Goal: Task Accomplishment & Management: Use online tool/utility

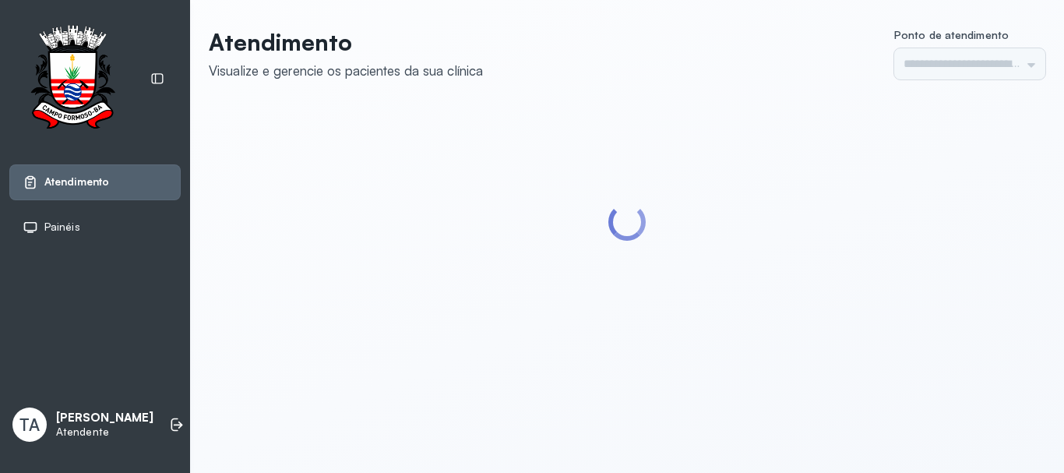
type input "******"
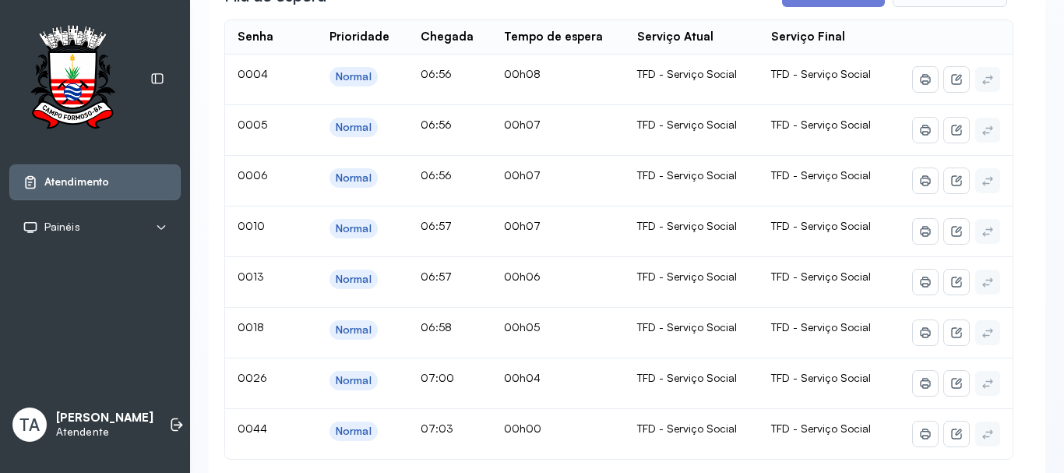
scroll to position [389, 0]
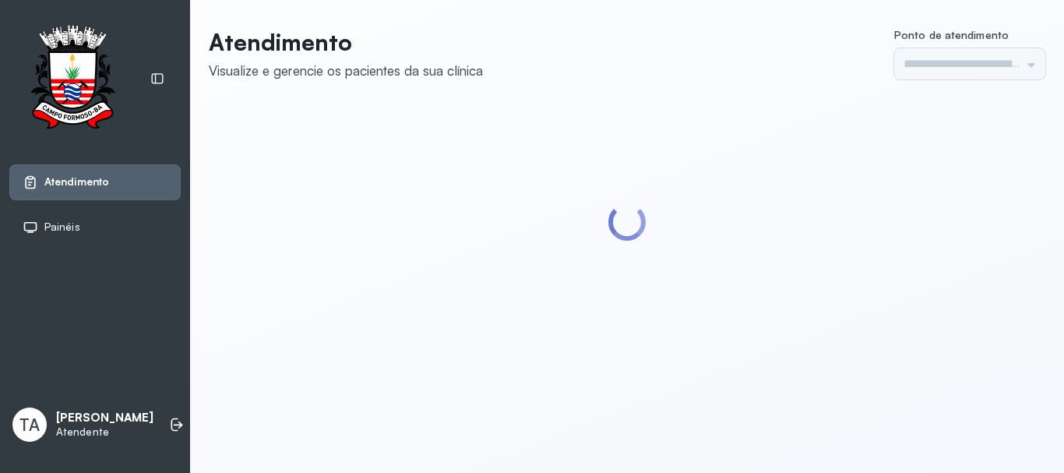
type input "******"
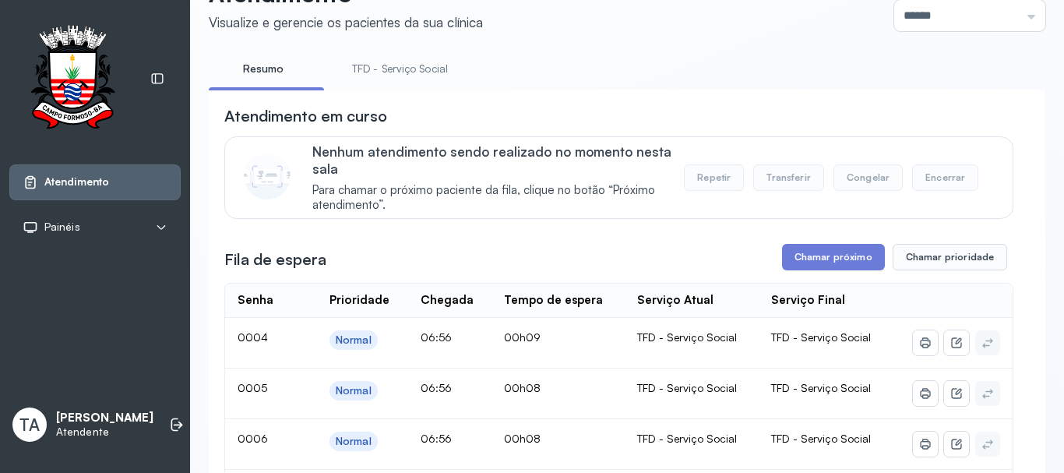
scroll to position [234, 0]
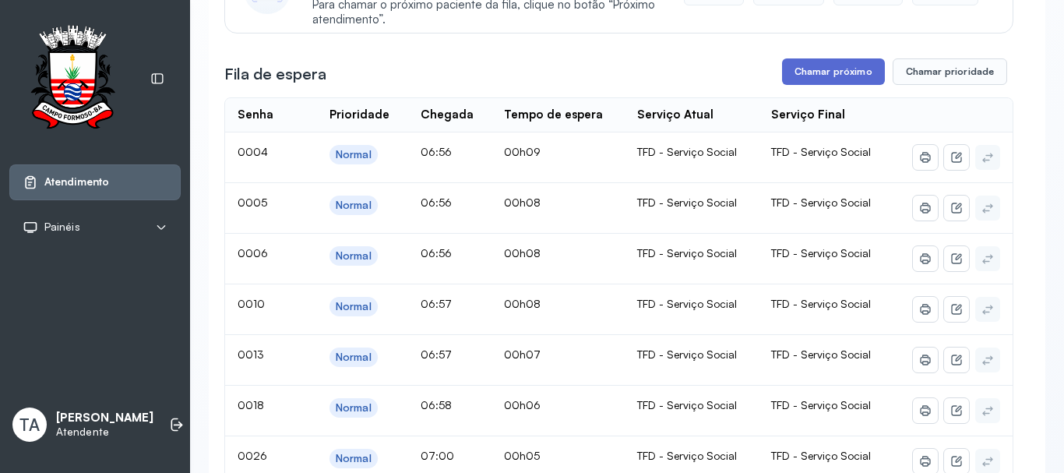
click at [788, 85] on button "Chamar próximo" at bounding box center [833, 71] width 103 height 26
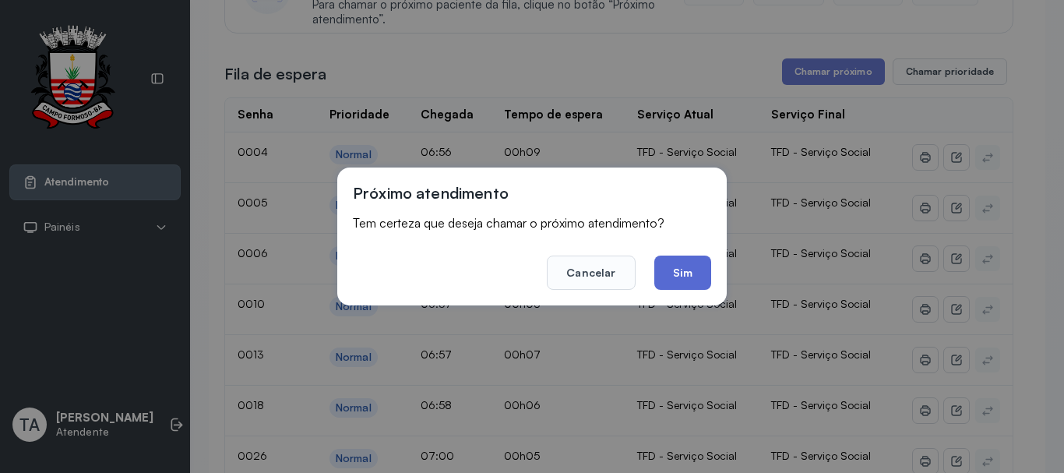
click at [675, 275] on button "Sim" at bounding box center [682, 272] width 57 height 34
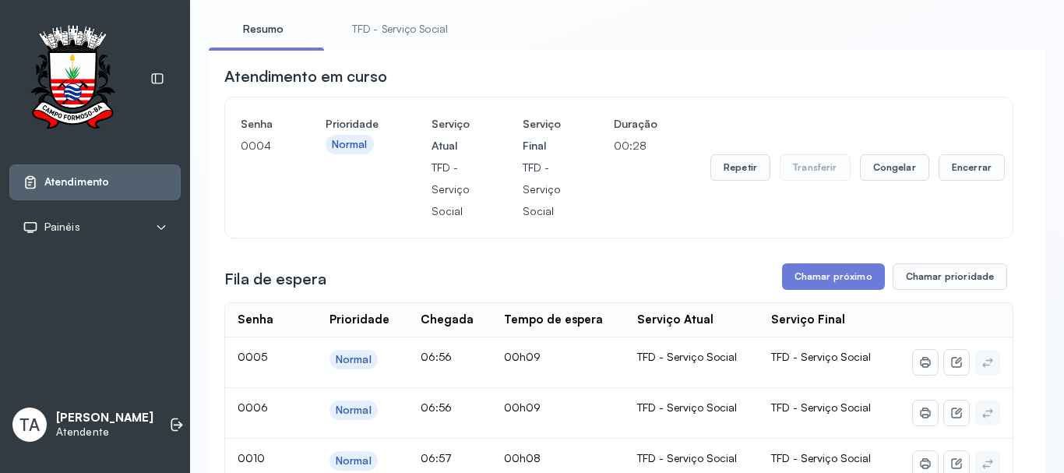
scroll to position [78, 0]
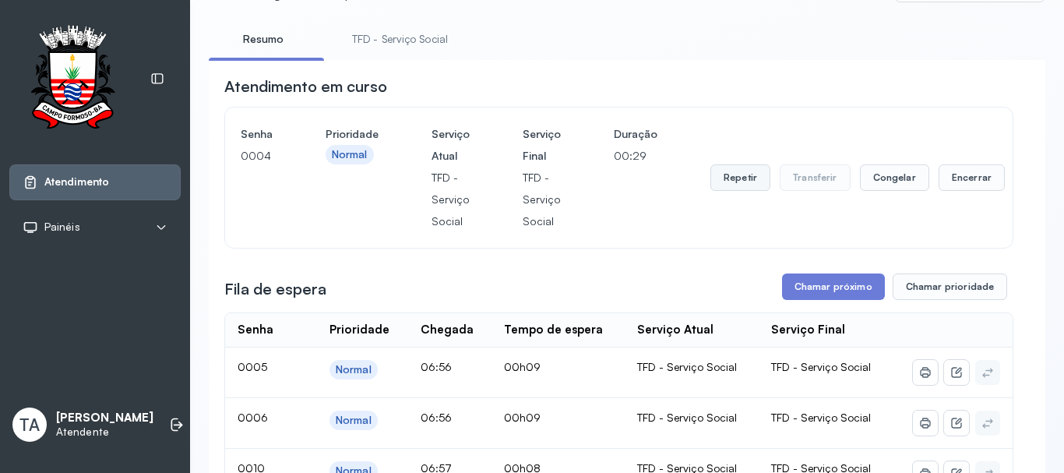
click at [714, 188] on button "Repetir" at bounding box center [740, 177] width 60 height 26
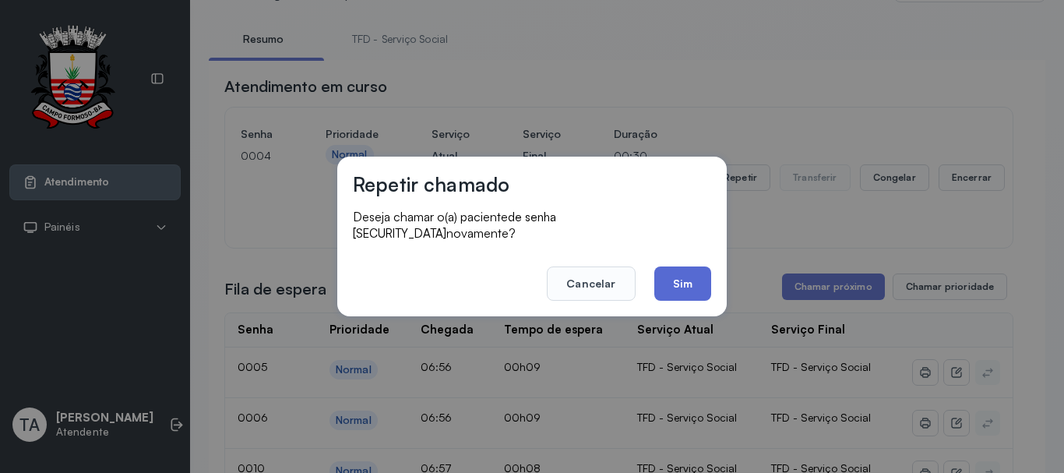
click at [688, 273] on button "Sim" at bounding box center [682, 283] width 57 height 34
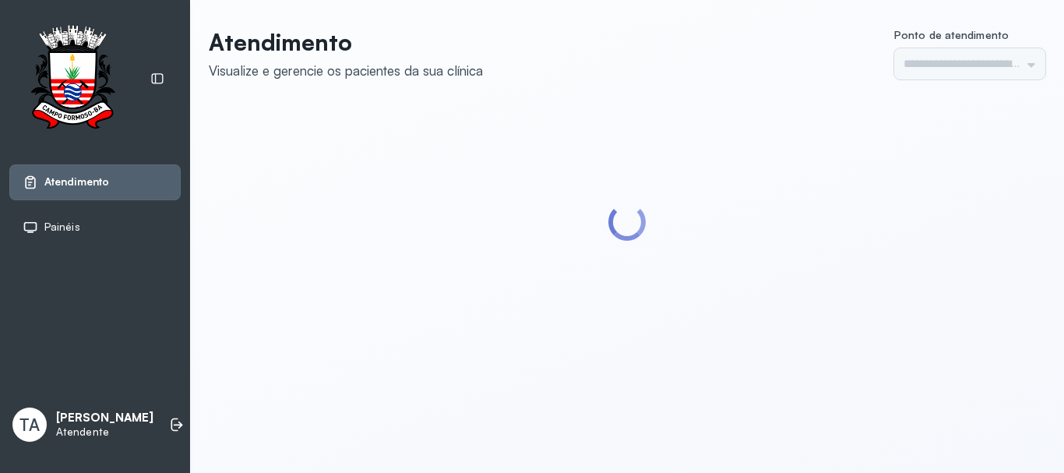
type input "******"
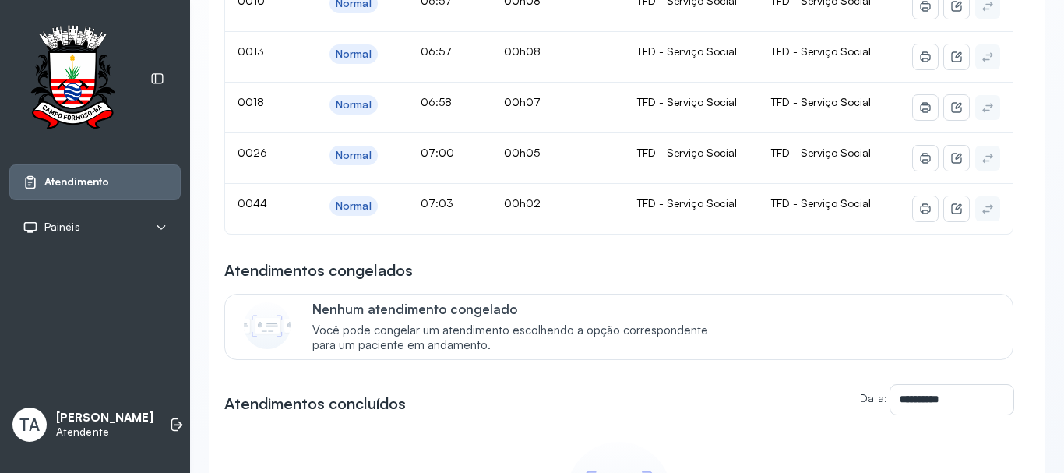
scroll to position [156, 0]
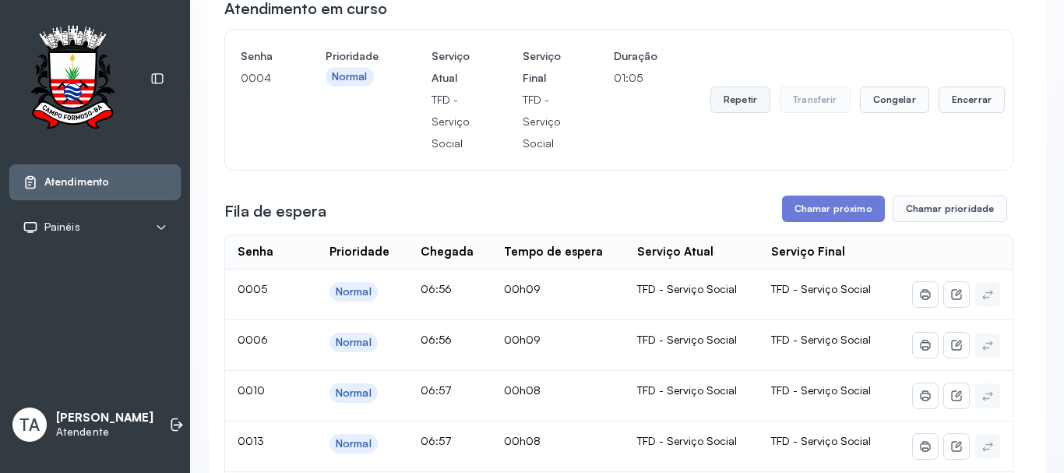
click at [734, 109] on button "Repetir" at bounding box center [740, 99] width 60 height 26
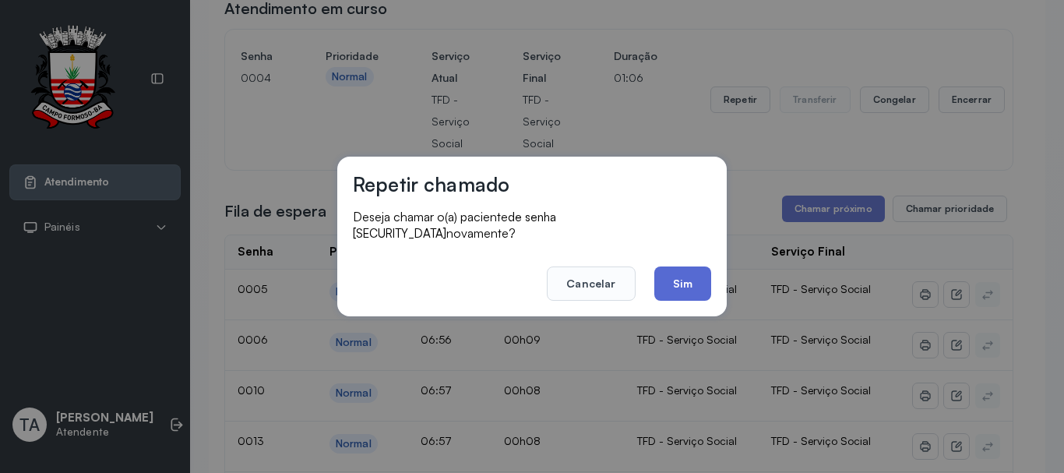
click at [687, 280] on button "Sim" at bounding box center [682, 283] width 57 height 34
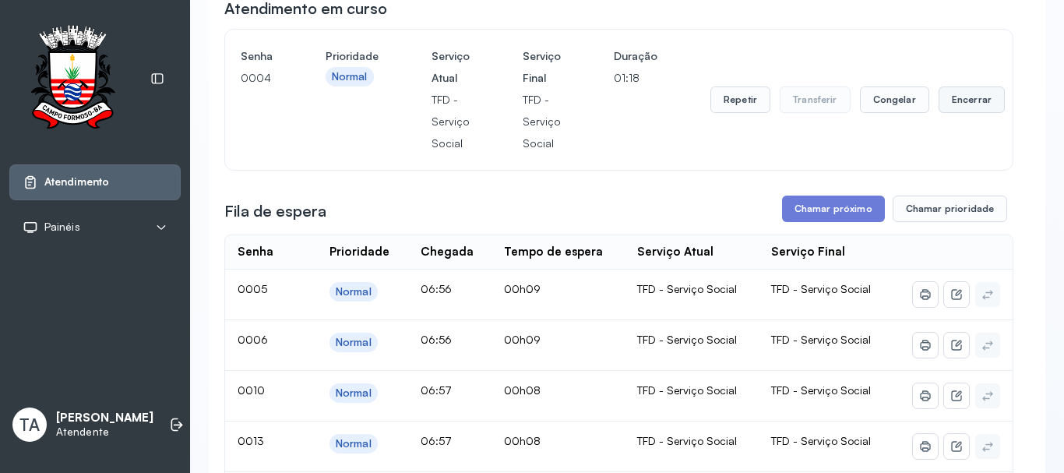
click at [979, 109] on button "Encerrar" at bounding box center [971, 99] width 66 height 26
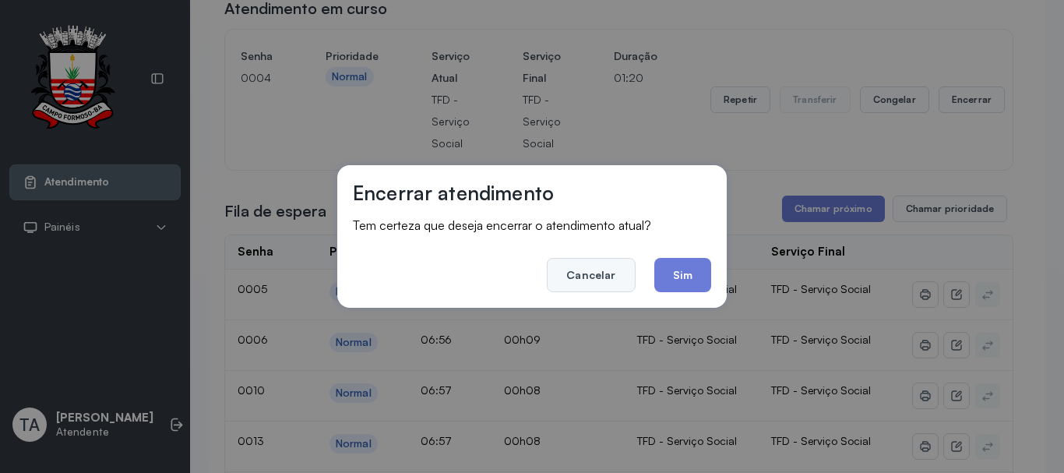
click at [628, 269] on button "Cancelar" at bounding box center [591, 275] width 88 height 34
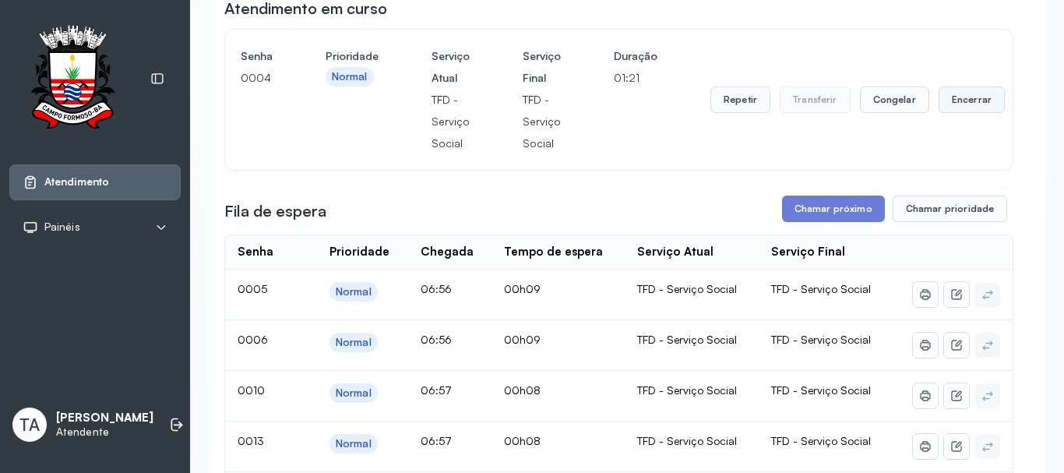
click at [942, 105] on button "Encerrar" at bounding box center [971, 99] width 66 height 26
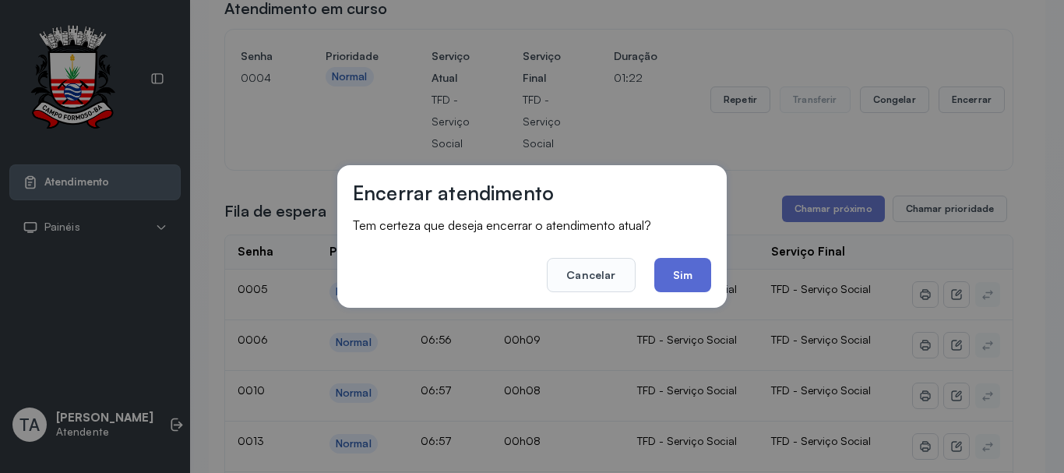
click at [677, 277] on button "Sim" at bounding box center [682, 275] width 57 height 34
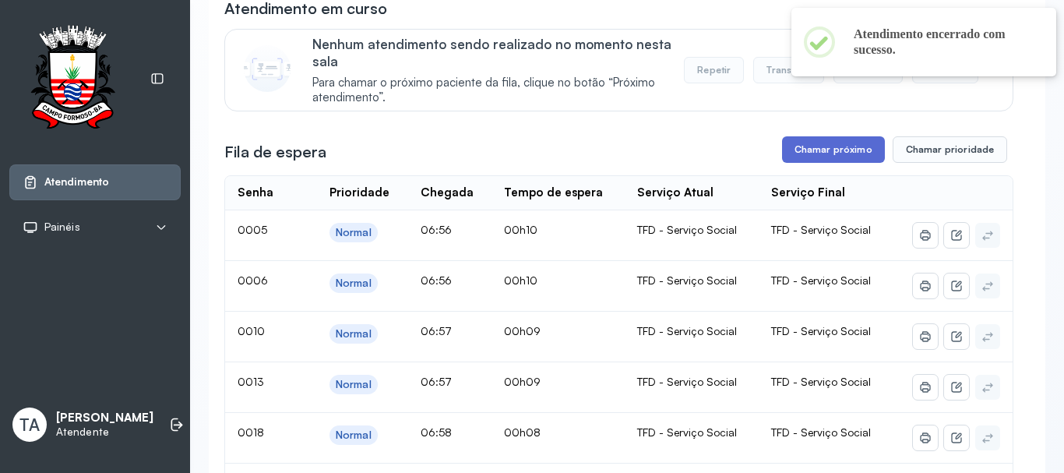
click at [794, 158] on button "Chamar próximo" at bounding box center [833, 149] width 103 height 26
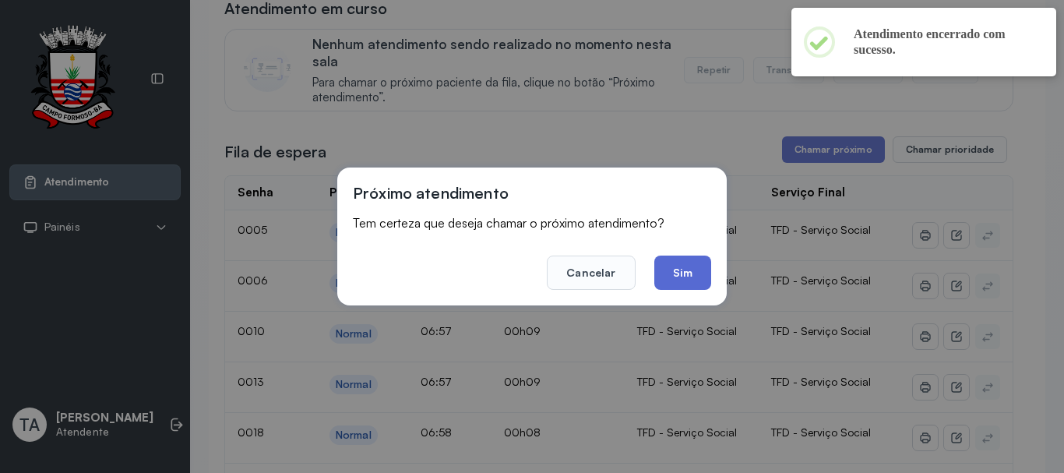
click at [681, 275] on button "Sim" at bounding box center [682, 272] width 57 height 34
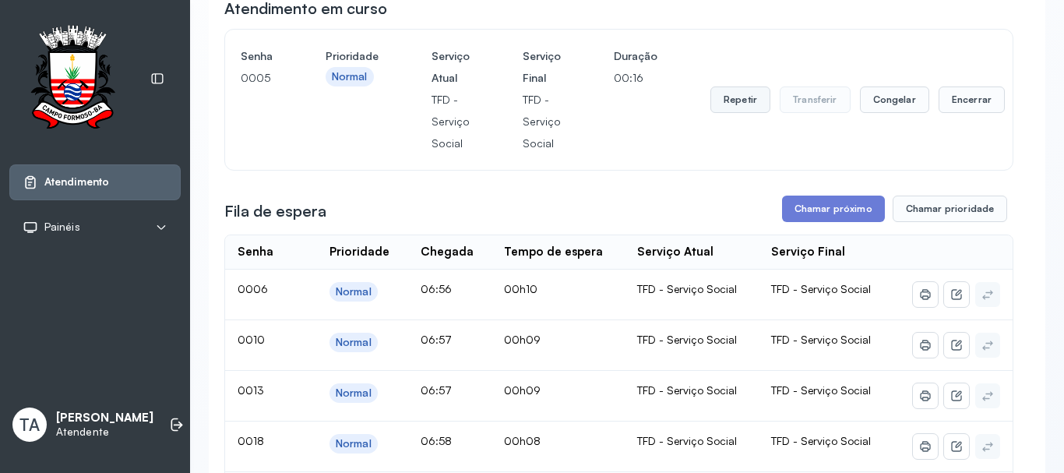
click at [729, 100] on button "Repetir" at bounding box center [740, 99] width 60 height 26
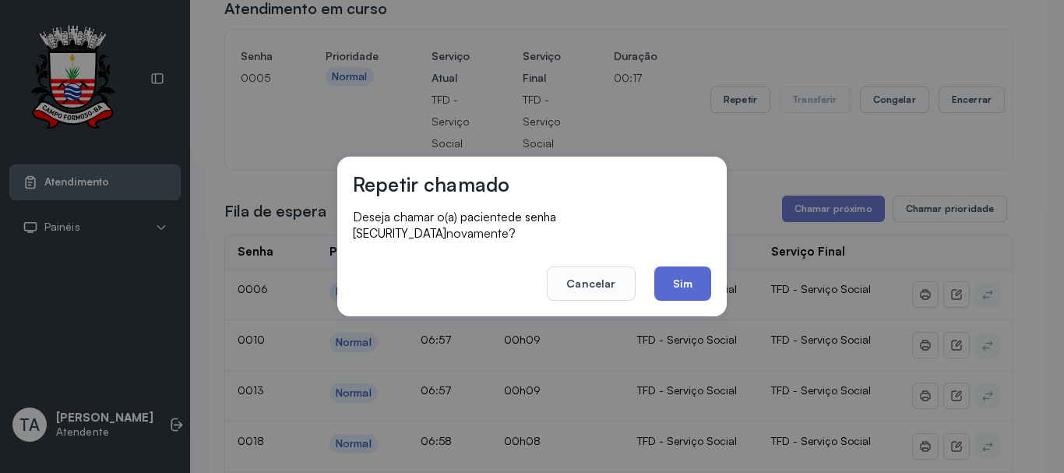
click at [665, 270] on button "Sim" at bounding box center [682, 283] width 57 height 34
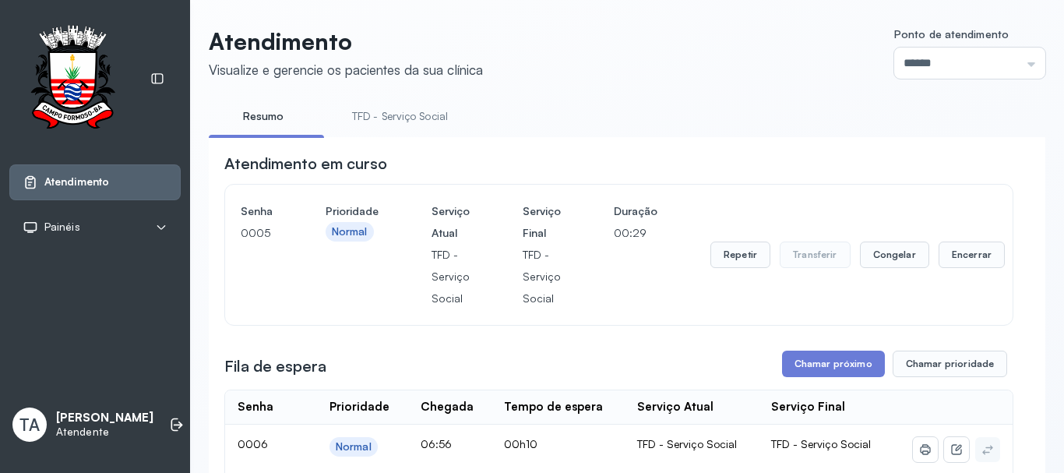
scroll to position [0, 0]
click at [723, 256] on button "Repetir" at bounding box center [740, 255] width 60 height 26
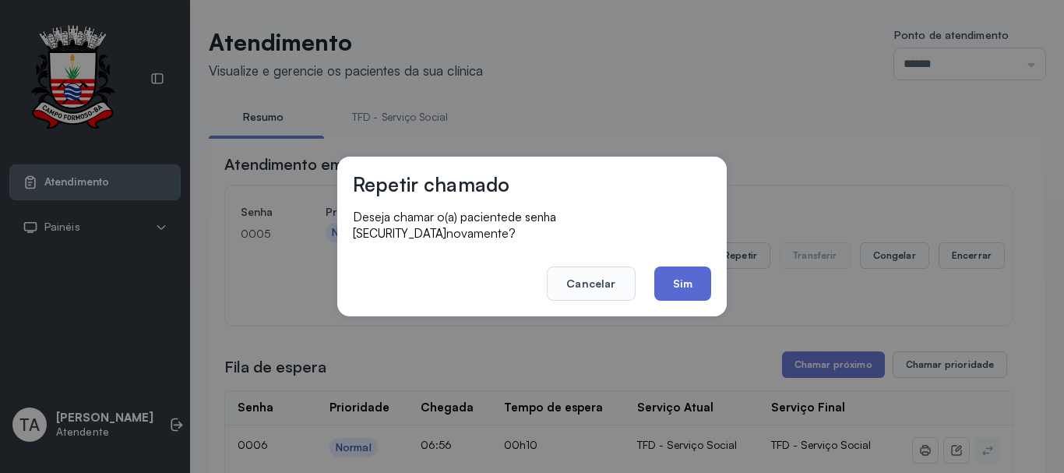
click at [688, 290] on button "Sim" at bounding box center [682, 283] width 57 height 34
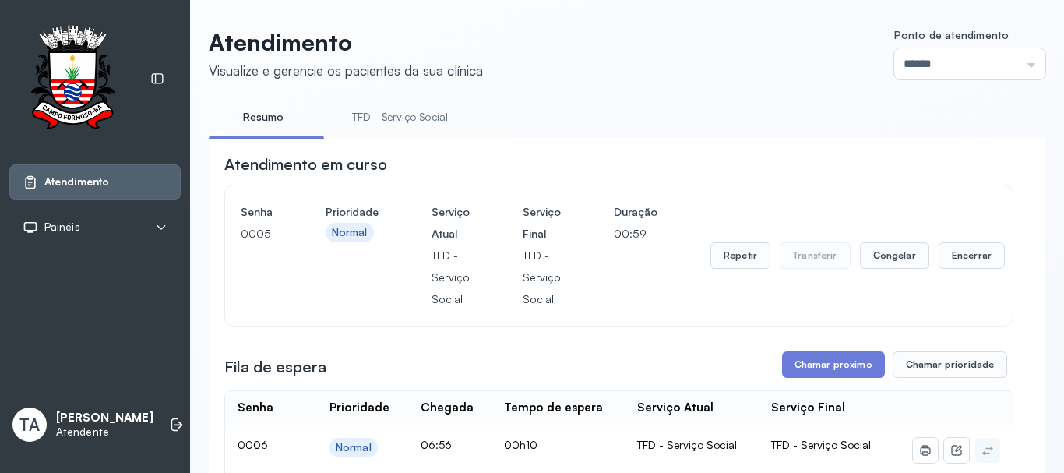
scroll to position [85, 0]
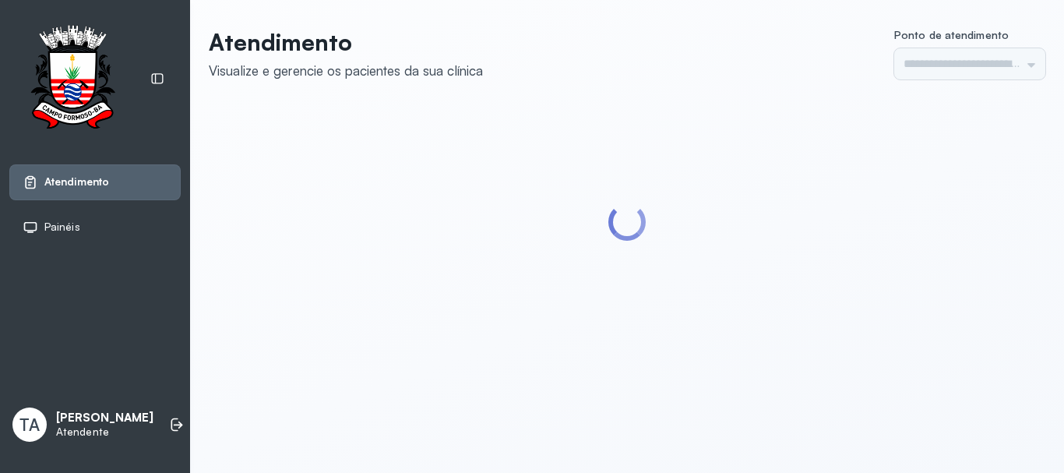
type input "******"
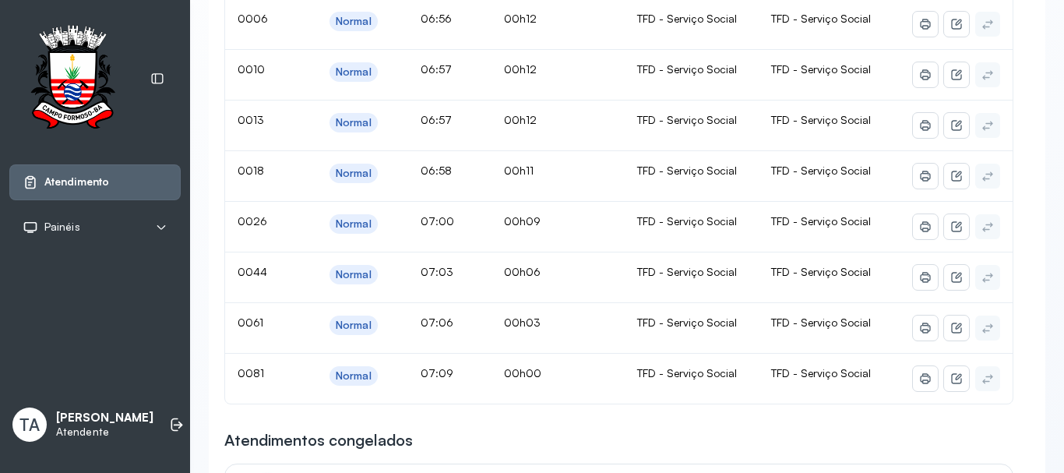
scroll to position [234, 0]
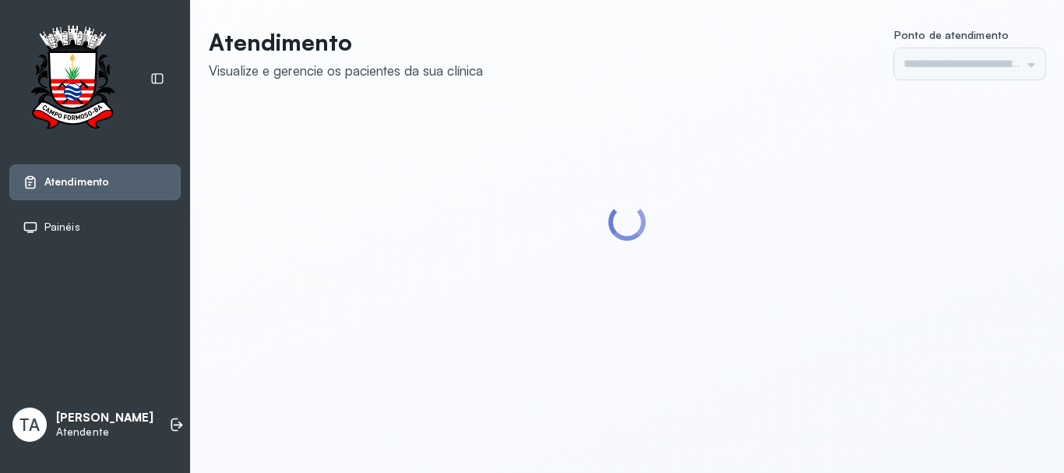
type input "******"
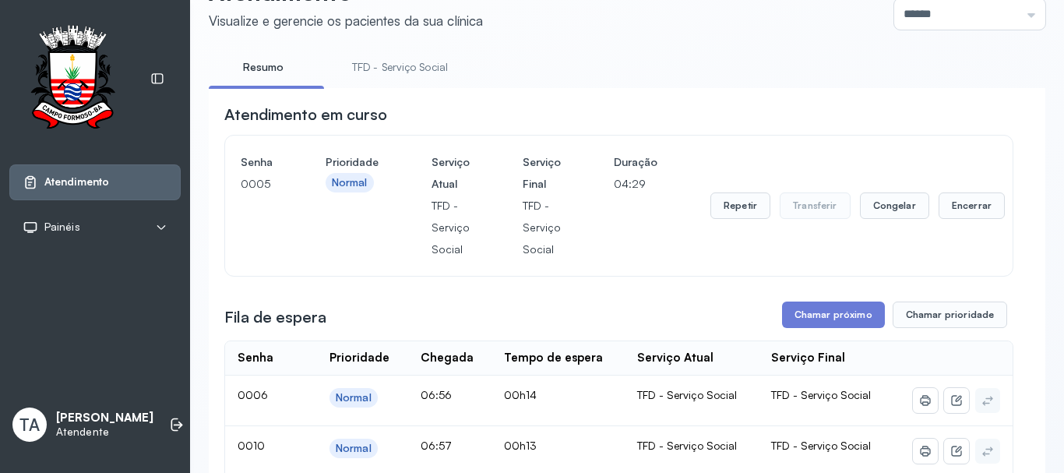
scroll to position [48, 0]
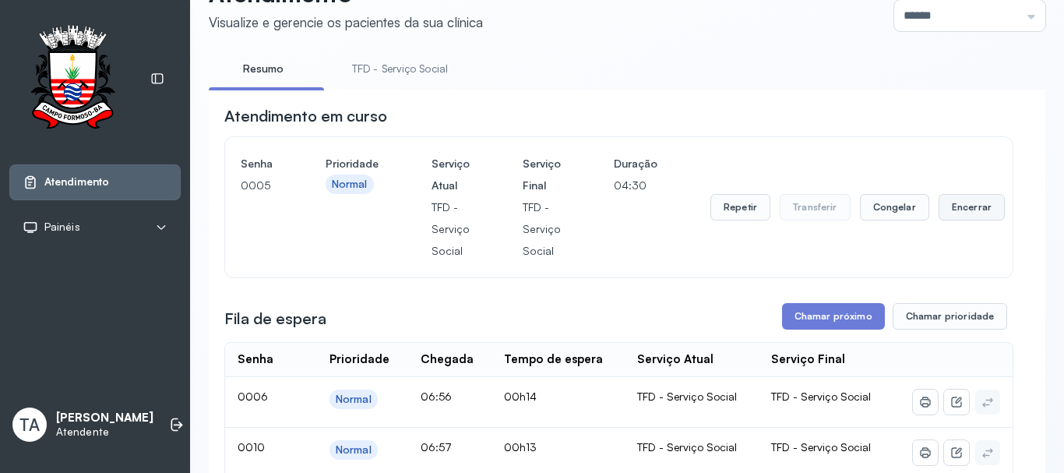
click at [969, 202] on button "Encerrar" at bounding box center [971, 207] width 66 height 26
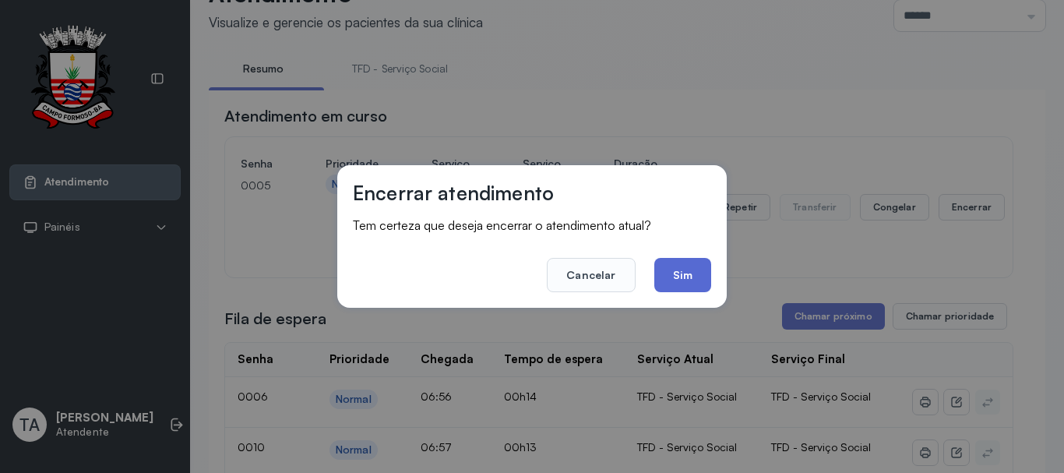
click at [672, 278] on button "Sim" at bounding box center [682, 275] width 57 height 34
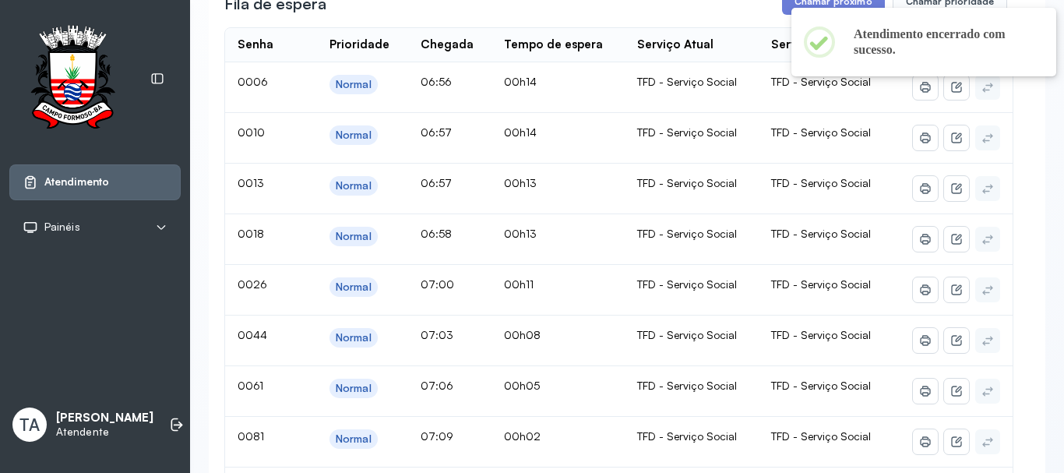
scroll to position [126, 0]
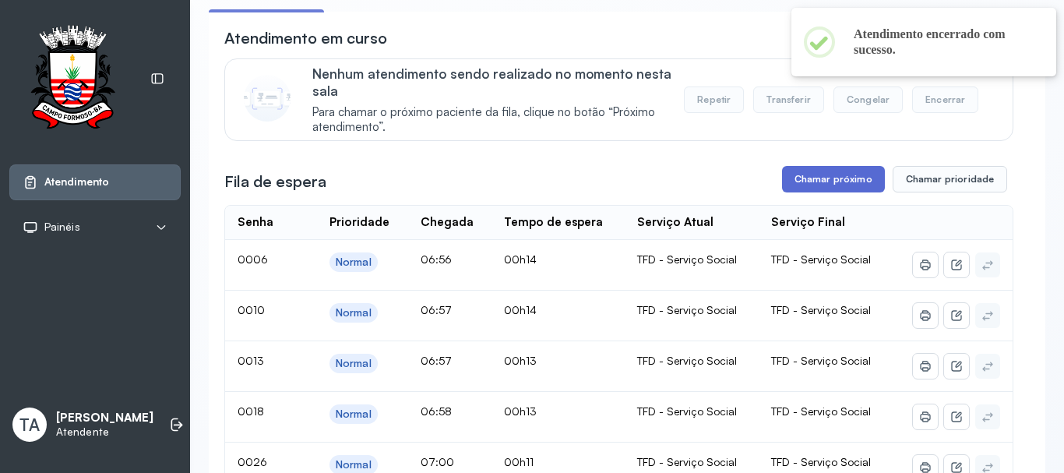
click at [803, 178] on button "Chamar próximo" at bounding box center [833, 179] width 103 height 26
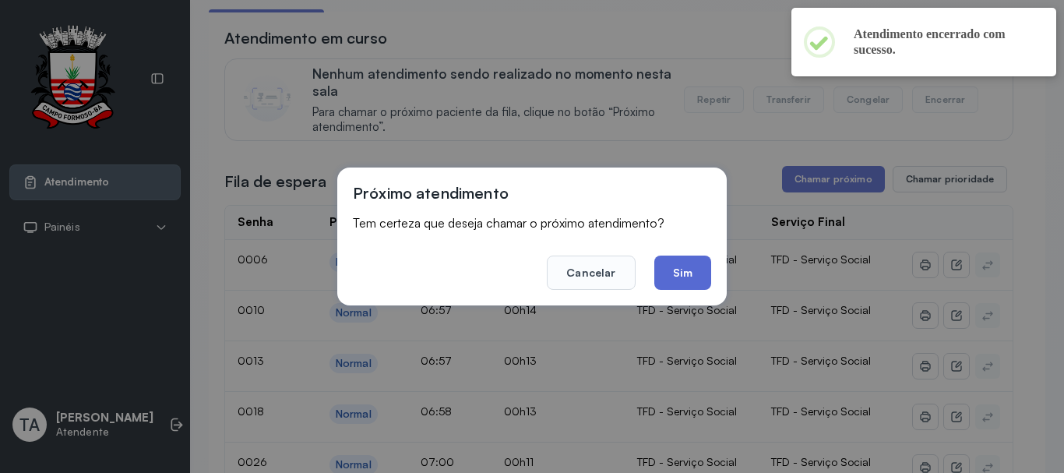
click at [671, 277] on button "Sim" at bounding box center [682, 272] width 57 height 34
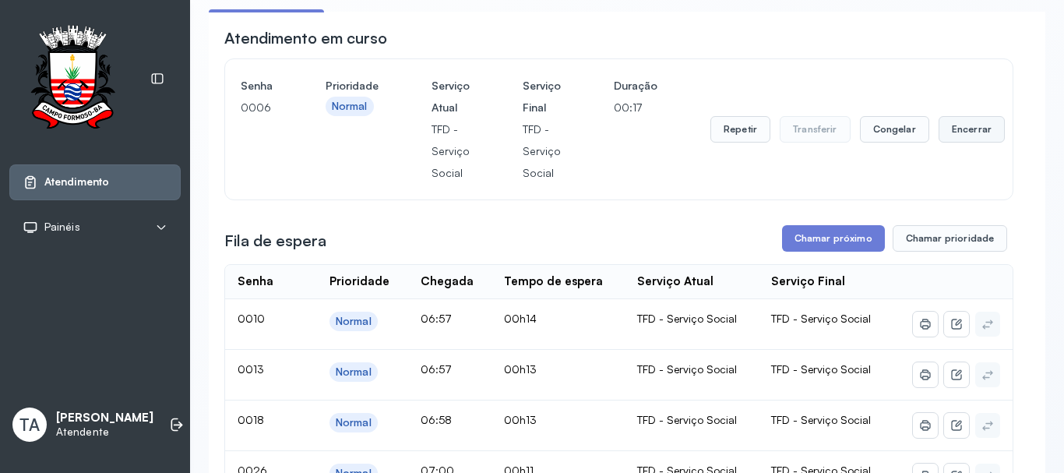
click at [946, 136] on button "Encerrar" at bounding box center [971, 129] width 66 height 26
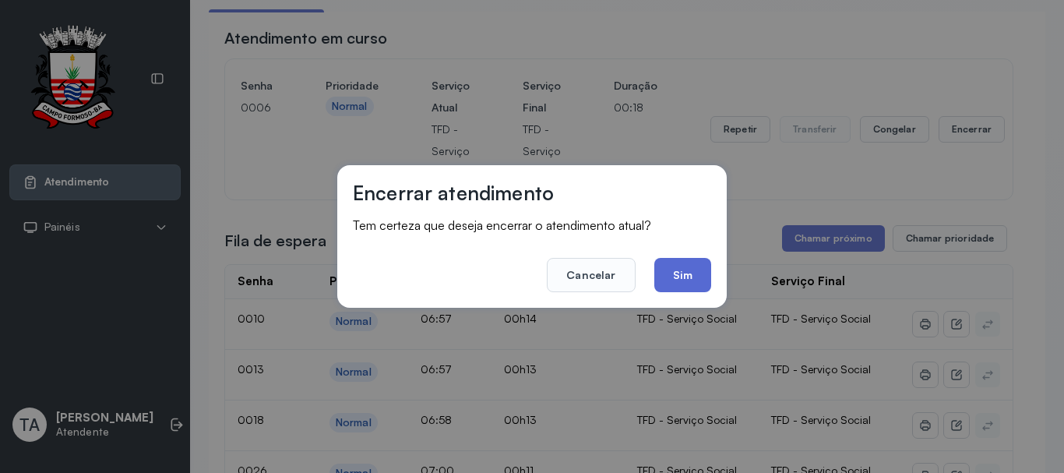
click at [684, 277] on button "Sim" at bounding box center [682, 275] width 57 height 34
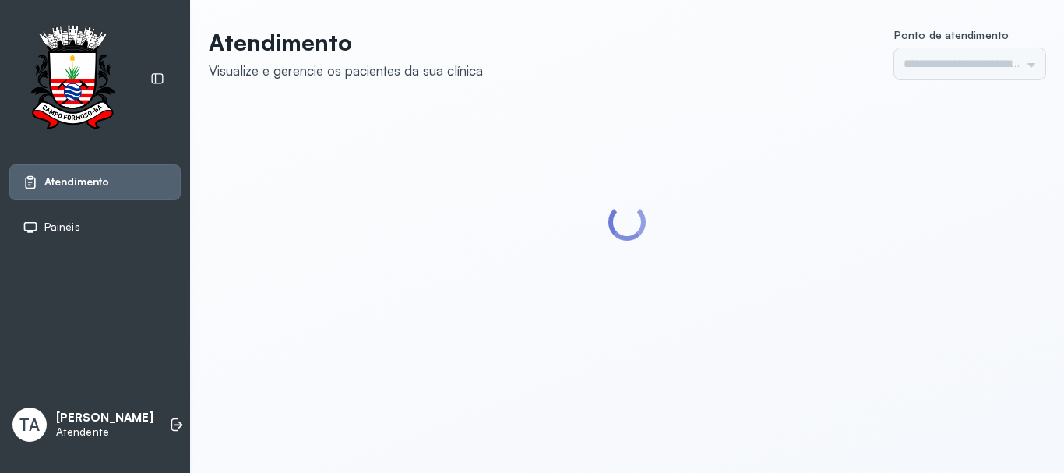
type input "******"
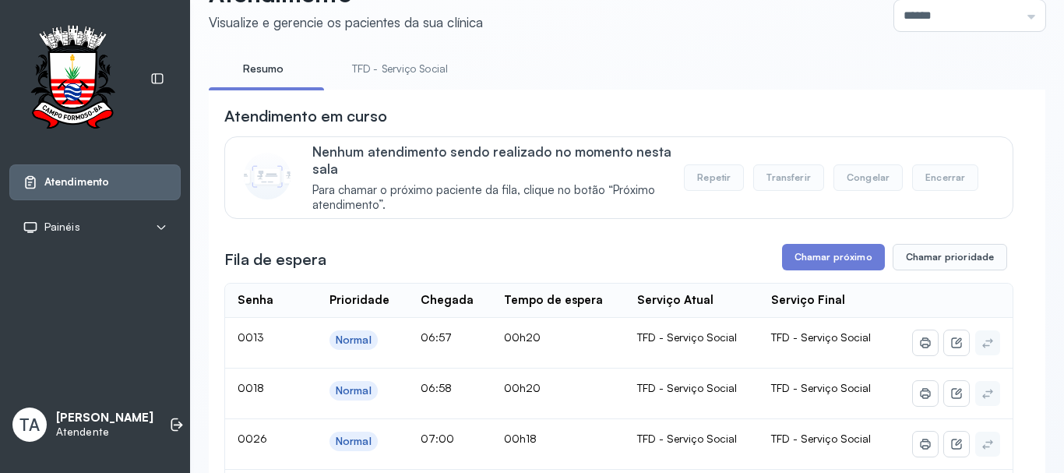
scroll to position [234, 0]
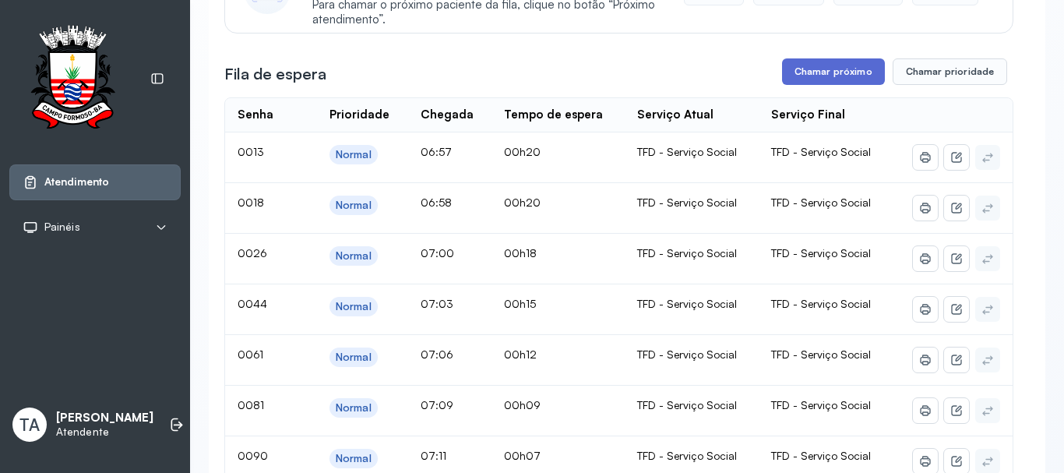
click at [803, 65] on button "Chamar próximo" at bounding box center [833, 71] width 103 height 26
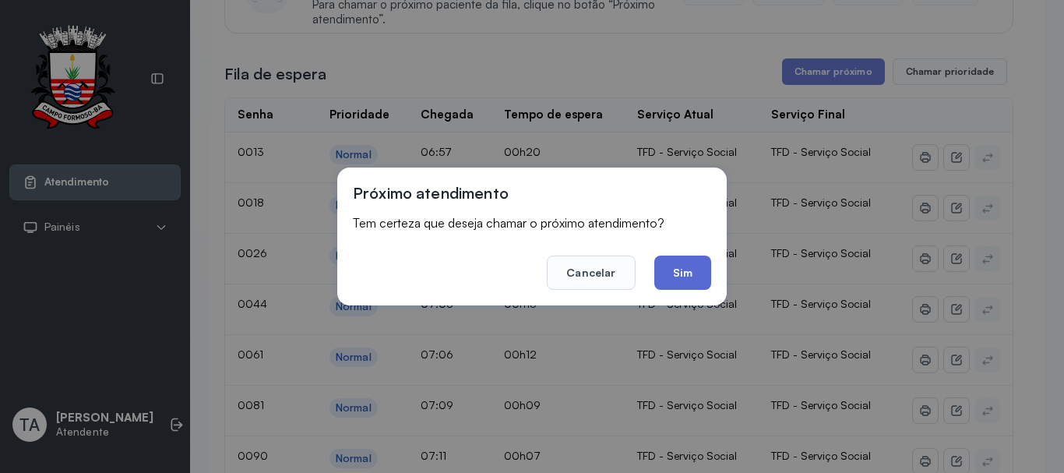
click at [662, 264] on button "Sim" at bounding box center [682, 272] width 57 height 34
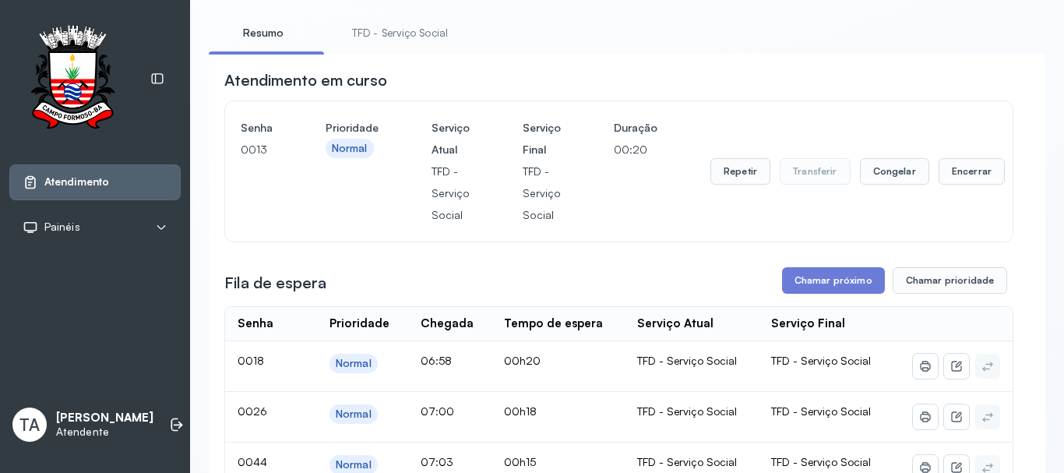
scroll to position [78, 0]
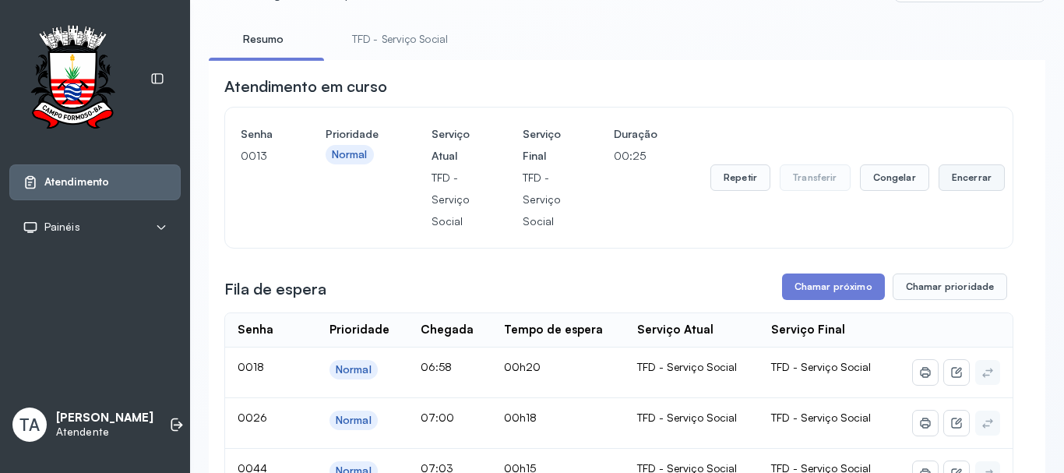
click at [969, 191] on button "Encerrar" at bounding box center [971, 177] width 66 height 26
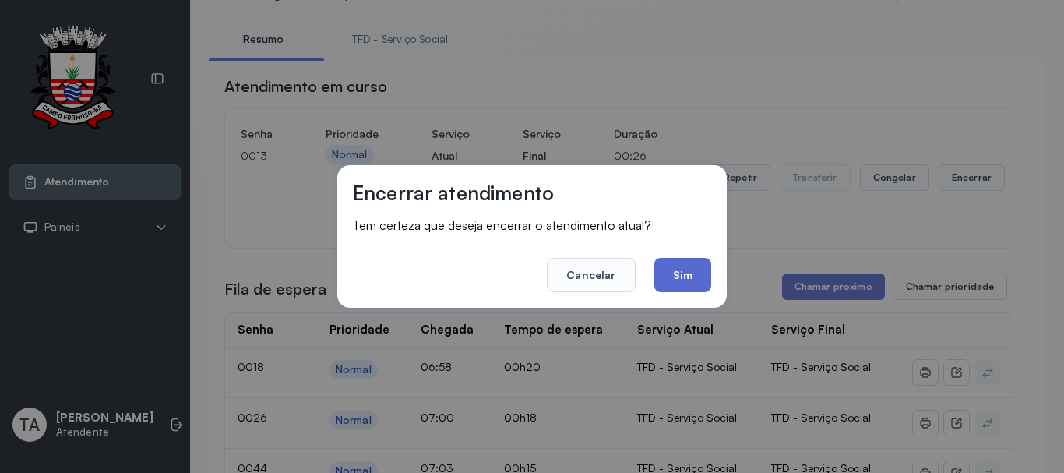
click at [679, 283] on button "Sim" at bounding box center [682, 275] width 57 height 34
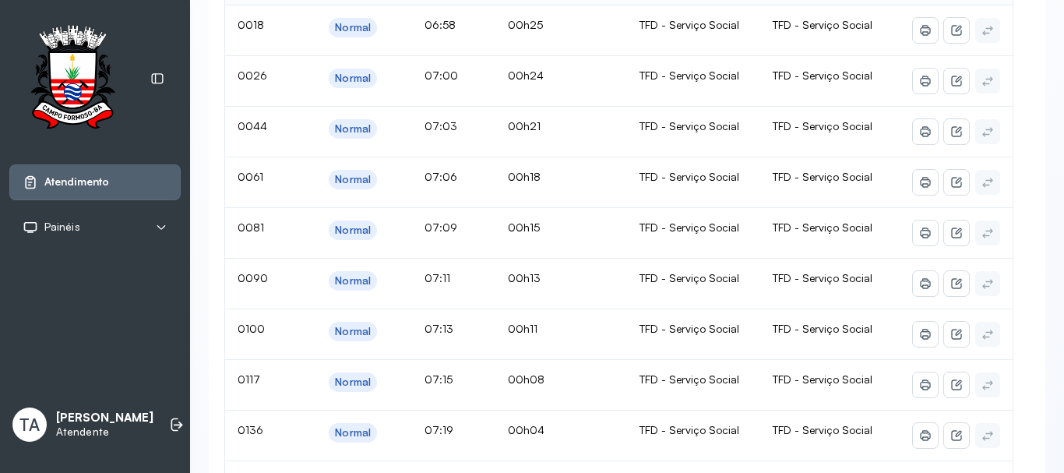
scroll to position [156, 0]
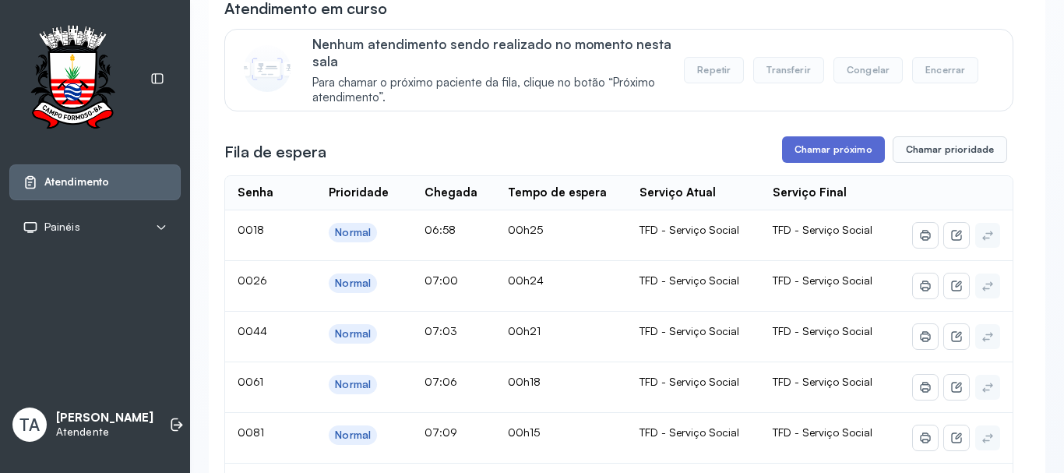
click at [809, 159] on button "Chamar próximo" at bounding box center [833, 149] width 103 height 26
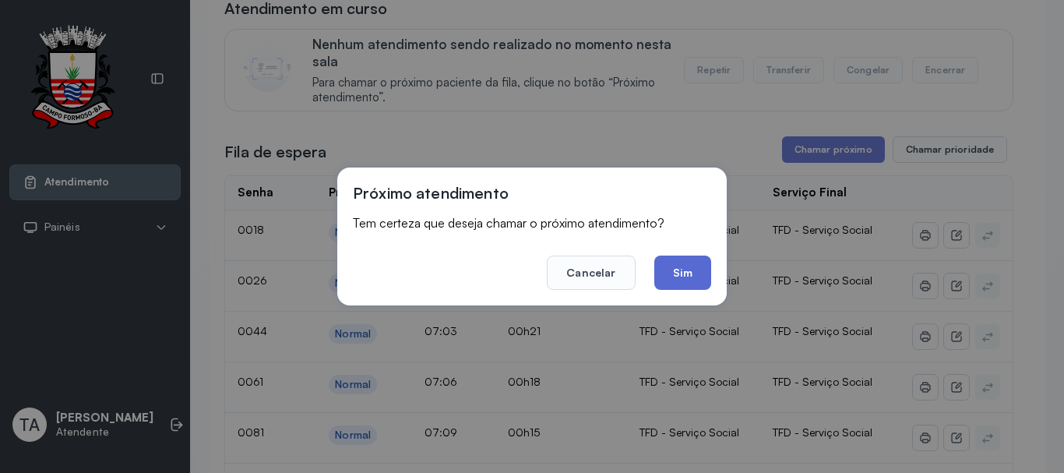
click at [674, 273] on button "Sim" at bounding box center [682, 272] width 57 height 34
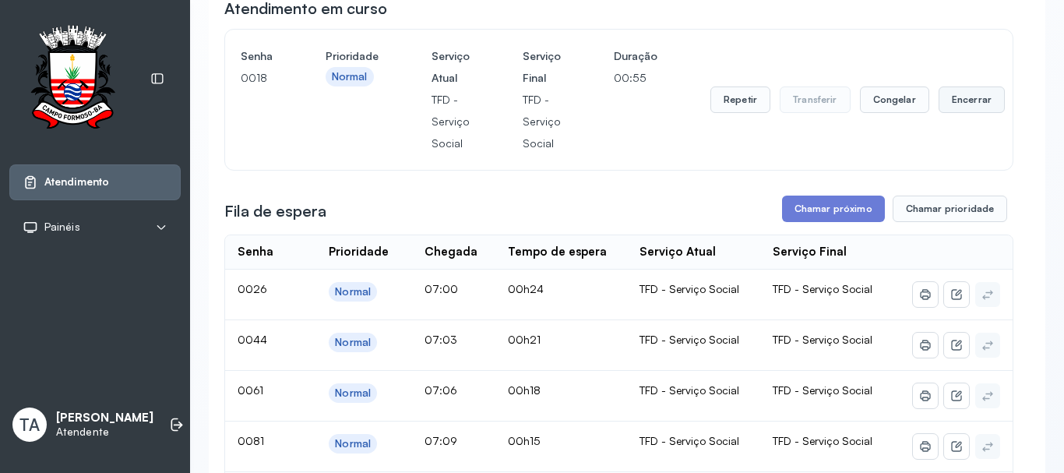
click at [964, 113] on button "Encerrar" at bounding box center [971, 99] width 66 height 26
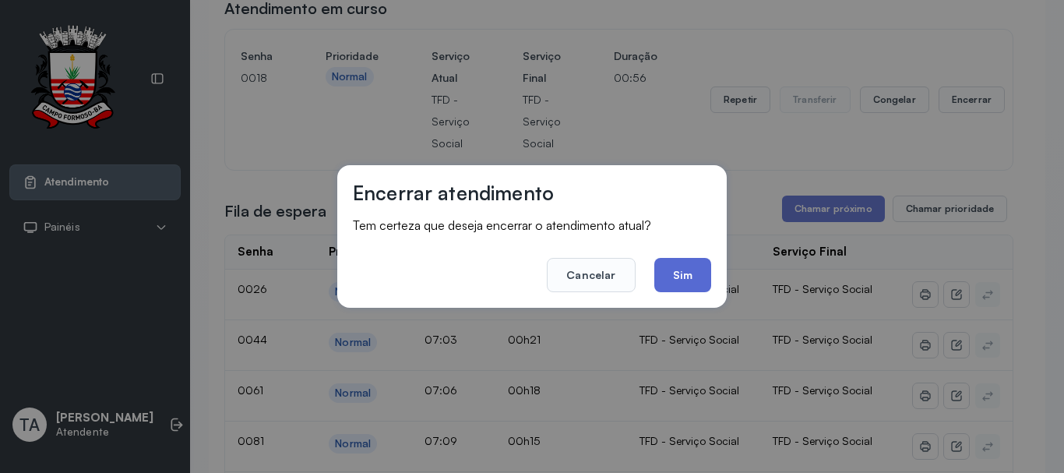
click at [691, 273] on button "Sim" at bounding box center [682, 275] width 57 height 34
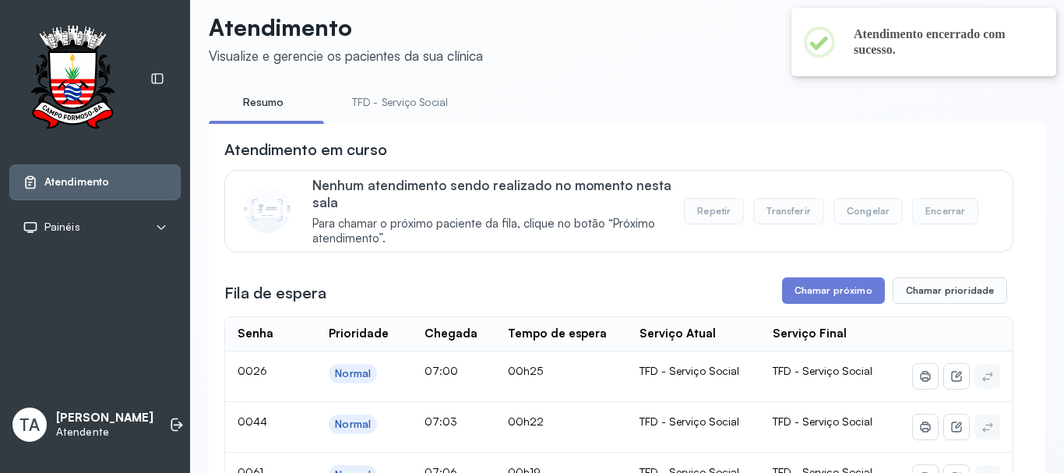
scroll to position [0, 0]
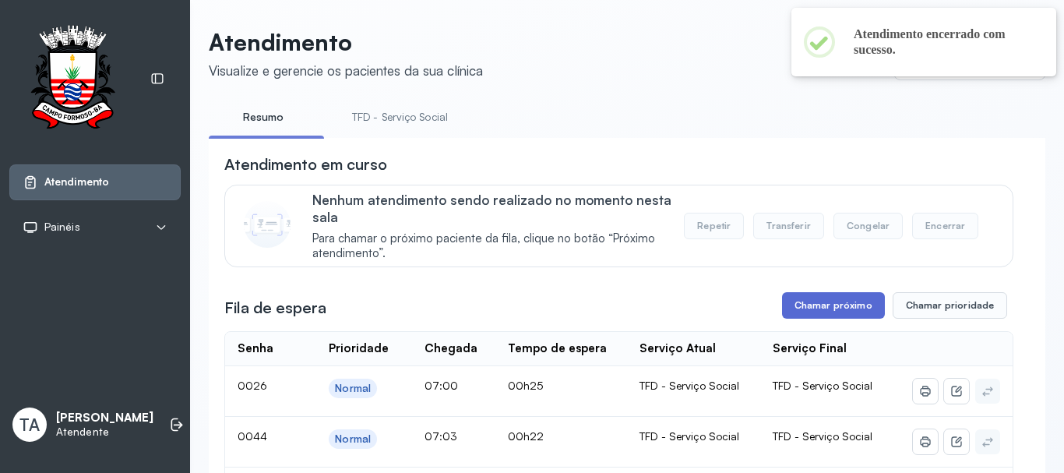
click at [794, 309] on button "Chamar próximo" at bounding box center [833, 305] width 103 height 26
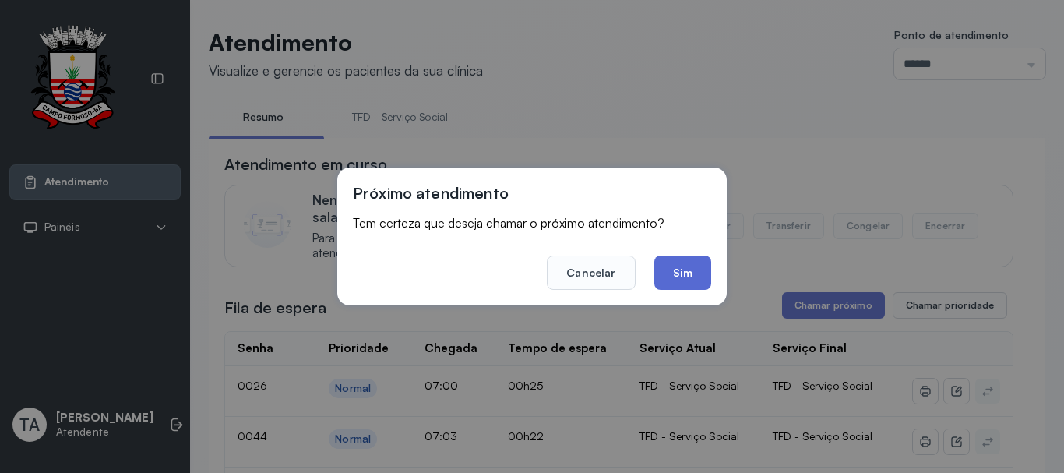
click at [672, 281] on button "Sim" at bounding box center [682, 272] width 57 height 34
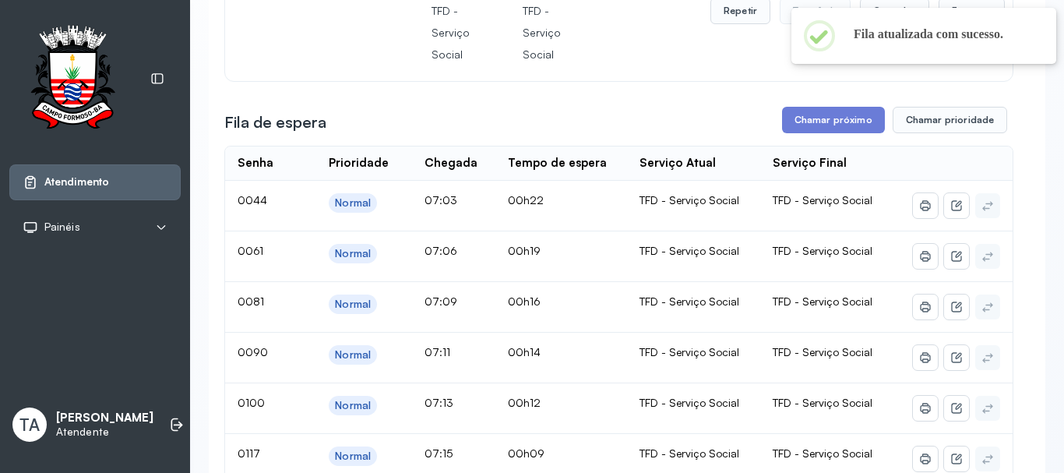
scroll to position [156, 0]
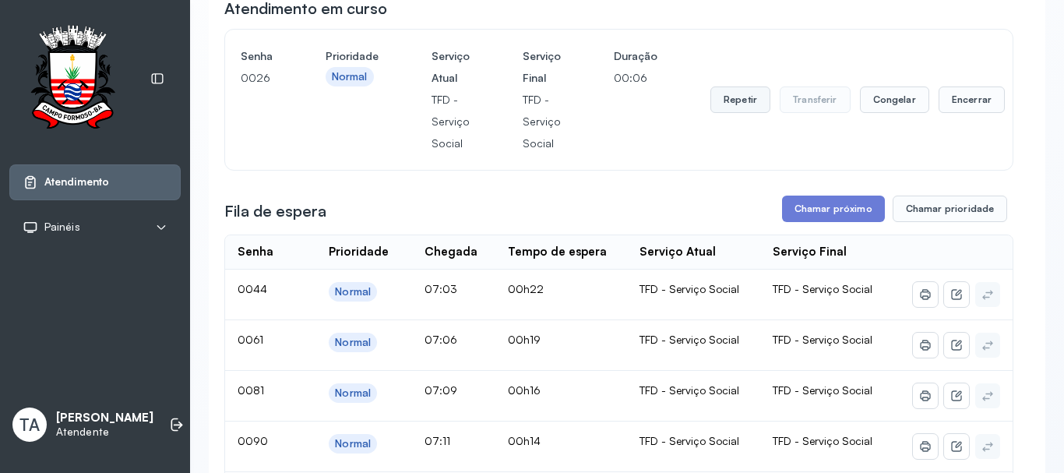
click at [738, 108] on button "Repetir" at bounding box center [740, 99] width 60 height 26
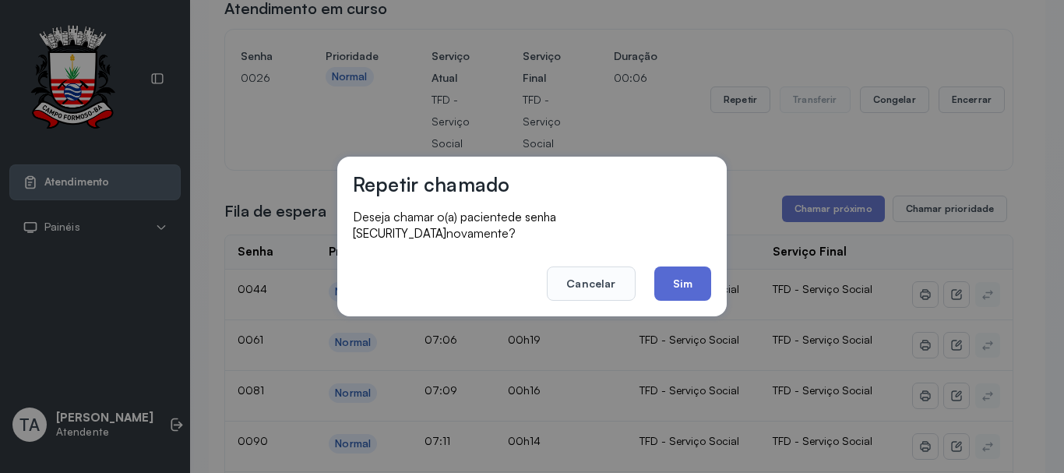
click at [692, 266] on button "Sim" at bounding box center [682, 283] width 57 height 34
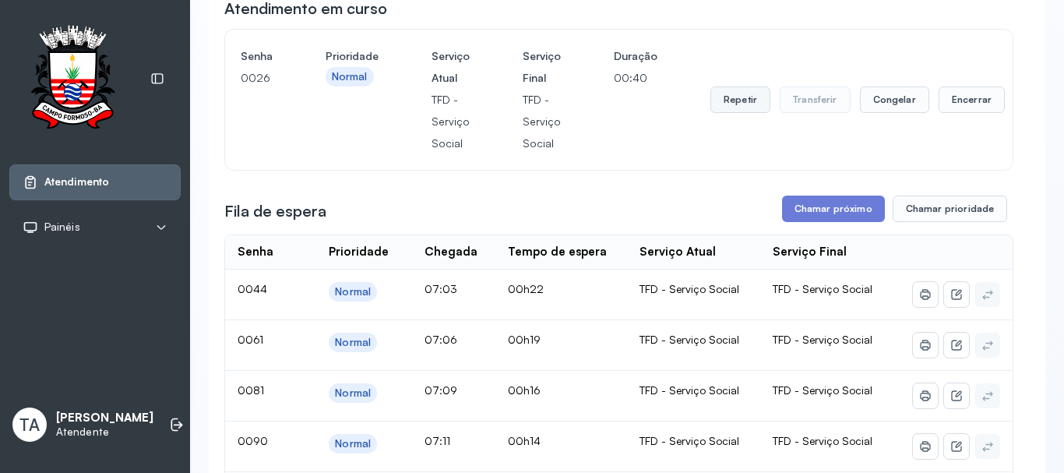
click at [734, 98] on button "Repetir" at bounding box center [740, 99] width 60 height 26
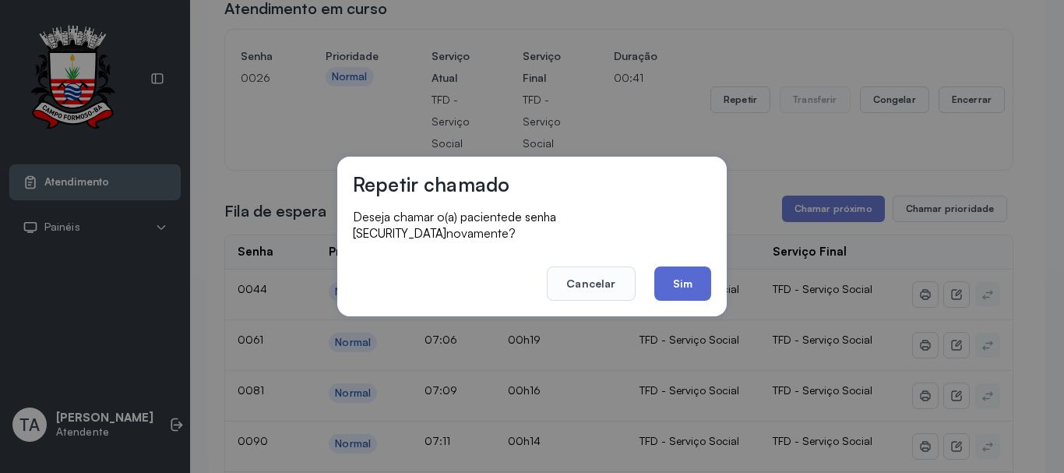
click at [688, 281] on button "Sim" at bounding box center [682, 283] width 57 height 34
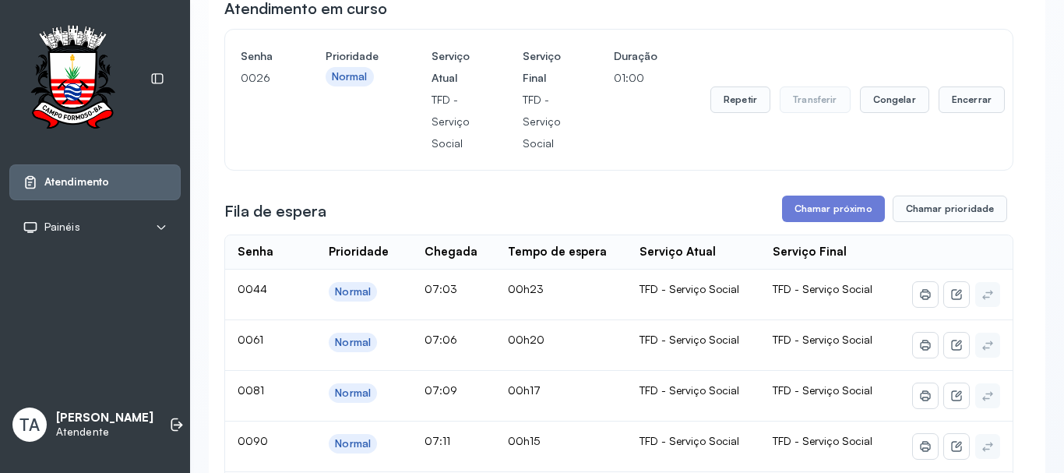
drag, startPoint x: 951, startPoint y: 86, endPoint x: 950, endPoint y: 96, distance: 9.4
click at [951, 87] on div "Repetir Transferir Congelar Encerrar" at bounding box center [857, 99] width 294 height 109
click at [945, 112] on button "Encerrar" at bounding box center [971, 99] width 66 height 26
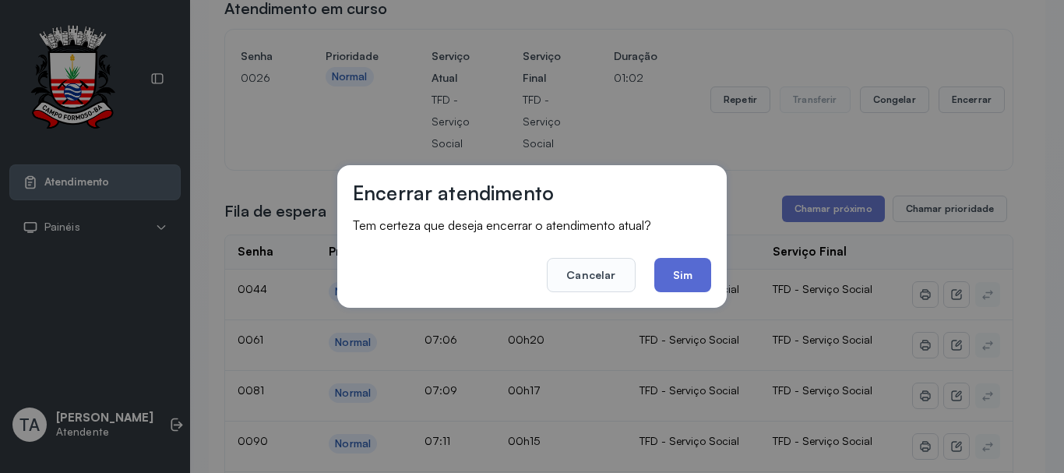
click at [695, 266] on button "Sim" at bounding box center [682, 275] width 57 height 34
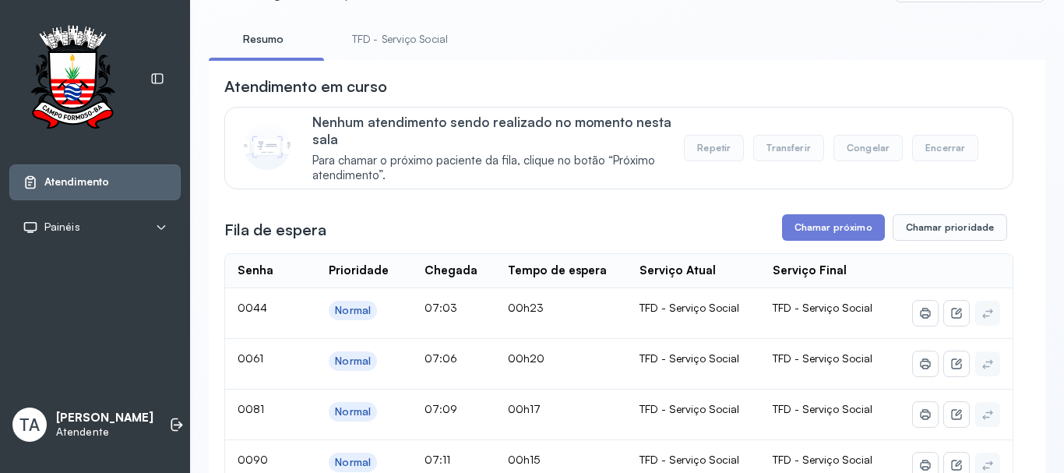
scroll to position [0, 0]
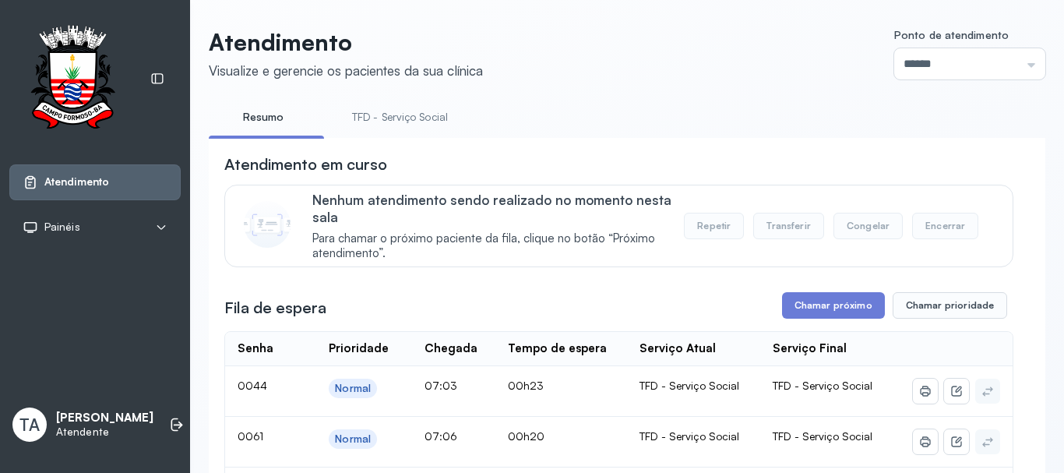
click at [421, 119] on link "TFD - Serviço Social" at bounding box center [399, 117] width 127 height 26
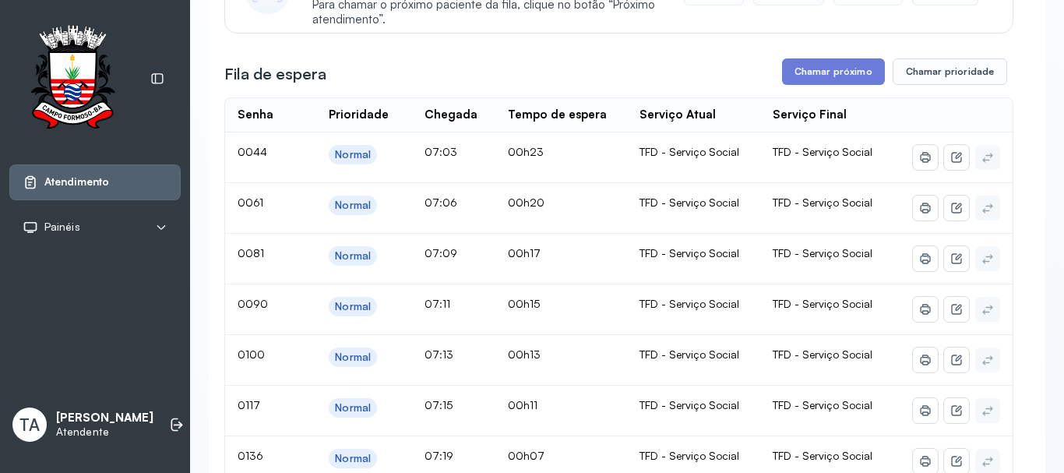
scroll to position [48, 0]
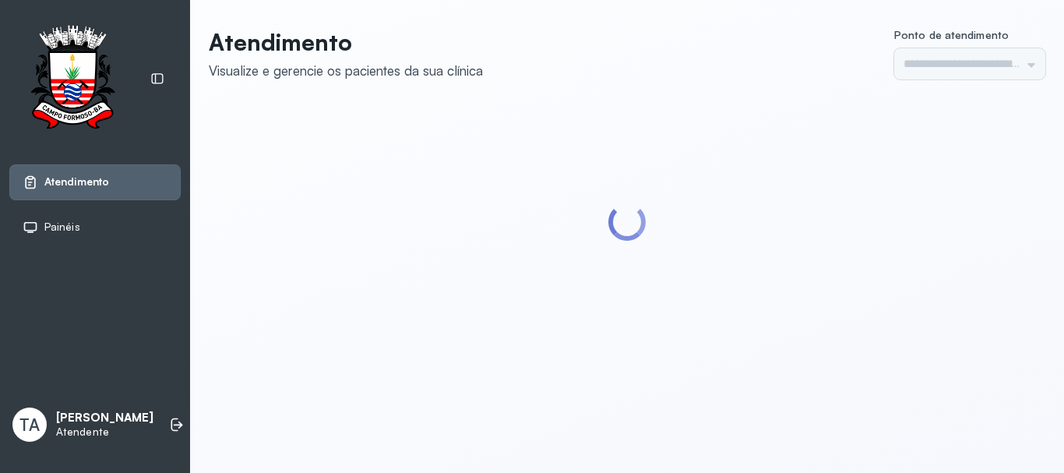
type input "******"
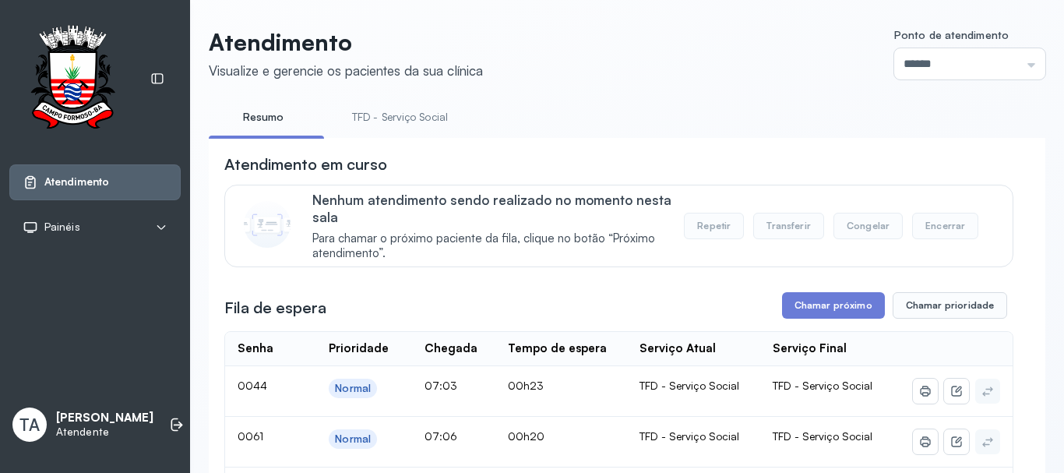
click at [389, 126] on link "TFD - Serviço Social" at bounding box center [399, 117] width 127 height 26
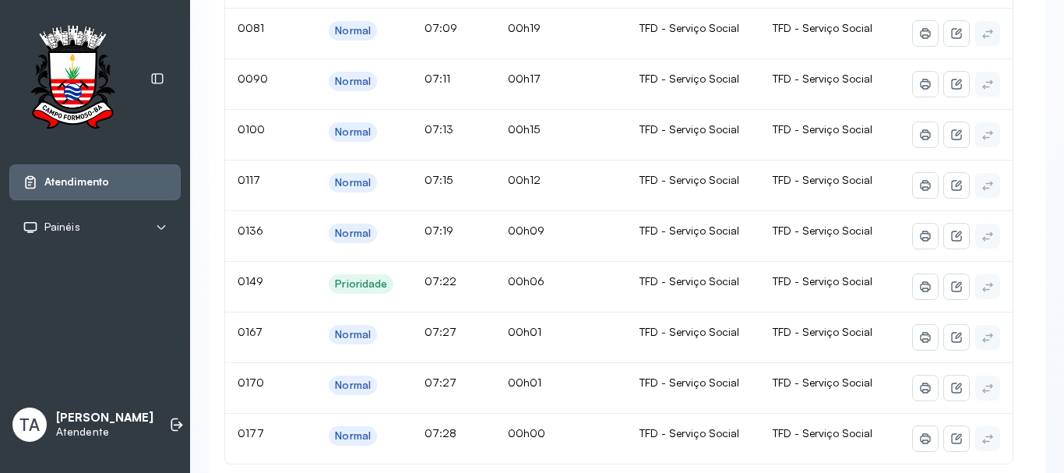
scroll to position [545, 0]
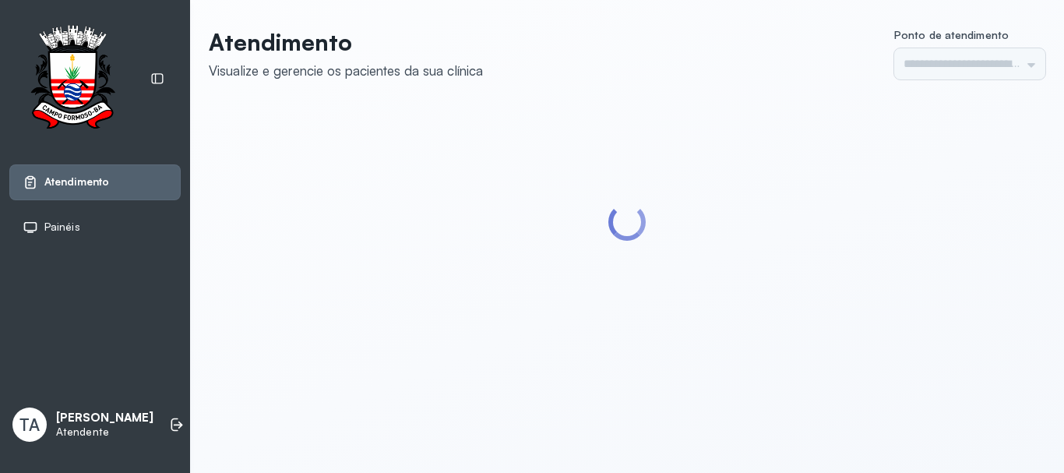
type input "******"
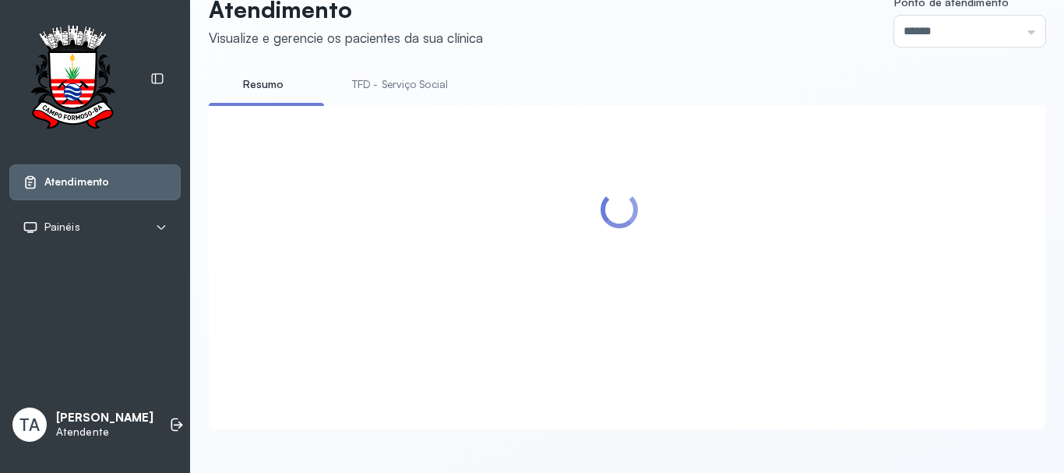
scroll to position [78, 0]
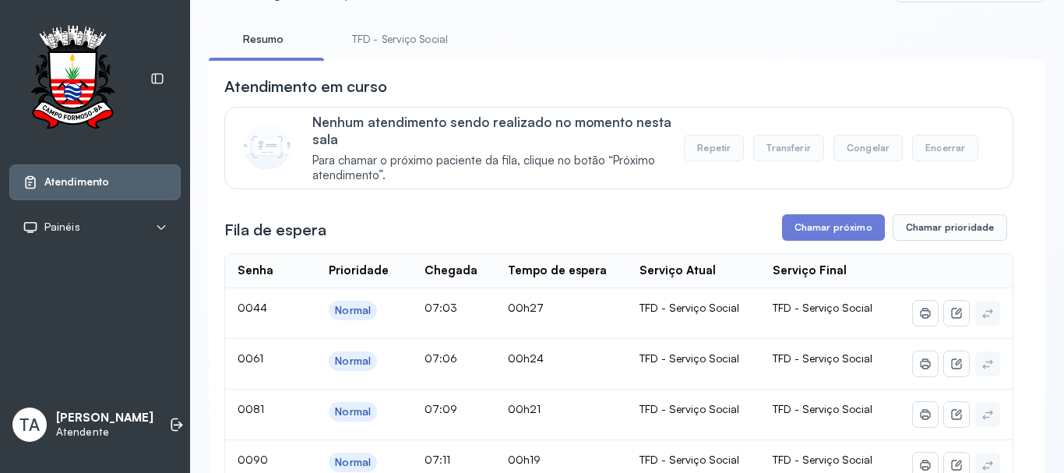
click at [429, 35] on link "TFD - Serviço Social" at bounding box center [399, 39] width 127 height 26
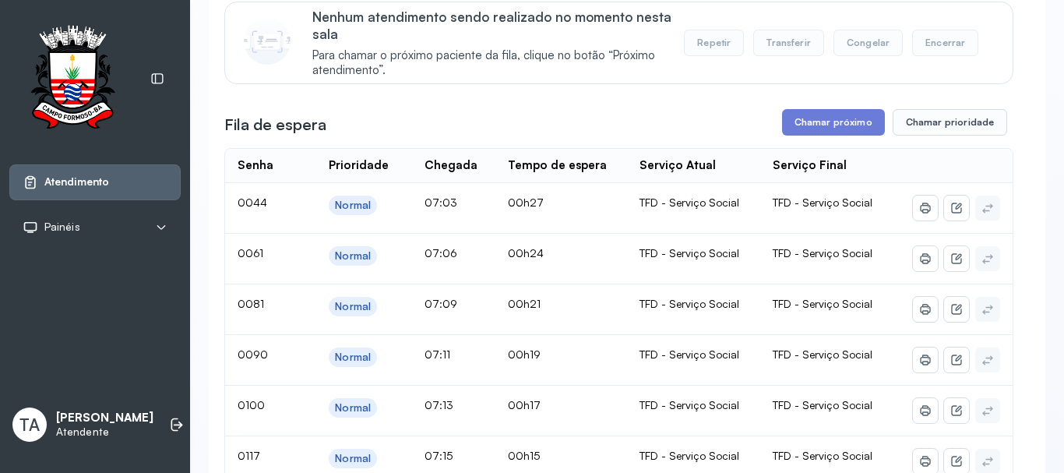
scroll to position [156, 0]
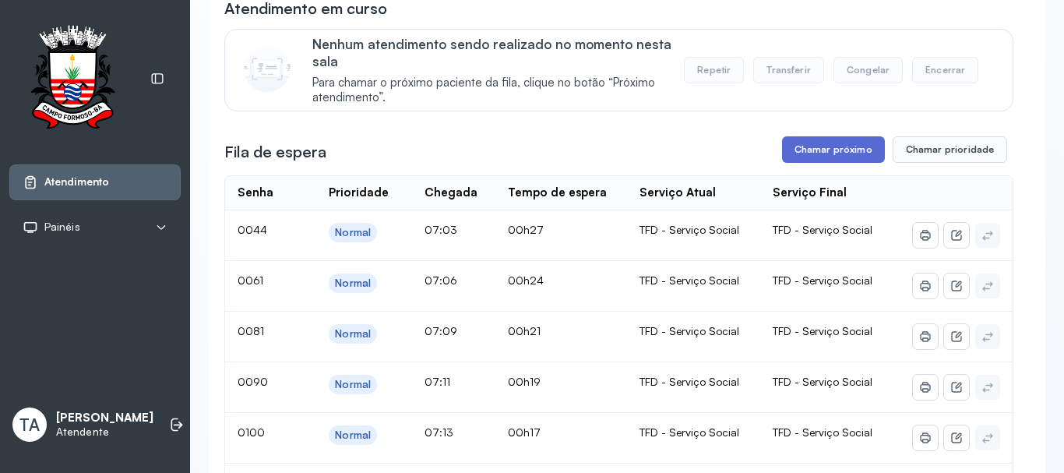
click at [805, 152] on button "Chamar próximo" at bounding box center [833, 149] width 103 height 26
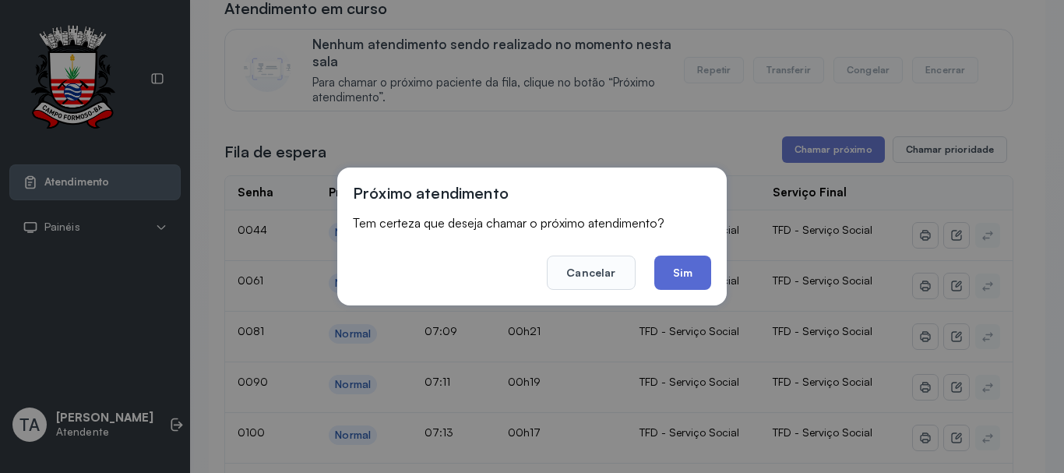
click at [678, 284] on button "Sim" at bounding box center [682, 272] width 57 height 34
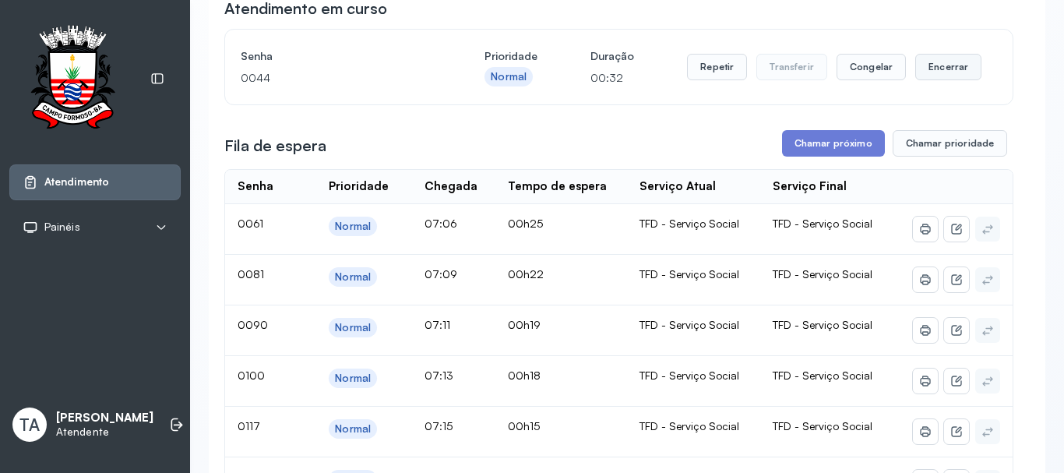
click at [969, 69] on button "Encerrar" at bounding box center [948, 67] width 66 height 26
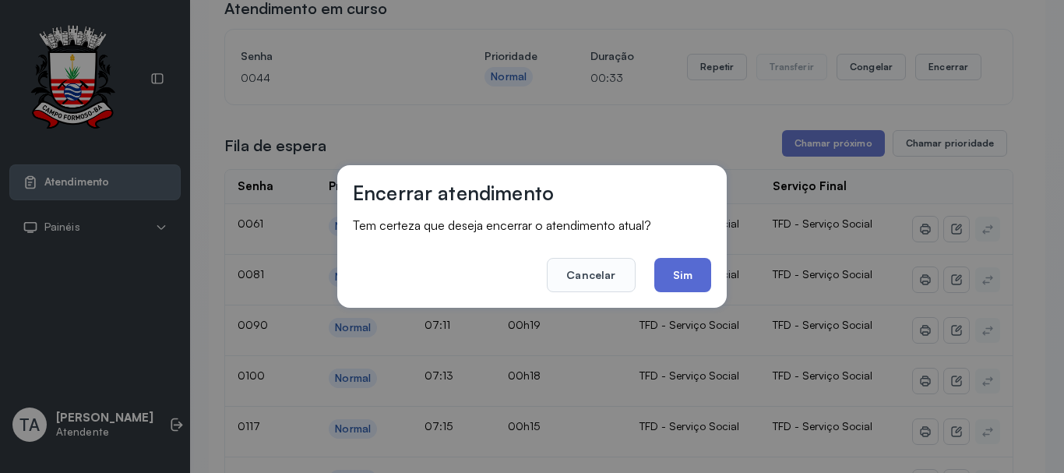
click at [667, 281] on button "Sim" at bounding box center [682, 275] width 57 height 34
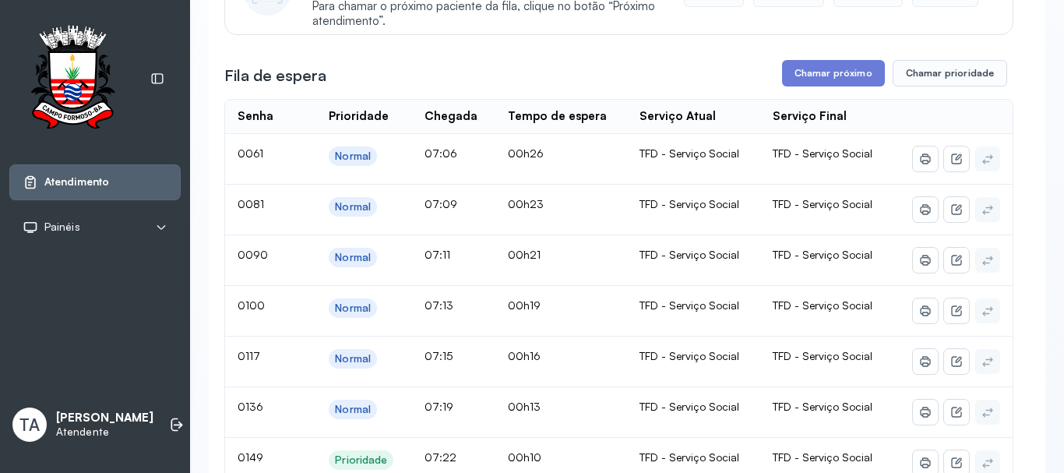
scroll to position [204, 0]
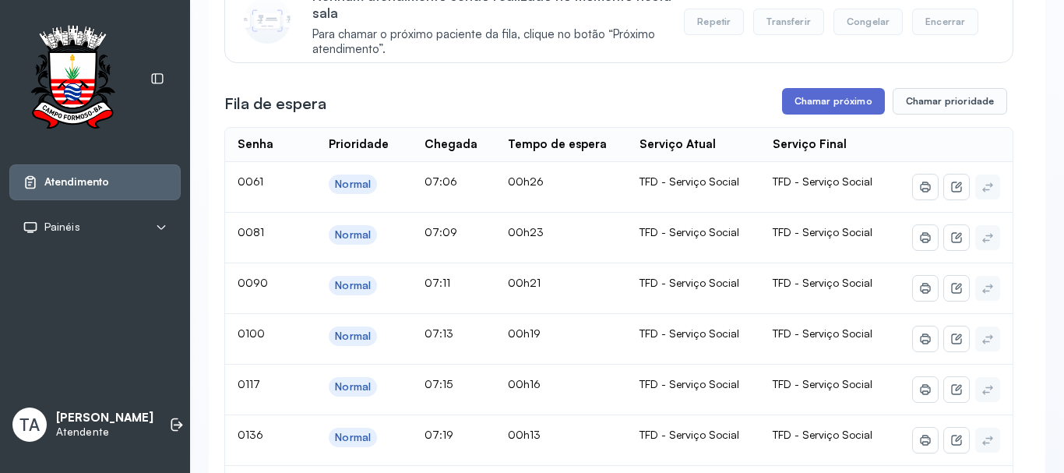
click at [815, 110] on button "Chamar próximo" at bounding box center [833, 101] width 103 height 26
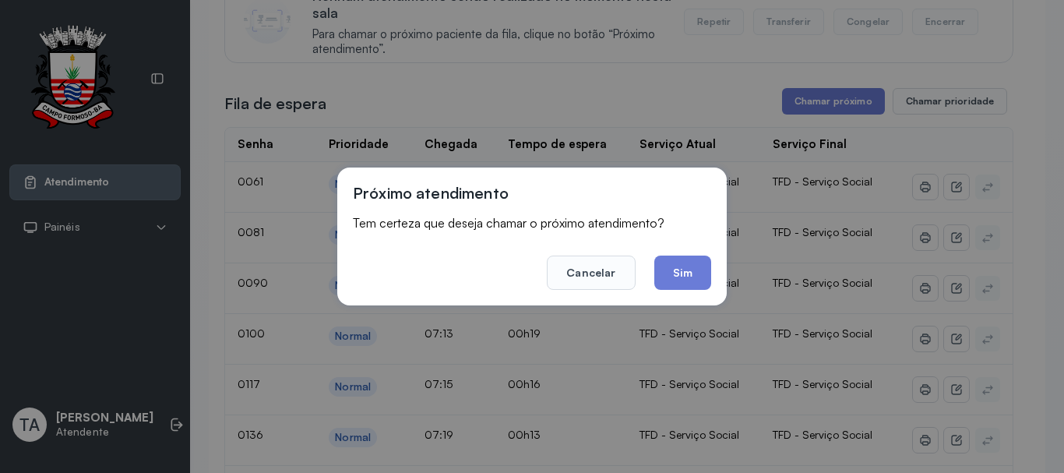
click at [681, 269] on button "Sim" at bounding box center [682, 272] width 57 height 34
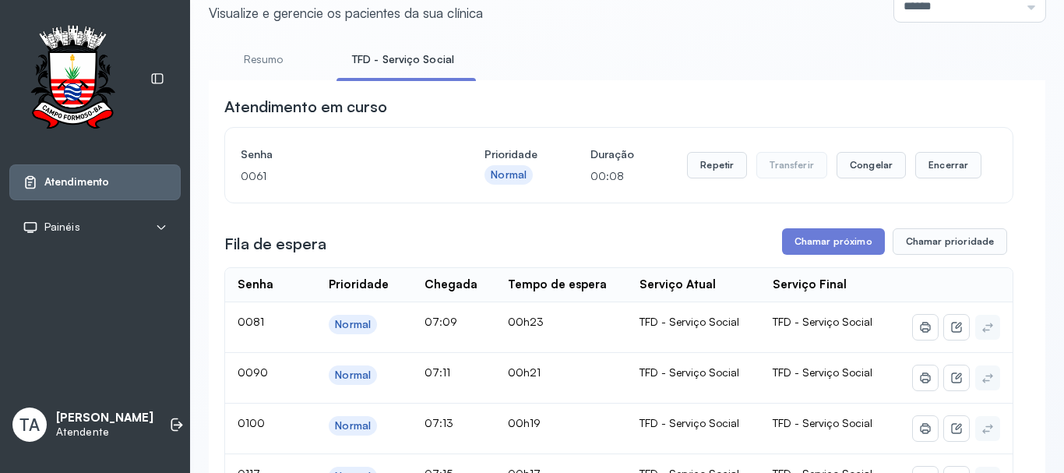
scroll to position [48, 0]
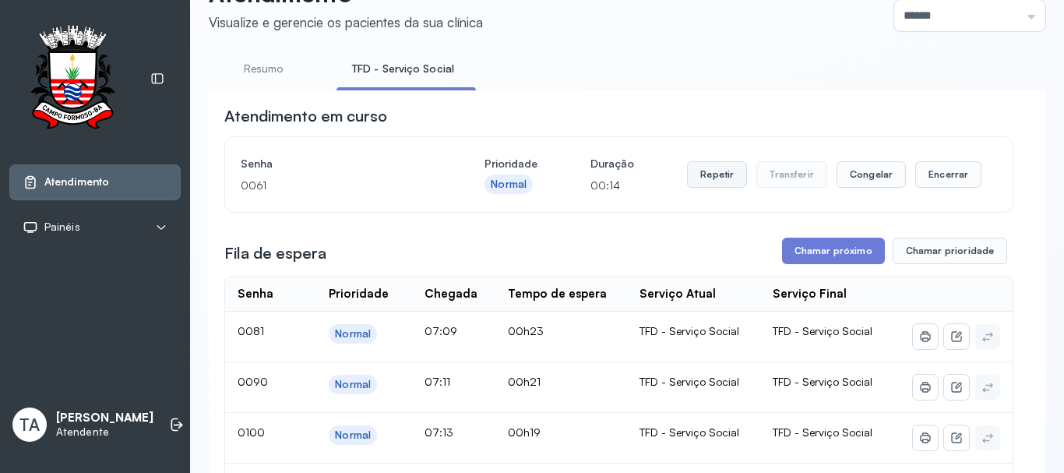
click at [713, 184] on button "Repetir" at bounding box center [717, 174] width 60 height 26
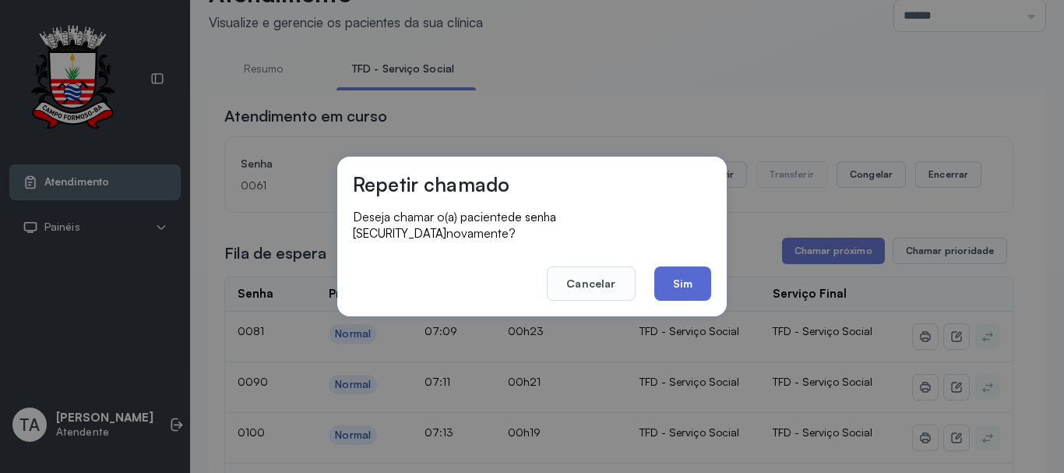
click at [676, 273] on button "Sim" at bounding box center [682, 283] width 57 height 34
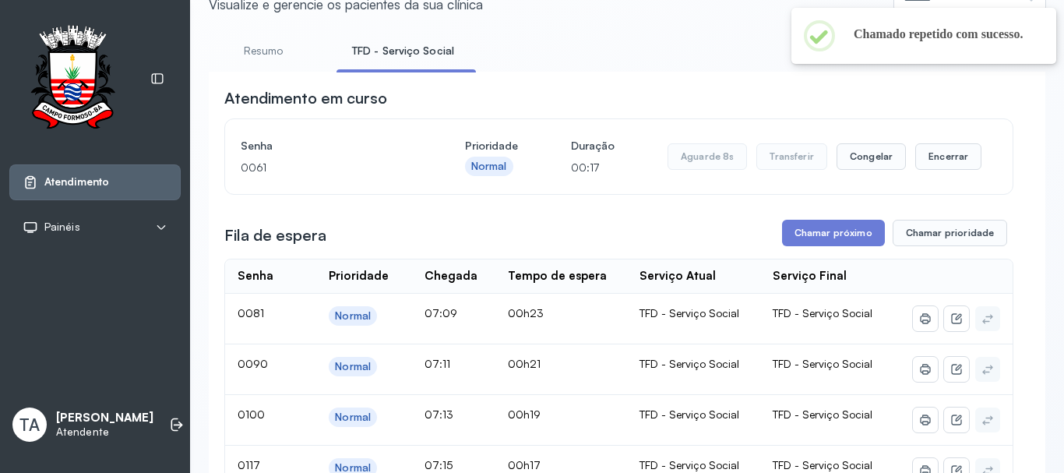
scroll to position [0, 0]
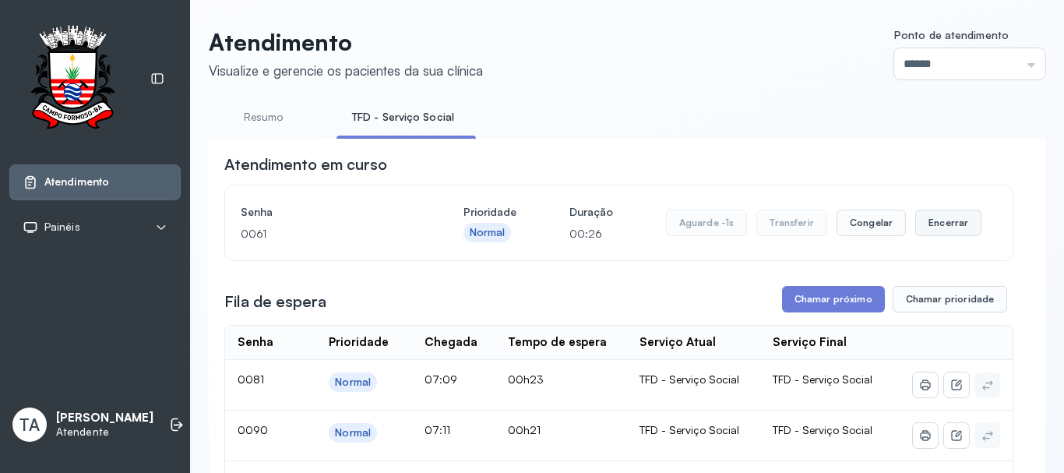
click at [915, 218] on button "Encerrar" at bounding box center [948, 223] width 66 height 26
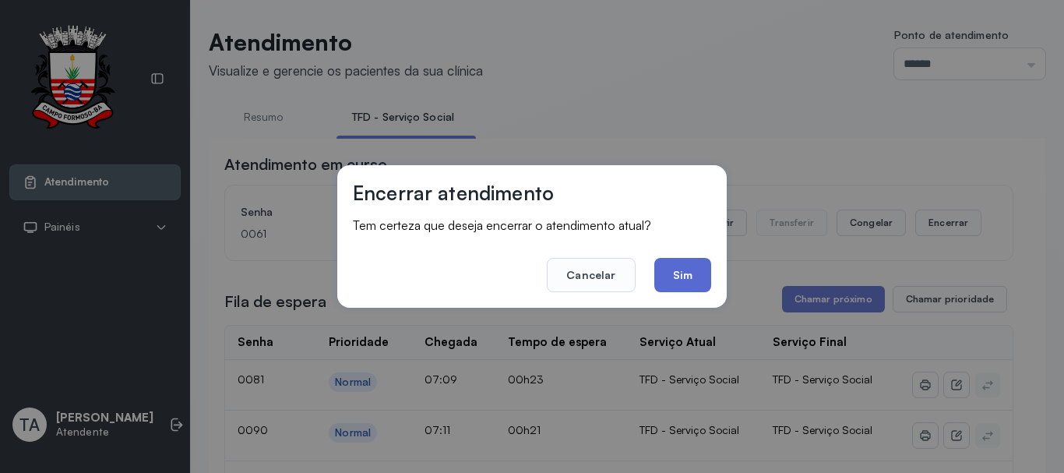
click at [660, 281] on button "Sim" at bounding box center [682, 275] width 57 height 34
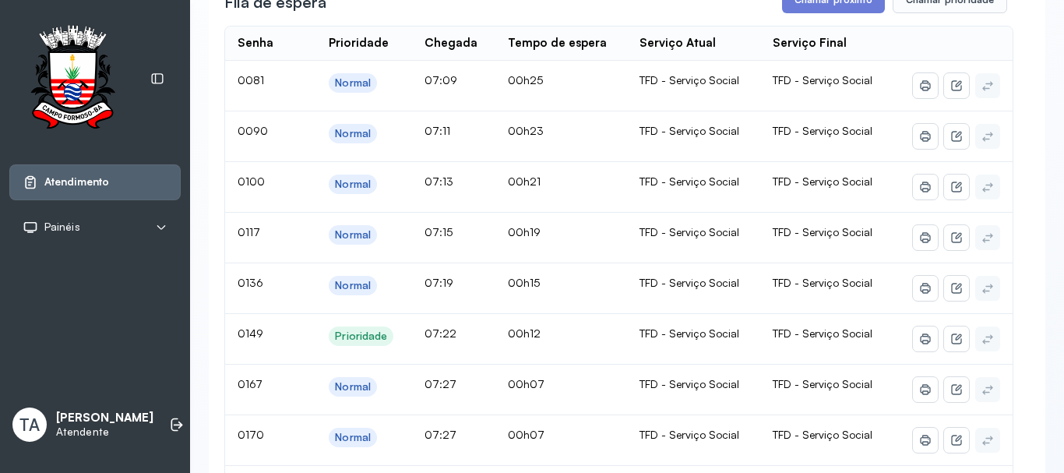
scroll to position [282, 0]
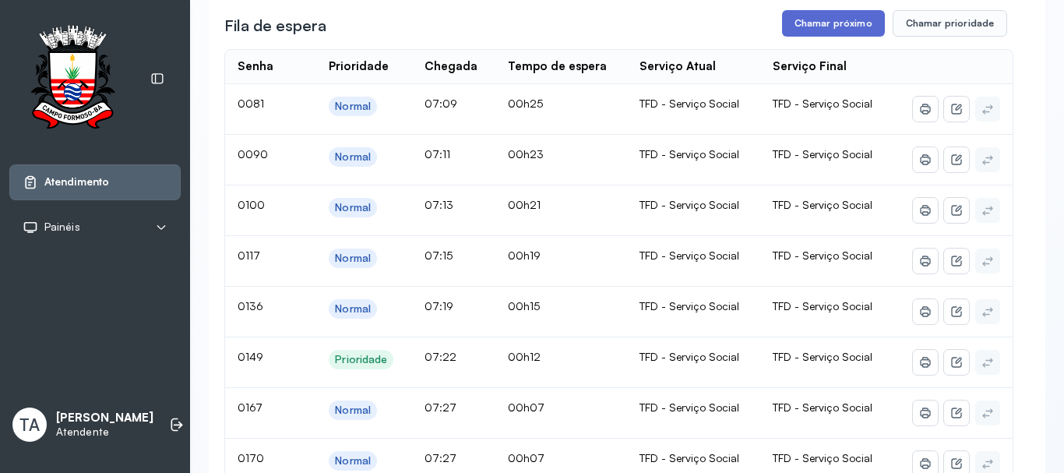
click at [795, 34] on button "Chamar próximo" at bounding box center [833, 23] width 103 height 26
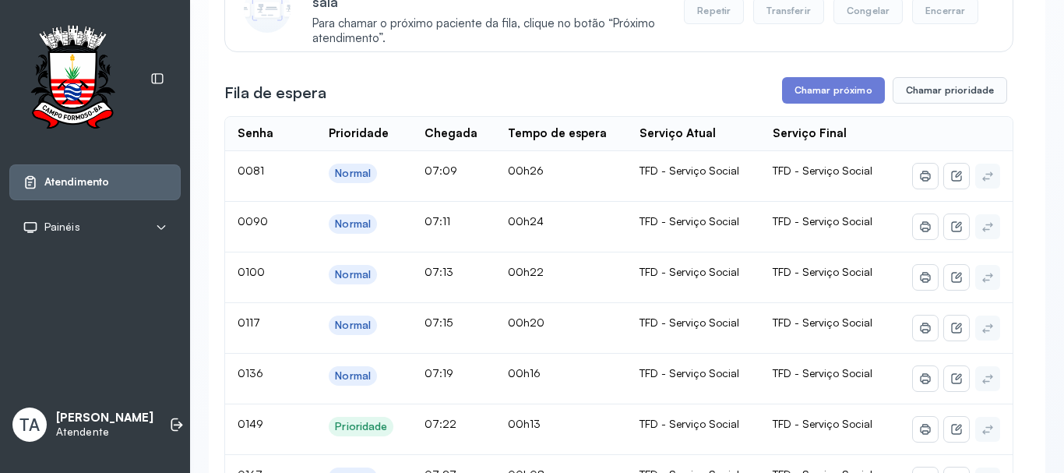
scroll to position [48, 0]
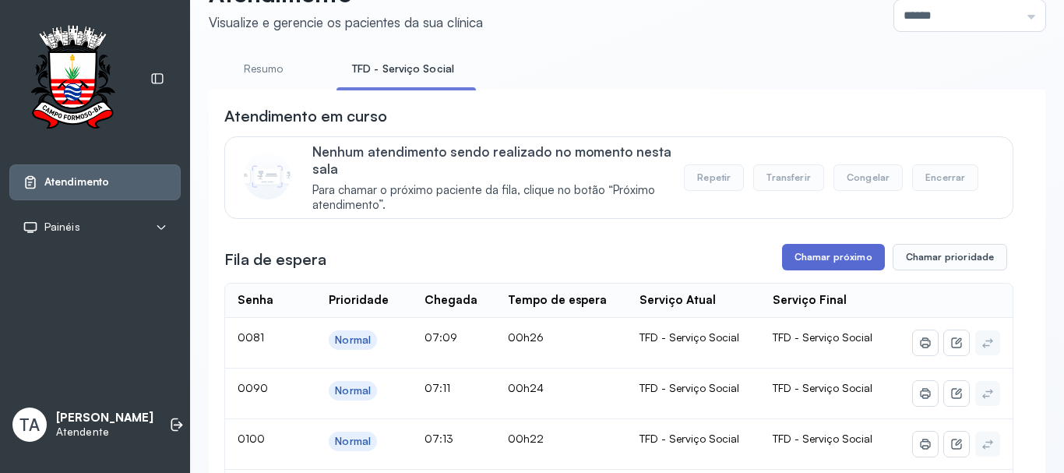
click at [801, 260] on button "Chamar próximo" at bounding box center [833, 257] width 103 height 26
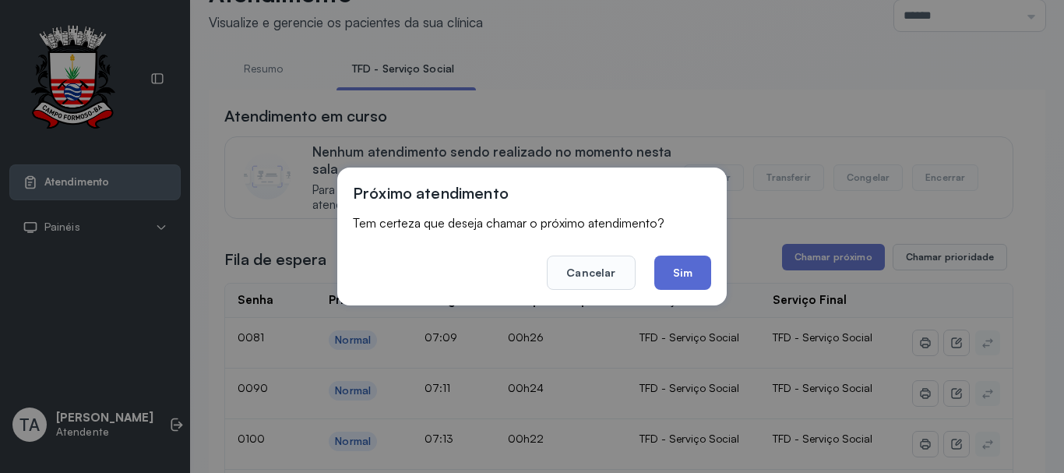
click at [688, 263] on button "Sim" at bounding box center [682, 272] width 57 height 34
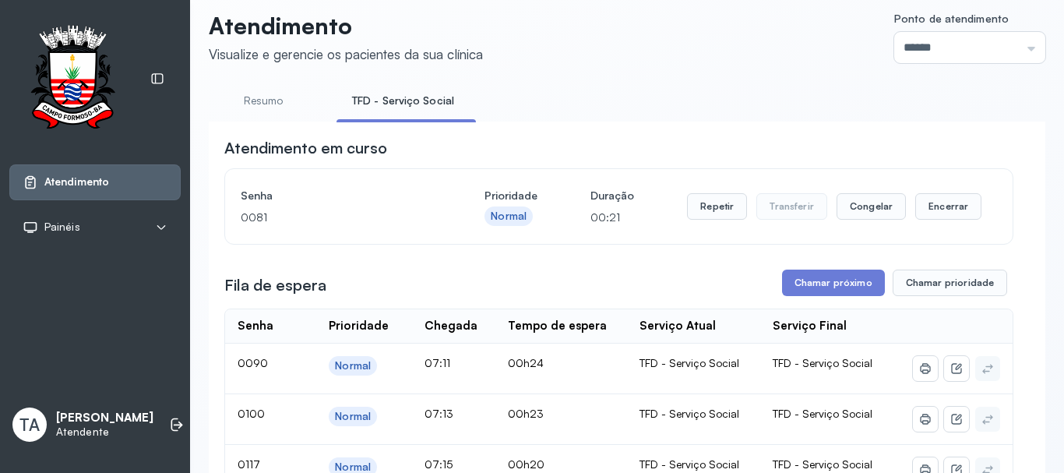
scroll to position [0, 0]
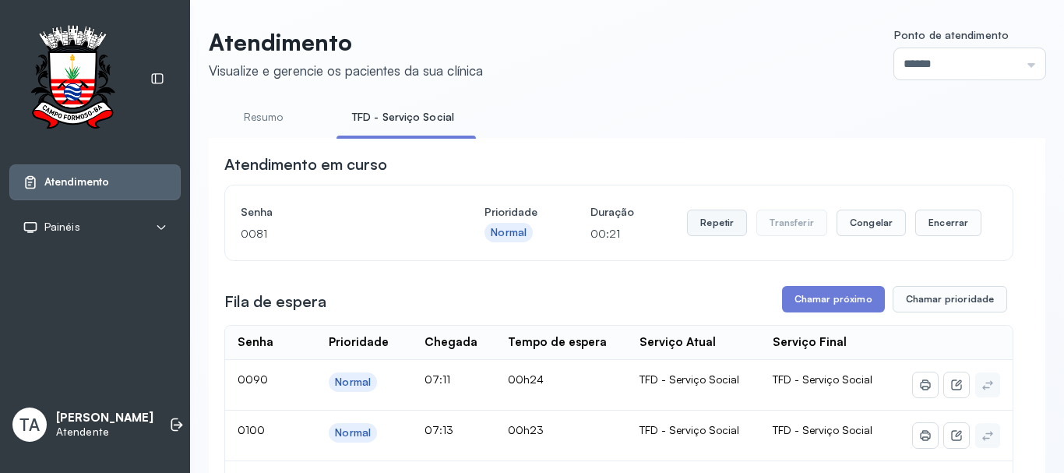
click at [718, 226] on button "Repetir" at bounding box center [717, 223] width 60 height 26
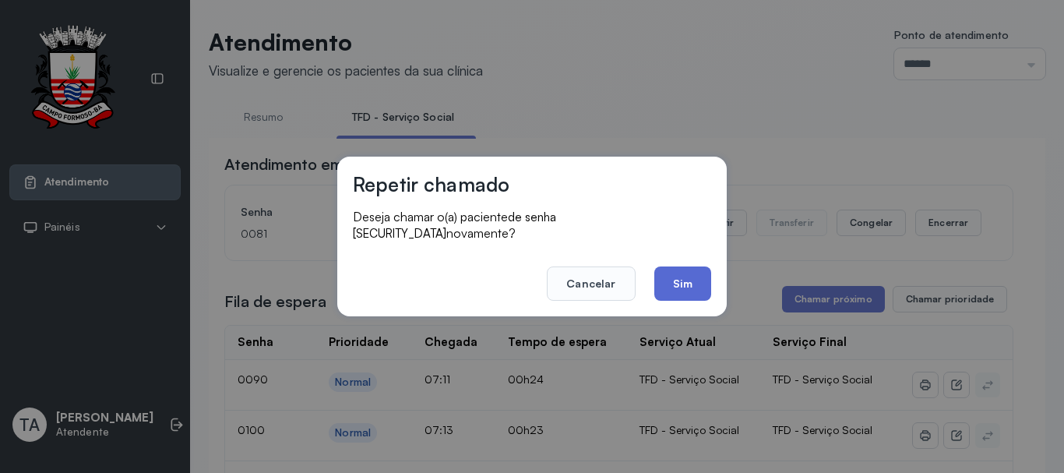
click at [678, 273] on button "Sim" at bounding box center [682, 283] width 57 height 34
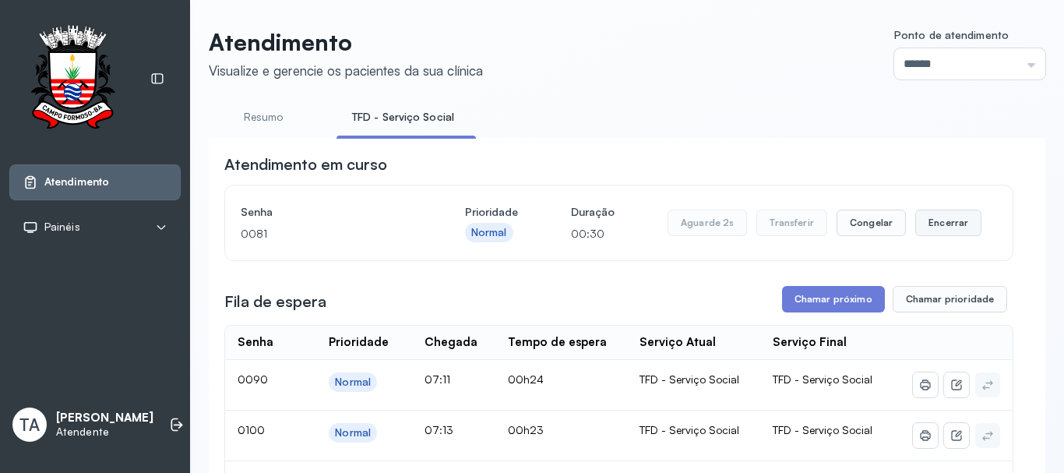
click at [915, 231] on button "Encerrar" at bounding box center [948, 223] width 66 height 26
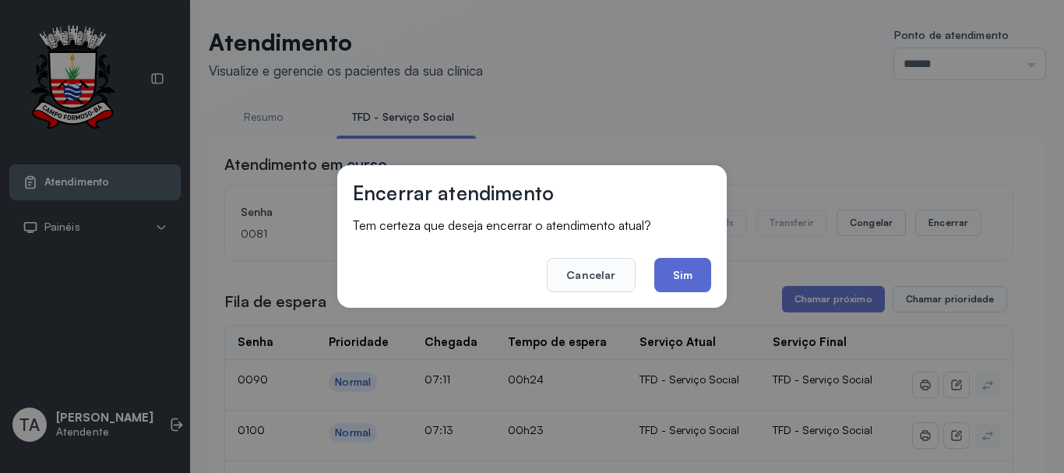
click at [688, 273] on button "Sim" at bounding box center [682, 275] width 57 height 34
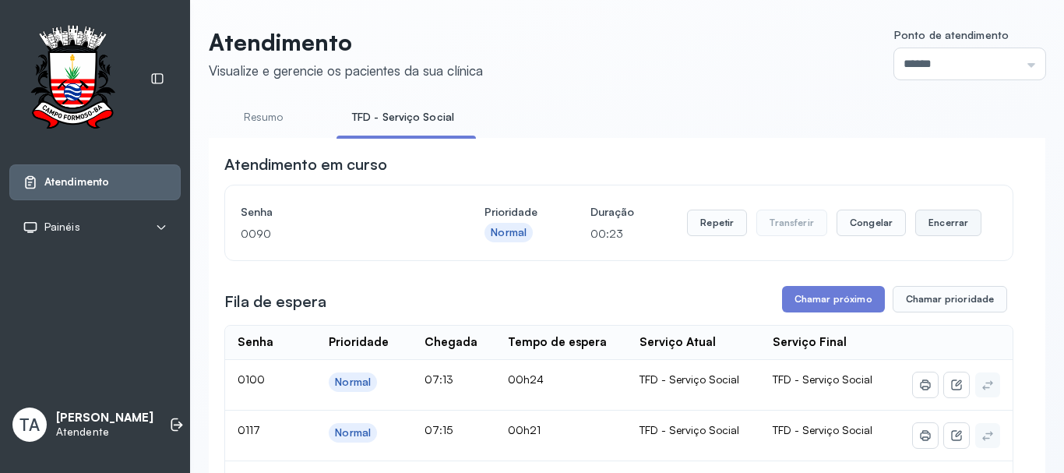
click at [944, 236] on button "Encerrar" at bounding box center [948, 223] width 66 height 26
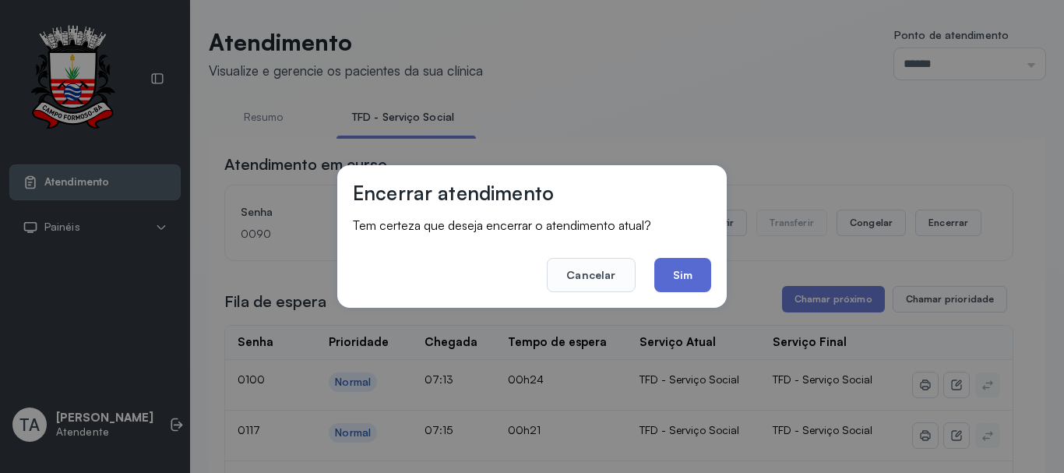
click at [684, 277] on button "Sim" at bounding box center [682, 275] width 57 height 34
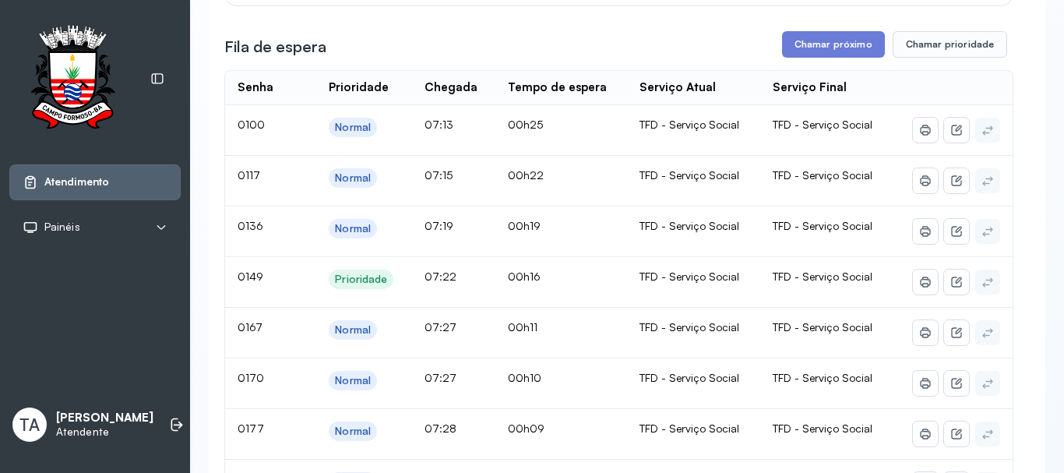
scroll to position [234, 0]
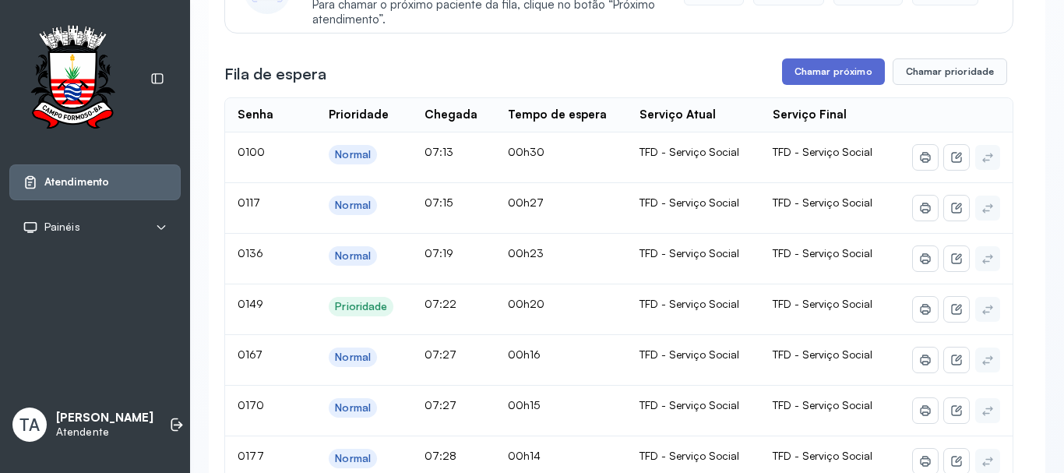
click at [792, 74] on button "Chamar próximo" at bounding box center [833, 71] width 103 height 26
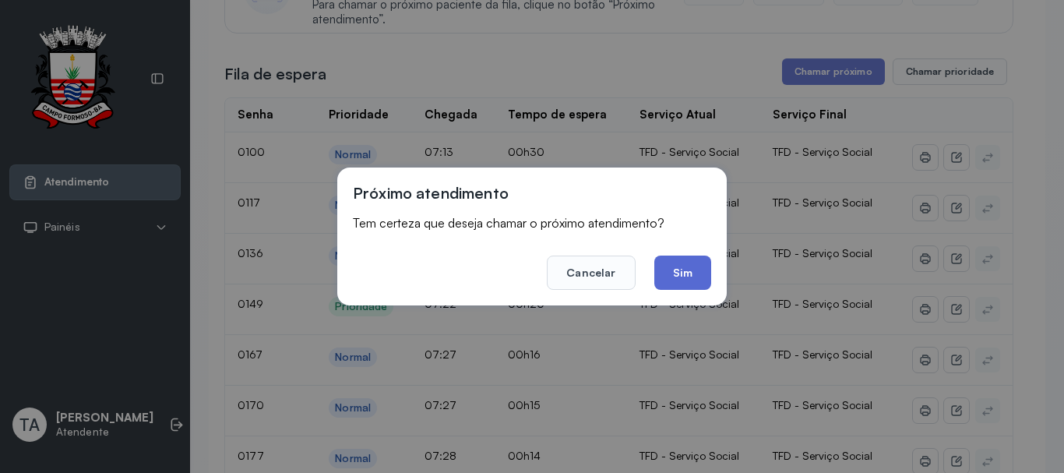
click at [688, 274] on button "Sim" at bounding box center [682, 272] width 57 height 34
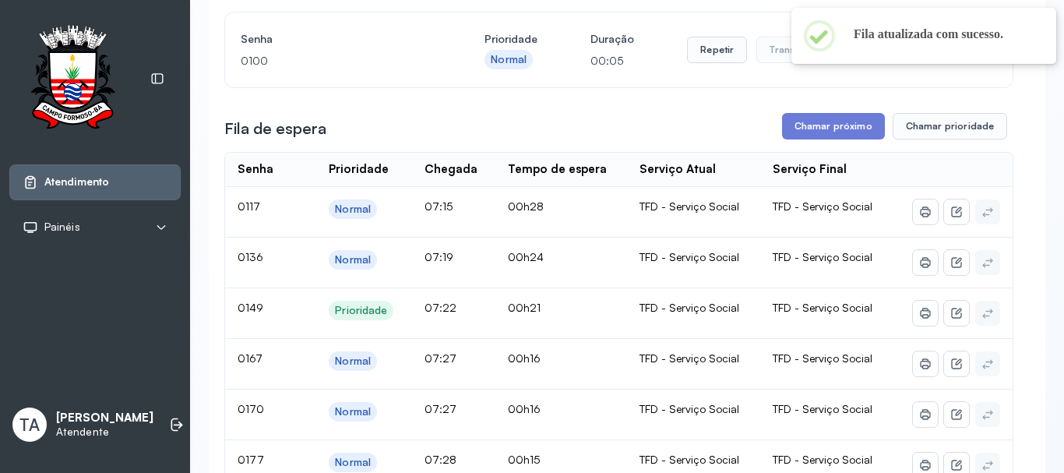
scroll to position [156, 0]
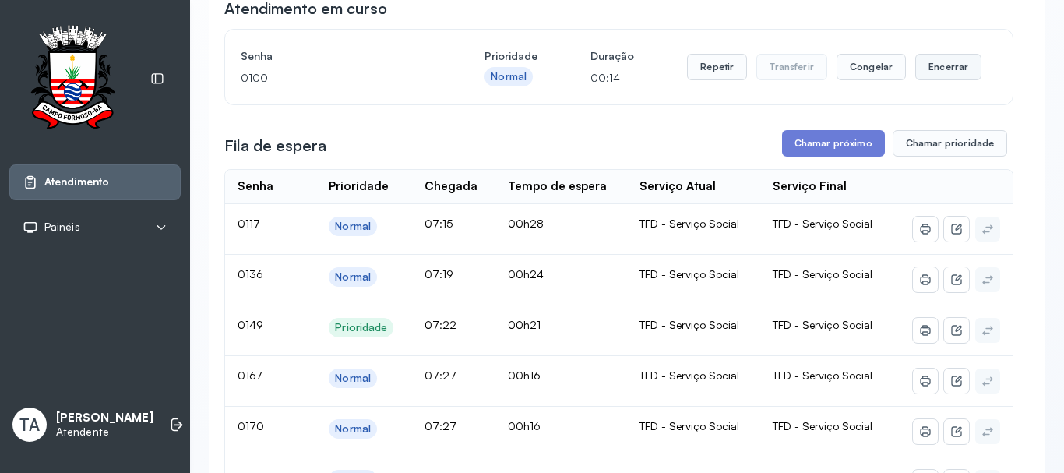
click at [944, 69] on button "Encerrar" at bounding box center [948, 67] width 66 height 26
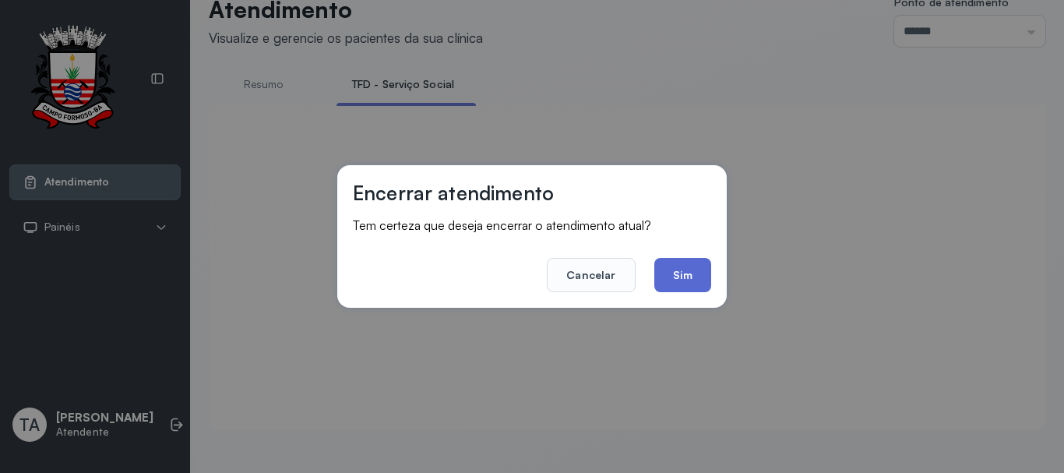
scroll to position [48, 0]
click at [683, 283] on button "Sim" at bounding box center [682, 275] width 57 height 34
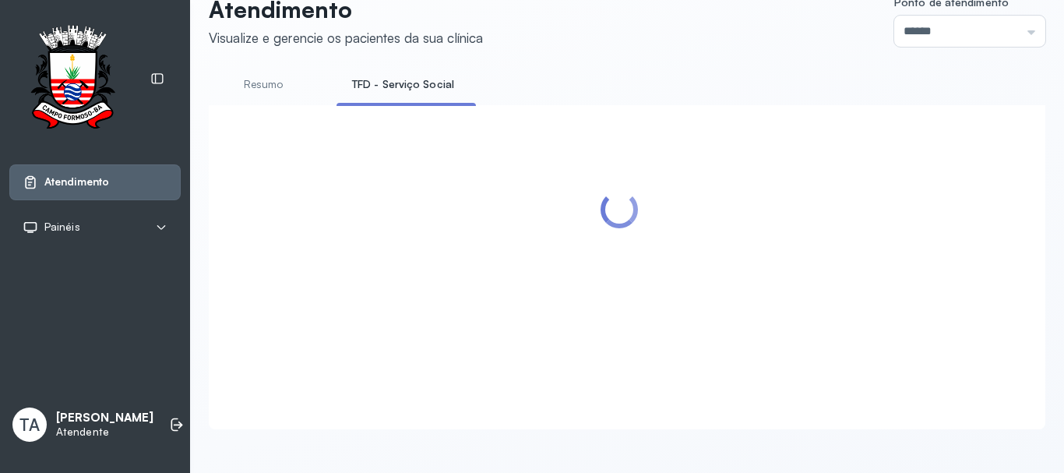
scroll to position [78, 0]
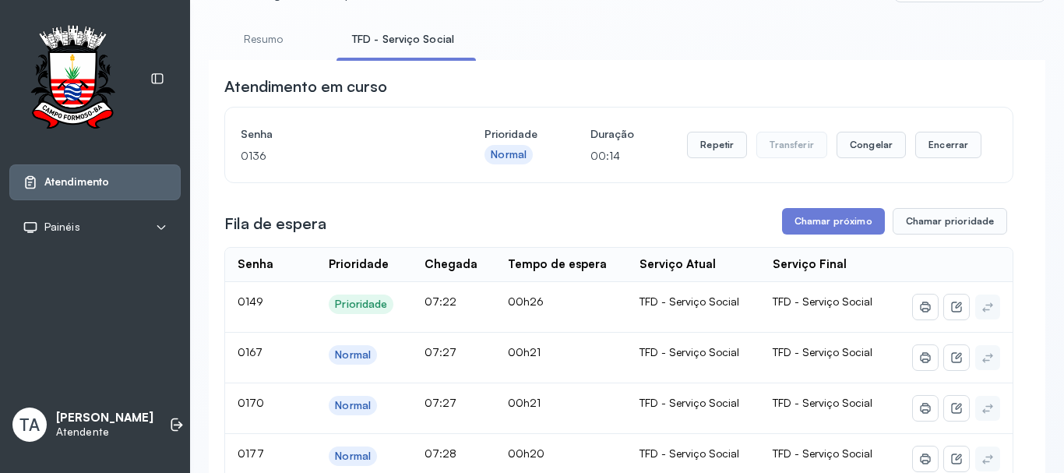
click at [949, 166] on div "Repetir Transferir Congelar Encerrar" at bounding box center [834, 145] width 294 height 44
click at [949, 156] on button "Encerrar" at bounding box center [948, 145] width 66 height 26
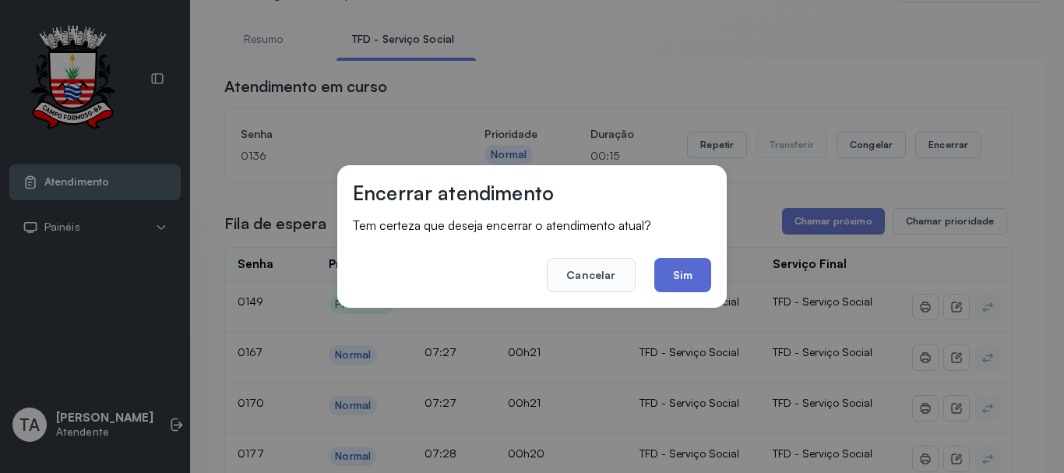
click at [695, 270] on button "Sim" at bounding box center [682, 275] width 57 height 34
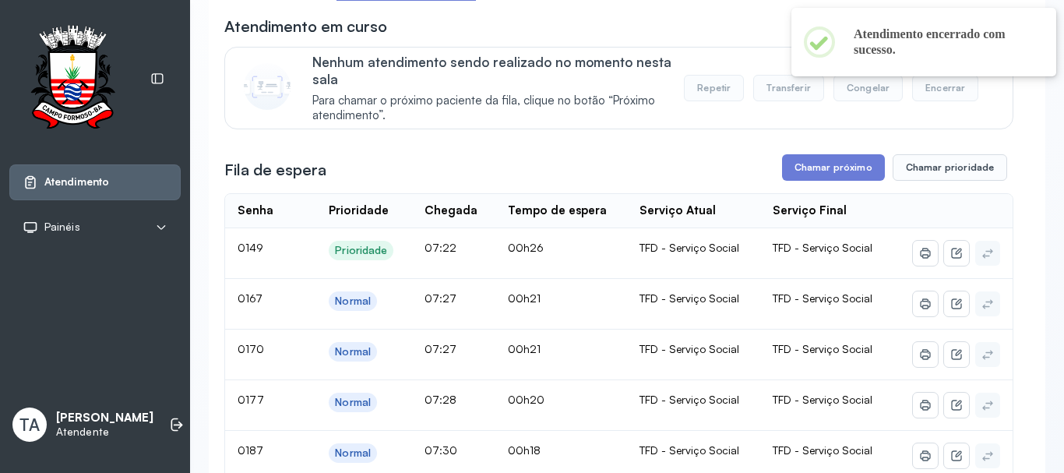
scroll to position [0, 0]
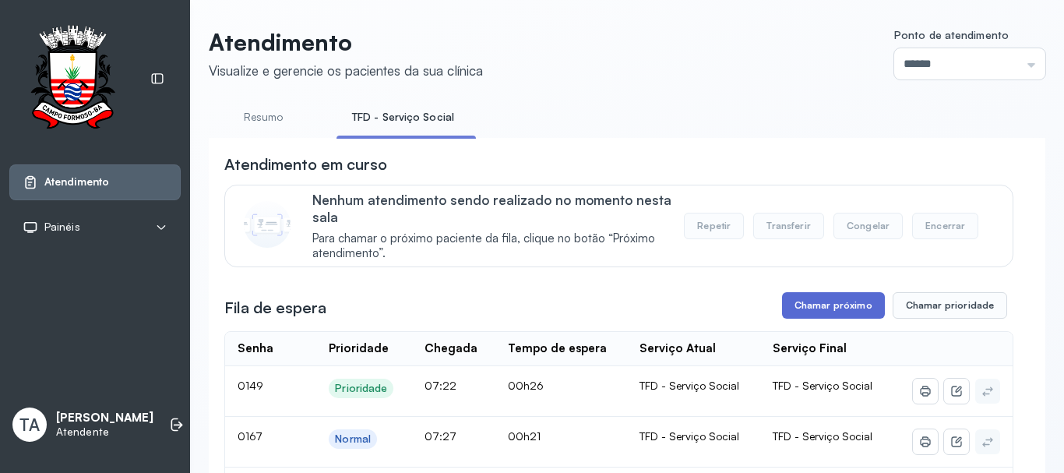
click at [787, 319] on button "Chamar próximo" at bounding box center [833, 305] width 103 height 26
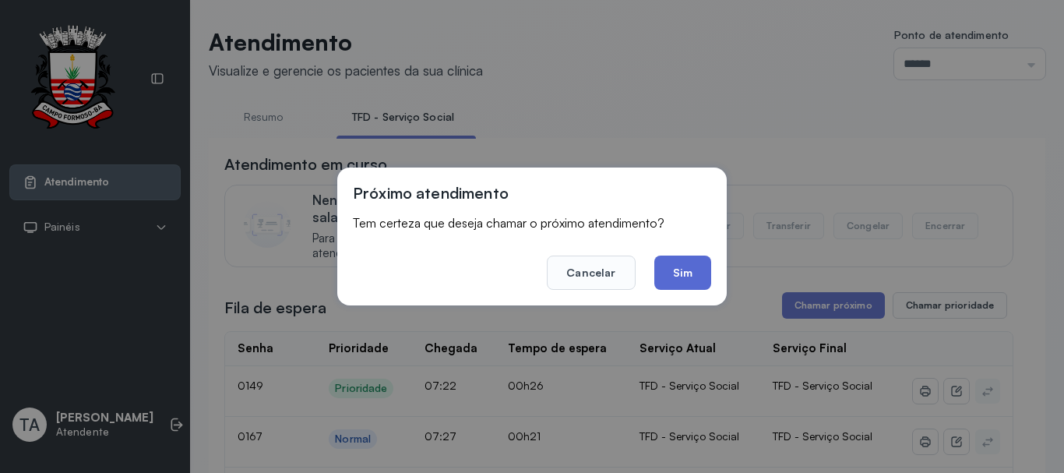
click at [681, 283] on button "Sim" at bounding box center [682, 272] width 57 height 34
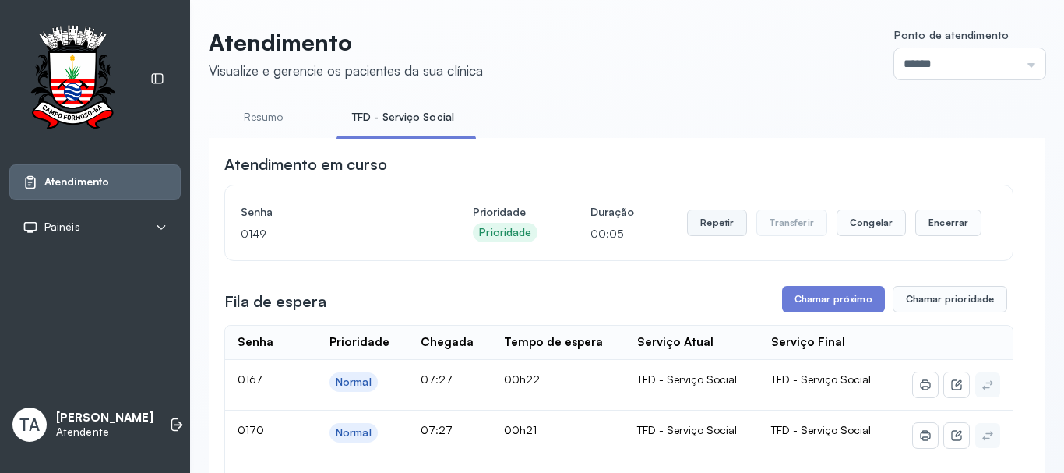
click at [716, 223] on button "Repetir" at bounding box center [717, 223] width 60 height 26
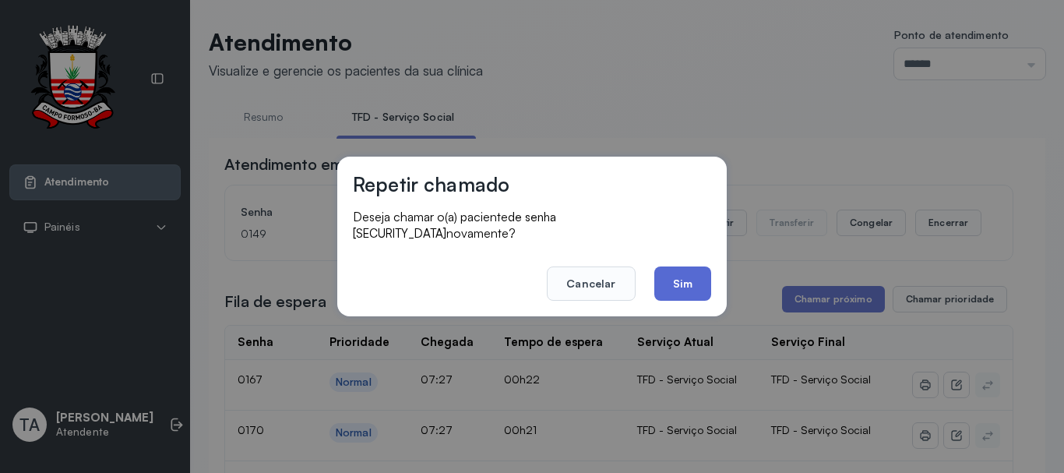
click at [678, 281] on button "Sim" at bounding box center [682, 283] width 57 height 34
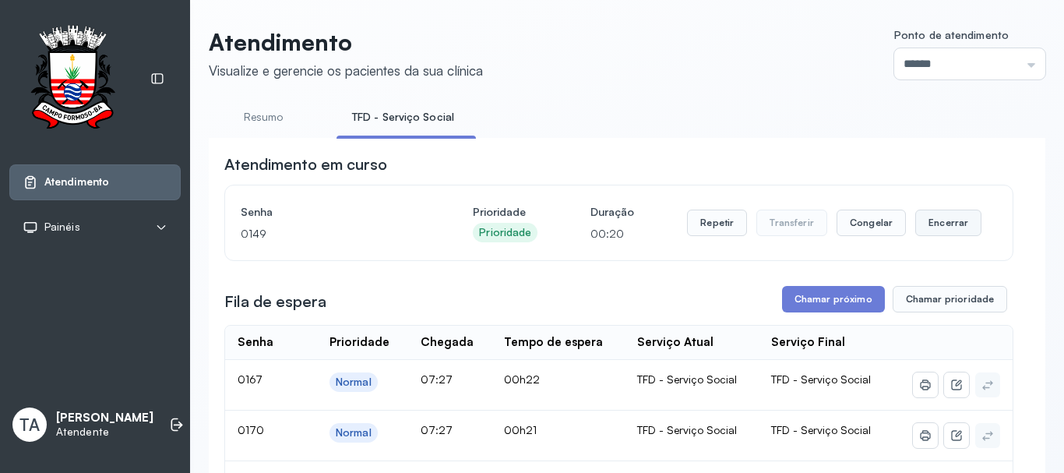
click at [926, 231] on button "Encerrar" at bounding box center [948, 223] width 66 height 26
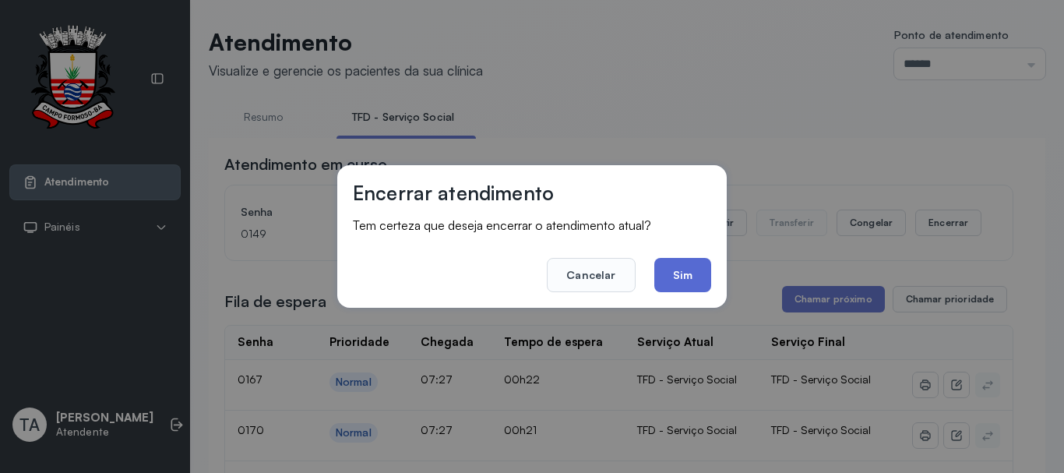
click at [700, 271] on button "Sim" at bounding box center [682, 275] width 57 height 34
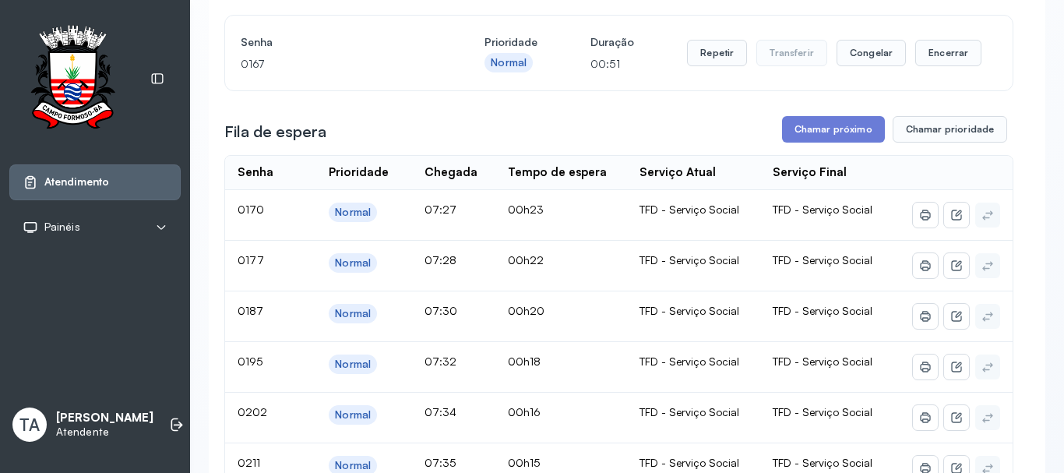
scroll to position [156, 0]
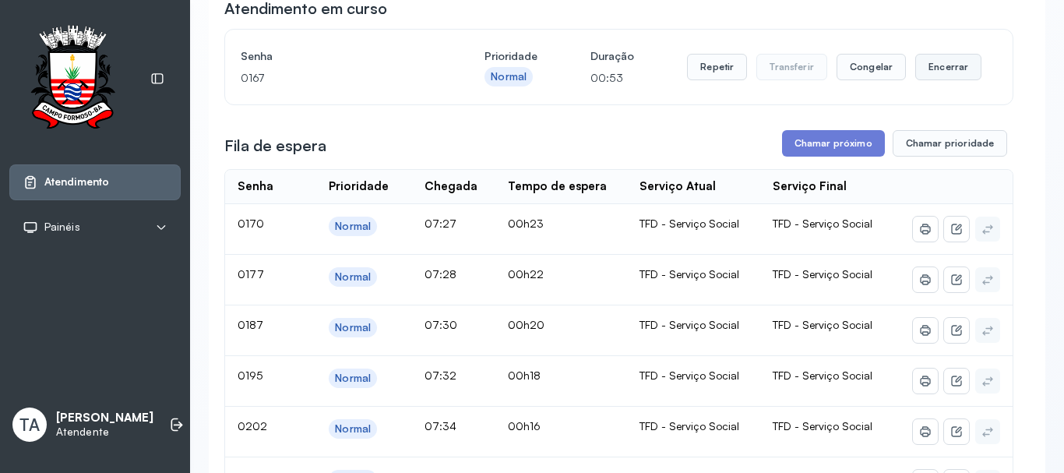
click at [937, 77] on button "Encerrar" at bounding box center [948, 67] width 66 height 26
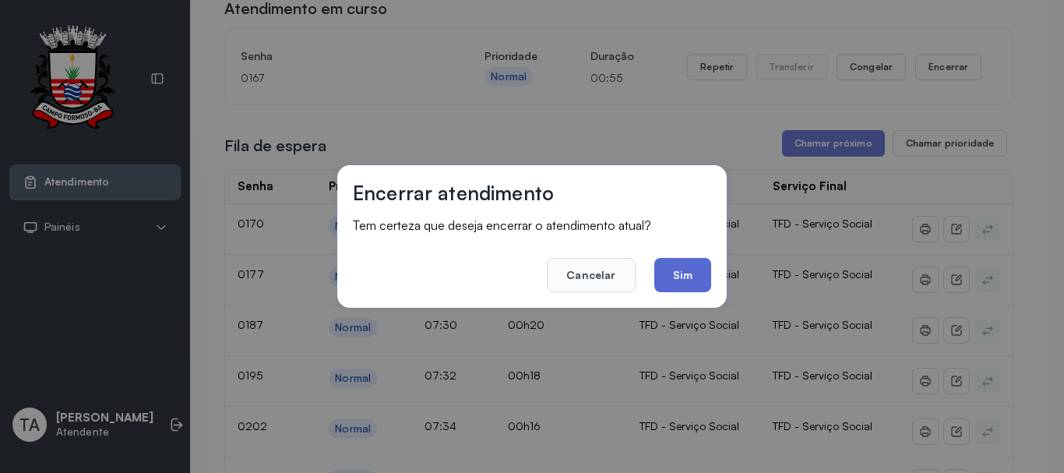
click at [692, 267] on button "Sim" at bounding box center [682, 275] width 57 height 34
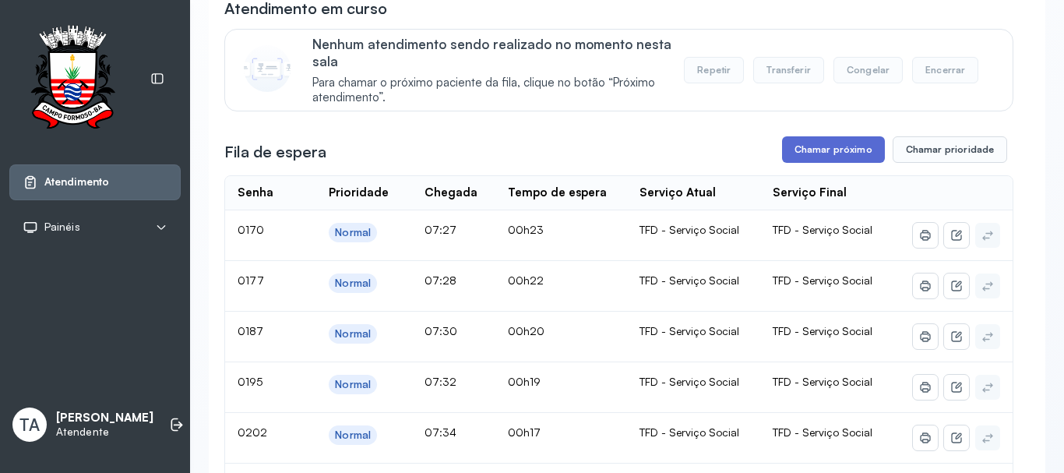
click at [789, 161] on button "Chamar próximo" at bounding box center [833, 149] width 103 height 26
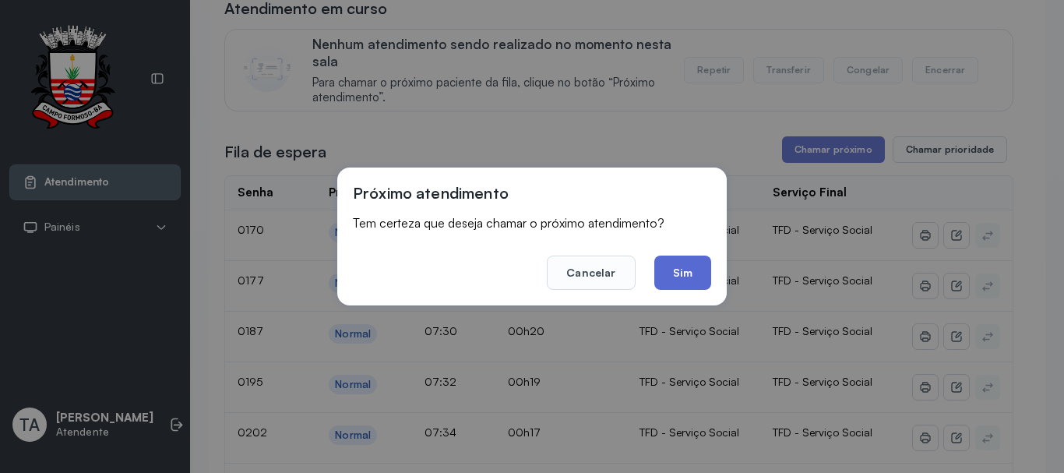
click at [702, 258] on button "Sim" at bounding box center [682, 272] width 57 height 34
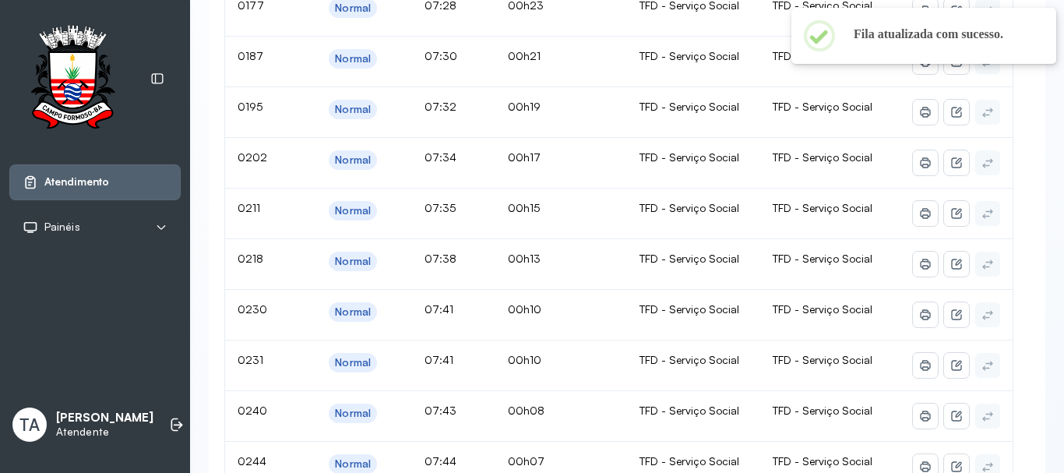
scroll to position [78, 0]
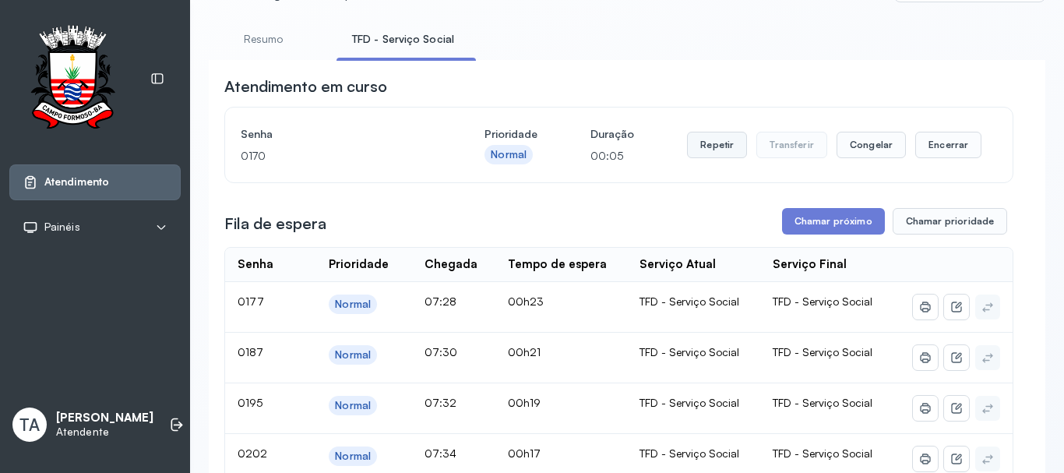
click at [707, 151] on button "Repetir" at bounding box center [717, 145] width 60 height 26
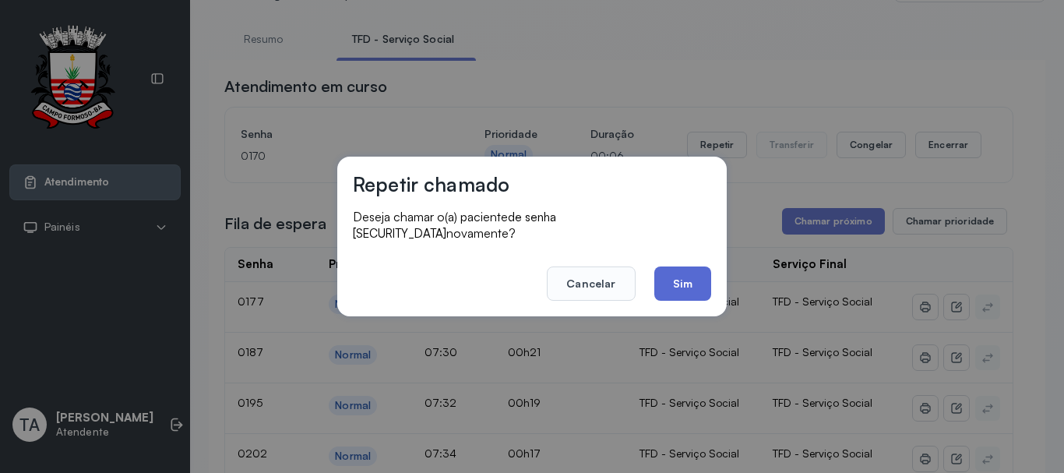
click at [674, 270] on button "Sim" at bounding box center [682, 283] width 57 height 34
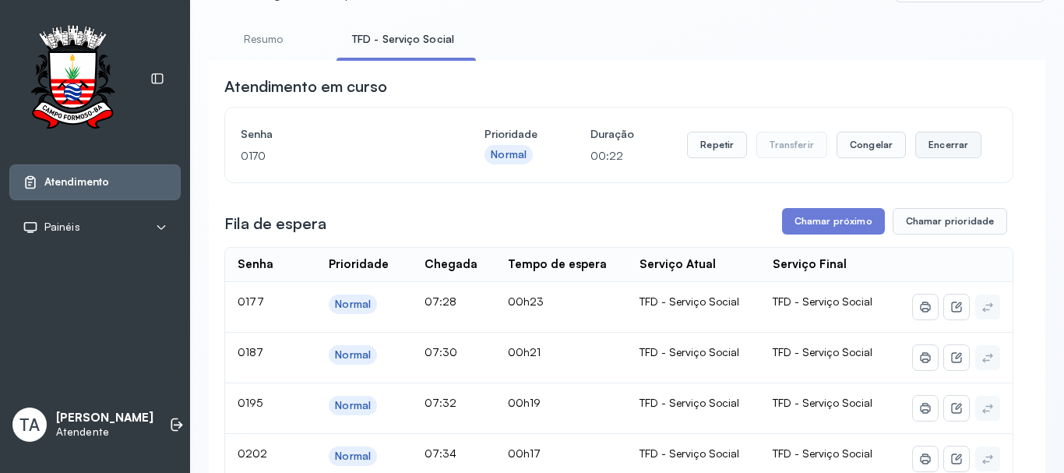
click at [927, 154] on button "Encerrar" at bounding box center [948, 145] width 66 height 26
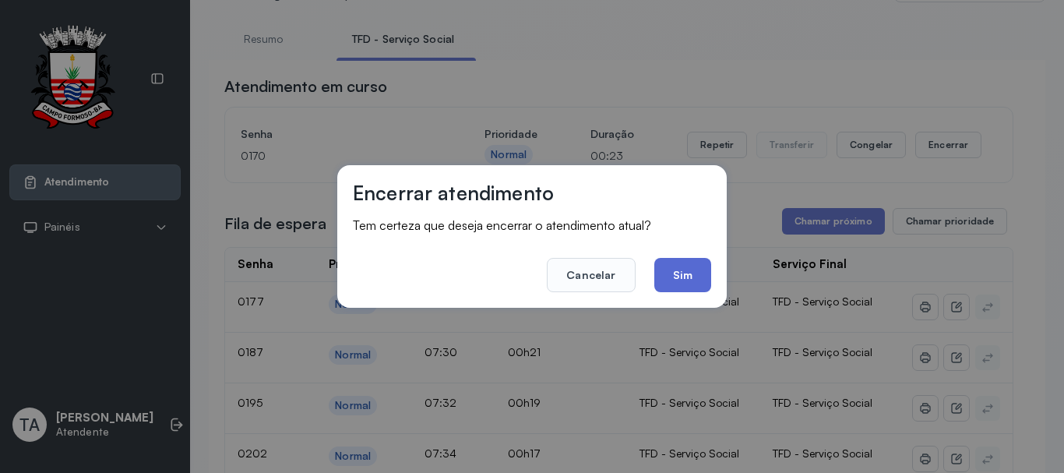
click at [681, 279] on button "Sim" at bounding box center [682, 275] width 57 height 34
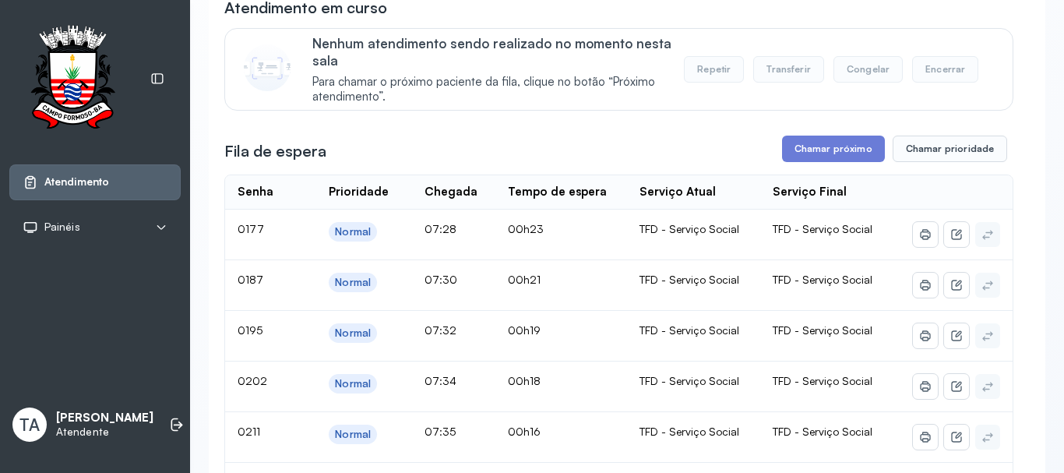
scroll to position [156, 0]
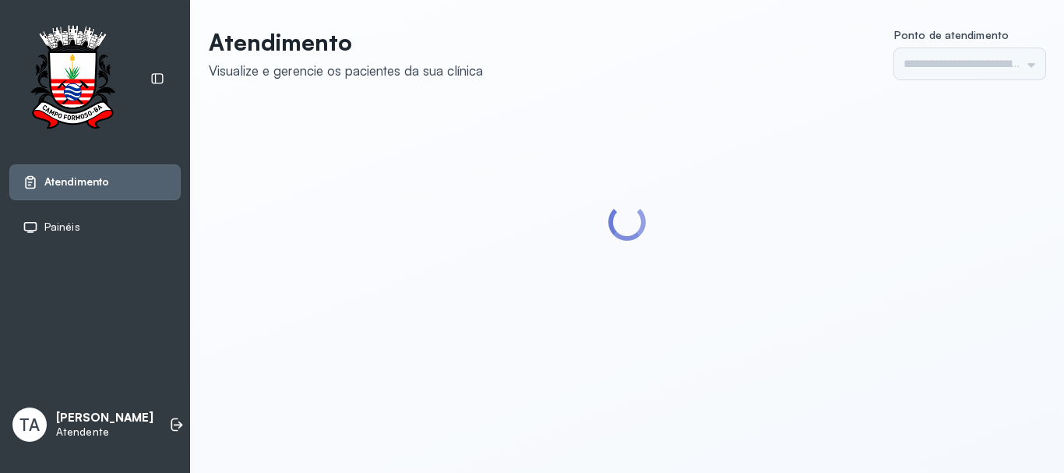
type input "******"
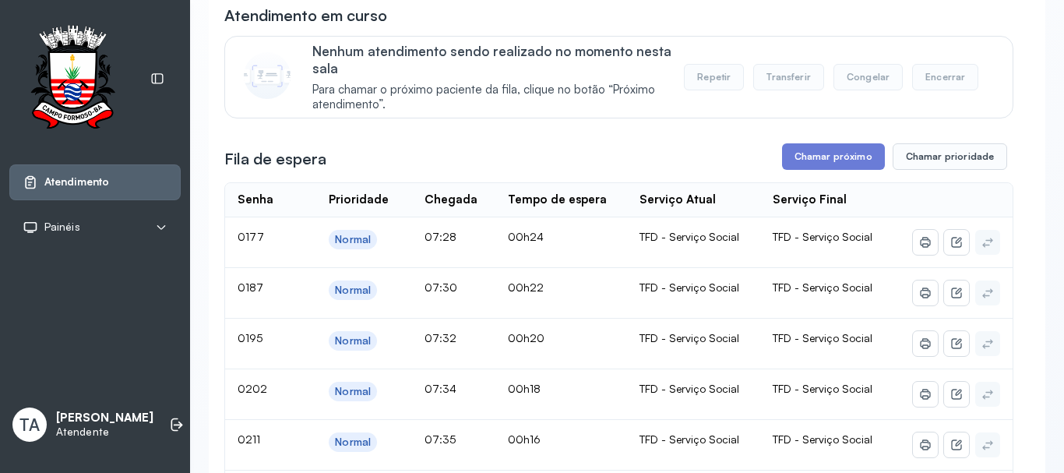
scroll to position [114, 0]
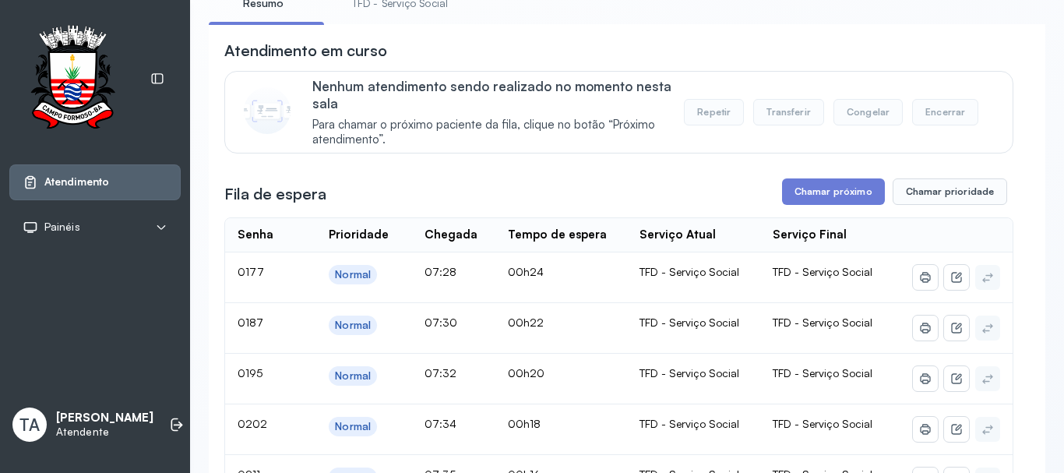
click at [379, 8] on link "TFD - Serviço Social" at bounding box center [399, 4] width 127 height 26
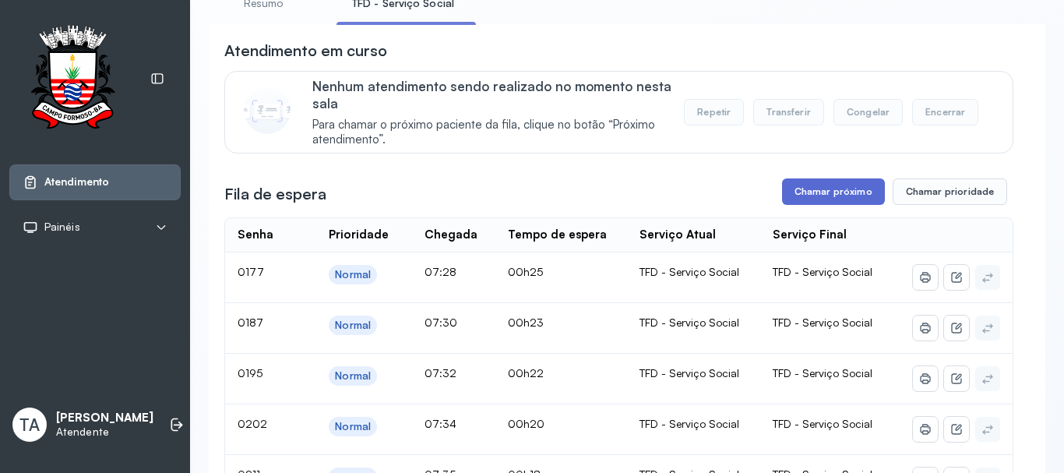
click at [804, 199] on button "Chamar próximo" at bounding box center [833, 191] width 103 height 26
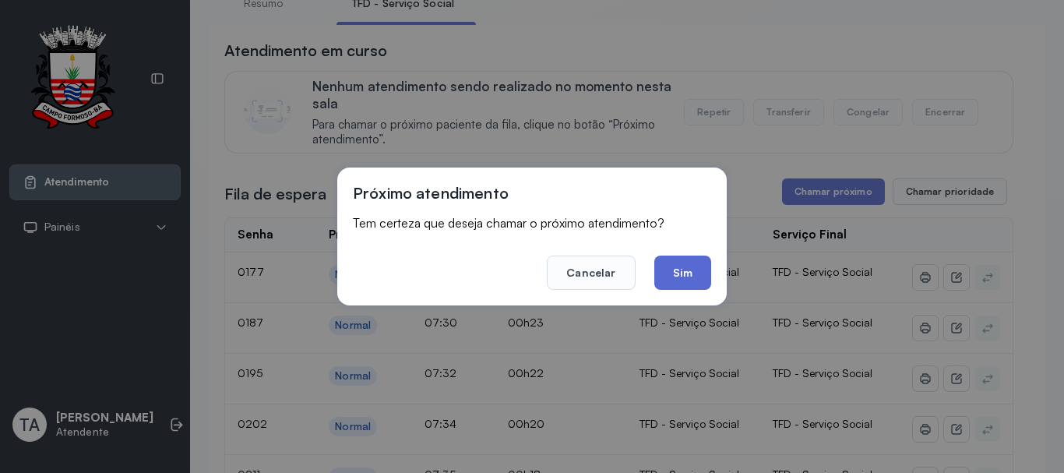
click at [684, 269] on button "Sim" at bounding box center [682, 272] width 57 height 34
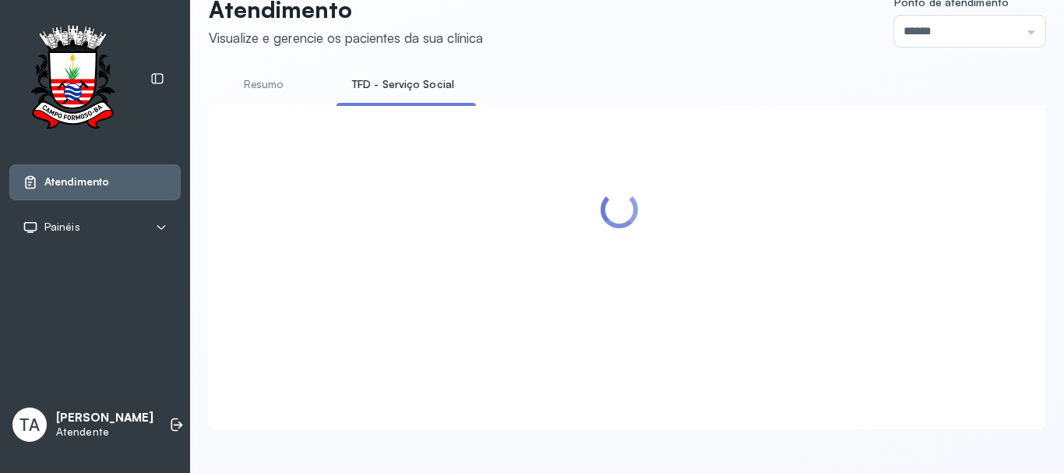
scroll to position [48, 0]
click at [262, 74] on link "Resumo" at bounding box center [263, 85] width 109 height 26
click at [425, 72] on link "TFD - Serviço Social" at bounding box center [399, 85] width 127 height 26
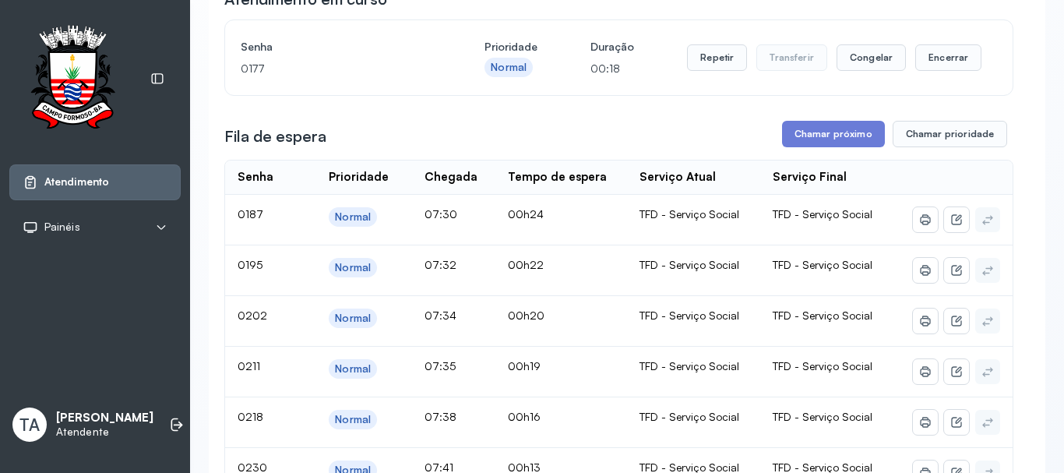
scroll to position [126, 0]
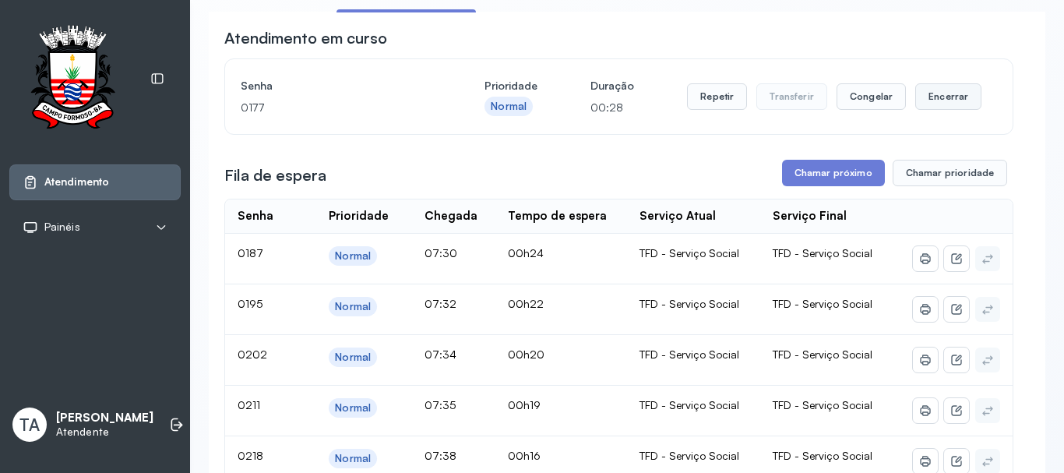
click at [949, 97] on button "Encerrar" at bounding box center [948, 96] width 66 height 26
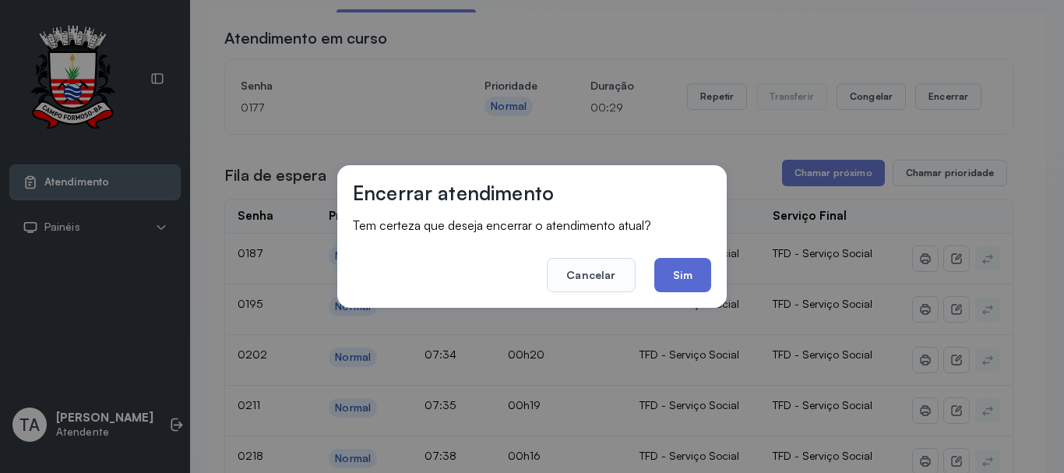
click at [671, 274] on button "Sim" at bounding box center [682, 275] width 57 height 34
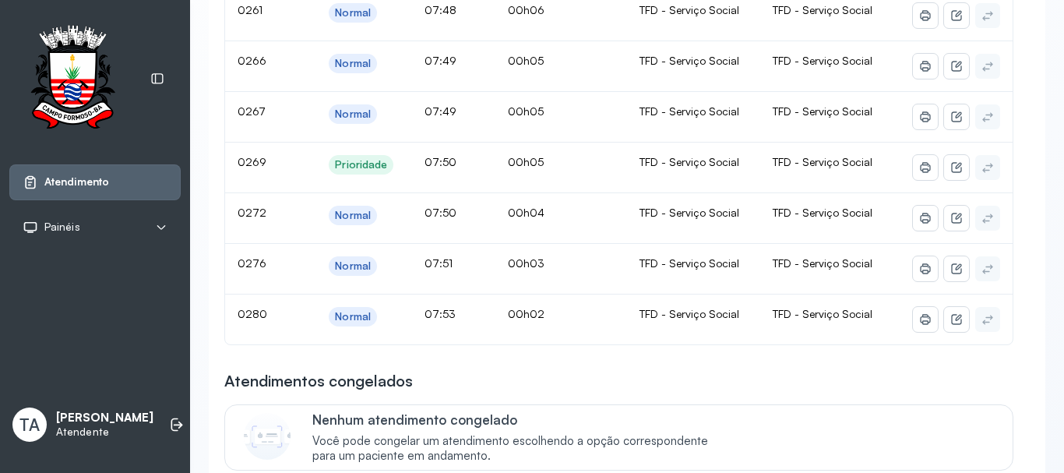
scroll to position [983, 0]
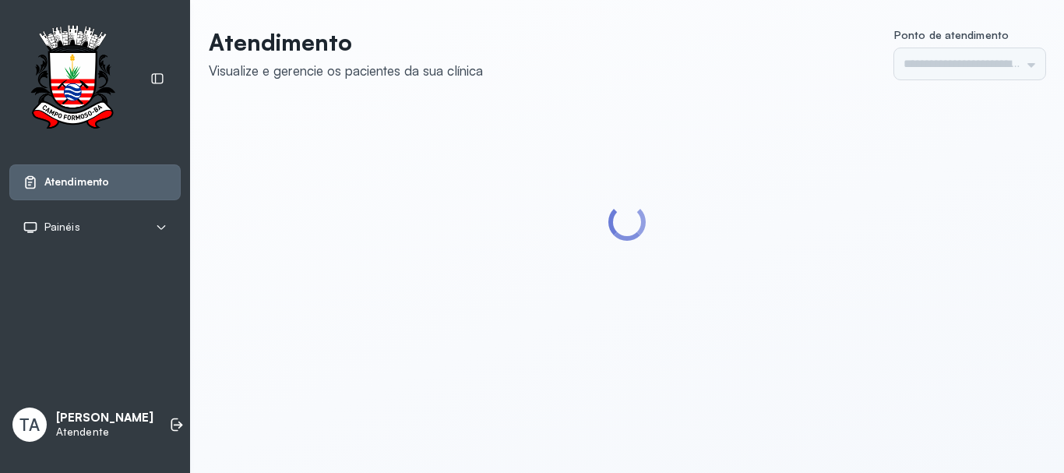
type input "******"
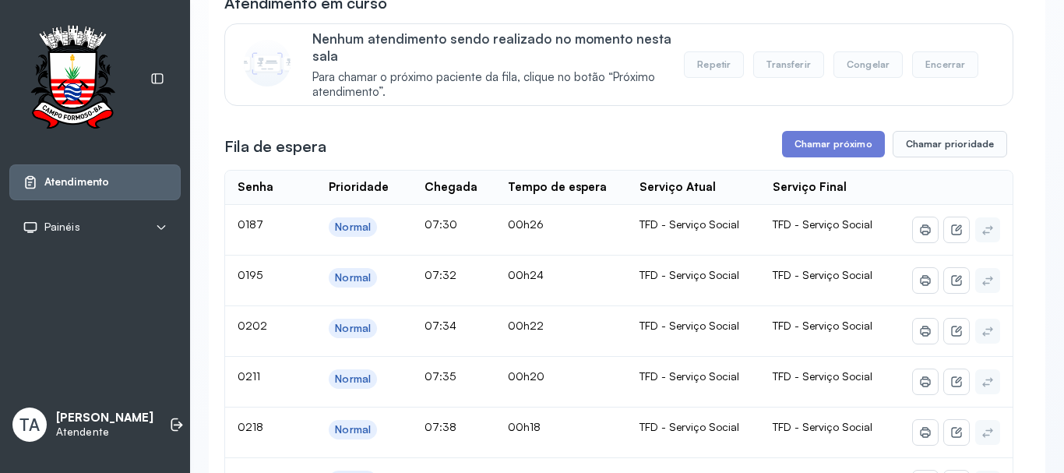
scroll to position [467, 0]
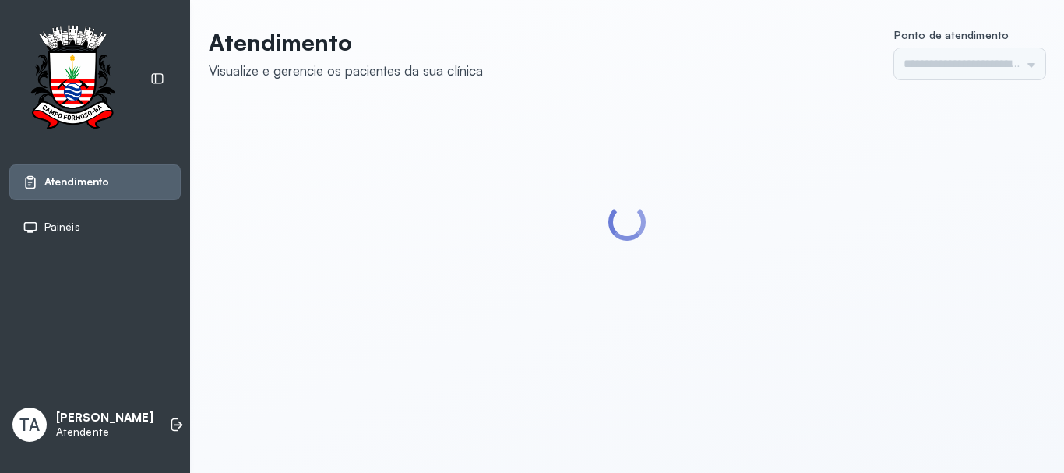
type input "******"
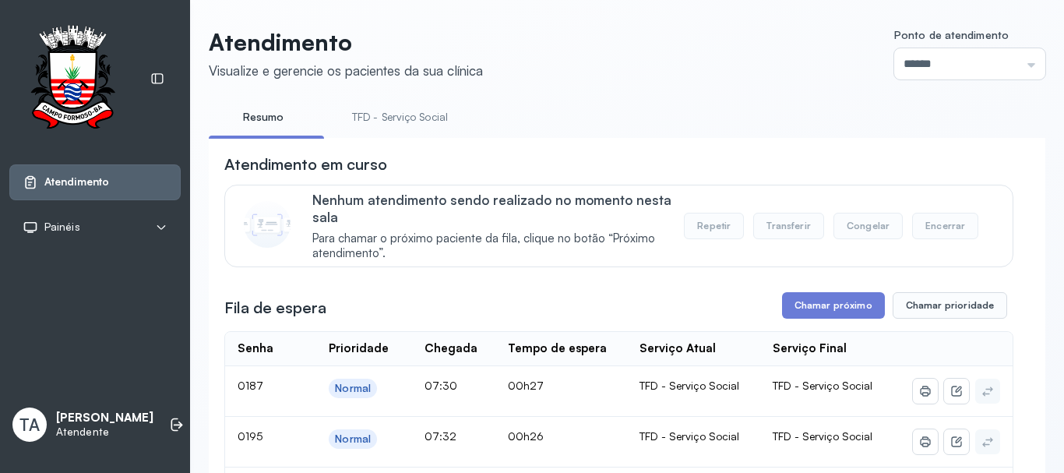
click at [358, 112] on link "TFD - Serviço Social" at bounding box center [399, 117] width 127 height 26
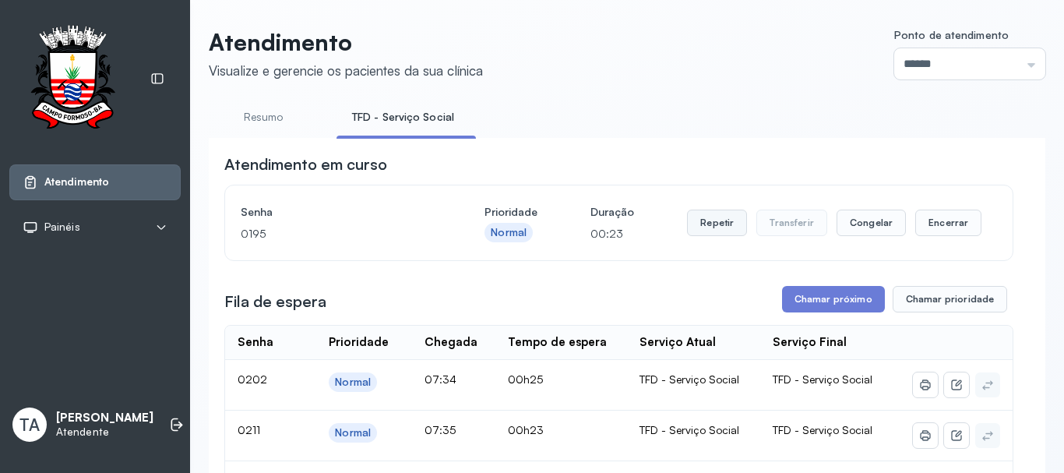
click at [702, 220] on button "Repetir" at bounding box center [717, 223] width 60 height 26
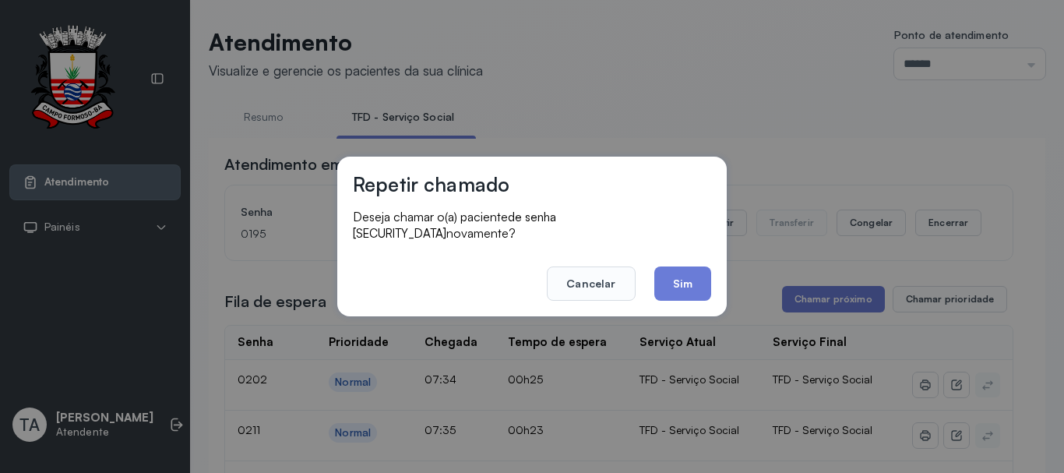
click at [669, 266] on button "Sim" at bounding box center [682, 283] width 57 height 34
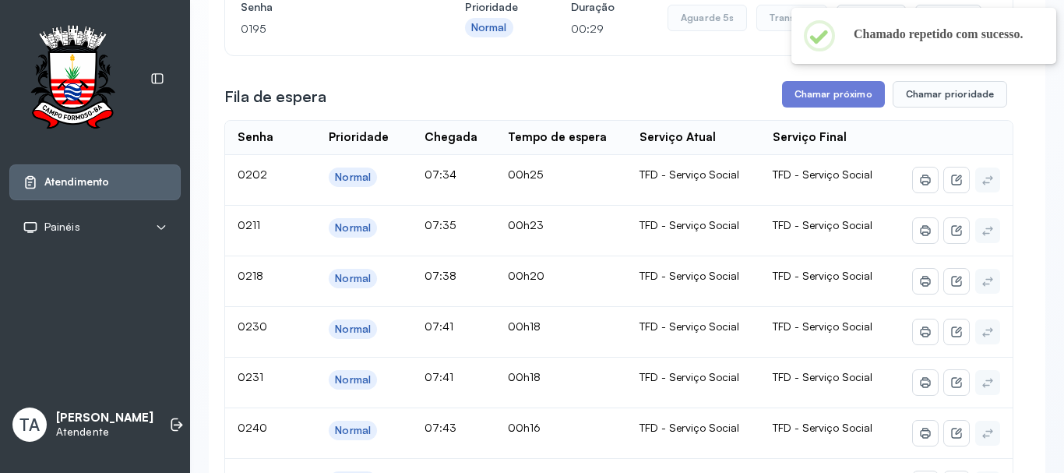
scroll to position [156, 0]
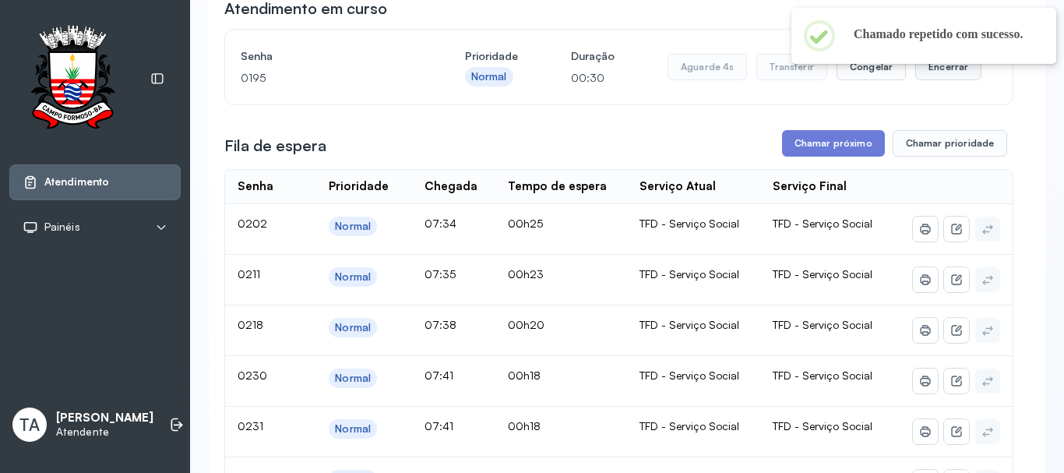
click at [939, 74] on button "Encerrar" at bounding box center [948, 67] width 66 height 26
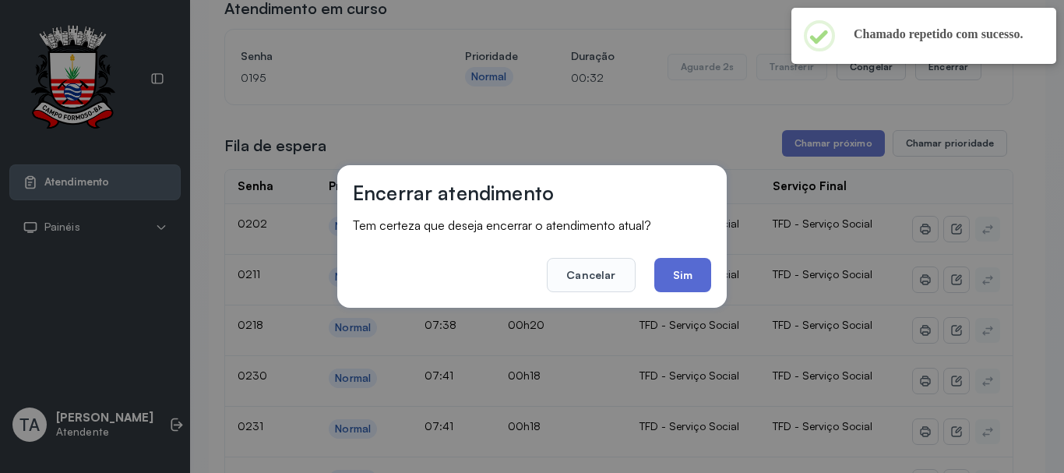
click at [667, 276] on button "Sim" at bounding box center [682, 275] width 57 height 34
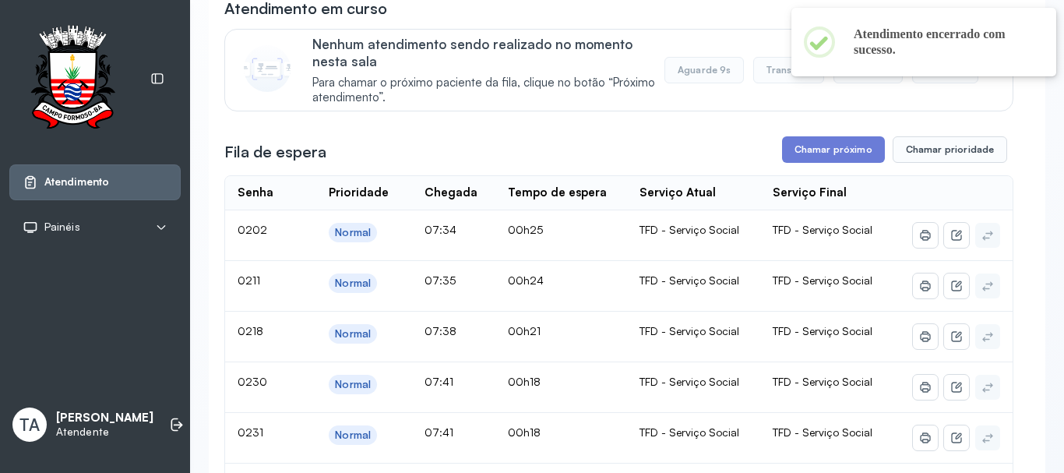
scroll to position [0, 0]
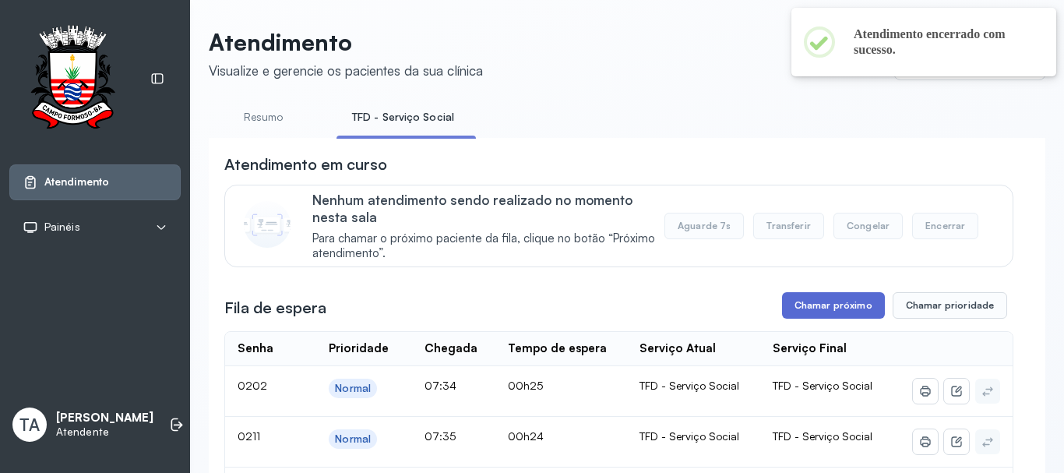
click at [788, 306] on button "Chamar próximo" at bounding box center [833, 305] width 103 height 26
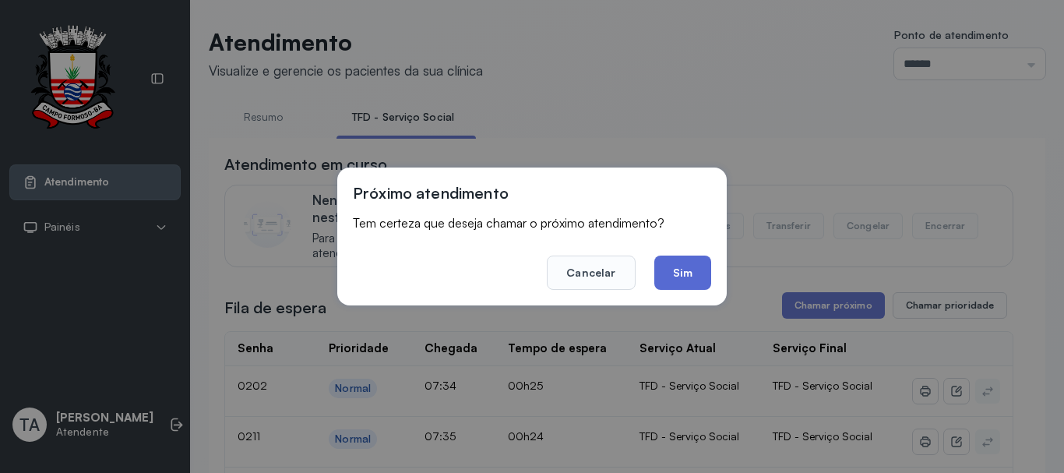
click at [669, 279] on button "Sim" at bounding box center [682, 272] width 57 height 34
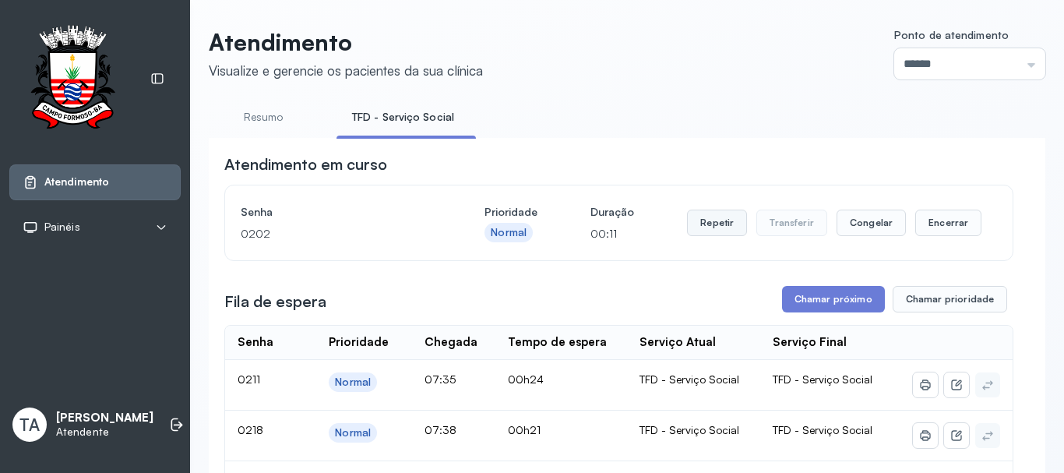
click at [699, 224] on button "Repetir" at bounding box center [717, 223] width 60 height 26
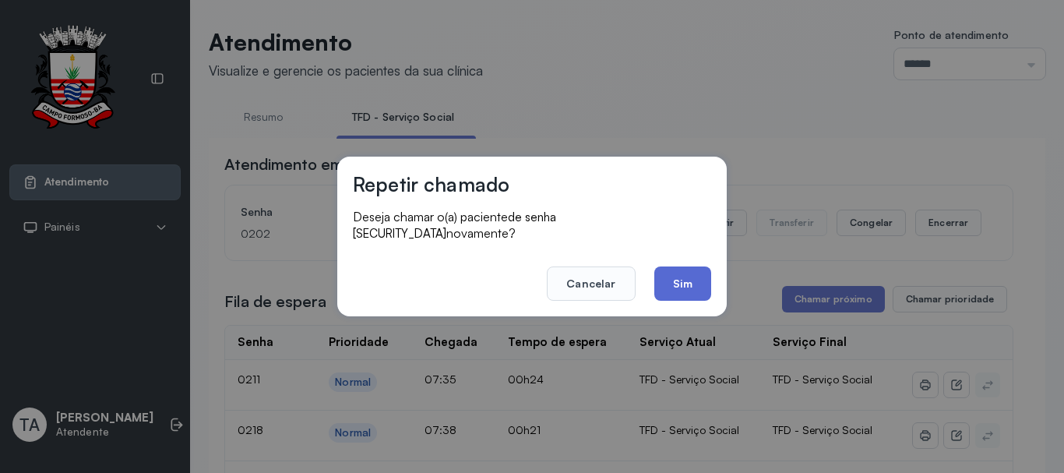
click at [702, 273] on button "Sim" at bounding box center [682, 283] width 57 height 34
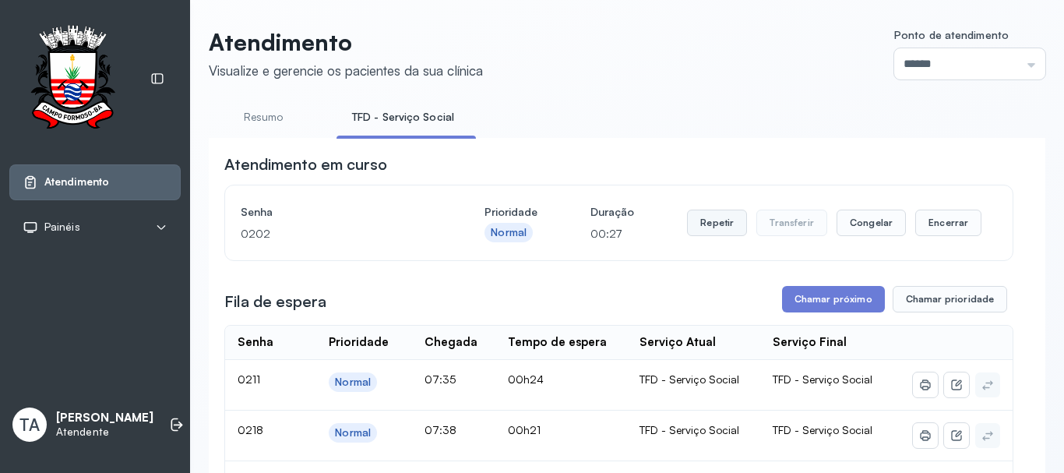
click at [705, 231] on button "Repetir" at bounding box center [717, 223] width 60 height 26
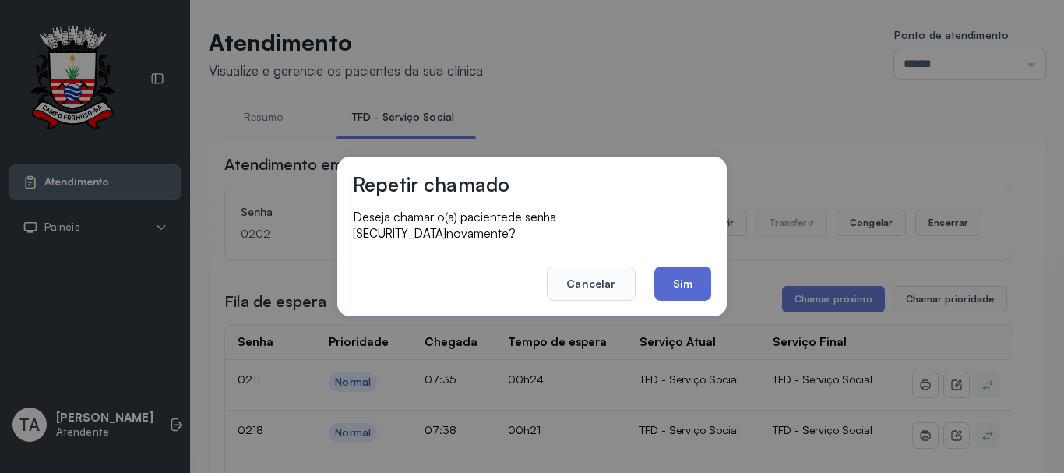
click at [667, 278] on button "Sim" at bounding box center [682, 283] width 57 height 34
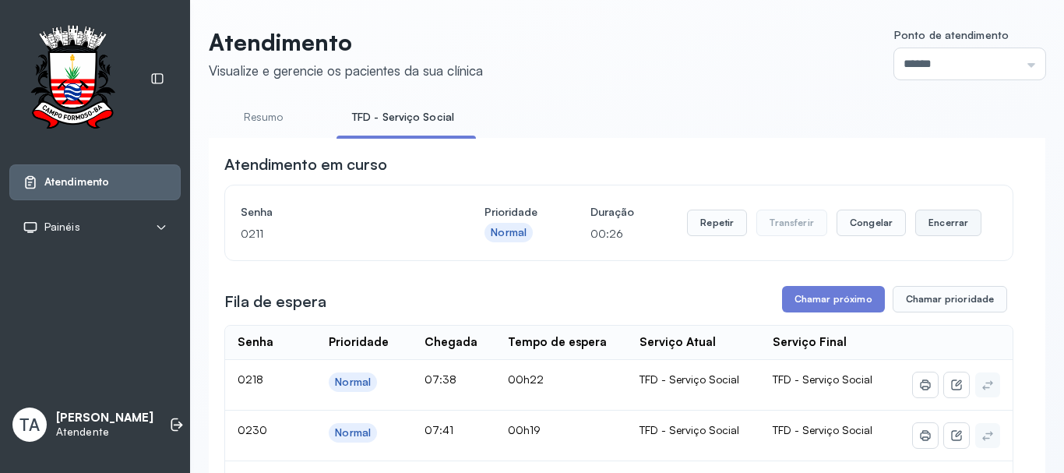
click at [935, 231] on button "Encerrar" at bounding box center [948, 223] width 66 height 26
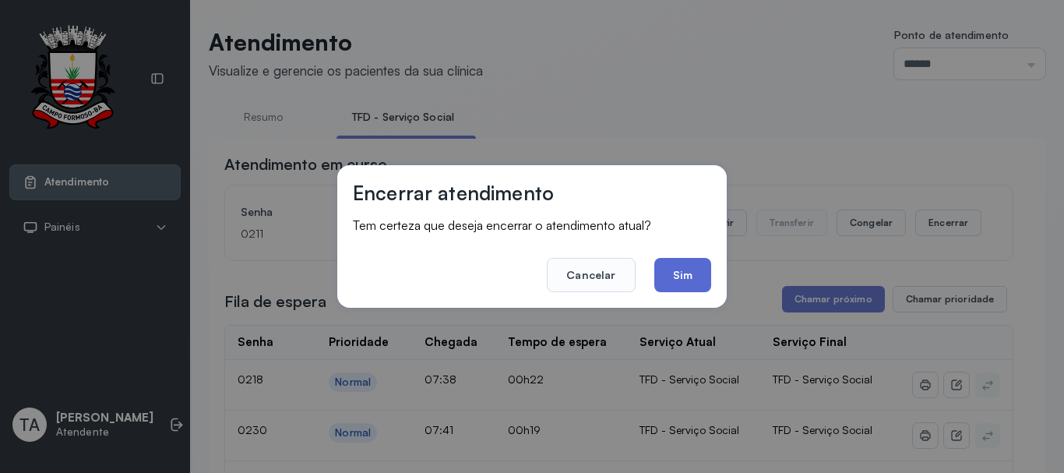
click at [697, 269] on button "Sim" at bounding box center [682, 275] width 57 height 34
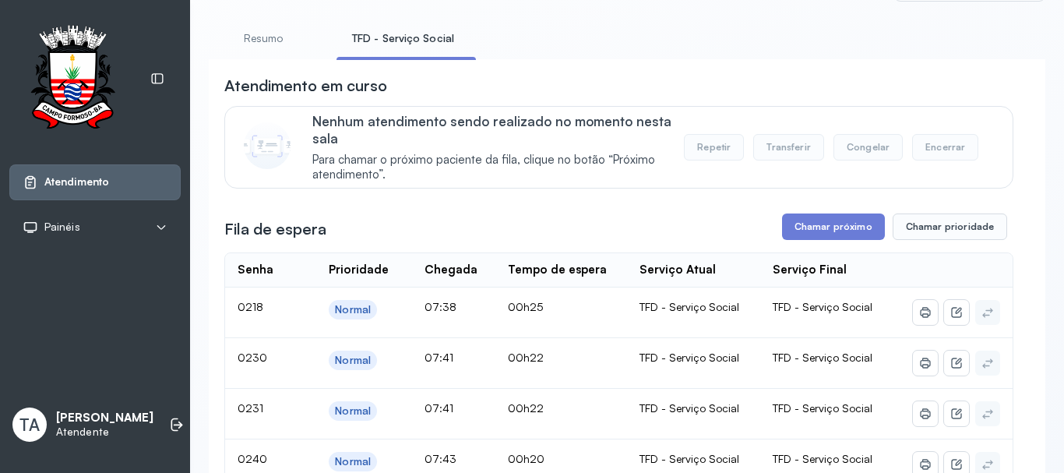
scroll to position [78, 0]
click at [804, 232] on button "Chamar próximo" at bounding box center [833, 227] width 103 height 26
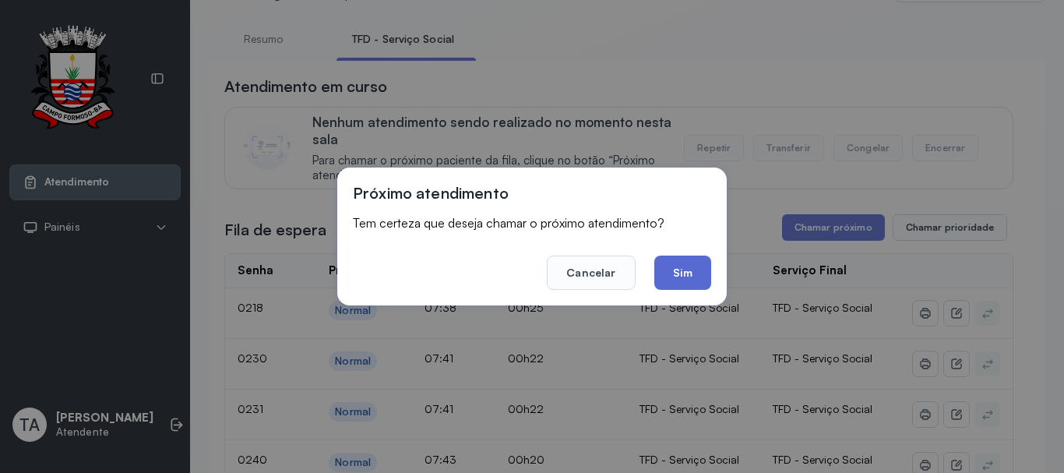
click at [686, 280] on button "Sim" at bounding box center [682, 272] width 57 height 34
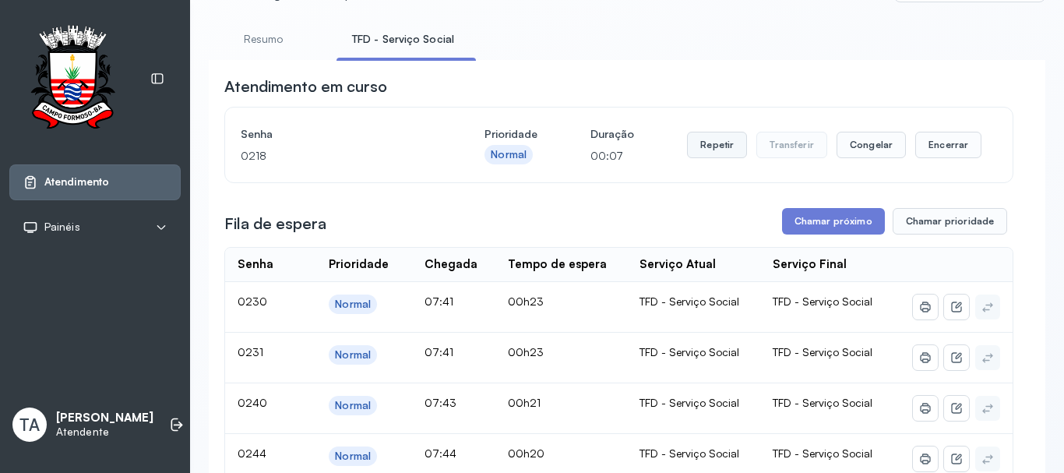
click at [720, 152] on button "Repetir" at bounding box center [717, 145] width 60 height 26
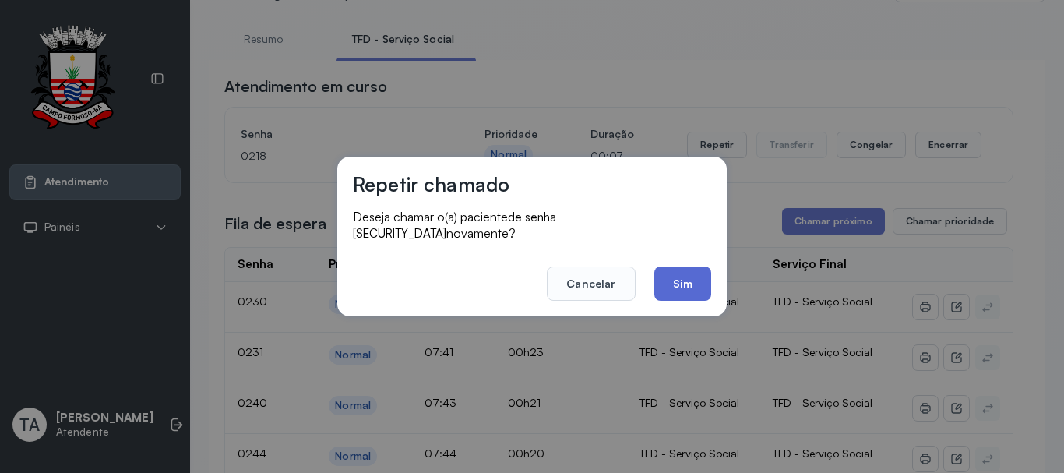
click at [687, 286] on button "Sim" at bounding box center [682, 283] width 57 height 34
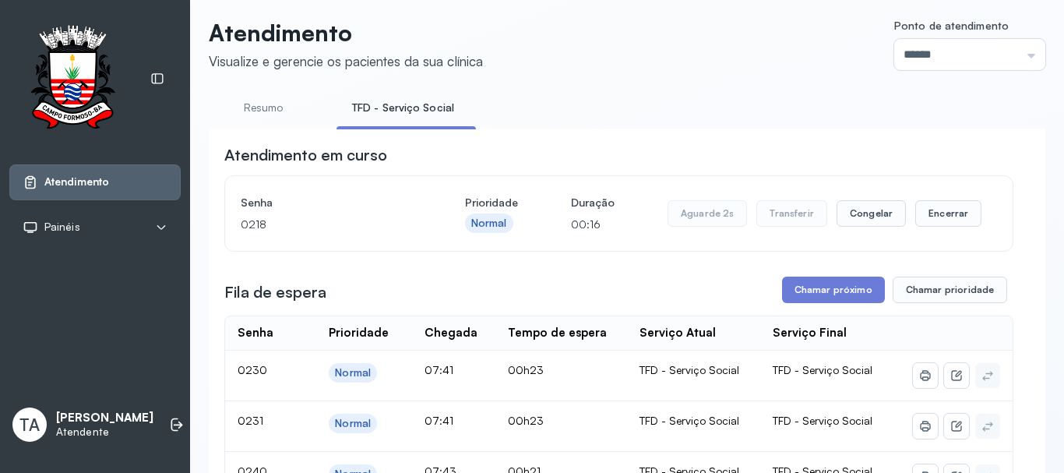
scroll to position [0, 0]
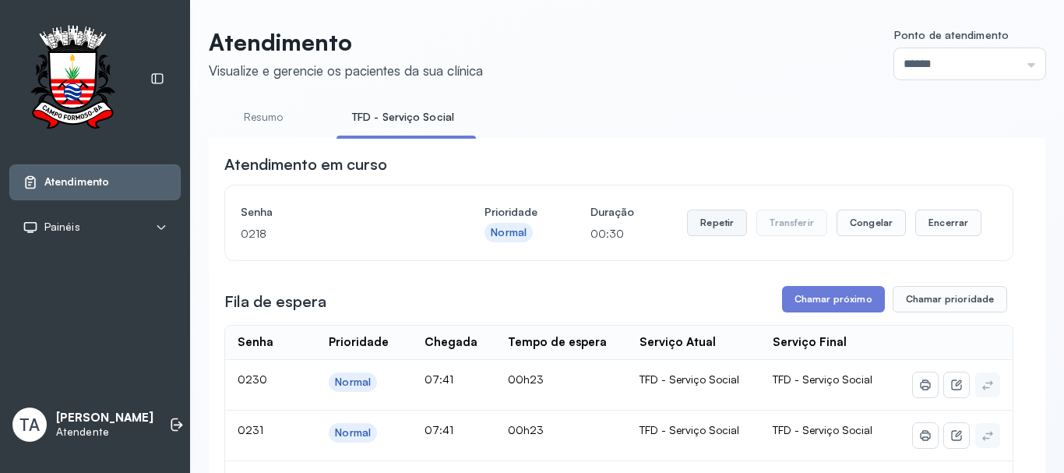
click at [701, 228] on button "Repetir" at bounding box center [717, 223] width 60 height 26
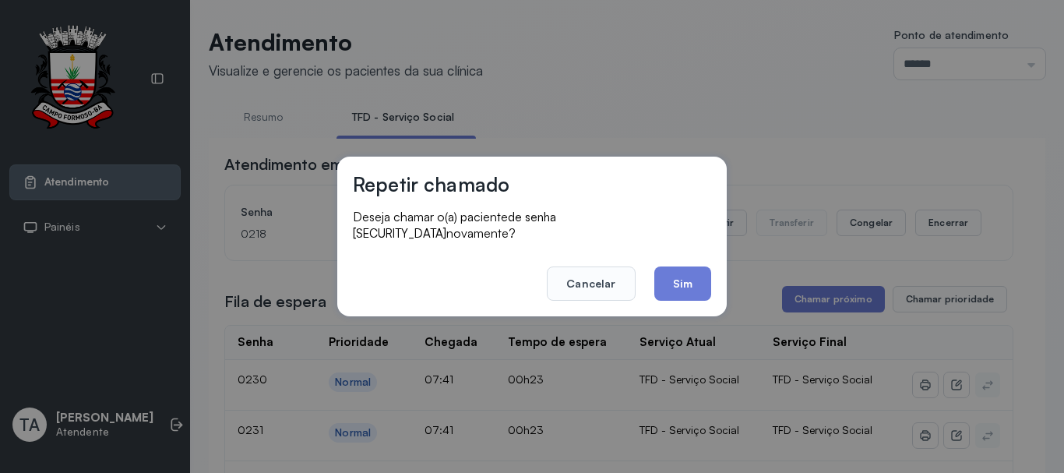
click at [678, 289] on button "Sim" at bounding box center [682, 283] width 57 height 34
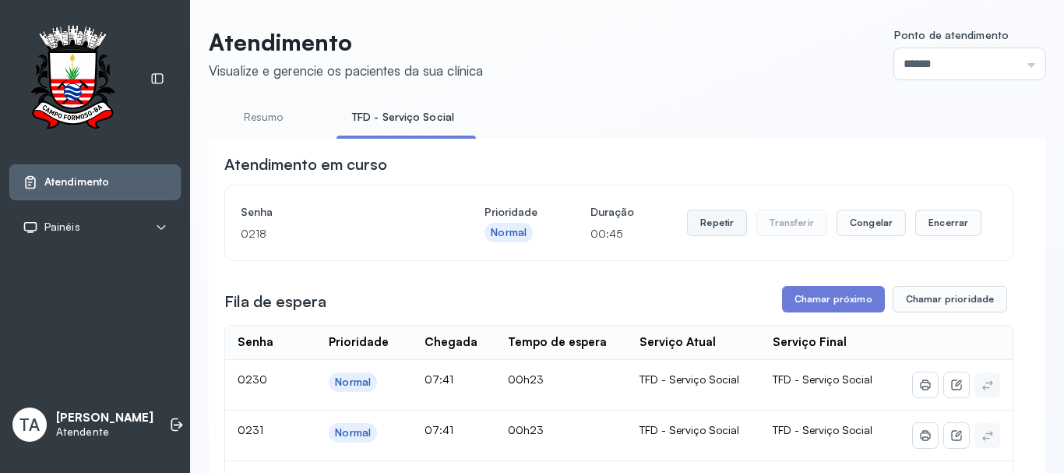
click at [690, 232] on button "Repetir" at bounding box center [717, 223] width 60 height 26
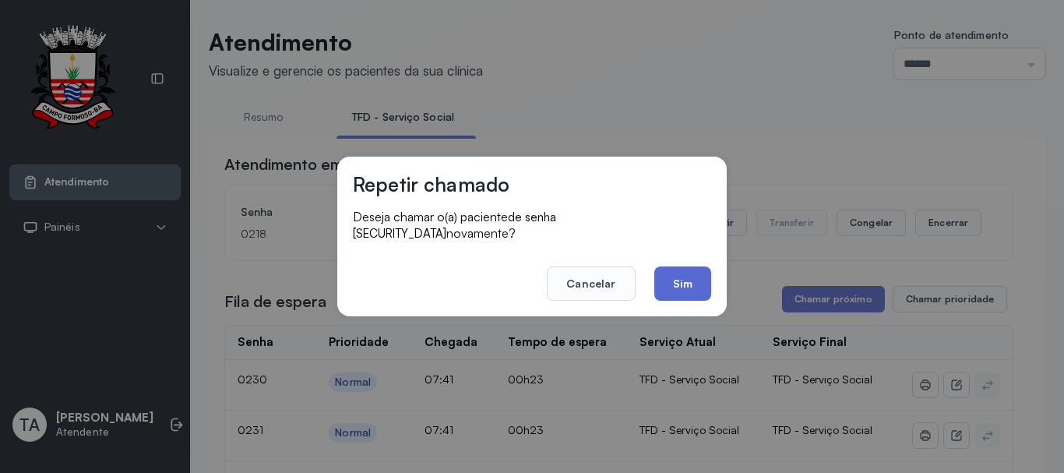
click at [685, 271] on button "Sim" at bounding box center [682, 283] width 57 height 34
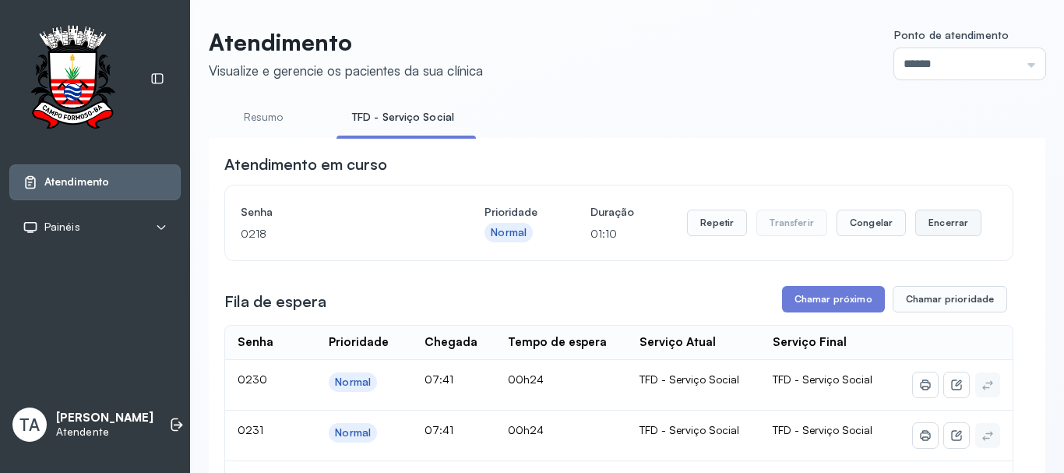
click at [929, 227] on button "Encerrar" at bounding box center [948, 223] width 66 height 26
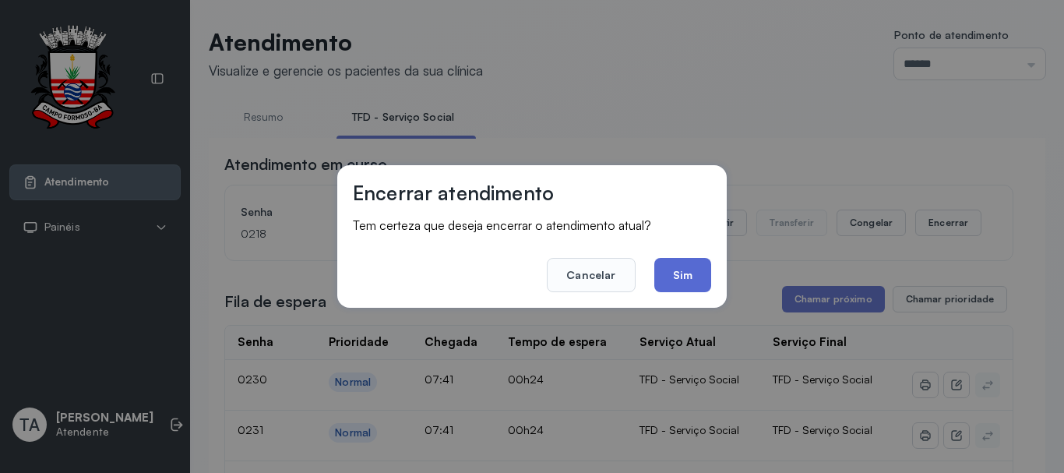
click at [678, 283] on button "Sim" at bounding box center [682, 275] width 57 height 34
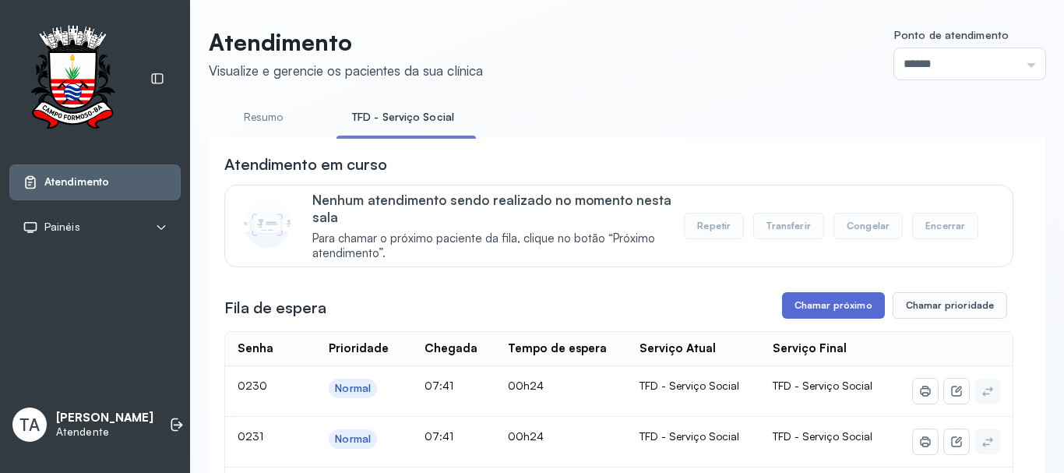
click at [826, 319] on button "Chamar próximo" at bounding box center [833, 305] width 103 height 26
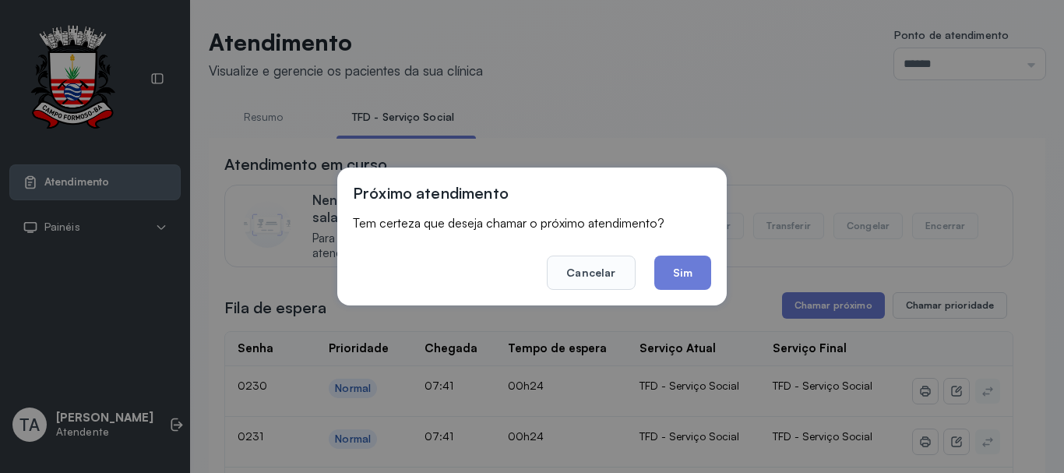
click at [815, 311] on div "Próximo atendimento Tem certeza que deseja chamar o próximo atendimento? Cancel…" at bounding box center [532, 236] width 1064 height 473
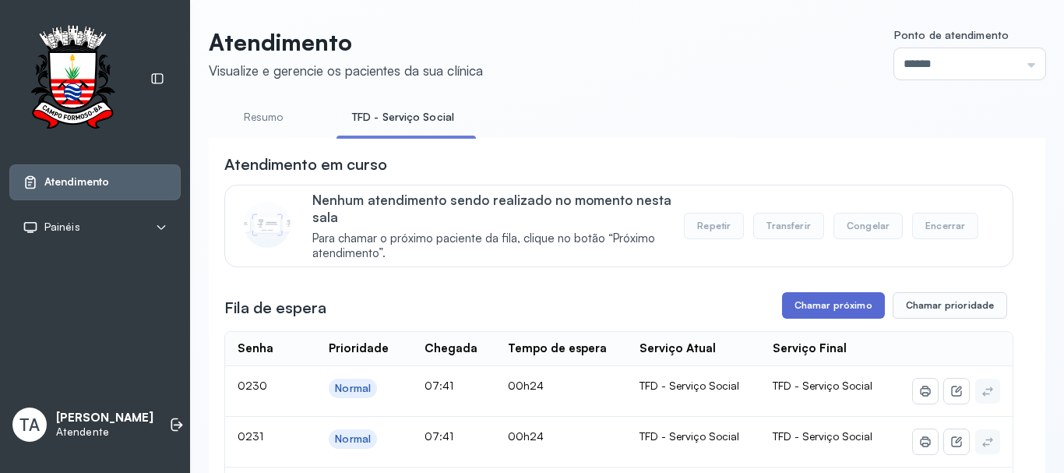
click at [829, 319] on button "Chamar próximo" at bounding box center [833, 305] width 103 height 26
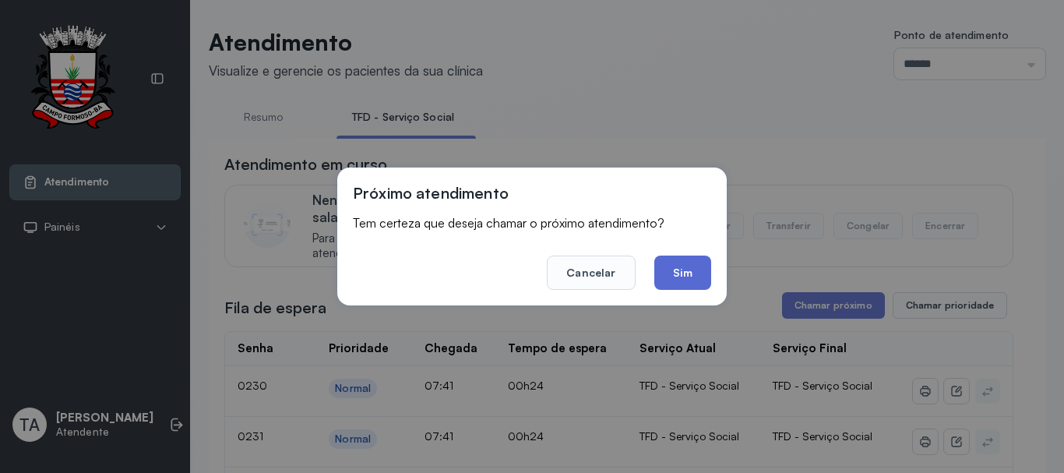
click at [683, 276] on button "Sim" at bounding box center [682, 272] width 57 height 34
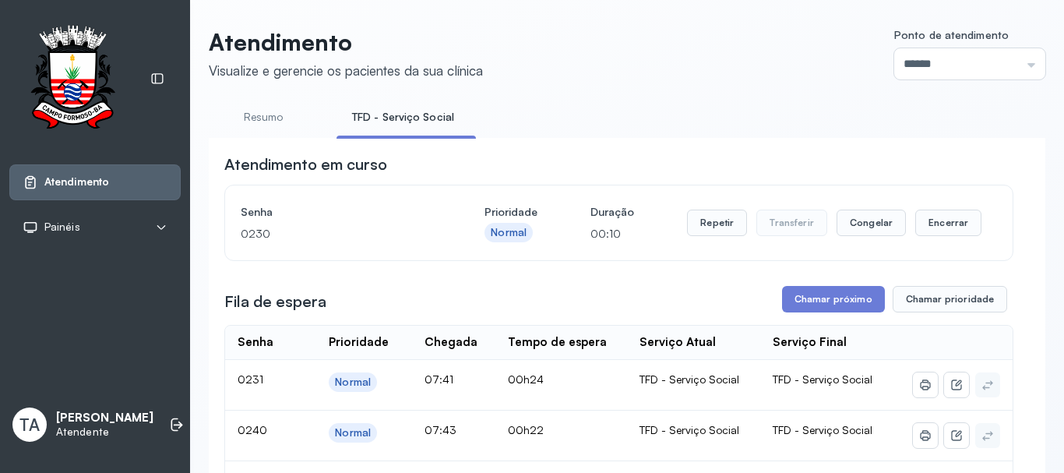
click at [734, 245] on div "Repetir Transferir Congelar Encerrar" at bounding box center [834, 223] width 294 height 44
click at [719, 236] on button "Repetir" at bounding box center [717, 223] width 60 height 26
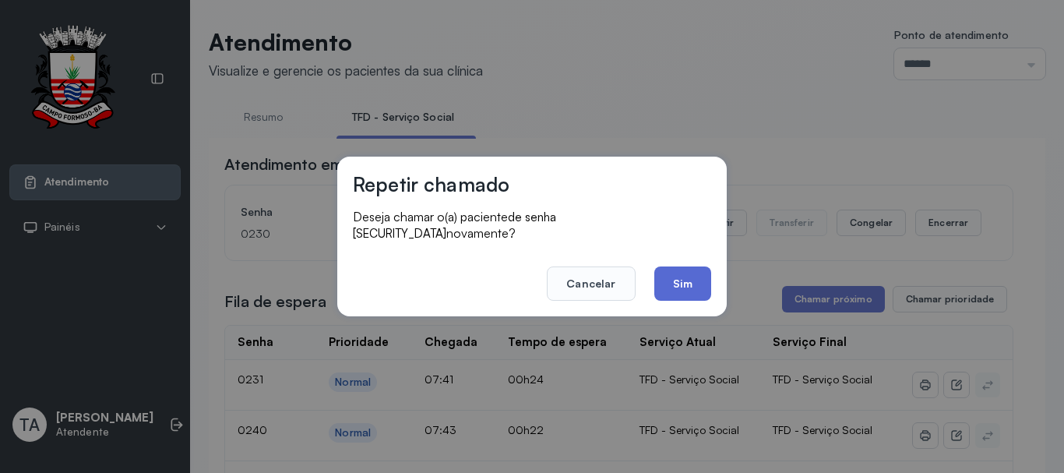
click at [690, 274] on button "Sim" at bounding box center [682, 283] width 57 height 34
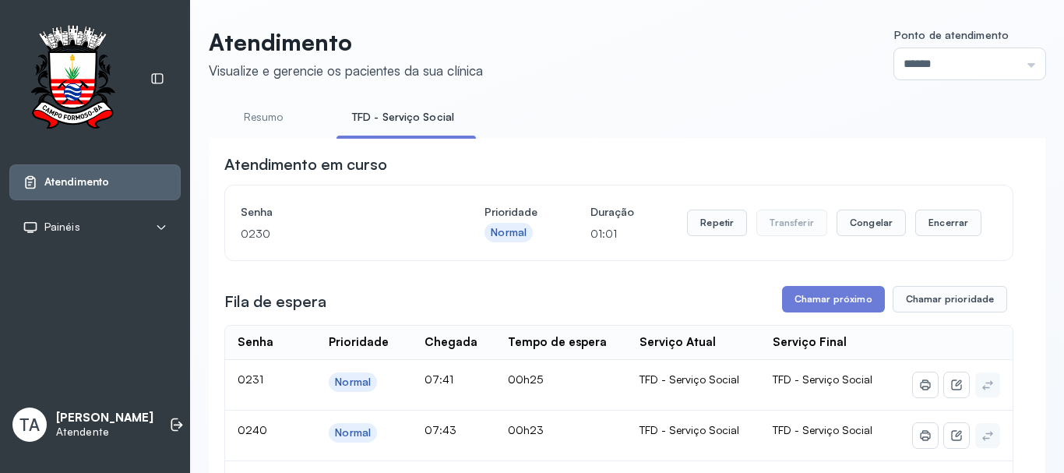
click at [900, 257] on div "Senha 0230 Prioridade Normal Duração 01:01 Repetir Transferir Congelar Encerrar" at bounding box center [618, 222] width 787 height 75
click at [950, 219] on button "Encerrar" at bounding box center [948, 223] width 66 height 26
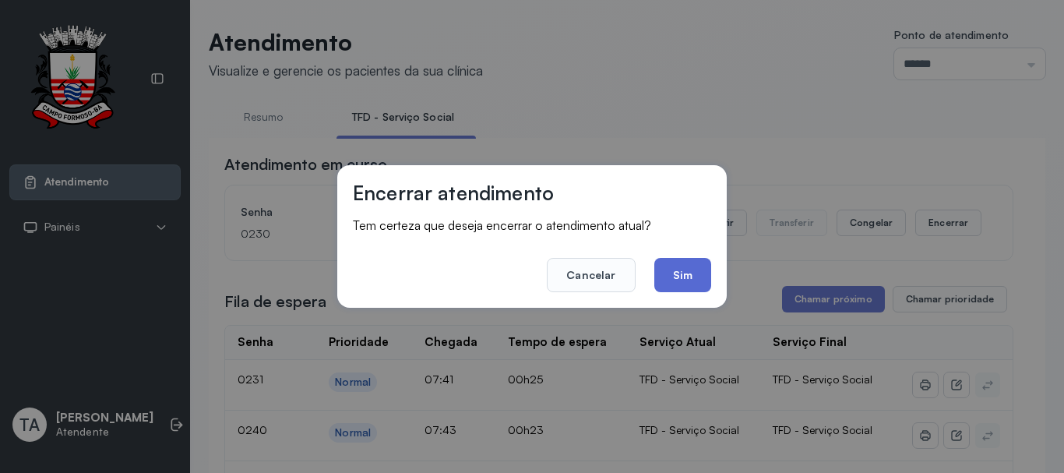
click at [675, 269] on button "Sim" at bounding box center [682, 275] width 57 height 34
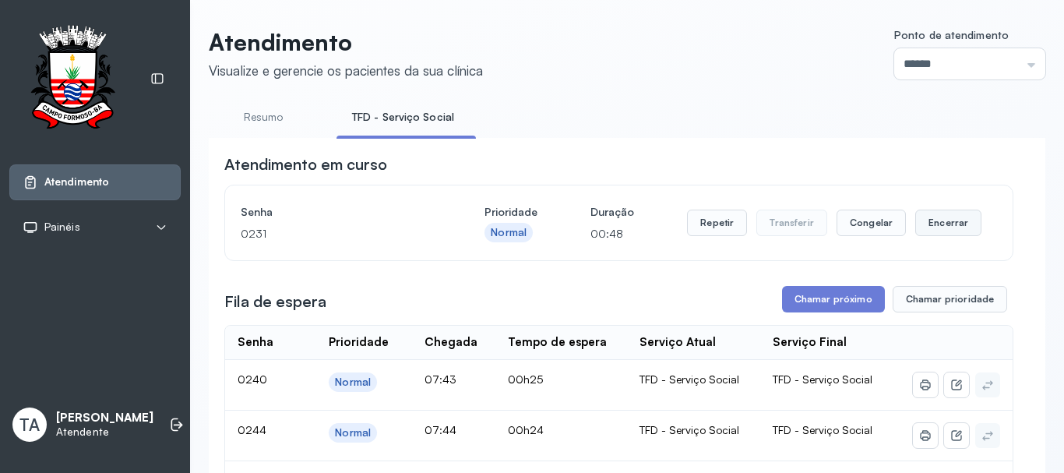
click at [949, 231] on button "Encerrar" at bounding box center [948, 223] width 66 height 26
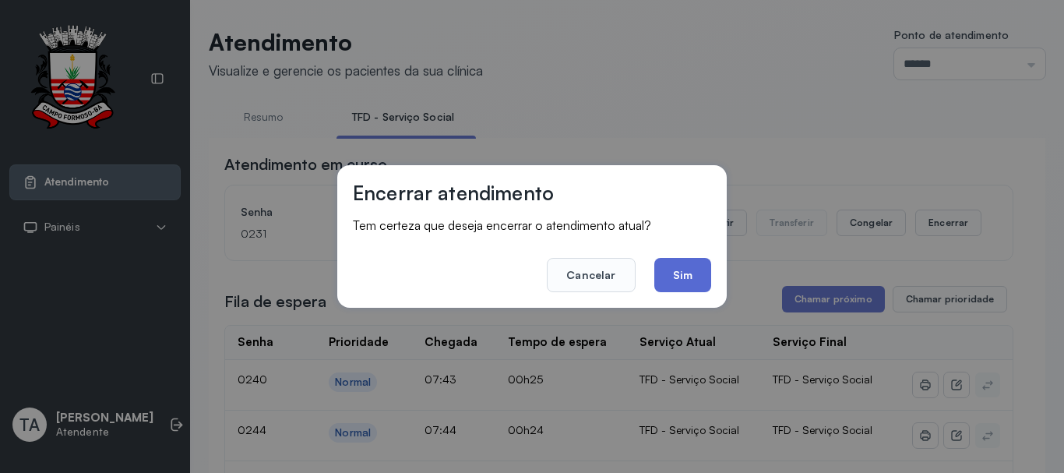
click at [708, 274] on button "Sim" at bounding box center [682, 275] width 57 height 34
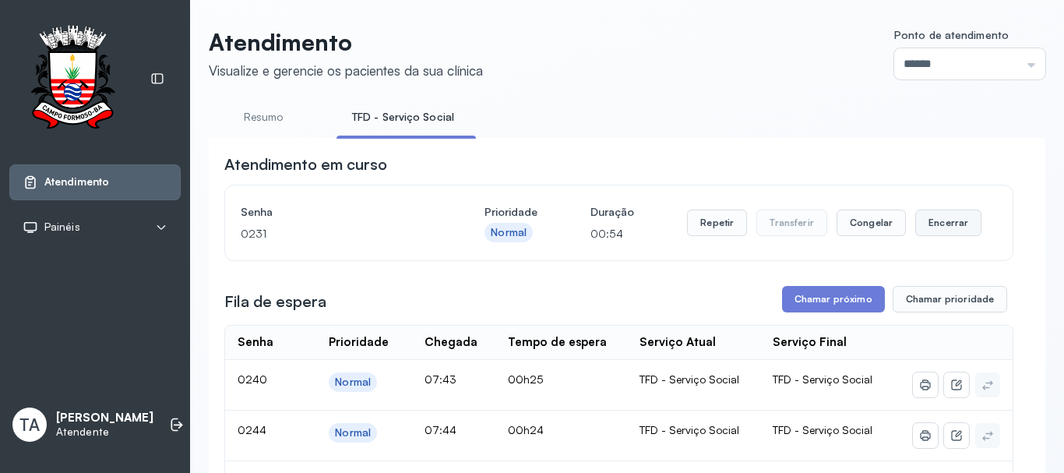
click at [952, 229] on button "Encerrar" at bounding box center [948, 223] width 66 height 26
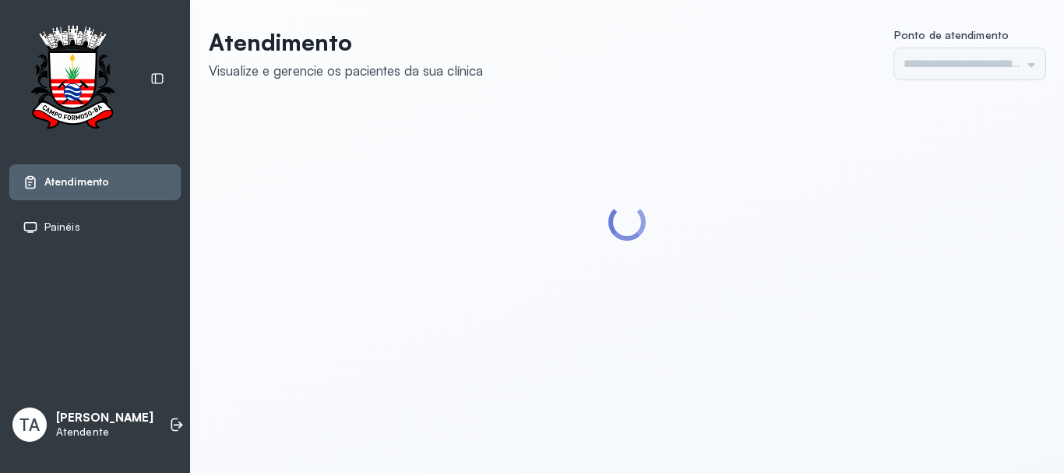
type input "******"
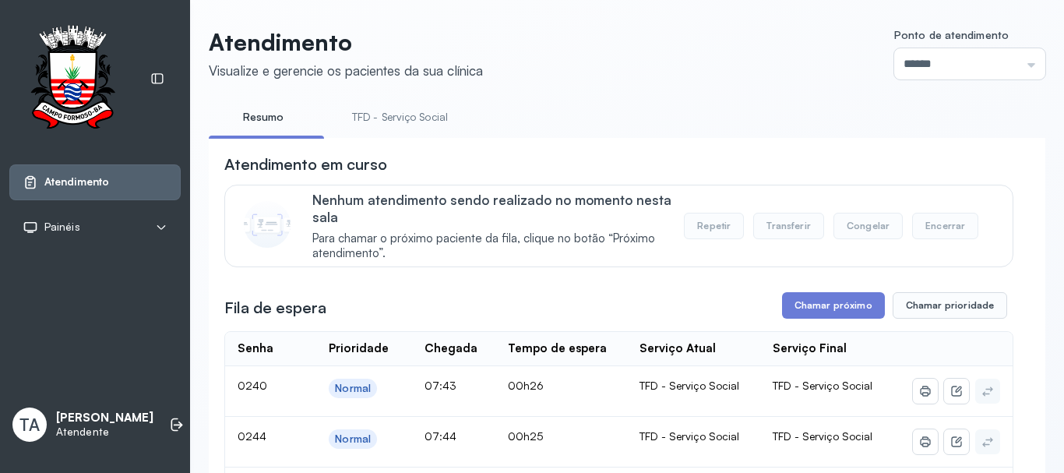
click at [775, 312] on div "Fila de espera Chamar próximo Chamar prioridade" at bounding box center [618, 305] width 789 height 26
click at [782, 313] on button "Chamar próximo" at bounding box center [833, 305] width 103 height 26
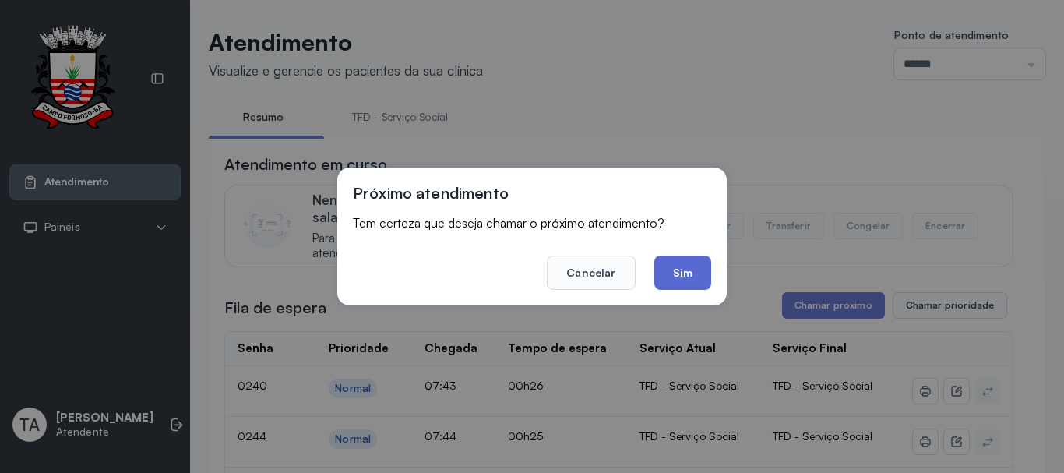
click at [675, 278] on button "Sim" at bounding box center [682, 272] width 57 height 34
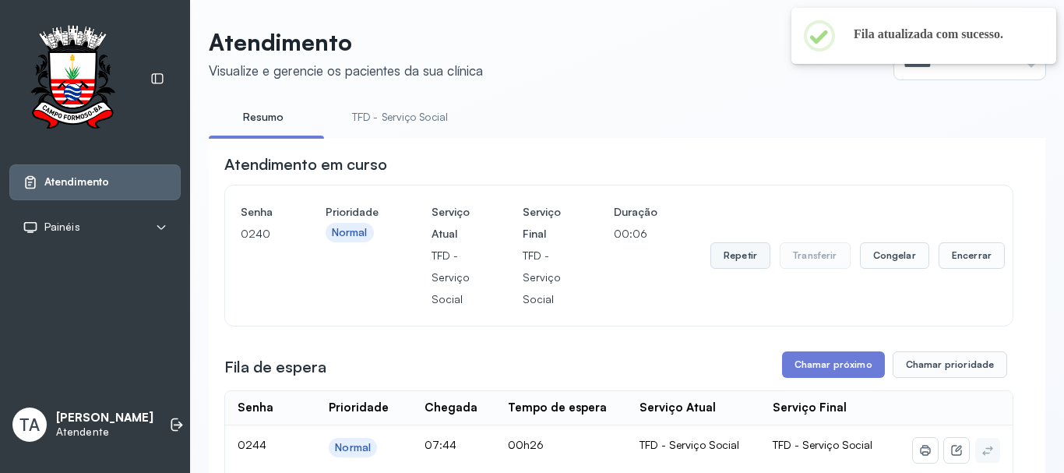
click at [738, 262] on button "Repetir" at bounding box center [740, 255] width 60 height 26
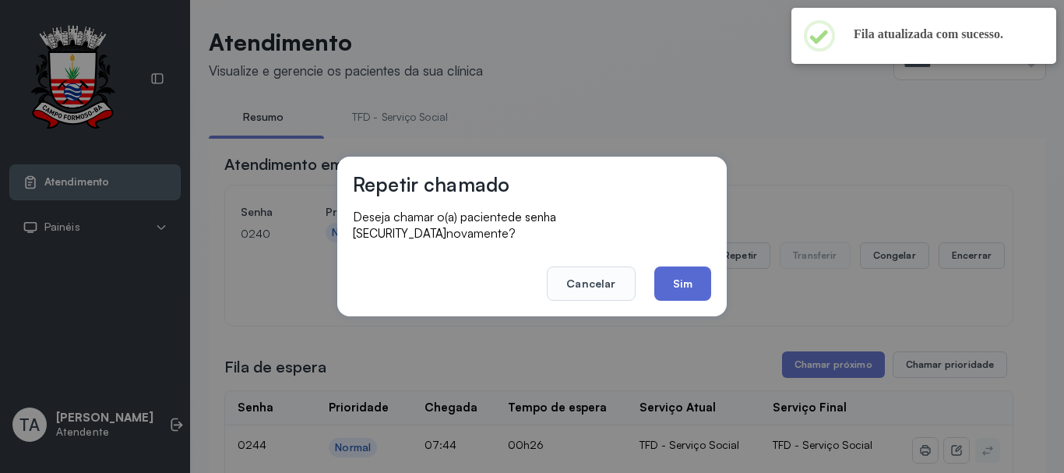
click at [685, 284] on button "Sim" at bounding box center [682, 283] width 57 height 34
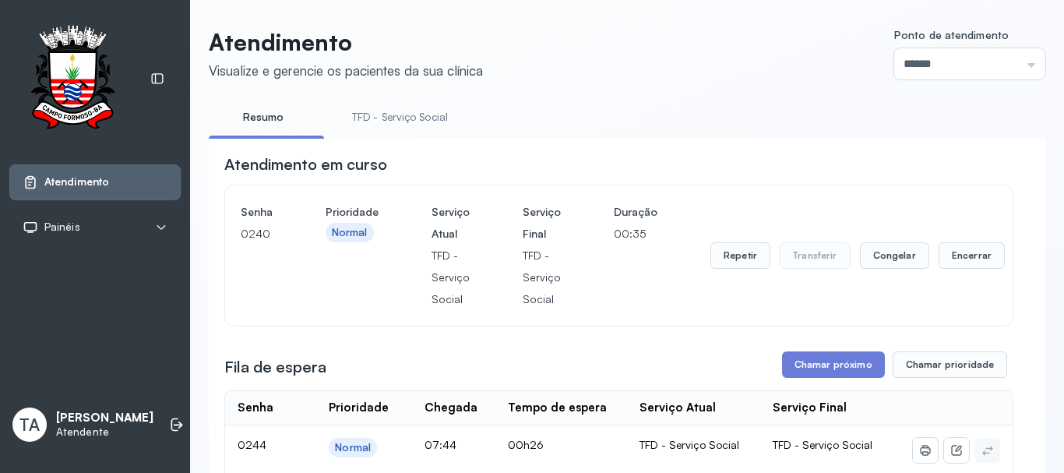
click at [724, 273] on div "Repetir Transferir Congelar Encerrar" at bounding box center [857, 255] width 294 height 109
click at [722, 268] on button "Repetir" at bounding box center [740, 255] width 60 height 26
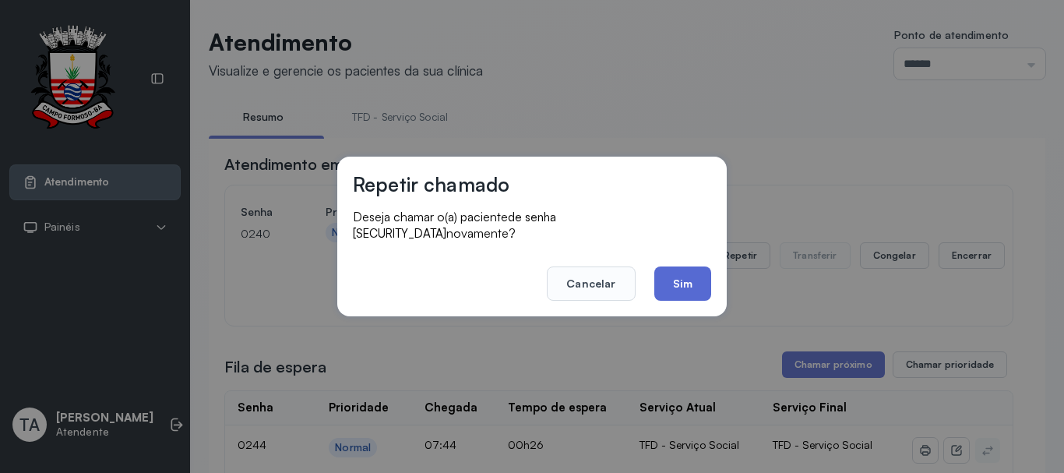
click at [684, 278] on button "Sim" at bounding box center [682, 283] width 57 height 34
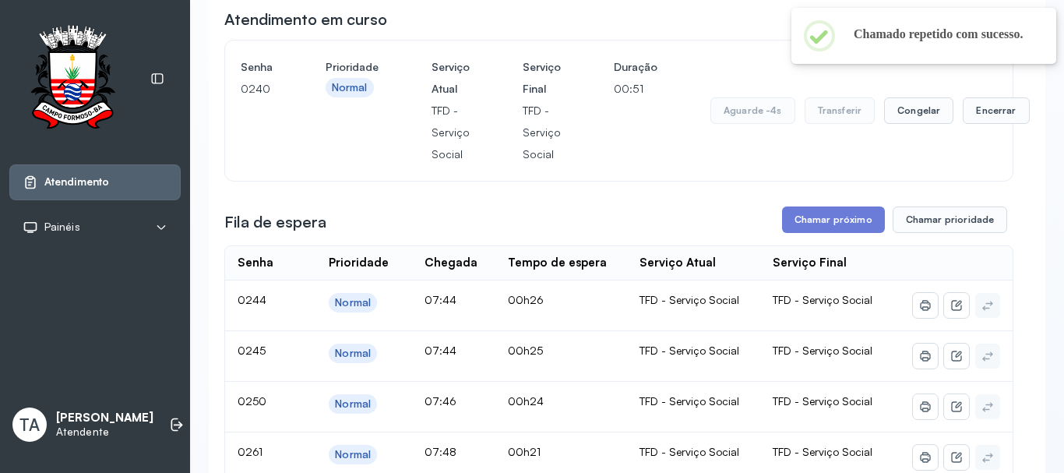
scroll to position [78, 0]
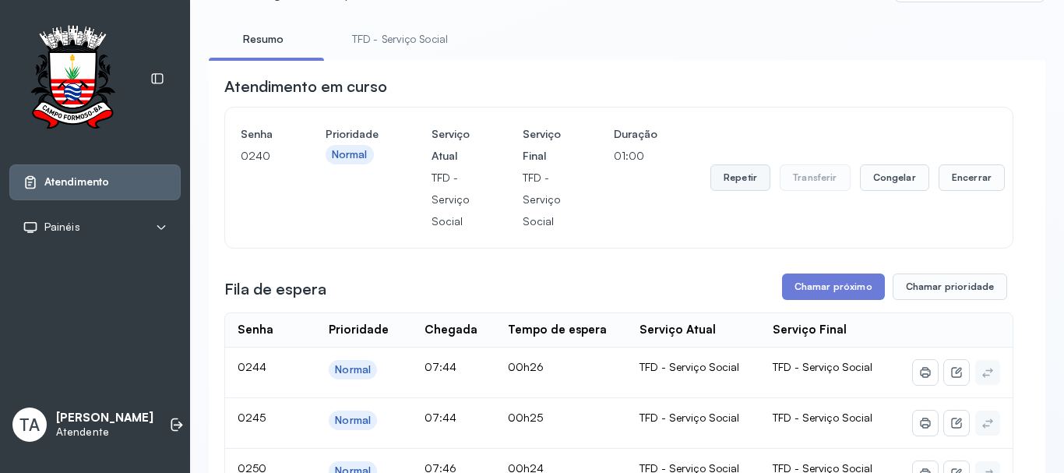
click at [745, 176] on button "Repetir" at bounding box center [740, 177] width 60 height 26
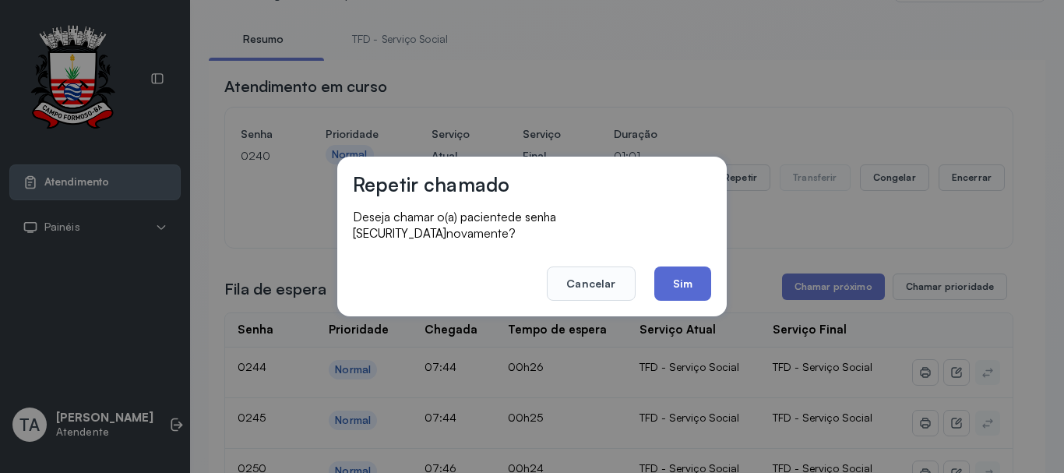
click at [685, 269] on button "Sim" at bounding box center [682, 283] width 57 height 34
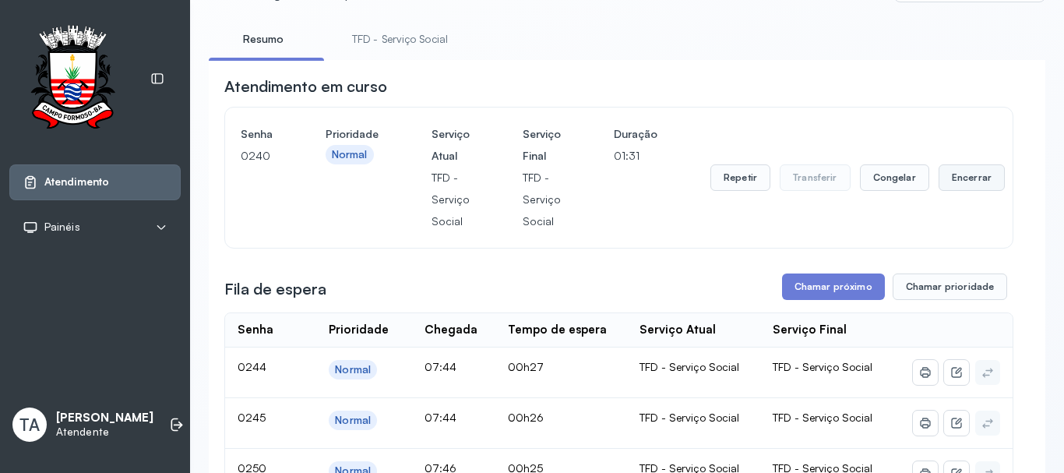
click at [949, 188] on button "Encerrar" at bounding box center [971, 177] width 66 height 26
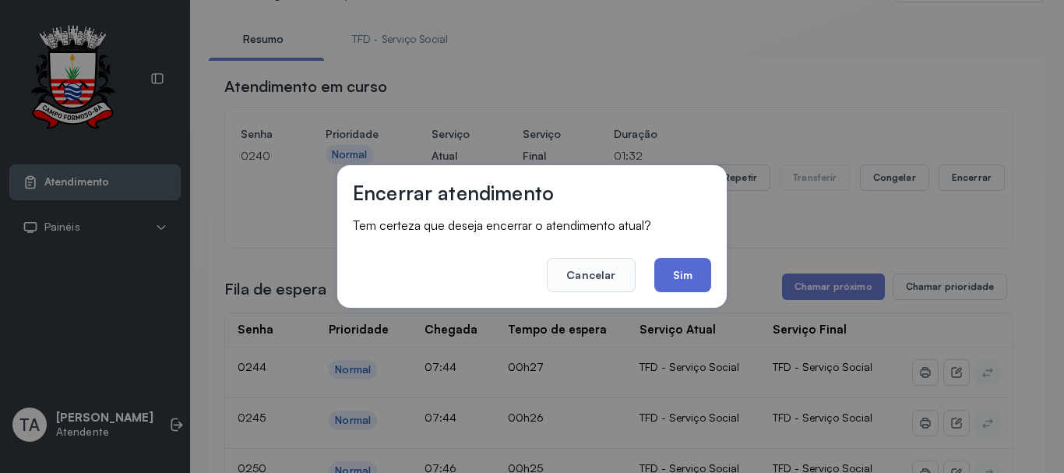
click at [681, 288] on button "Sim" at bounding box center [682, 275] width 57 height 34
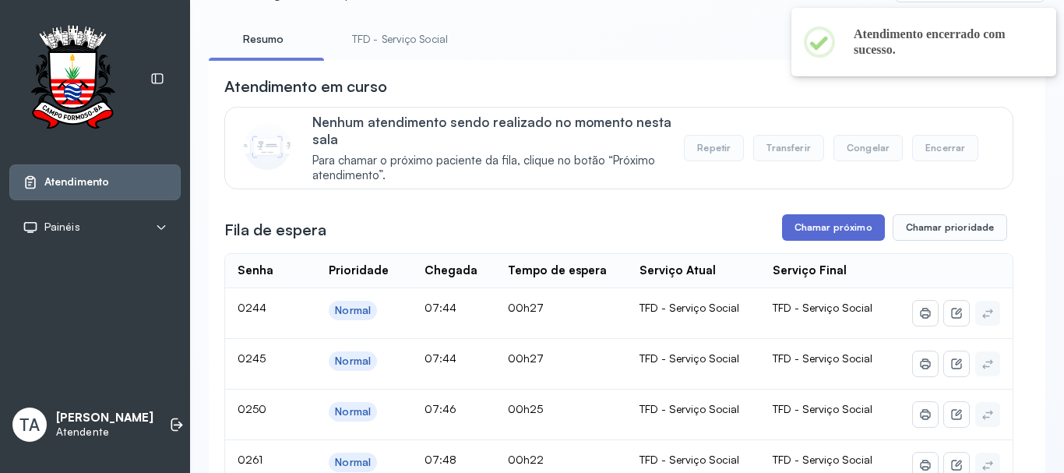
click at [786, 238] on button "Chamar próximo" at bounding box center [833, 227] width 103 height 26
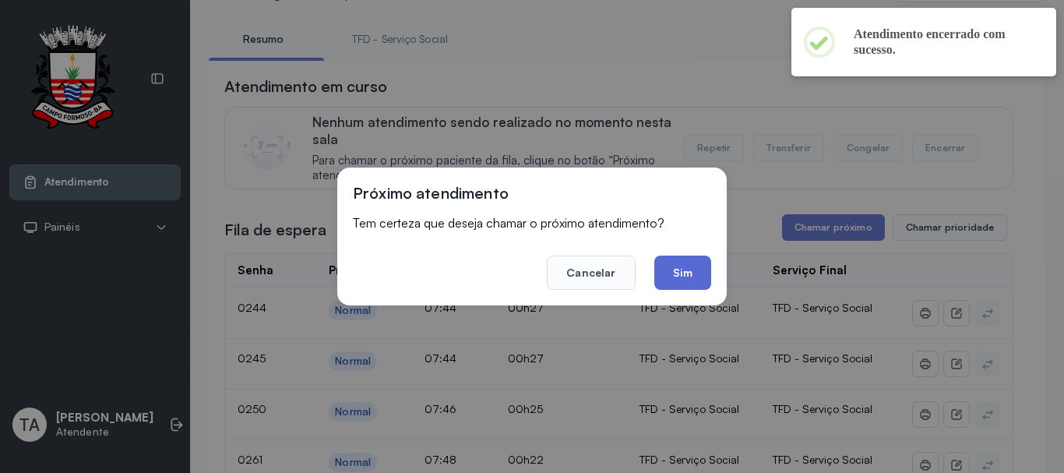
click at [677, 269] on button "Sim" at bounding box center [682, 272] width 57 height 34
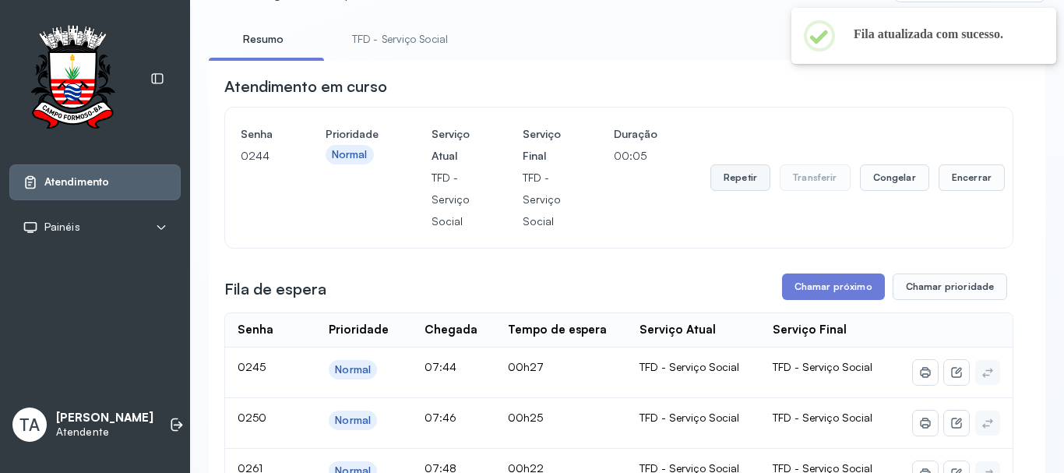
click at [724, 184] on button "Repetir" at bounding box center [740, 177] width 60 height 26
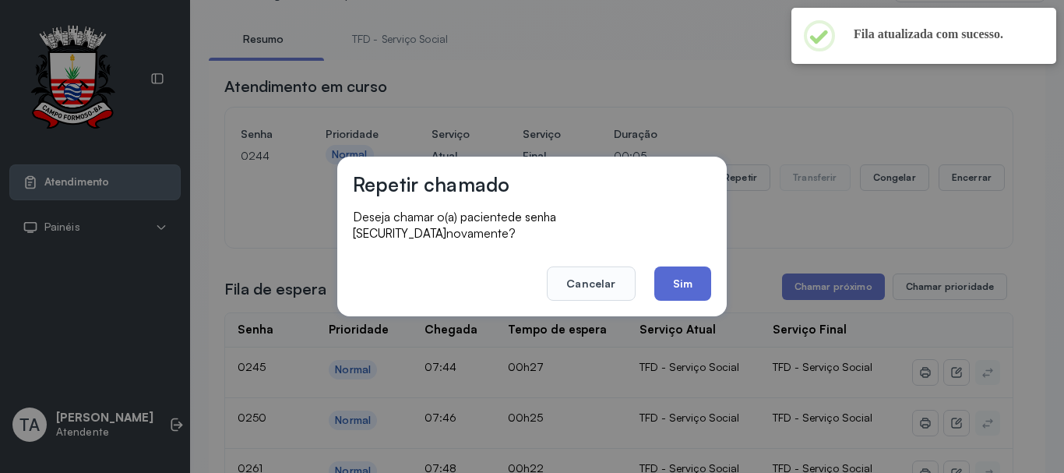
click at [679, 266] on button "Sim" at bounding box center [682, 283] width 57 height 34
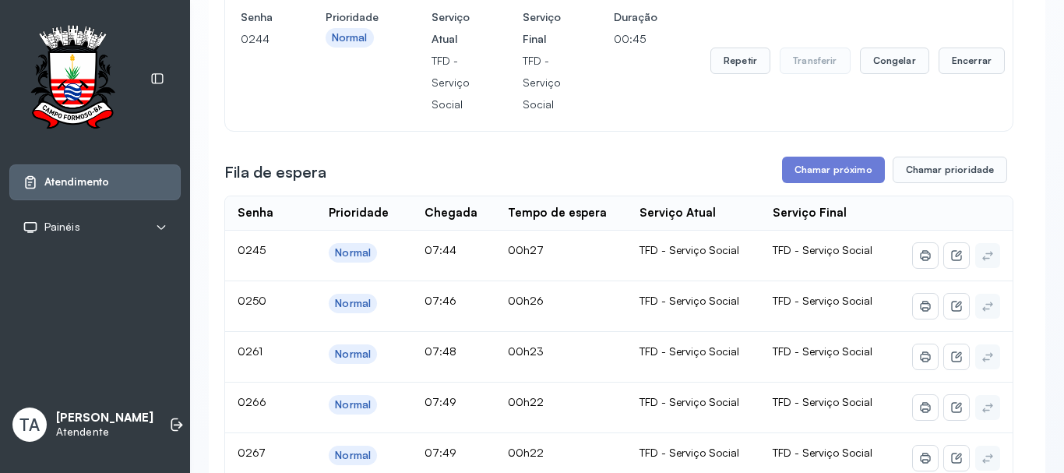
scroll to position [0, 0]
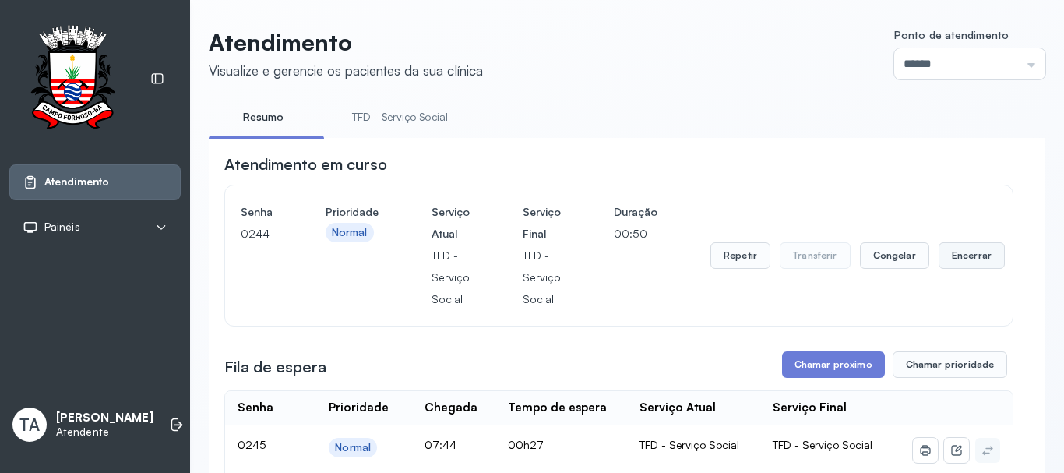
click at [939, 262] on button "Encerrar" at bounding box center [971, 255] width 66 height 26
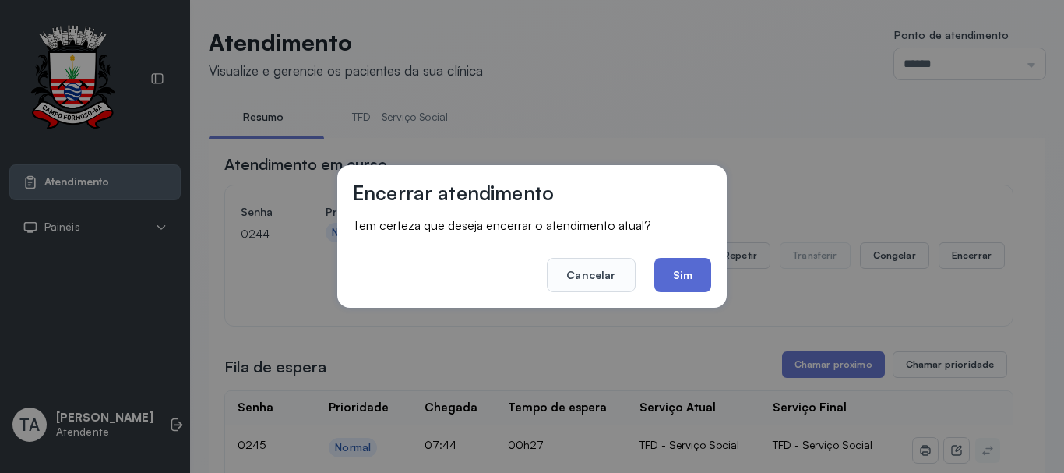
click at [685, 283] on button "Sim" at bounding box center [682, 275] width 57 height 34
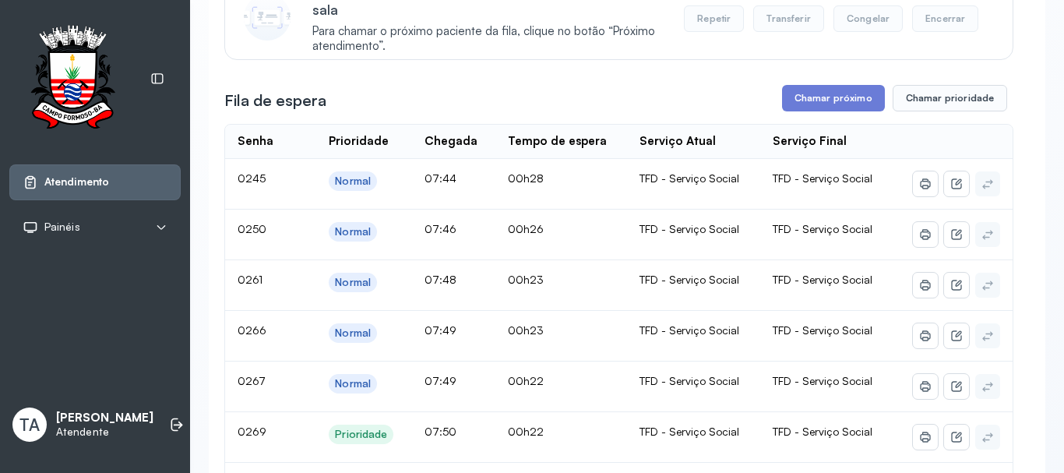
scroll to position [78, 0]
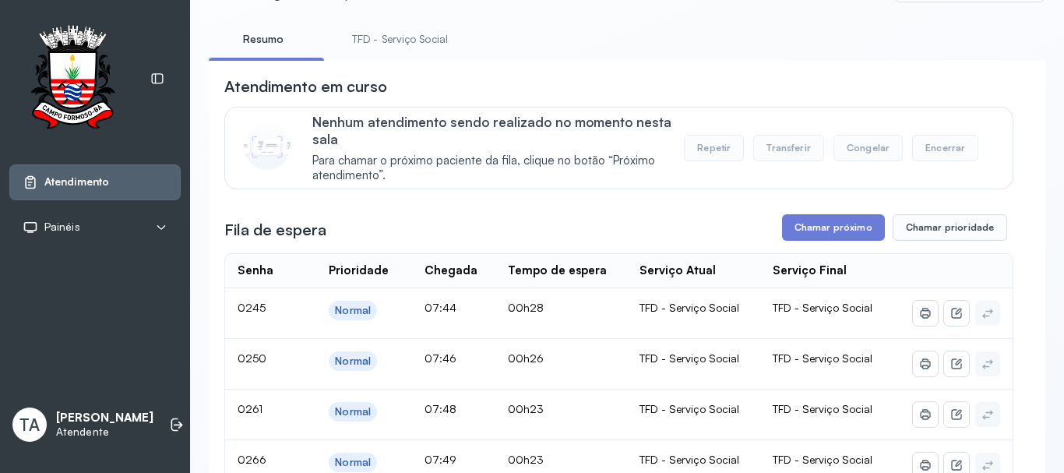
click at [390, 46] on link "TFD - Serviço Social" at bounding box center [399, 39] width 127 height 26
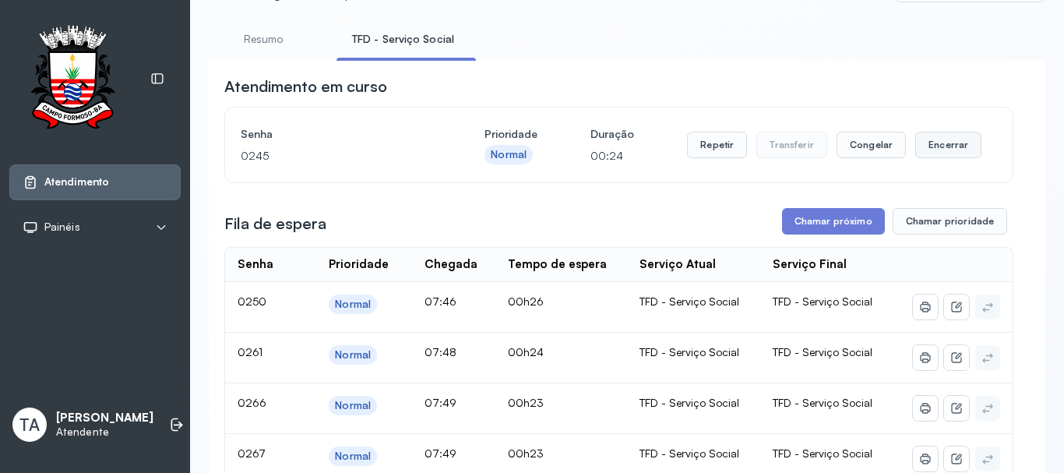
click at [949, 150] on button "Encerrar" at bounding box center [948, 145] width 66 height 26
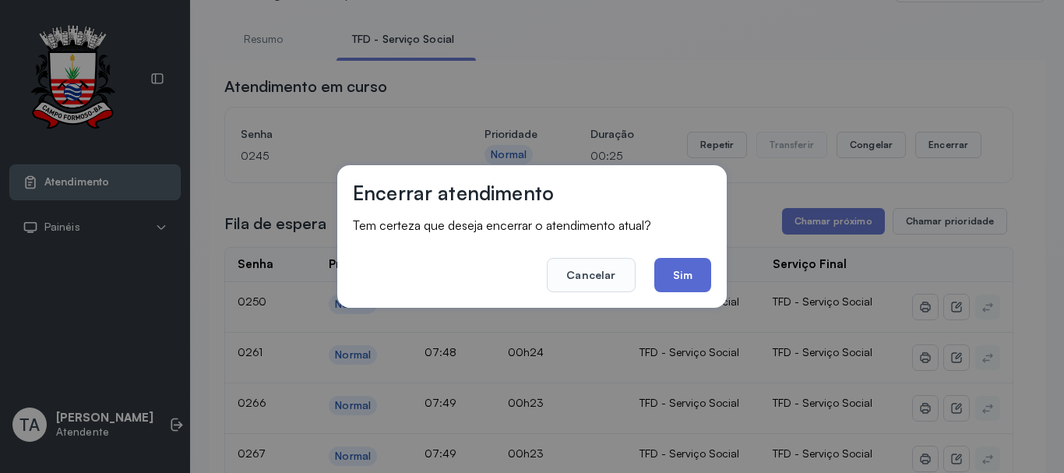
click at [699, 269] on button "Sim" at bounding box center [682, 275] width 57 height 34
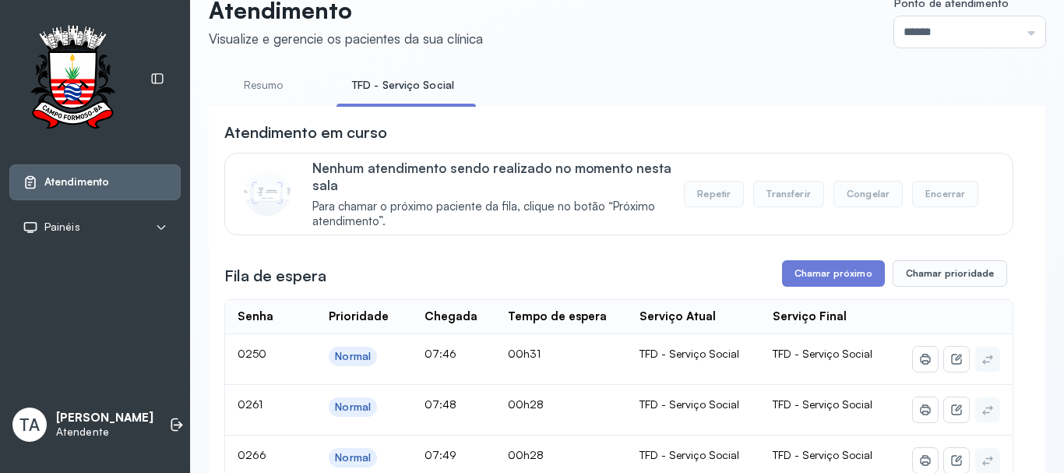
scroll to position [0, 0]
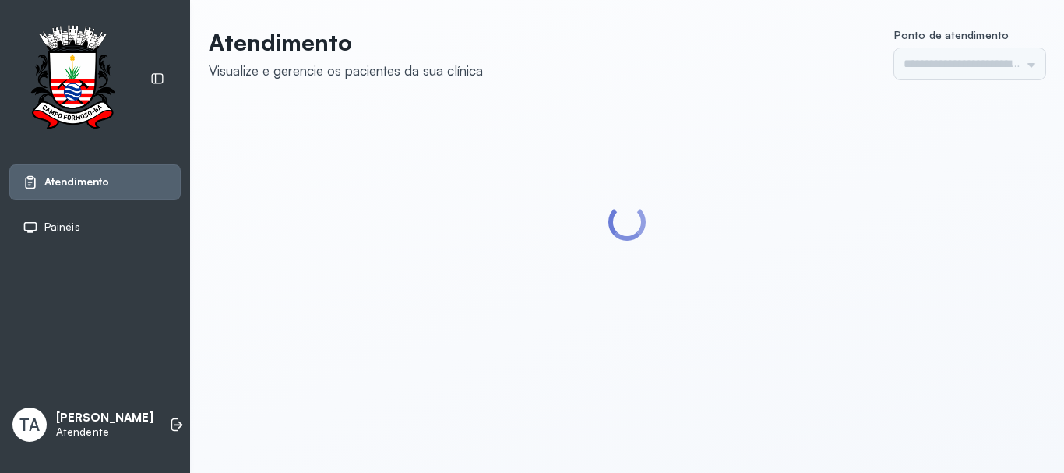
type input "******"
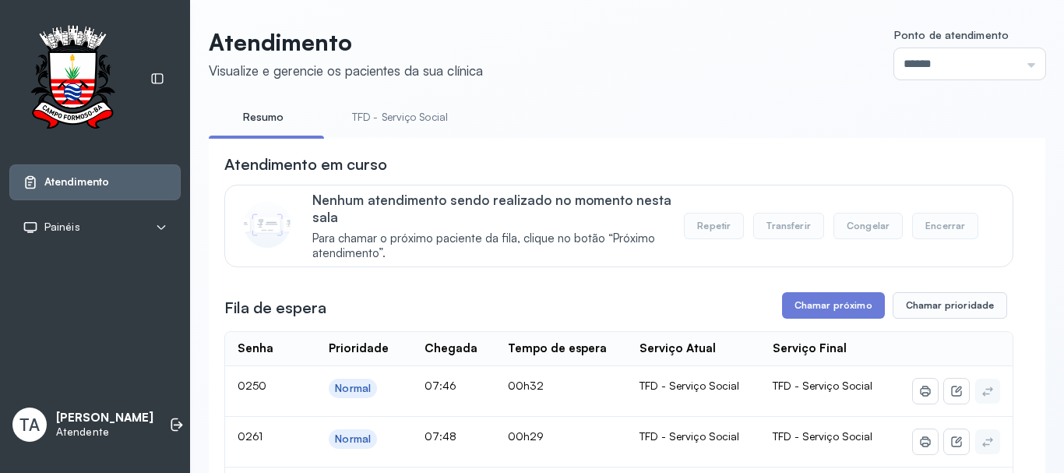
click at [403, 114] on link "TFD - Serviço Social" at bounding box center [399, 117] width 127 height 26
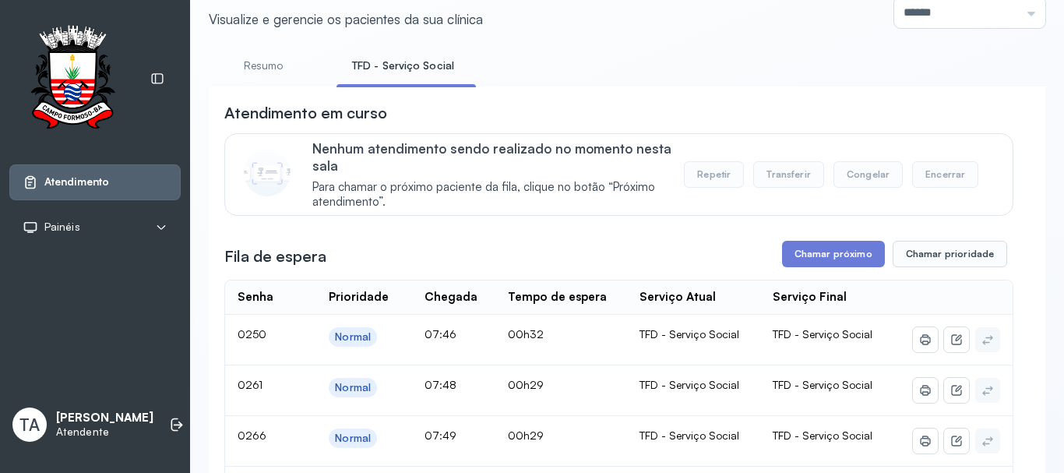
scroll to position [78, 0]
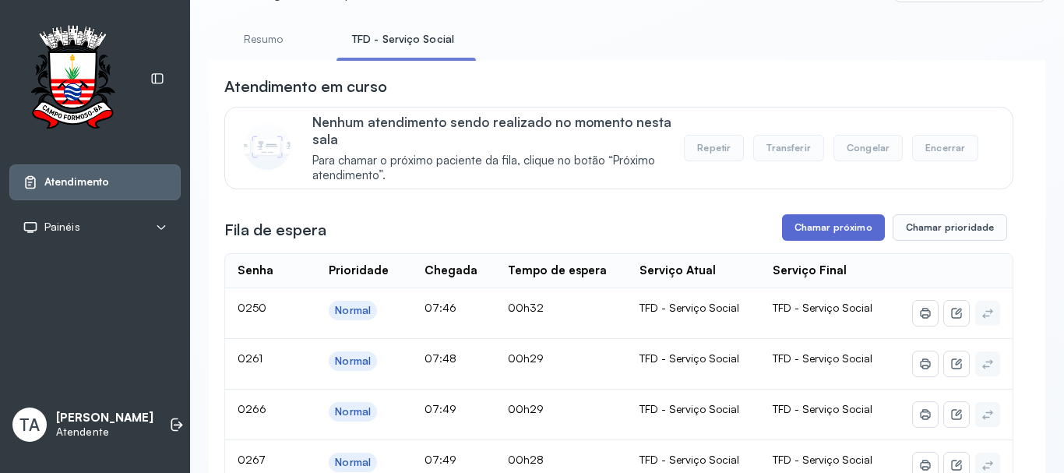
click at [820, 241] on button "Chamar próximo" at bounding box center [833, 227] width 103 height 26
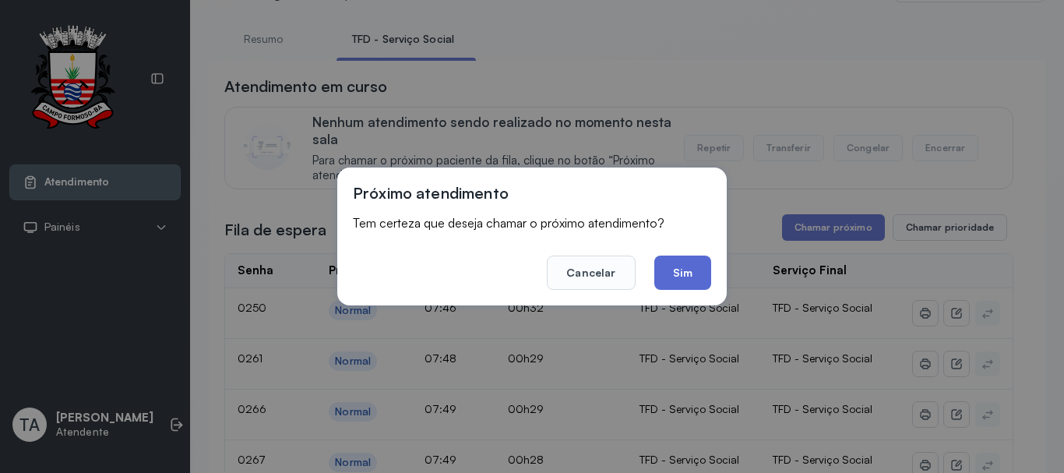
click at [674, 276] on button "Sim" at bounding box center [682, 272] width 57 height 34
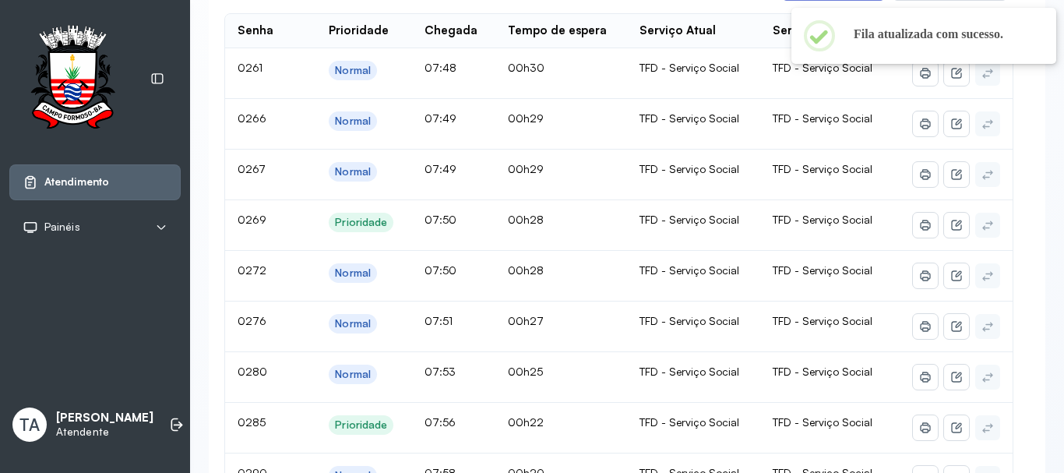
scroll to position [0, 0]
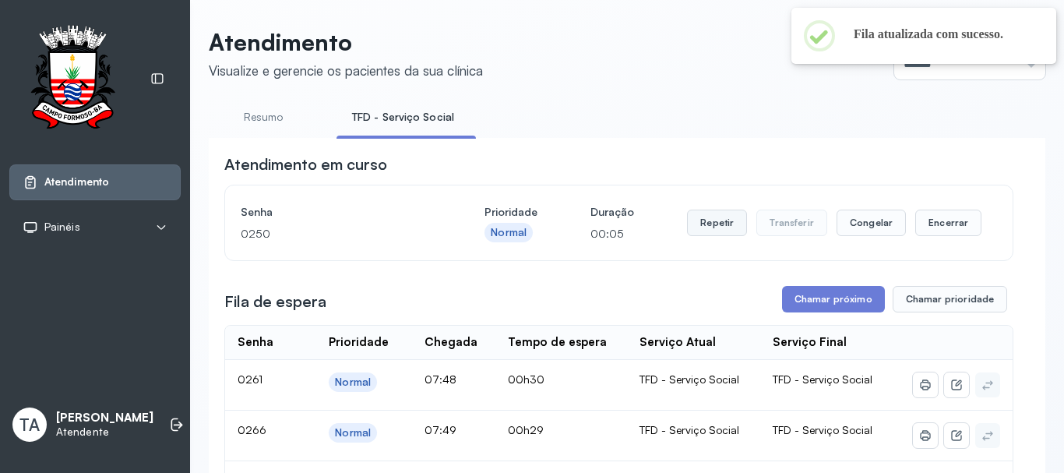
click at [699, 221] on button "Repetir" at bounding box center [717, 223] width 60 height 26
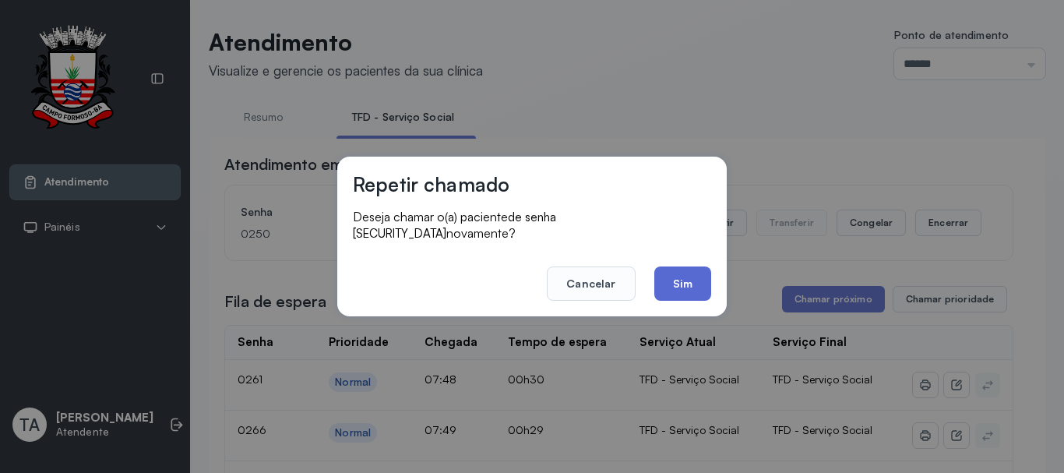
click at [689, 277] on button "Sim" at bounding box center [682, 283] width 57 height 34
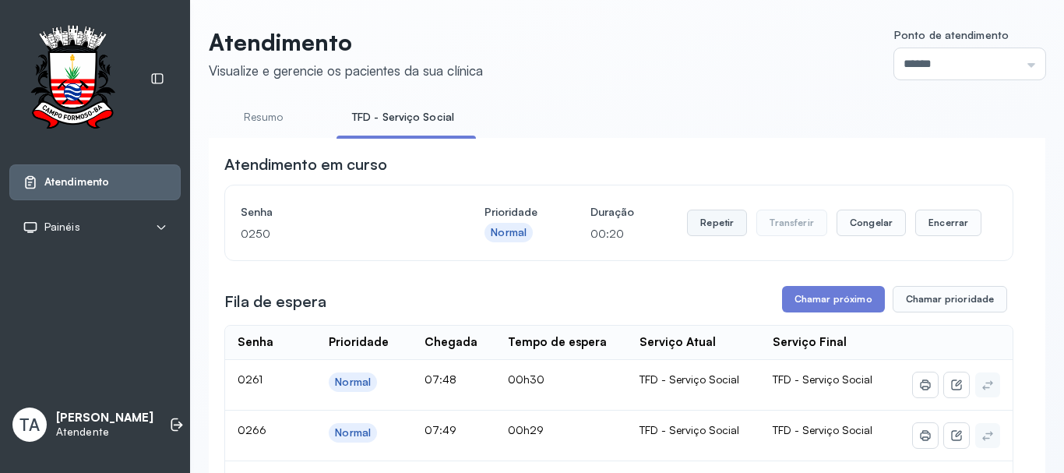
click at [695, 236] on button "Repetir" at bounding box center [717, 223] width 60 height 26
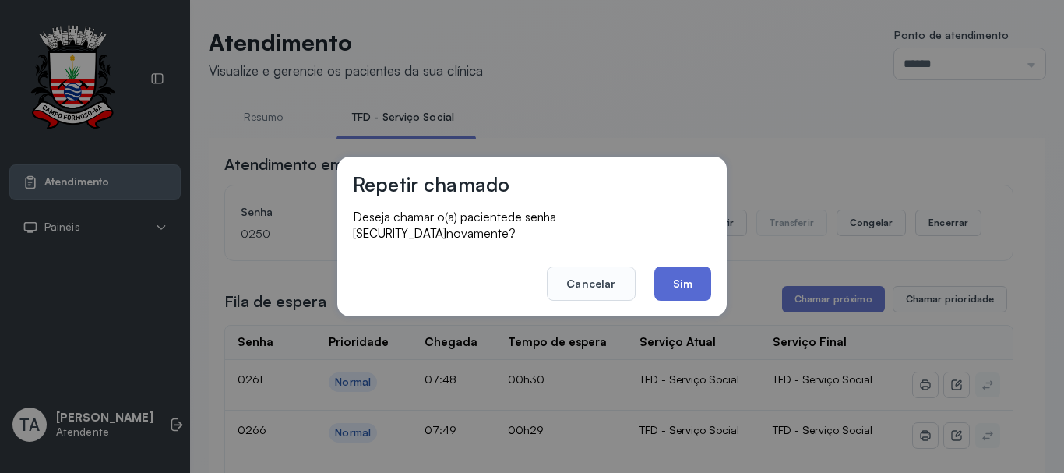
click at [679, 272] on button "Sim" at bounding box center [682, 283] width 57 height 34
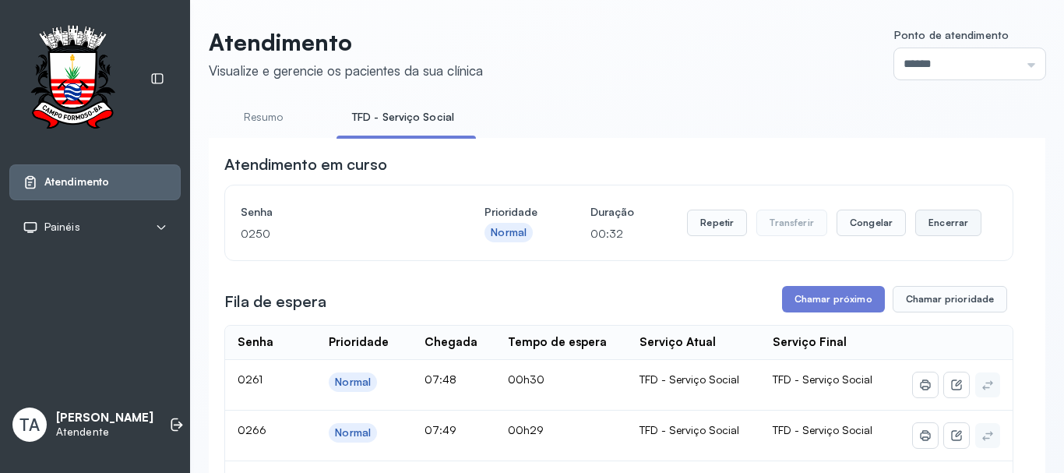
click at [940, 231] on button "Encerrar" at bounding box center [948, 223] width 66 height 26
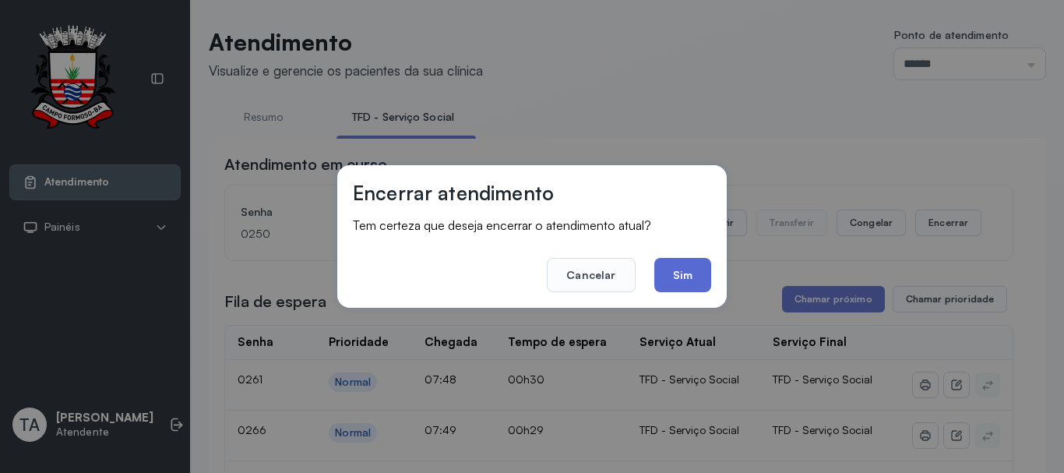
click at [663, 279] on button "Sim" at bounding box center [682, 275] width 57 height 34
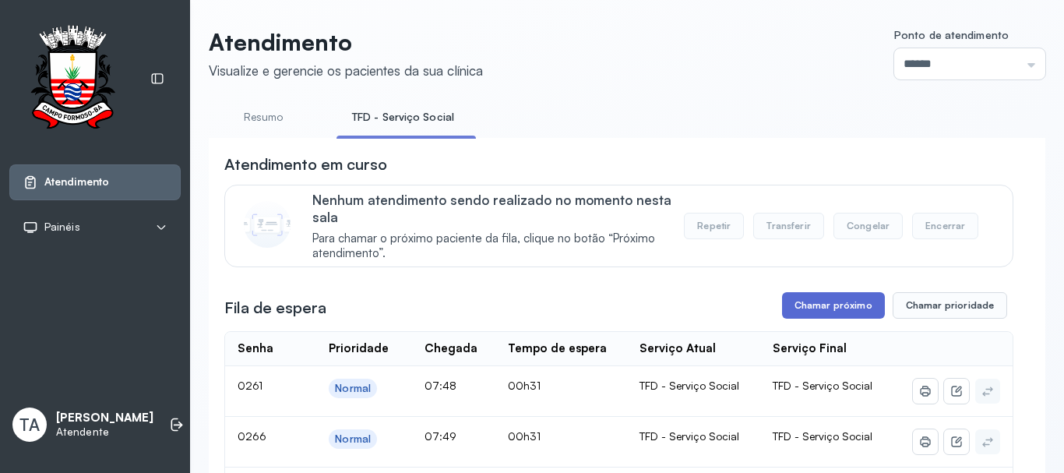
click at [837, 319] on button "Chamar próximo" at bounding box center [833, 305] width 103 height 26
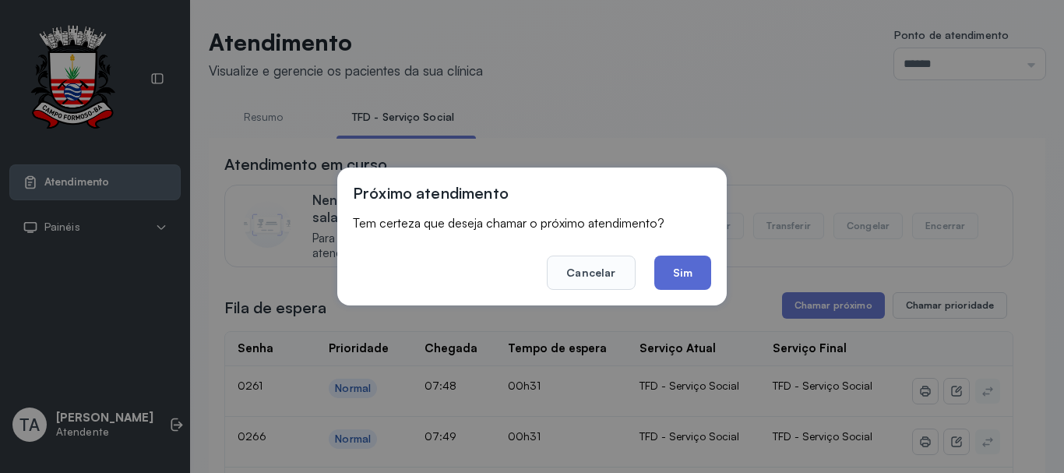
click at [677, 265] on button "Sim" at bounding box center [682, 272] width 57 height 34
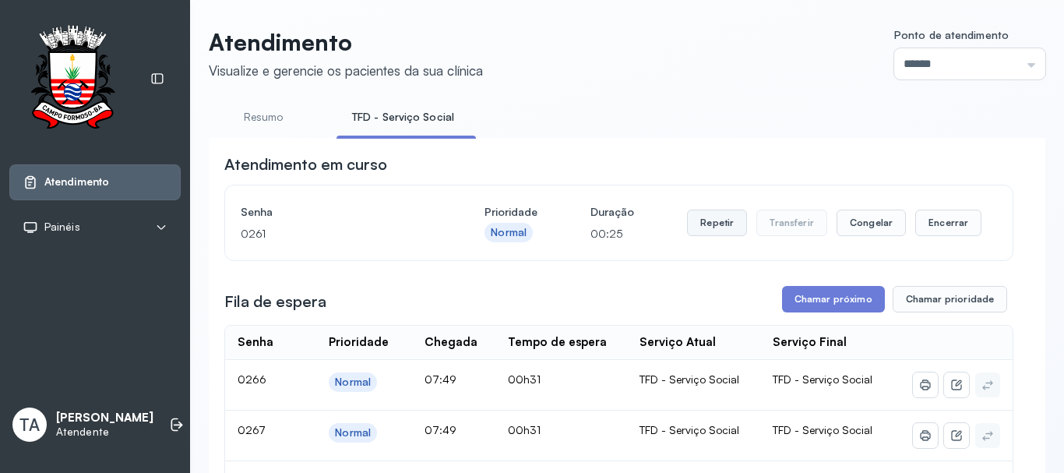
click at [696, 224] on button "Repetir" at bounding box center [717, 223] width 60 height 26
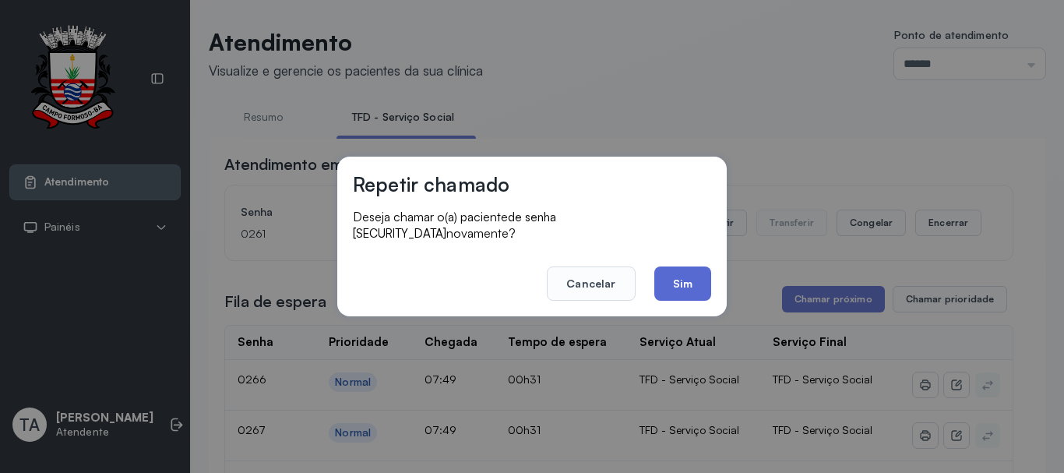
click at [676, 279] on button "Sim" at bounding box center [682, 283] width 57 height 34
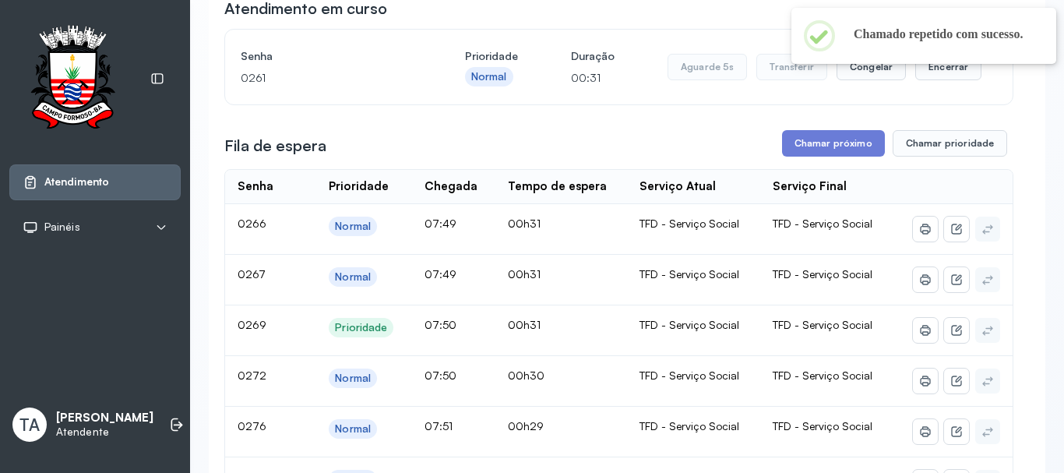
scroll to position [78, 0]
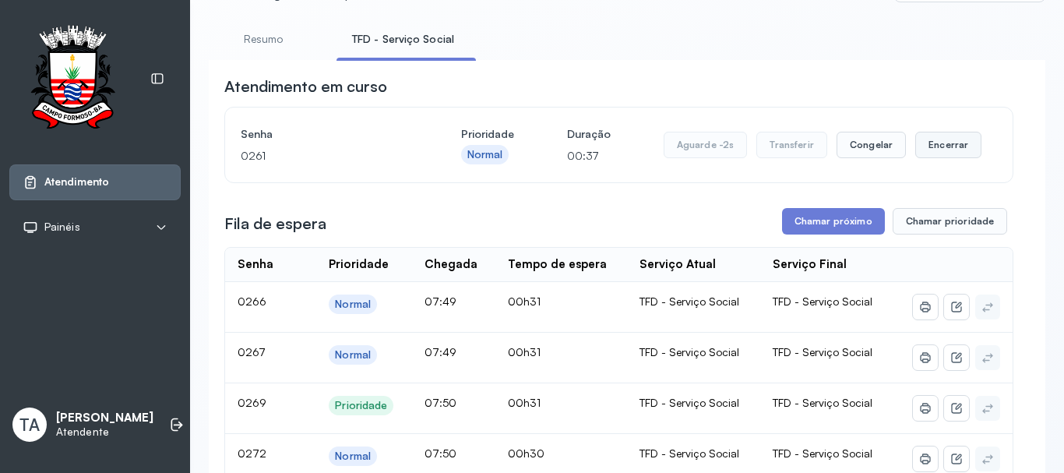
click at [927, 148] on button "Encerrar" at bounding box center [948, 145] width 66 height 26
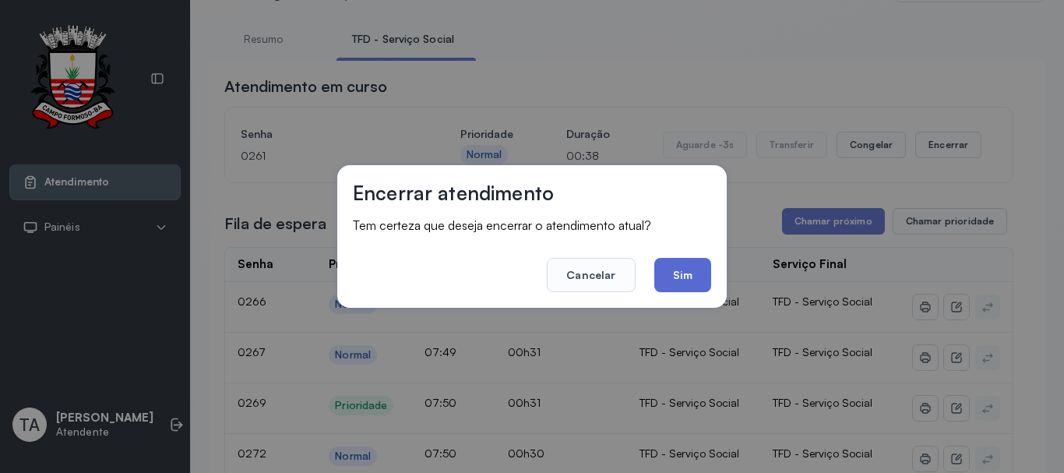
click at [665, 290] on button "Sim" at bounding box center [682, 275] width 57 height 34
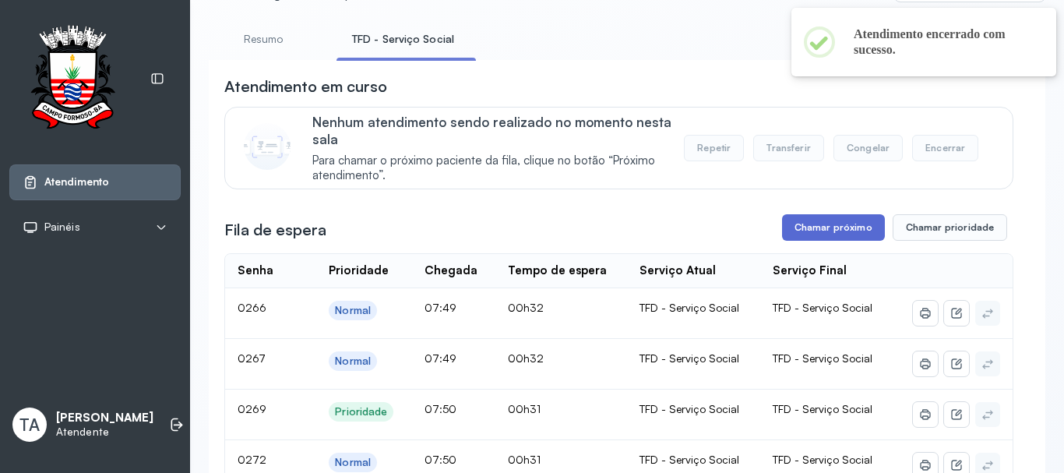
click at [811, 238] on button "Chamar próximo" at bounding box center [833, 227] width 103 height 26
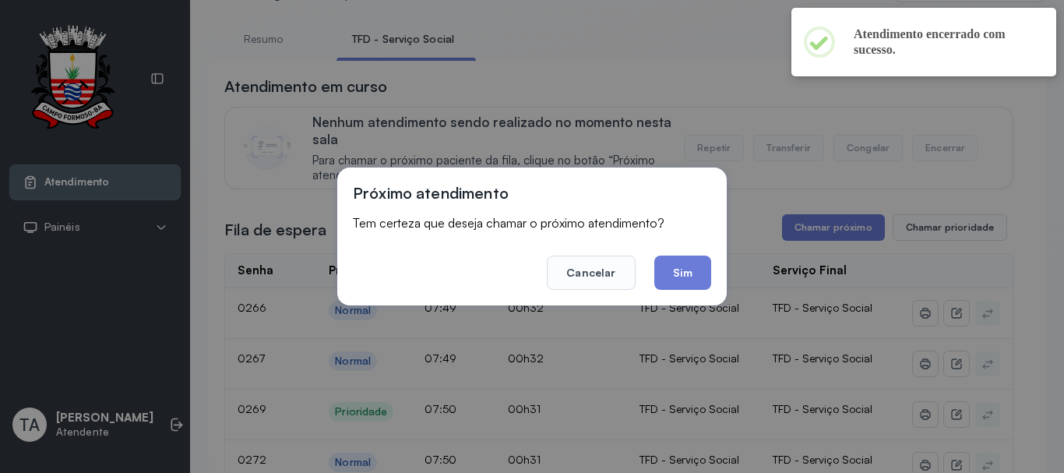
click at [656, 286] on button "Sim" at bounding box center [682, 272] width 57 height 34
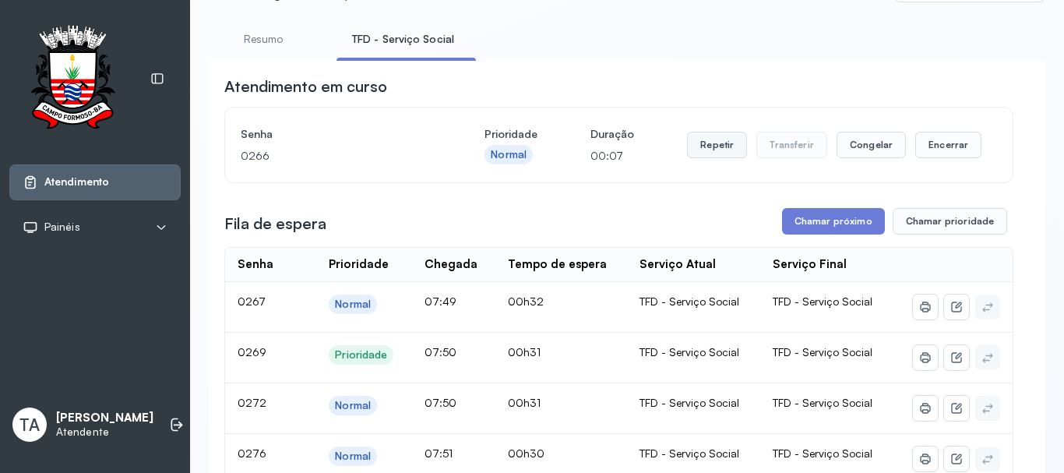
click at [692, 150] on button "Repetir" at bounding box center [717, 145] width 60 height 26
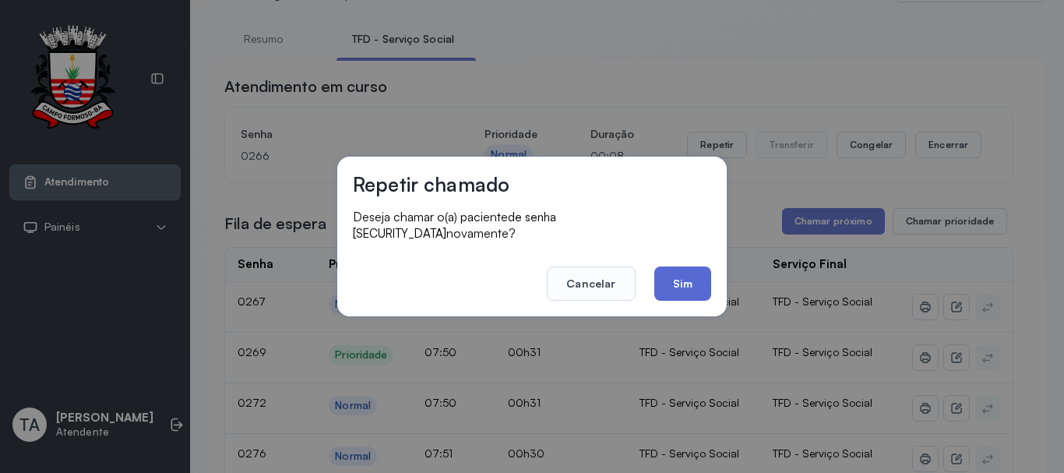
click at [666, 277] on button "Sim" at bounding box center [682, 283] width 57 height 34
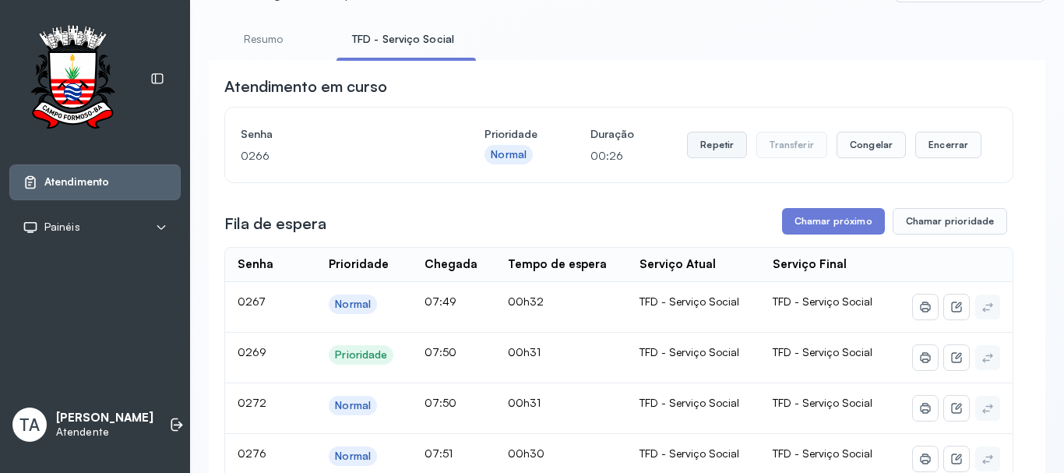
click at [722, 157] on button "Repetir" at bounding box center [717, 145] width 60 height 26
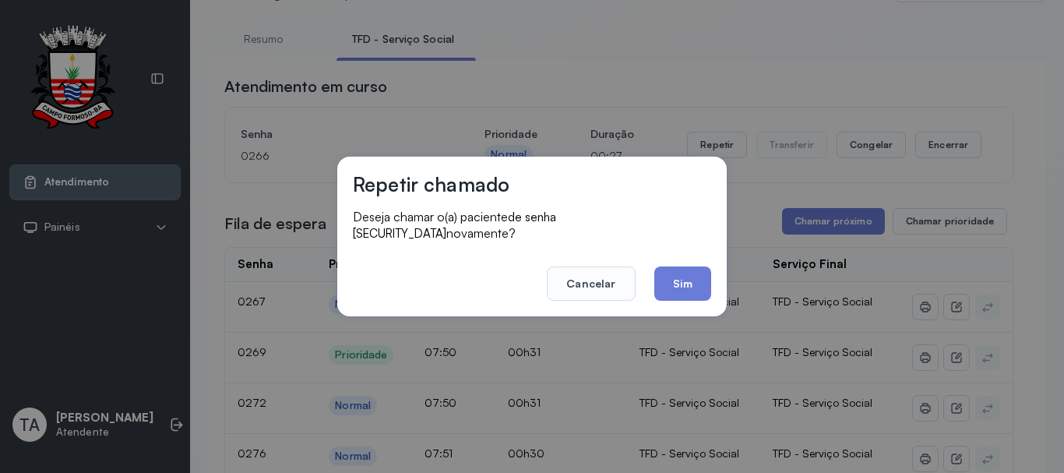
drag, startPoint x: 687, startPoint y: 278, endPoint x: 695, endPoint y: 275, distance: 8.4
click at [691, 276] on button "Sim" at bounding box center [682, 283] width 57 height 34
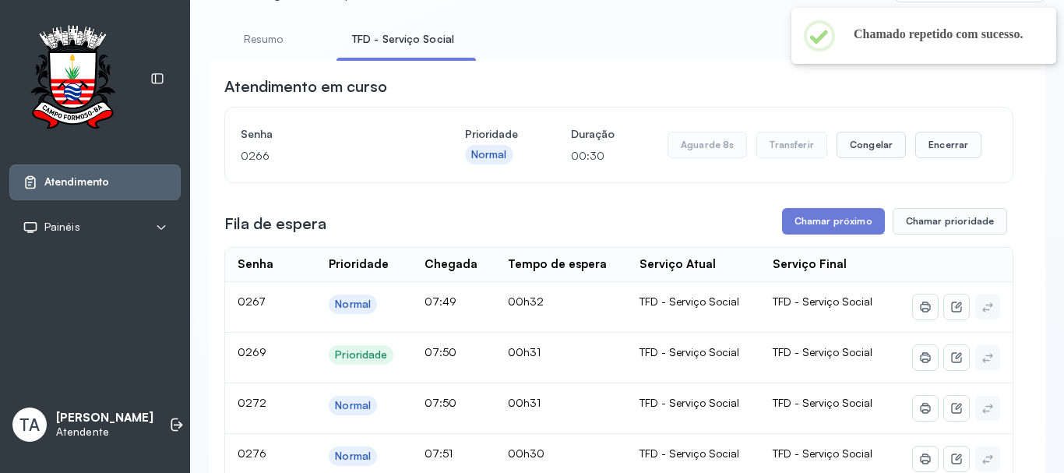
scroll to position [0, 0]
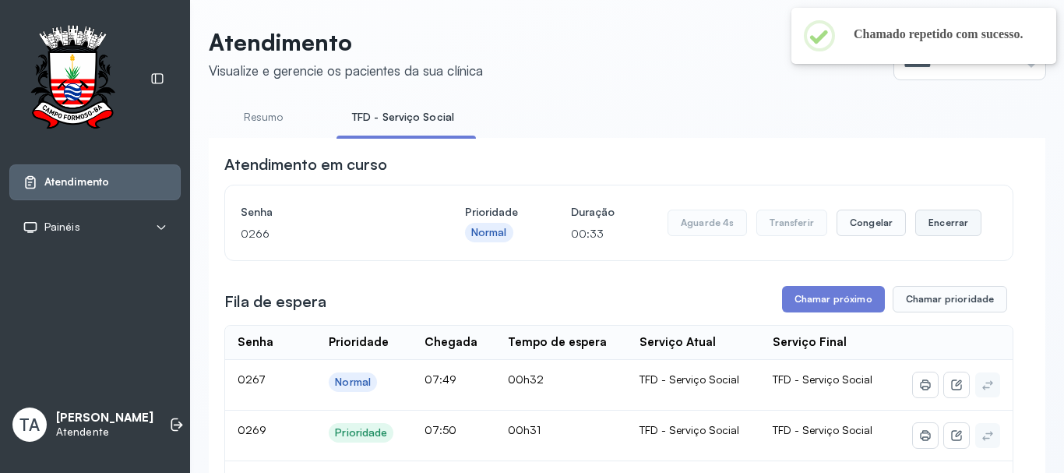
click at [934, 225] on button "Encerrar" at bounding box center [948, 223] width 66 height 26
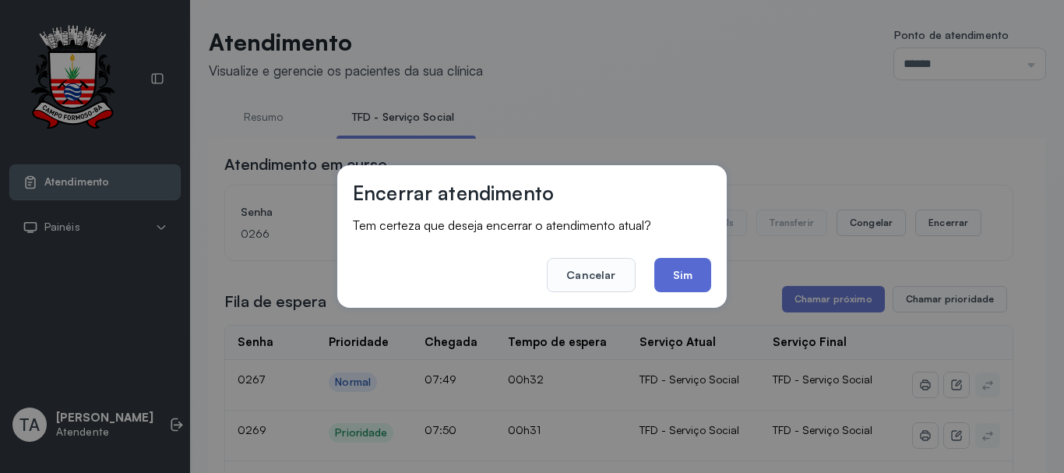
click at [689, 279] on button "Sim" at bounding box center [682, 275] width 57 height 34
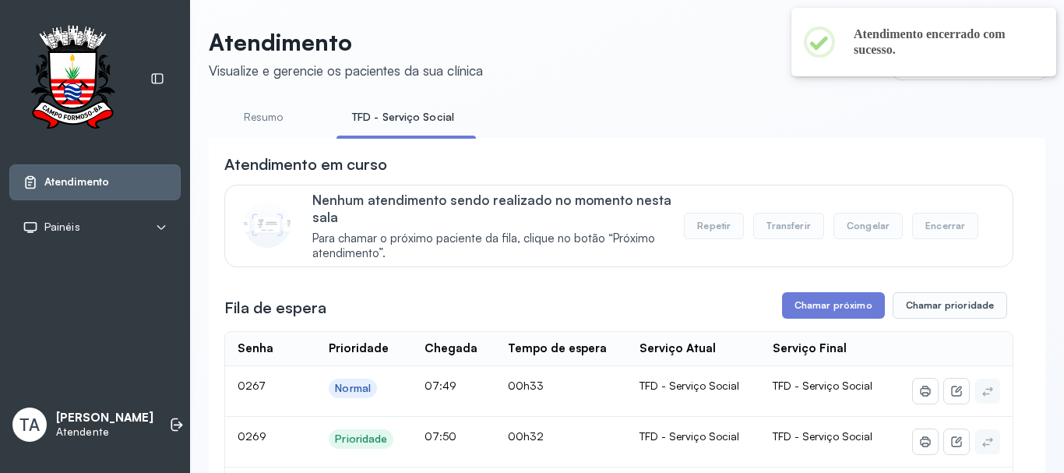
click at [773, 299] on div "Fila de espera Chamar próximo Chamar prioridade" at bounding box center [618, 305] width 789 height 26
click at [782, 305] on button "Chamar próximo" at bounding box center [833, 305] width 103 height 26
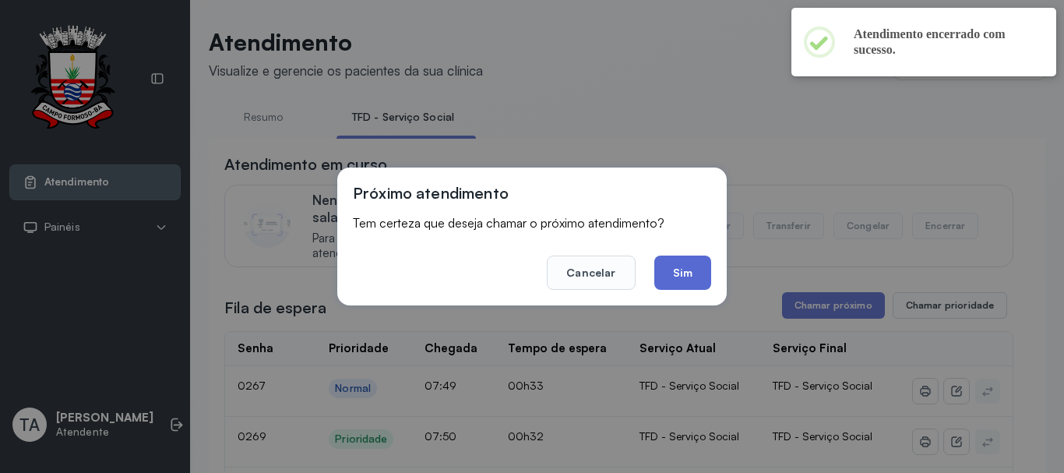
click at [697, 275] on button "Sim" at bounding box center [682, 272] width 57 height 34
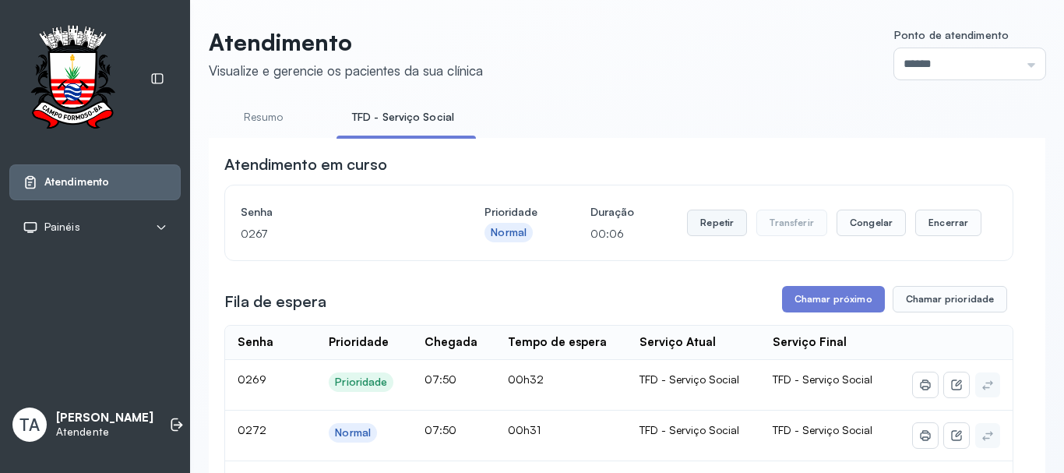
click at [703, 232] on button "Repetir" at bounding box center [717, 223] width 60 height 26
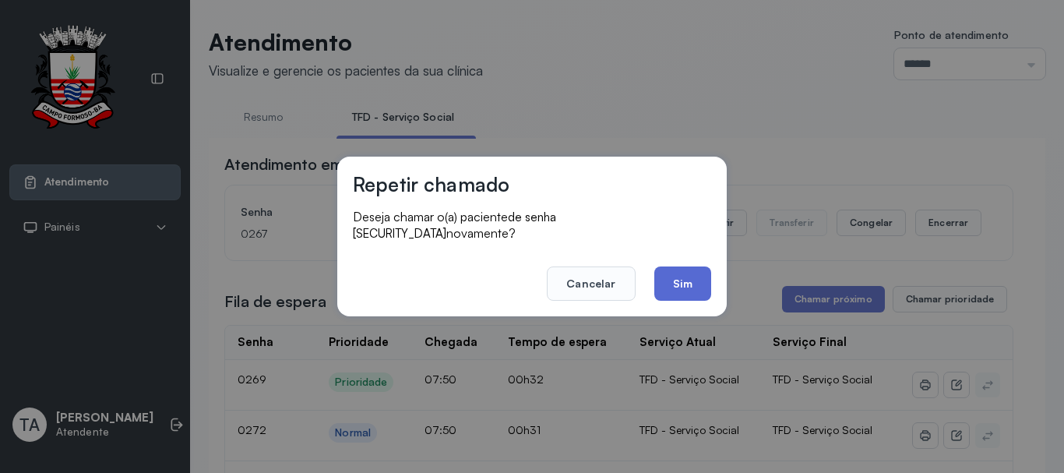
click at [664, 283] on button "Sim" at bounding box center [682, 283] width 57 height 34
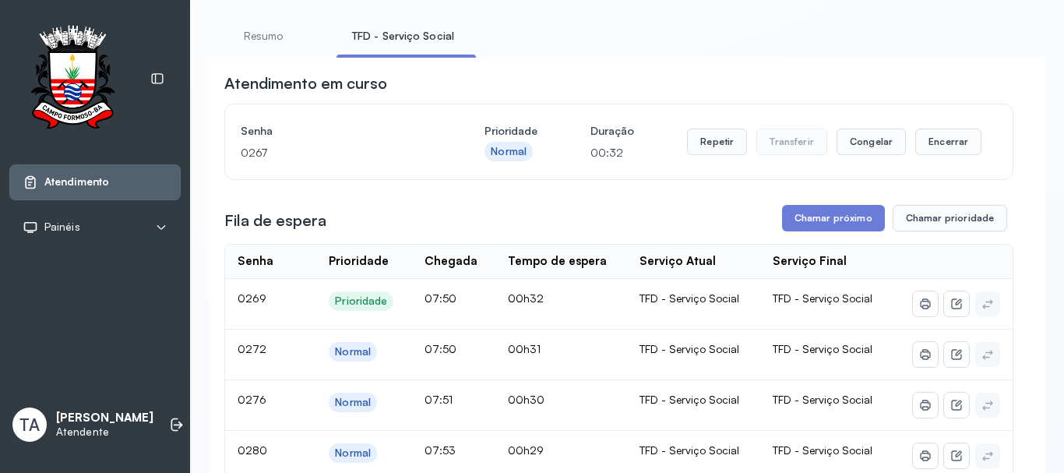
scroll to position [156, 0]
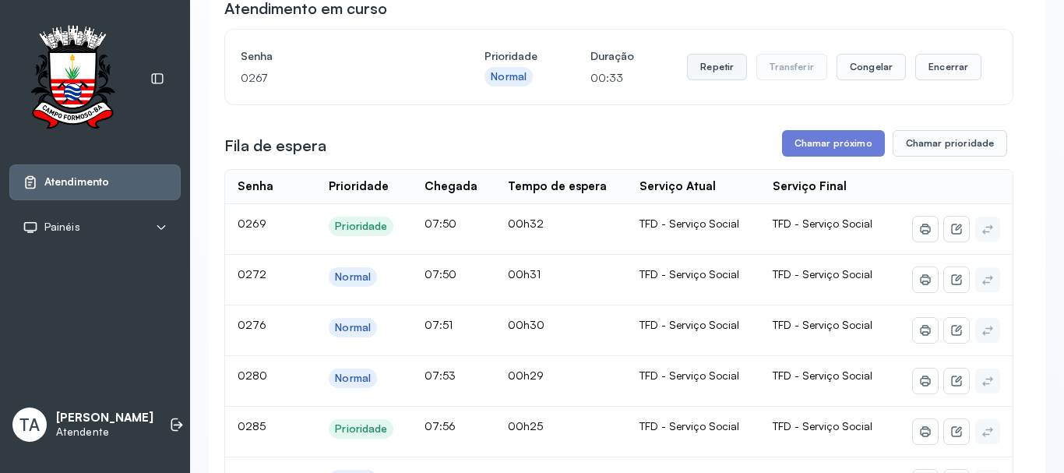
click at [709, 77] on button "Repetir" at bounding box center [717, 67] width 60 height 26
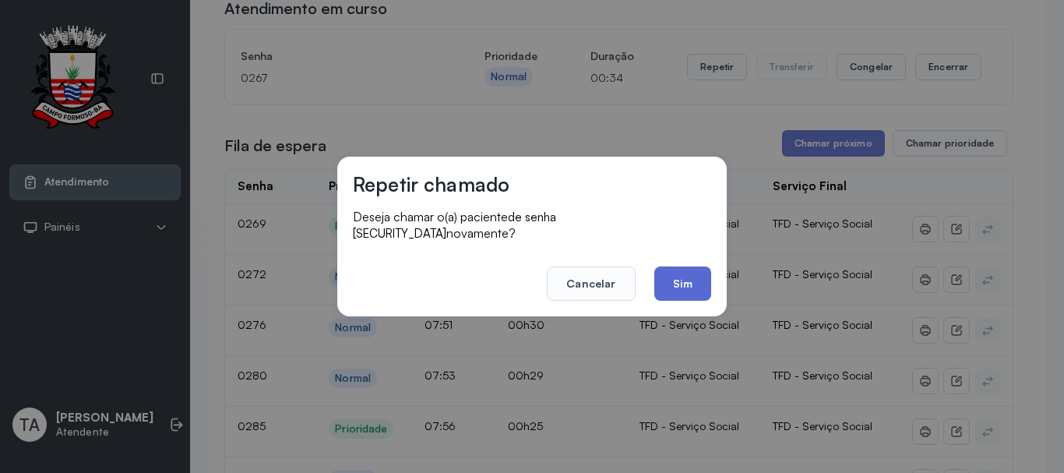
click at [676, 274] on button "Sim" at bounding box center [682, 283] width 57 height 34
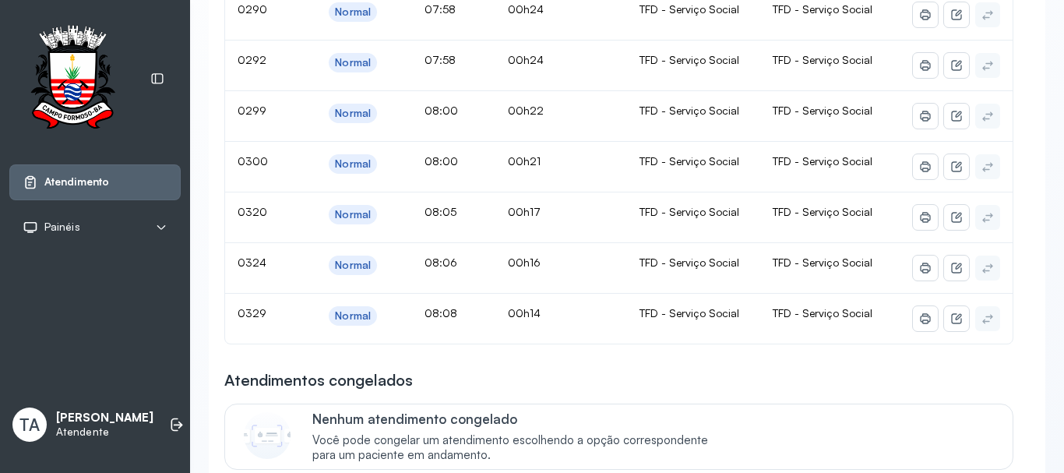
scroll to position [0, 0]
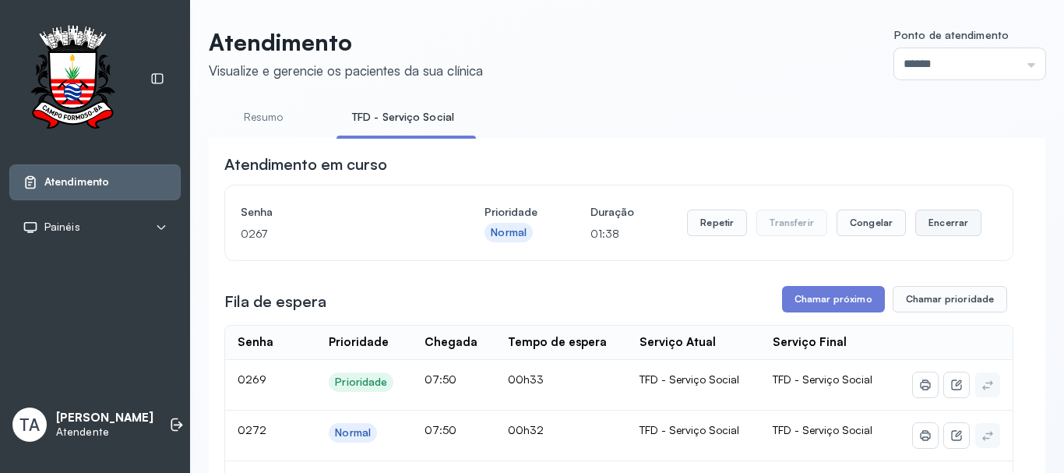
click at [934, 227] on button "Encerrar" at bounding box center [948, 223] width 66 height 26
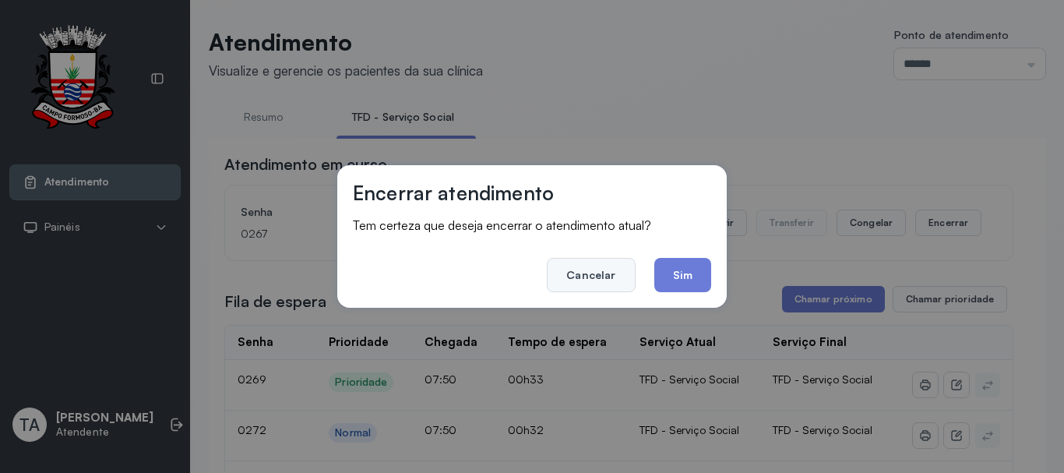
click at [609, 271] on button "Cancelar" at bounding box center [591, 275] width 88 height 34
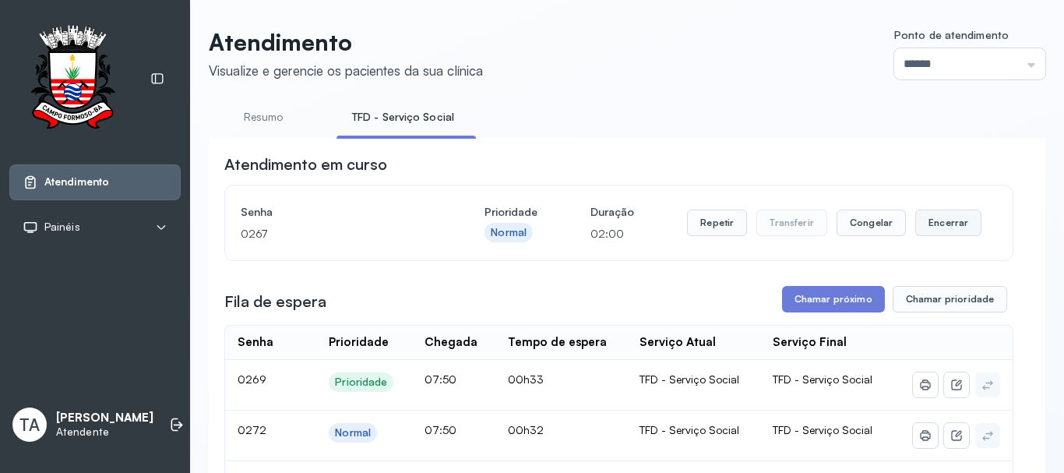
click at [956, 224] on button "Encerrar" at bounding box center [948, 223] width 66 height 26
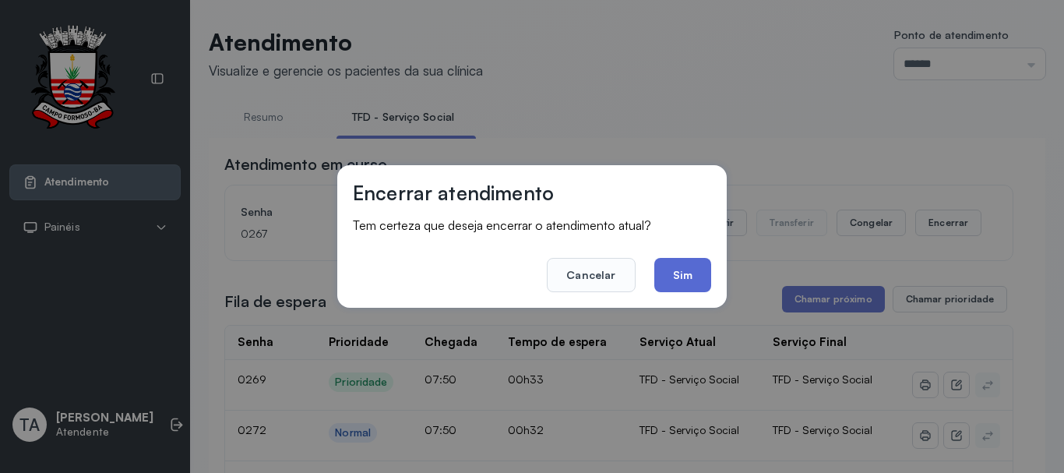
click at [703, 280] on button "Sim" at bounding box center [682, 275] width 57 height 34
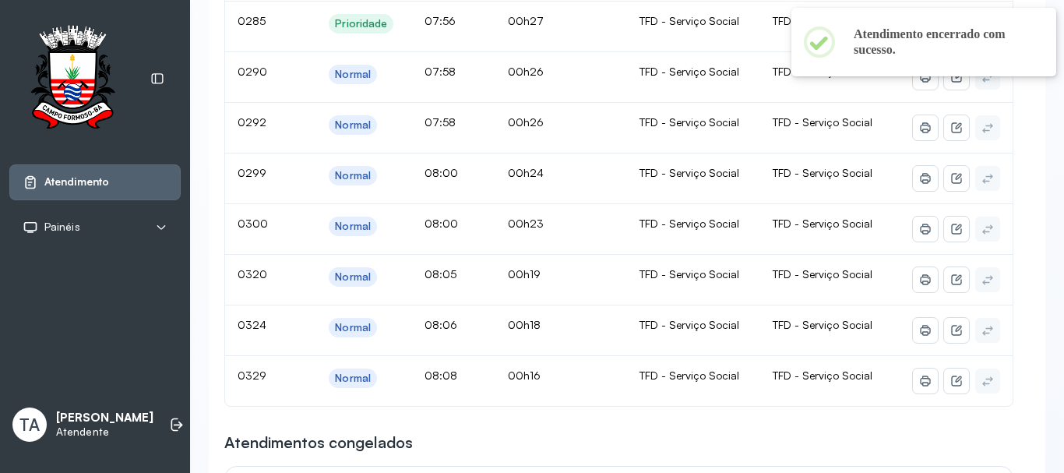
scroll to position [100, 0]
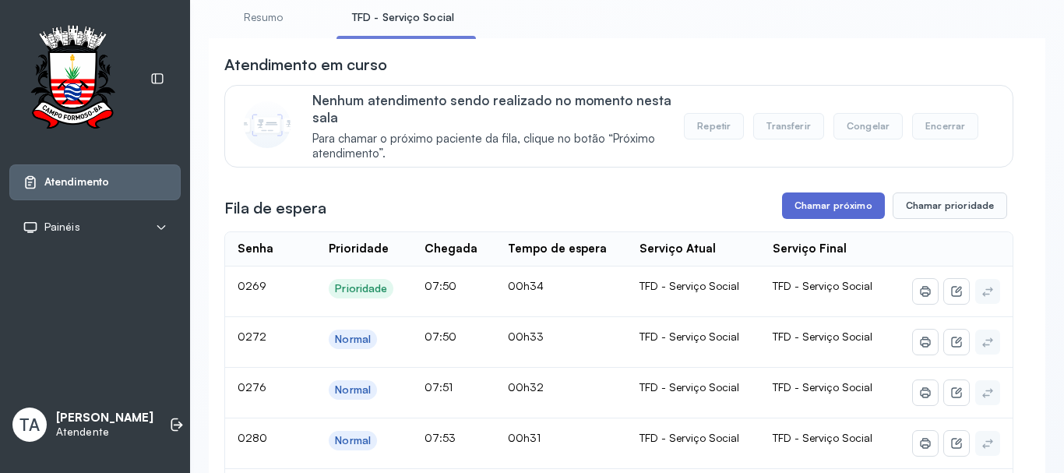
click at [788, 210] on button "Chamar próximo" at bounding box center [833, 205] width 103 height 26
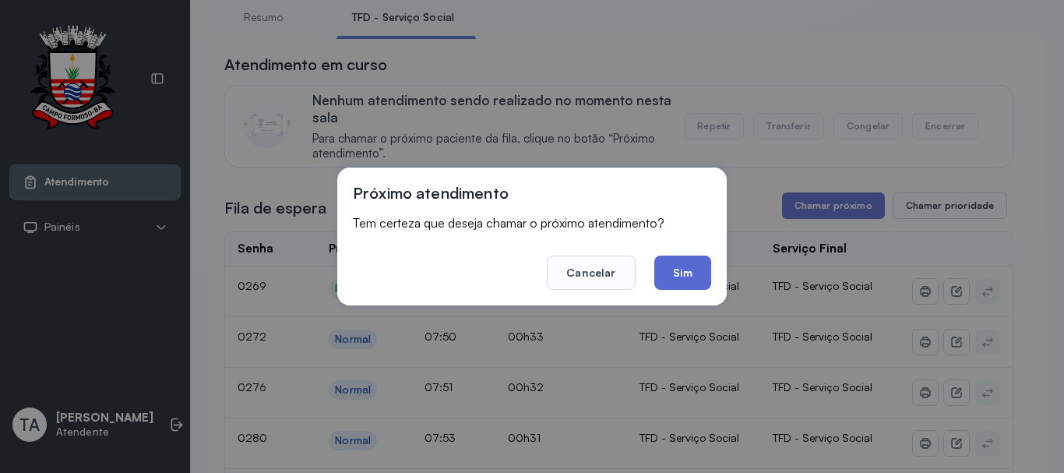
click at [688, 269] on button "Sim" at bounding box center [682, 272] width 57 height 34
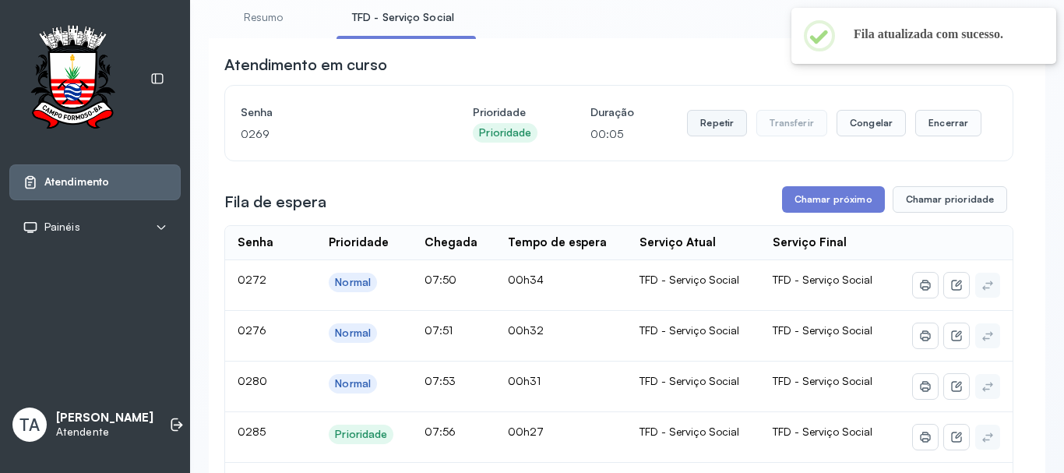
click at [727, 119] on button "Repetir" at bounding box center [717, 123] width 60 height 26
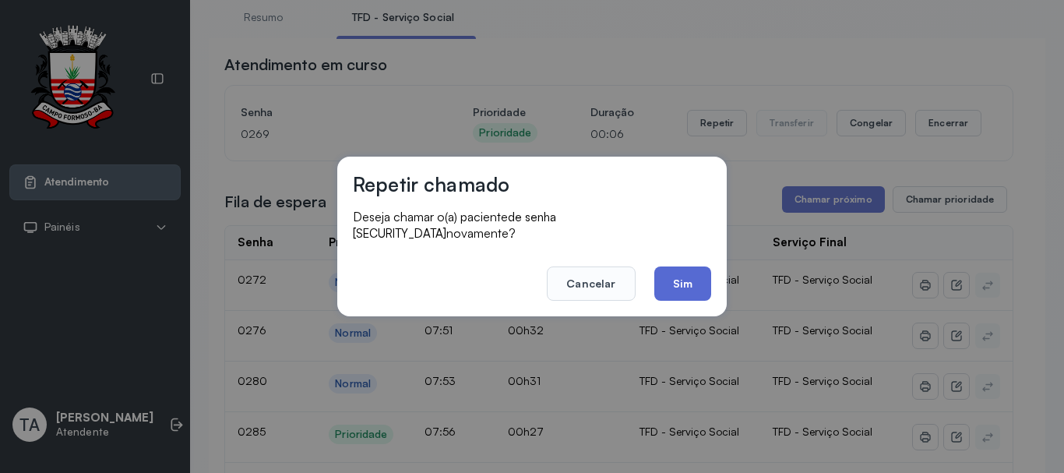
click at [685, 274] on button "Sim" at bounding box center [682, 283] width 57 height 34
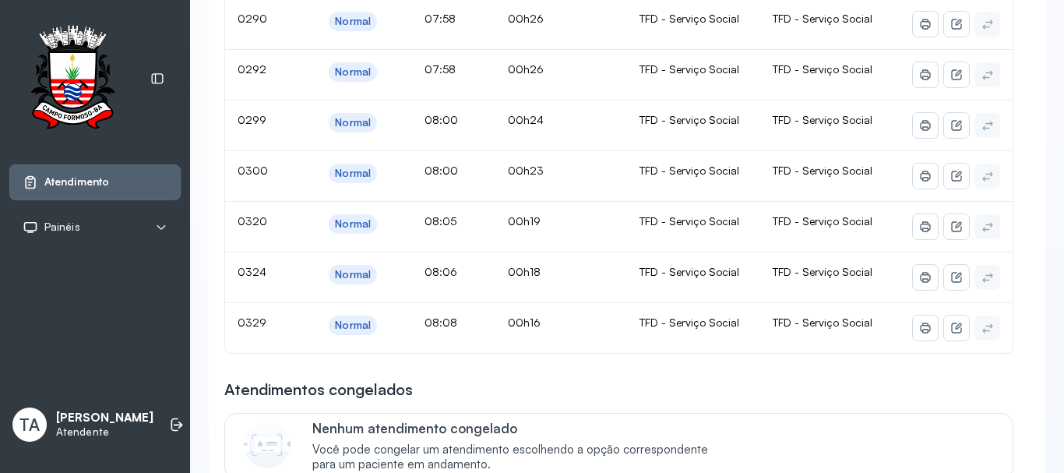
scroll to position [178, 0]
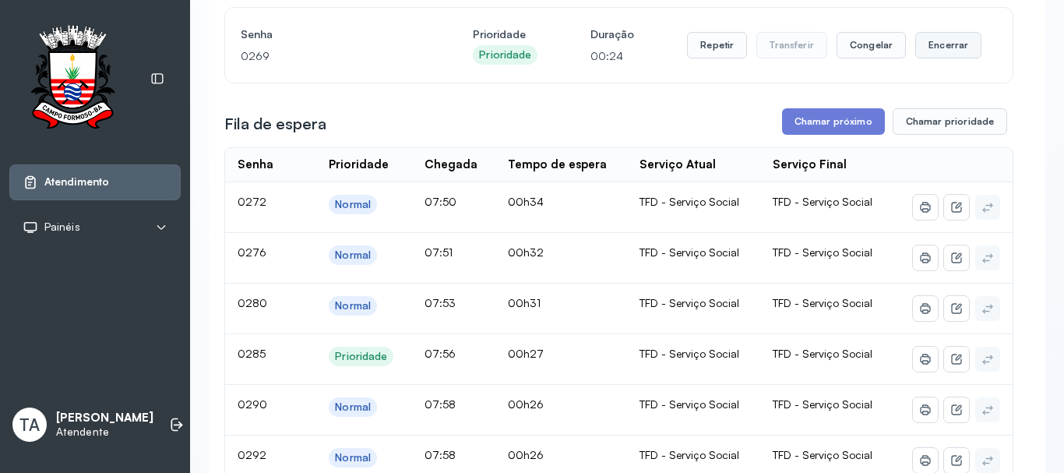
click at [936, 46] on button "Encerrar" at bounding box center [948, 45] width 66 height 26
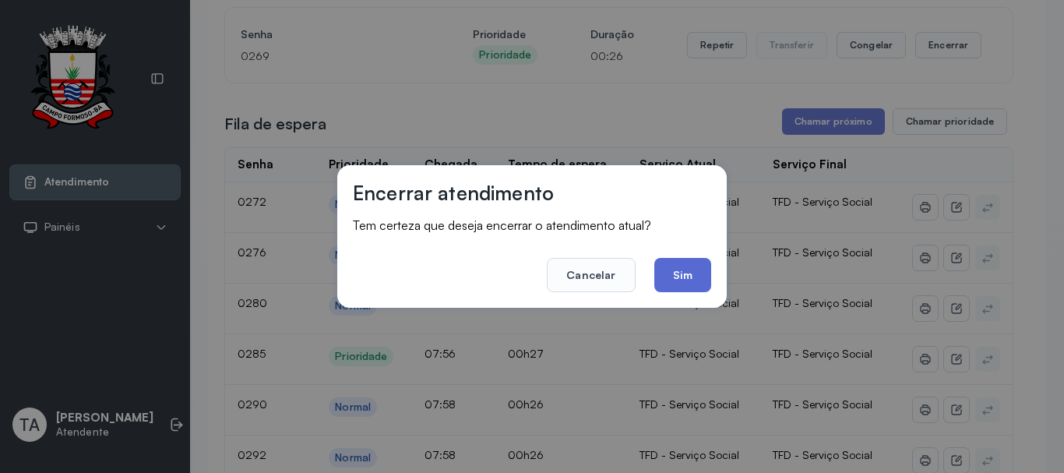
click at [702, 277] on button "Sim" at bounding box center [682, 275] width 57 height 34
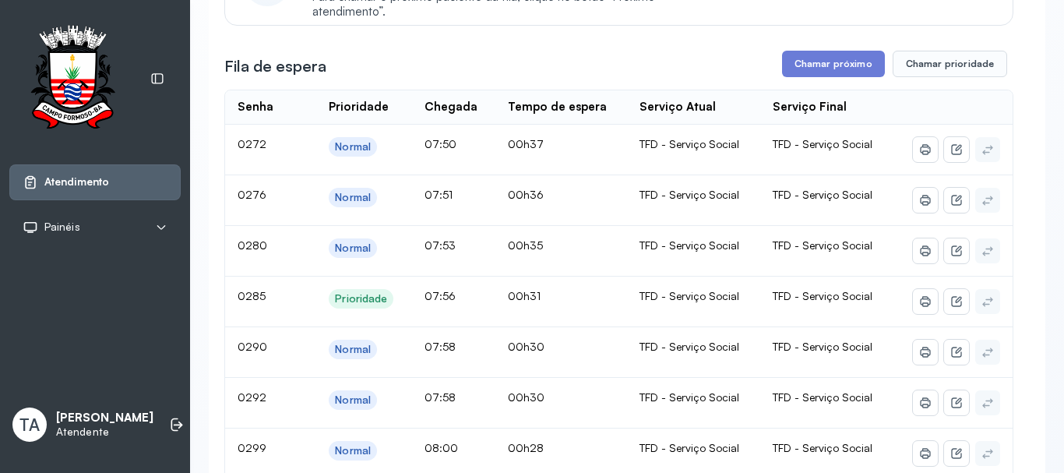
scroll to position [100, 0]
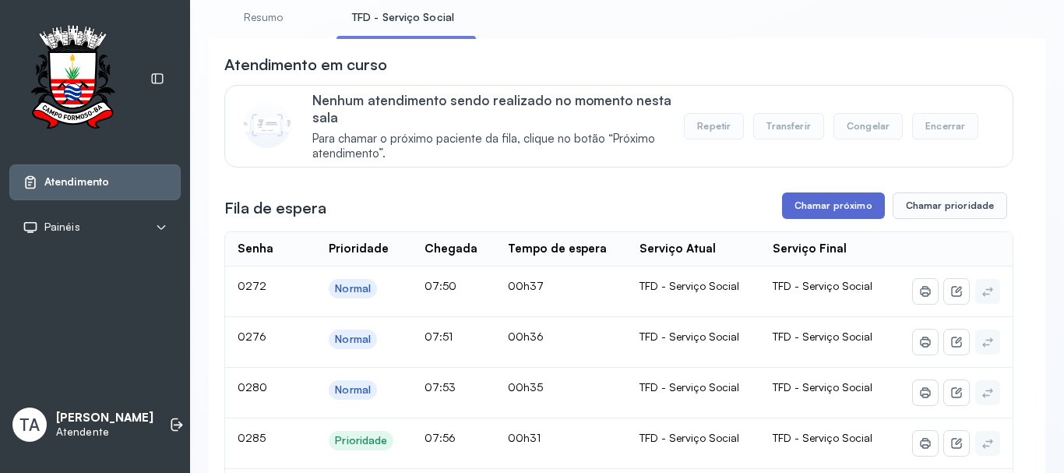
click at [790, 215] on button "Chamar próximo" at bounding box center [833, 205] width 103 height 26
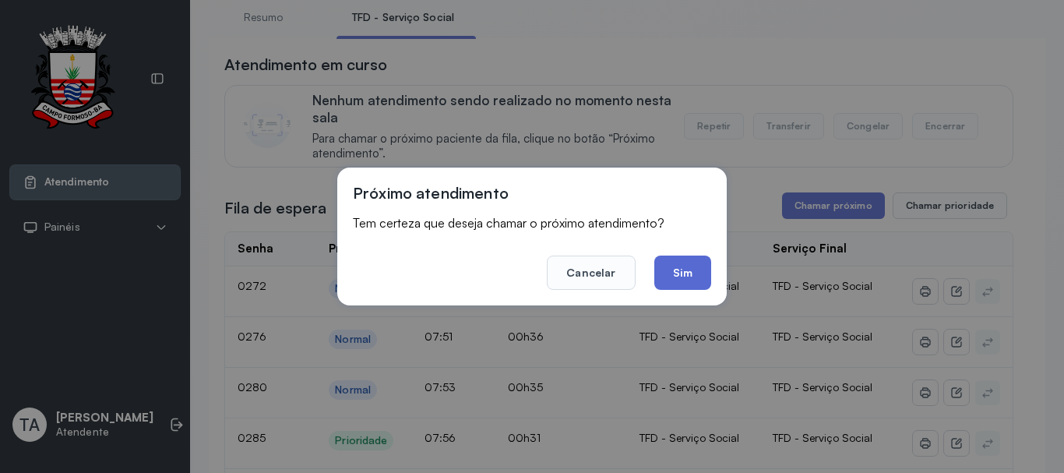
click at [696, 269] on button "Sim" at bounding box center [682, 272] width 57 height 34
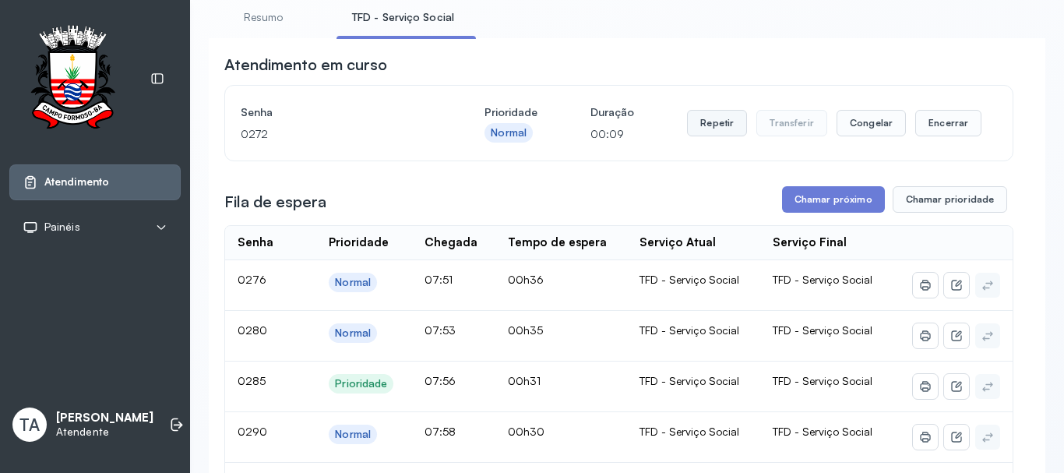
click at [694, 122] on button "Repetir" at bounding box center [717, 123] width 60 height 26
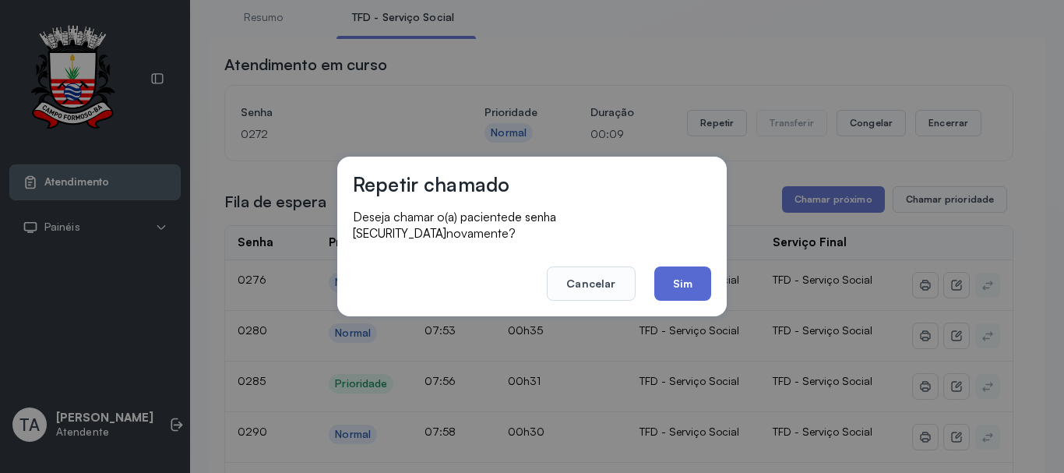
click at [668, 269] on button "Sim" at bounding box center [682, 283] width 57 height 34
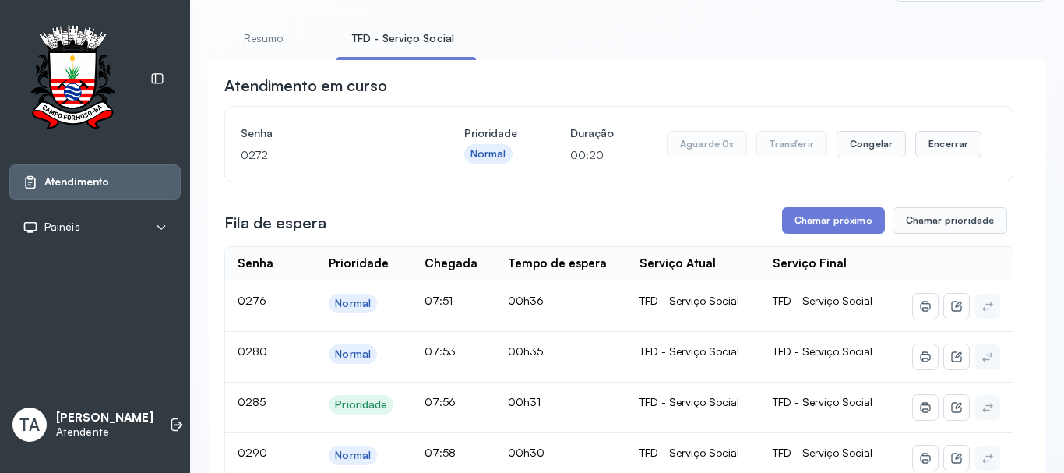
scroll to position [78, 0]
click at [922, 141] on button "Encerrar" at bounding box center [948, 145] width 66 height 26
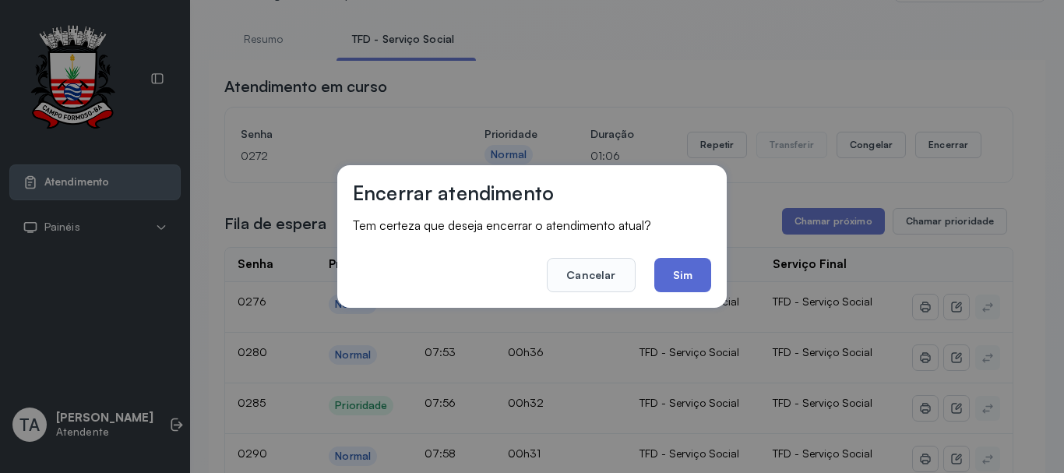
click at [686, 271] on button "Sim" at bounding box center [682, 275] width 57 height 34
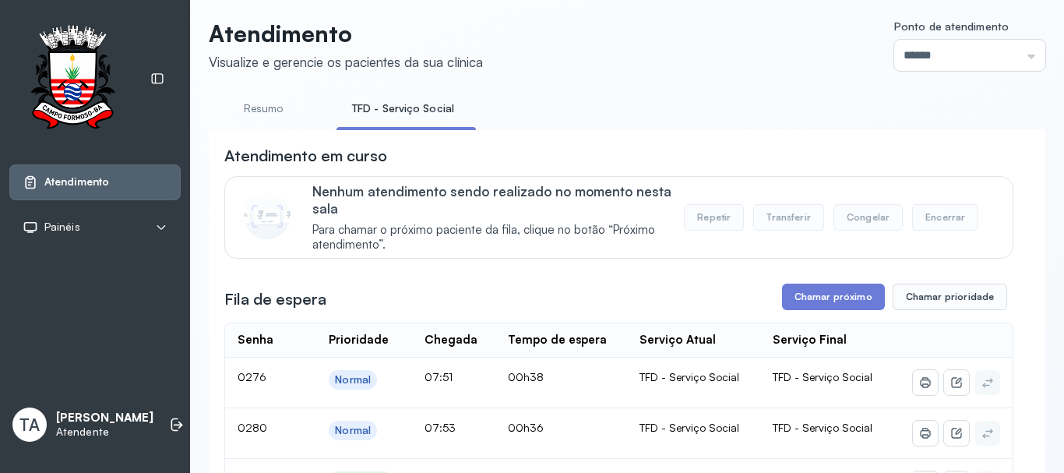
scroll to position [0, 0]
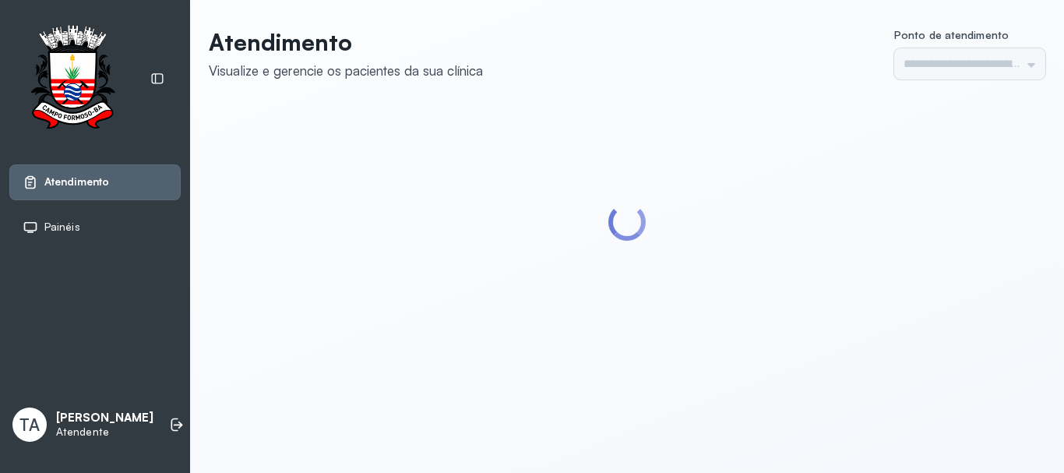
type input "******"
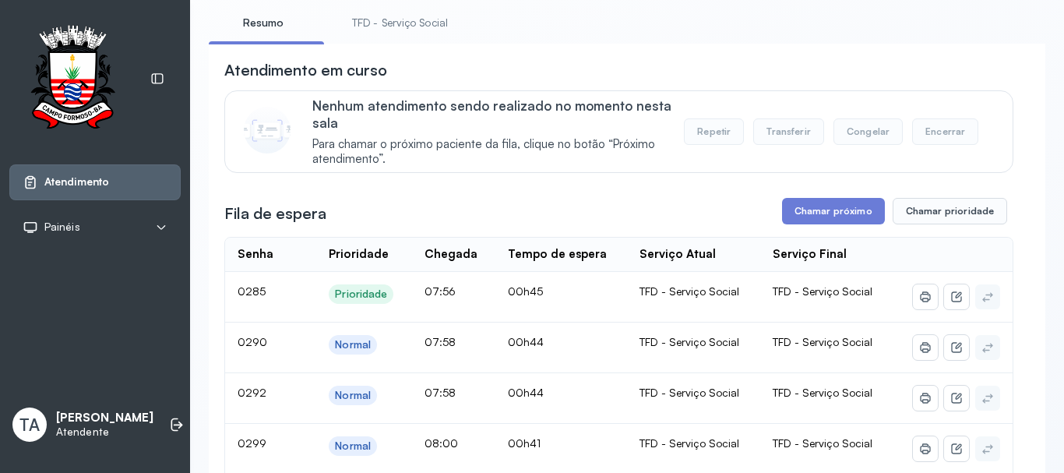
scroll to position [48, 0]
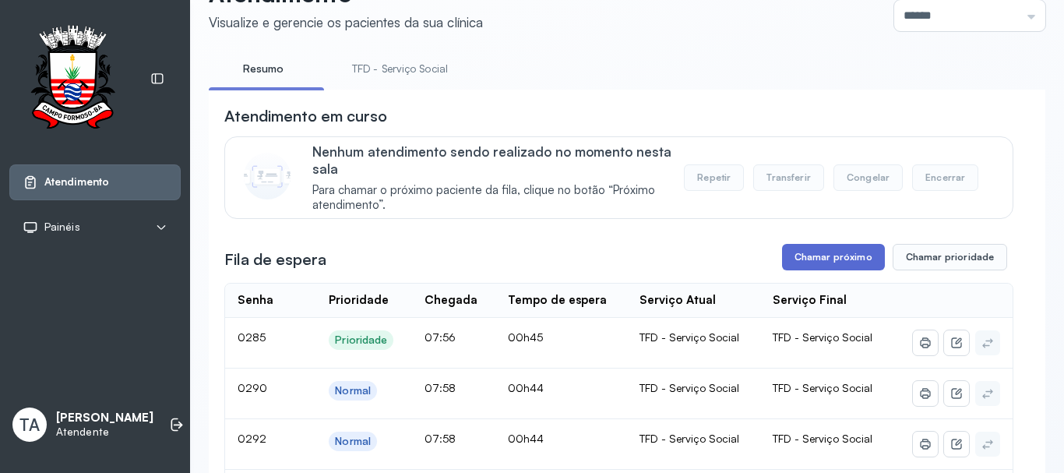
click at [807, 270] on button "Chamar próximo" at bounding box center [833, 257] width 103 height 26
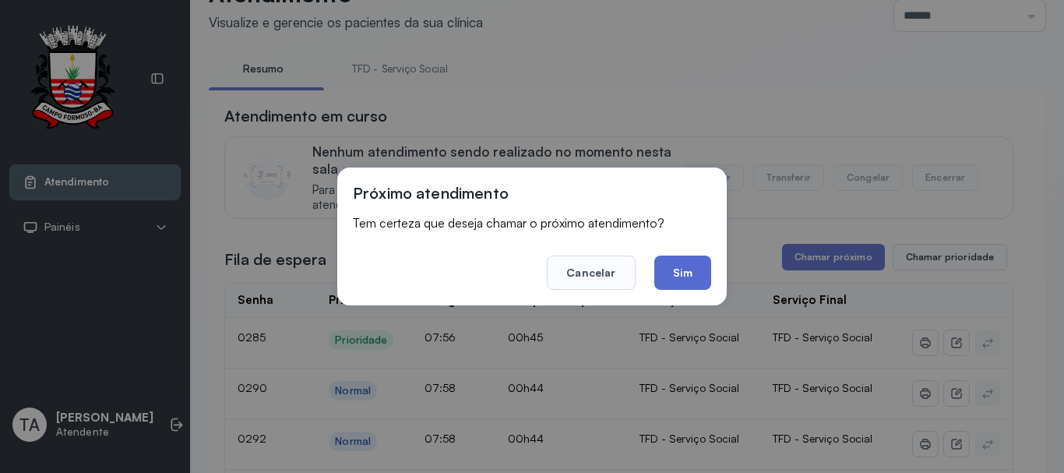
click at [685, 270] on button "Sim" at bounding box center [682, 272] width 57 height 34
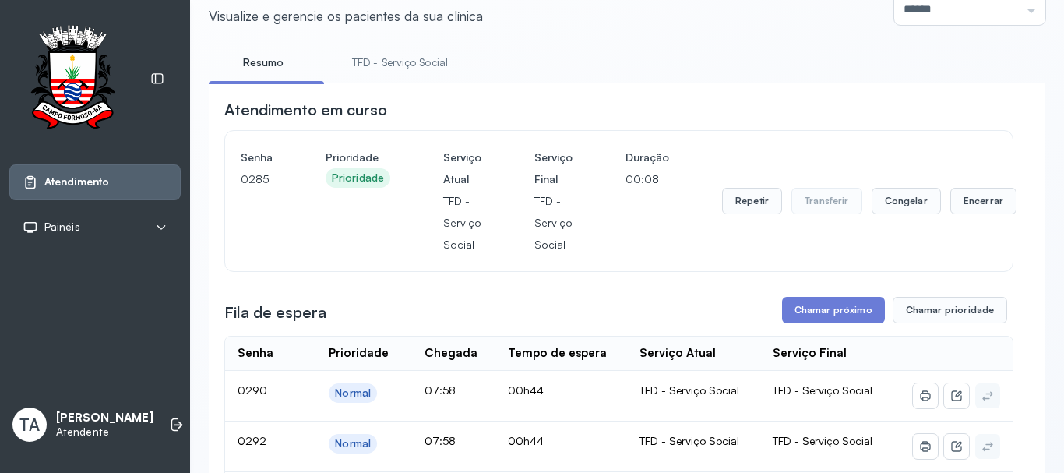
scroll to position [0, 0]
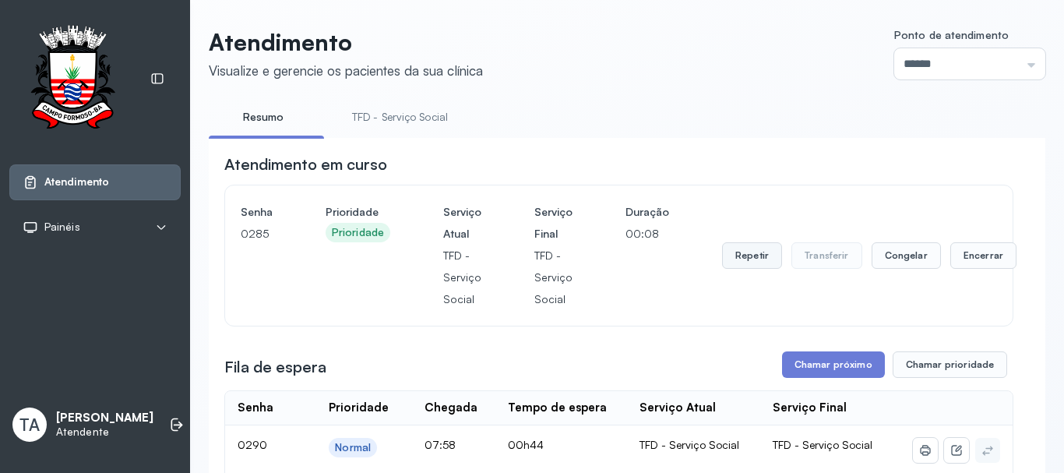
click at [724, 265] on button "Repetir" at bounding box center [752, 255] width 60 height 26
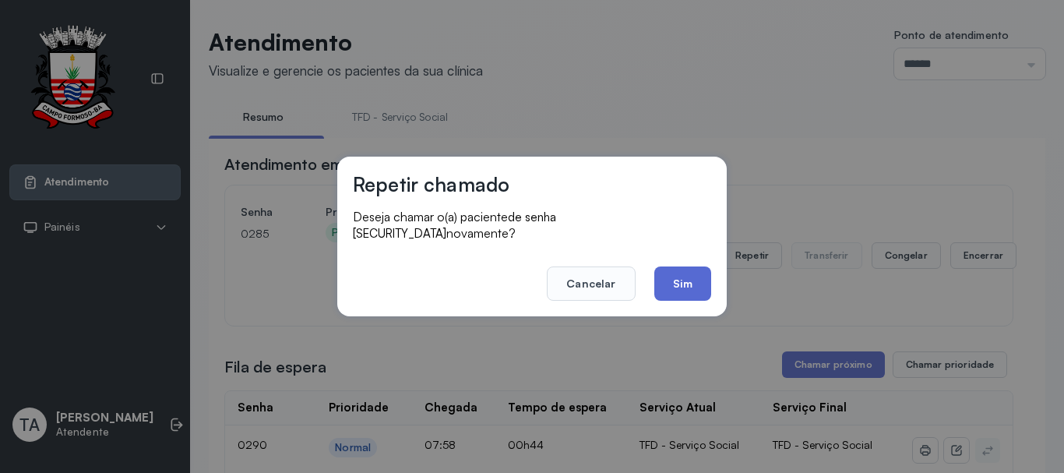
click at [698, 269] on button "Sim" at bounding box center [682, 283] width 57 height 34
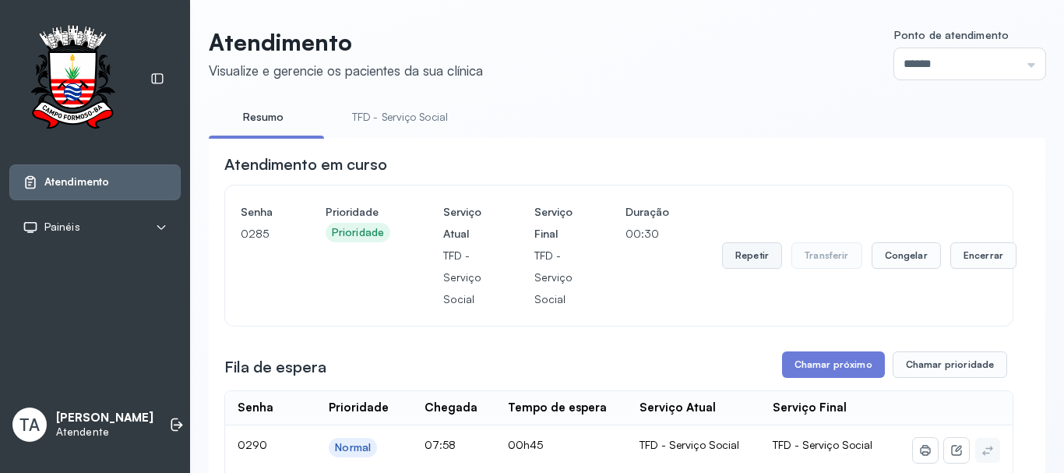
click at [739, 262] on button "Repetir" at bounding box center [752, 255] width 60 height 26
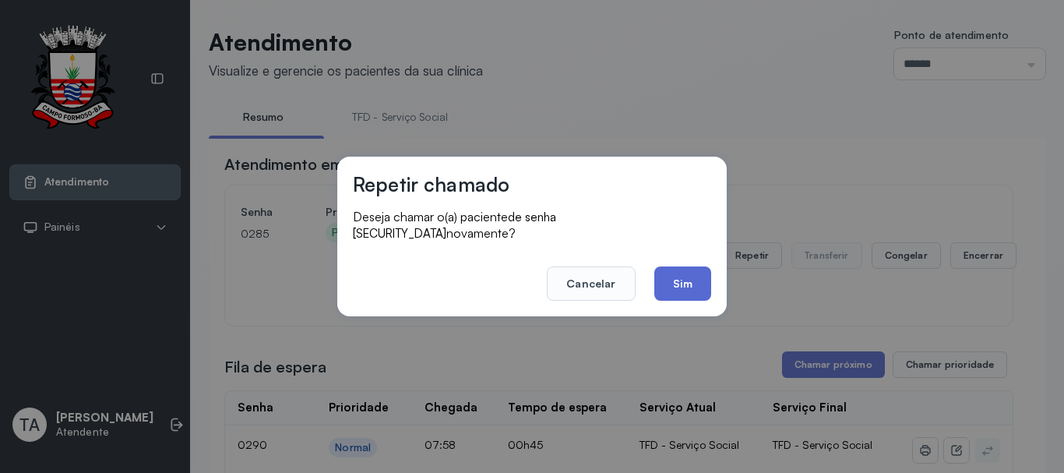
click at [695, 273] on button "Sim" at bounding box center [682, 283] width 57 height 34
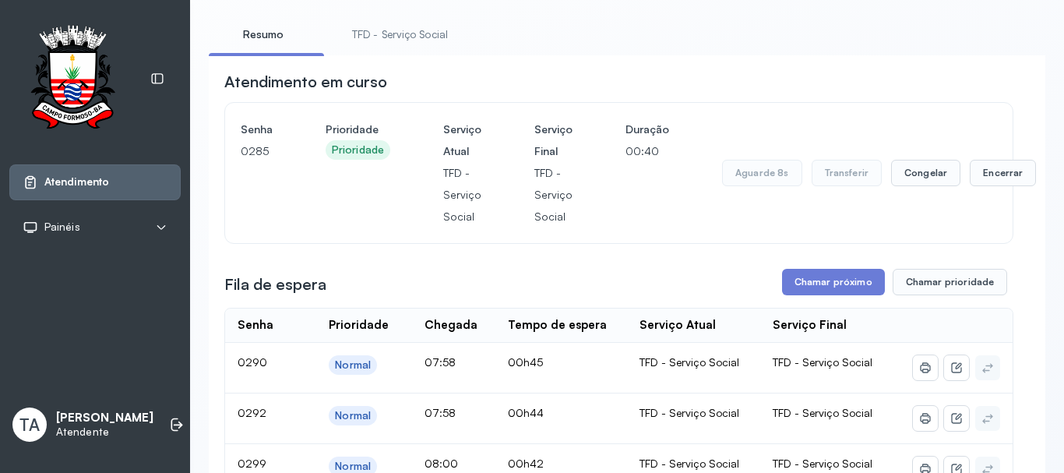
scroll to position [78, 0]
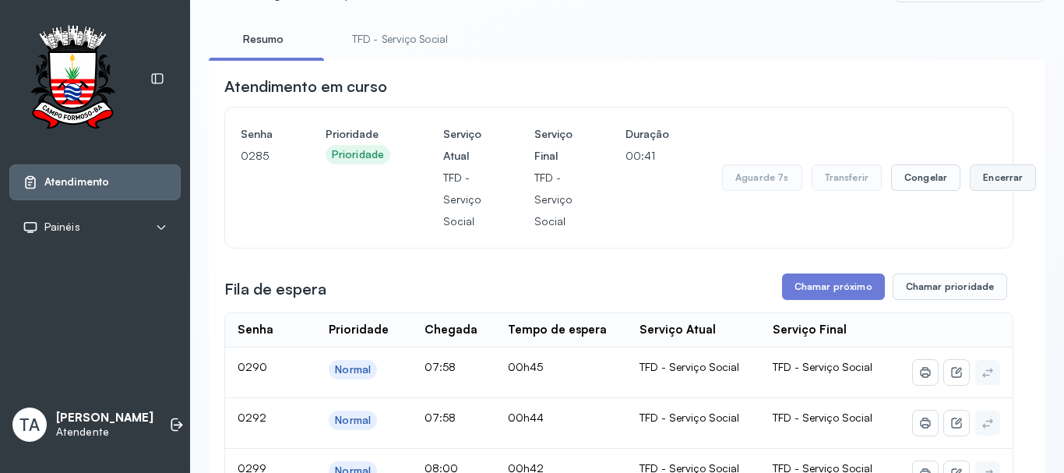
click at [970, 179] on button "Encerrar" at bounding box center [1003, 177] width 66 height 26
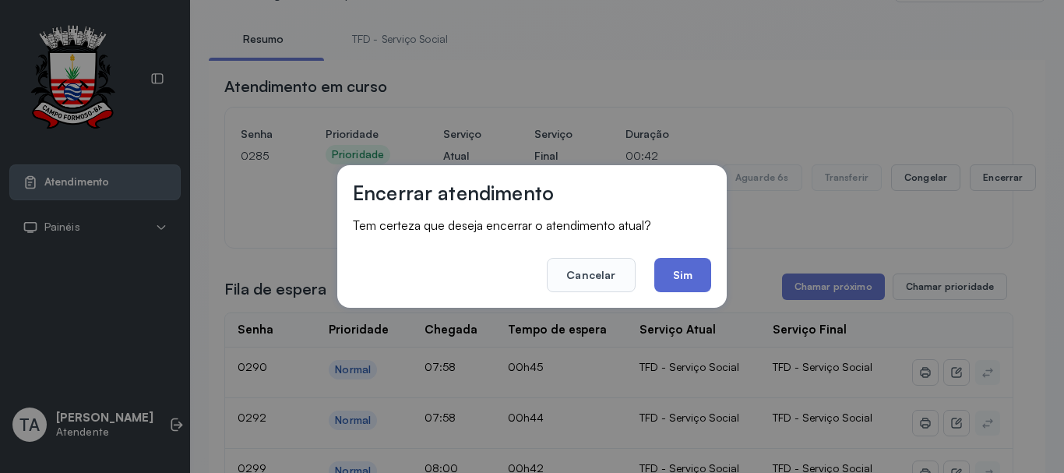
click at [697, 259] on button "Sim" at bounding box center [682, 275] width 57 height 34
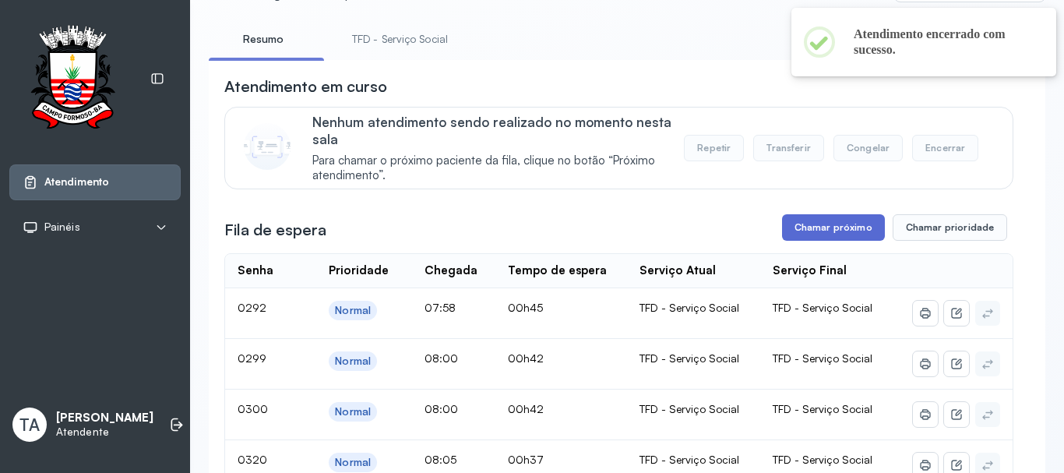
click at [788, 229] on button "Chamar próximo" at bounding box center [833, 227] width 103 height 26
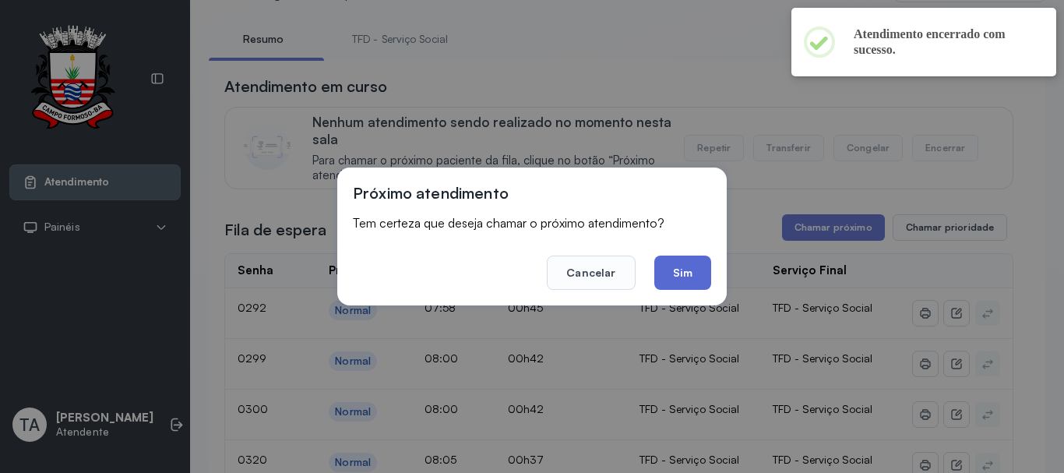
click at [677, 263] on button "Sim" at bounding box center [682, 272] width 57 height 34
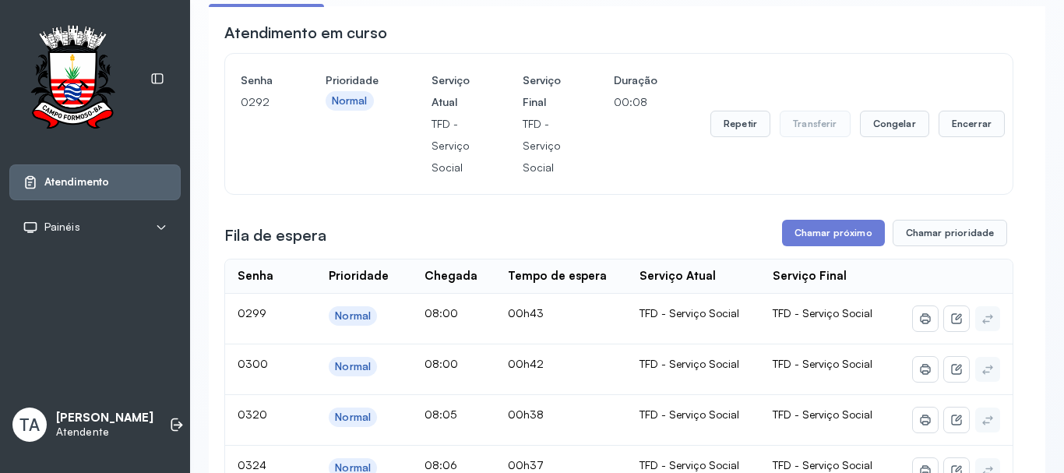
scroll to position [126, 0]
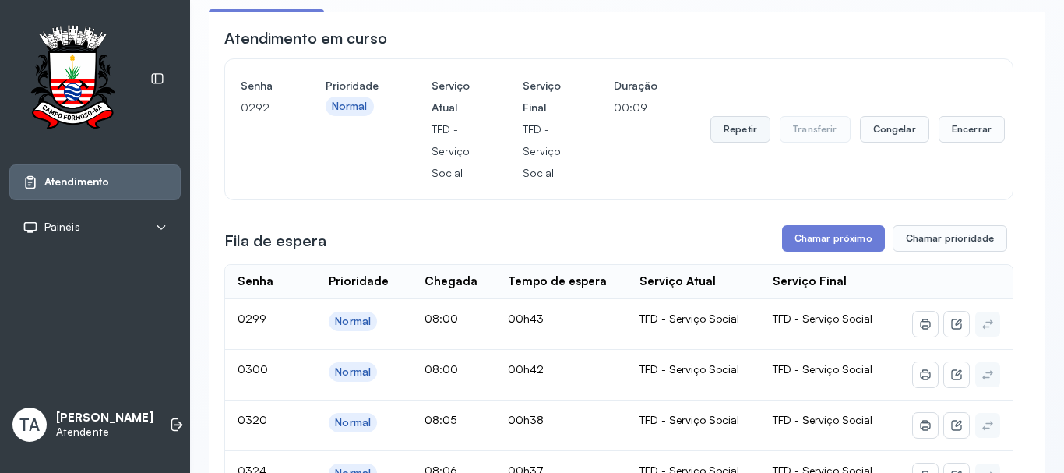
click at [714, 132] on button "Repetir" at bounding box center [740, 129] width 60 height 26
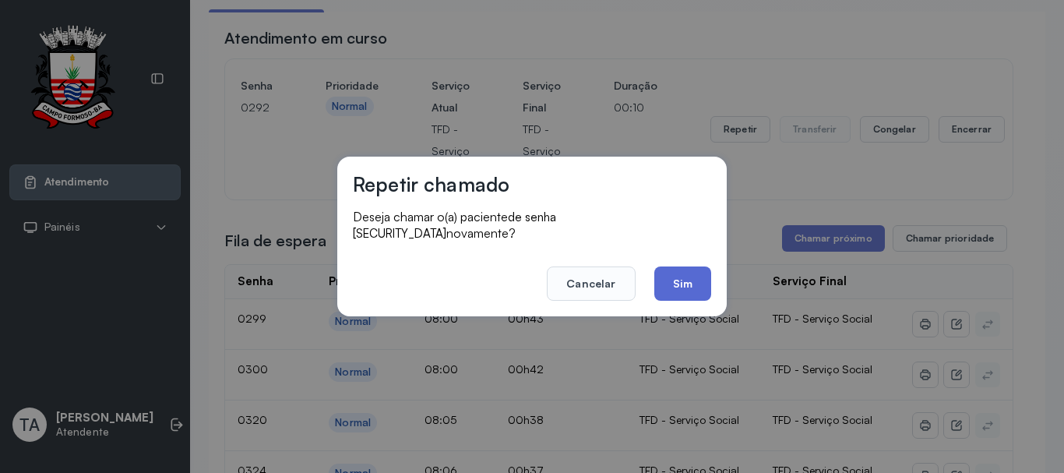
click at [676, 273] on button "Sim" at bounding box center [682, 283] width 57 height 34
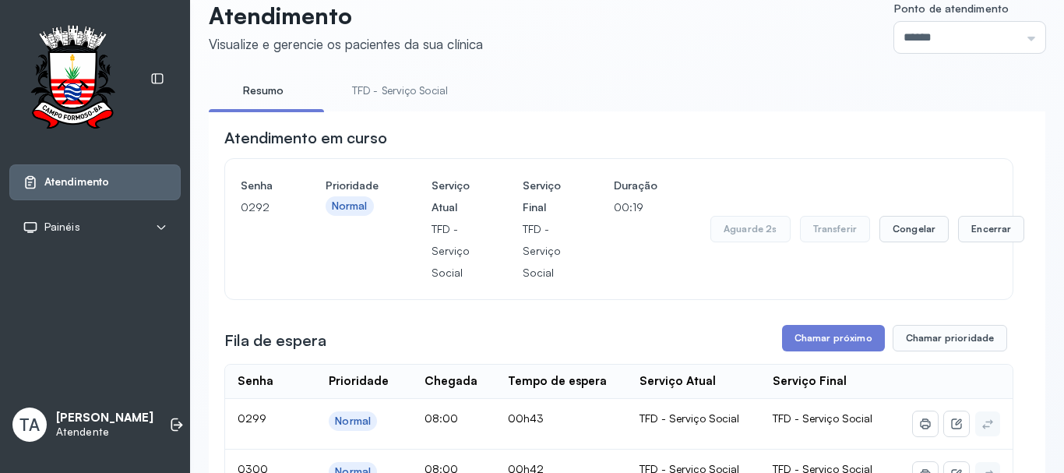
scroll to position [0, 0]
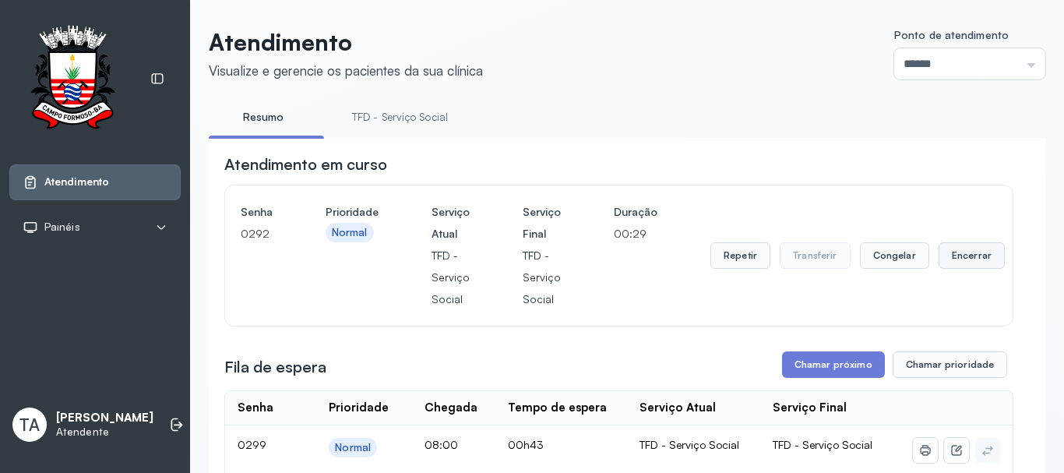
click at [975, 248] on button "Encerrar" at bounding box center [971, 255] width 66 height 26
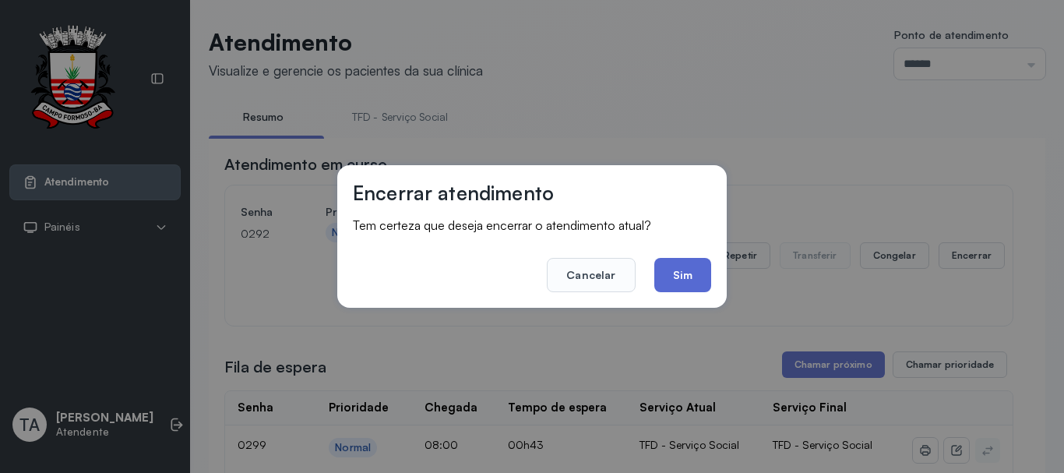
click at [677, 276] on button "Sim" at bounding box center [682, 275] width 57 height 34
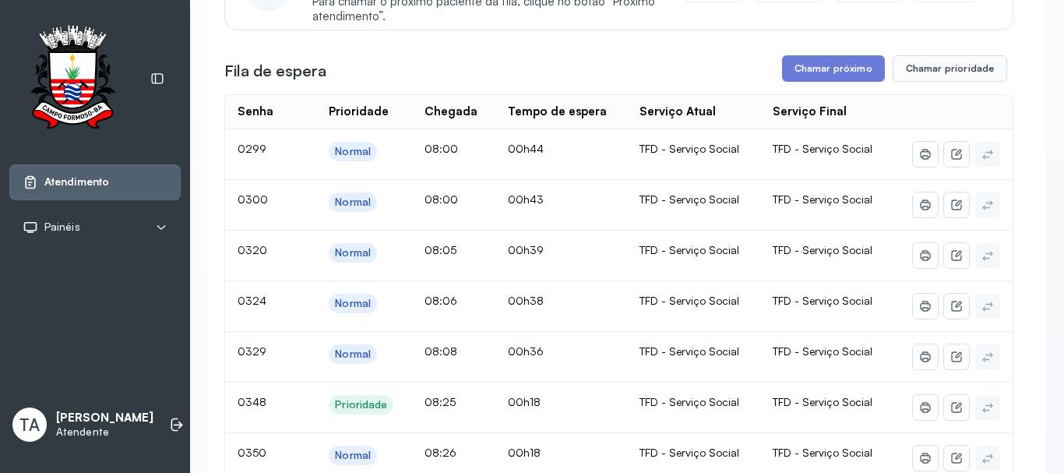
scroll to position [234, 0]
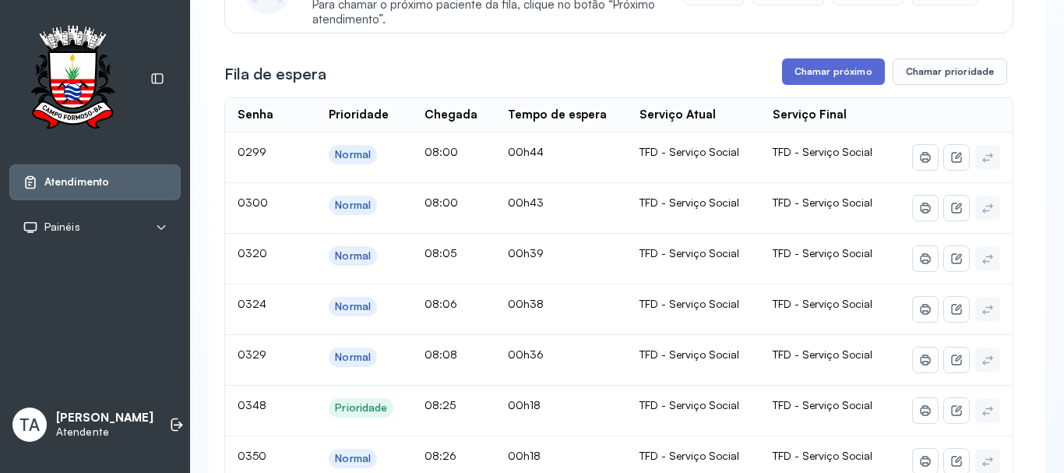
click at [794, 76] on button "Chamar próximo" at bounding box center [833, 71] width 103 height 26
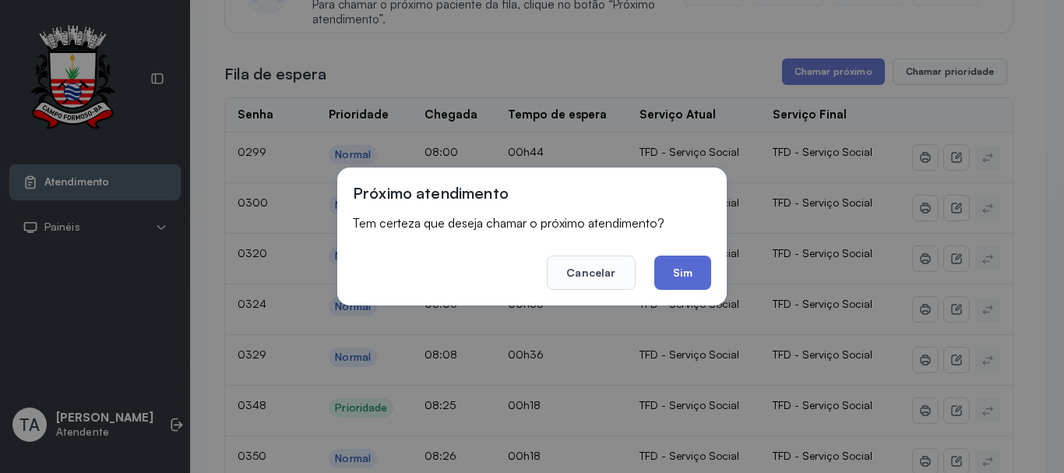
click at [695, 266] on button "Sim" at bounding box center [682, 272] width 57 height 34
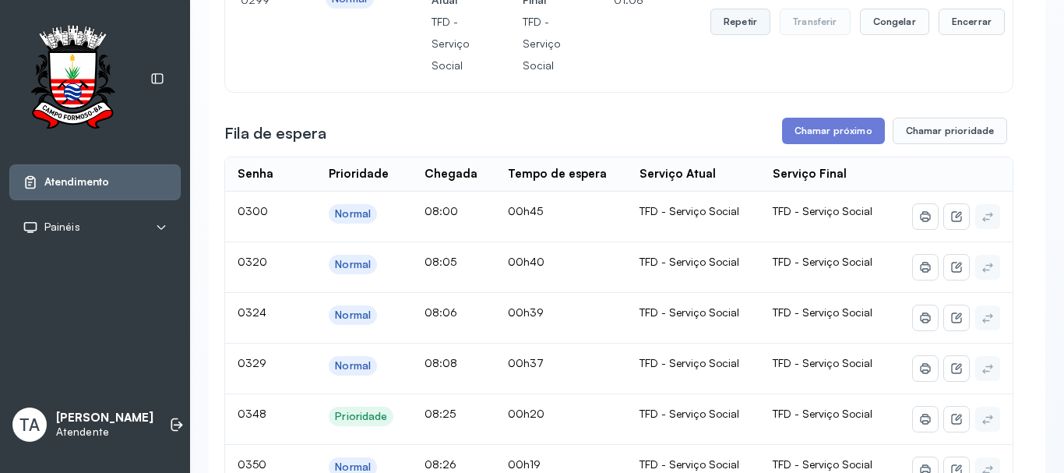
click at [725, 31] on button "Repetir" at bounding box center [740, 22] width 60 height 26
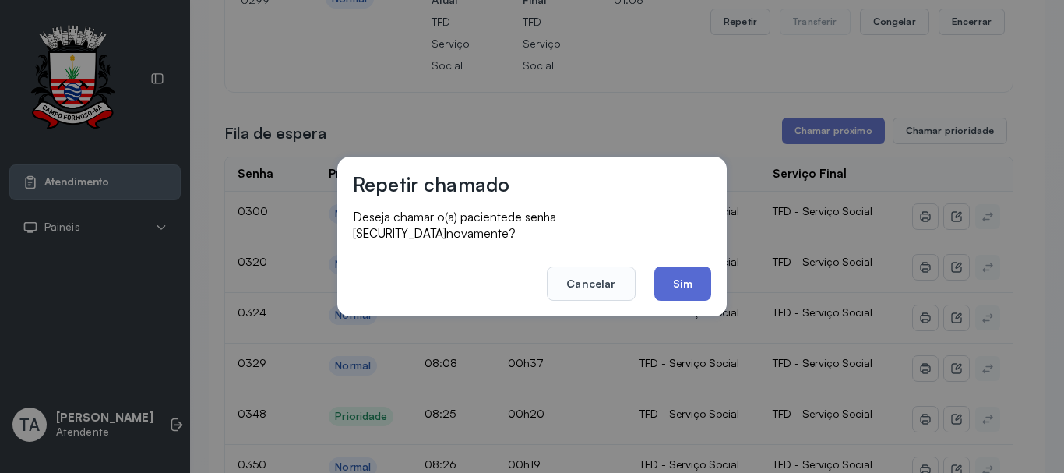
drag, startPoint x: 684, startPoint y: 298, endPoint x: 679, endPoint y: 287, distance: 11.9
click at [679, 292] on div "Repetir chamado Deseja chamar o(a) paciente de senha 0299 novamente? Cancelar S…" at bounding box center [531, 237] width 389 height 160
click at [675, 280] on button "Sim" at bounding box center [682, 283] width 57 height 34
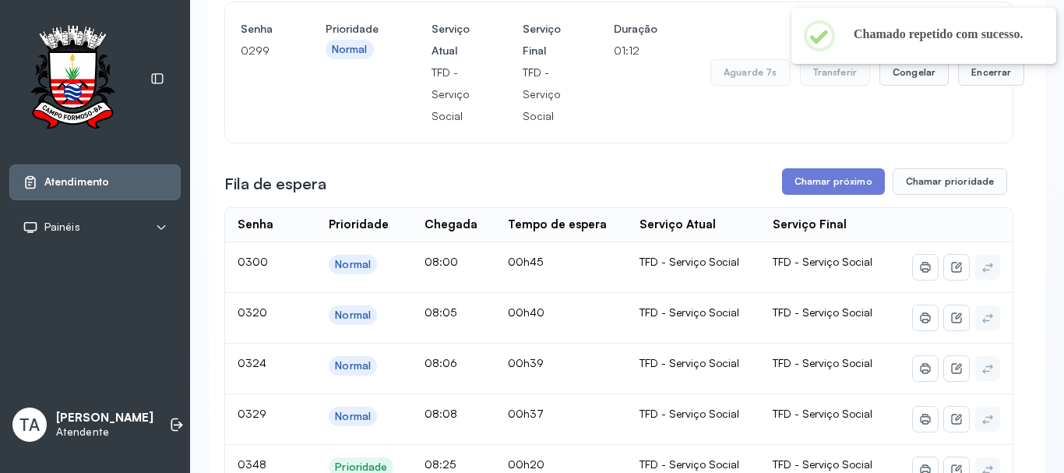
scroll to position [156, 0]
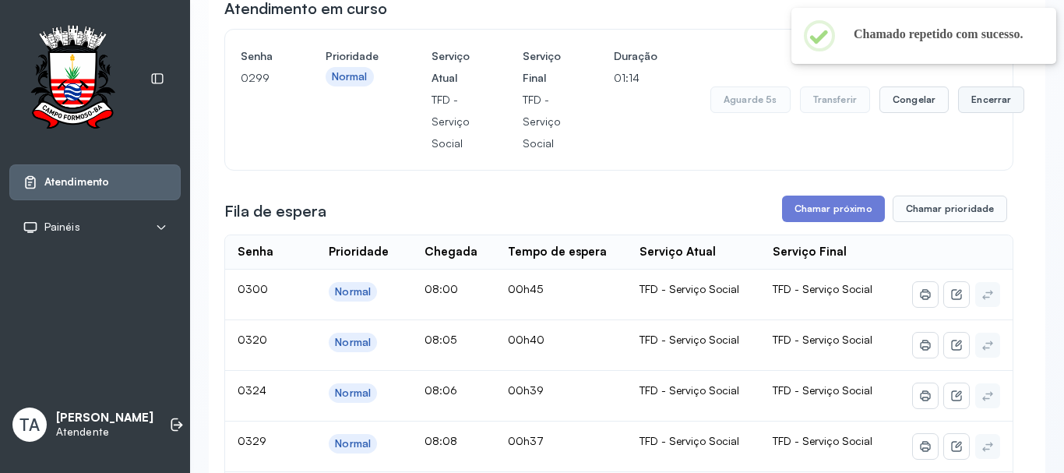
click at [977, 110] on button "Encerrar" at bounding box center [991, 99] width 66 height 26
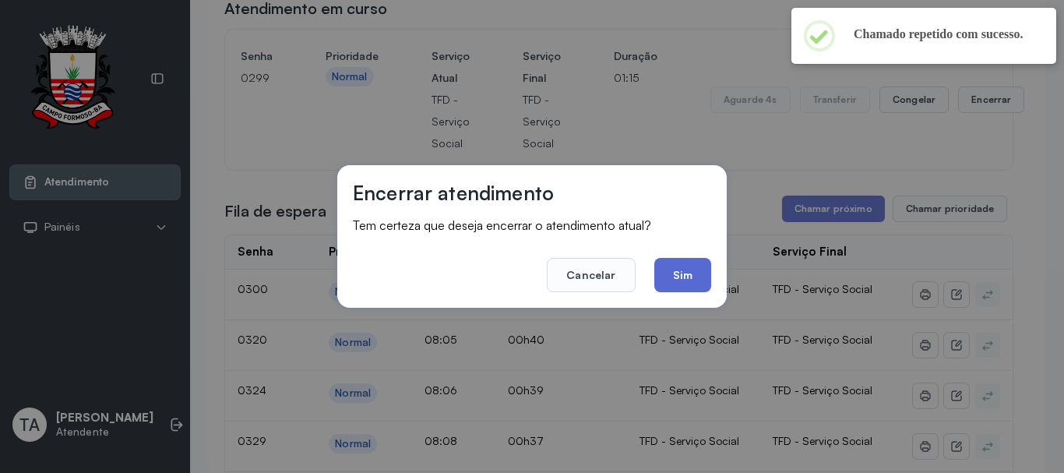
click at [674, 275] on button "Sim" at bounding box center [682, 275] width 57 height 34
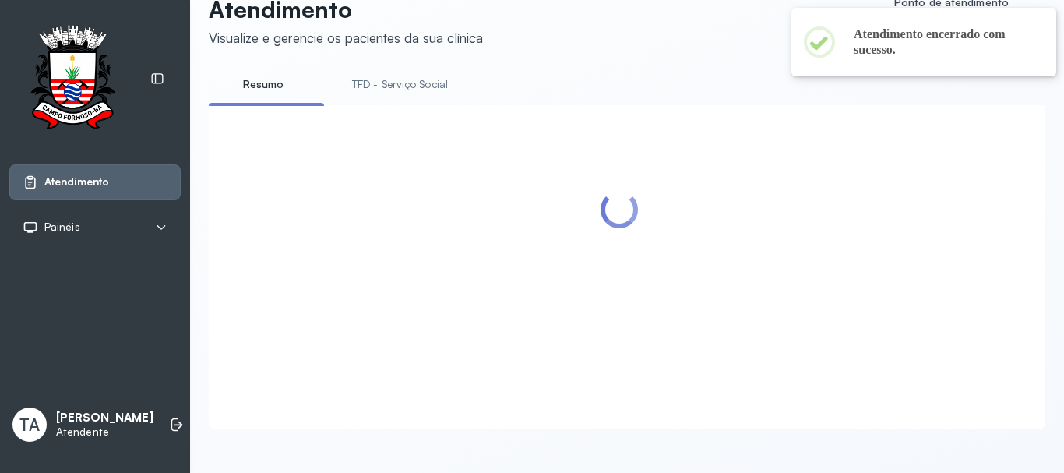
scroll to position [48, 0]
click at [798, 153] on div at bounding box center [618, 248] width 789 height 255
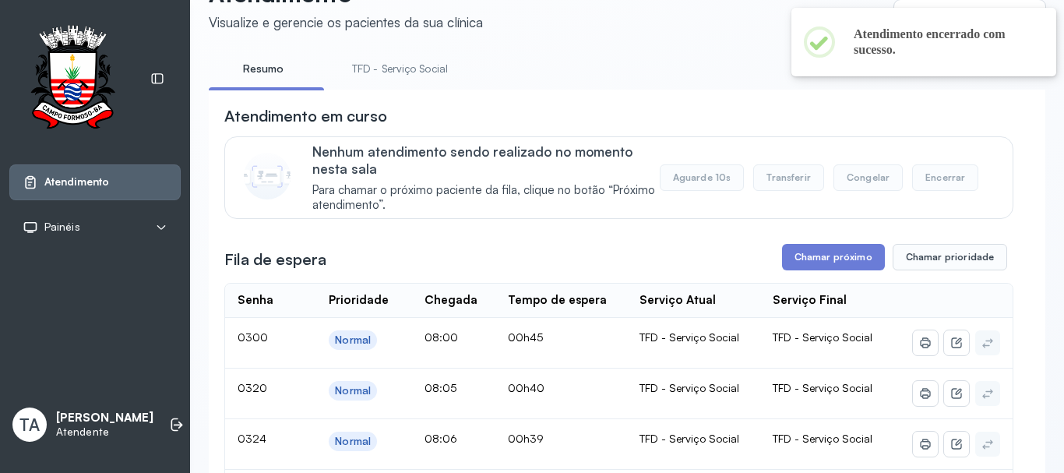
scroll to position [156, 0]
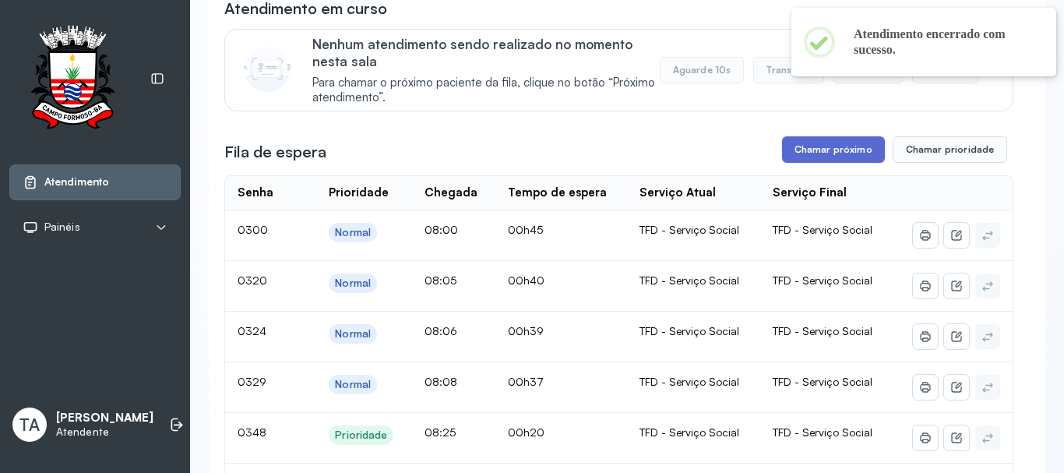
click at [789, 155] on button "Chamar próximo" at bounding box center [833, 149] width 103 height 26
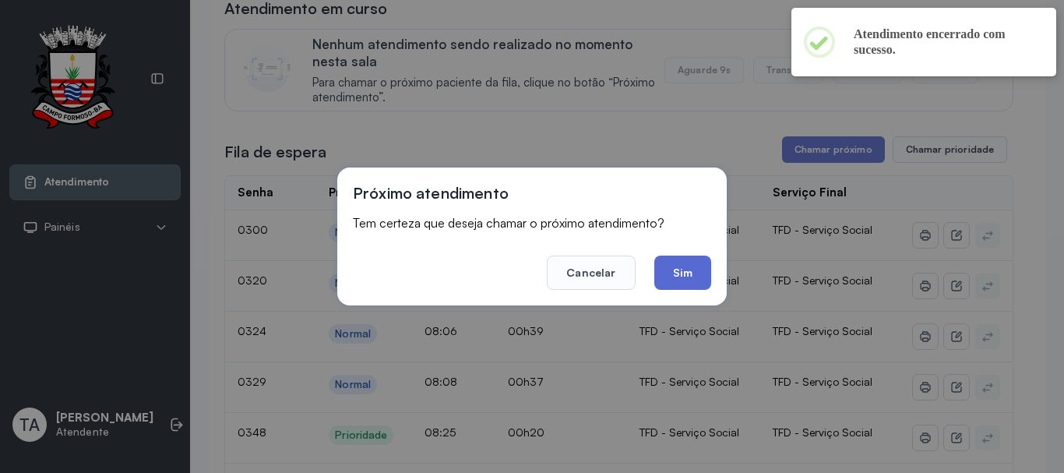
click at [692, 263] on button "Sim" at bounding box center [682, 272] width 57 height 34
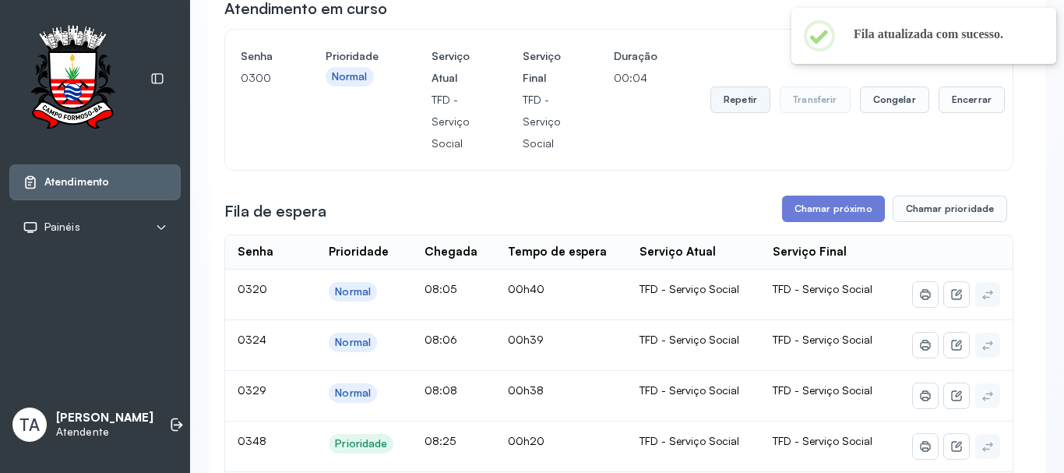
click at [729, 100] on button "Repetir" at bounding box center [740, 99] width 60 height 26
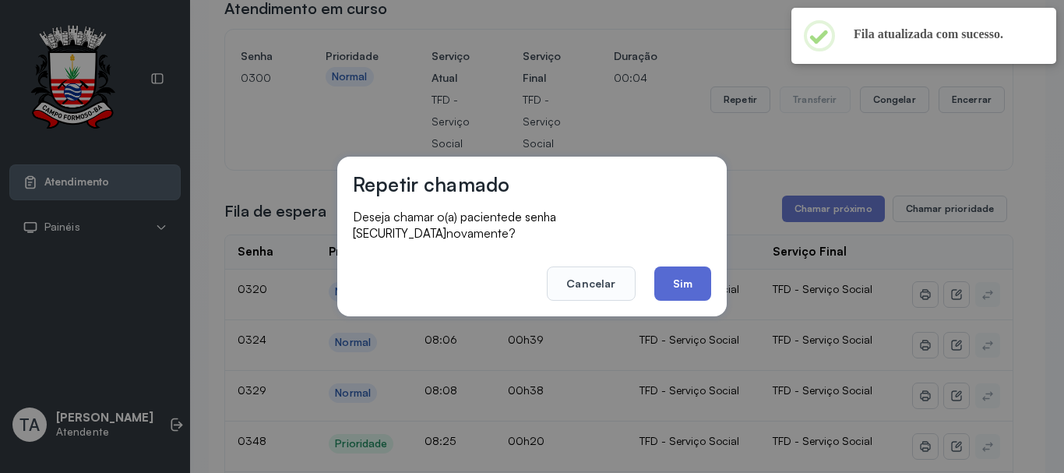
click at [665, 276] on button "Sim" at bounding box center [682, 283] width 57 height 34
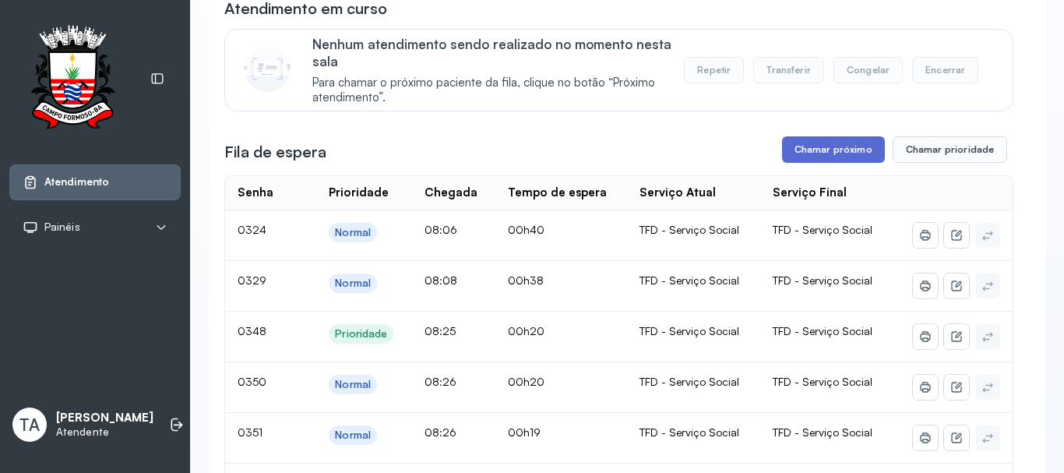
click at [832, 149] on button "Chamar próximo" at bounding box center [833, 149] width 103 height 26
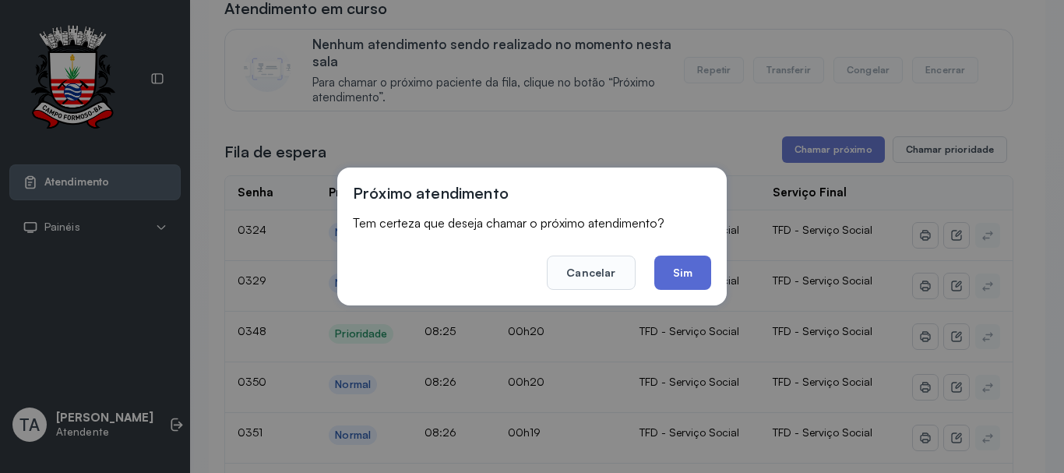
click at [681, 265] on button "Sim" at bounding box center [682, 272] width 57 height 34
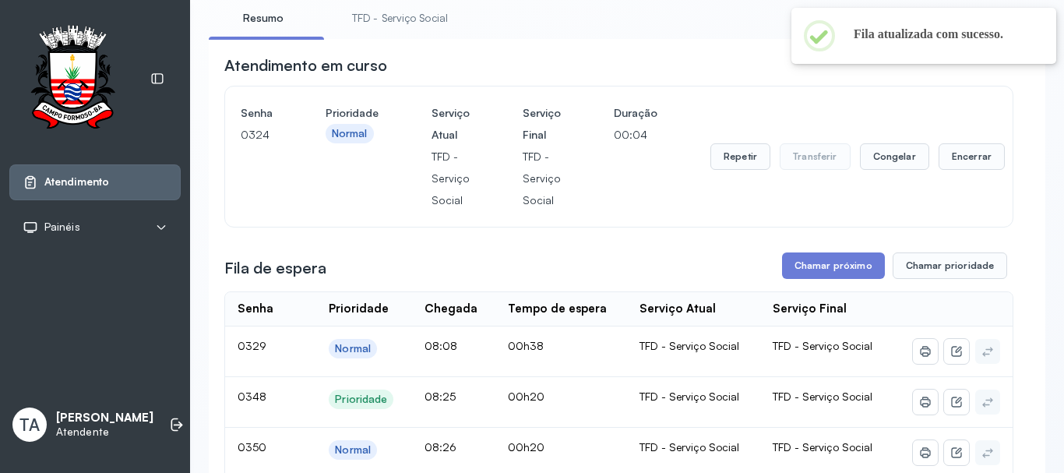
scroll to position [78, 0]
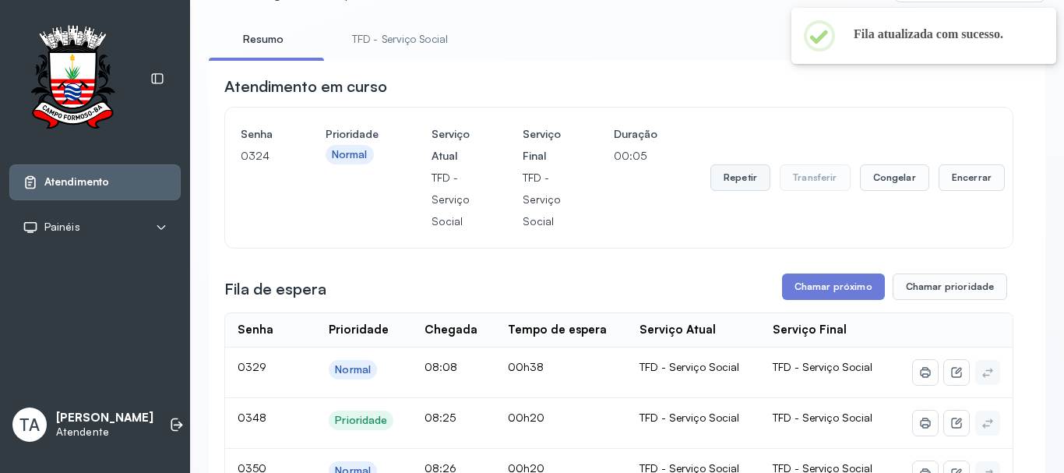
click at [727, 188] on button "Repetir" at bounding box center [740, 177] width 60 height 26
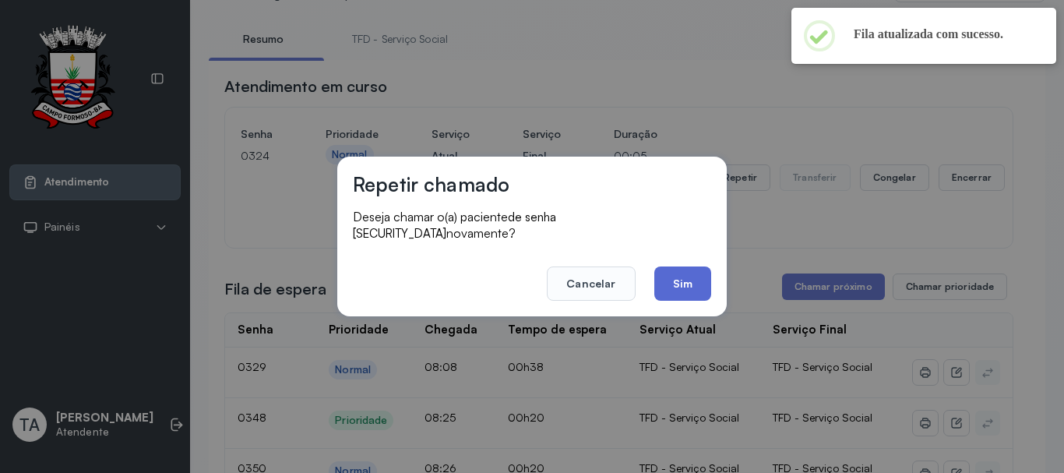
click at [683, 289] on button "Sim" at bounding box center [682, 283] width 57 height 34
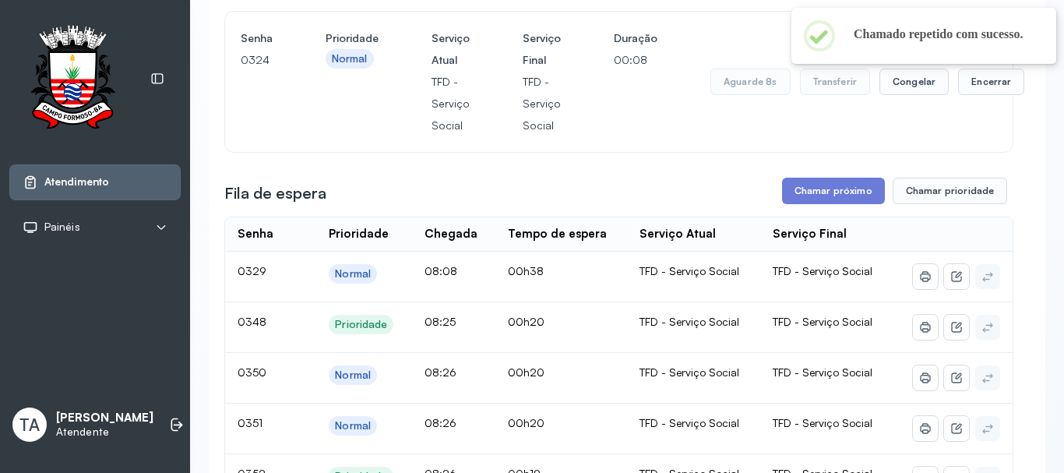
scroll to position [156, 0]
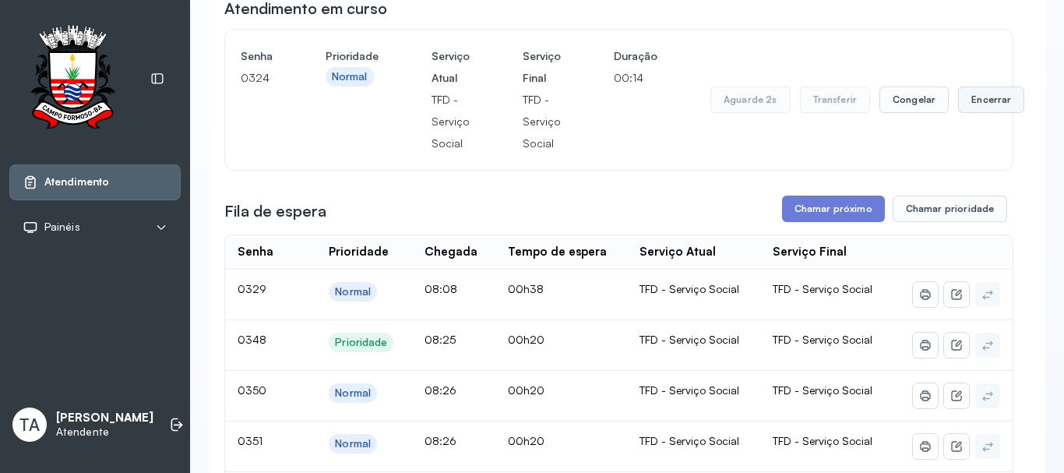
click at [961, 113] on button "Encerrar" at bounding box center [991, 99] width 66 height 26
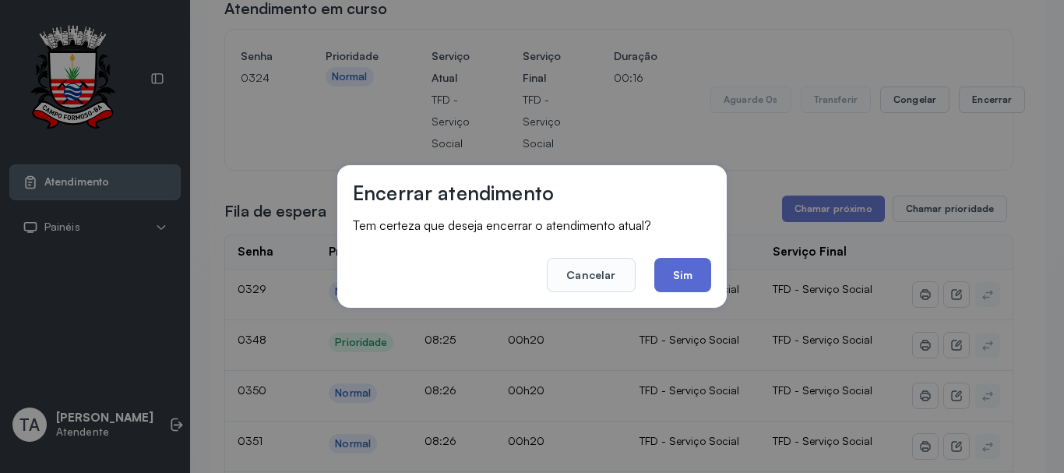
click at [682, 274] on button "Sim" at bounding box center [682, 275] width 57 height 34
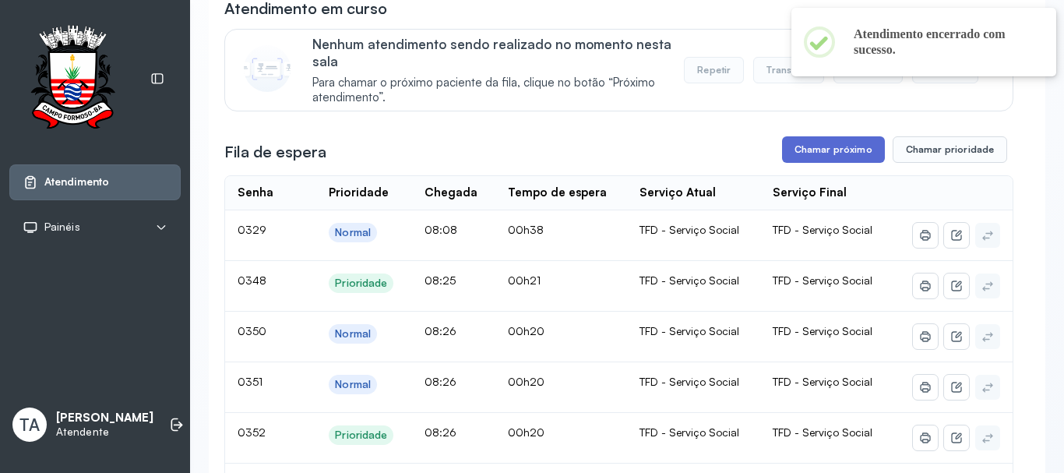
click at [818, 150] on button "Chamar próximo" at bounding box center [833, 149] width 103 height 26
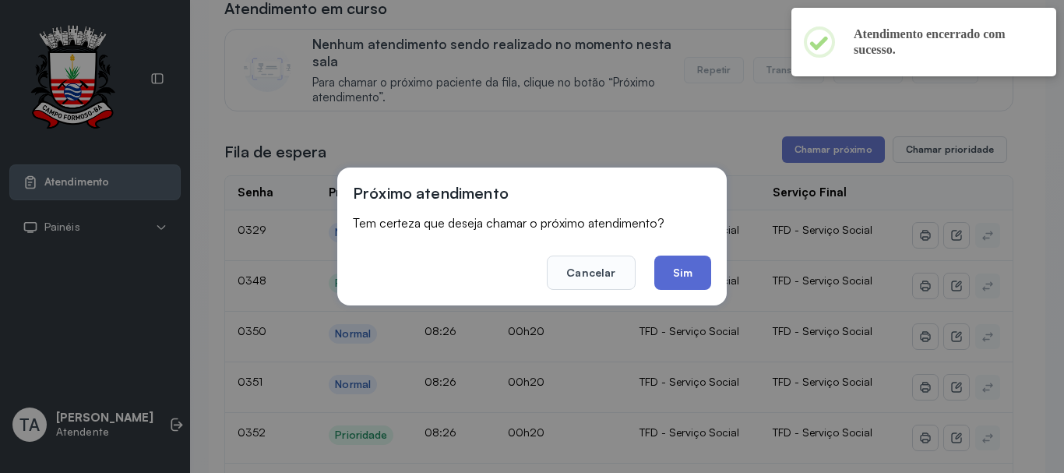
click at [672, 287] on button "Sim" at bounding box center [682, 272] width 57 height 34
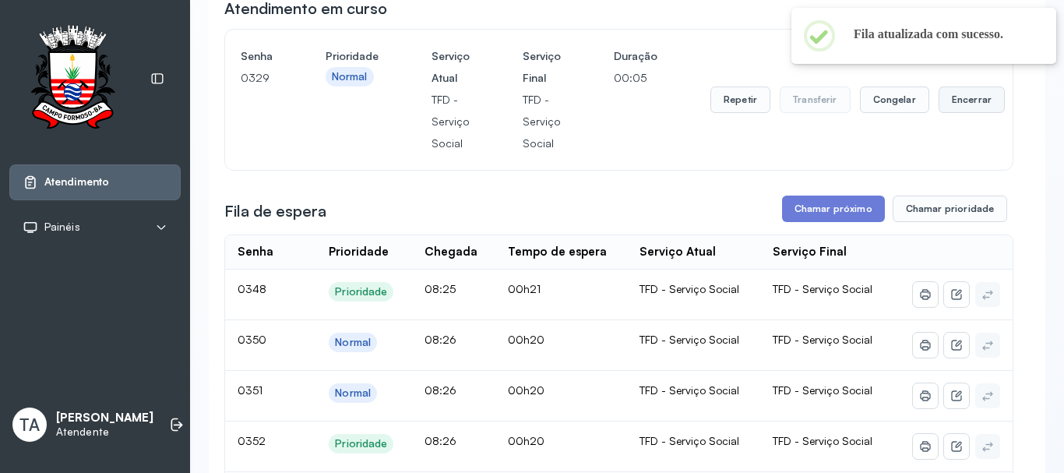
click at [968, 107] on button "Encerrar" at bounding box center [971, 99] width 66 height 26
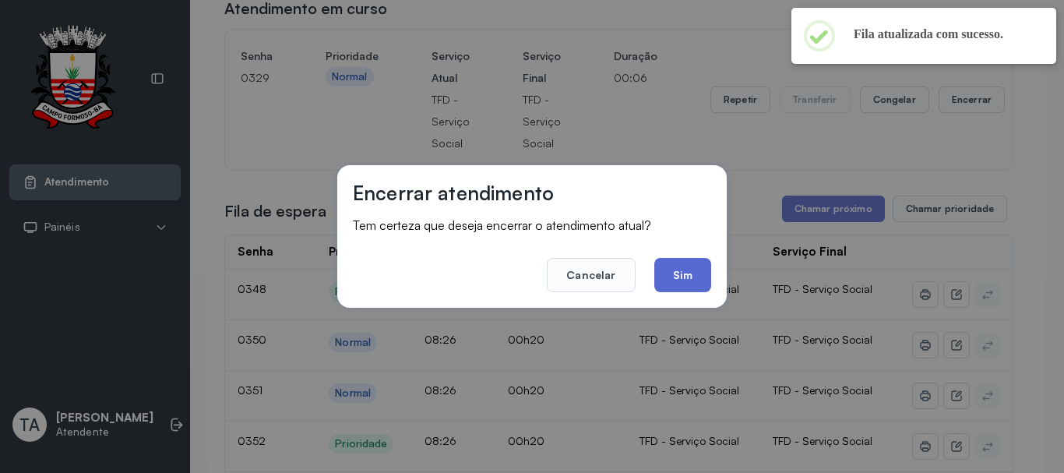
click at [678, 276] on button "Sim" at bounding box center [682, 275] width 57 height 34
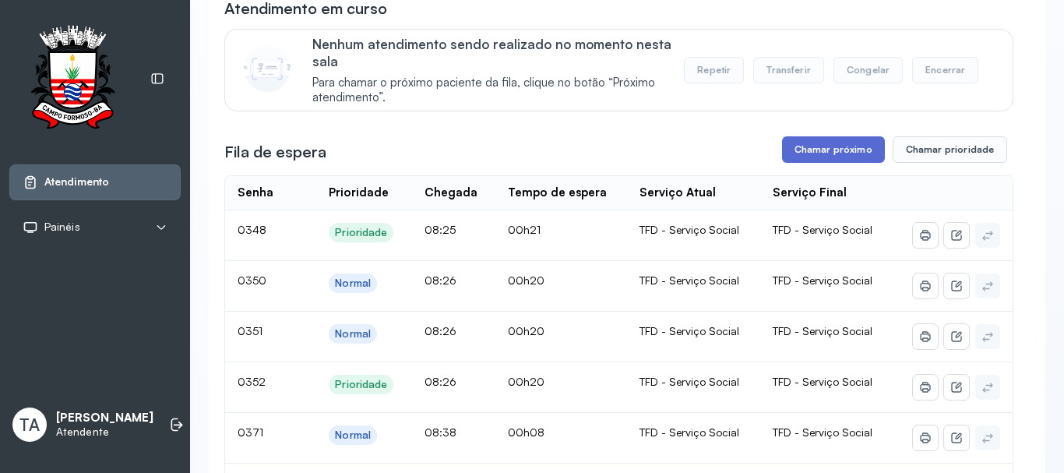
click at [820, 159] on button "Chamar próximo" at bounding box center [833, 149] width 103 height 26
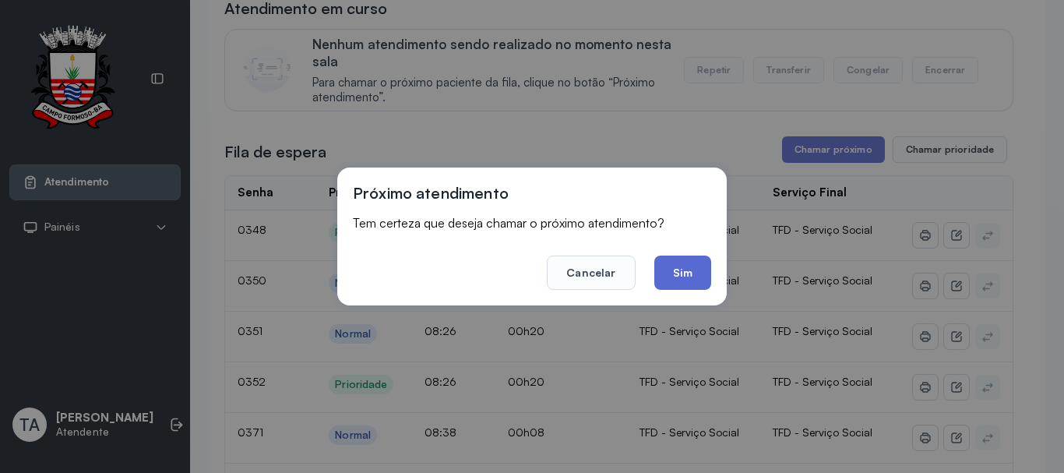
click at [688, 279] on button "Sim" at bounding box center [682, 272] width 57 height 34
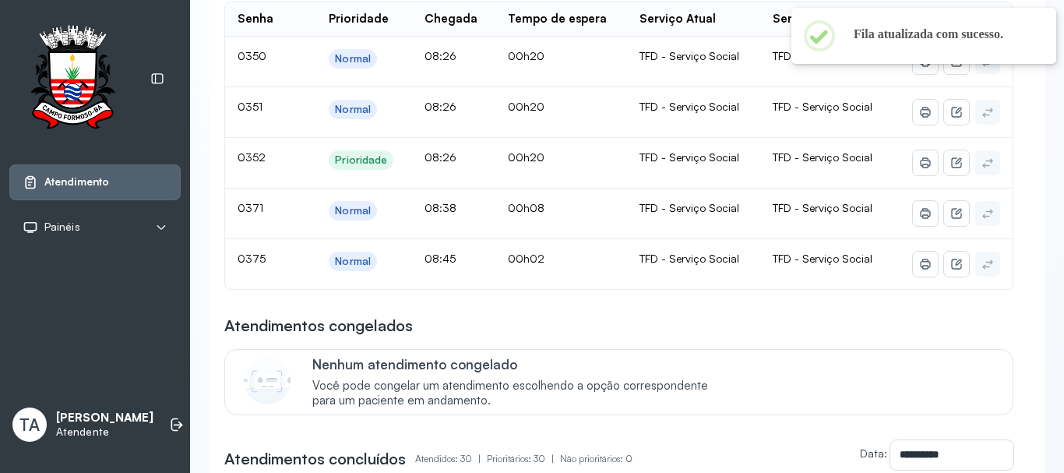
scroll to position [78, 0]
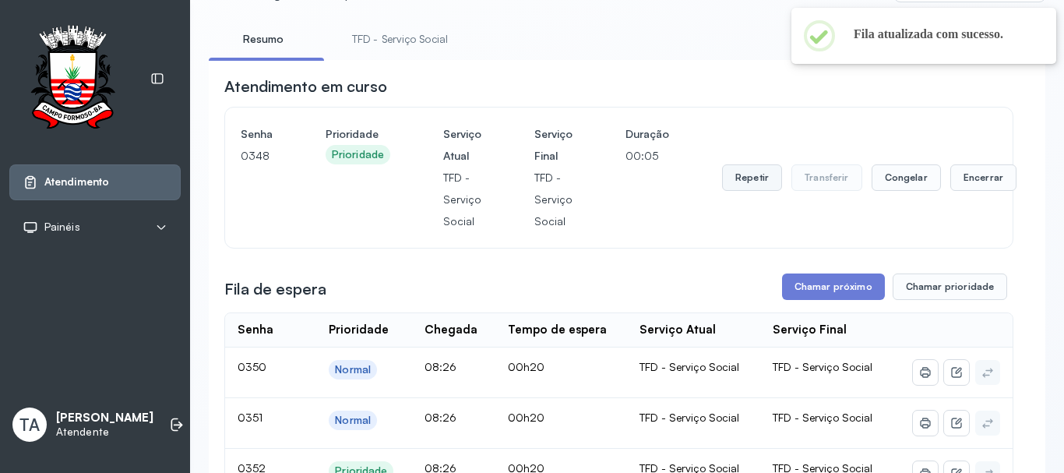
click at [724, 177] on button "Repetir" at bounding box center [752, 177] width 60 height 26
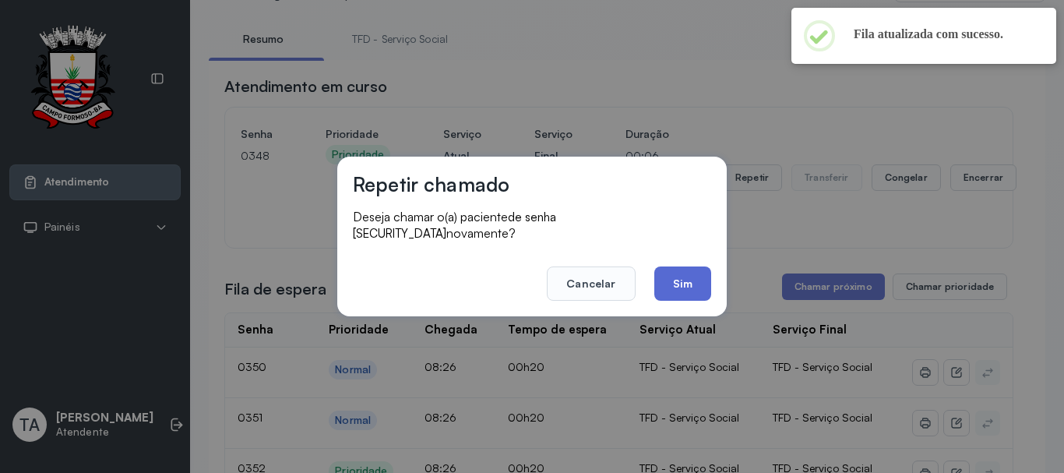
click at [674, 274] on button "Sim" at bounding box center [682, 283] width 57 height 34
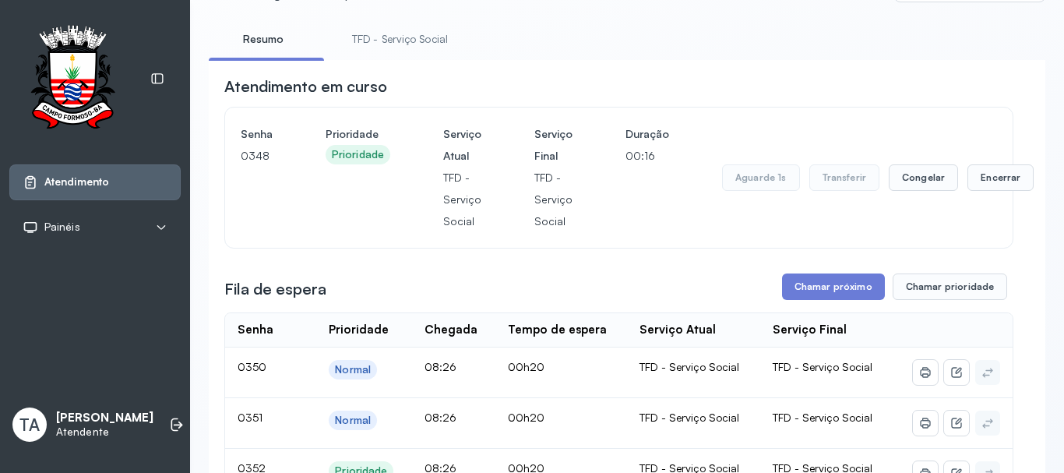
click at [954, 195] on div "Aguarde 1s Transferir Congelar Encerrar" at bounding box center [878, 177] width 312 height 109
click at [946, 198] on div "Aguarde 1s Transferir Congelar Encerrar" at bounding box center [878, 177] width 312 height 109
click at [999, 185] on button "Encerrar" at bounding box center [983, 177] width 66 height 26
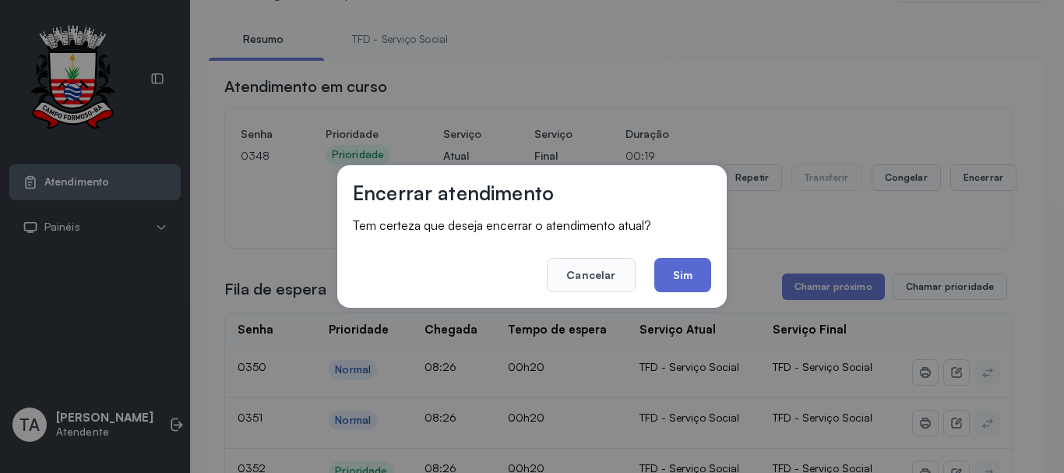
click at [684, 282] on button "Sim" at bounding box center [682, 275] width 57 height 34
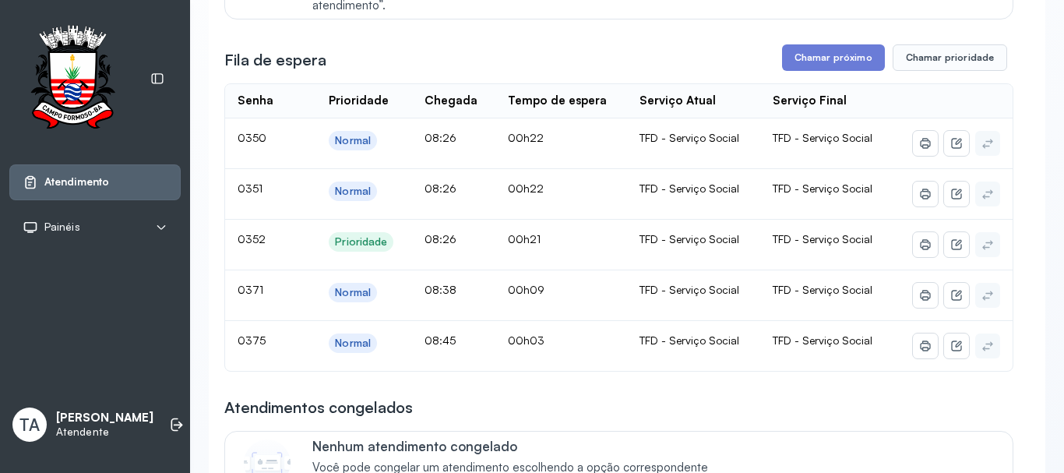
scroll to position [156, 0]
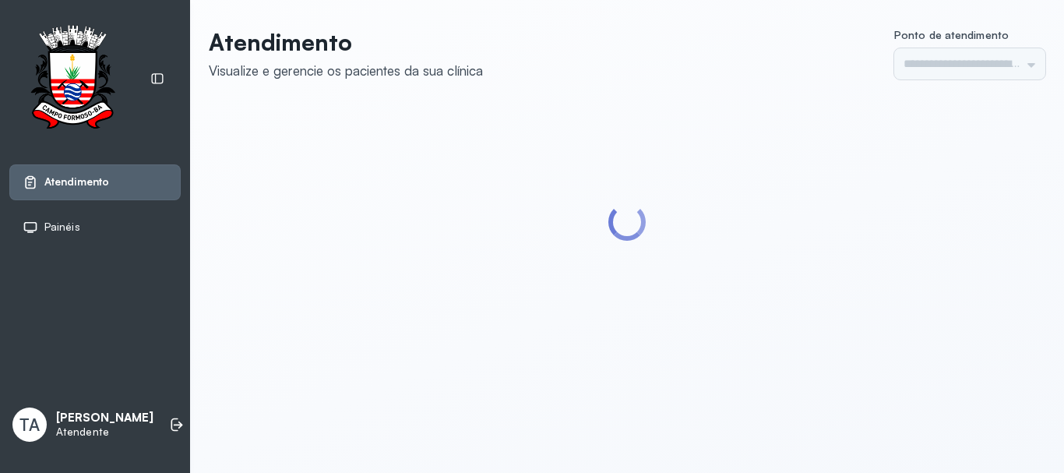
type input "******"
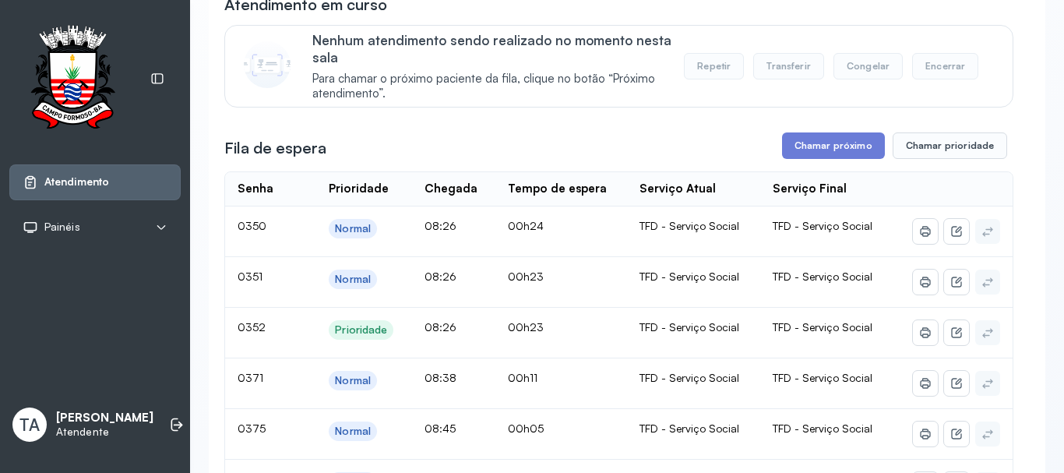
scroll to position [156, 0]
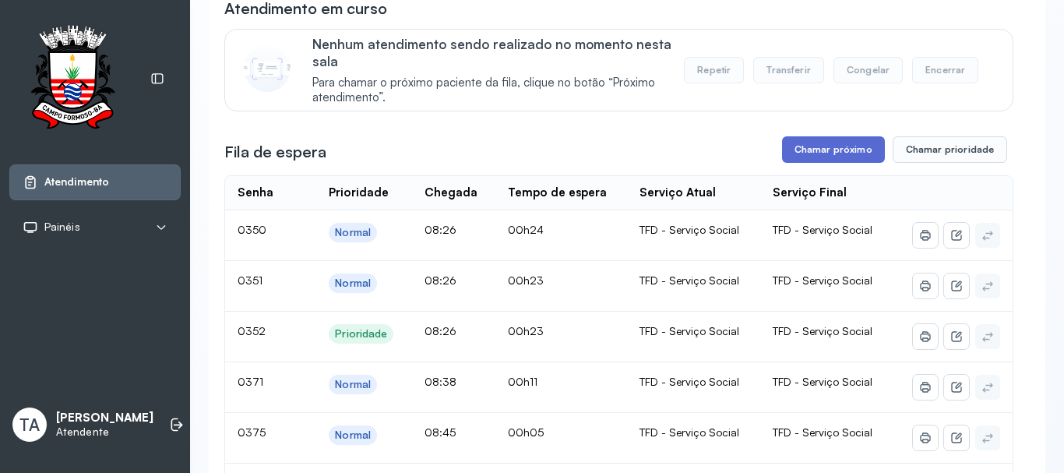
click at [836, 157] on button "Chamar próximo" at bounding box center [833, 149] width 103 height 26
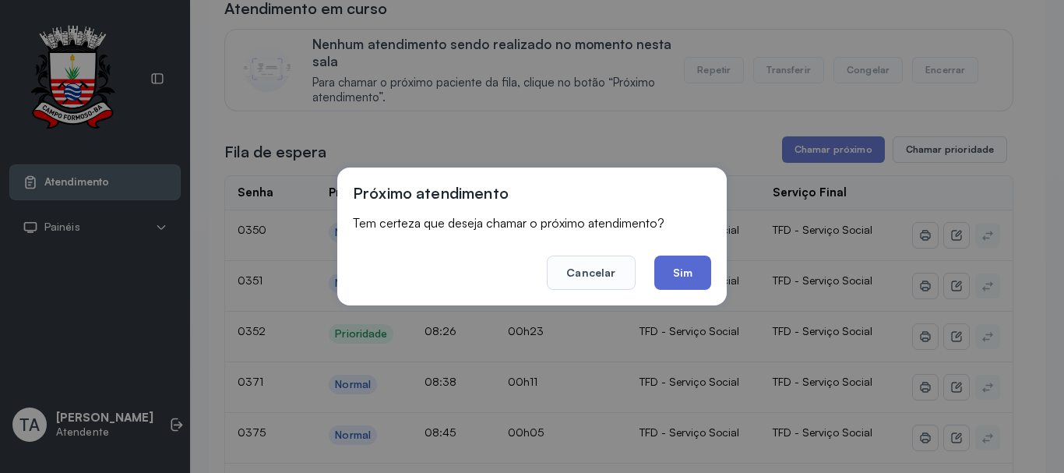
click at [679, 269] on button "Sim" at bounding box center [682, 272] width 57 height 34
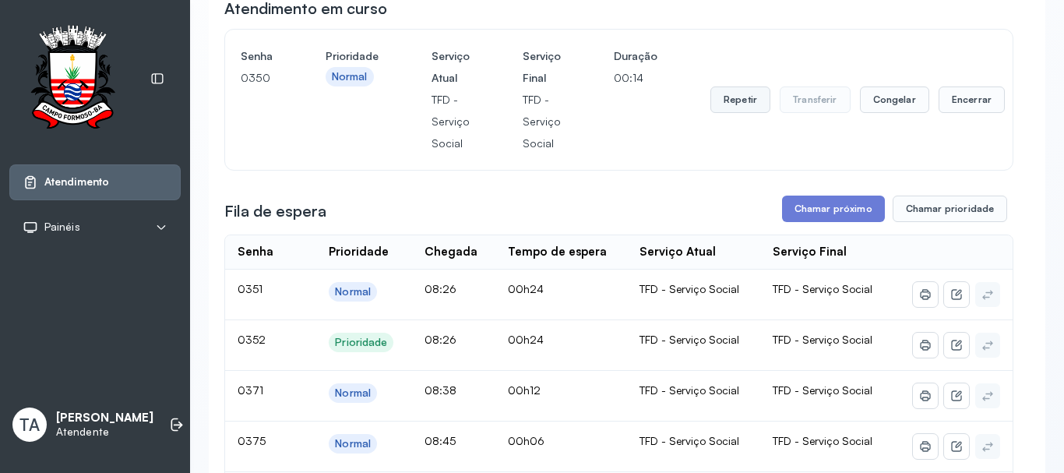
click at [758, 99] on button "Repetir" at bounding box center [740, 99] width 60 height 26
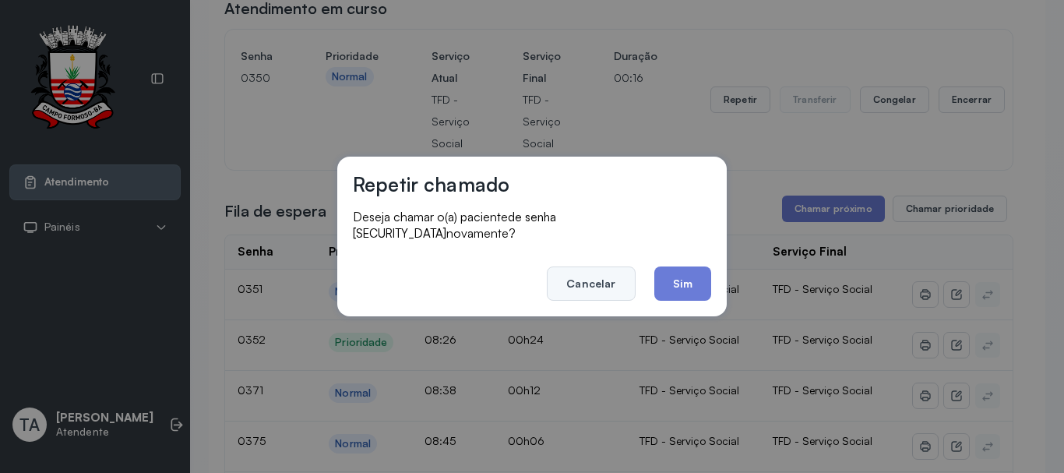
click at [606, 288] on button "Cancelar" at bounding box center [591, 283] width 88 height 34
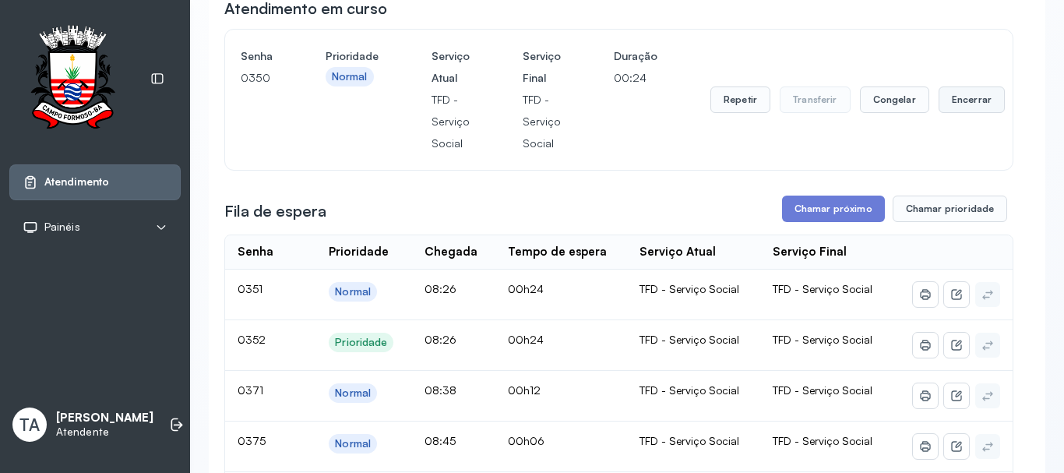
click at [967, 105] on button "Encerrar" at bounding box center [971, 99] width 66 height 26
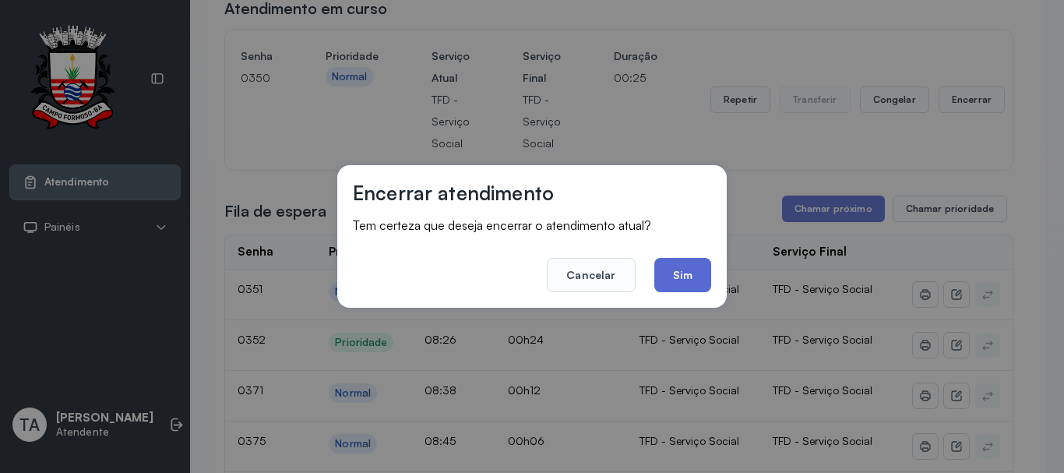
click at [699, 279] on button "Sim" at bounding box center [682, 275] width 57 height 34
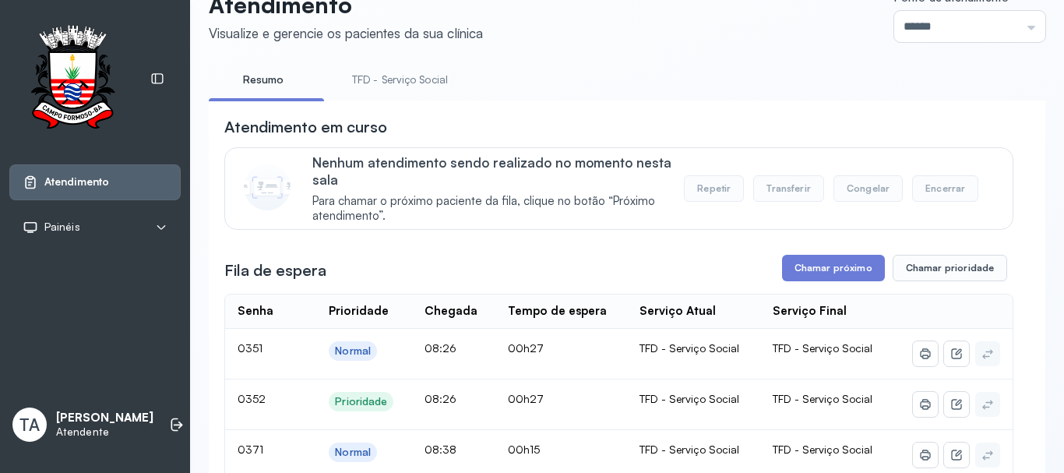
scroll to position [0, 0]
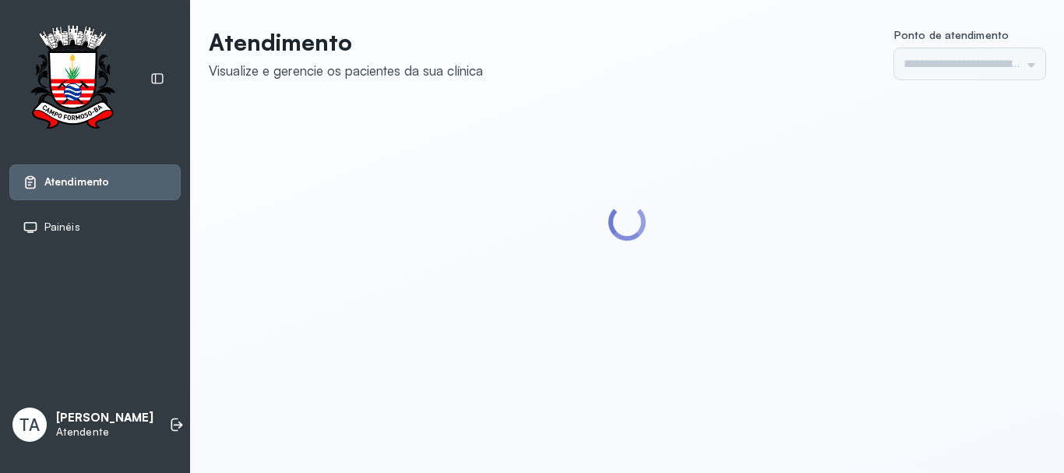
type input "******"
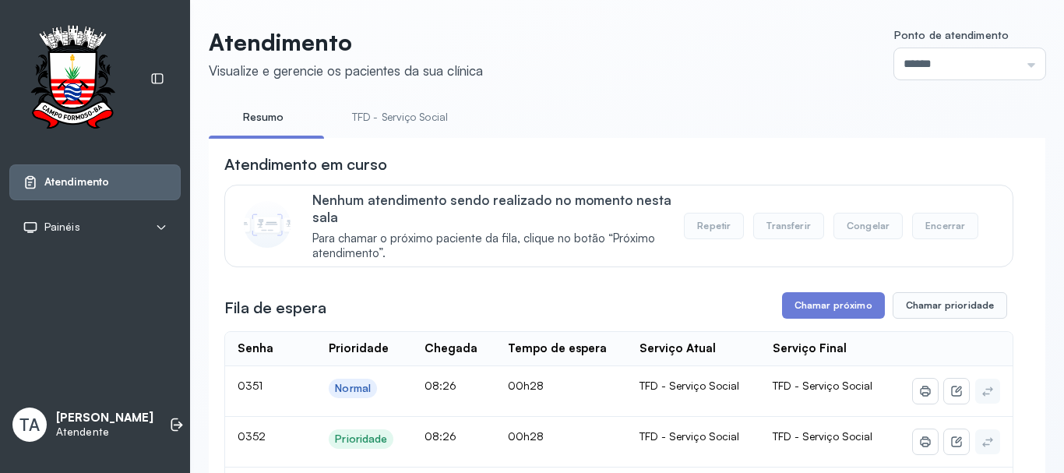
click at [400, 119] on link "TFD - Serviço Social" at bounding box center [399, 117] width 127 height 26
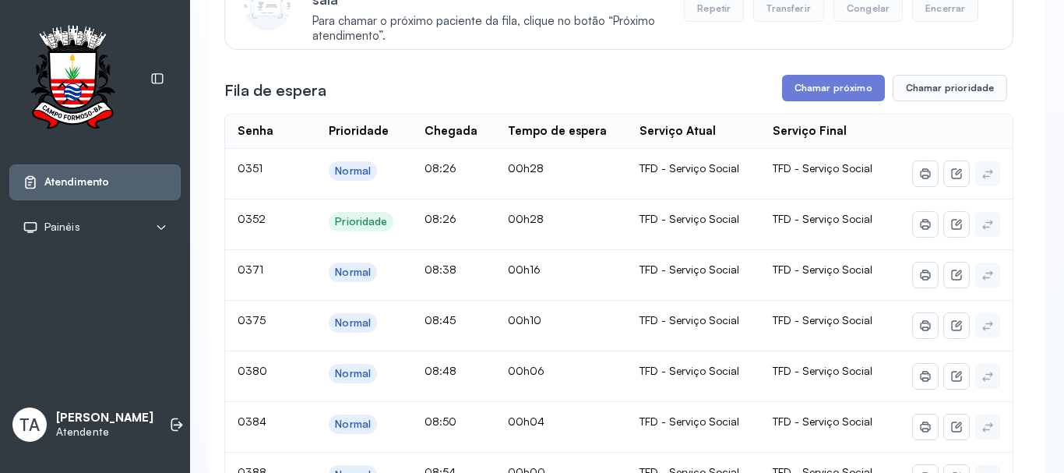
scroll to position [204, 0]
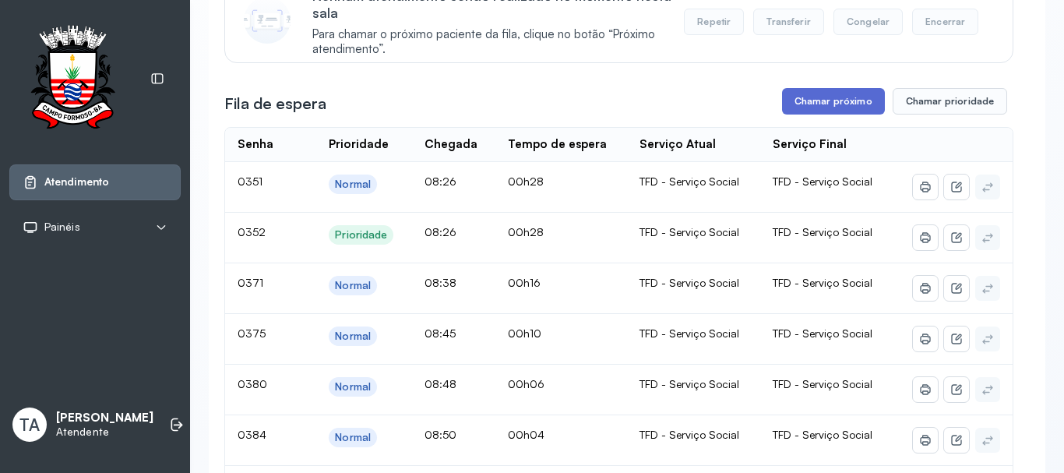
click at [791, 95] on button "Chamar próximo" at bounding box center [833, 101] width 103 height 26
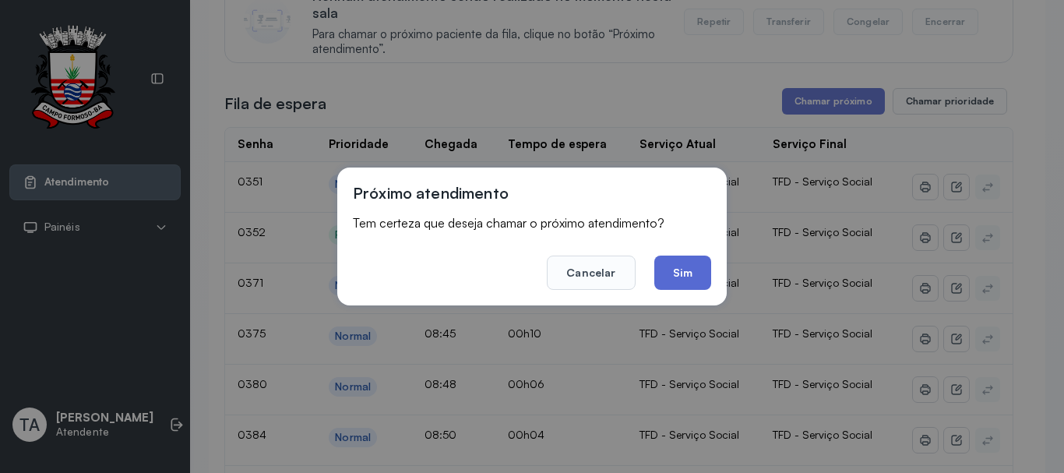
drag, startPoint x: 691, startPoint y: 276, endPoint x: 691, endPoint y: 248, distance: 28.0
click at [690, 276] on button "Sim" at bounding box center [682, 272] width 57 height 34
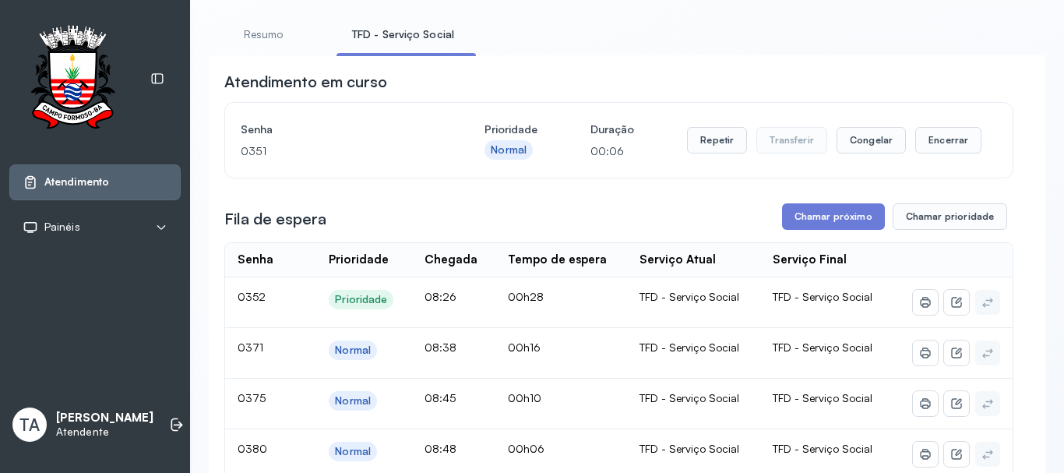
scroll to position [48, 0]
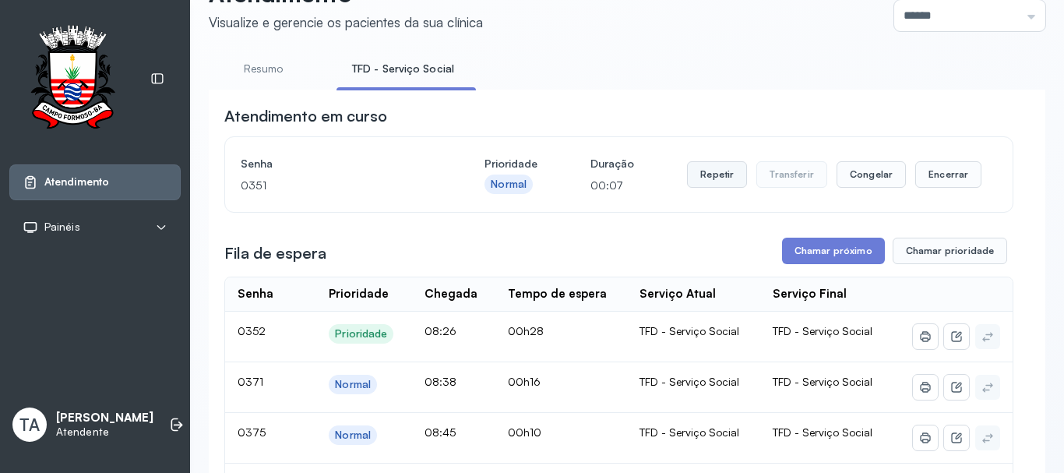
click at [690, 187] on button "Repetir" at bounding box center [717, 174] width 60 height 26
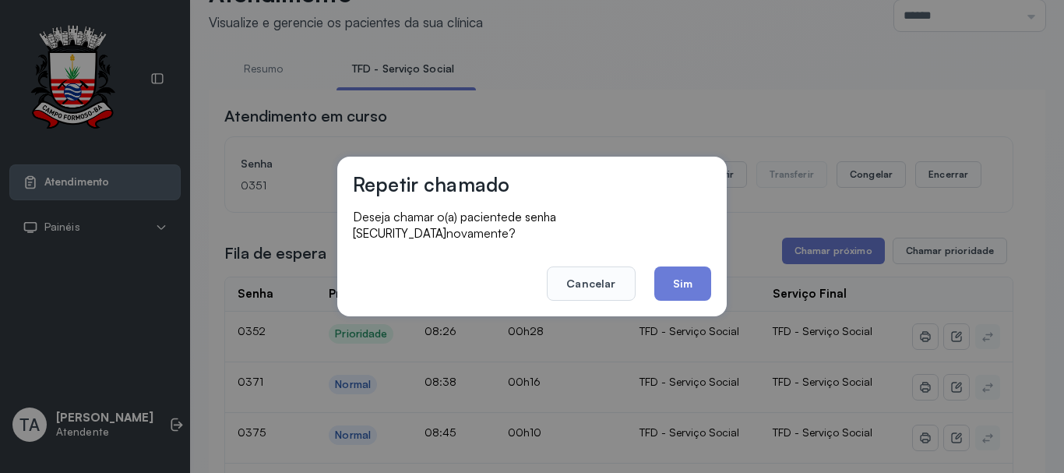
click at [676, 298] on div "Repetir chamado Deseja chamar o(a) paciente de senha [SECURITY_DATA] novamente?…" at bounding box center [531, 237] width 389 height 160
click at [674, 288] on button "Sim" at bounding box center [682, 283] width 57 height 34
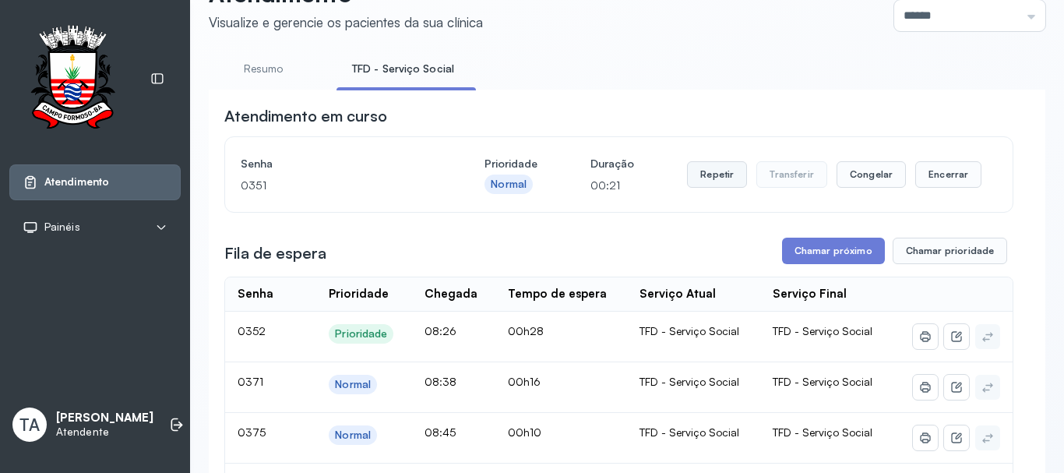
click at [688, 188] on button "Repetir" at bounding box center [717, 174] width 60 height 26
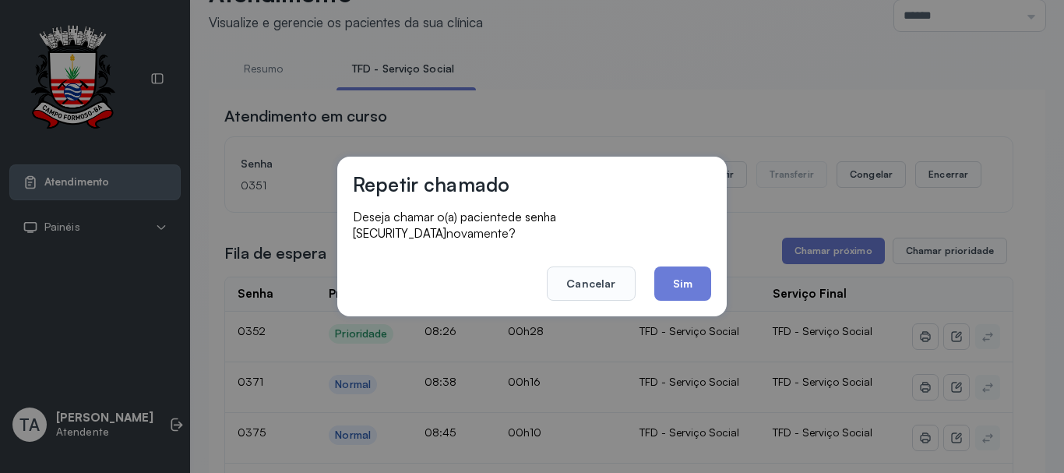
click at [671, 296] on div "Repetir chamado Deseja chamar o(a) paciente de senha [SECURITY_DATA] novamente?…" at bounding box center [531, 237] width 389 height 160
click at [666, 266] on button "Sim" at bounding box center [682, 283] width 57 height 34
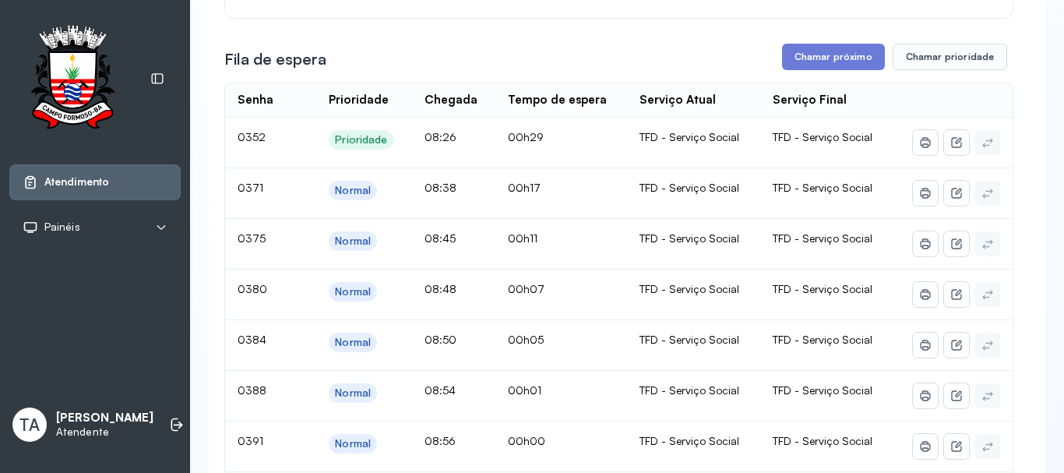
scroll to position [205, 0]
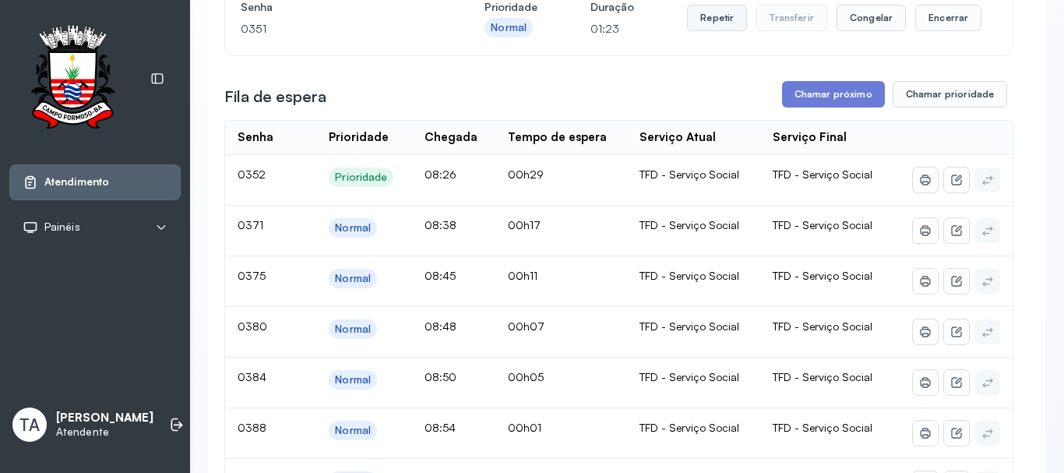
click at [692, 20] on button "Repetir" at bounding box center [717, 18] width 60 height 26
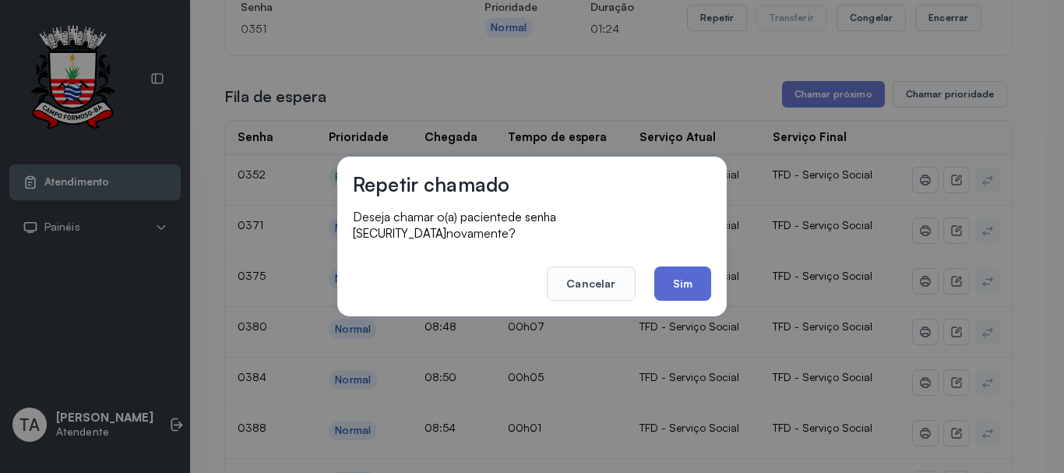
click at [707, 278] on button "Sim" at bounding box center [682, 283] width 57 height 34
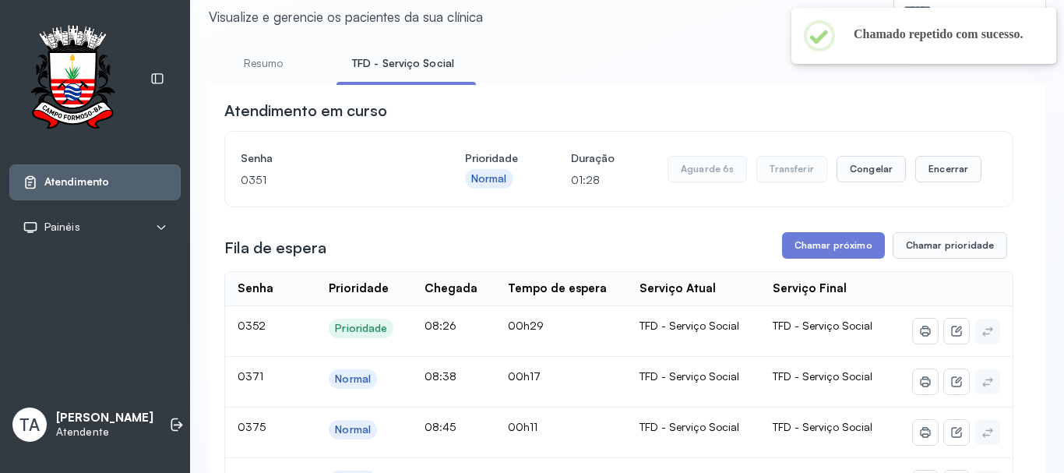
scroll to position [49, 0]
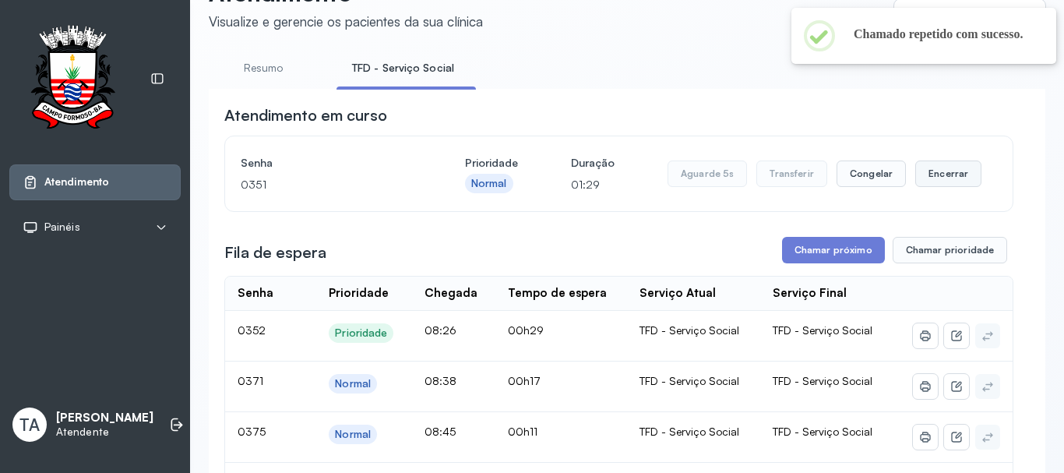
click at [958, 187] on button "Encerrar" at bounding box center [948, 173] width 66 height 26
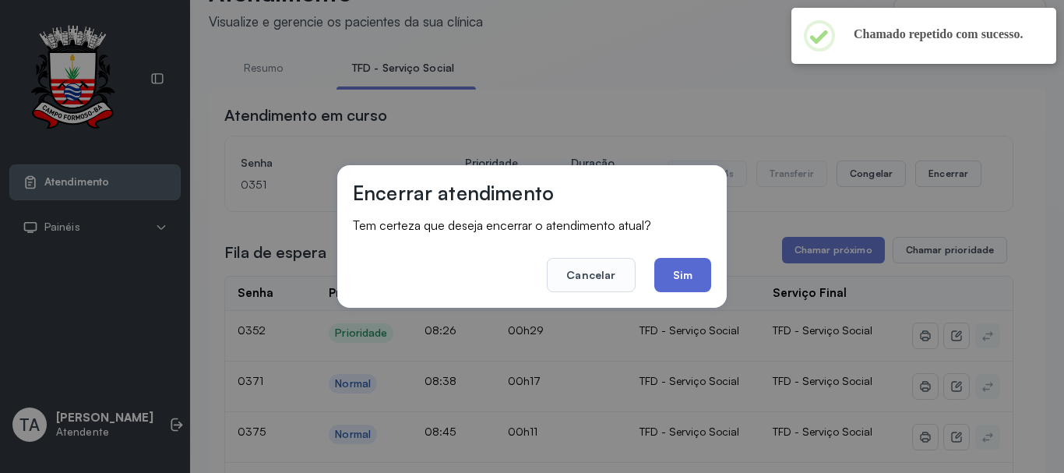
click at [670, 279] on button "Sim" at bounding box center [682, 275] width 57 height 34
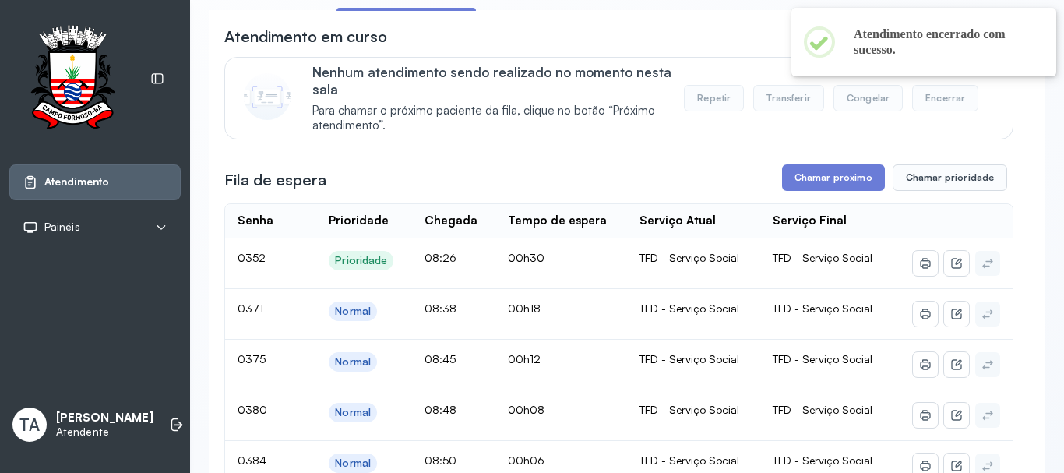
scroll to position [127, 0]
click at [810, 182] on button "Chamar próximo" at bounding box center [833, 178] width 103 height 26
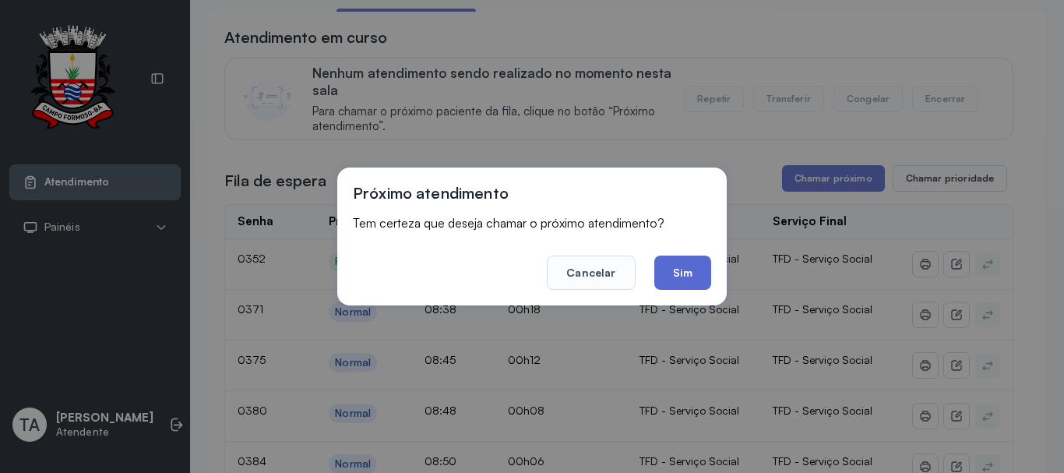
click at [670, 272] on button "Sim" at bounding box center [682, 272] width 57 height 34
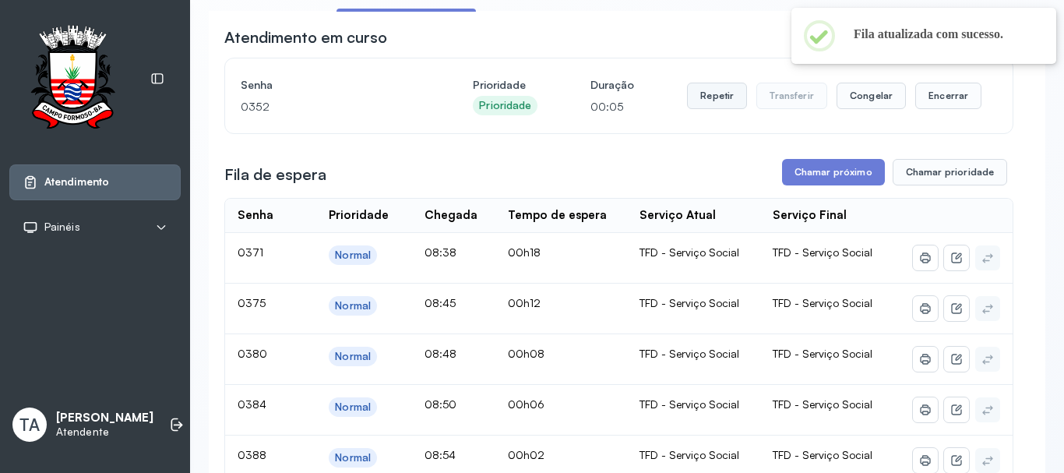
click at [695, 104] on button "Repetir" at bounding box center [717, 96] width 60 height 26
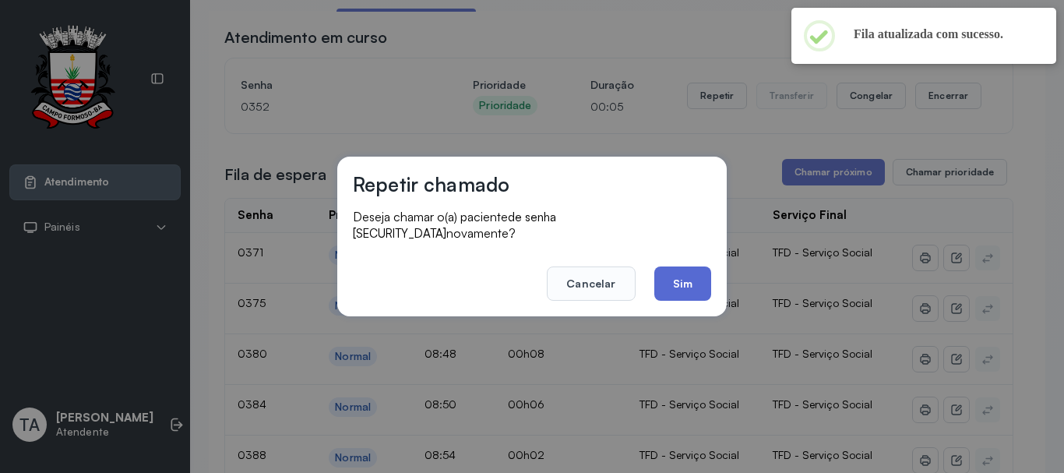
click at [664, 287] on button "Sim" at bounding box center [682, 283] width 57 height 34
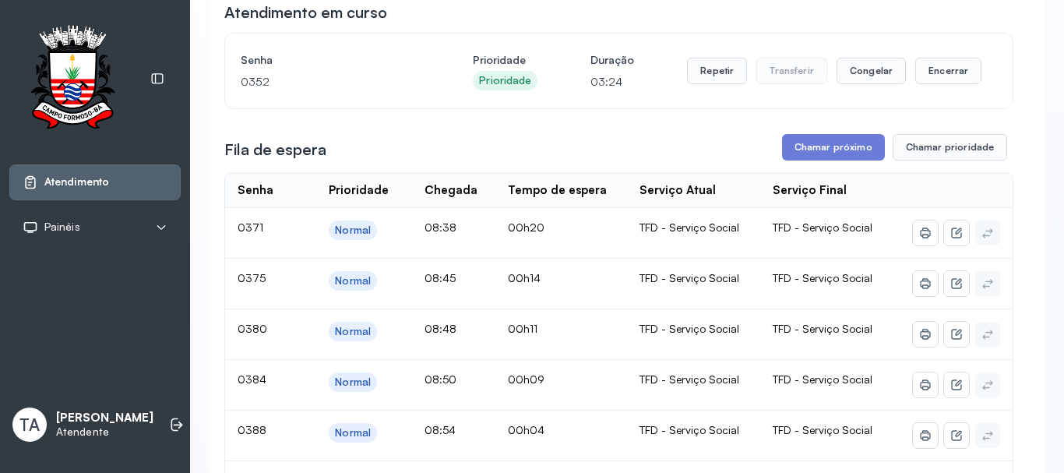
scroll to position [150, 0]
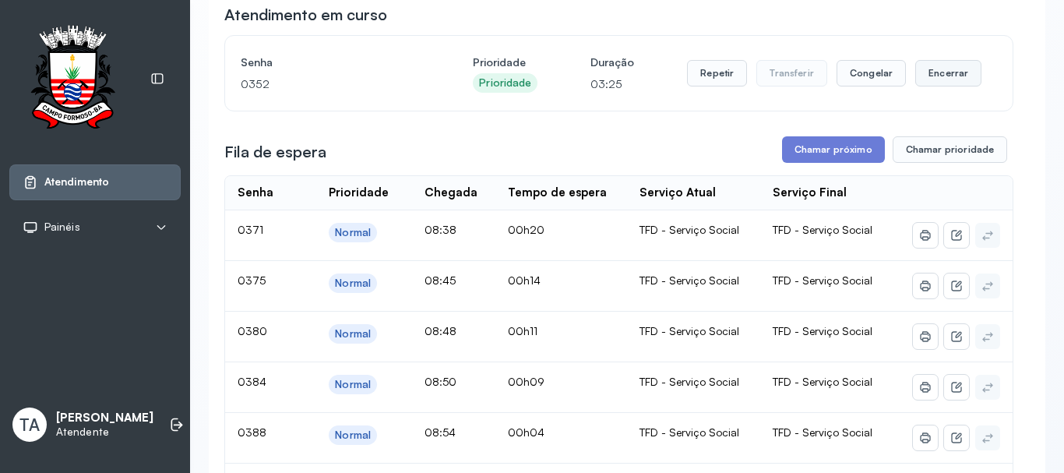
click at [944, 80] on button "Encerrar" at bounding box center [948, 73] width 66 height 26
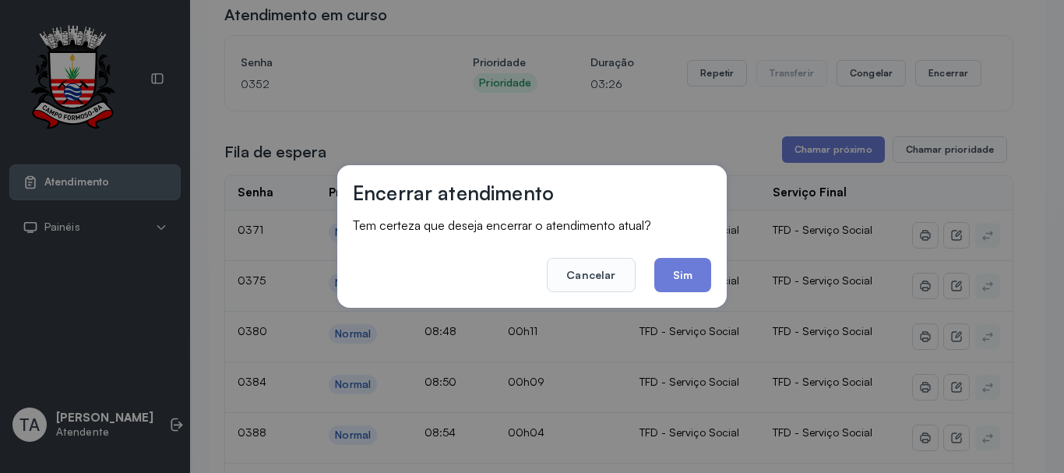
drag, startPoint x: 645, startPoint y: 287, endPoint x: 660, endPoint y: 282, distance: 15.8
click at [646, 287] on footer "Cancelar Sim" at bounding box center [532, 264] width 358 height 56
click at [660, 282] on button "Sim" at bounding box center [682, 275] width 57 height 34
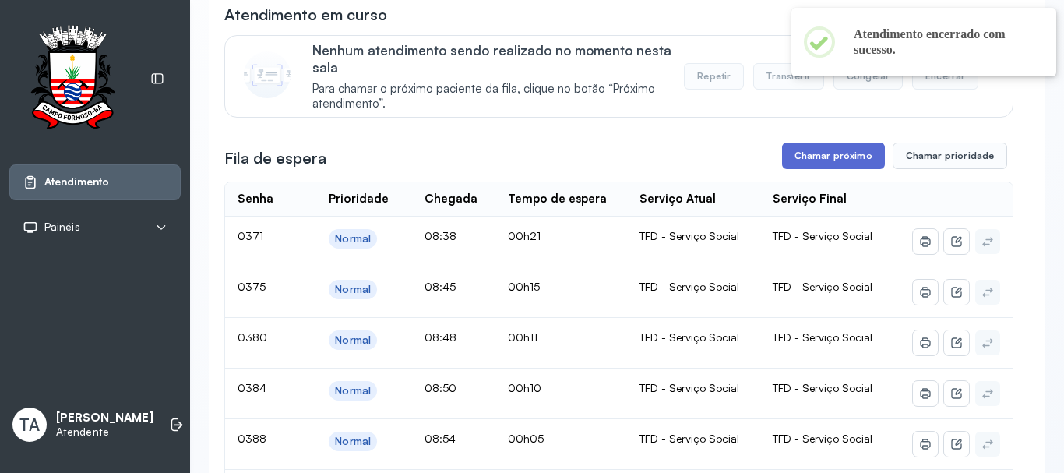
click at [807, 167] on button "Chamar próximo" at bounding box center [833, 156] width 103 height 26
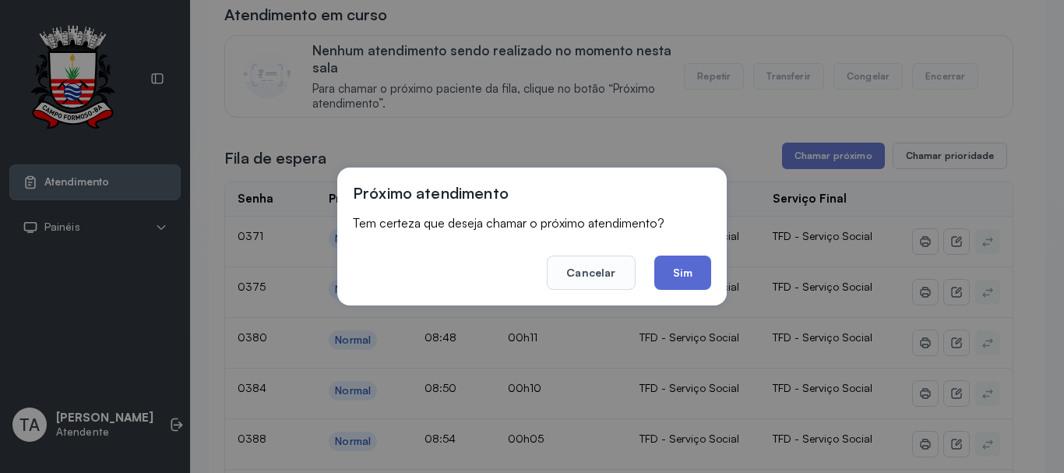
click at [685, 273] on button "Sim" at bounding box center [682, 272] width 57 height 34
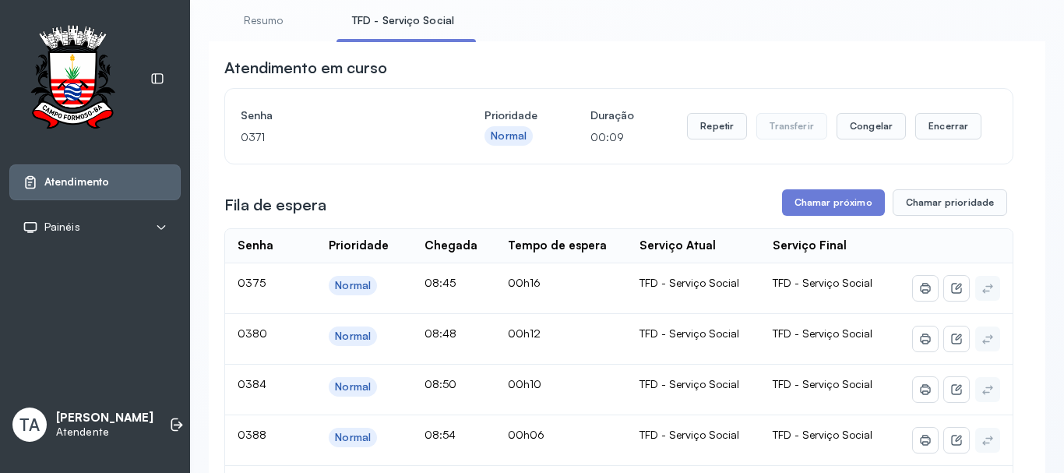
scroll to position [72, 0]
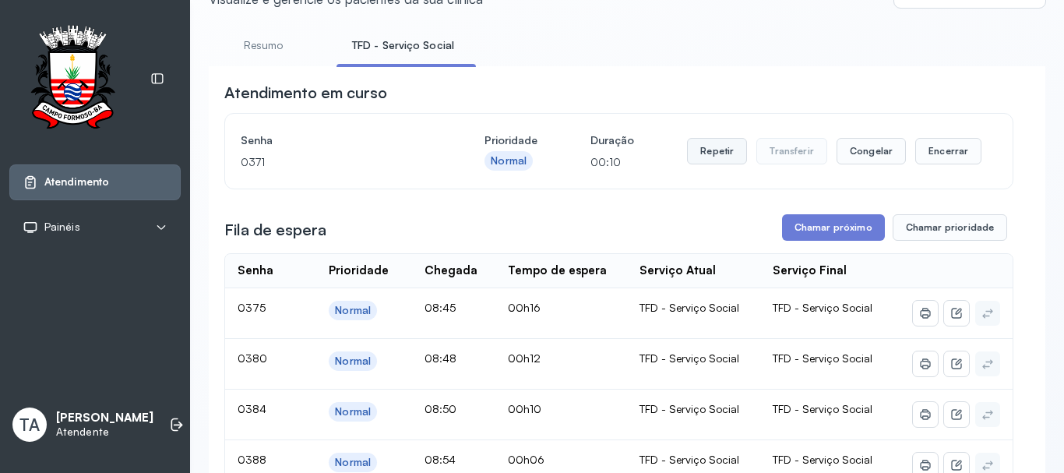
click at [706, 157] on button "Repetir" at bounding box center [717, 151] width 60 height 26
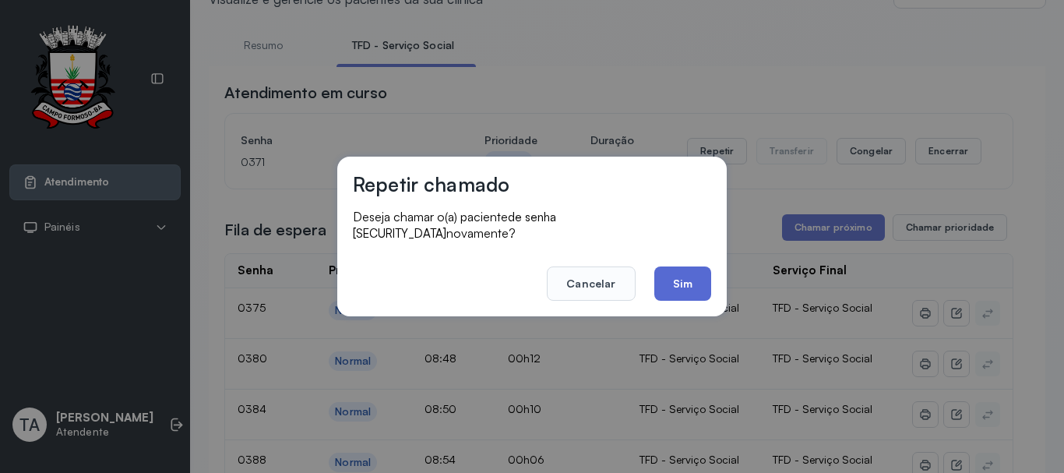
click at [668, 281] on button "Sim" at bounding box center [682, 283] width 57 height 34
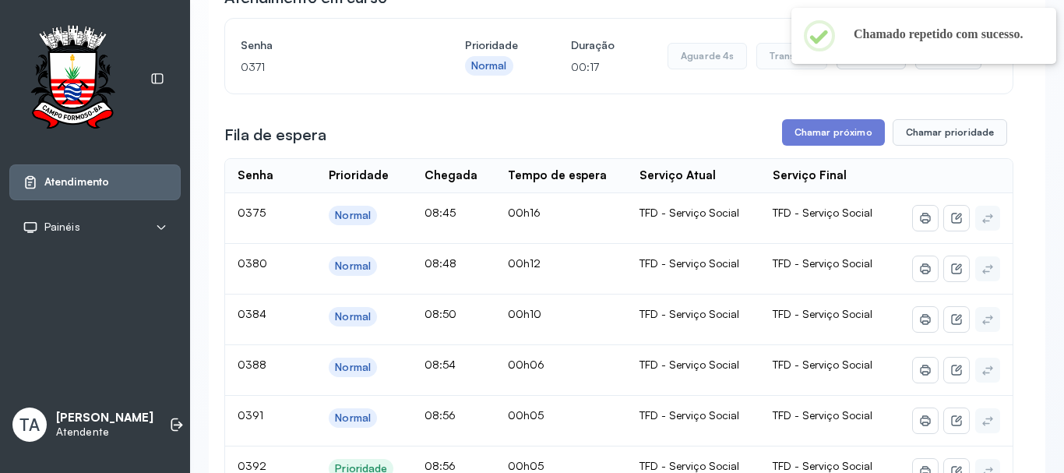
scroll to position [150, 0]
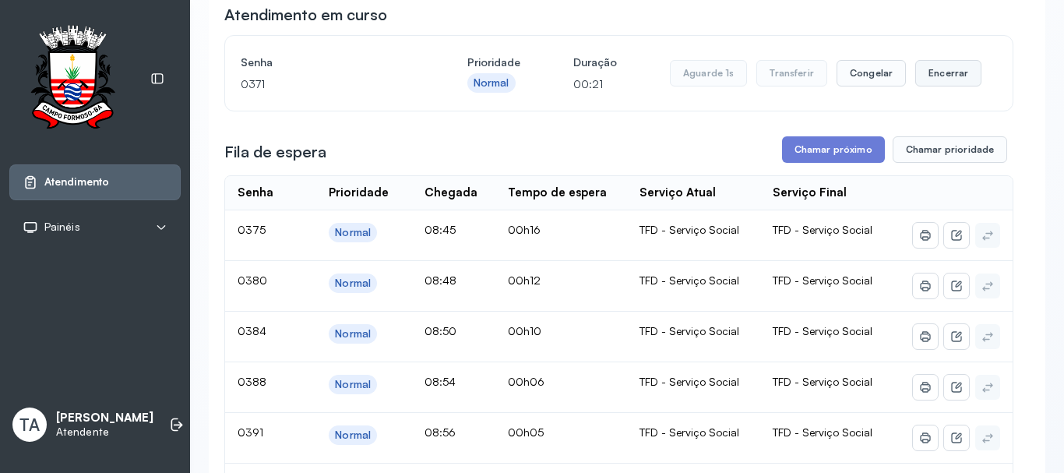
click at [932, 79] on button "Encerrar" at bounding box center [948, 73] width 66 height 26
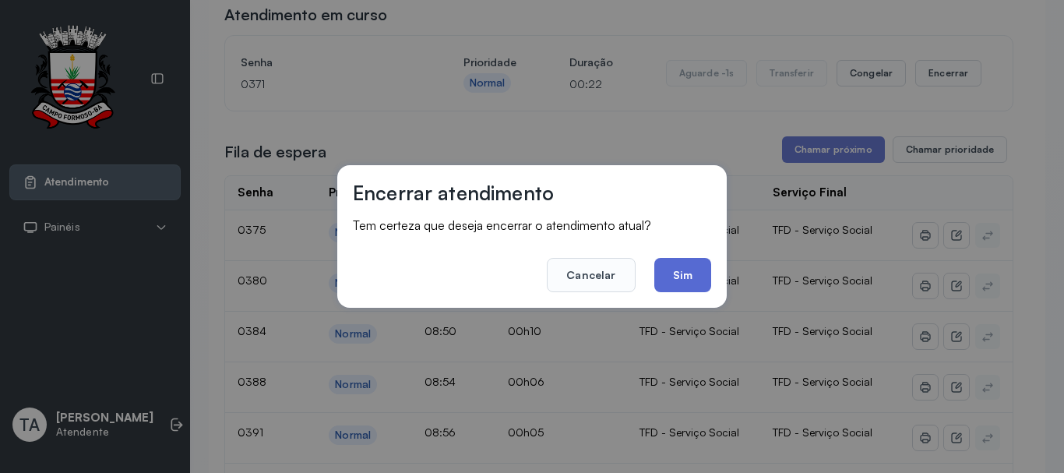
click at [669, 270] on button "Sim" at bounding box center [682, 275] width 57 height 34
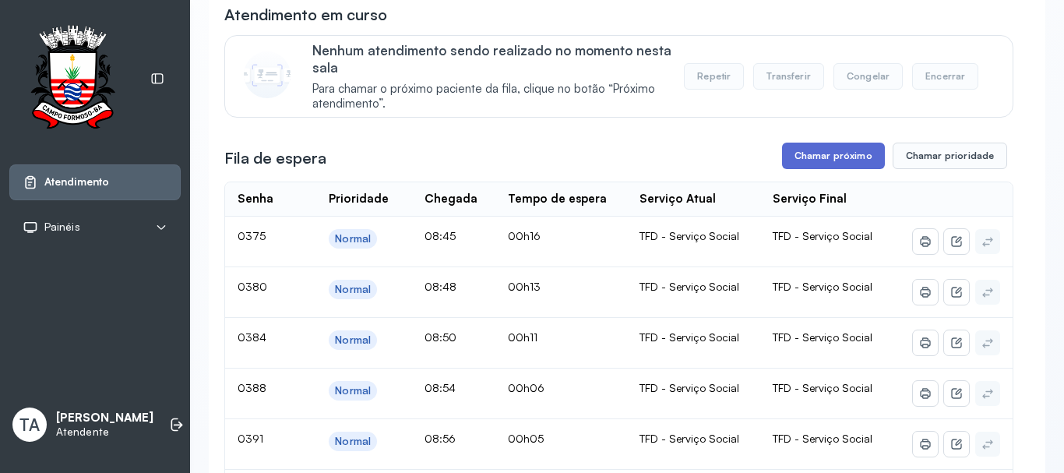
click at [799, 167] on button "Chamar próximo" at bounding box center [833, 156] width 103 height 26
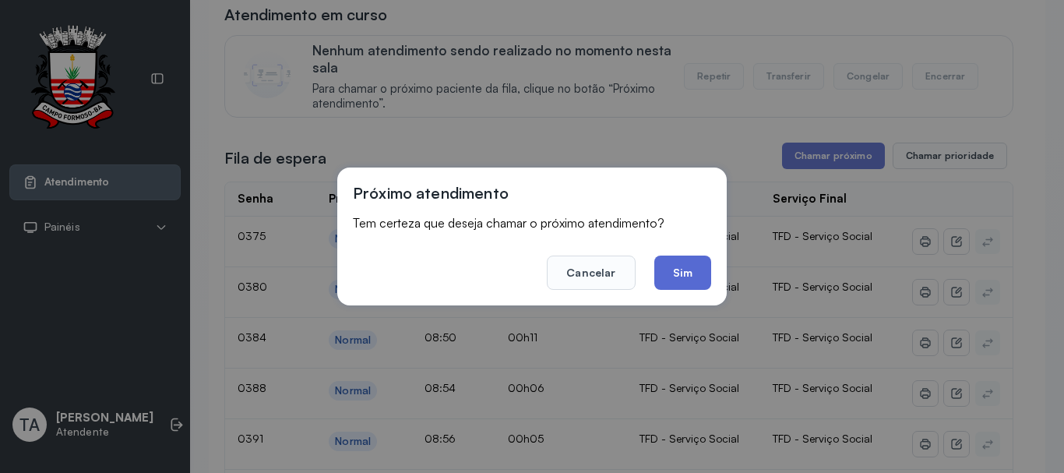
click at [676, 259] on button "Sim" at bounding box center [682, 272] width 57 height 34
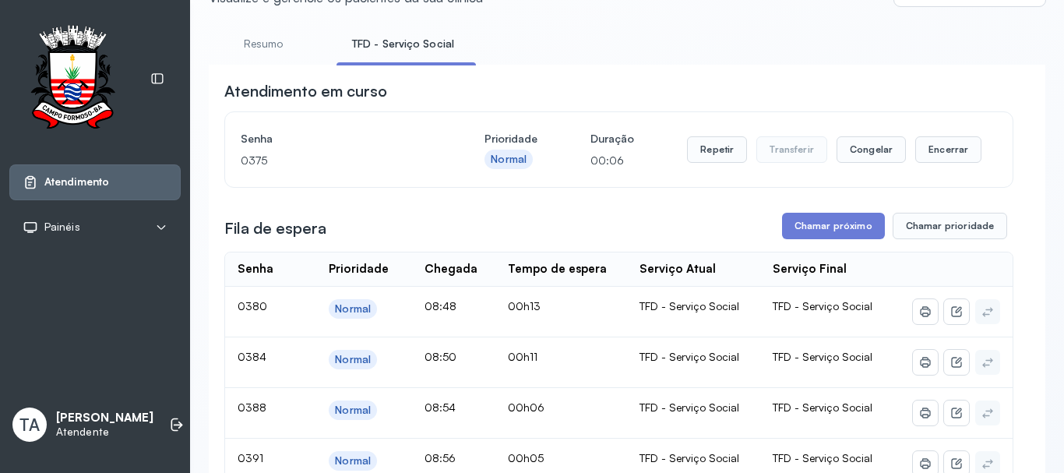
scroll to position [72, 0]
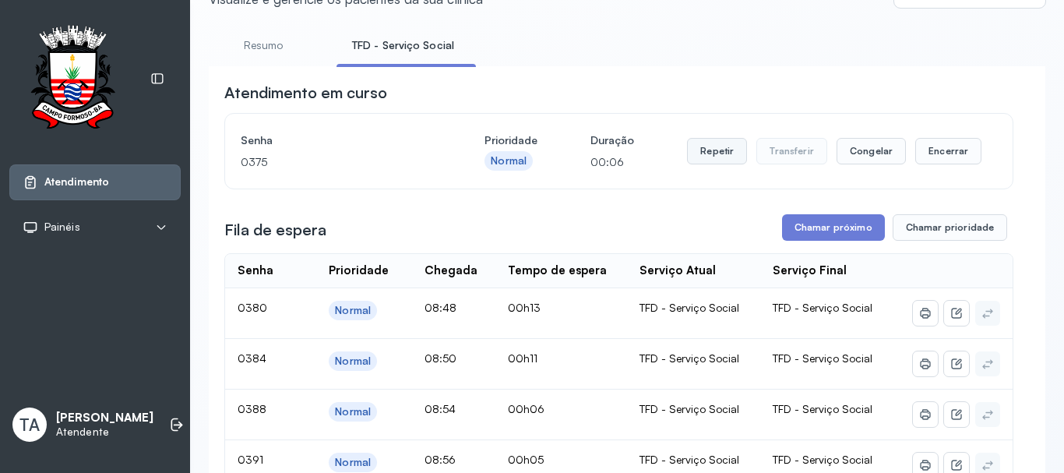
click at [706, 158] on button "Repetir" at bounding box center [717, 151] width 60 height 26
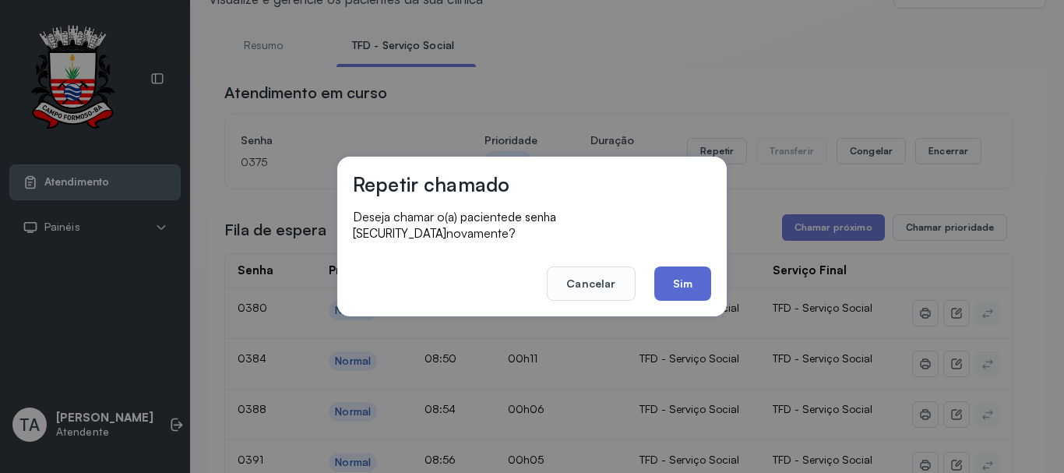
click at [692, 290] on button "Sim" at bounding box center [682, 283] width 57 height 34
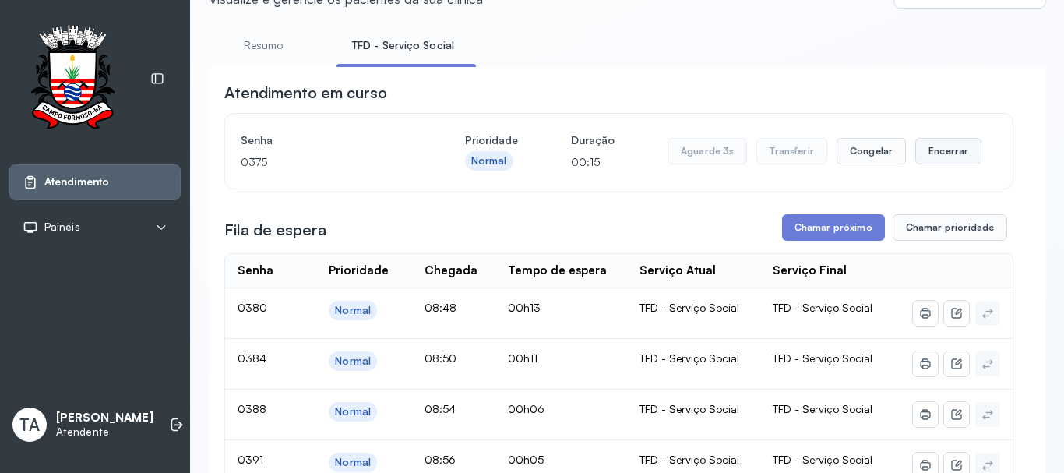
click at [927, 154] on button "Encerrar" at bounding box center [948, 151] width 66 height 26
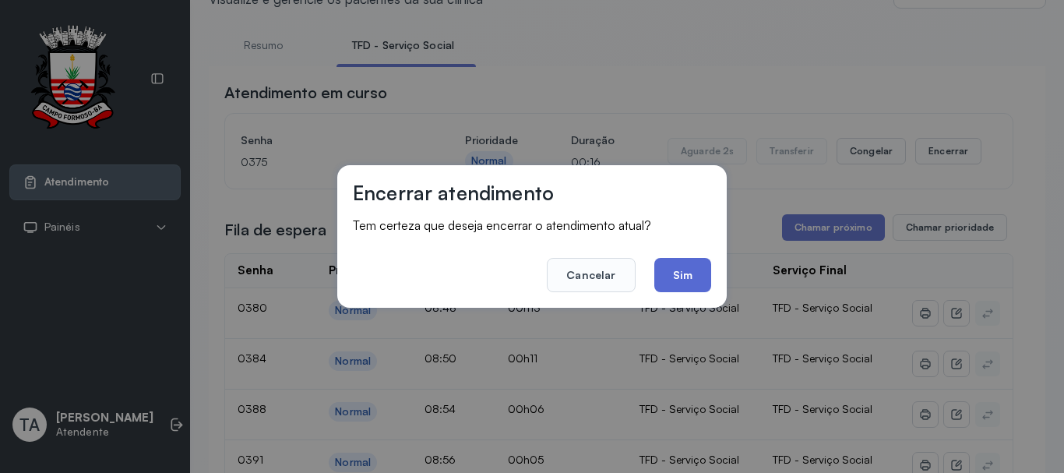
click at [667, 275] on button "Sim" at bounding box center [682, 275] width 57 height 34
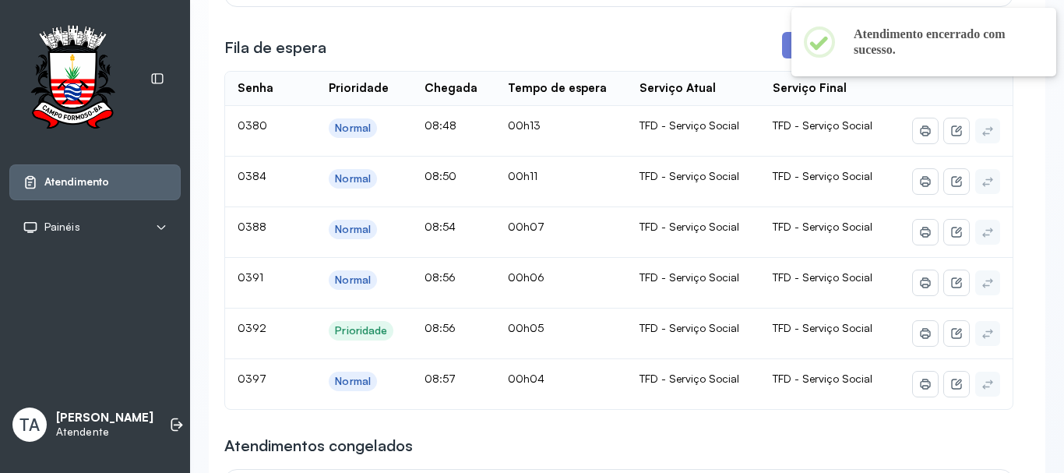
scroll to position [305, 0]
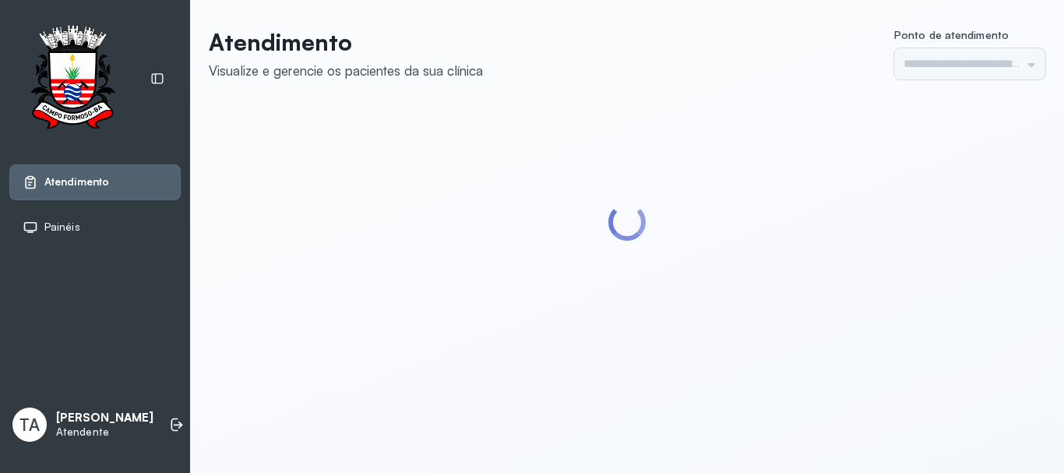
type input "******"
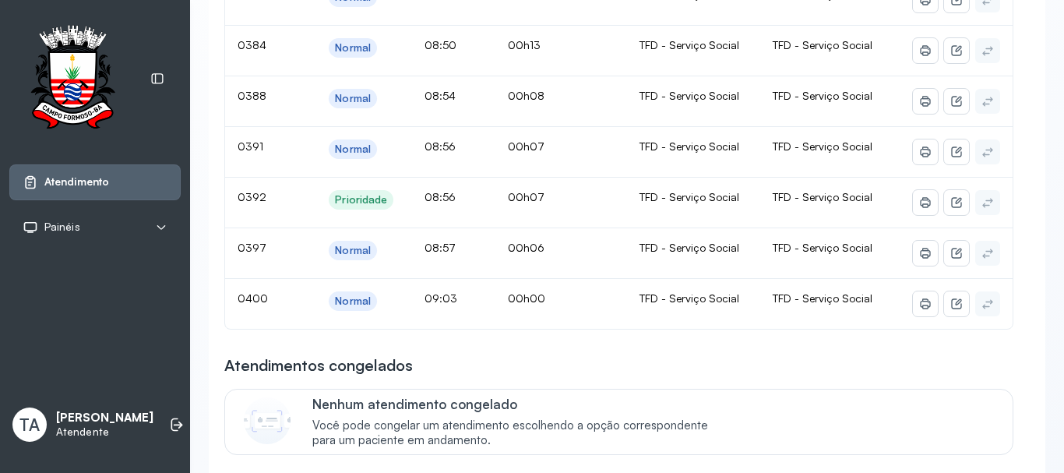
scroll to position [204, 0]
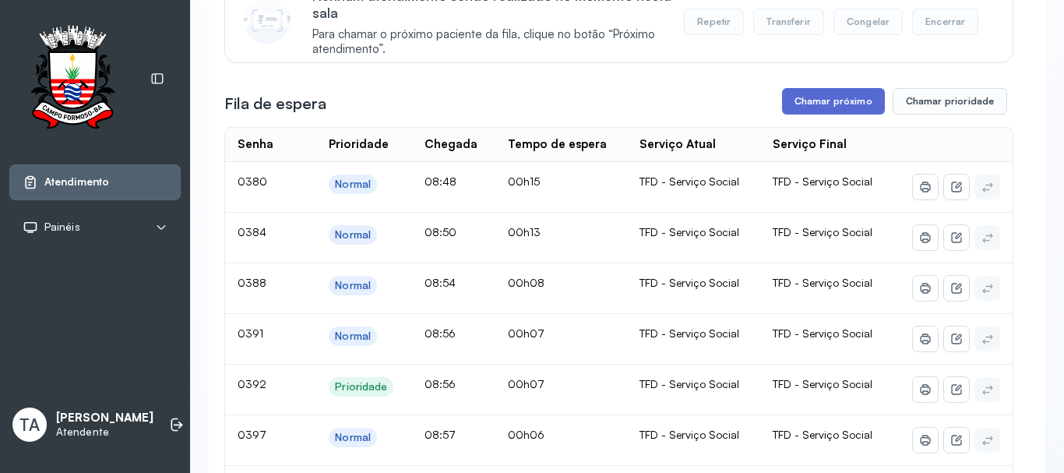
click at [812, 111] on button "Chamar próximo" at bounding box center [833, 101] width 103 height 26
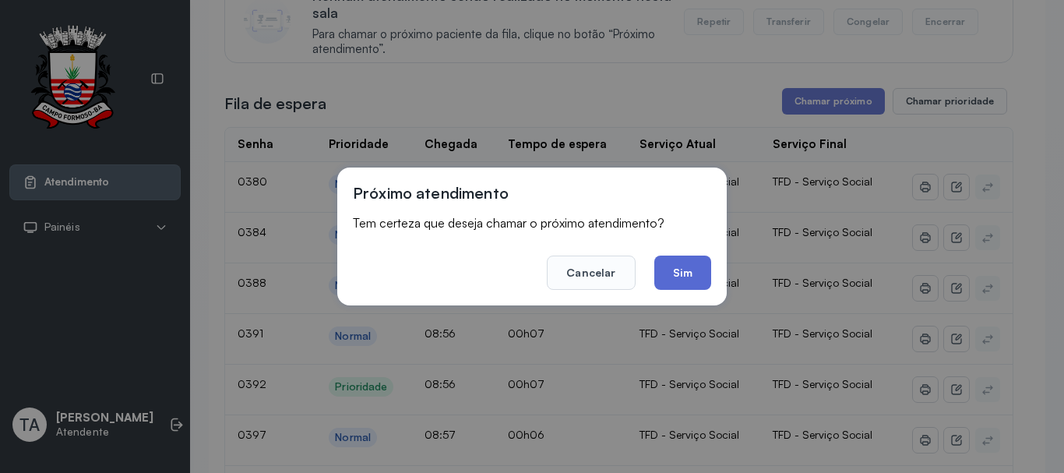
click at [663, 259] on button "Sim" at bounding box center [682, 272] width 57 height 34
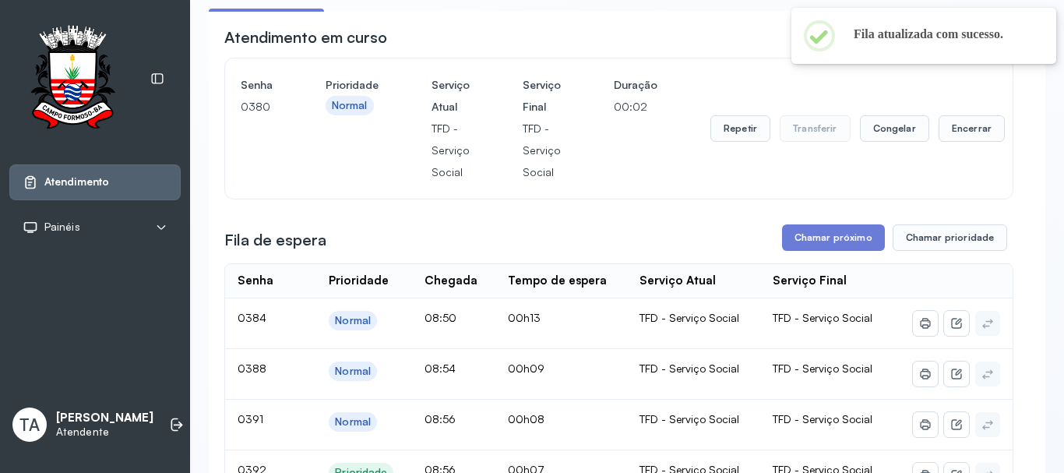
scroll to position [126, 0]
click at [726, 136] on button "Repetir" at bounding box center [740, 129] width 60 height 26
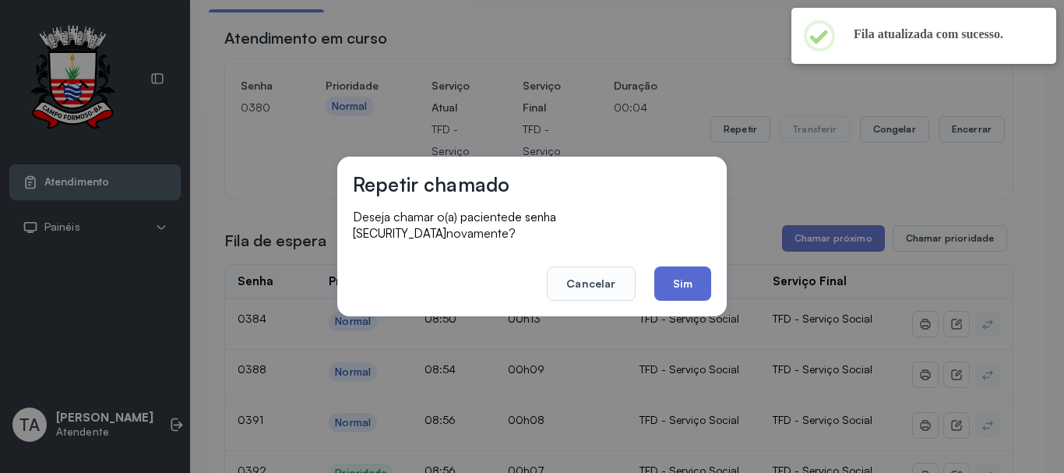
click at [688, 276] on button "Sim" at bounding box center [682, 283] width 57 height 34
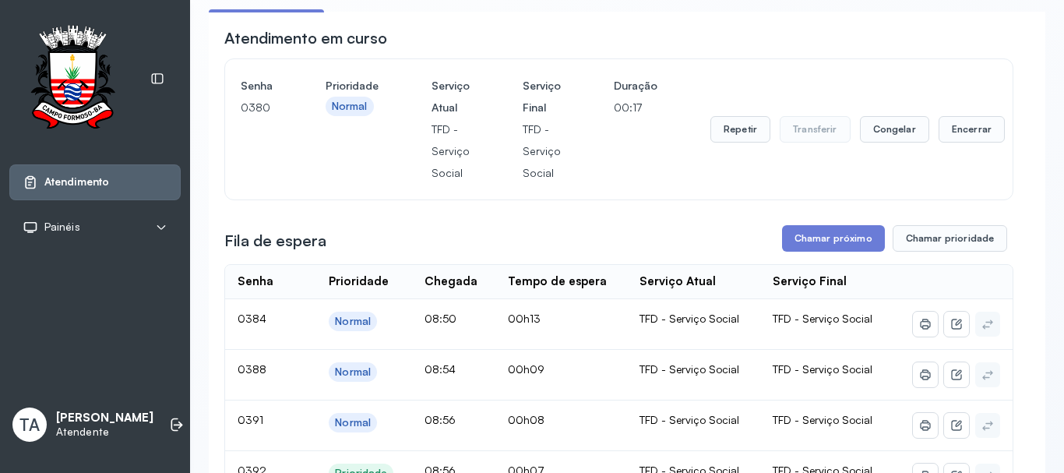
click at [738, 139] on button "Repetir" at bounding box center [740, 129] width 60 height 26
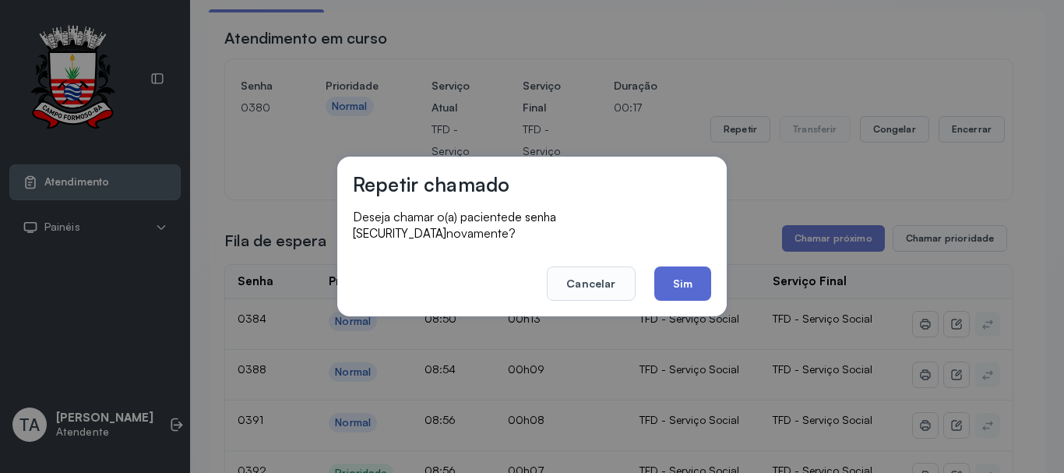
click at [699, 281] on button "Sim" at bounding box center [682, 283] width 57 height 34
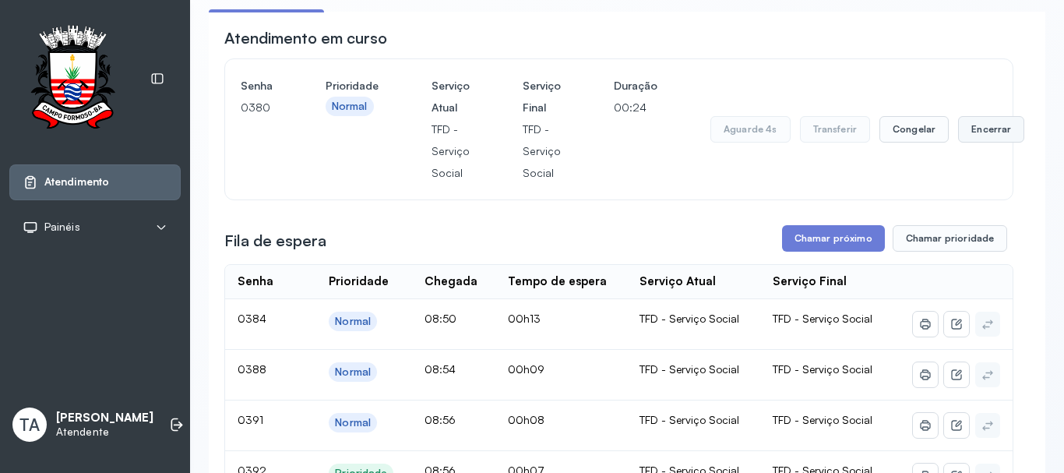
click at [973, 122] on button "Encerrar" at bounding box center [991, 129] width 66 height 26
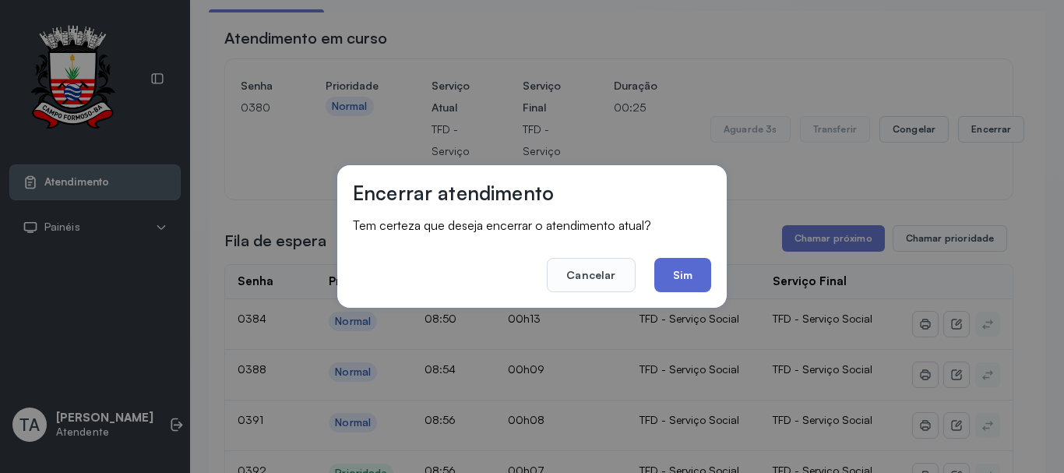
click at [681, 269] on button "Sim" at bounding box center [682, 275] width 57 height 34
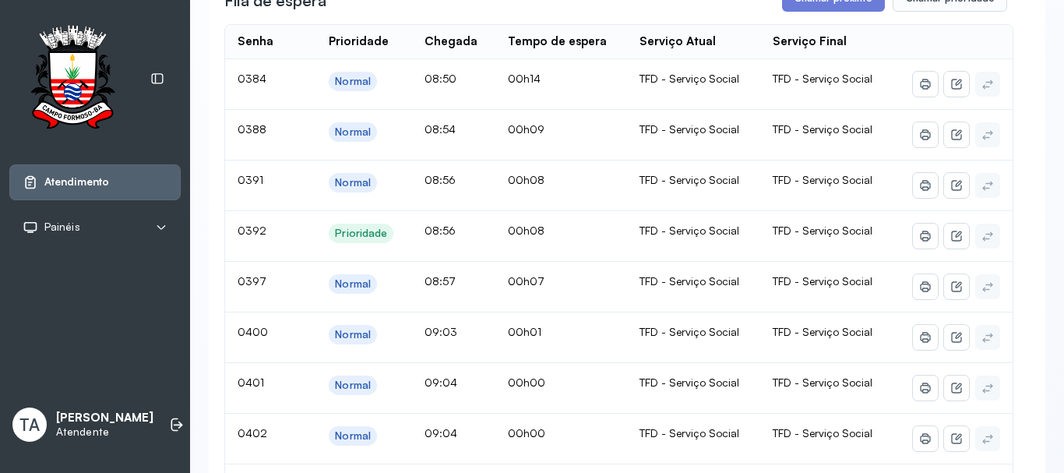
scroll to position [282, 0]
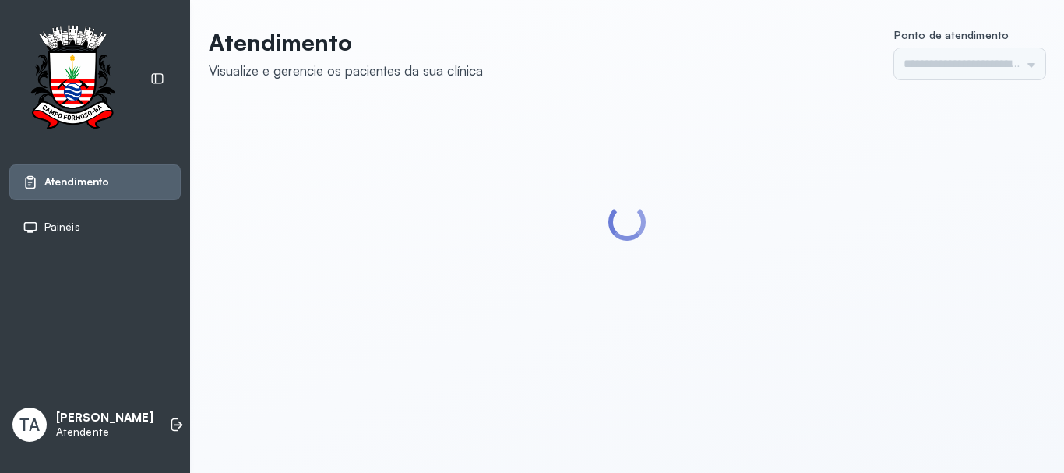
type input "******"
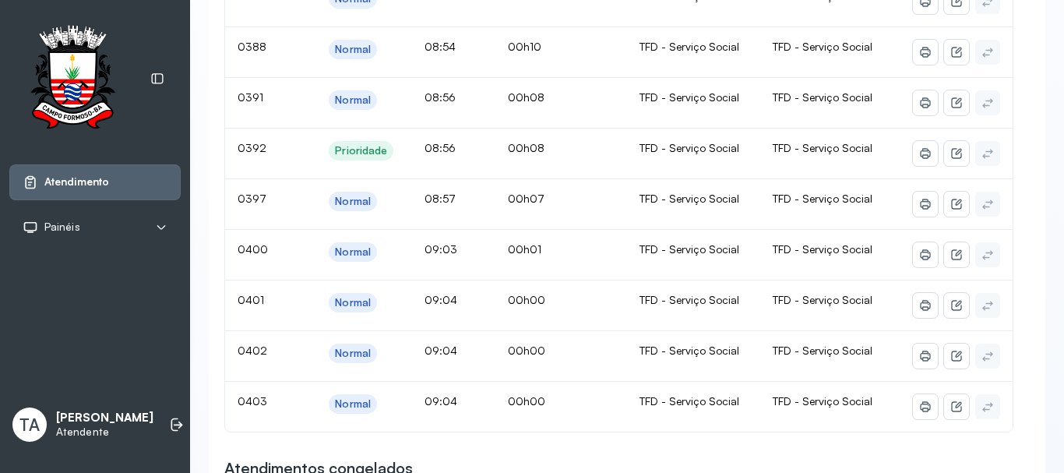
scroll to position [467, 0]
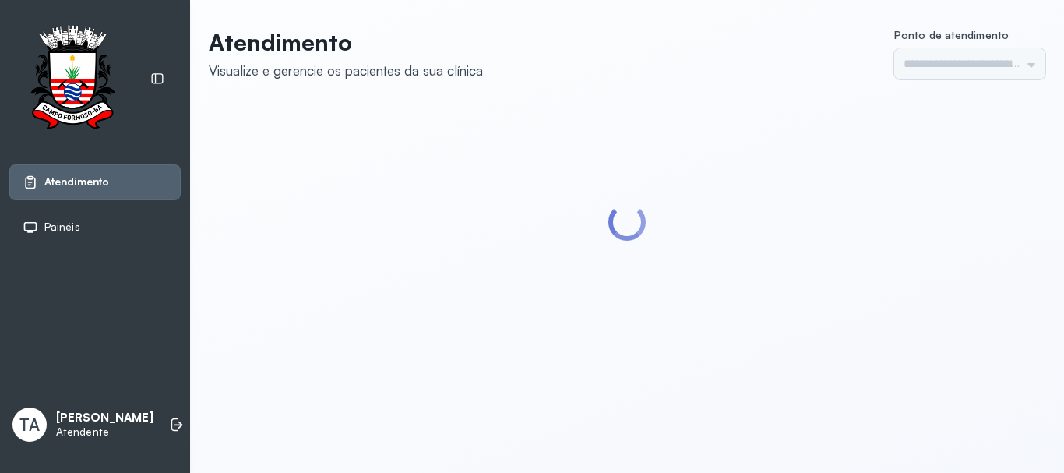
type input "******"
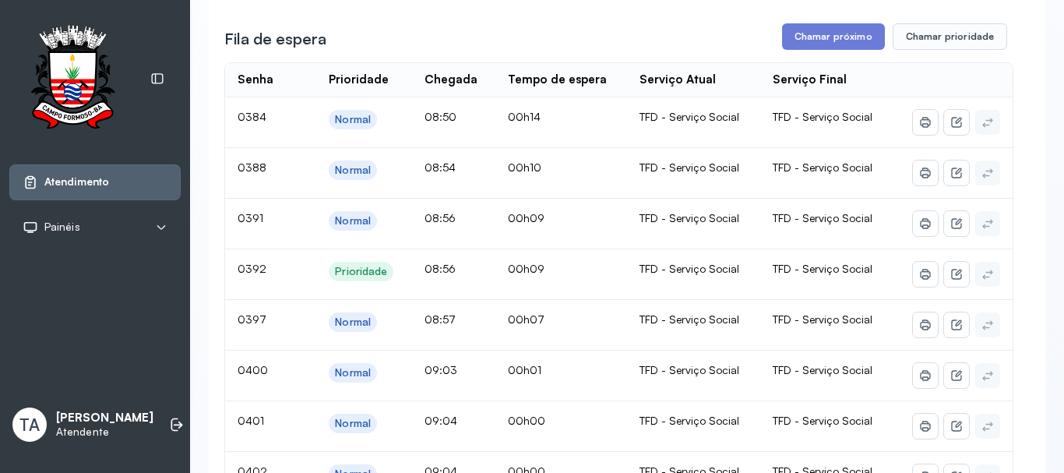
scroll to position [234, 0]
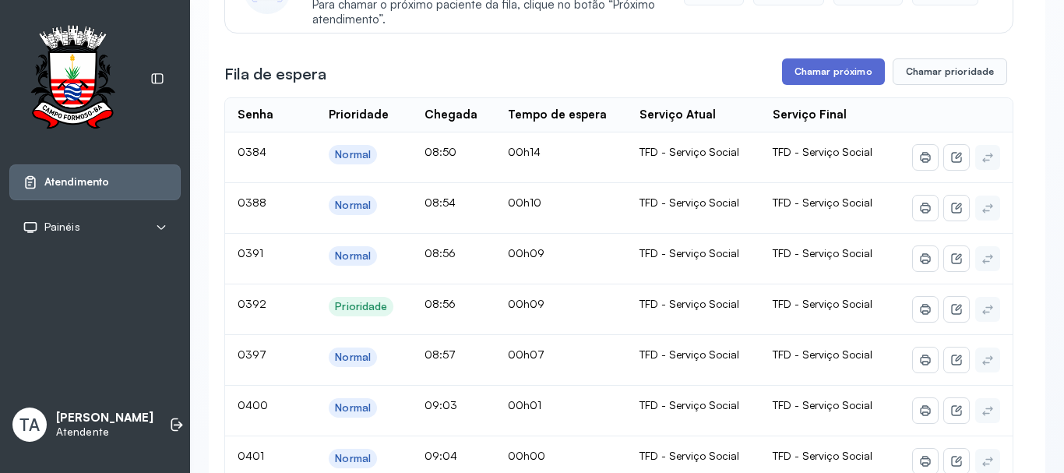
click at [790, 78] on button "Chamar próximo" at bounding box center [833, 71] width 103 height 26
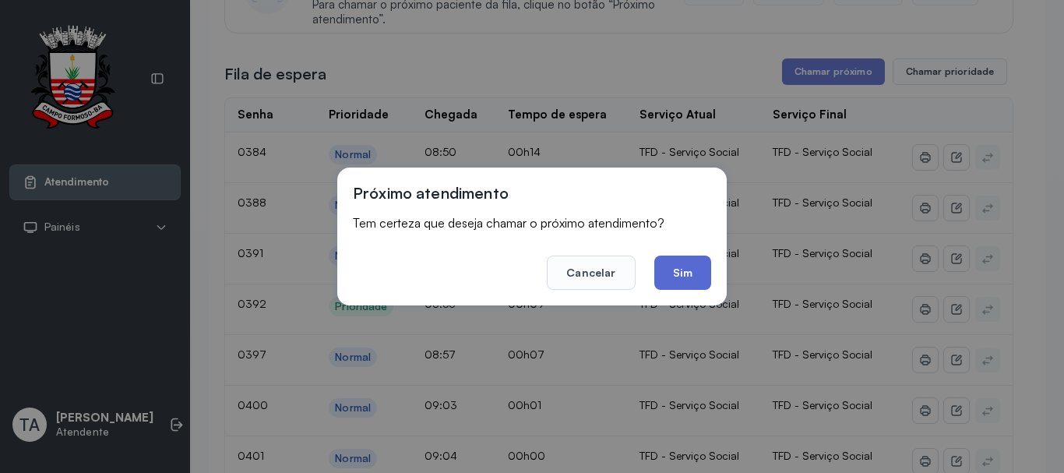
click at [685, 273] on button "Sim" at bounding box center [682, 272] width 57 height 34
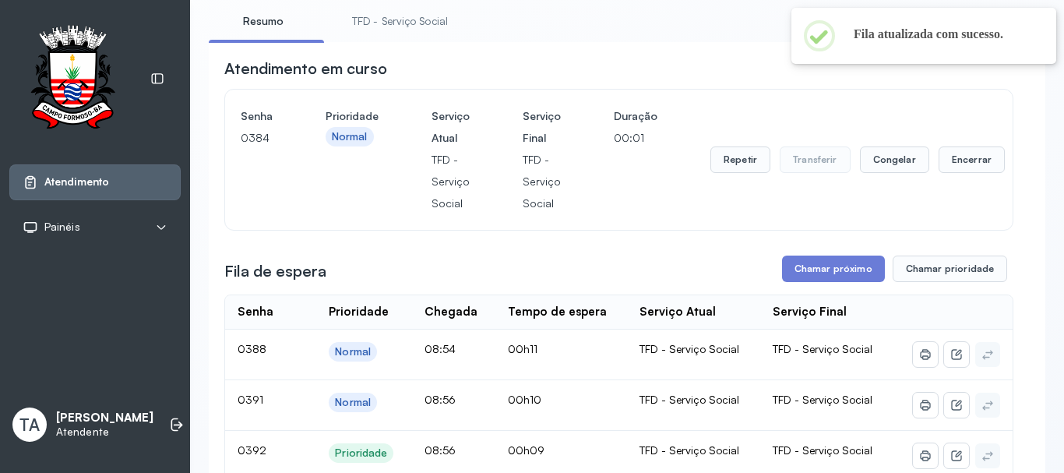
scroll to position [78, 0]
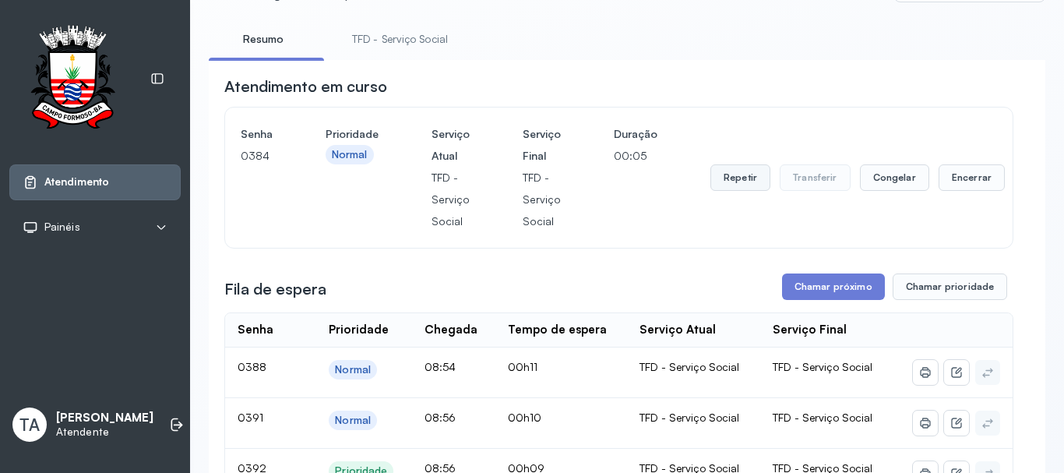
click at [718, 185] on button "Repetir" at bounding box center [740, 177] width 60 height 26
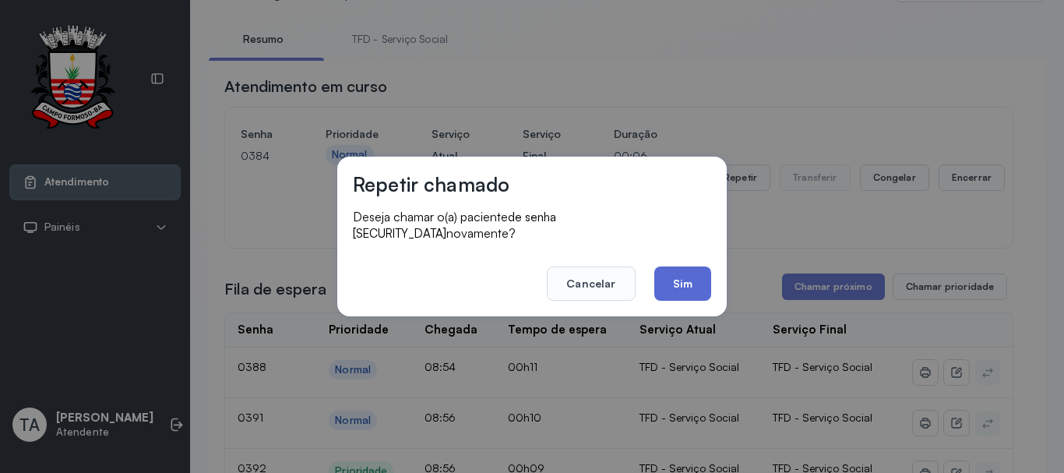
click at [684, 276] on button "Sim" at bounding box center [682, 283] width 57 height 34
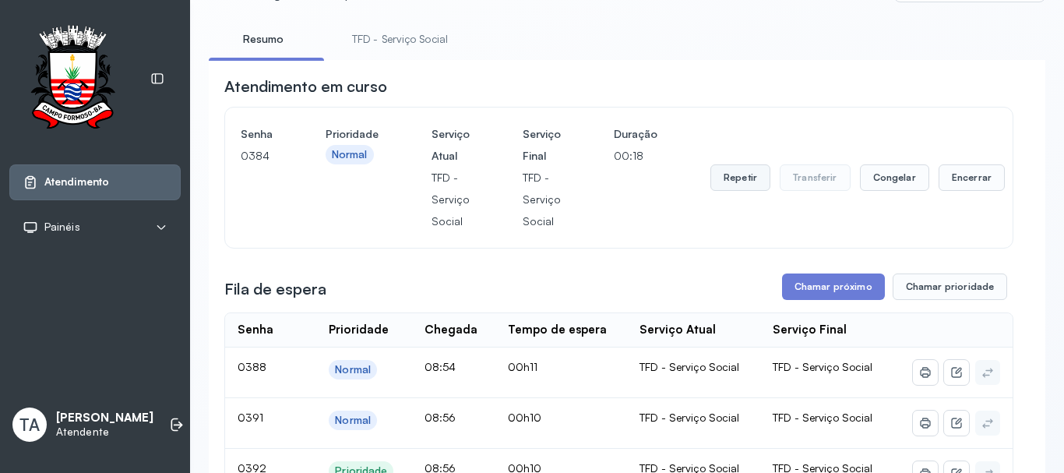
click at [754, 175] on button "Repetir" at bounding box center [740, 177] width 60 height 26
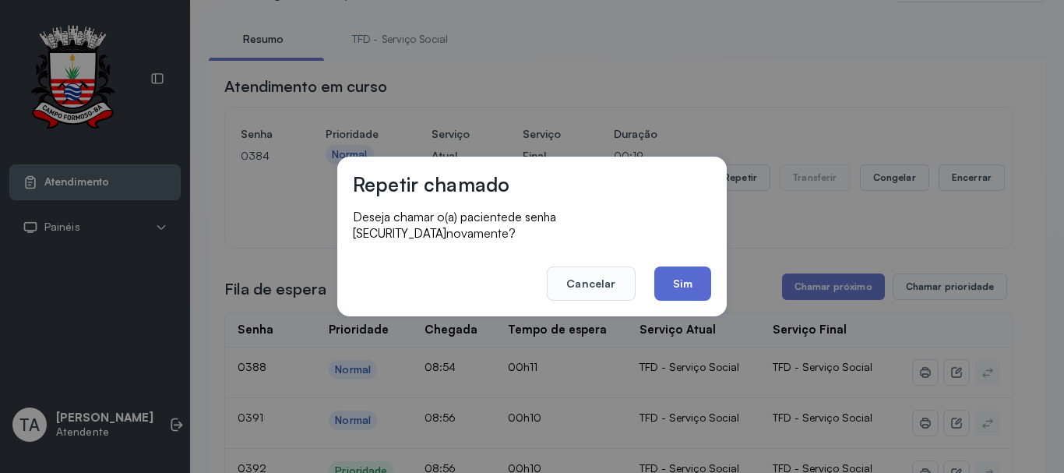
click at [660, 286] on button "Sim" at bounding box center [682, 283] width 57 height 34
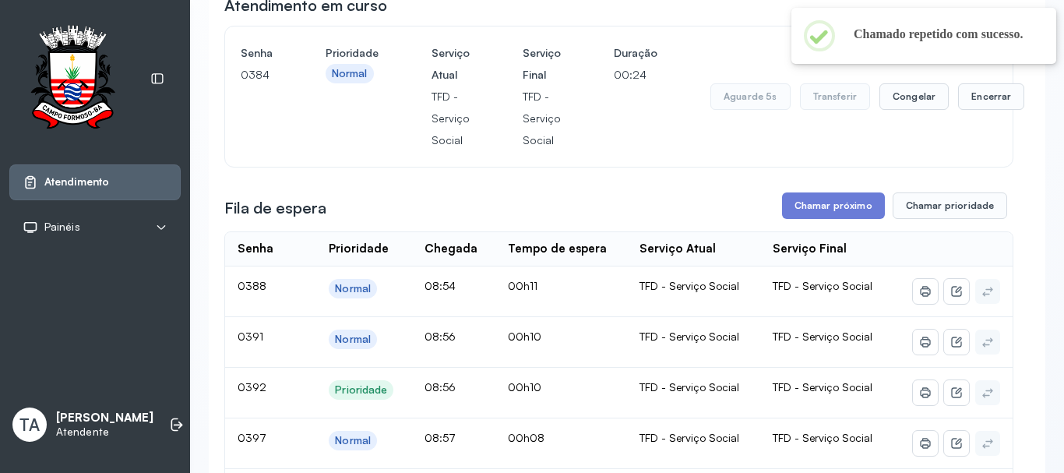
scroll to position [156, 0]
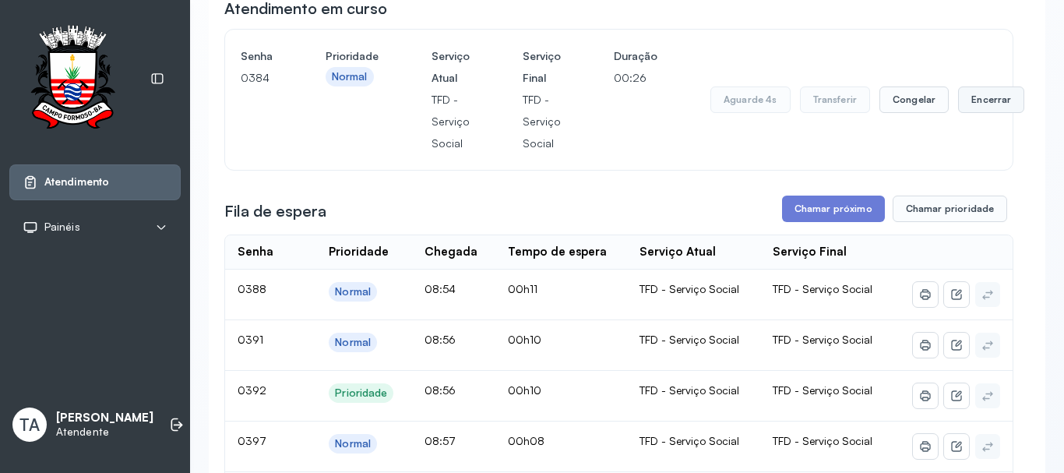
click at [995, 107] on button "Encerrar" at bounding box center [991, 99] width 66 height 26
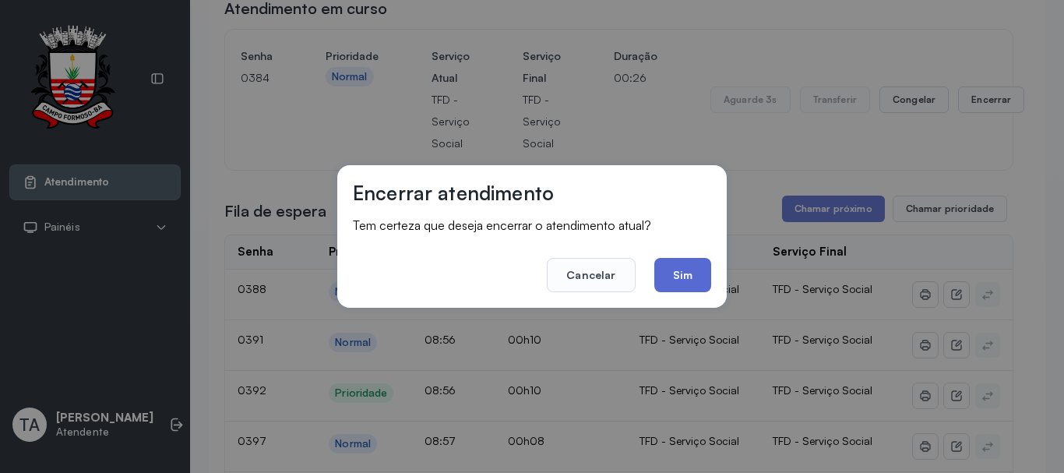
click at [695, 276] on button "Sim" at bounding box center [682, 275] width 57 height 34
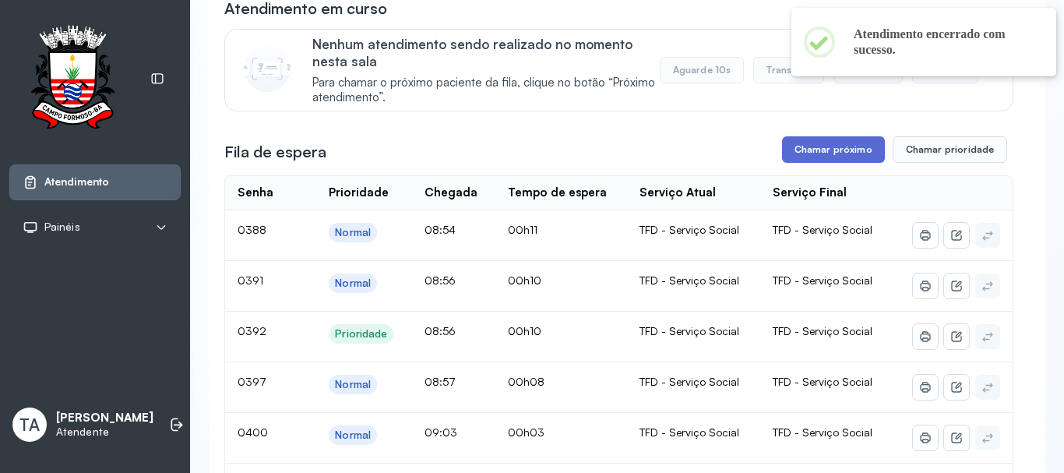
click at [809, 163] on button "Chamar próximo" at bounding box center [833, 149] width 103 height 26
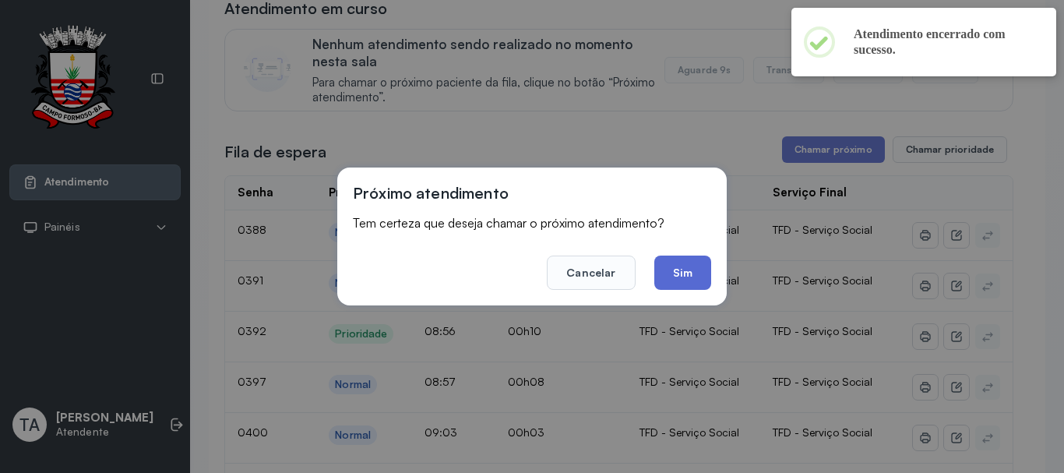
click at [689, 261] on button "Sim" at bounding box center [682, 272] width 57 height 34
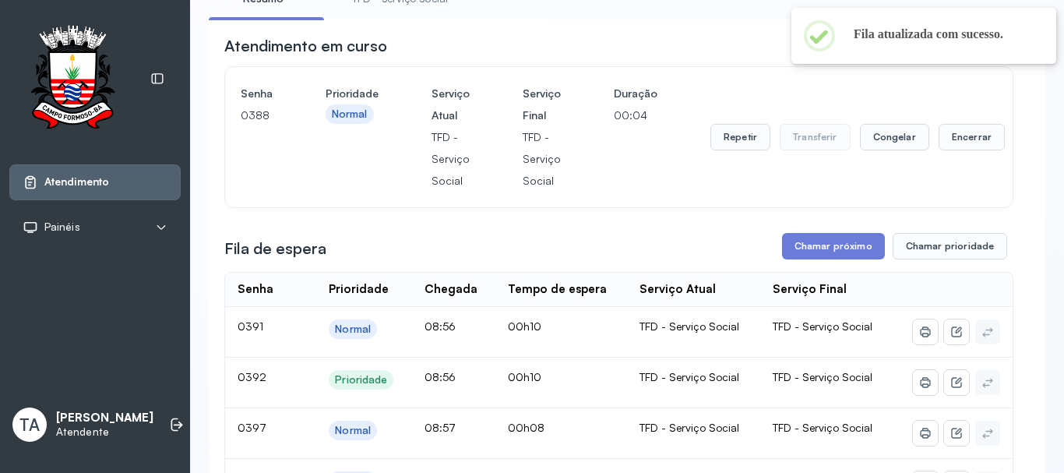
scroll to position [78, 0]
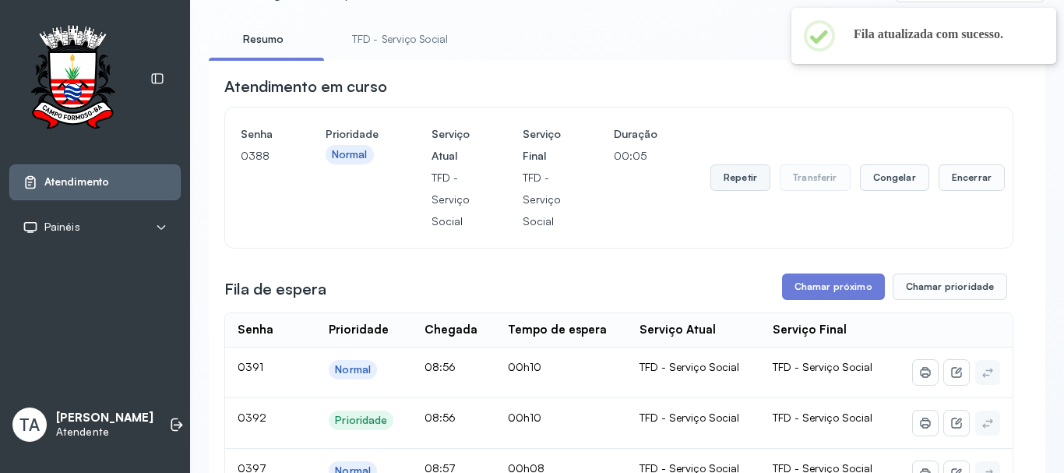
click at [738, 185] on button "Repetir" at bounding box center [740, 177] width 60 height 26
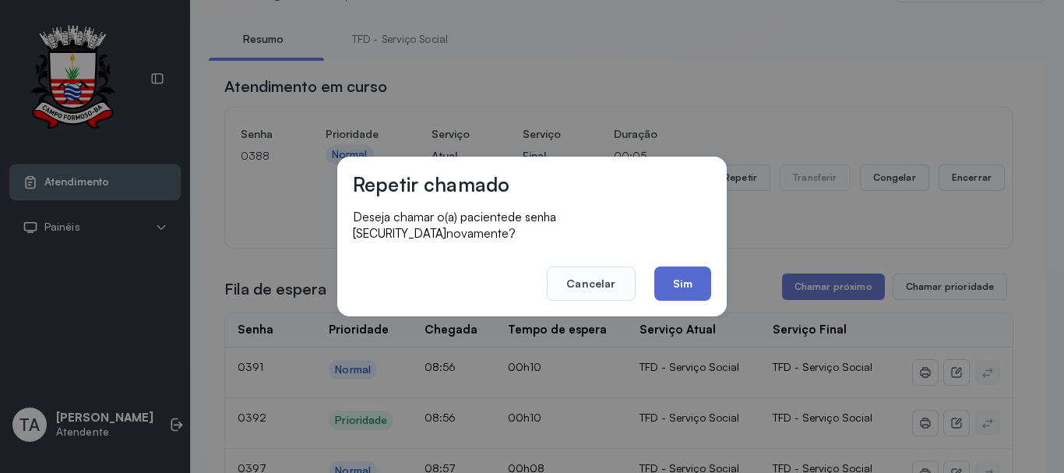
click at [692, 269] on button "Sim" at bounding box center [682, 283] width 57 height 34
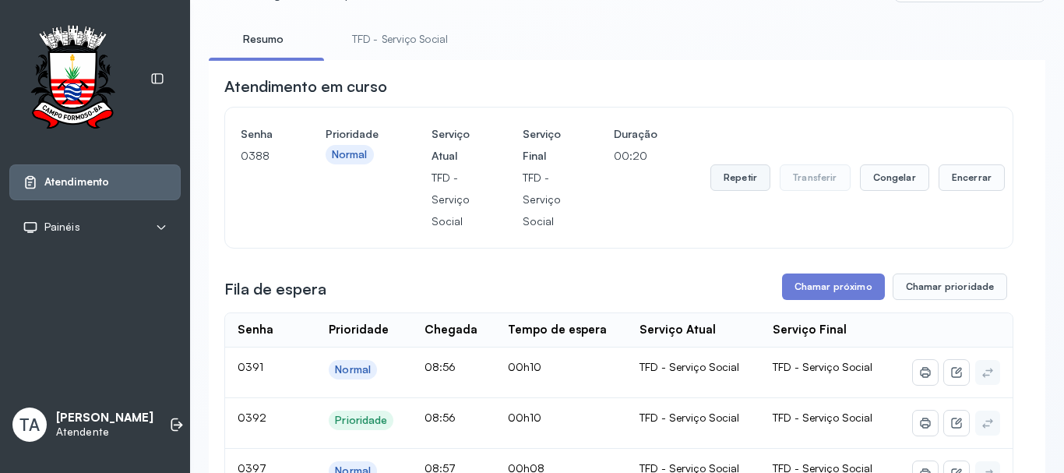
click at [734, 191] on button "Repetir" at bounding box center [740, 177] width 60 height 26
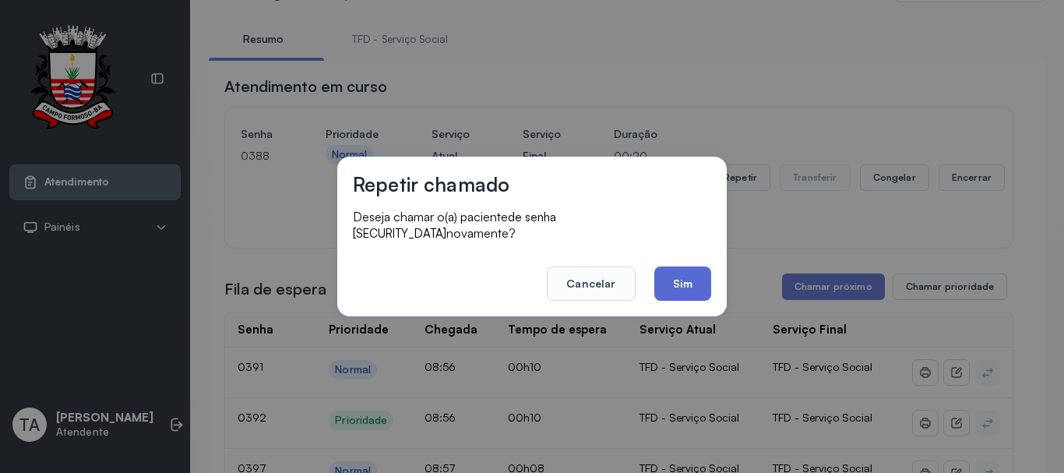
click at [687, 281] on button "Sim" at bounding box center [682, 283] width 57 height 34
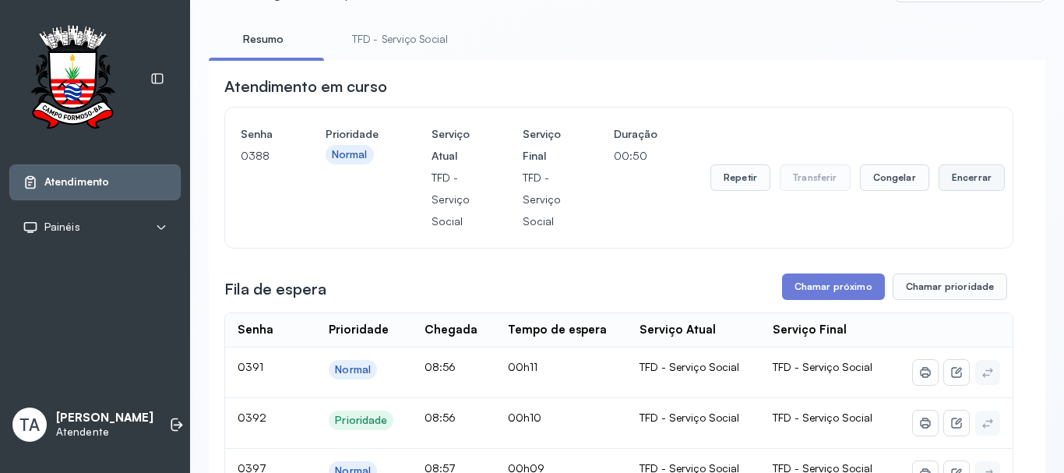
click at [949, 185] on button "Encerrar" at bounding box center [971, 177] width 66 height 26
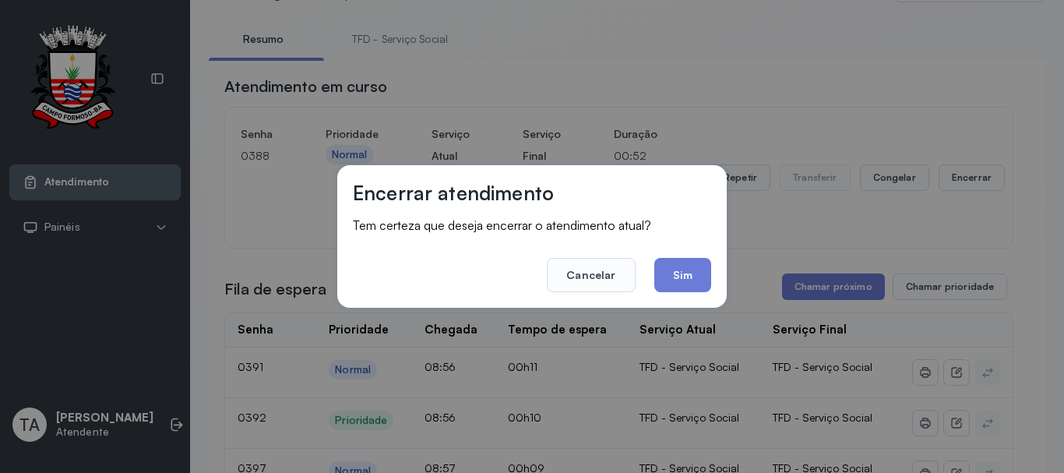
click at [703, 257] on footer "Cancelar Sim" at bounding box center [532, 264] width 358 height 56
click at [692, 262] on button "Sim" at bounding box center [682, 275] width 57 height 34
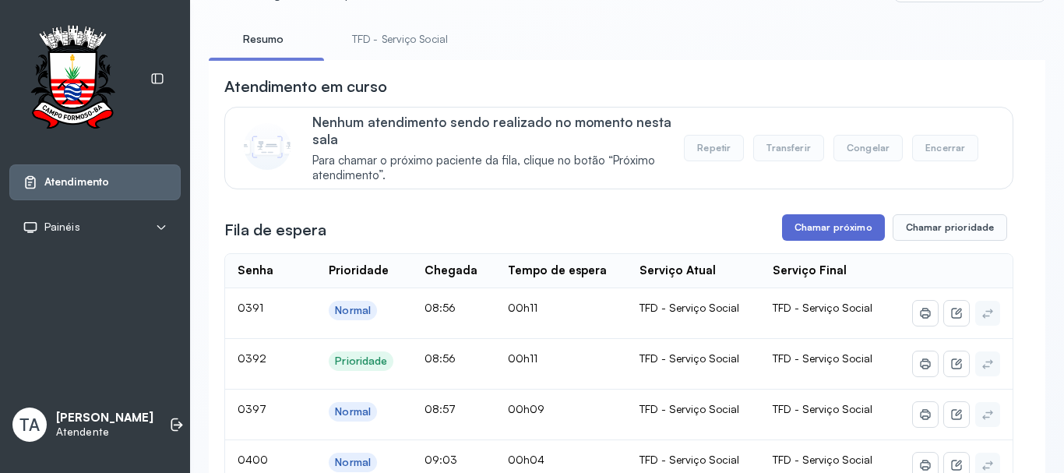
click at [823, 233] on button "Chamar próximo" at bounding box center [833, 227] width 103 height 26
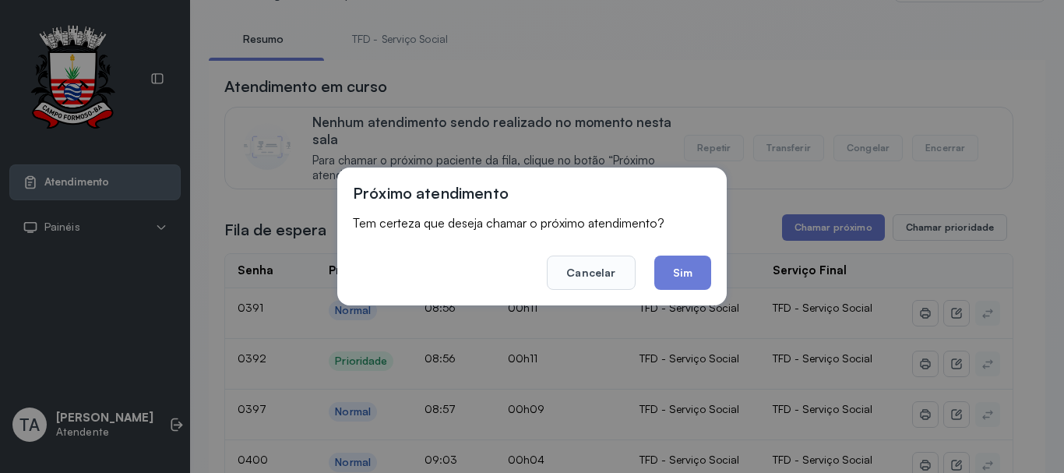
drag, startPoint x: 681, startPoint y: 271, endPoint x: 681, endPoint y: 238, distance: 32.7
click at [681, 249] on footer "Cancelar Sim" at bounding box center [532, 262] width 358 height 56
drag, startPoint x: 699, startPoint y: 259, endPoint x: 693, endPoint y: 214, distance: 45.5
click at [699, 249] on footer "Cancelar Sim" at bounding box center [532, 262] width 358 height 56
click at [685, 274] on button "Sim" at bounding box center [682, 272] width 57 height 34
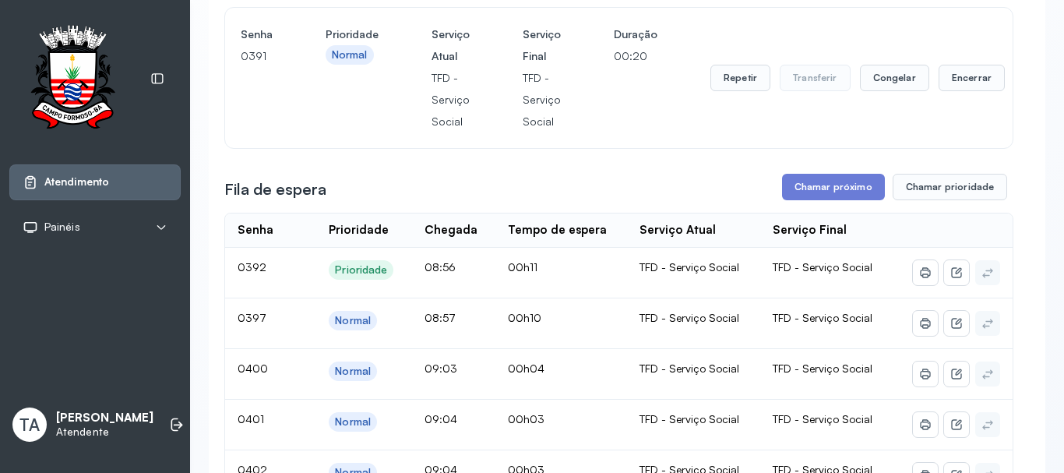
scroll to position [156, 0]
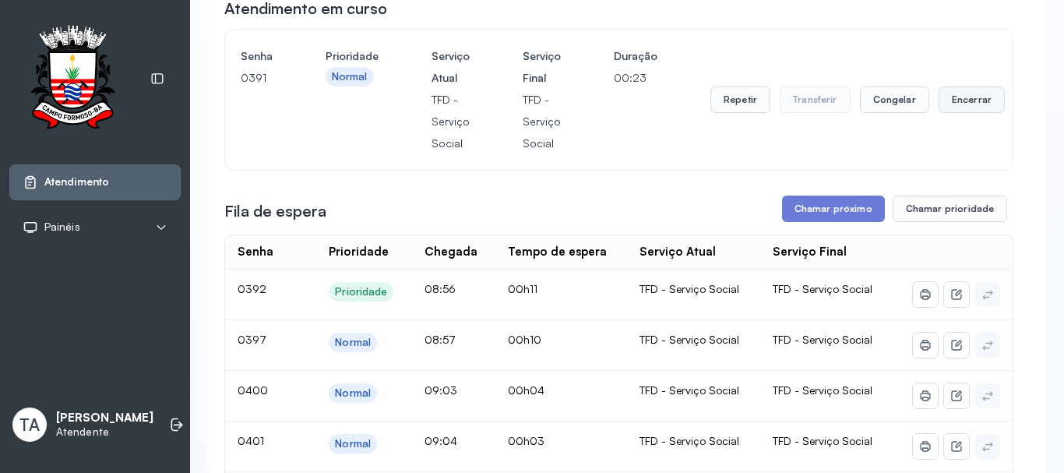
click at [964, 103] on button "Encerrar" at bounding box center [971, 99] width 66 height 26
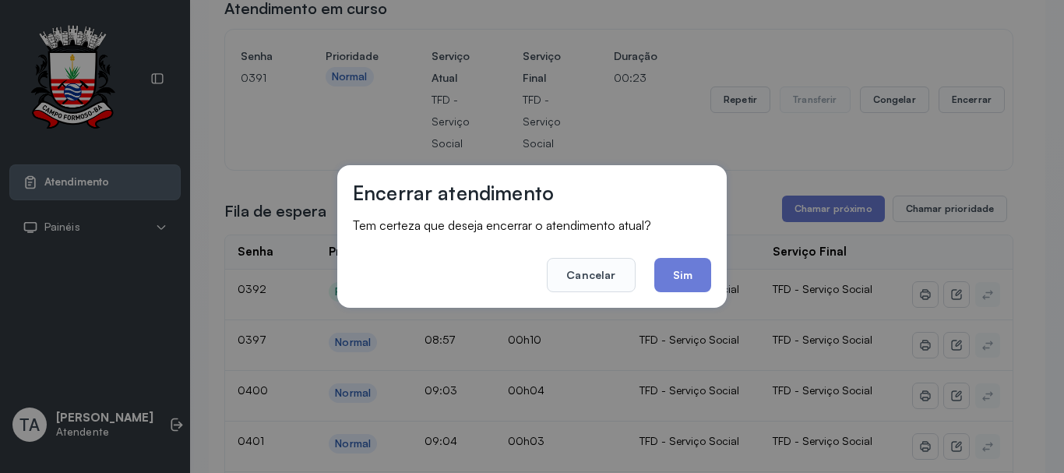
click at [682, 273] on button "Sim" at bounding box center [682, 275] width 57 height 34
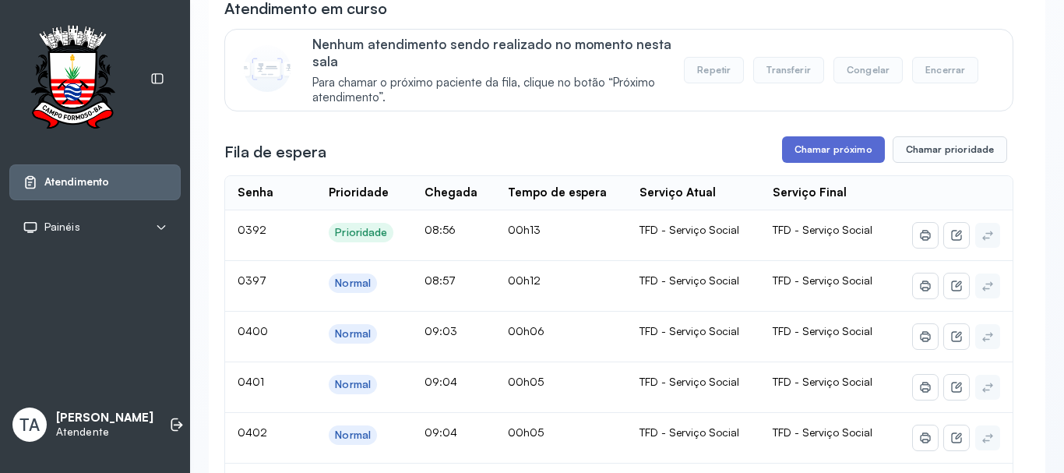
click at [829, 154] on button "Chamar próximo" at bounding box center [833, 149] width 103 height 26
click at [806, 153] on button "Chamar próximo" at bounding box center [833, 149] width 103 height 26
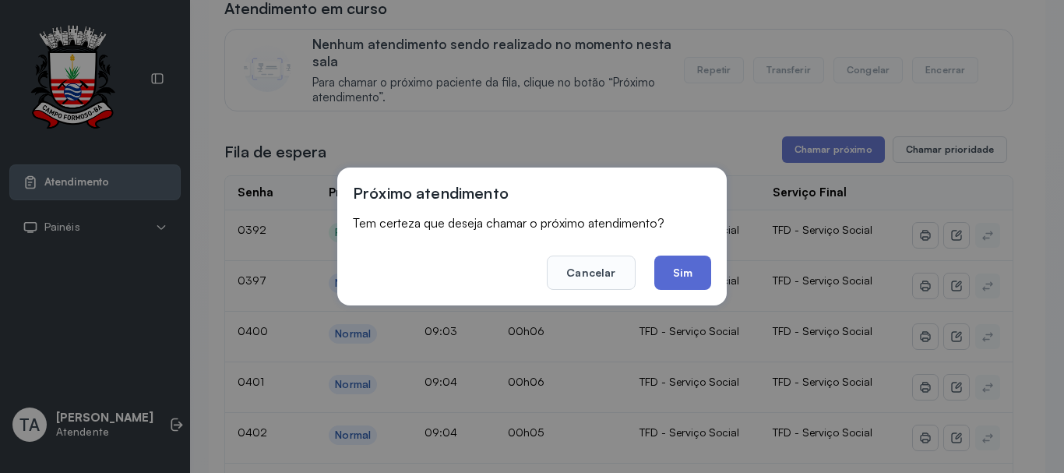
click at [681, 269] on button "Sim" at bounding box center [682, 272] width 57 height 34
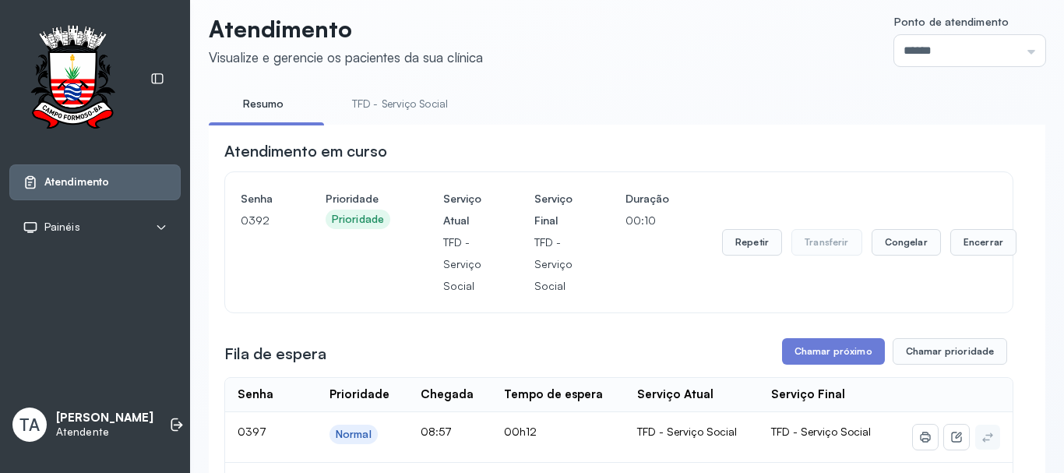
scroll to position [0, 0]
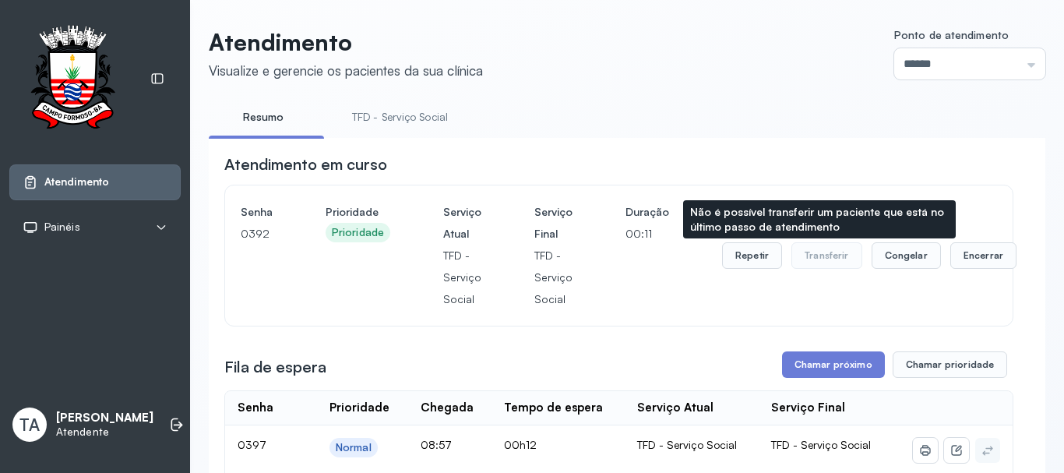
click at [794, 258] on button "Transferir" at bounding box center [826, 255] width 71 height 26
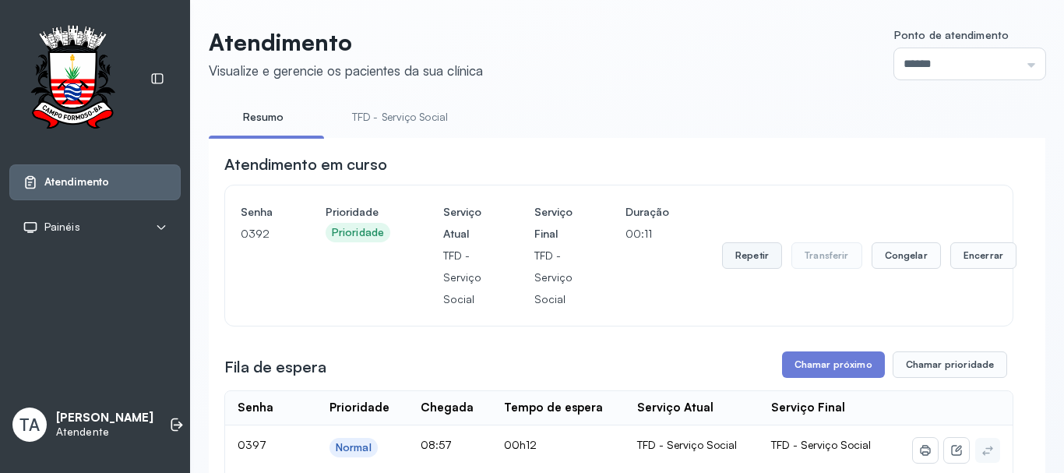
click at [773, 258] on button "Repetir" at bounding box center [752, 255] width 60 height 26
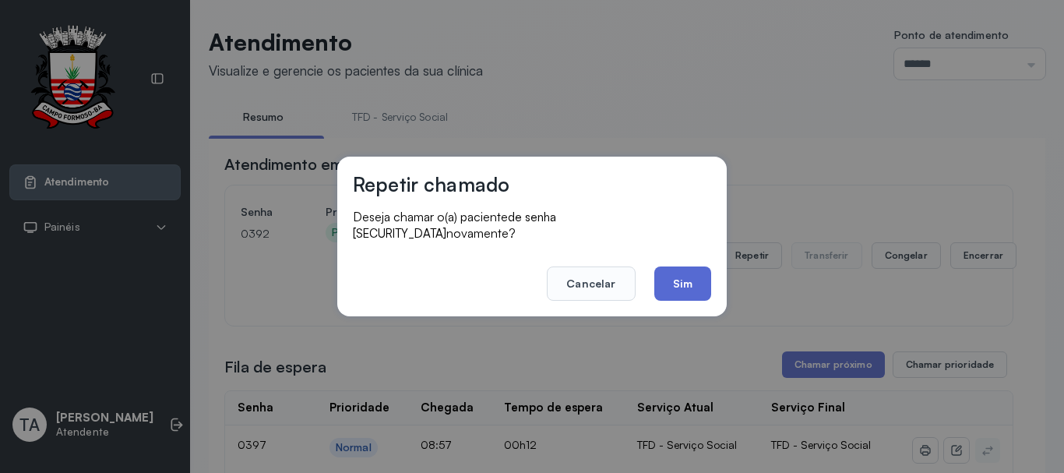
click at [683, 281] on button "Sim" at bounding box center [682, 283] width 57 height 34
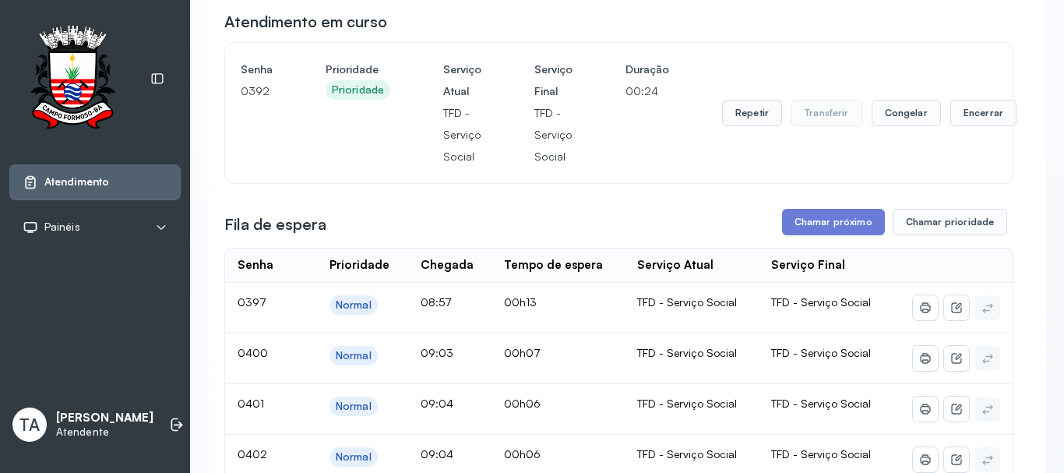
scroll to position [156, 0]
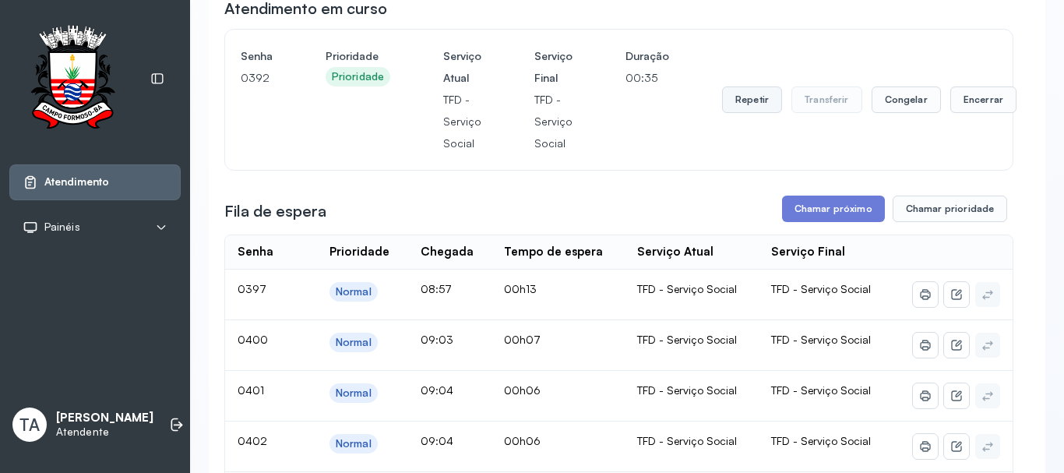
click at [732, 103] on button "Repetir" at bounding box center [752, 99] width 60 height 26
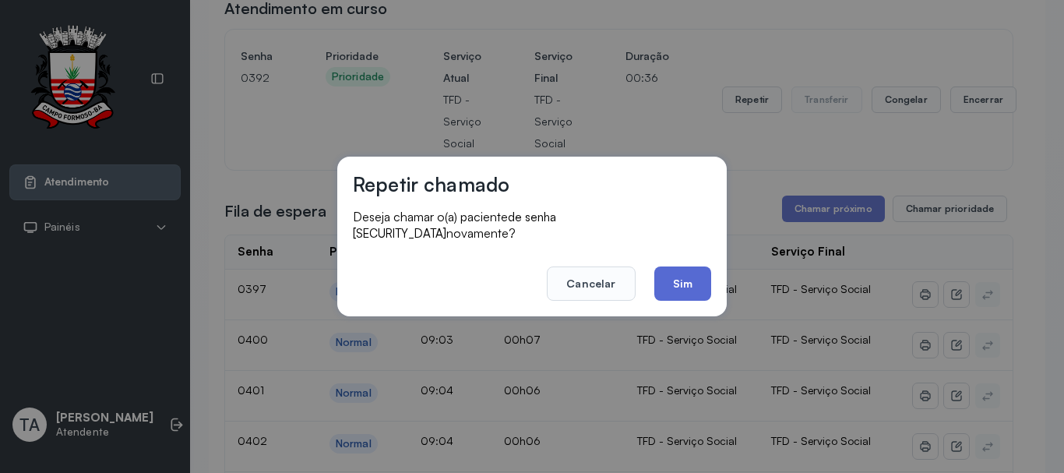
click at [696, 273] on button "Sim" at bounding box center [682, 283] width 57 height 34
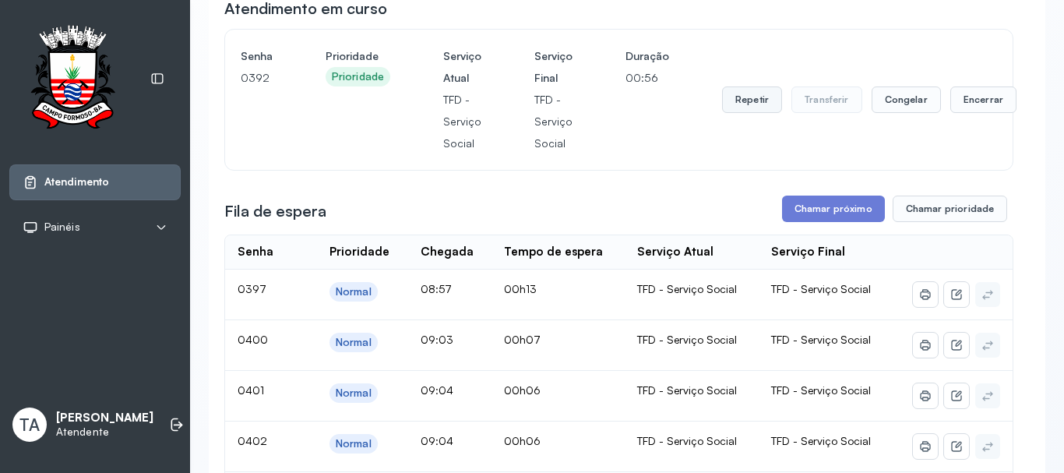
click at [754, 92] on button "Repetir" at bounding box center [752, 99] width 60 height 26
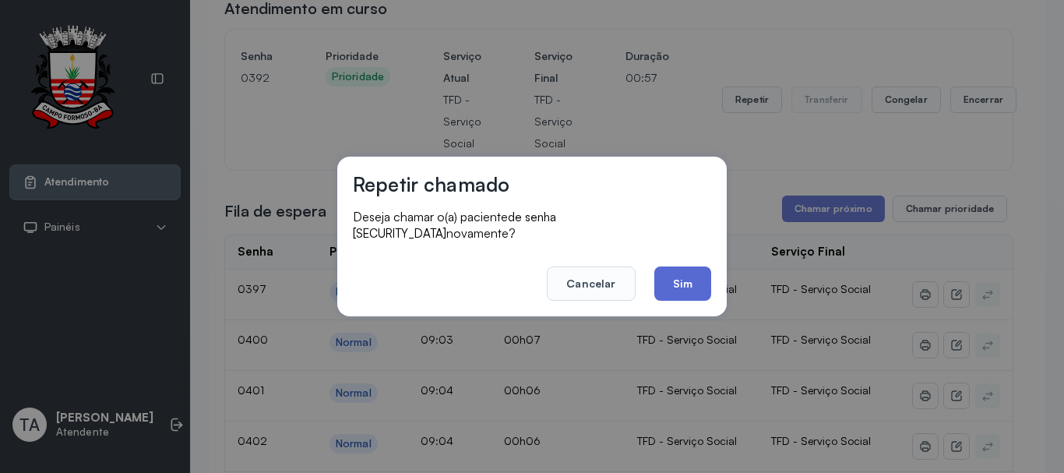
click at [687, 270] on button "Sim" at bounding box center [682, 283] width 57 height 34
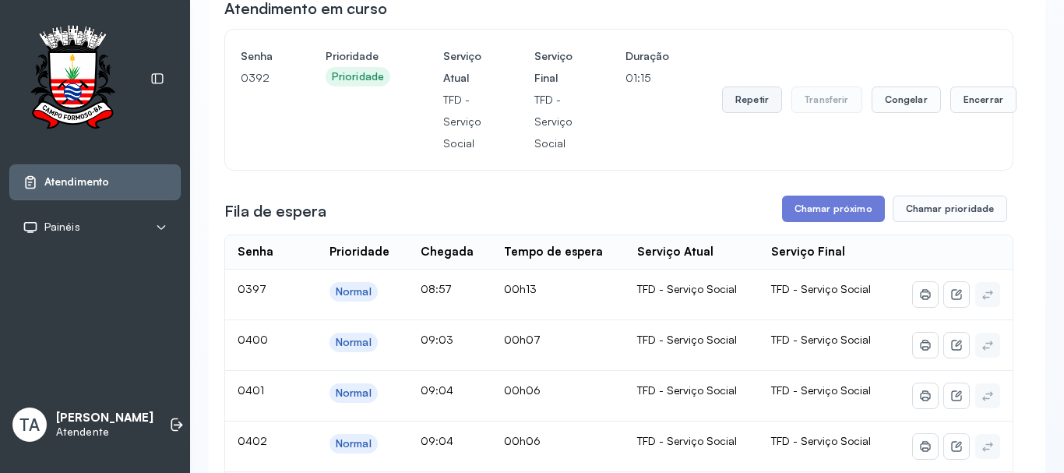
click at [738, 104] on button "Repetir" at bounding box center [752, 99] width 60 height 26
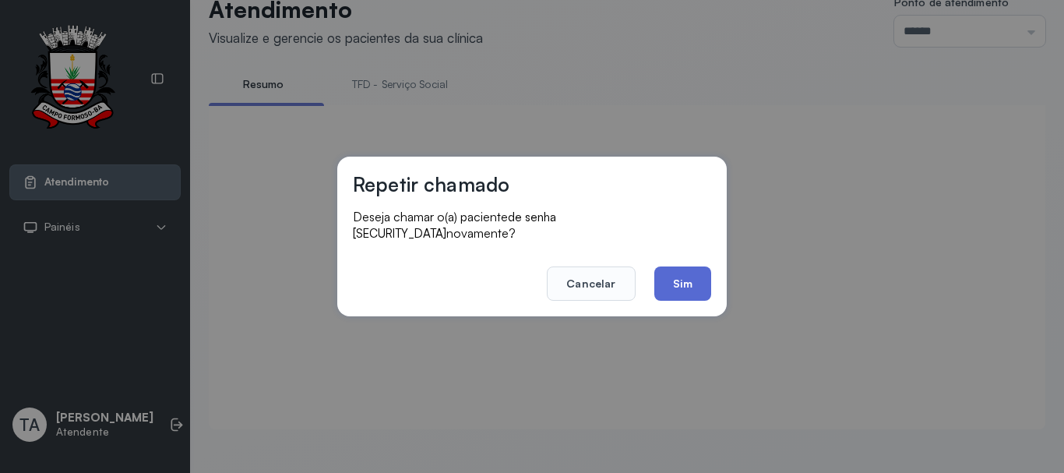
scroll to position [48, 0]
click at [690, 272] on button "Sim" at bounding box center [682, 283] width 57 height 34
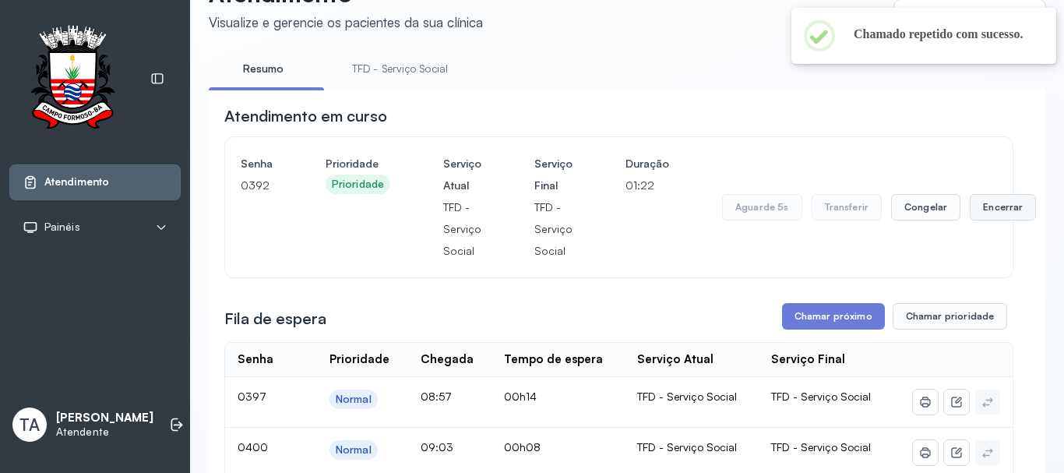
click at [991, 210] on button "Encerrar" at bounding box center [1003, 207] width 66 height 26
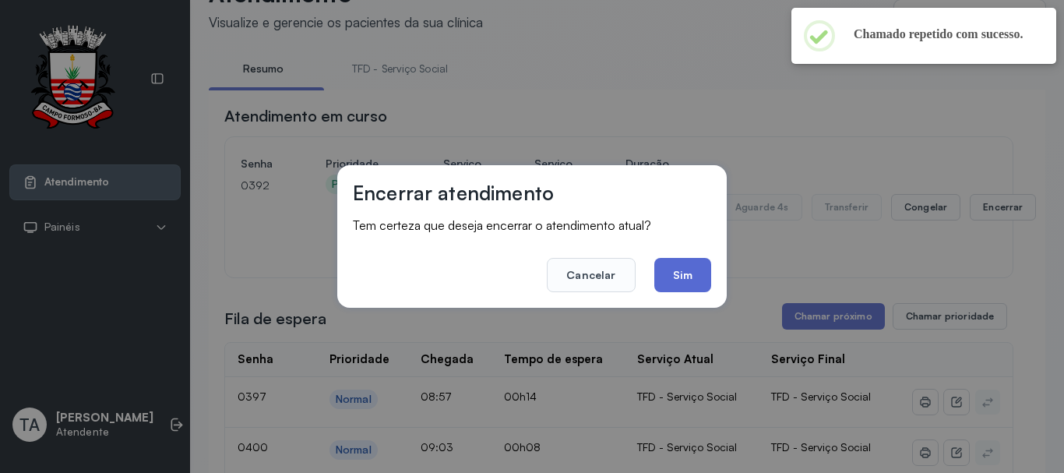
click at [697, 267] on button "Sim" at bounding box center [682, 275] width 57 height 34
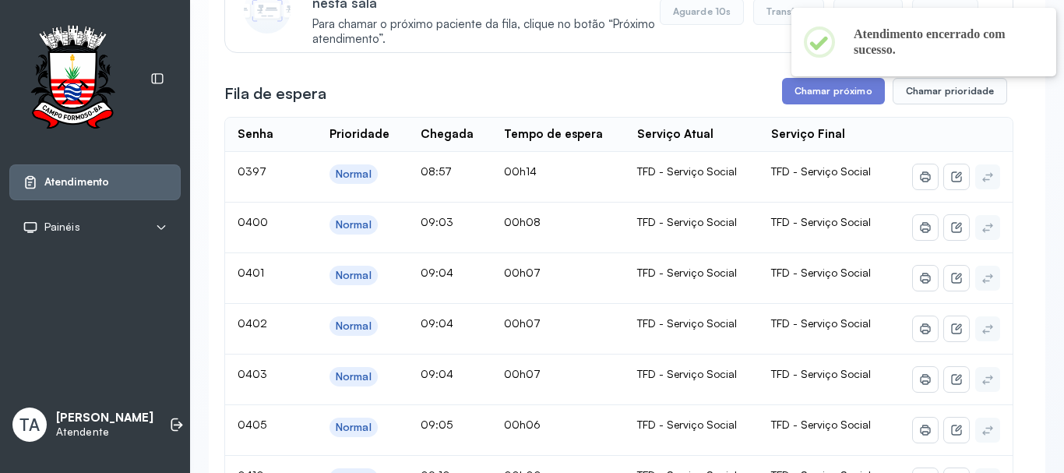
scroll to position [126, 0]
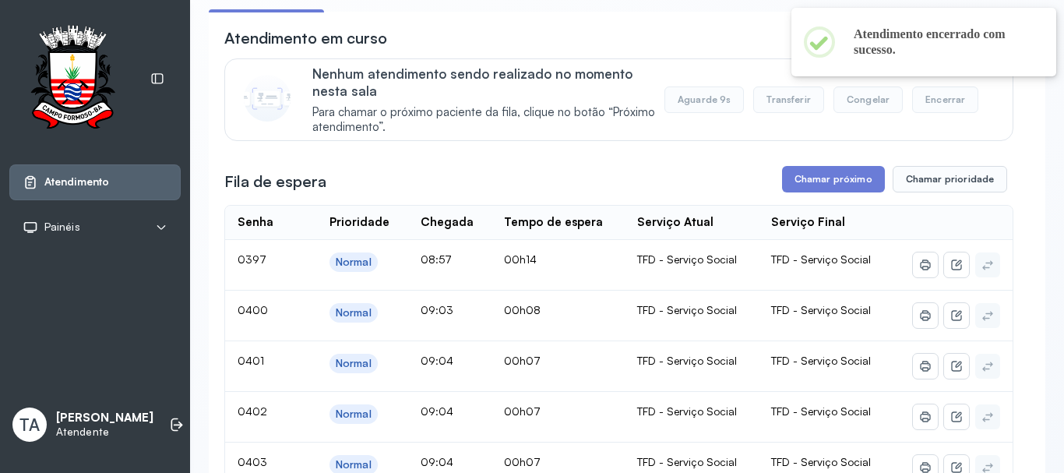
click at [799, 190] on button "Chamar próximo" at bounding box center [833, 179] width 103 height 26
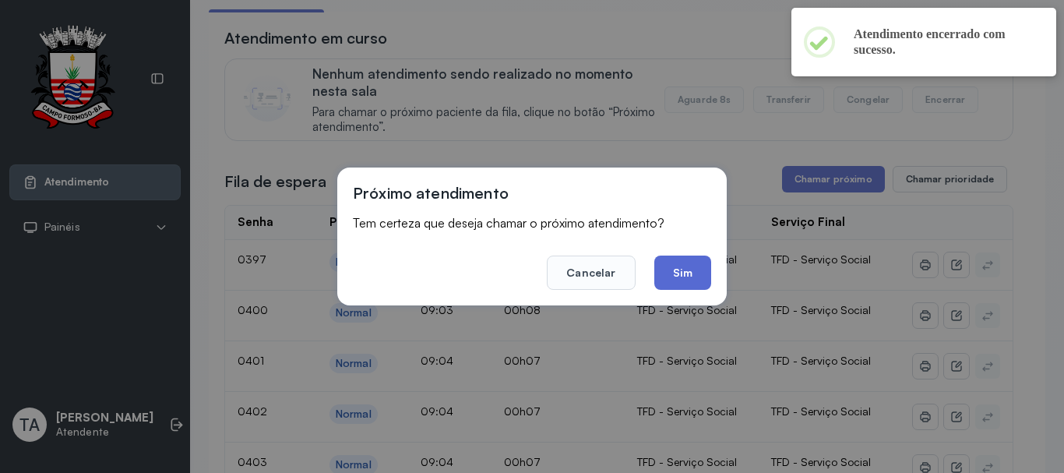
click at [692, 287] on button "Sim" at bounding box center [682, 272] width 57 height 34
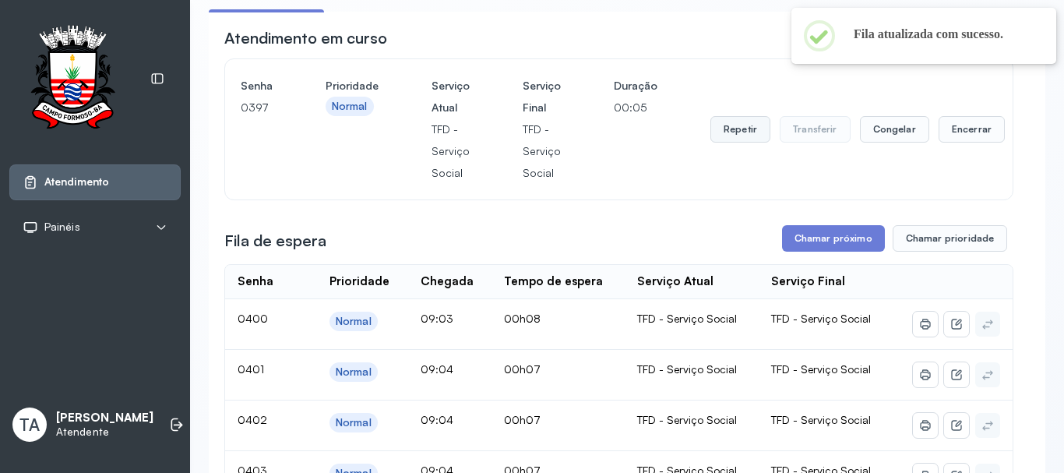
click at [717, 142] on button "Repetir" at bounding box center [740, 129] width 60 height 26
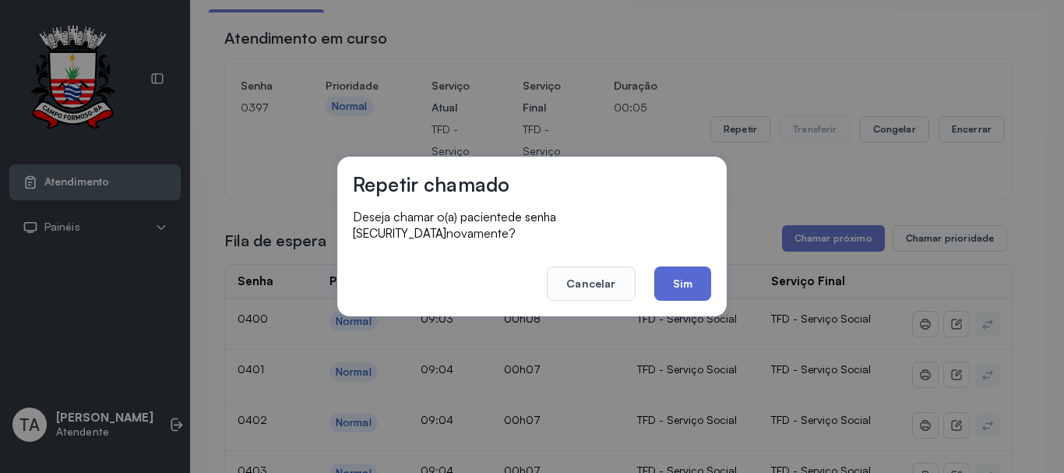
click at [672, 266] on button "Sim" at bounding box center [682, 283] width 57 height 34
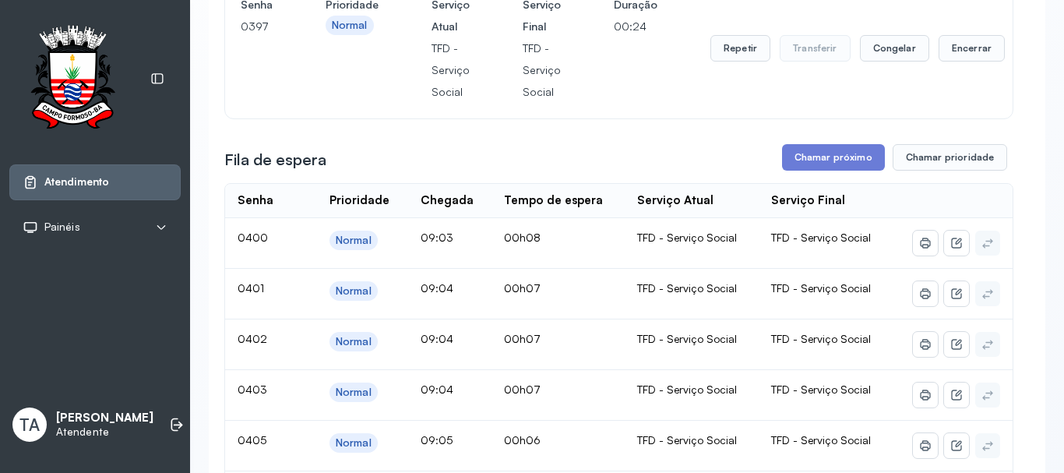
scroll to position [204, 0]
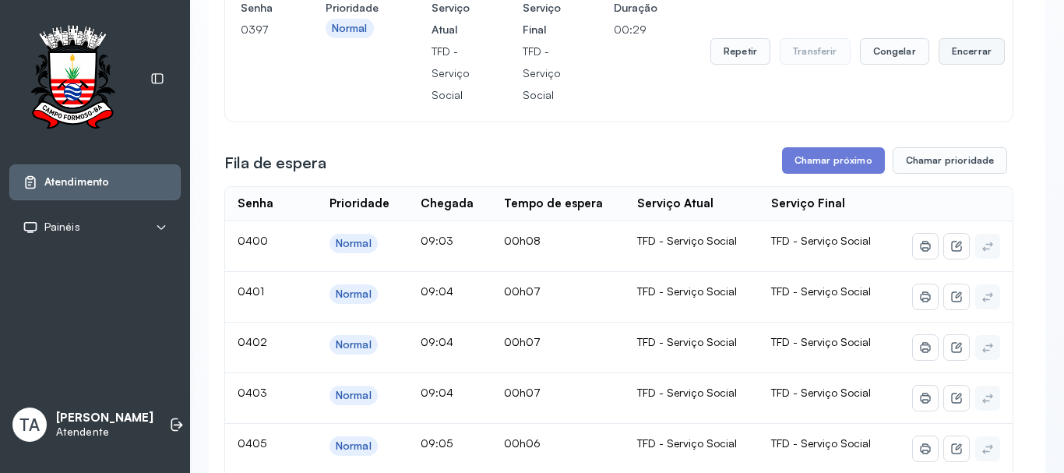
click at [949, 65] on button "Encerrar" at bounding box center [971, 51] width 66 height 26
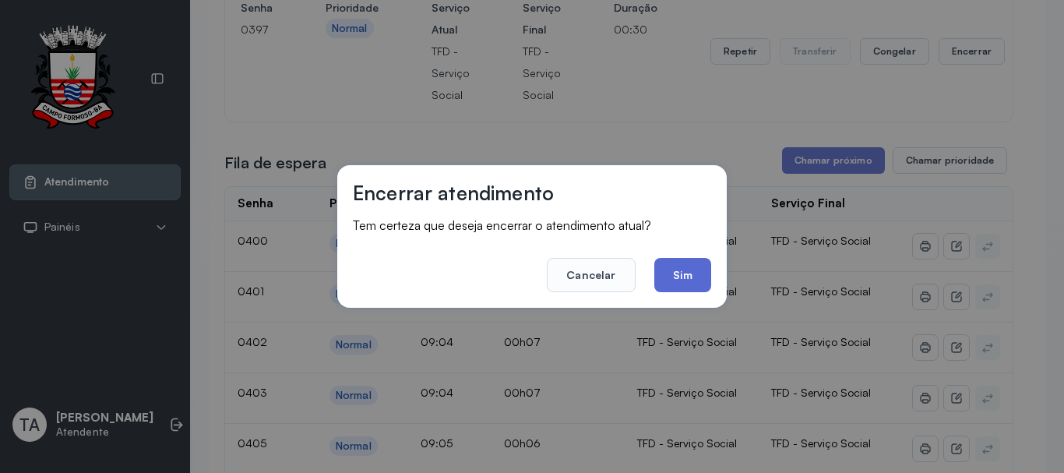
click at [678, 289] on button "Sim" at bounding box center [682, 275] width 57 height 34
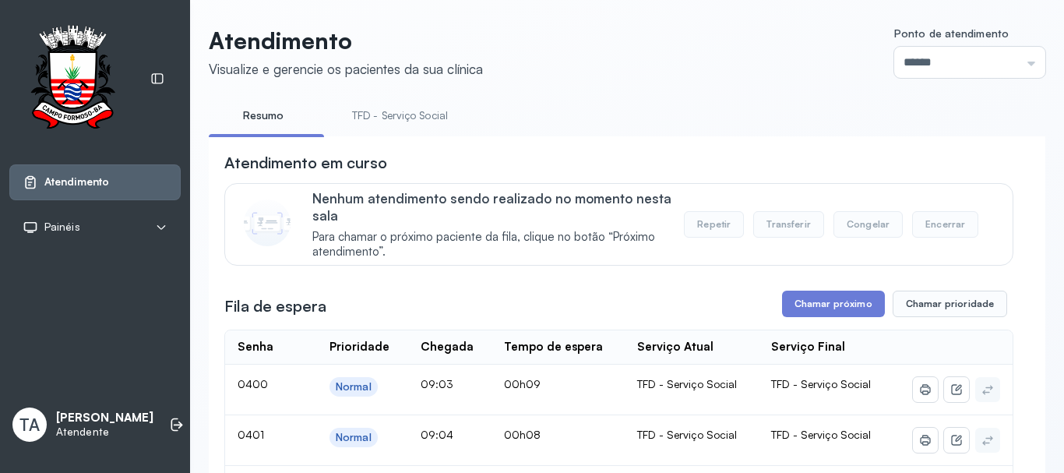
scroll to position [0, 0]
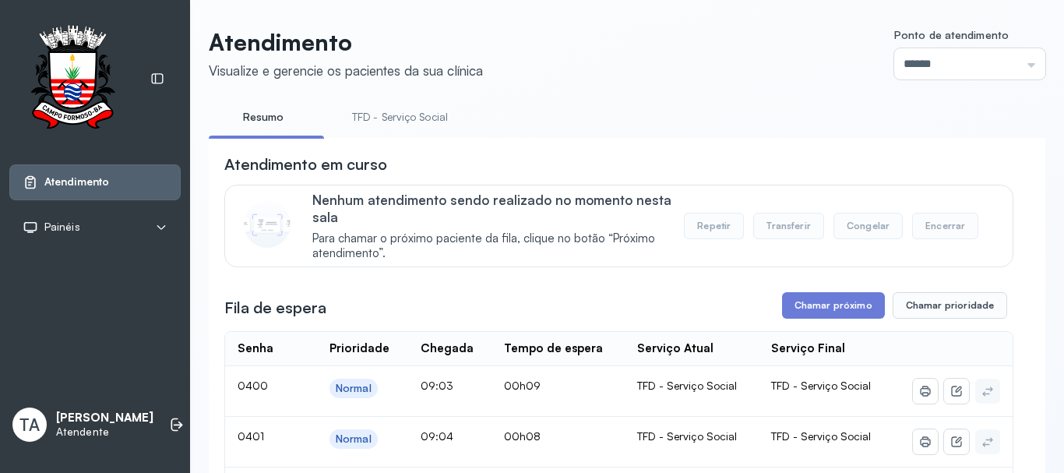
click at [454, 118] on link "TFD - Serviço Social" at bounding box center [399, 117] width 127 height 26
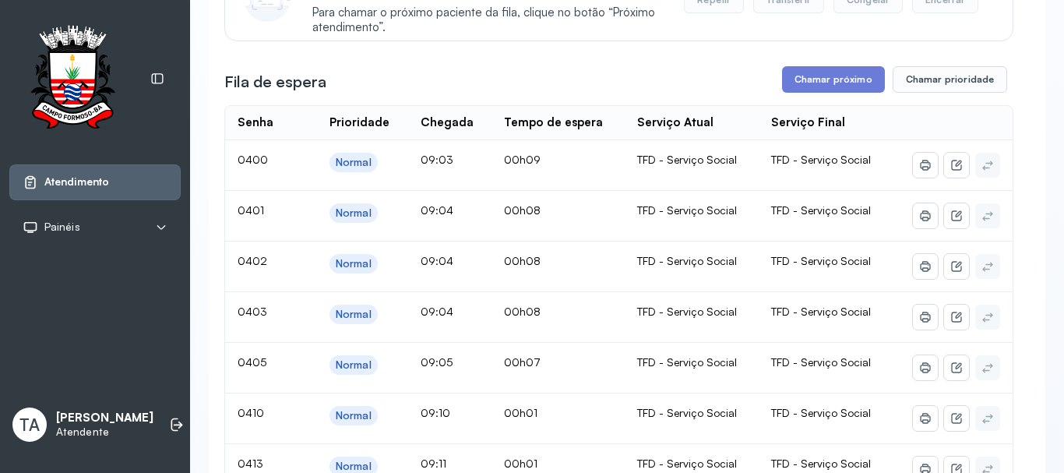
scroll to position [204, 0]
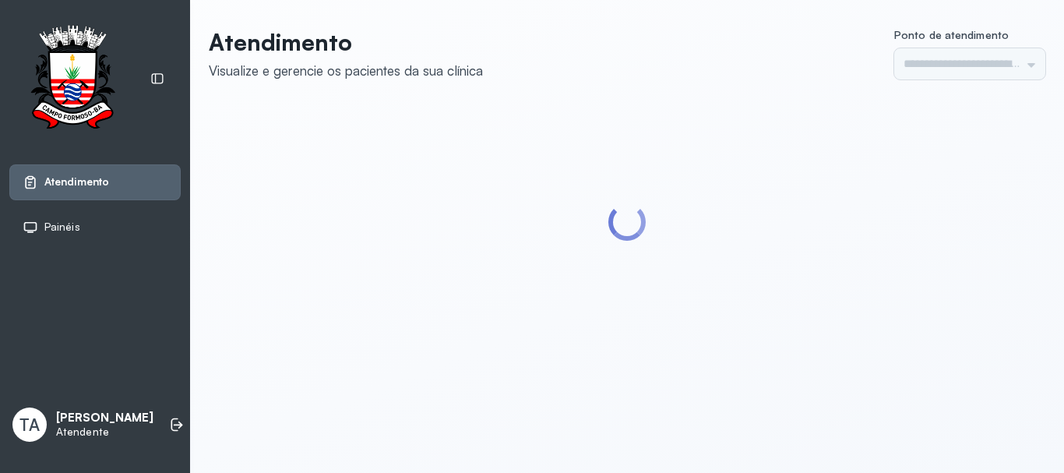
type input "******"
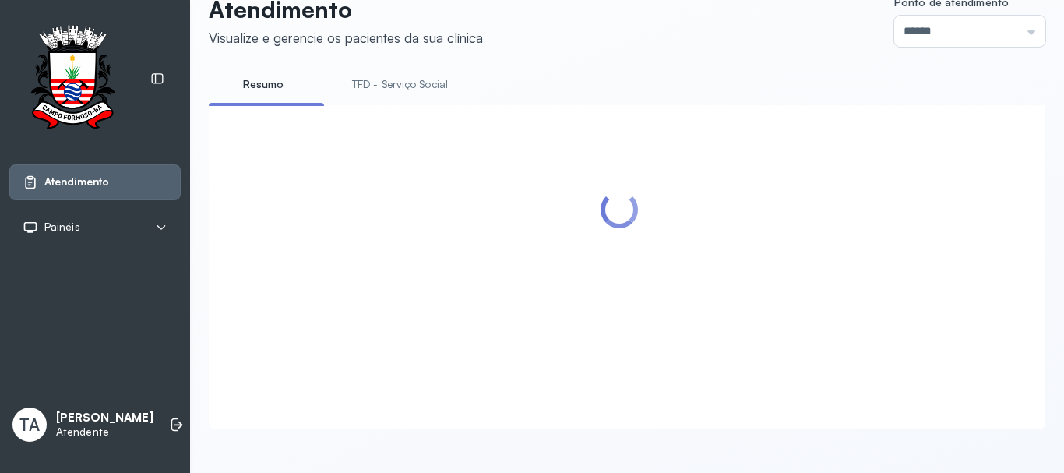
scroll to position [48, 0]
click at [801, 86] on ul "Resumo TFD - Serviço Social" at bounding box center [627, 89] width 836 height 35
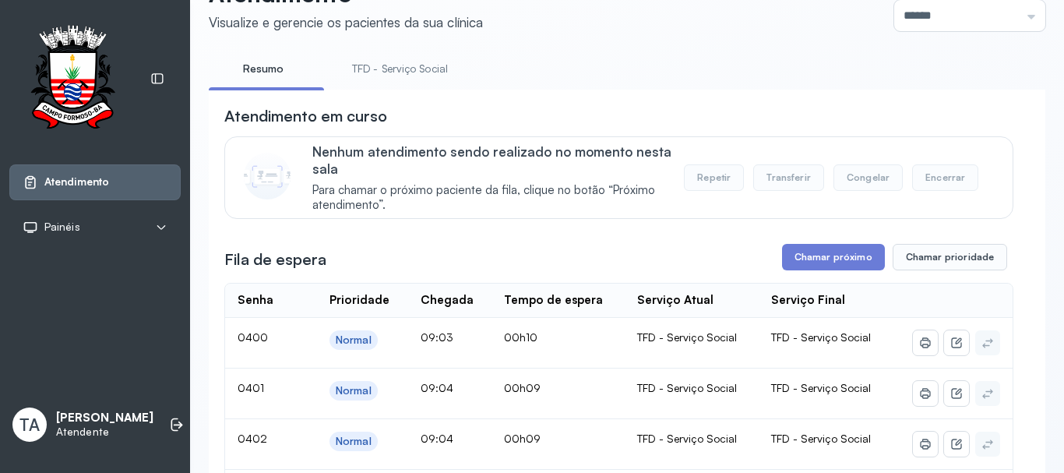
scroll to position [234, 0]
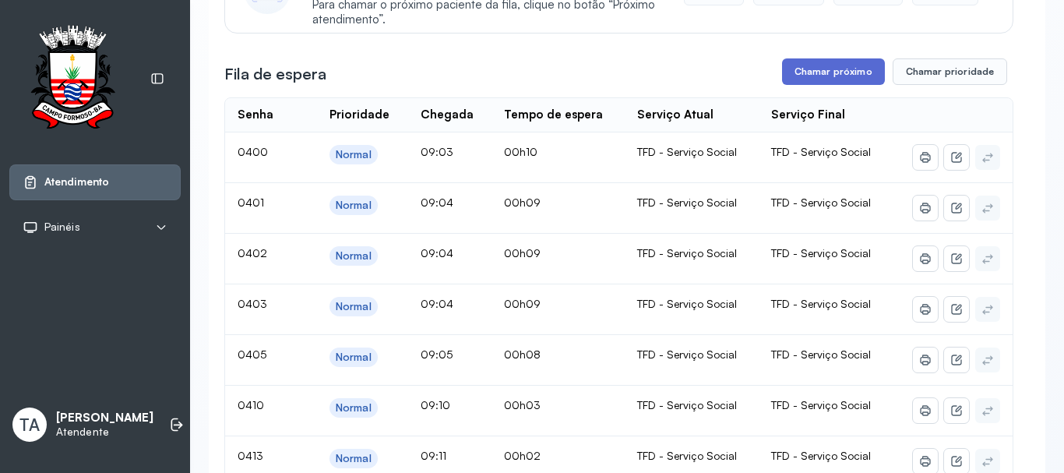
click at [798, 85] on button "Chamar próximo" at bounding box center [833, 71] width 103 height 26
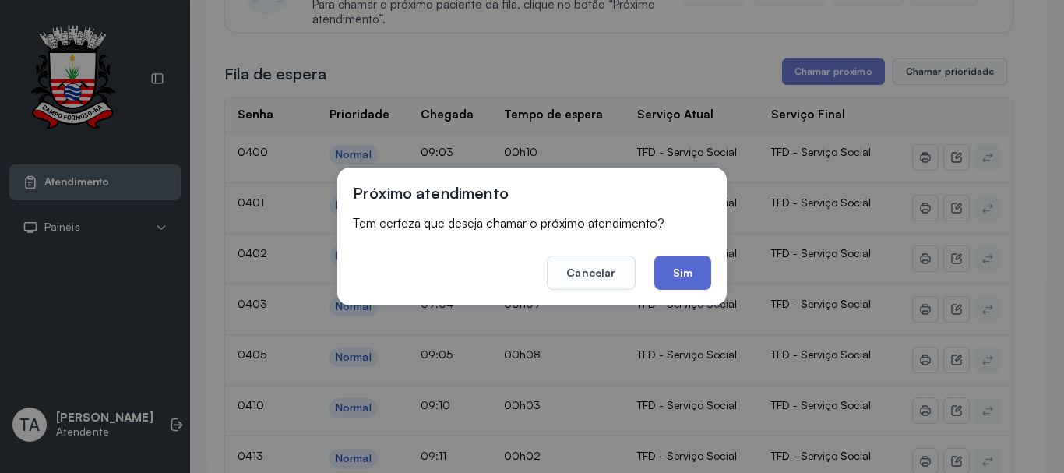
click at [702, 277] on button "Sim" at bounding box center [682, 272] width 57 height 34
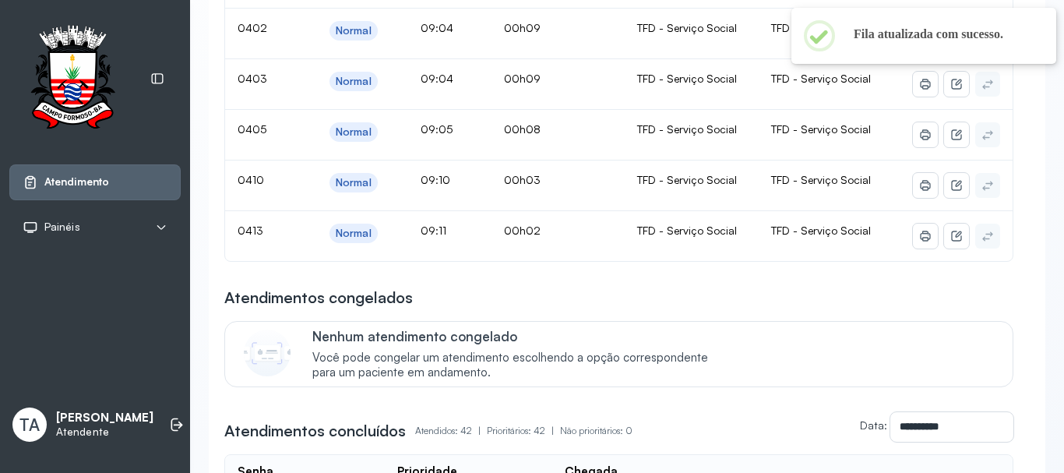
scroll to position [156, 0]
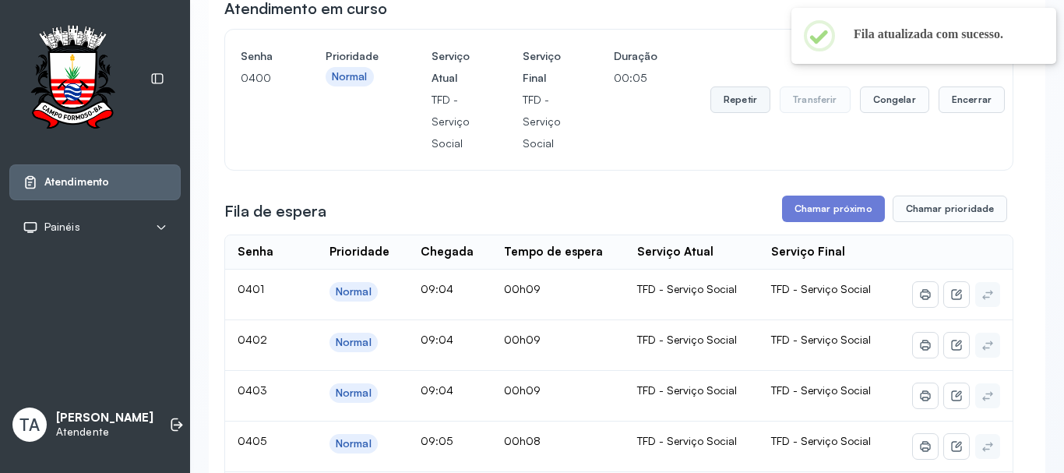
click at [725, 100] on button "Repetir" at bounding box center [740, 99] width 60 height 26
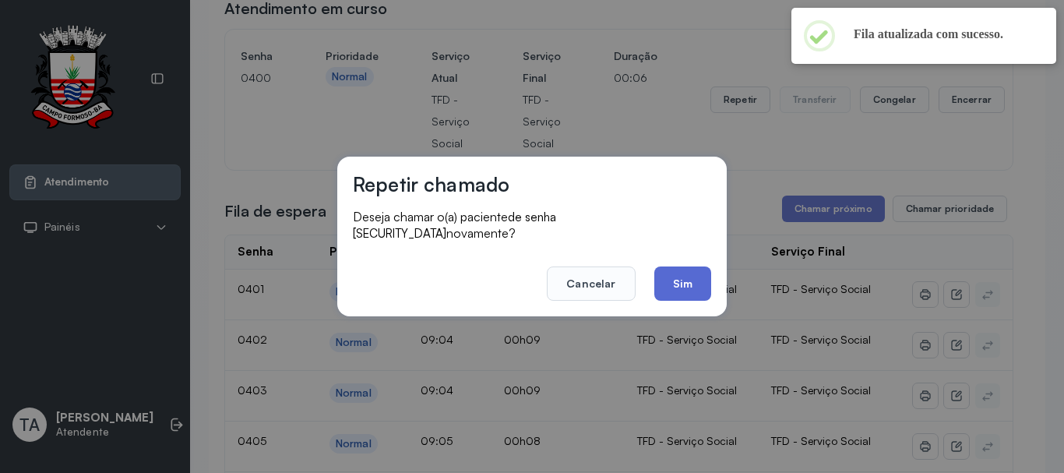
click at [678, 271] on button "Sim" at bounding box center [682, 283] width 57 height 34
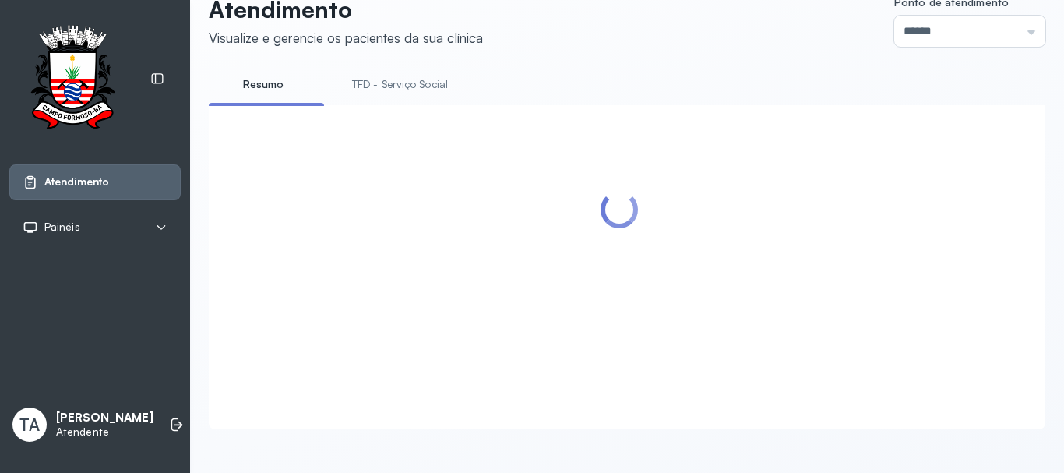
scroll to position [0, 0]
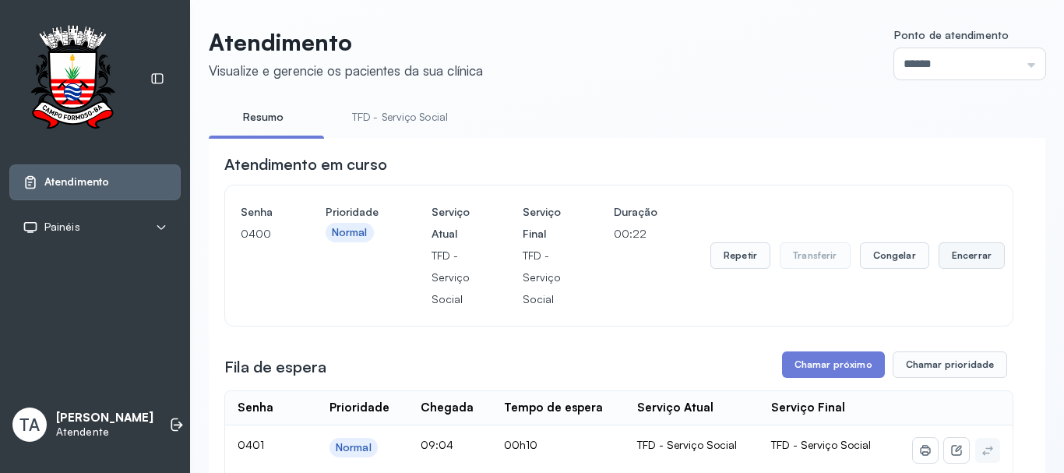
click at [970, 260] on button "Encerrar" at bounding box center [971, 255] width 66 height 26
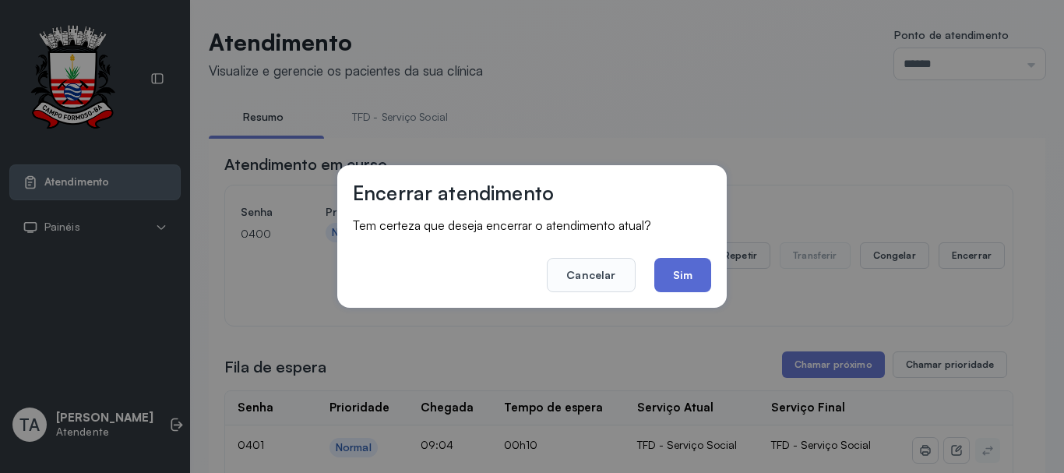
click at [687, 280] on button "Sim" at bounding box center [682, 275] width 57 height 34
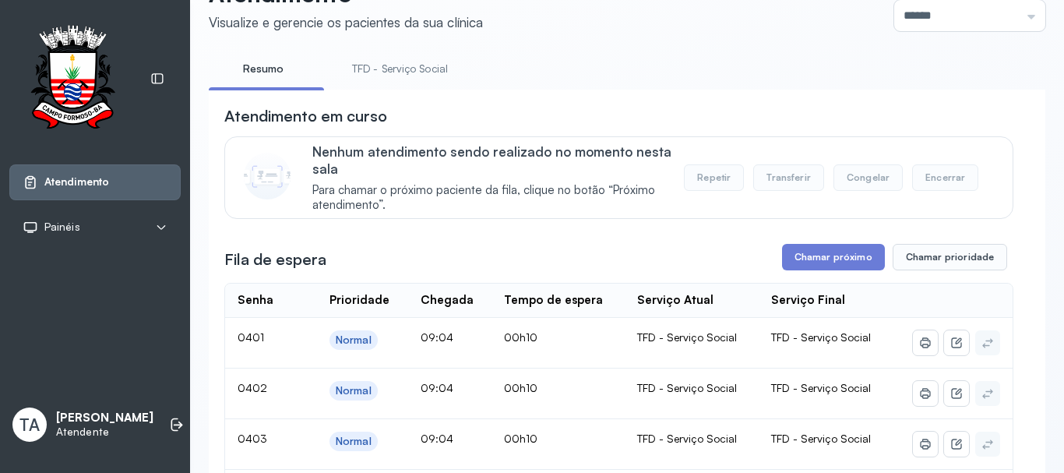
scroll to position [312, 0]
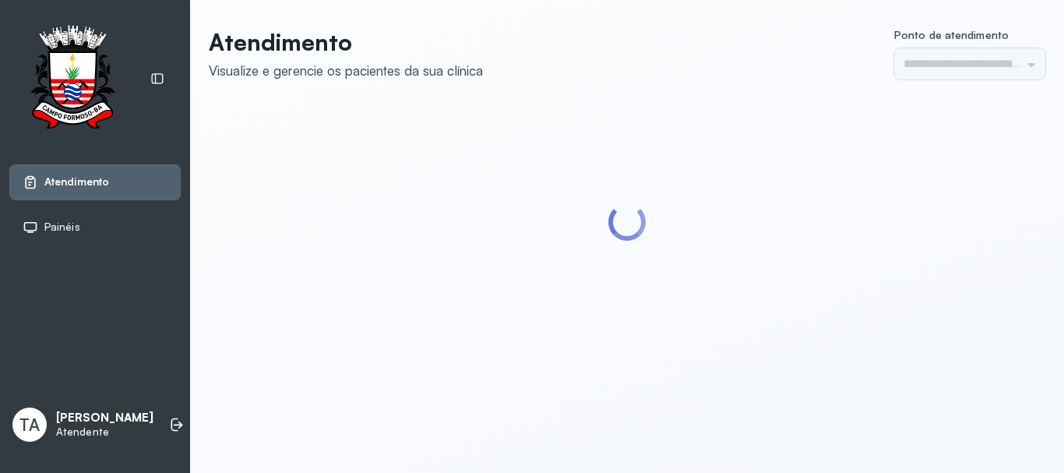
type input "******"
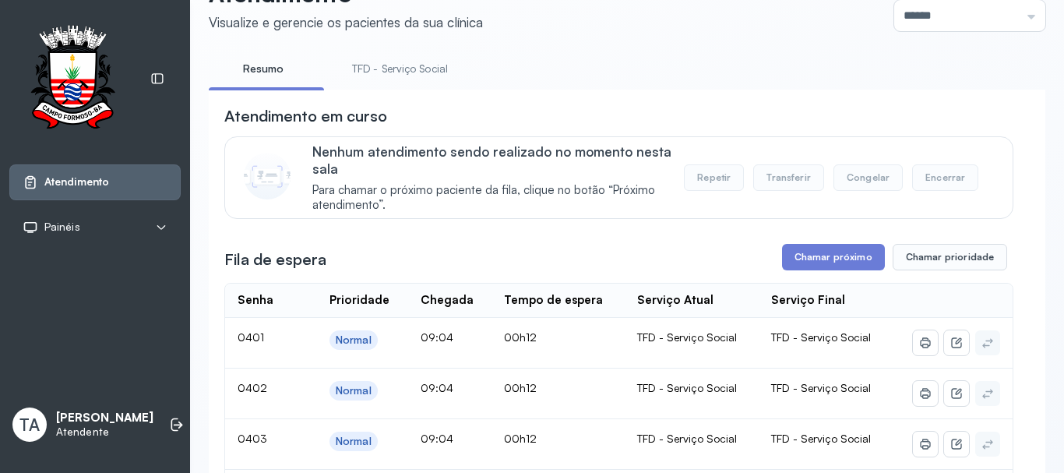
scroll to position [312, 0]
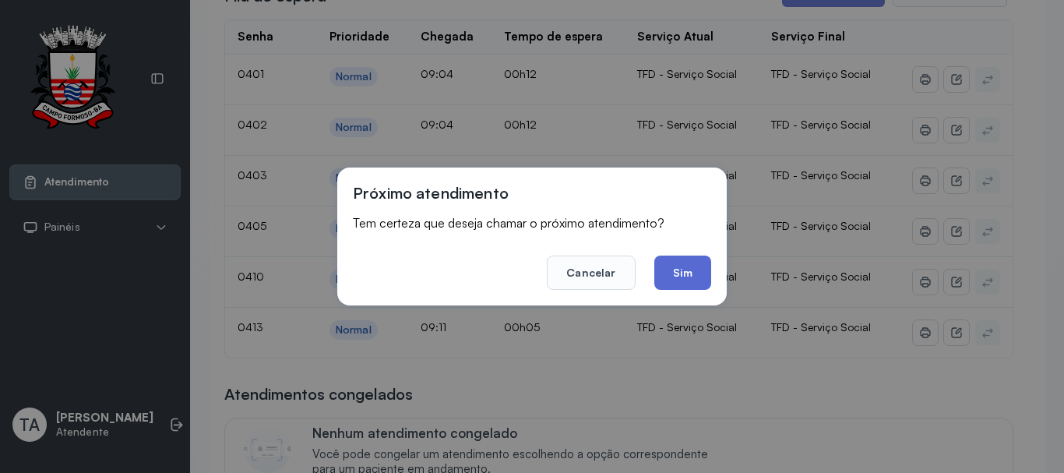
click at [706, 283] on button "Sim" at bounding box center [682, 272] width 57 height 34
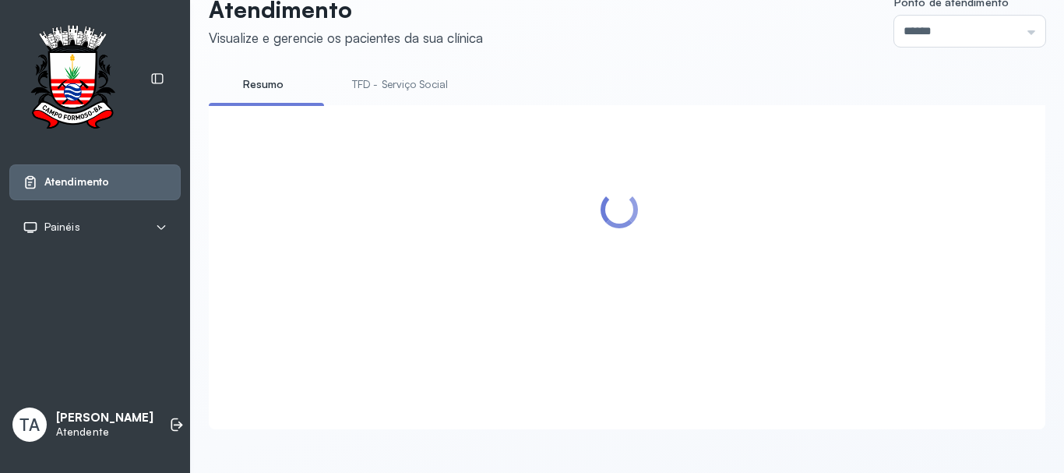
click at [689, 283] on div at bounding box center [618, 248] width 789 height 255
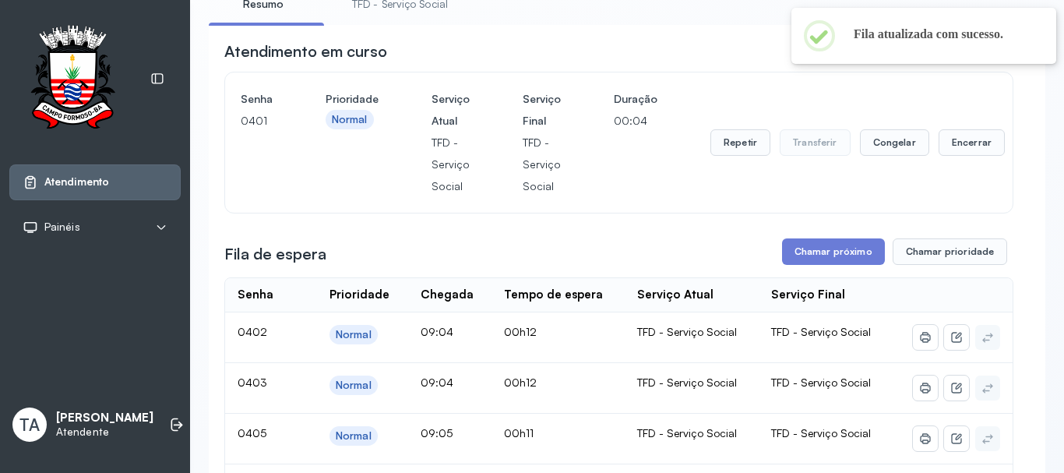
scroll to position [78, 0]
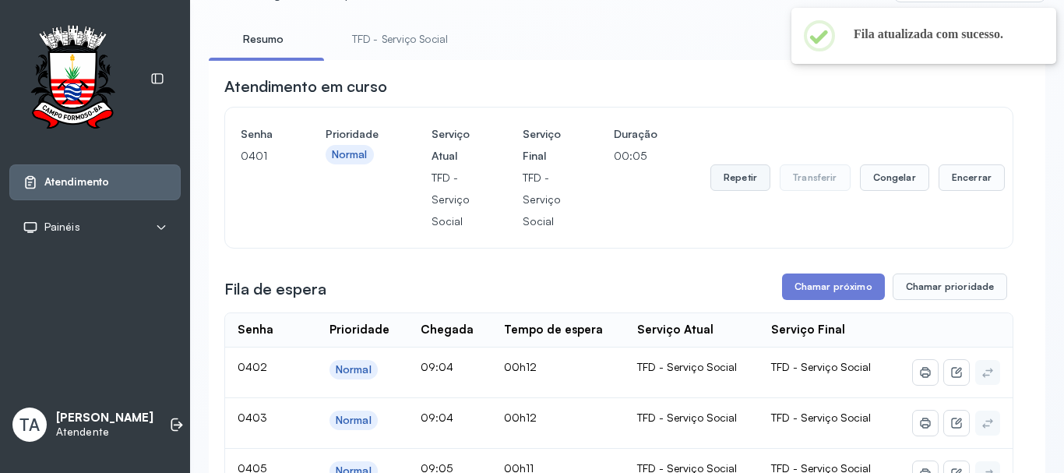
click at [713, 186] on button "Repetir" at bounding box center [740, 177] width 60 height 26
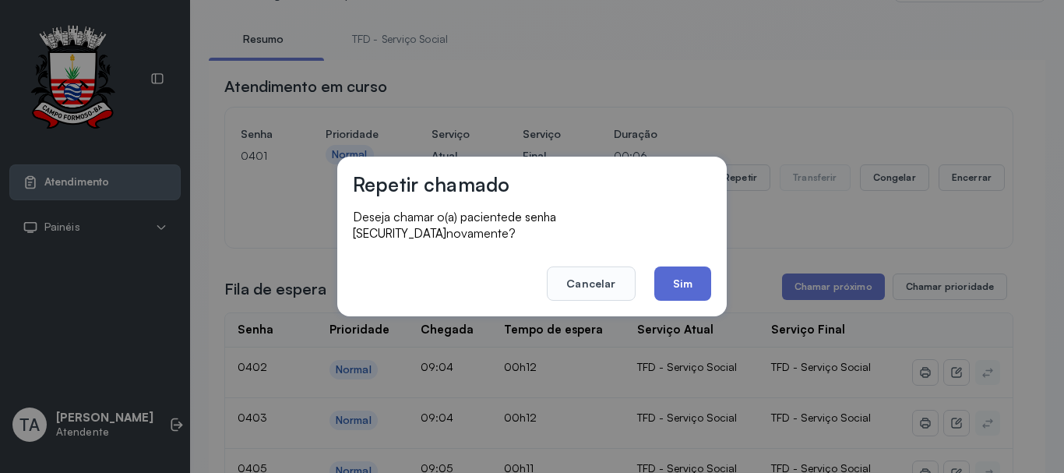
click at [666, 275] on button "Sim" at bounding box center [682, 283] width 57 height 34
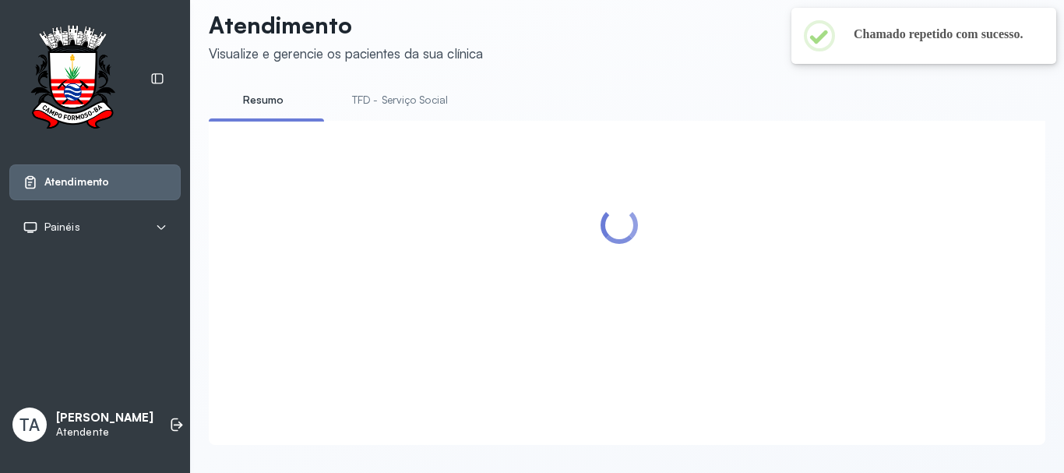
scroll to position [0, 0]
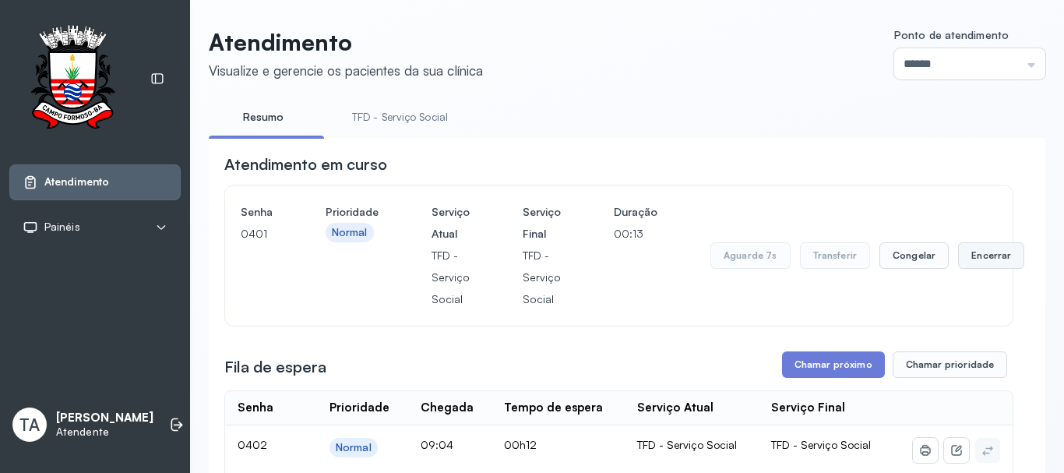
click at [993, 262] on button "Encerrar" at bounding box center [991, 255] width 66 height 26
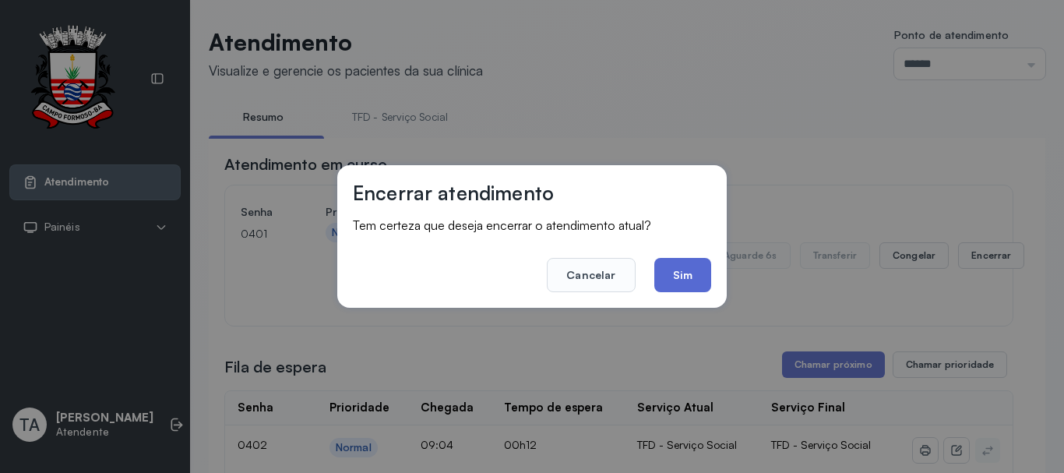
click at [677, 279] on button "Sim" at bounding box center [682, 275] width 57 height 34
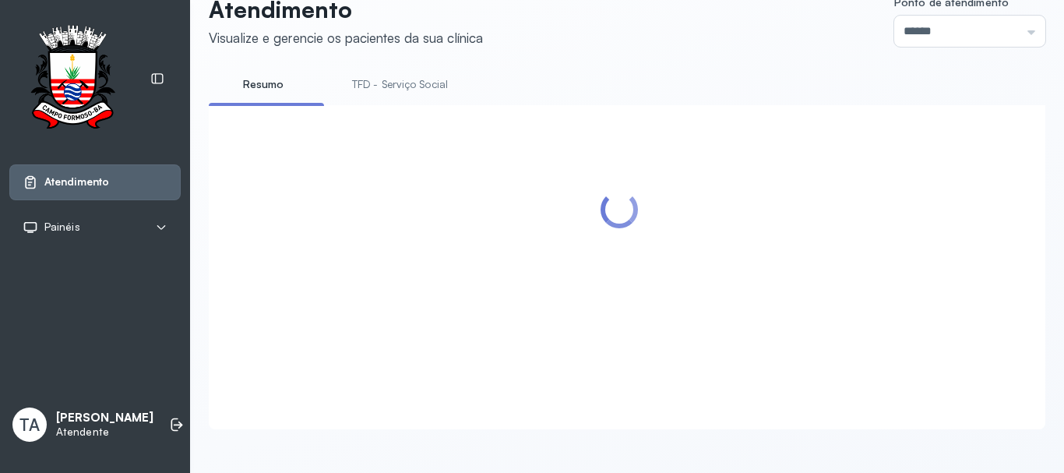
scroll to position [234, 0]
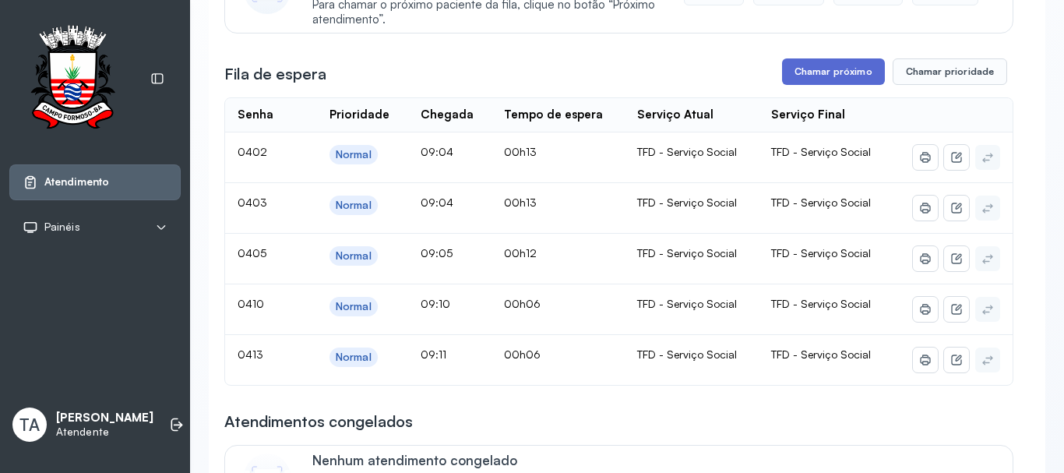
click at [814, 84] on button "Chamar próximo" at bounding box center [833, 71] width 103 height 26
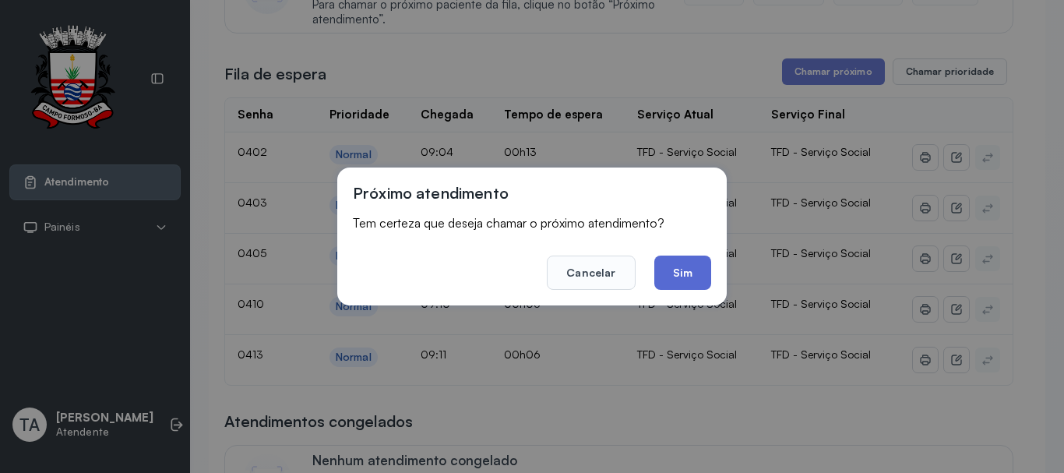
click at [688, 280] on button "Sim" at bounding box center [682, 272] width 57 height 34
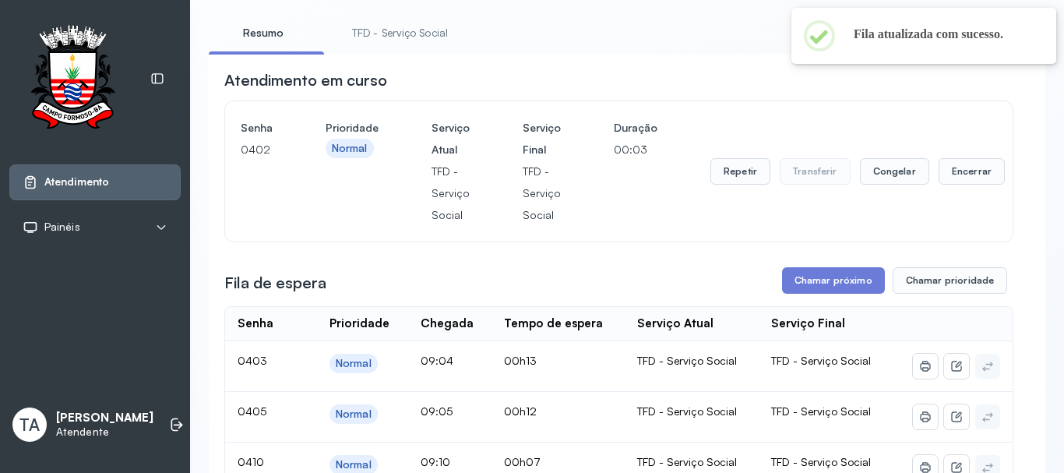
scroll to position [78, 0]
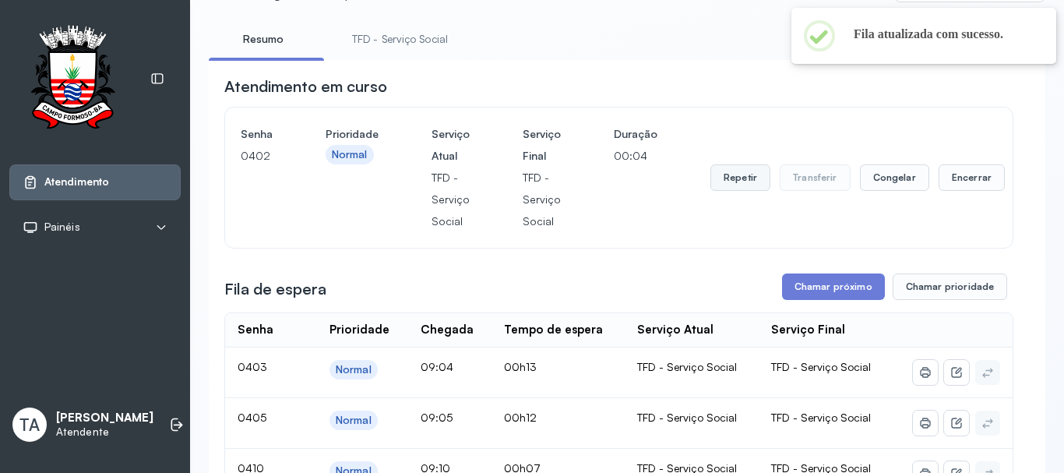
click at [710, 191] on button "Repetir" at bounding box center [740, 177] width 60 height 26
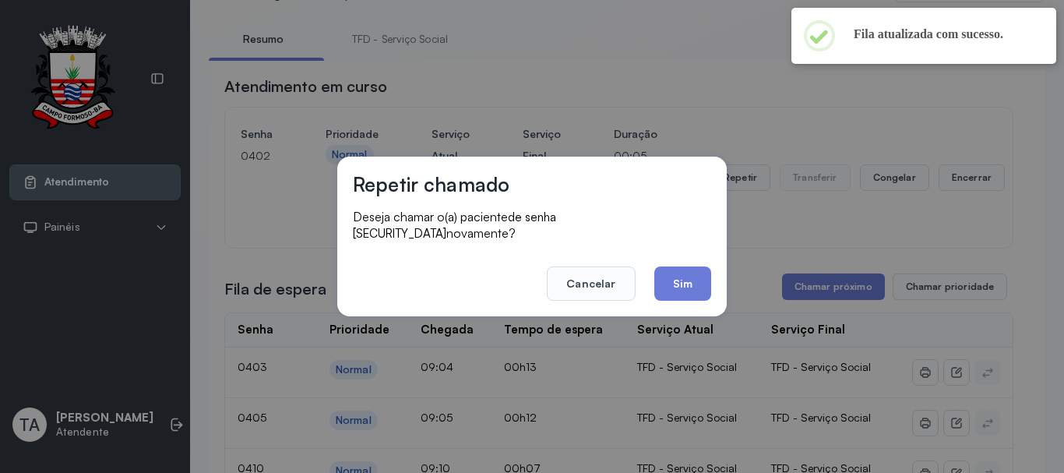
drag, startPoint x: 720, startPoint y: 192, endPoint x: 699, endPoint y: 210, distance: 28.1
click at [720, 192] on div "Repetir chamado Deseja chamar o(a) paciente de senha 0402 novamente? Cancelar S…" at bounding box center [531, 237] width 389 height 160
click at [668, 289] on button "Sim" at bounding box center [682, 283] width 57 height 34
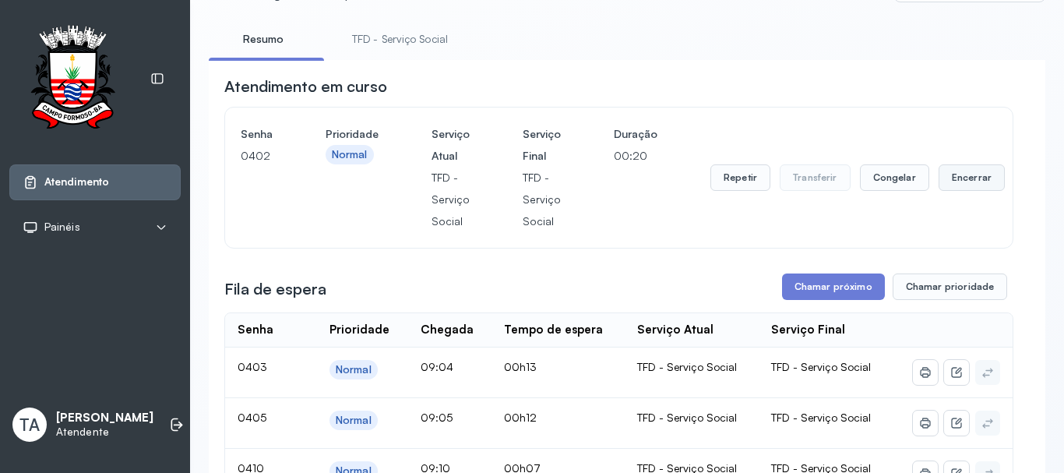
click at [965, 184] on button "Encerrar" at bounding box center [971, 177] width 66 height 26
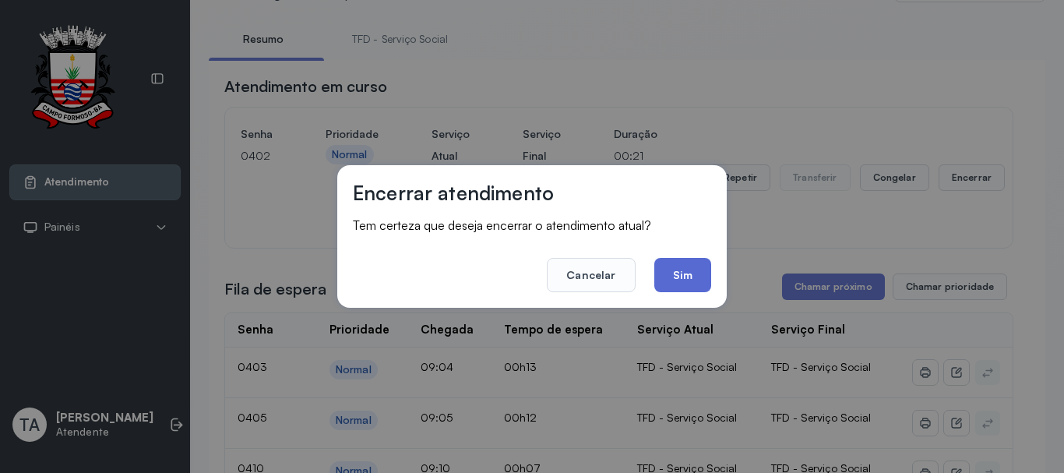
click at [663, 268] on button "Sim" at bounding box center [682, 275] width 57 height 34
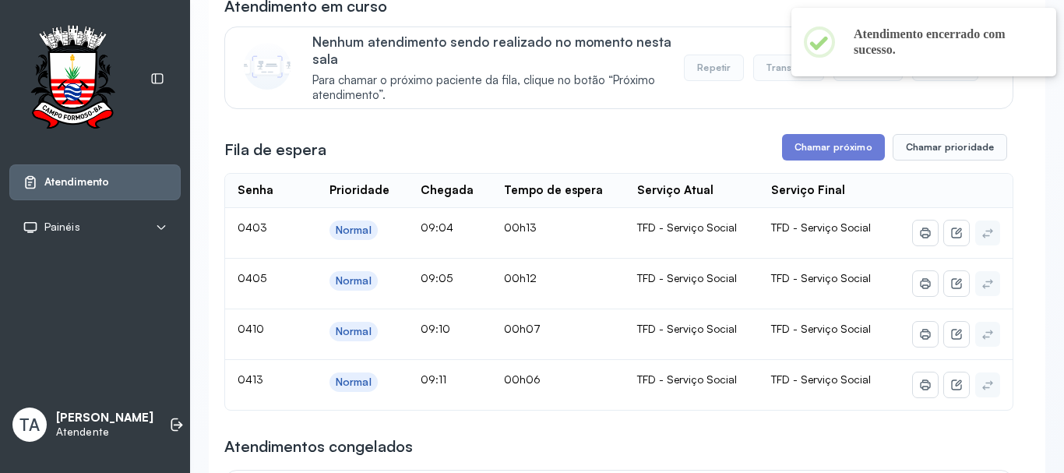
scroll to position [234, 0]
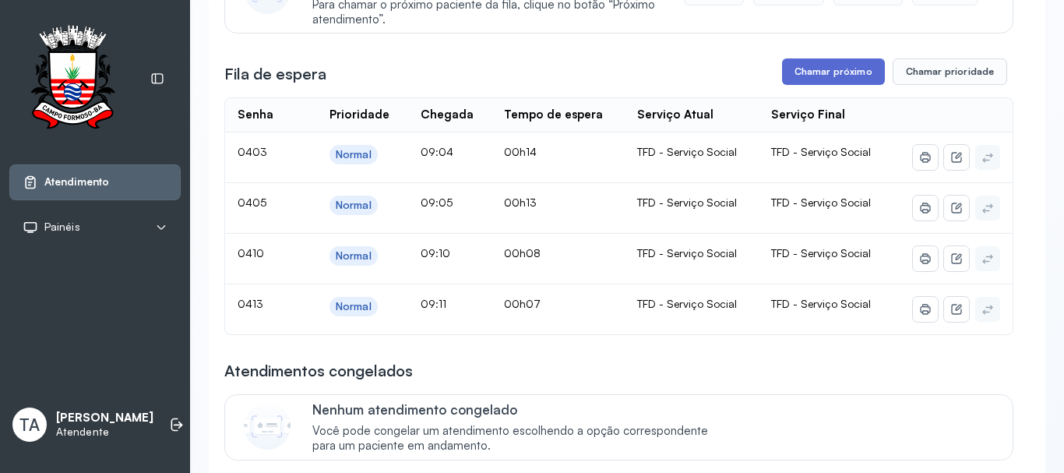
click at [794, 85] on button "Chamar próximo" at bounding box center [833, 71] width 103 height 26
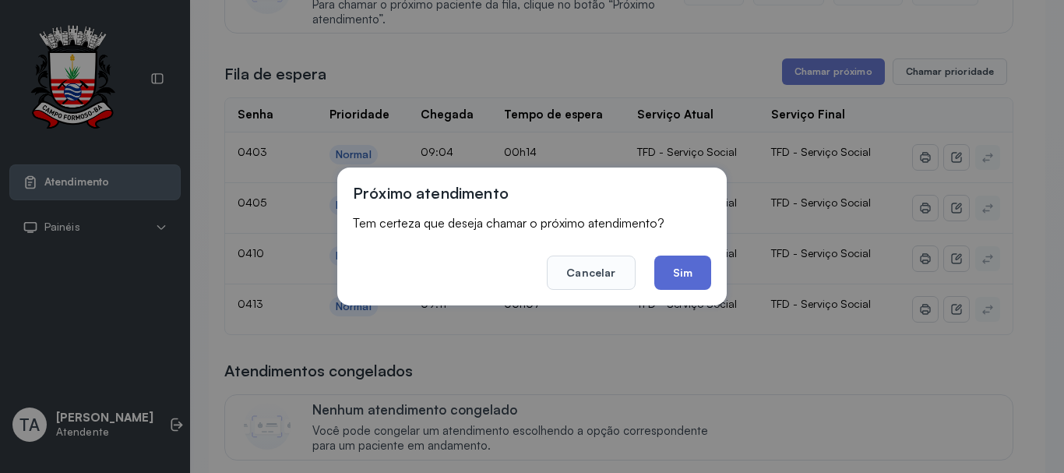
click at [665, 273] on button "Sim" at bounding box center [682, 272] width 57 height 34
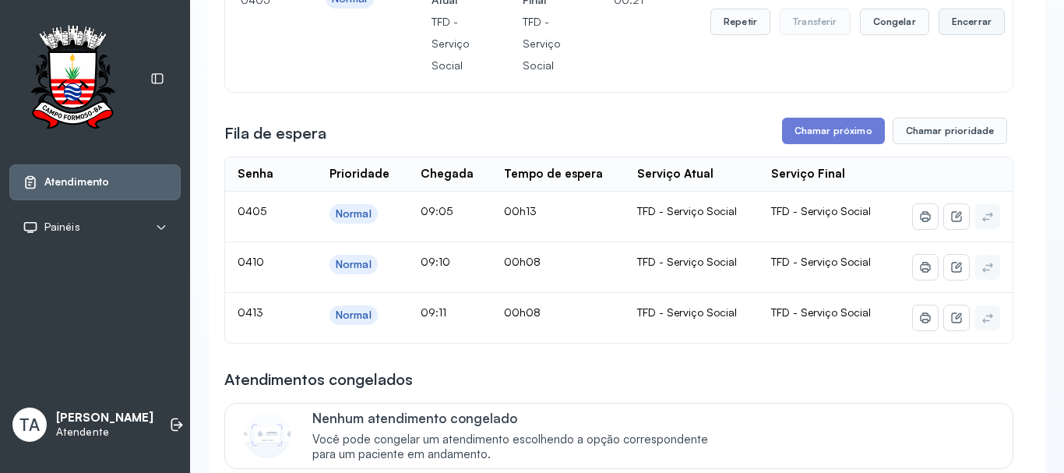
click at [962, 27] on button "Encerrar" at bounding box center [971, 22] width 66 height 26
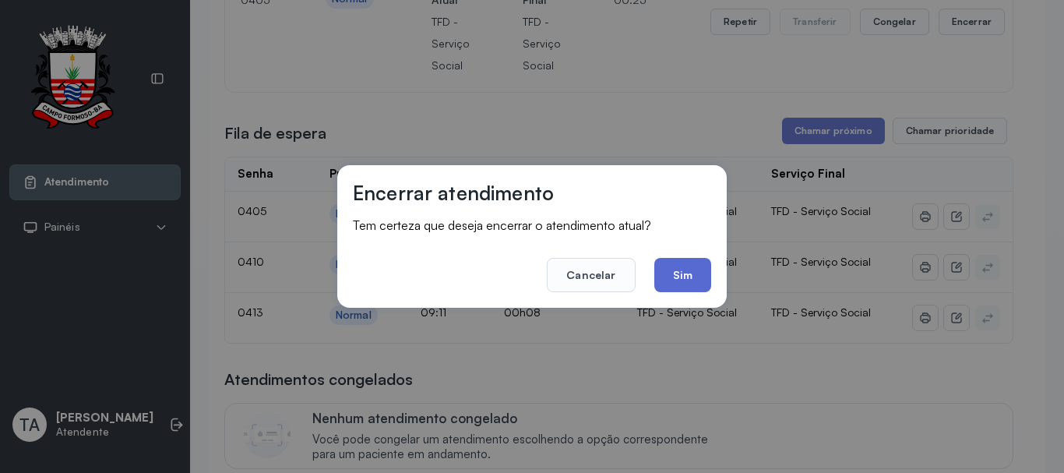
click at [686, 273] on button "Sim" at bounding box center [682, 275] width 57 height 34
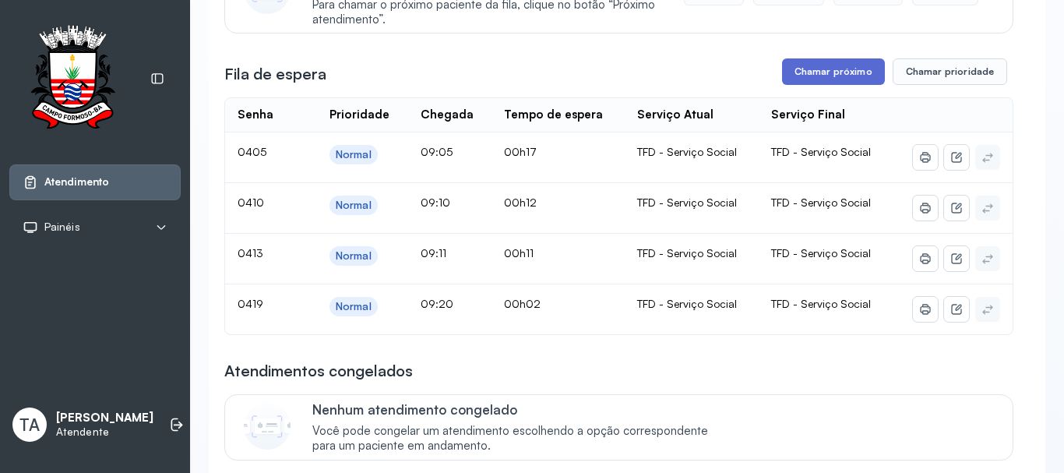
click at [782, 77] on button "Chamar próximo" at bounding box center [833, 71] width 103 height 26
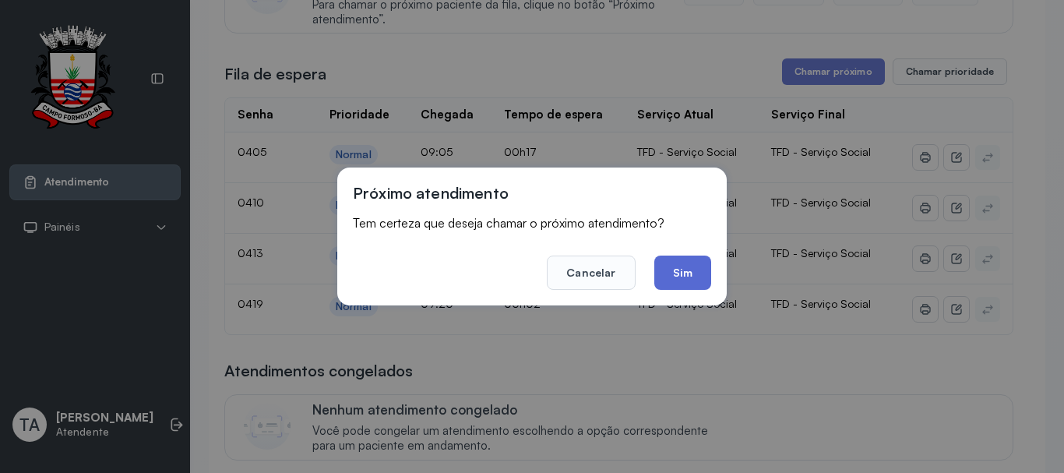
click at [666, 282] on button "Sim" at bounding box center [682, 272] width 57 height 34
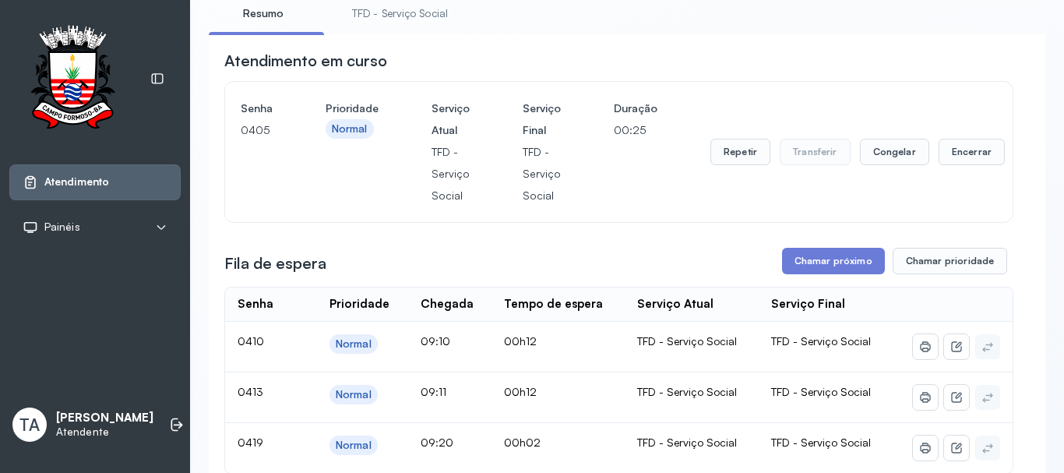
scroll to position [78, 0]
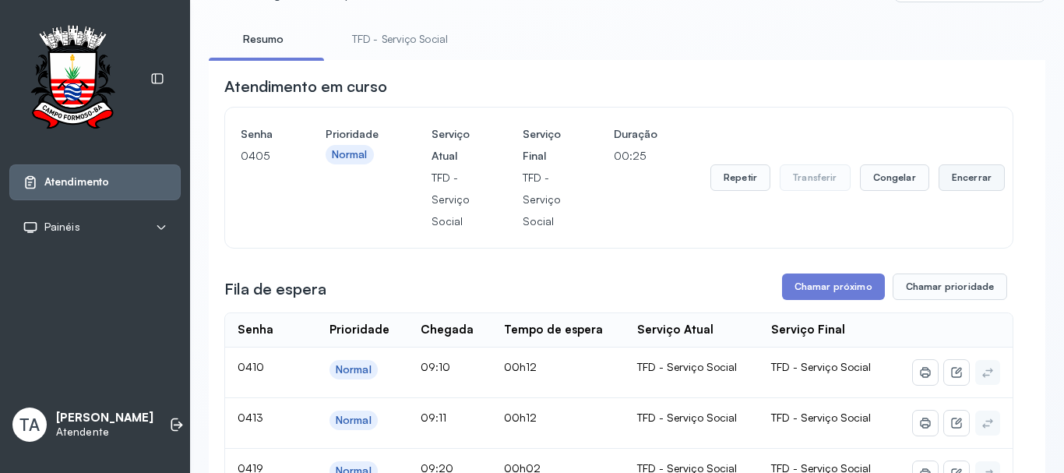
click at [938, 173] on button "Encerrar" at bounding box center [971, 177] width 66 height 26
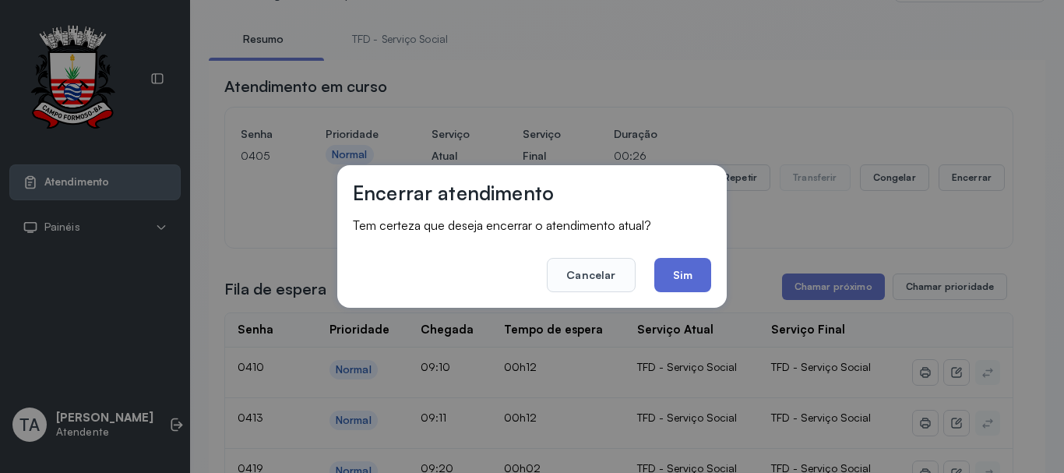
click at [695, 269] on button "Sim" at bounding box center [682, 275] width 57 height 34
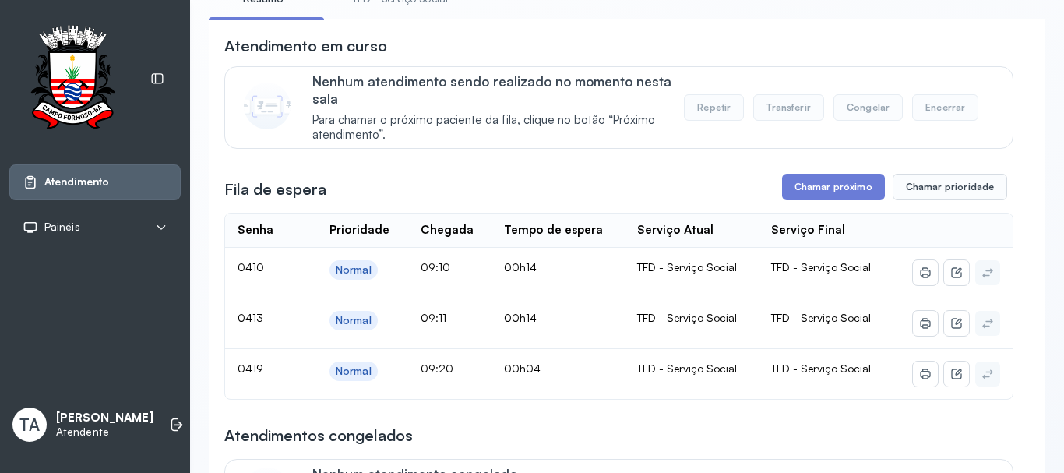
scroll to position [0, 0]
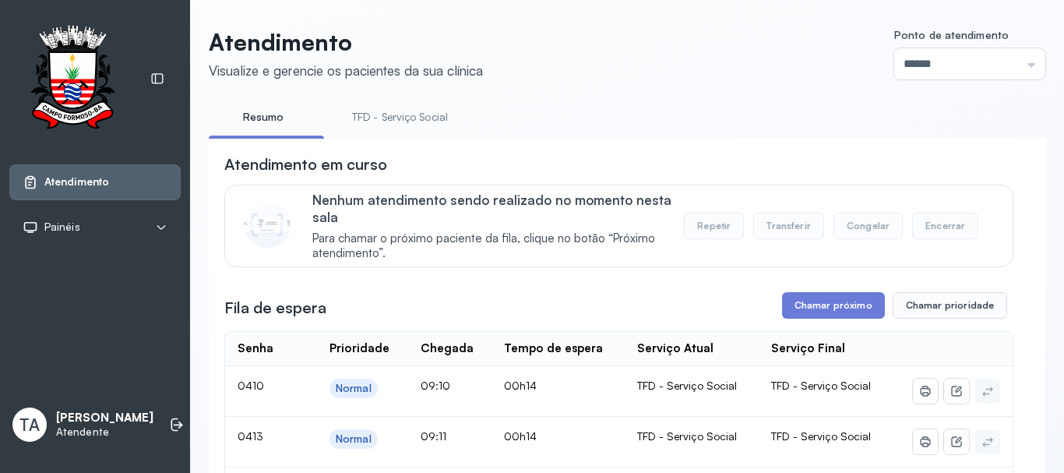
click at [427, 117] on link "TFD - Serviço Social" at bounding box center [399, 117] width 127 height 26
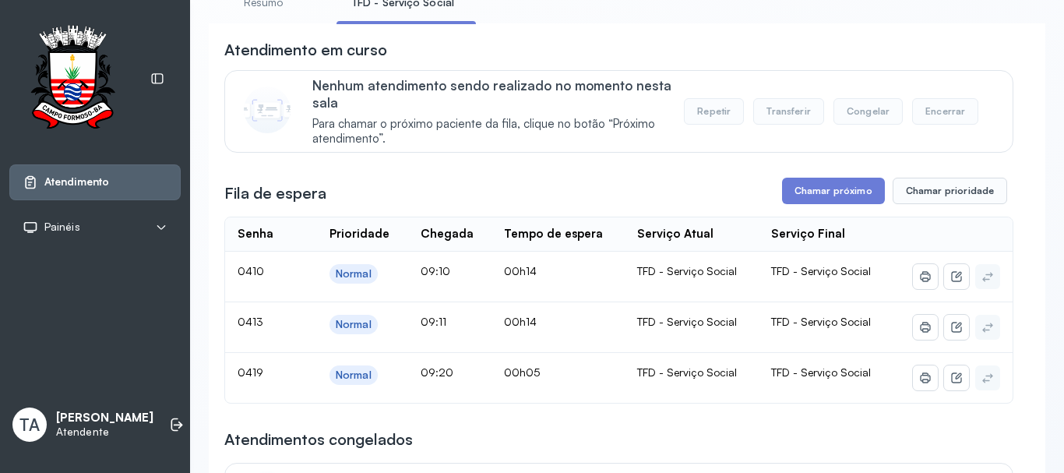
scroll to position [78, 0]
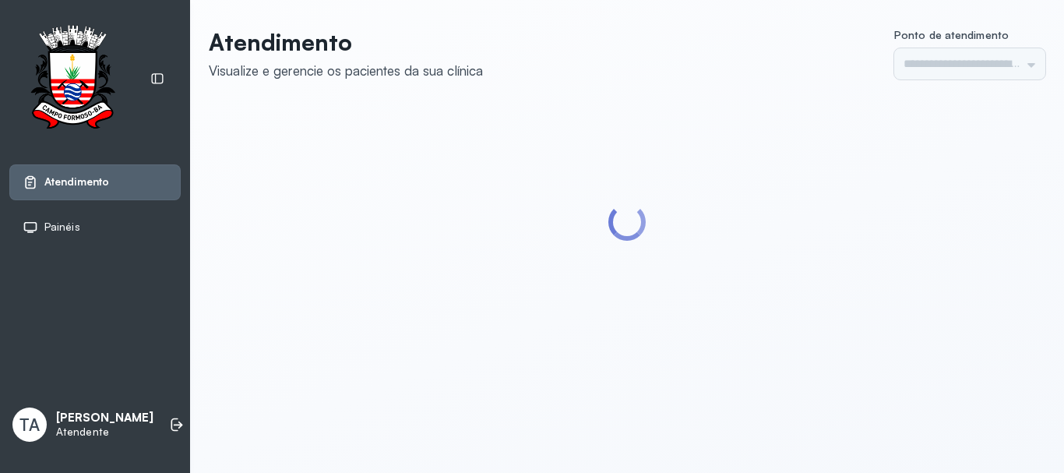
type input "******"
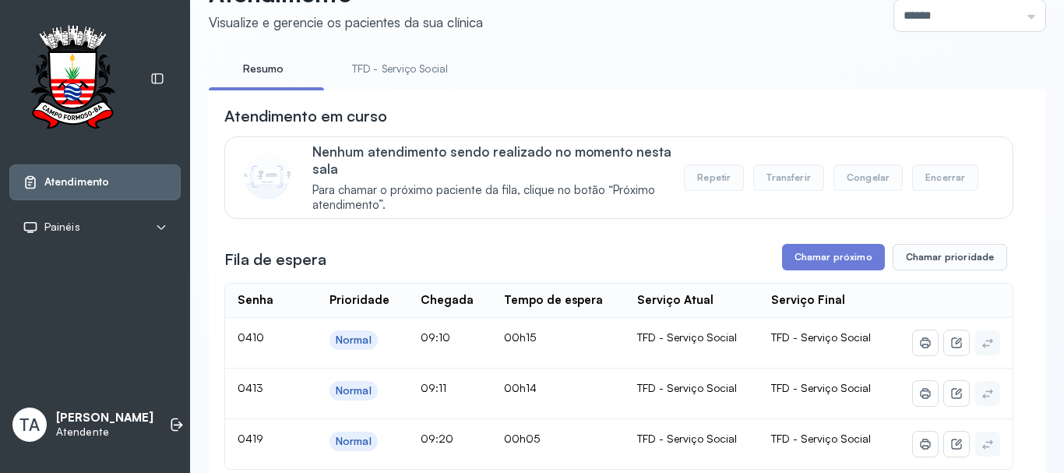
scroll to position [126, 0]
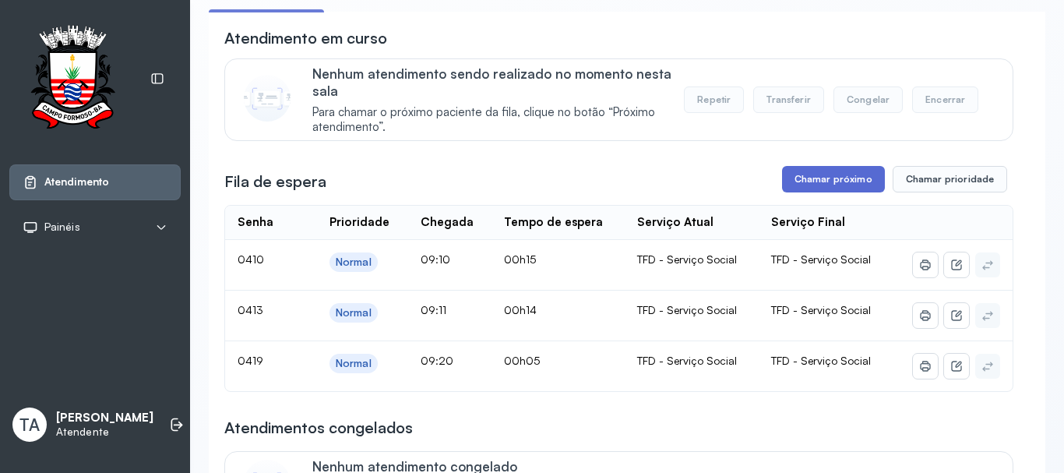
click at [782, 191] on button "Chamar próximo" at bounding box center [833, 179] width 103 height 26
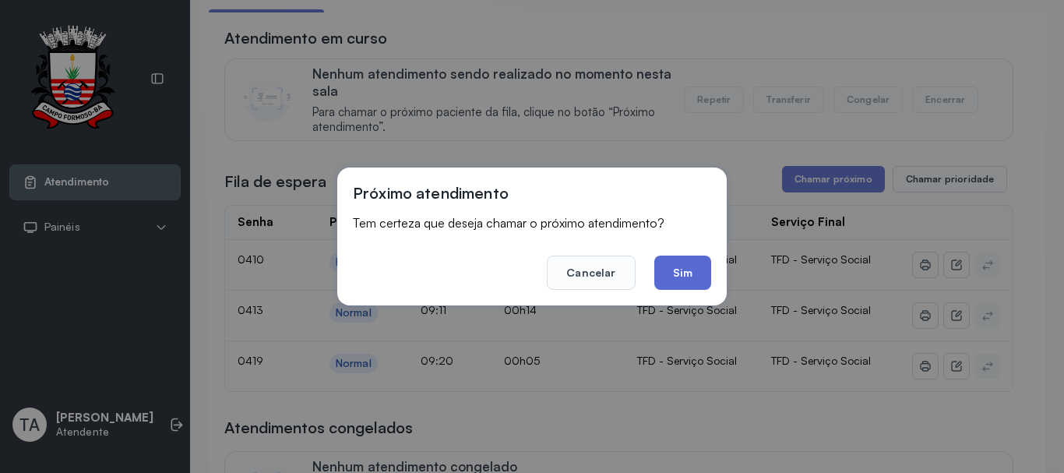
click at [683, 279] on button "Sim" at bounding box center [682, 272] width 57 height 34
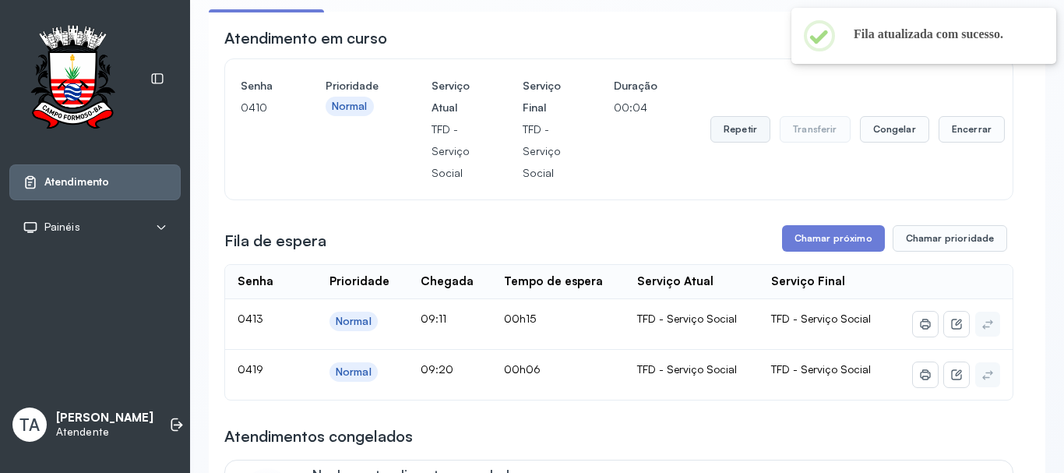
click at [749, 132] on button "Repetir" at bounding box center [740, 129] width 60 height 26
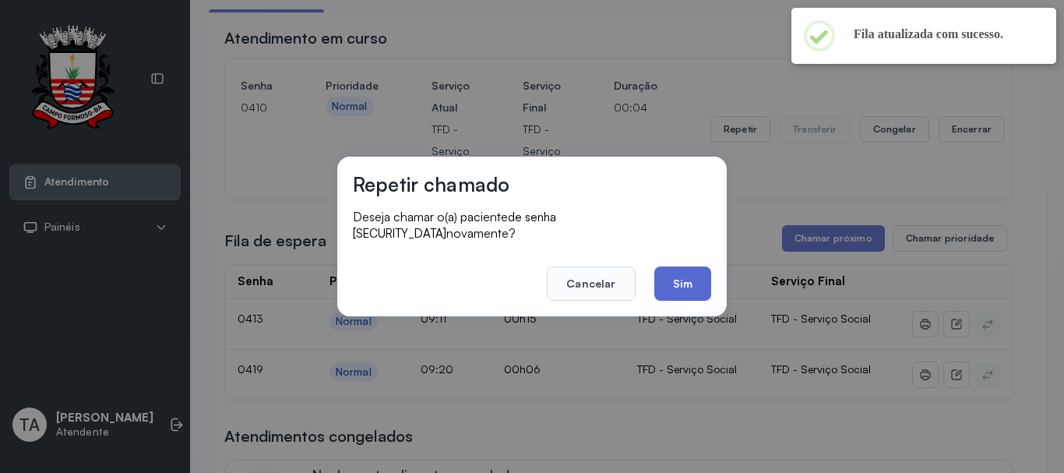
click at [687, 283] on button "Sim" at bounding box center [682, 283] width 57 height 34
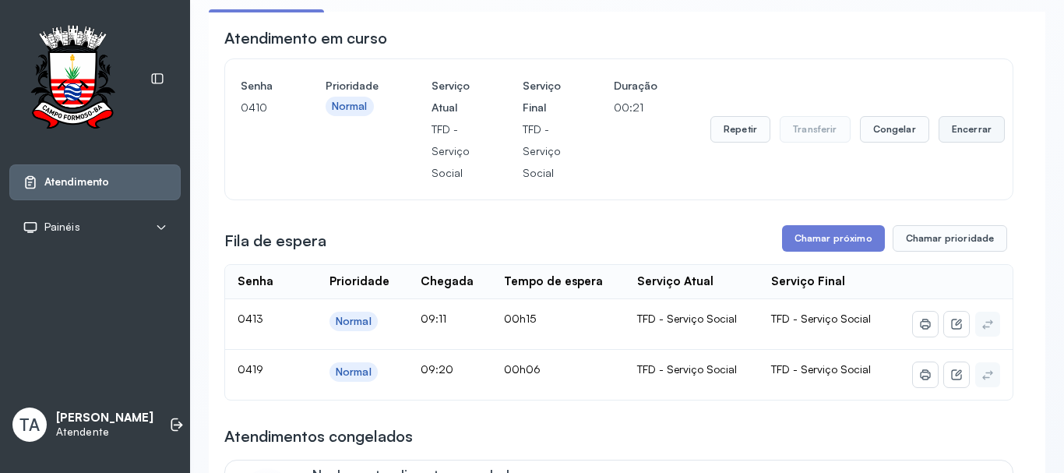
click at [938, 141] on button "Encerrar" at bounding box center [971, 129] width 66 height 26
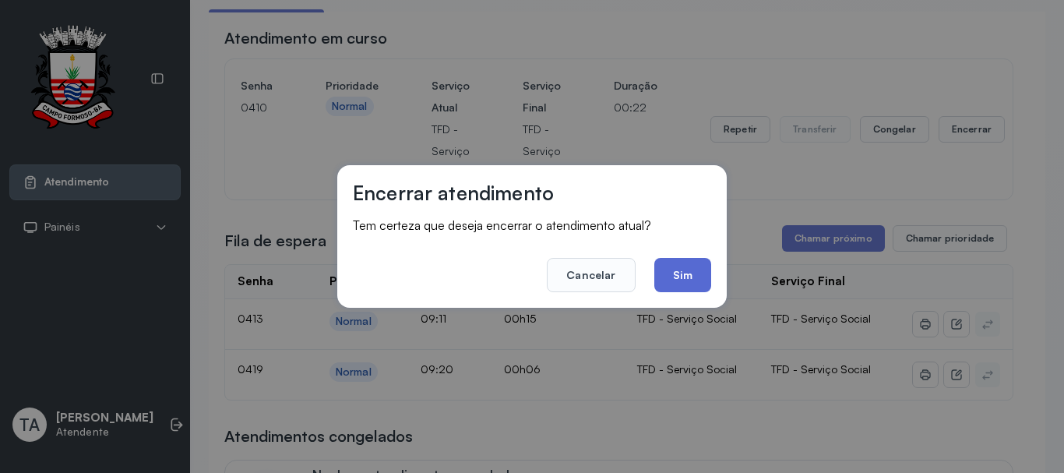
click at [707, 266] on button "Sim" at bounding box center [682, 275] width 57 height 34
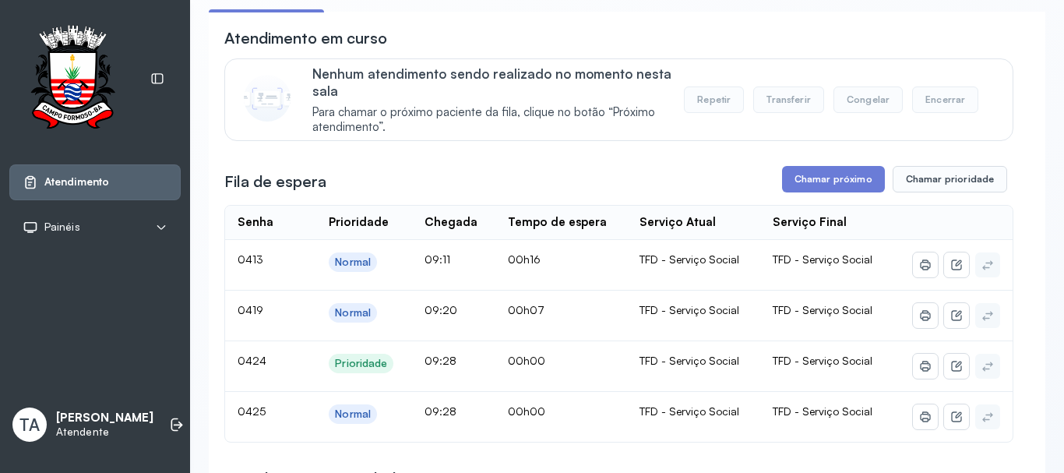
click at [576, 131] on span "Para chamar o próximo paciente da fila, clique no botão “Próximo atendimento”." at bounding box center [497, 120] width 371 height 30
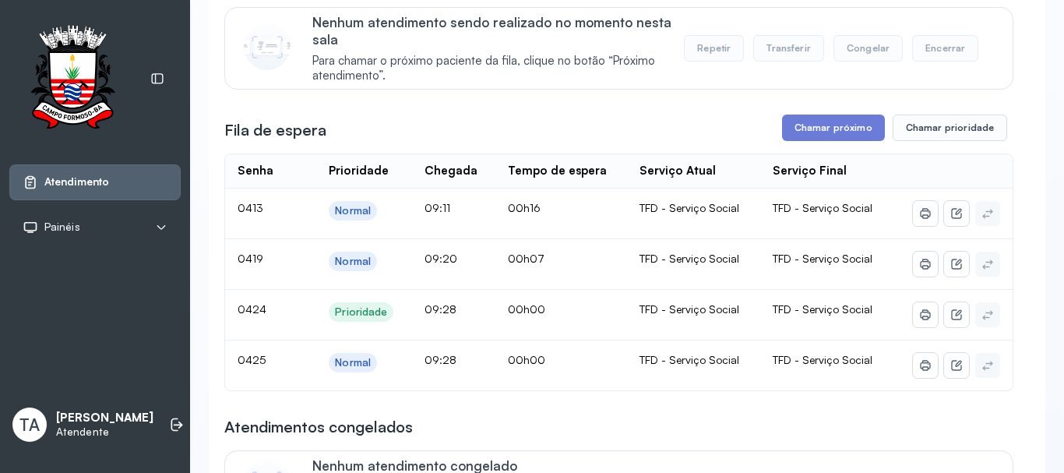
scroll to position [204, 0]
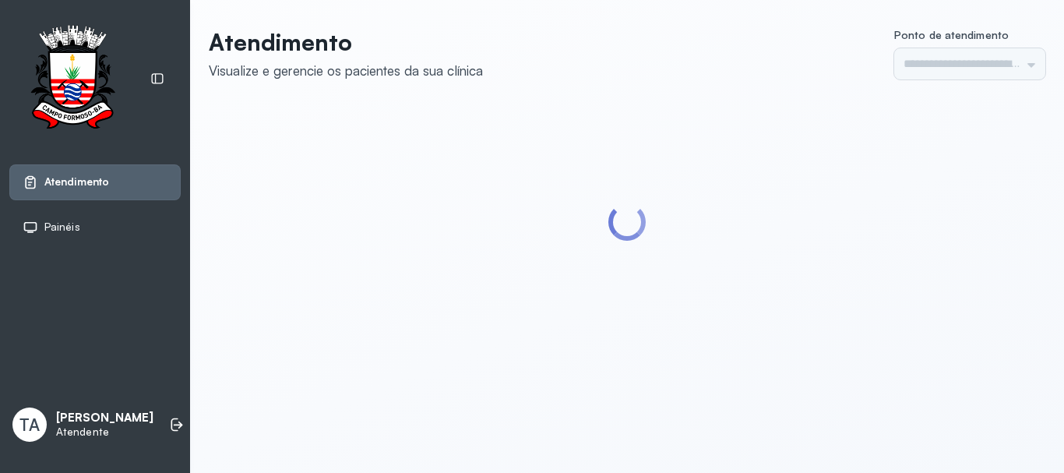
type input "******"
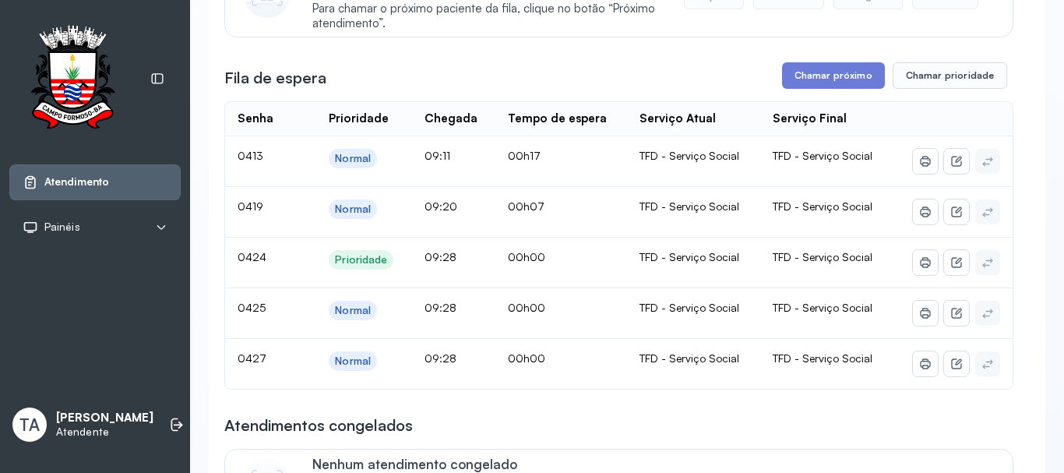
scroll to position [234, 0]
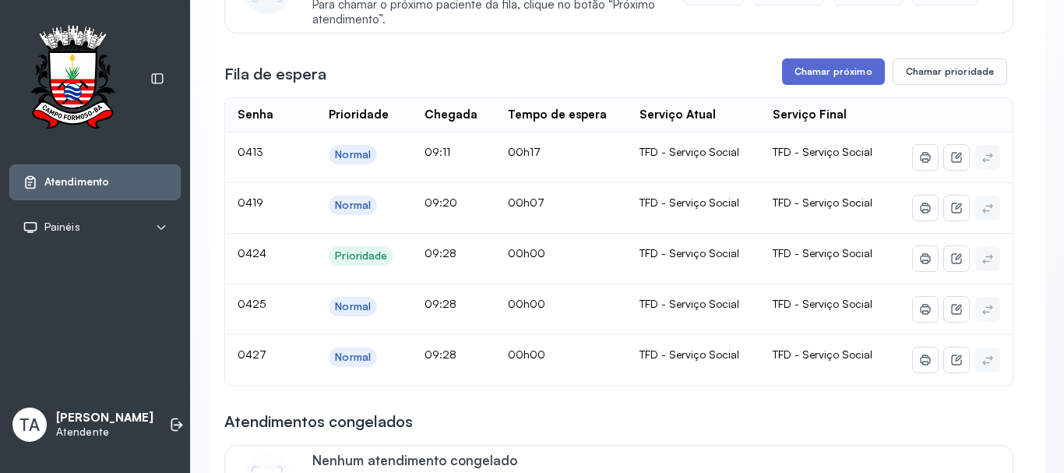
click at [841, 80] on button "Chamar próximo" at bounding box center [833, 71] width 103 height 26
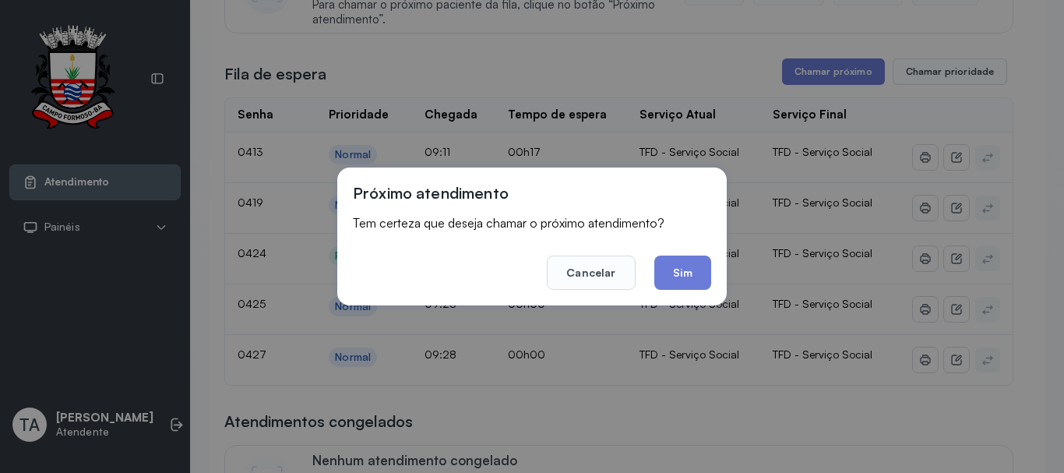
click at [678, 273] on button "Sim" at bounding box center [682, 272] width 57 height 34
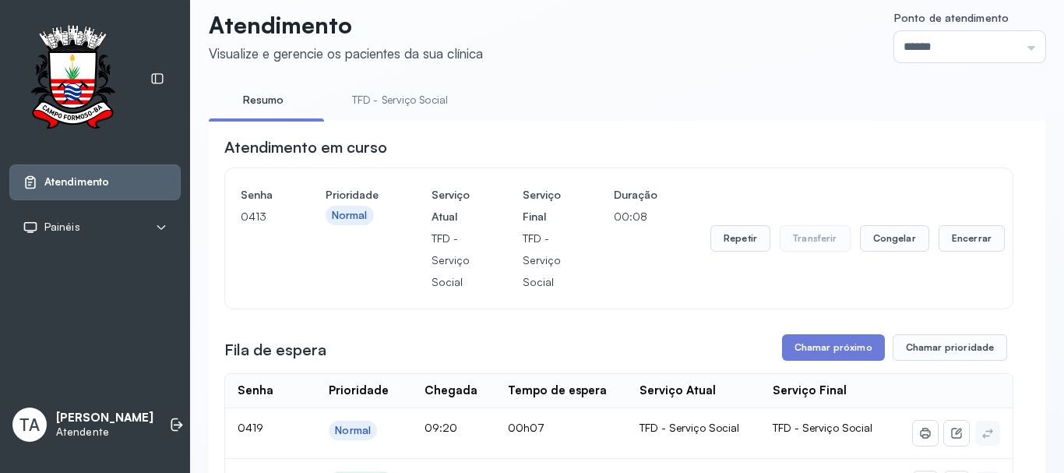
scroll to position [0, 0]
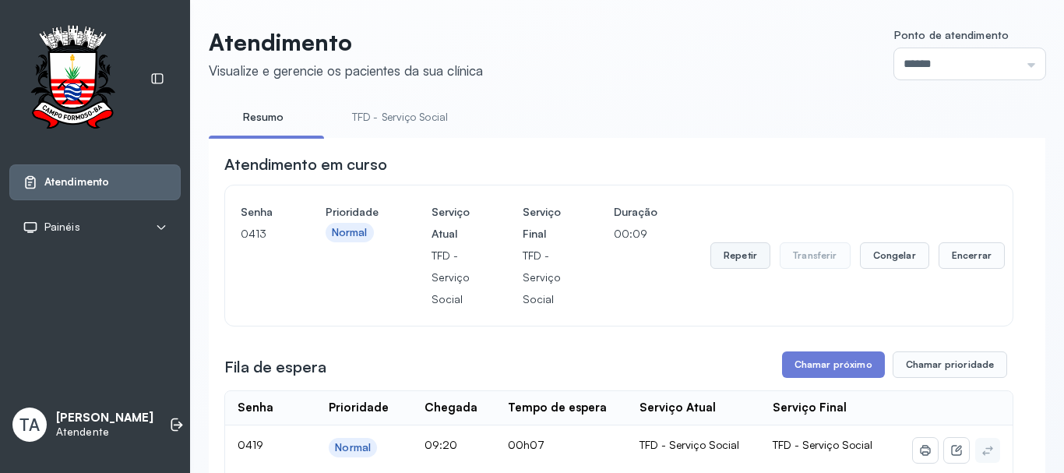
click at [725, 259] on button "Repetir" at bounding box center [740, 255] width 60 height 26
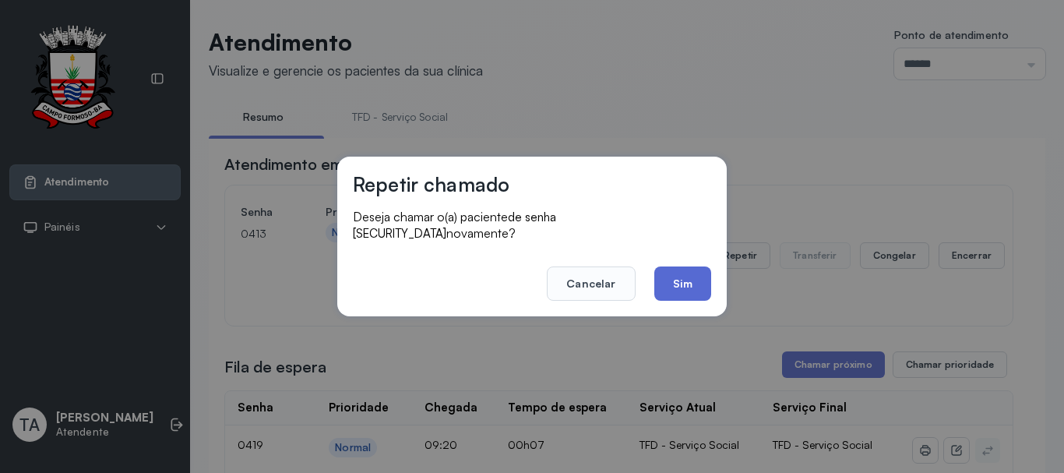
click at [681, 274] on button "Sim" at bounding box center [682, 283] width 57 height 34
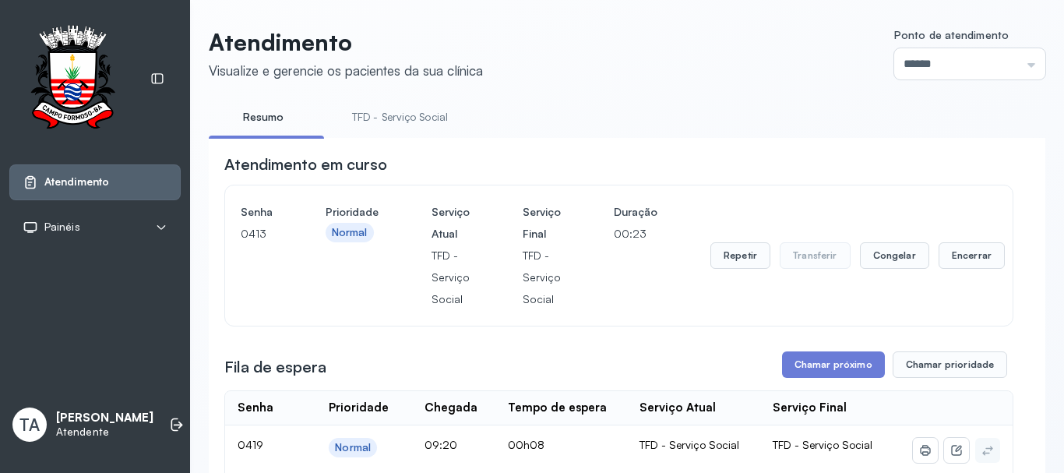
click at [742, 282] on div "Repetir Transferir Congelar Encerrar" at bounding box center [857, 255] width 294 height 109
click at [734, 254] on button "Repetir" at bounding box center [740, 255] width 60 height 26
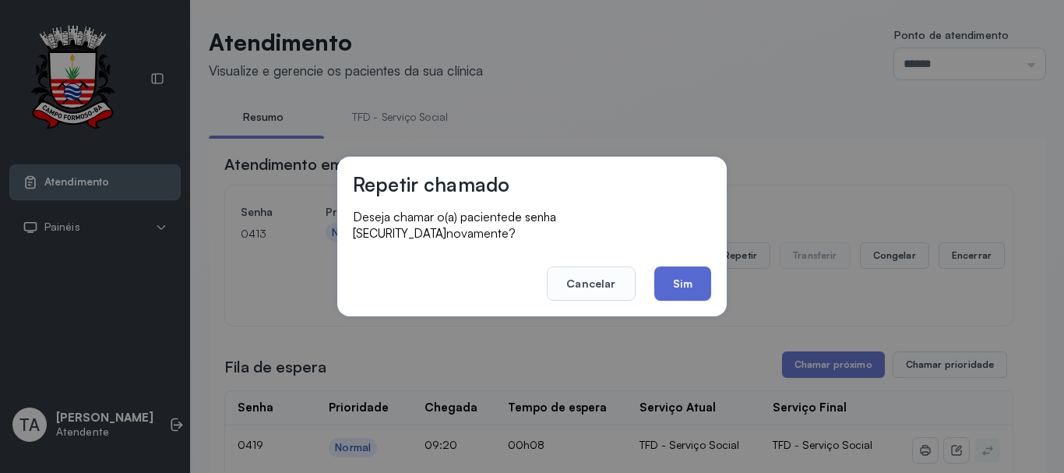
click at [675, 271] on button "Sim" at bounding box center [682, 283] width 57 height 34
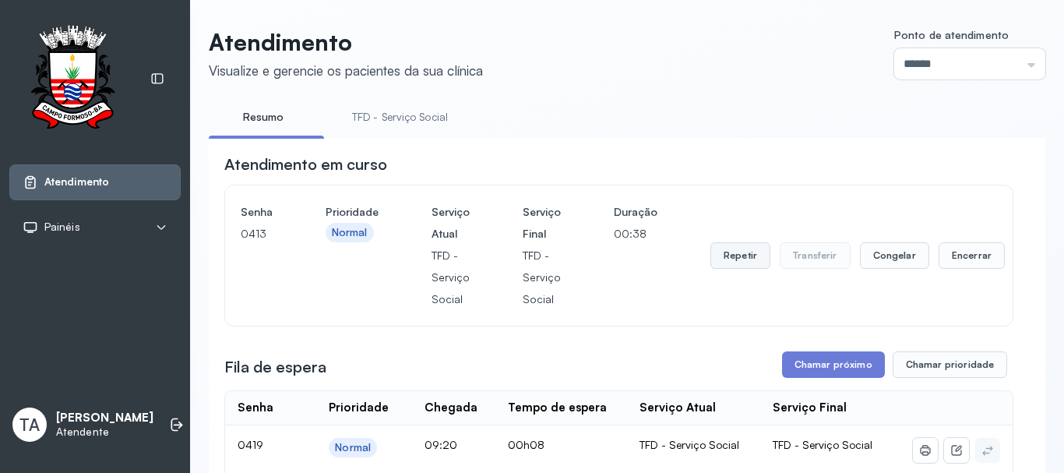
click at [741, 260] on button "Repetir" at bounding box center [740, 255] width 60 height 26
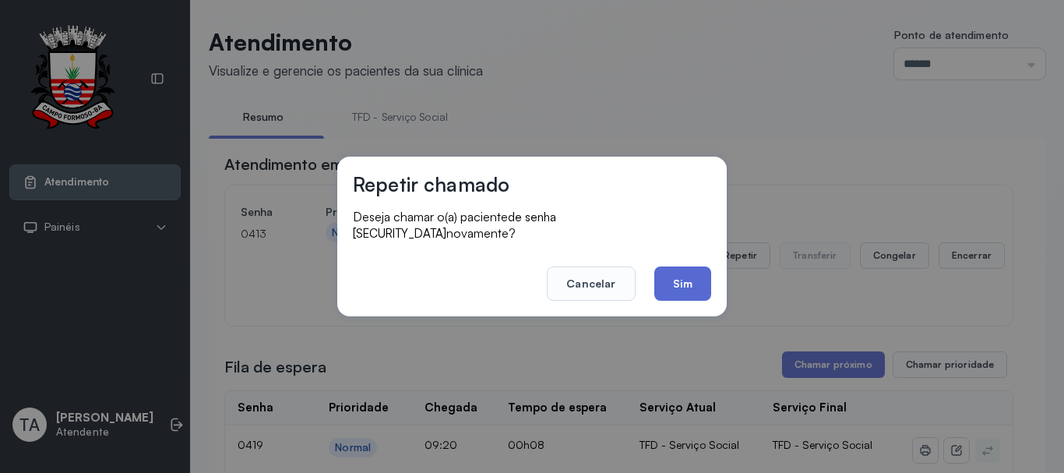
click at [699, 273] on button "Sim" at bounding box center [682, 283] width 57 height 34
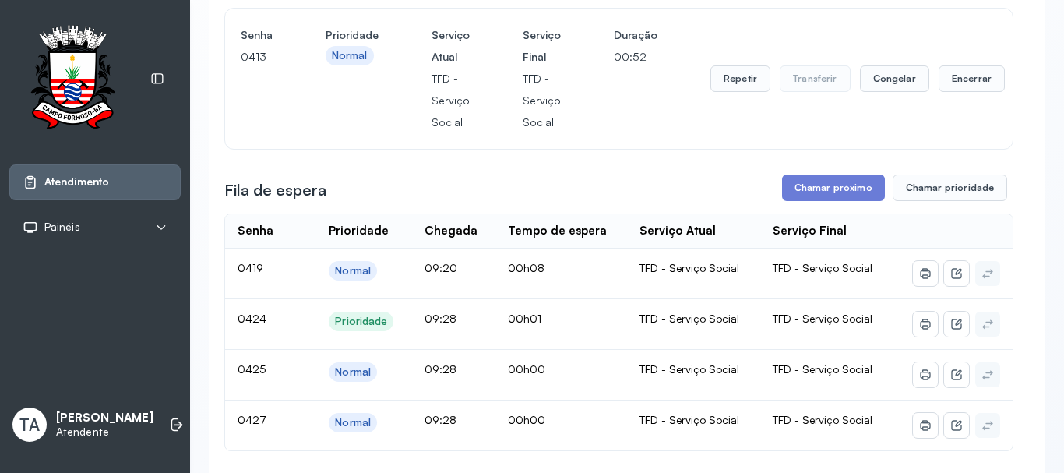
scroll to position [156, 0]
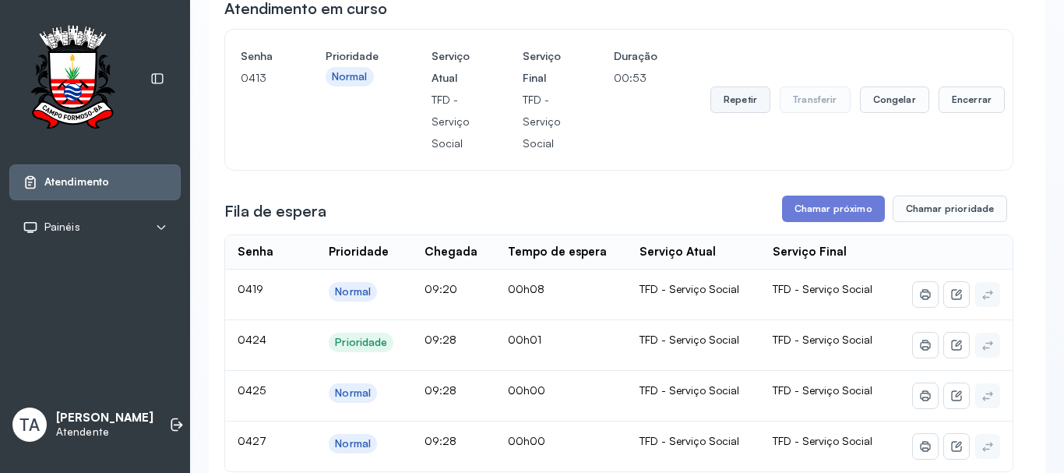
click at [724, 104] on button "Repetir" at bounding box center [740, 99] width 60 height 26
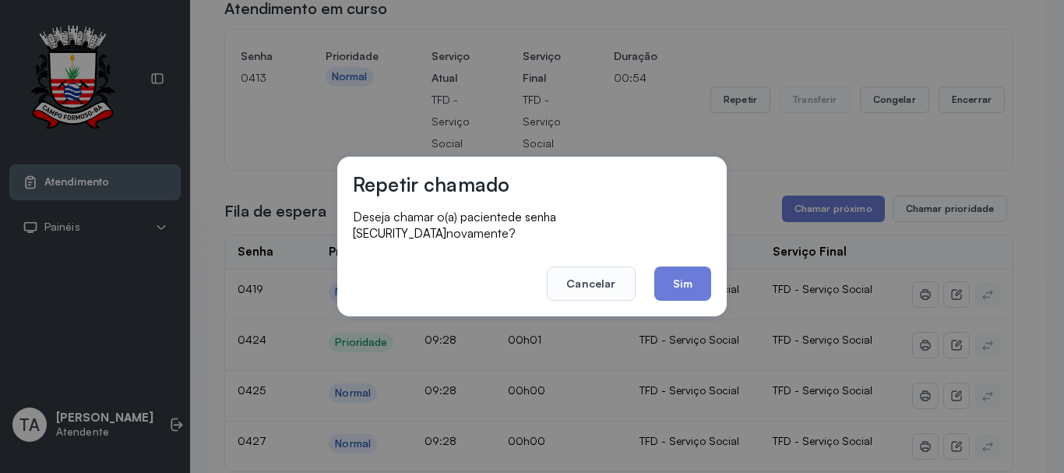
click at [693, 273] on button "Sim" at bounding box center [682, 283] width 57 height 34
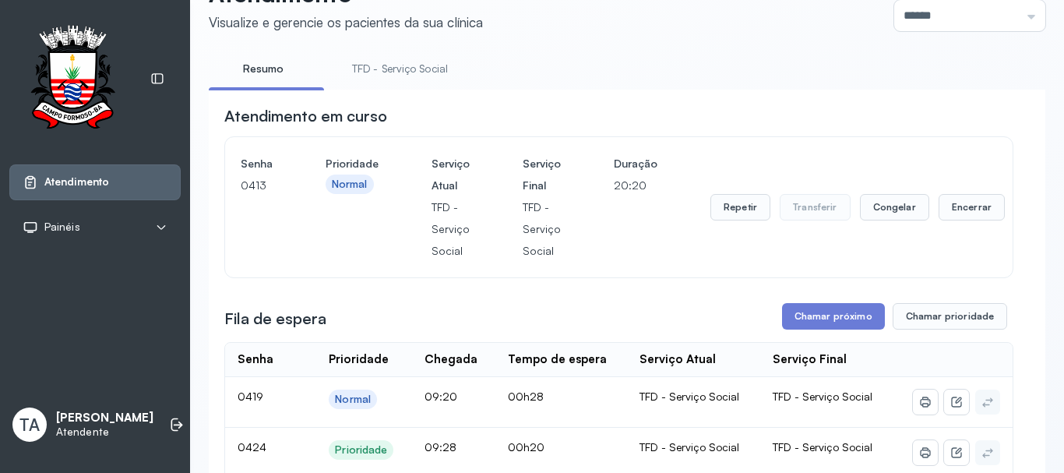
scroll to position [234, 0]
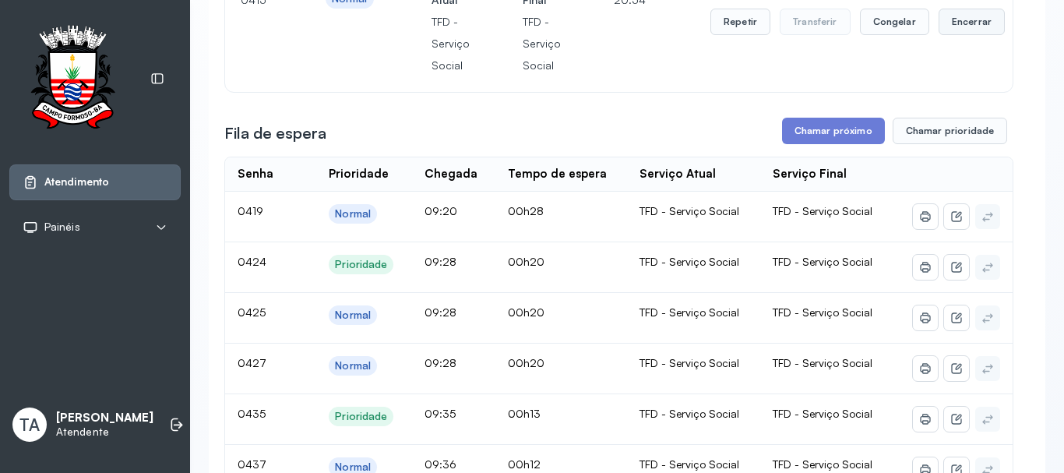
click at [981, 30] on button "Encerrar" at bounding box center [971, 22] width 66 height 26
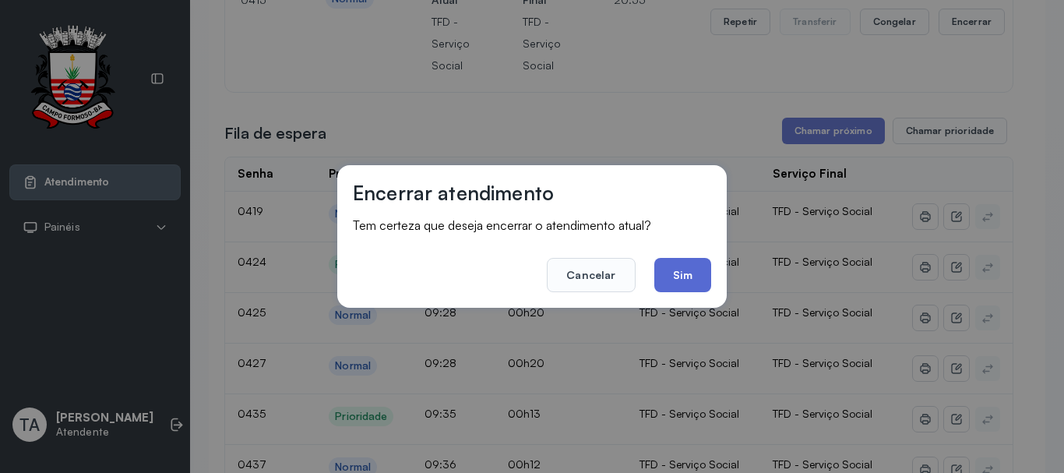
click at [674, 276] on button "Sim" at bounding box center [682, 275] width 57 height 34
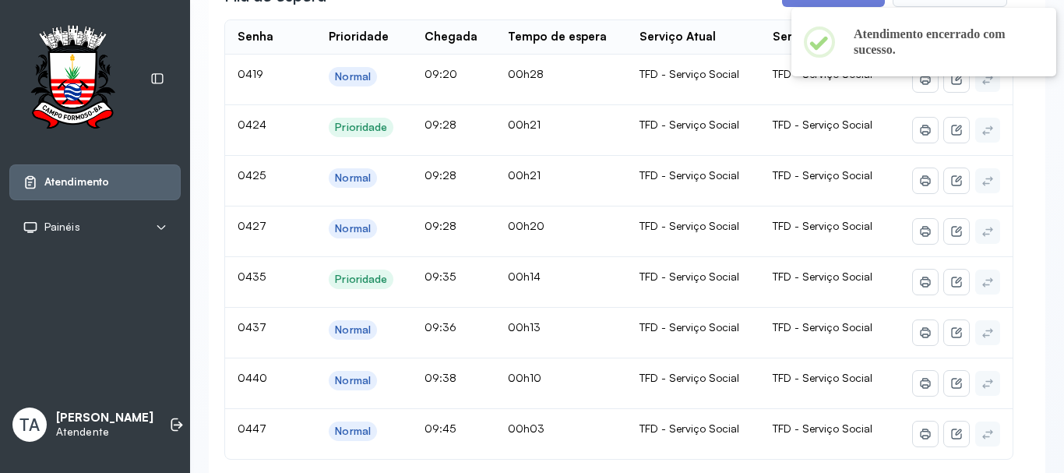
scroll to position [467, 0]
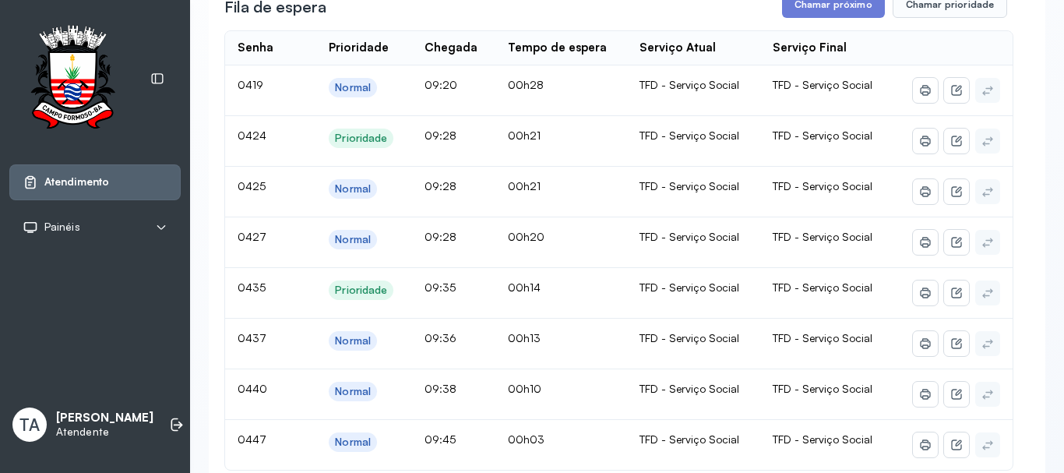
scroll to position [163, 0]
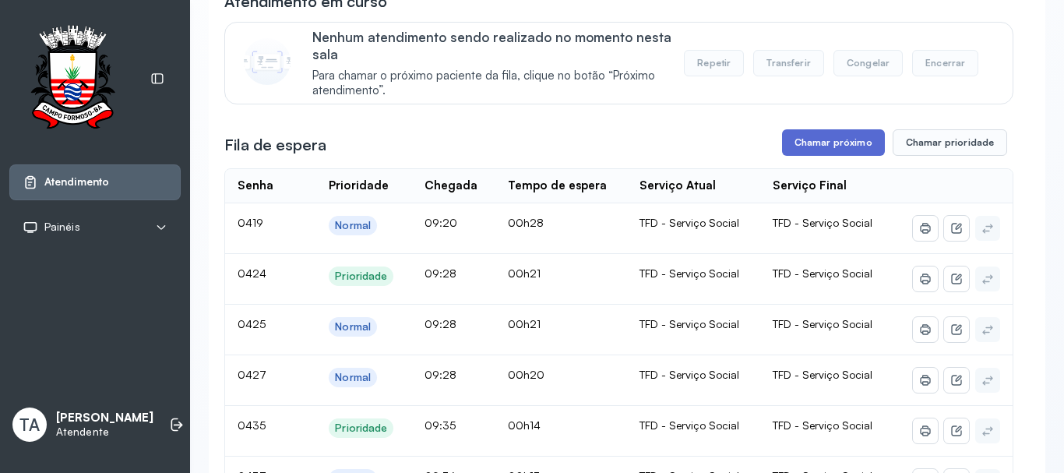
click at [796, 142] on button "Chamar próximo" at bounding box center [833, 142] width 103 height 26
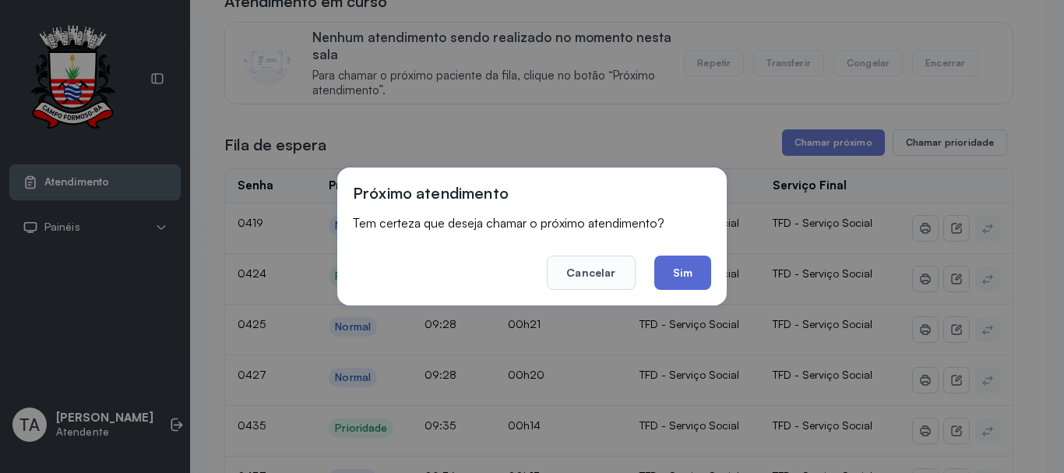
click at [685, 277] on button "Sim" at bounding box center [682, 272] width 57 height 34
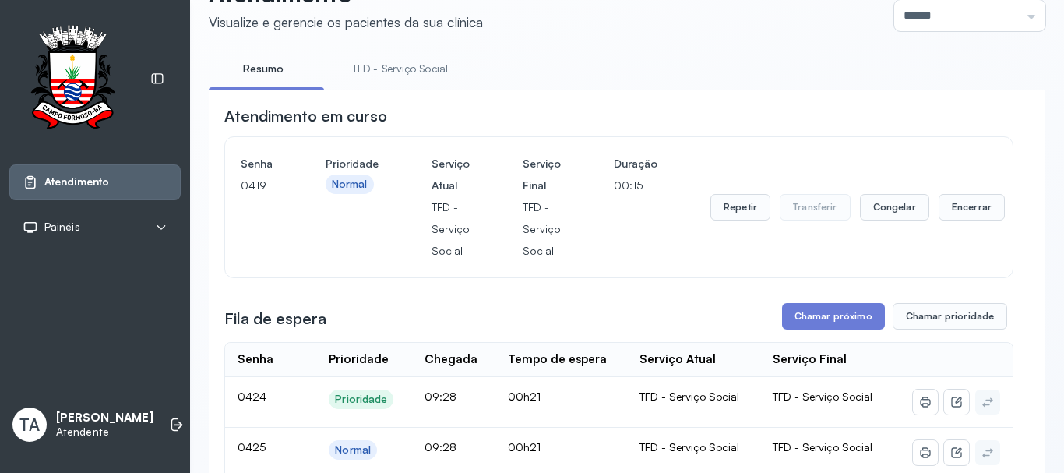
scroll to position [85, 0]
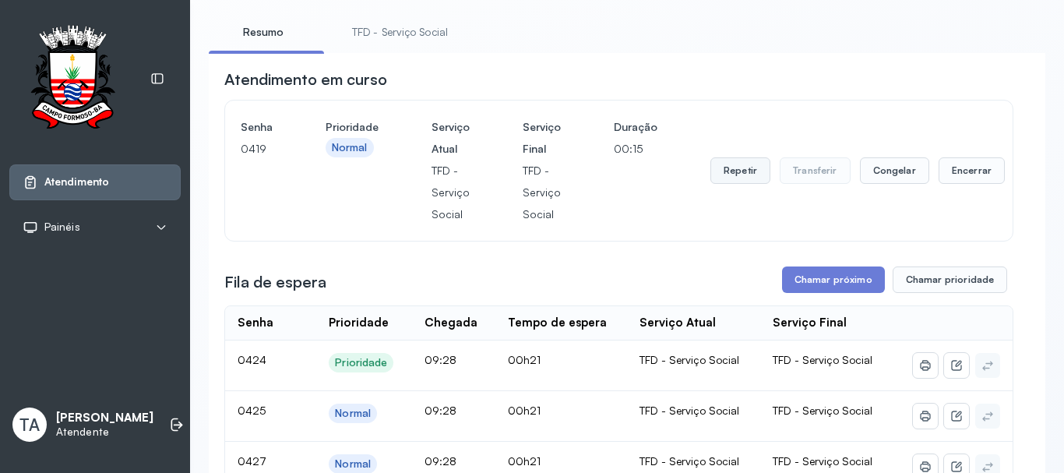
click at [715, 174] on button "Repetir" at bounding box center [740, 170] width 60 height 26
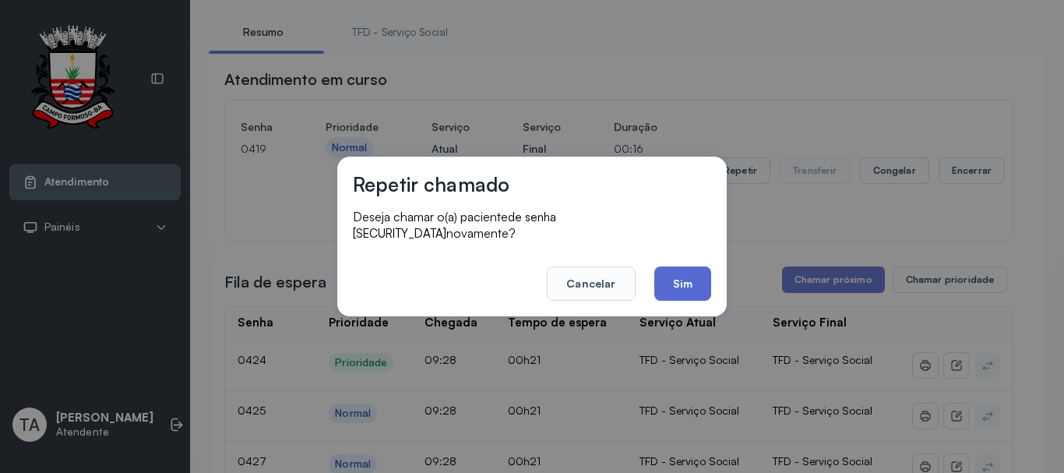
click at [695, 271] on button "Sim" at bounding box center [682, 283] width 57 height 34
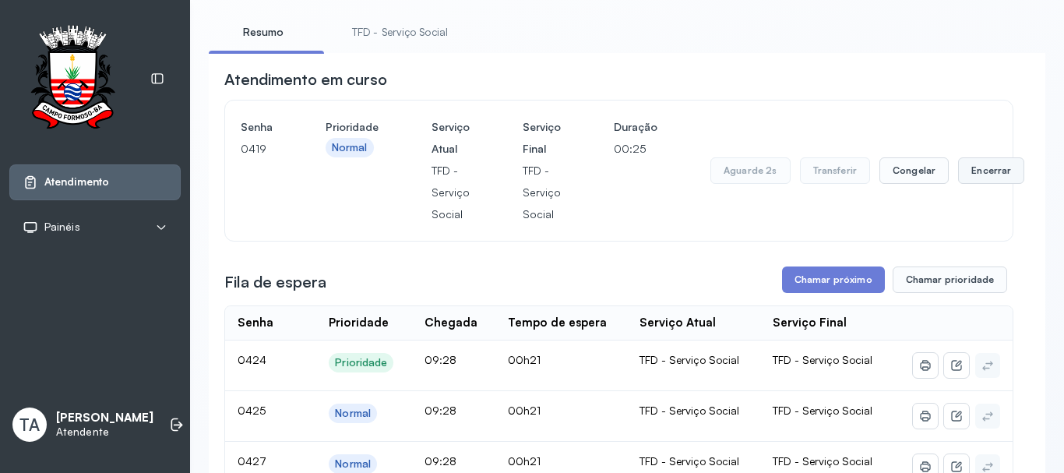
click at [987, 184] on button "Encerrar" at bounding box center [991, 170] width 66 height 26
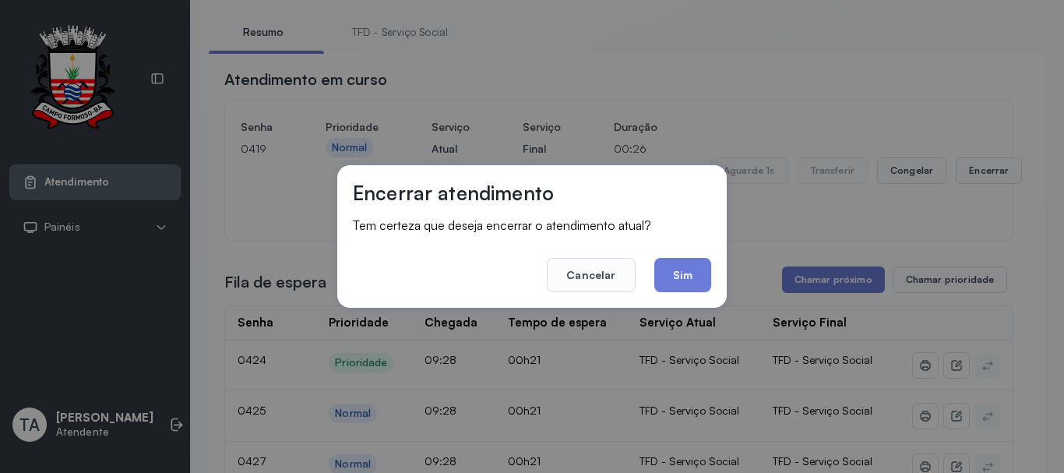
click at [678, 268] on button "Sim" at bounding box center [682, 275] width 57 height 34
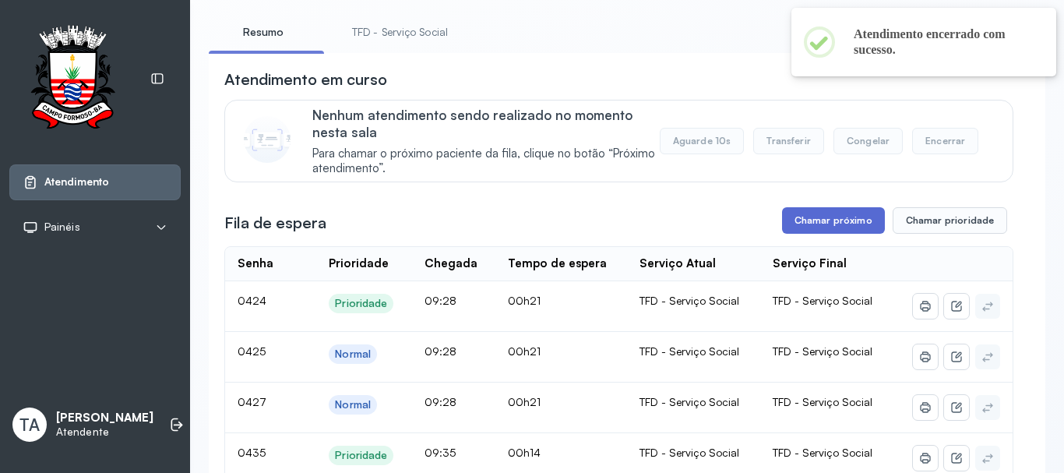
click at [815, 222] on button "Chamar próximo" at bounding box center [833, 220] width 103 height 26
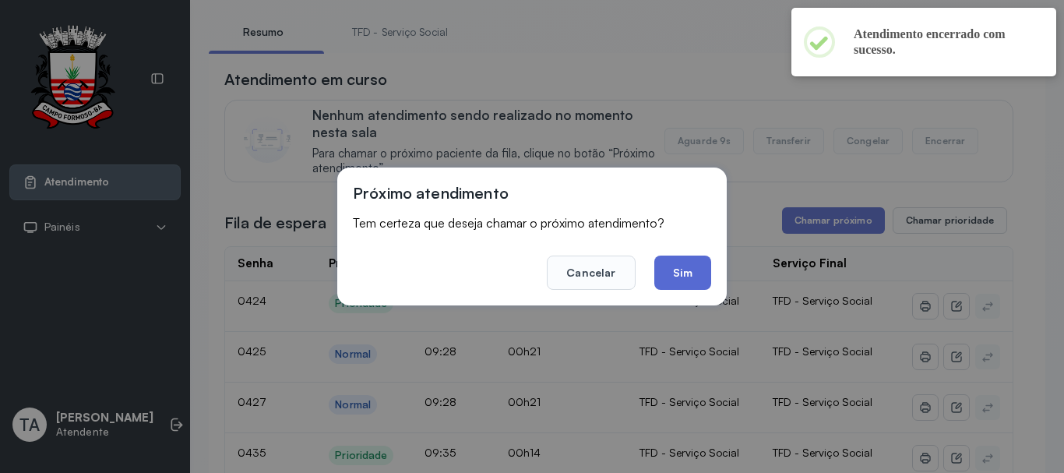
click at [663, 273] on button "Sim" at bounding box center [682, 272] width 57 height 34
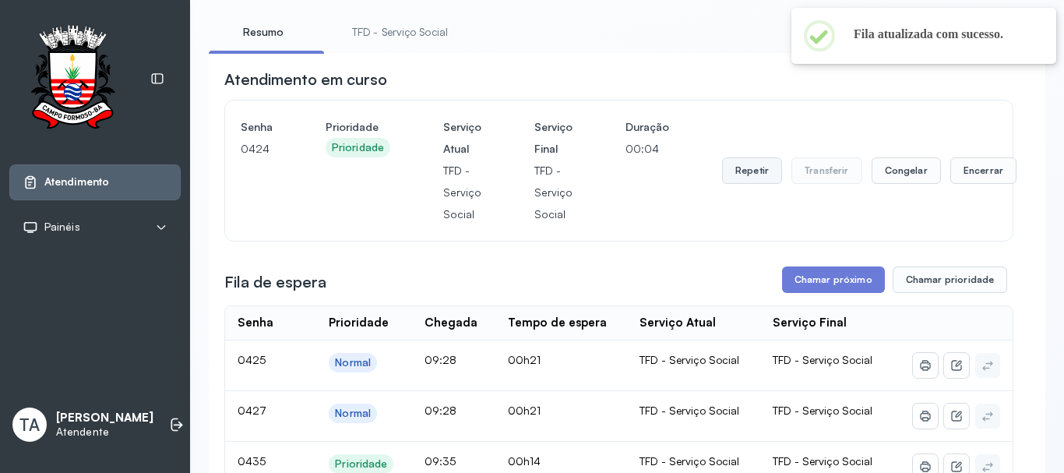
click at [722, 174] on button "Repetir" at bounding box center [752, 170] width 60 height 26
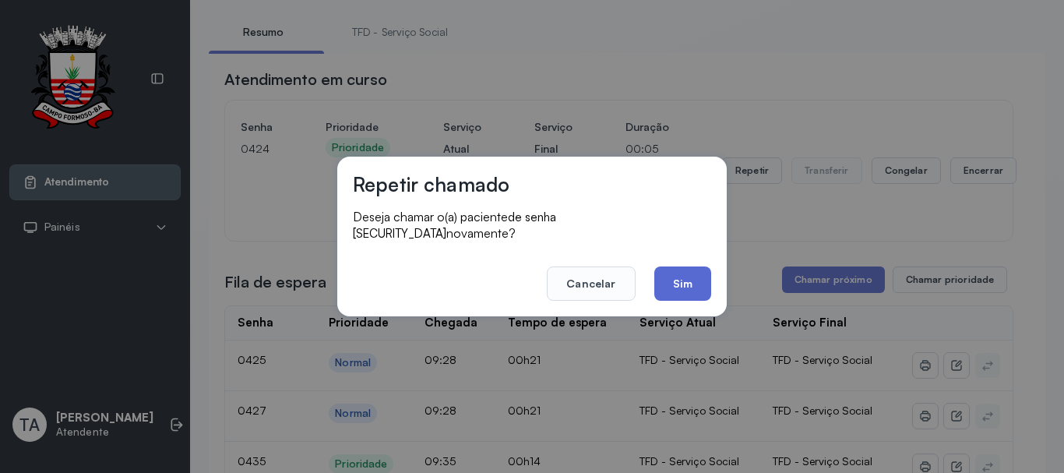
click at [681, 273] on button "Sim" at bounding box center [682, 283] width 57 height 34
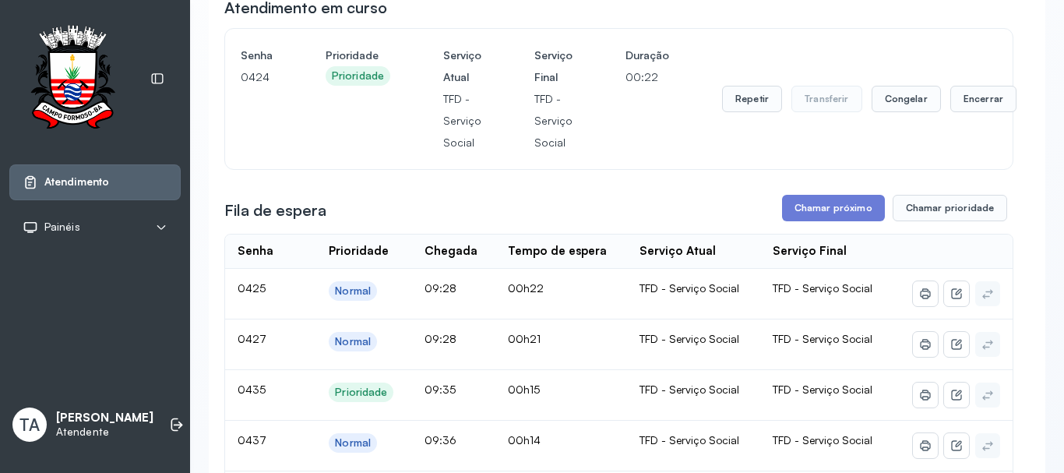
scroll to position [156, 0]
click at [958, 89] on div "Repetir Transferir Congelar Encerrar" at bounding box center [869, 99] width 294 height 109
click at [958, 98] on button "Encerrar" at bounding box center [983, 99] width 66 height 26
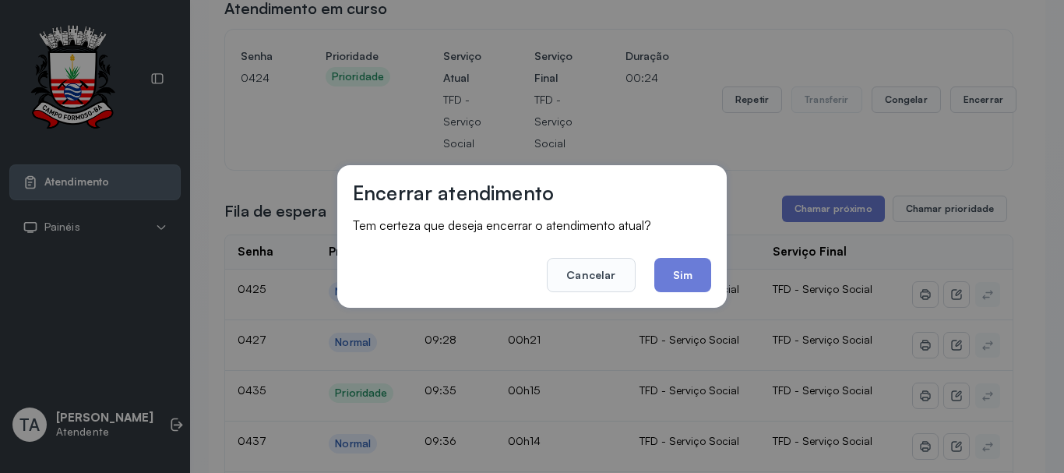
click at [692, 280] on button "Sim" at bounding box center [682, 275] width 57 height 34
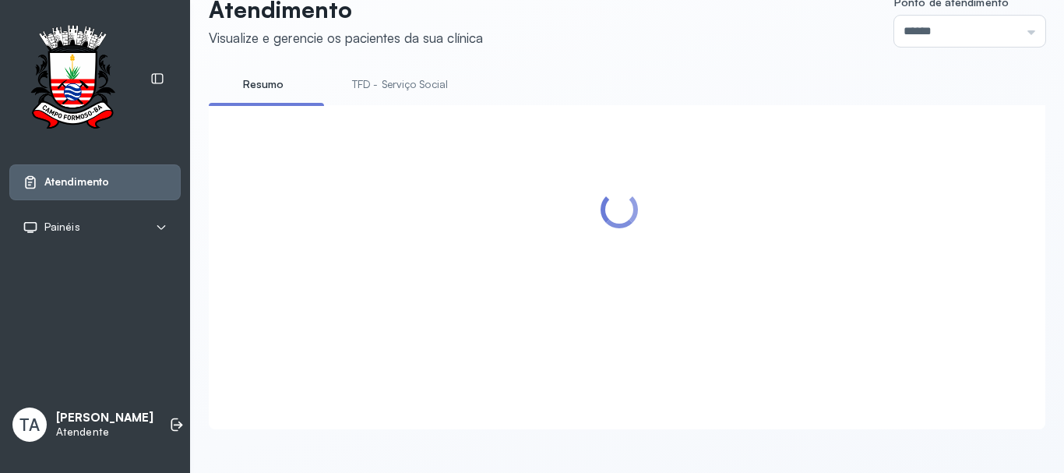
scroll to position [282, 0]
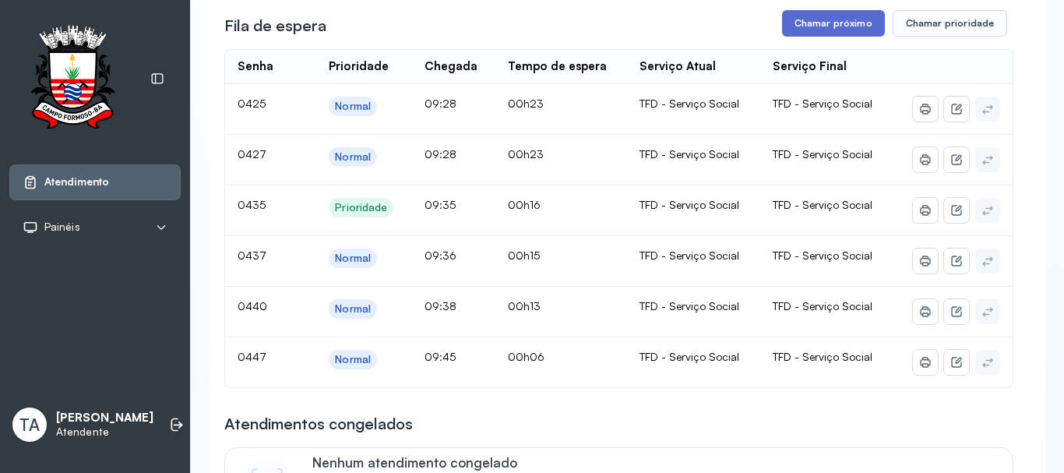
click at [817, 30] on button "Chamar próximo" at bounding box center [833, 23] width 103 height 26
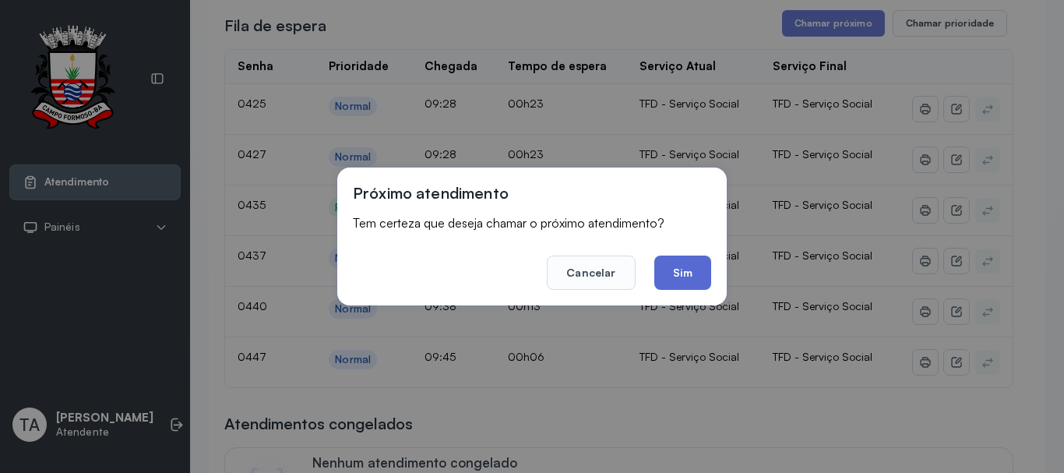
click at [681, 270] on button "Sim" at bounding box center [682, 272] width 57 height 34
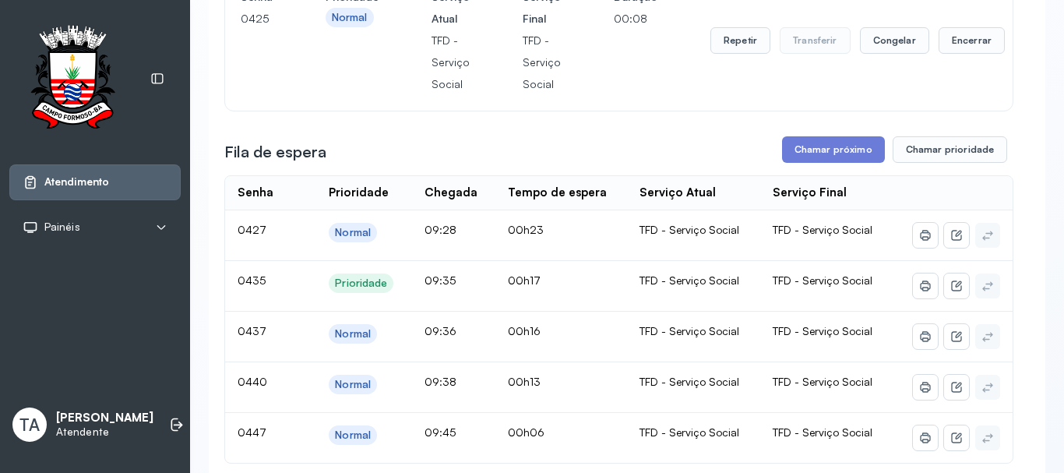
scroll to position [126, 0]
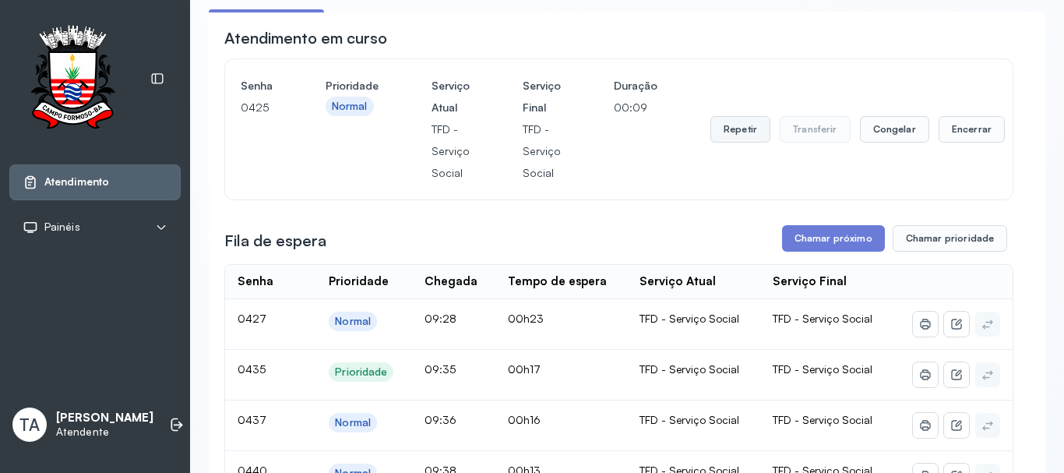
click at [720, 129] on button "Repetir" at bounding box center [740, 129] width 60 height 26
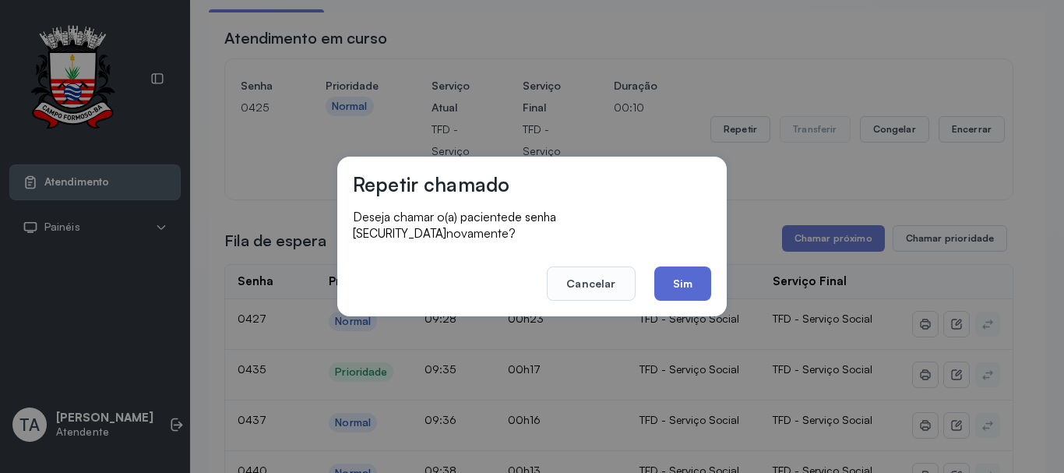
click at [705, 270] on button "Sim" at bounding box center [682, 283] width 57 height 34
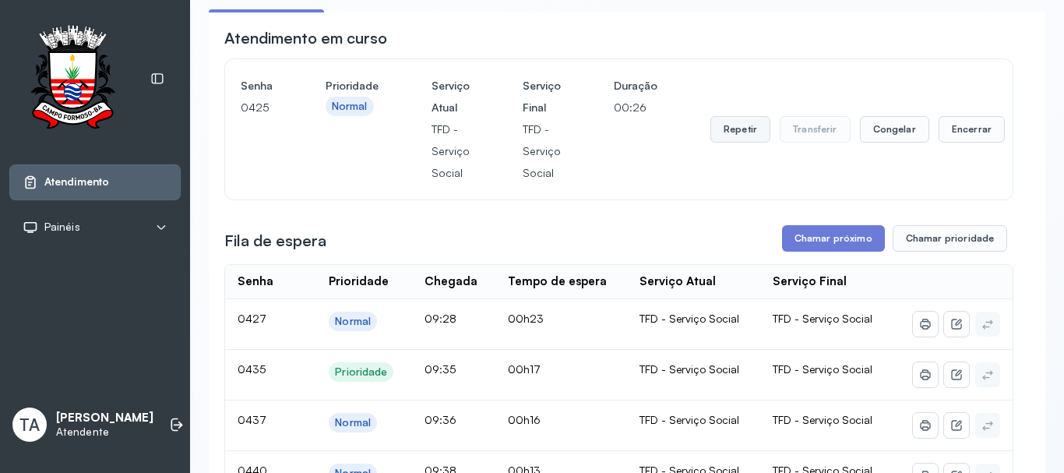
click at [729, 139] on button "Repetir" at bounding box center [740, 129] width 60 height 26
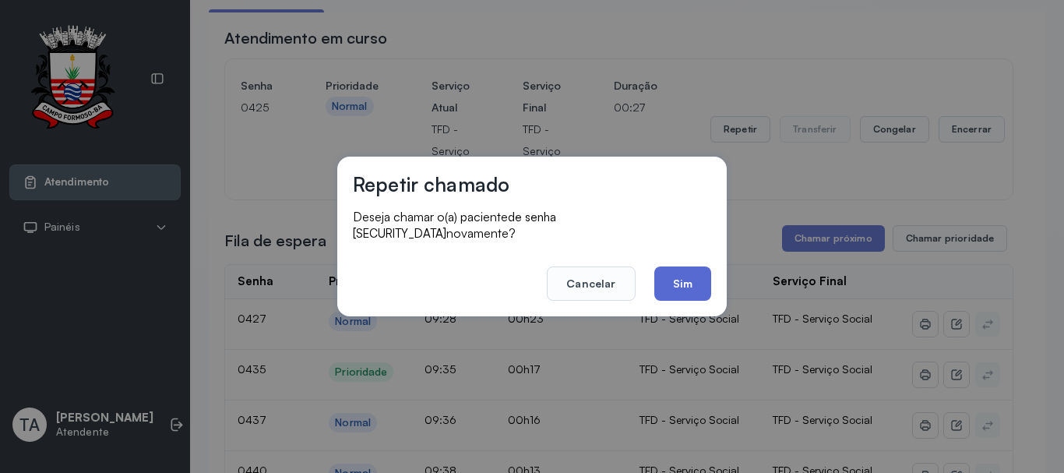
click at [670, 285] on button "Sim" at bounding box center [682, 283] width 57 height 34
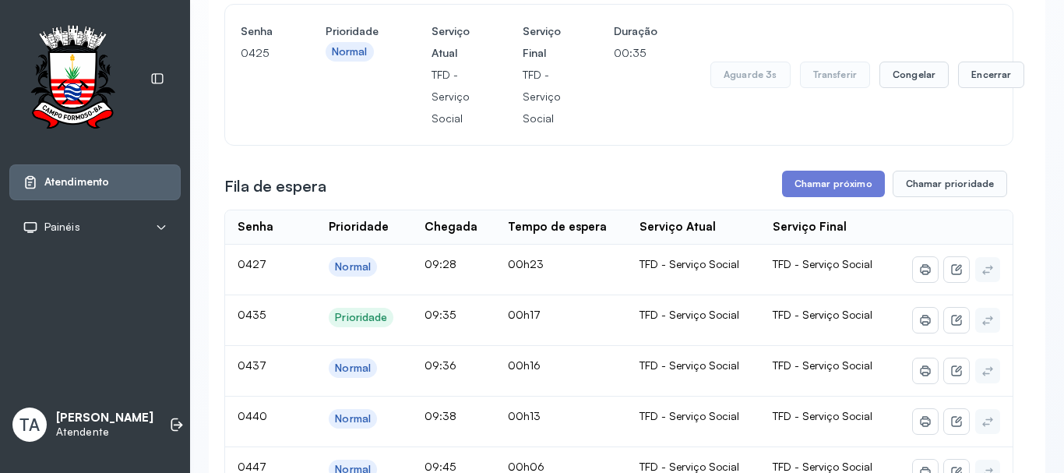
scroll to position [48, 0]
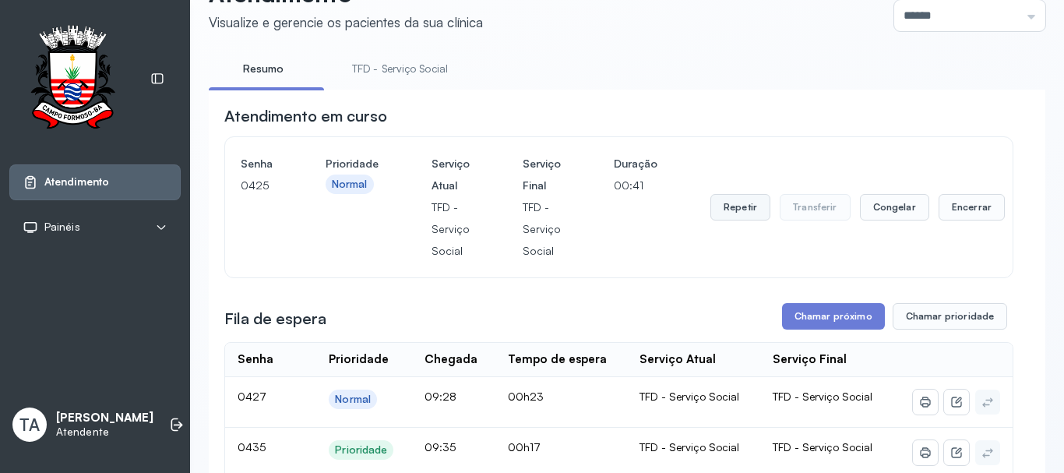
click at [732, 210] on button "Repetir" at bounding box center [740, 207] width 60 height 26
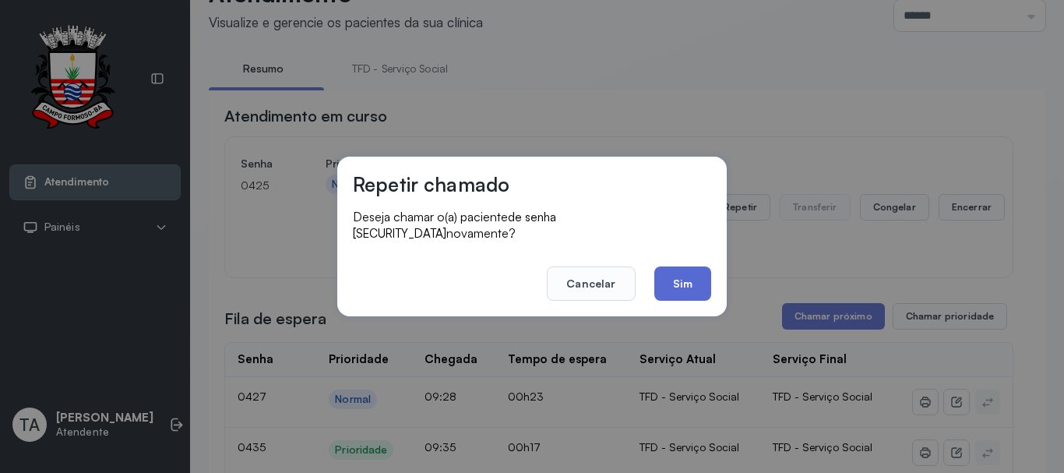
click at [680, 287] on button "Sim" at bounding box center [682, 283] width 57 height 34
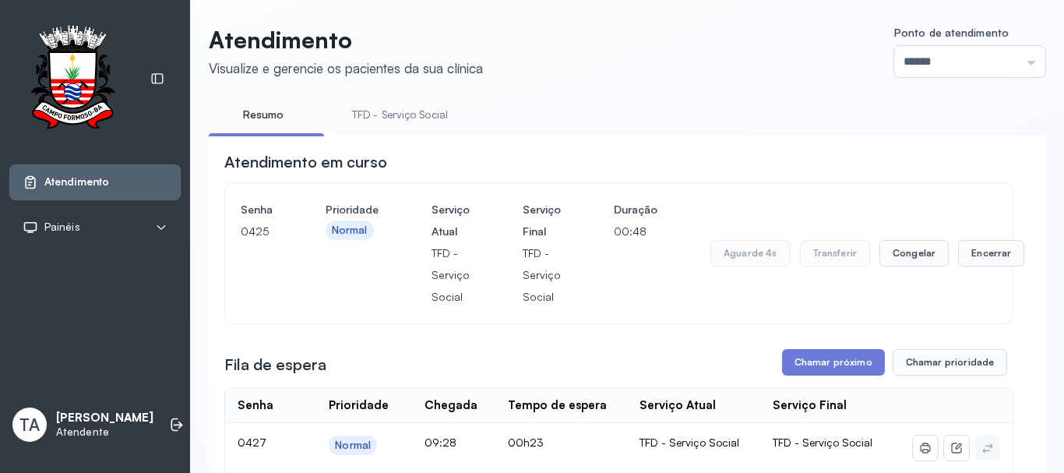
scroll to position [0, 0]
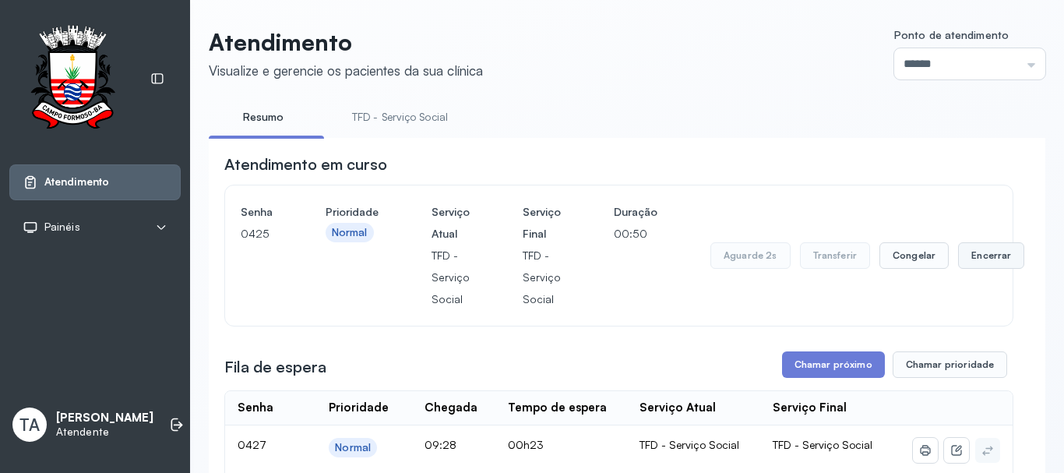
click at [966, 267] on button "Encerrar" at bounding box center [991, 255] width 66 height 26
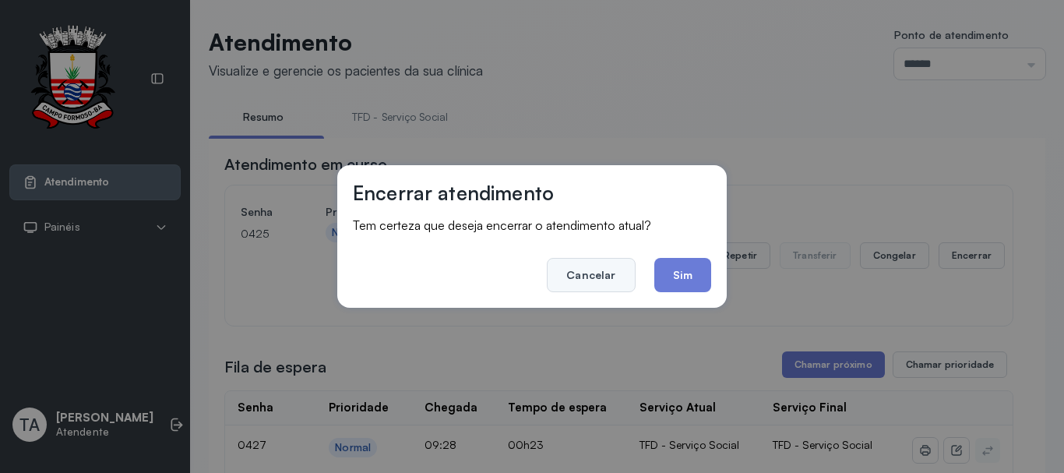
click at [618, 280] on button "Cancelar" at bounding box center [591, 275] width 88 height 34
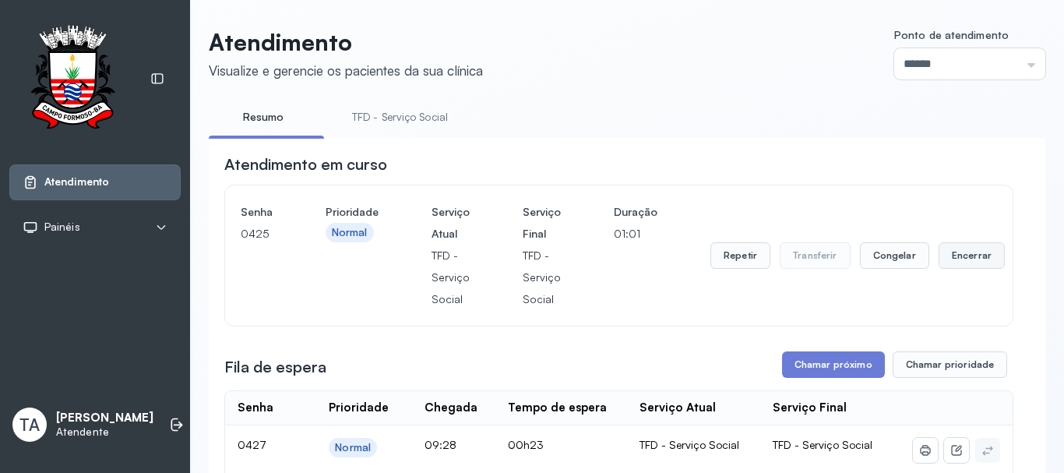
click at [938, 260] on button "Encerrar" at bounding box center [971, 255] width 66 height 26
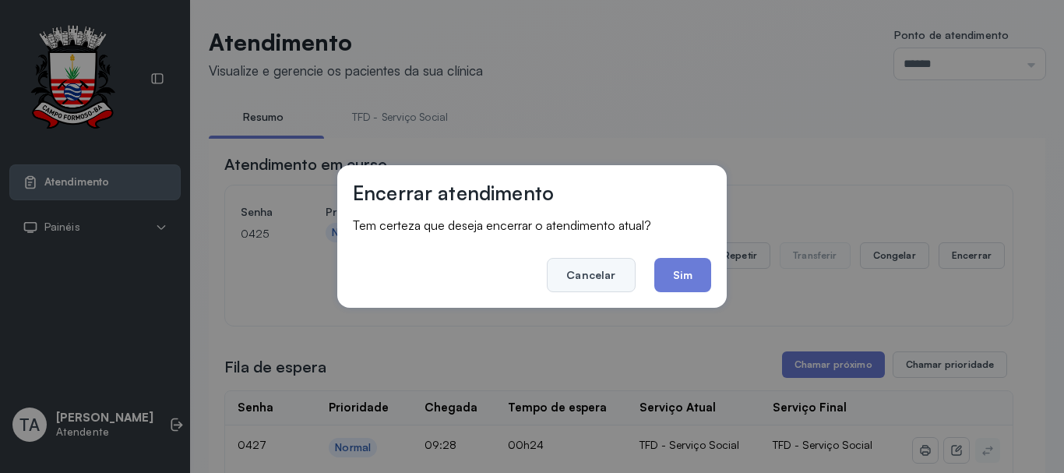
click at [576, 273] on button "Cancelar" at bounding box center [591, 275] width 88 height 34
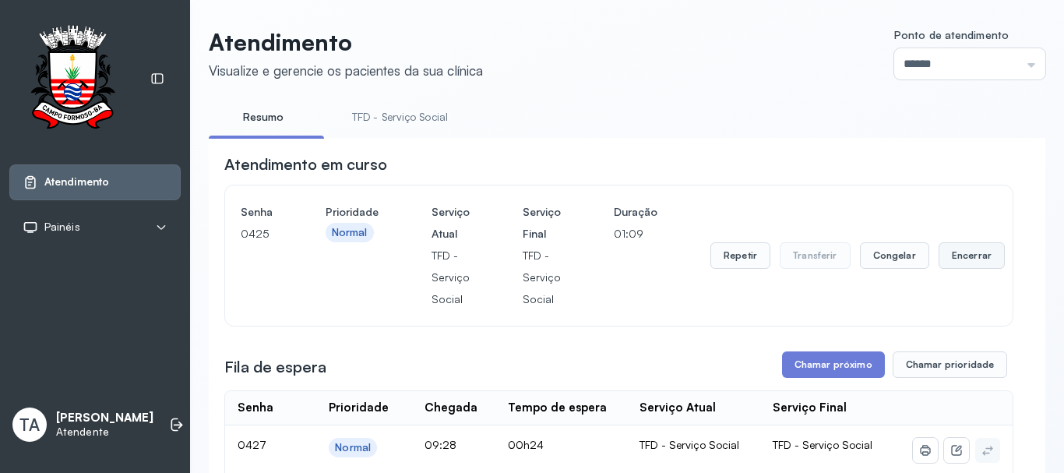
click at [973, 255] on button "Encerrar" at bounding box center [971, 255] width 66 height 26
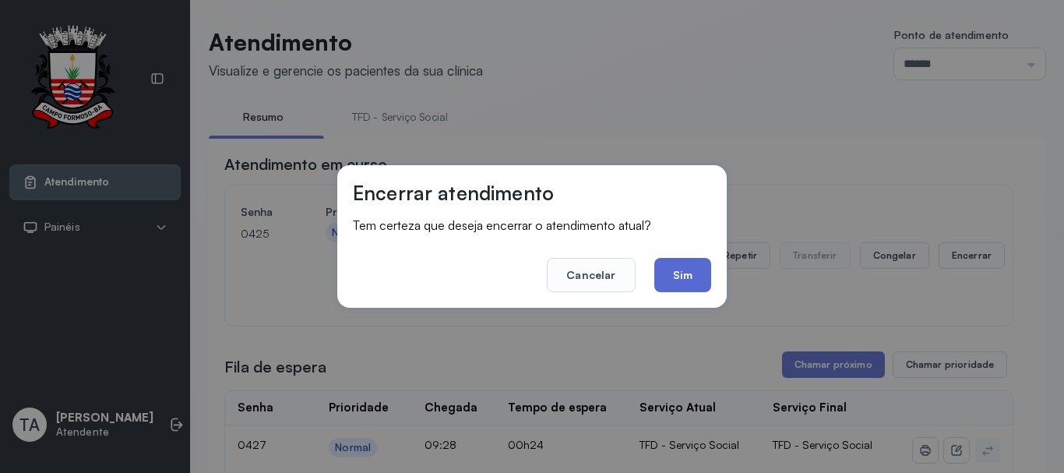
click at [699, 270] on button "Sim" at bounding box center [682, 275] width 57 height 34
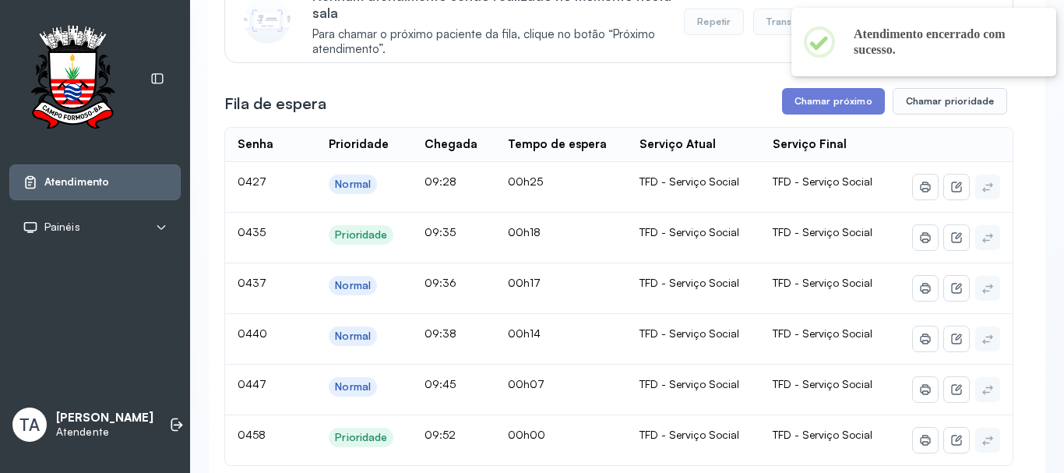
scroll to position [156, 0]
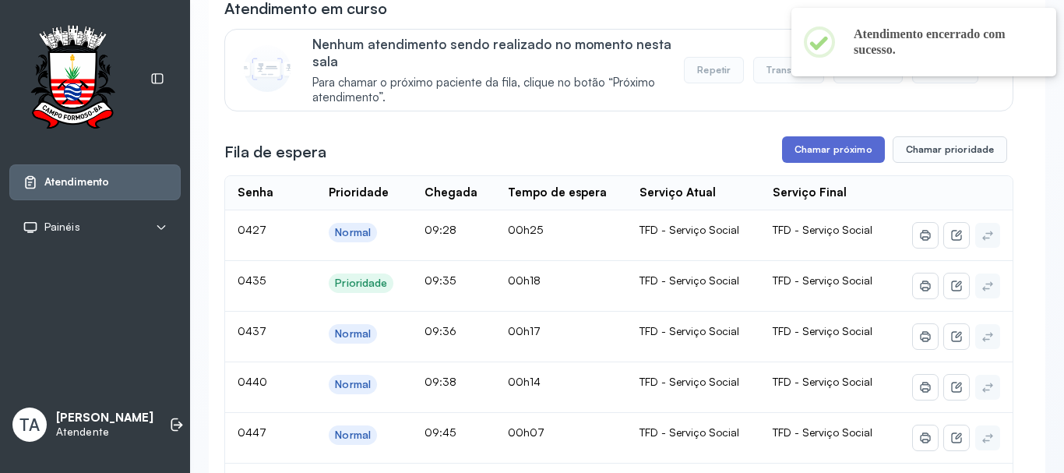
click at [795, 160] on button "Chamar próximo" at bounding box center [833, 149] width 103 height 26
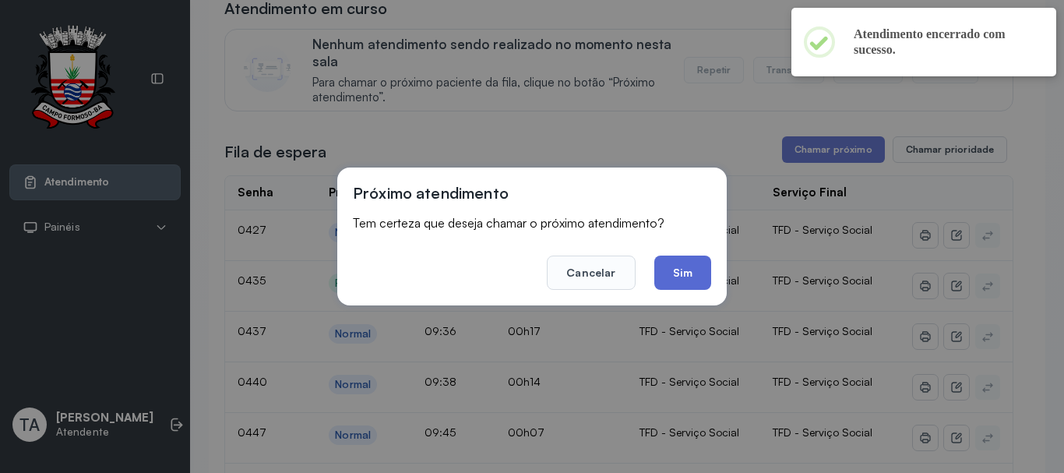
click at [701, 264] on button "Sim" at bounding box center [682, 272] width 57 height 34
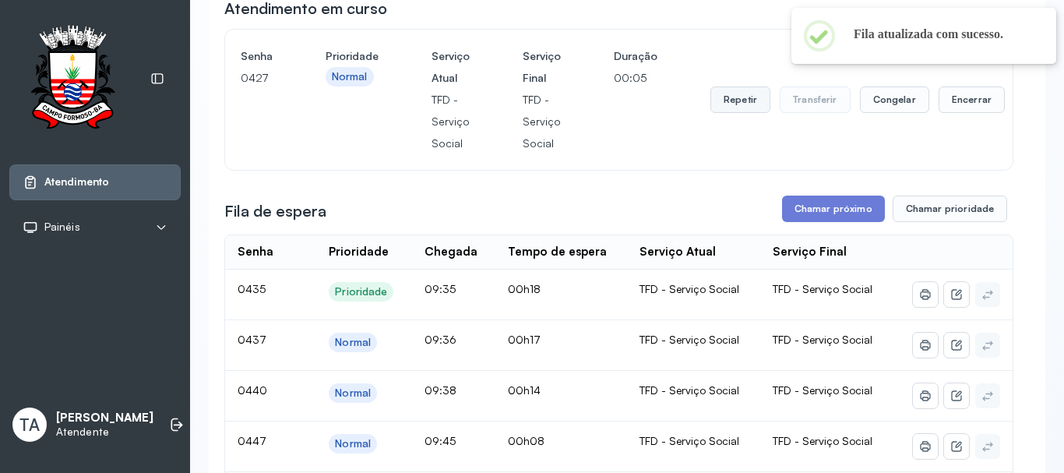
click at [727, 102] on button "Repetir" at bounding box center [740, 99] width 60 height 26
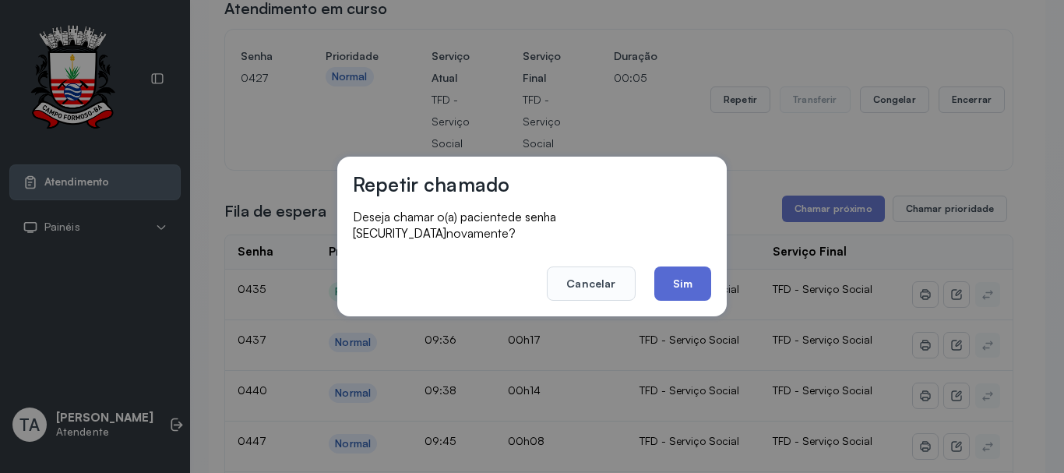
click at [664, 287] on button "Sim" at bounding box center [682, 283] width 57 height 34
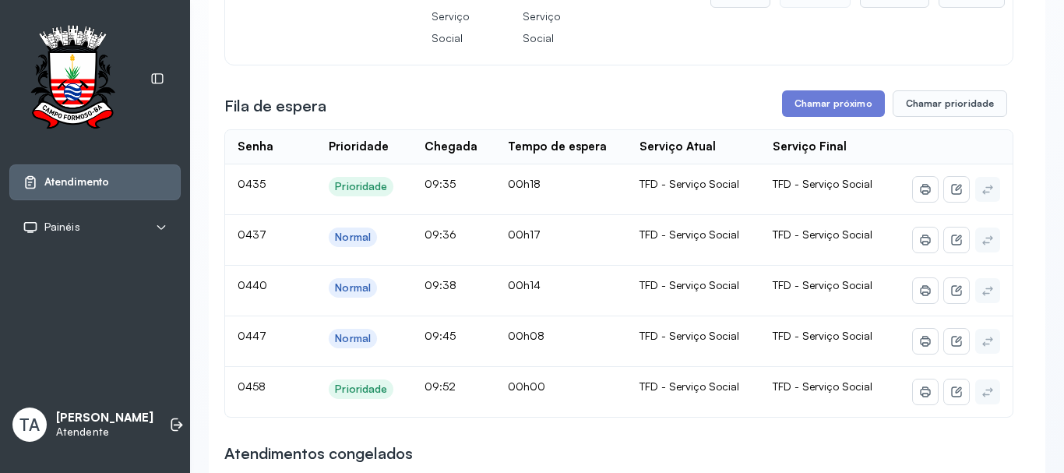
scroll to position [234, 0]
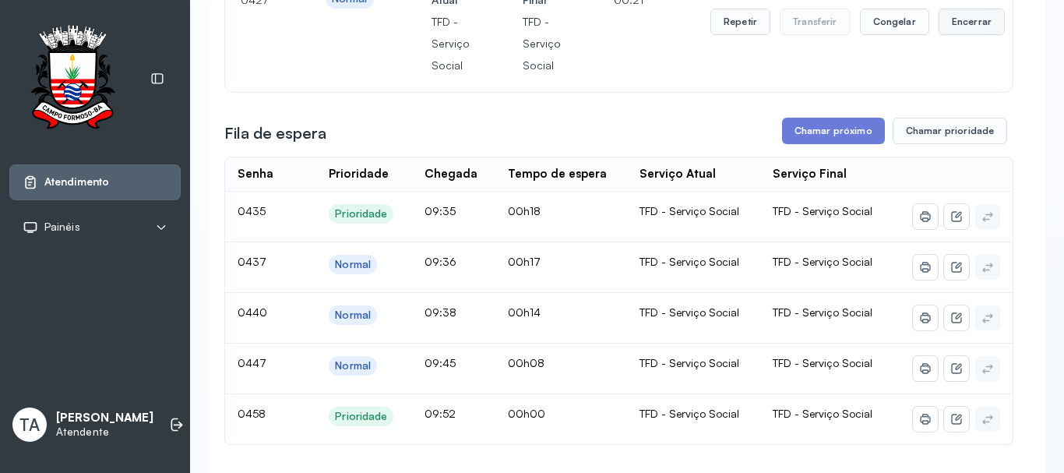
click at [955, 26] on button "Encerrar" at bounding box center [971, 22] width 66 height 26
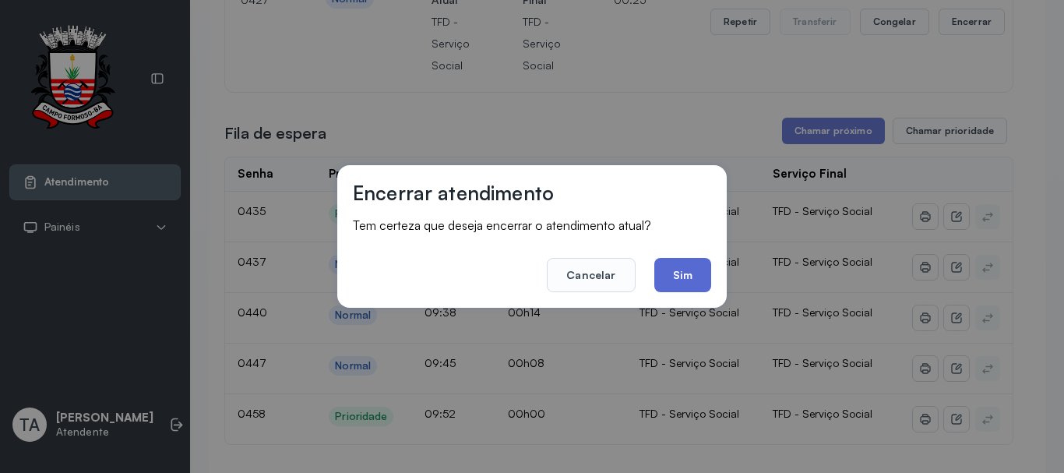
click at [688, 263] on button "Sim" at bounding box center [682, 275] width 57 height 34
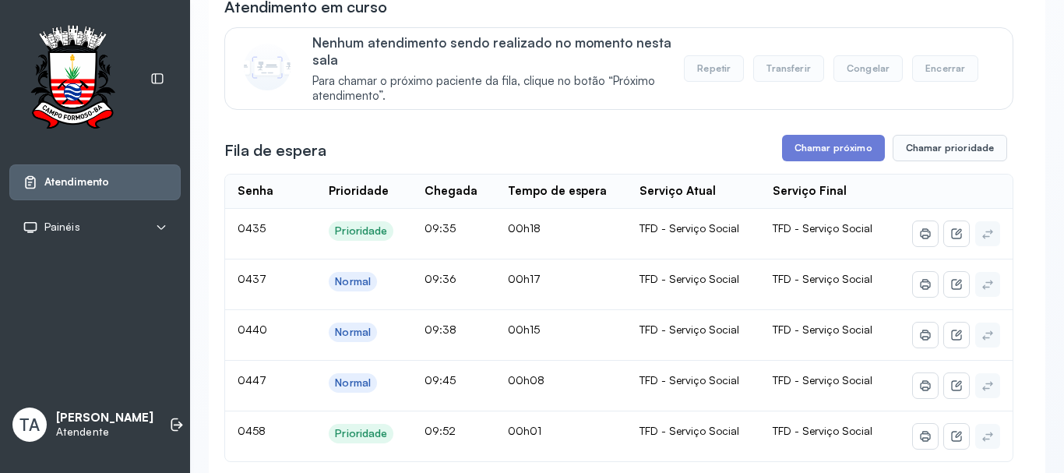
scroll to position [156, 0]
click at [790, 160] on button "Chamar próximo" at bounding box center [833, 149] width 103 height 26
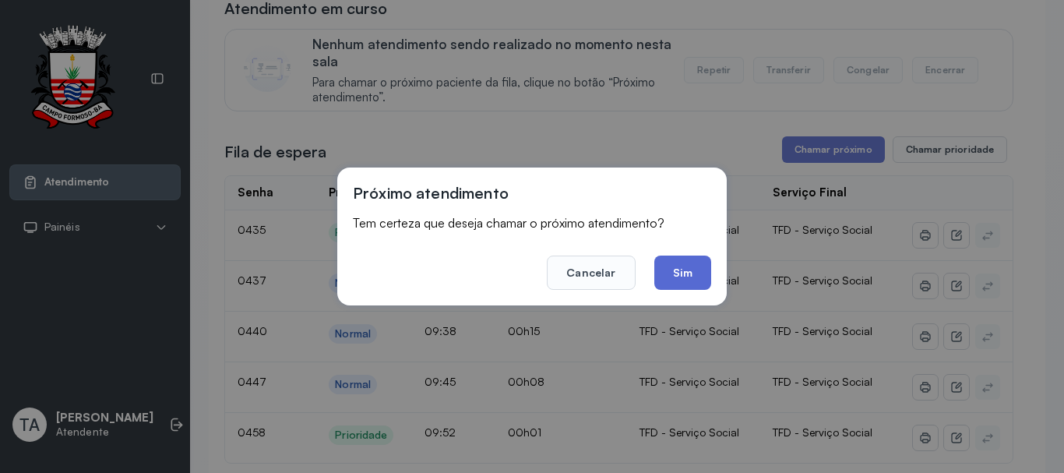
click at [679, 271] on button "Sim" at bounding box center [682, 272] width 57 height 34
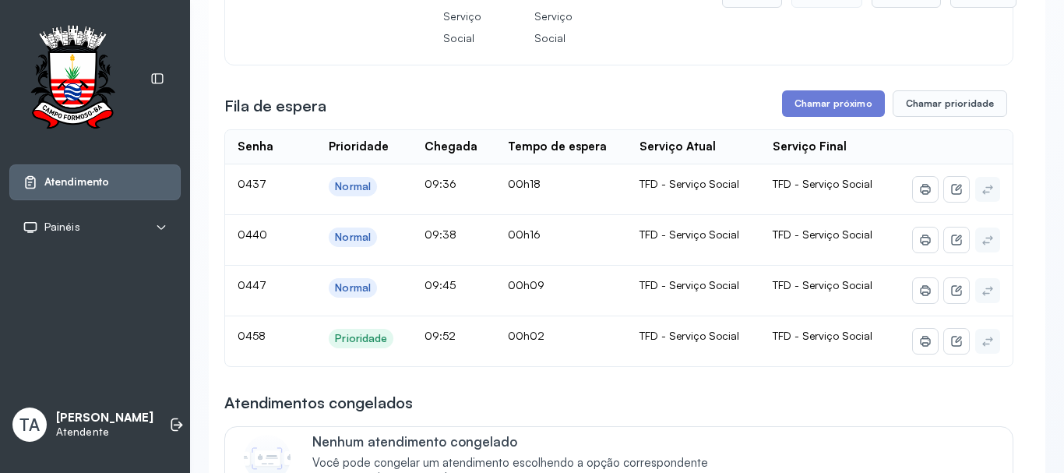
scroll to position [234, 0]
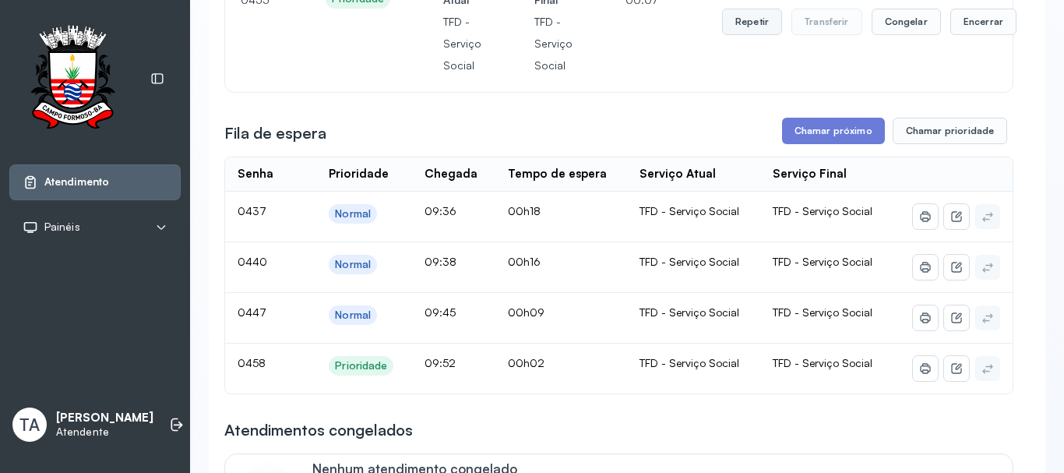
click at [732, 20] on button "Repetir" at bounding box center [752, 22] width 60 height 26
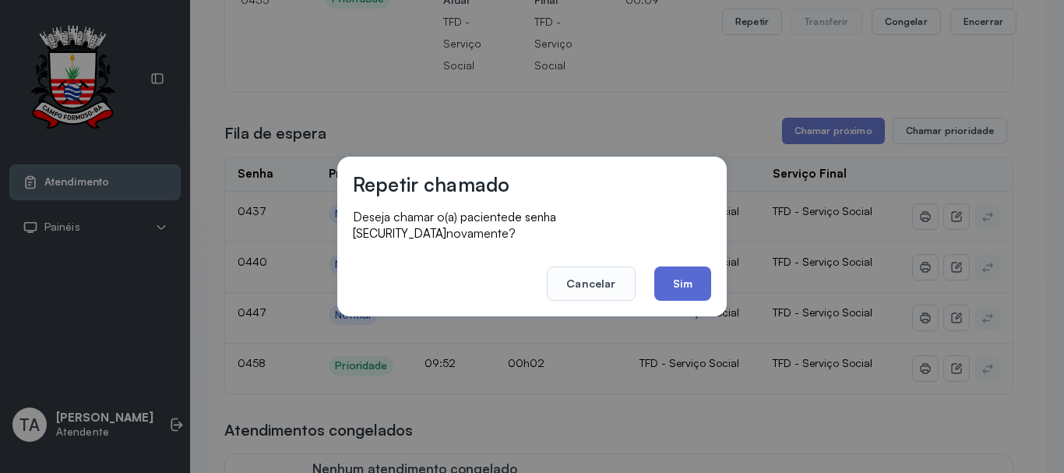
click at [694, 276] on button "Sim" at bounding box center [682, 283] width 57 height 34
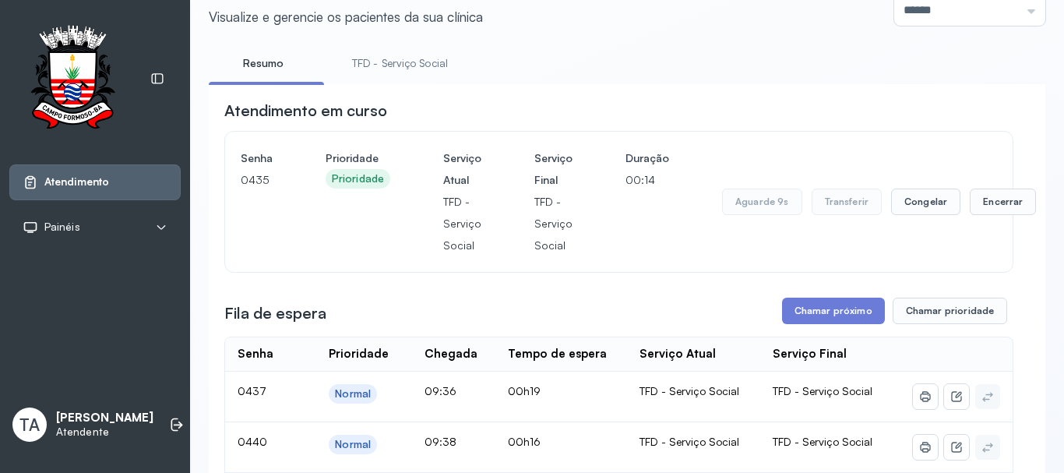
scroll to position [48, 0]
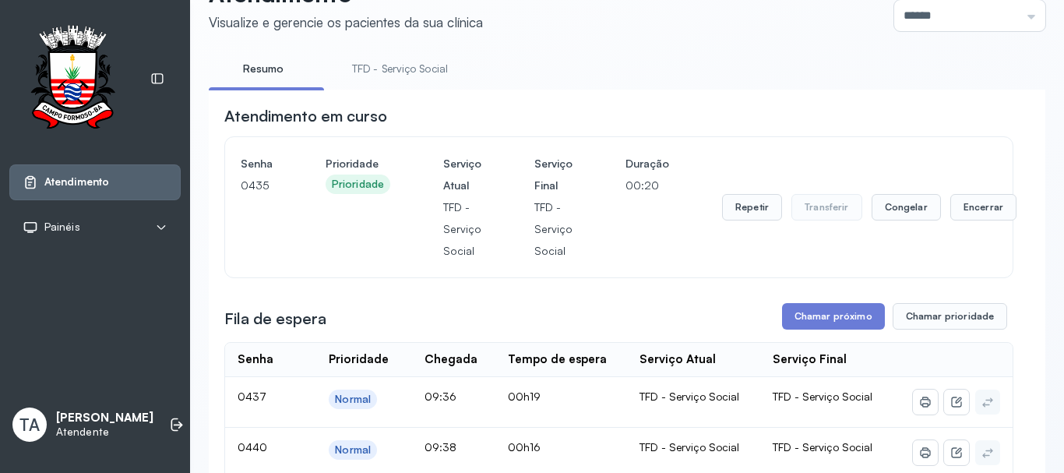
click at [752, 214] on button "Repetir" at bounding box center [752, 207] width 60 height 26
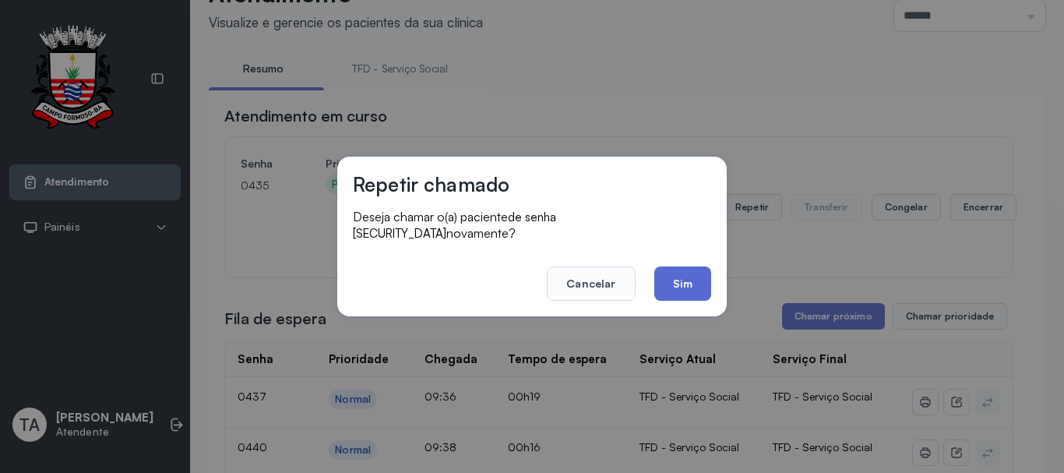
click at [688, 277] on button "Sim" at bounding box center [682, 283] width 57 height 34
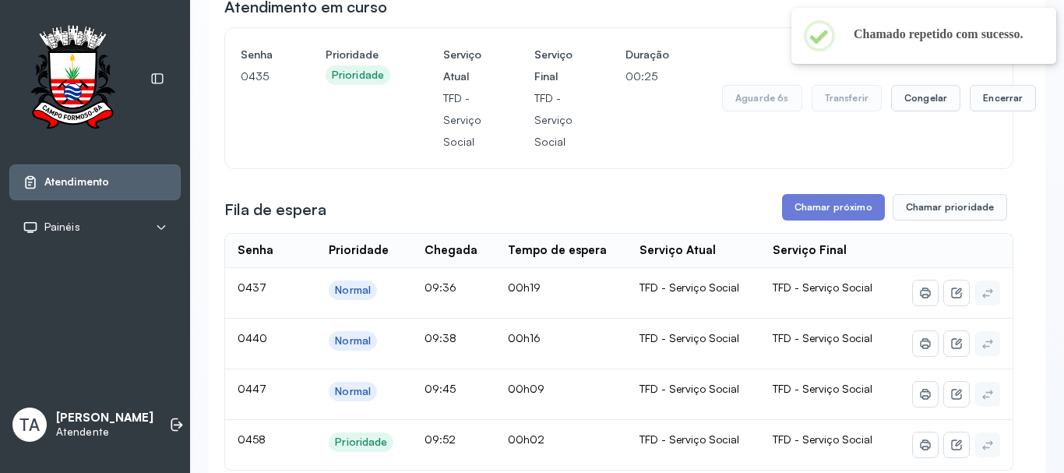
scroll to position [0, 0]
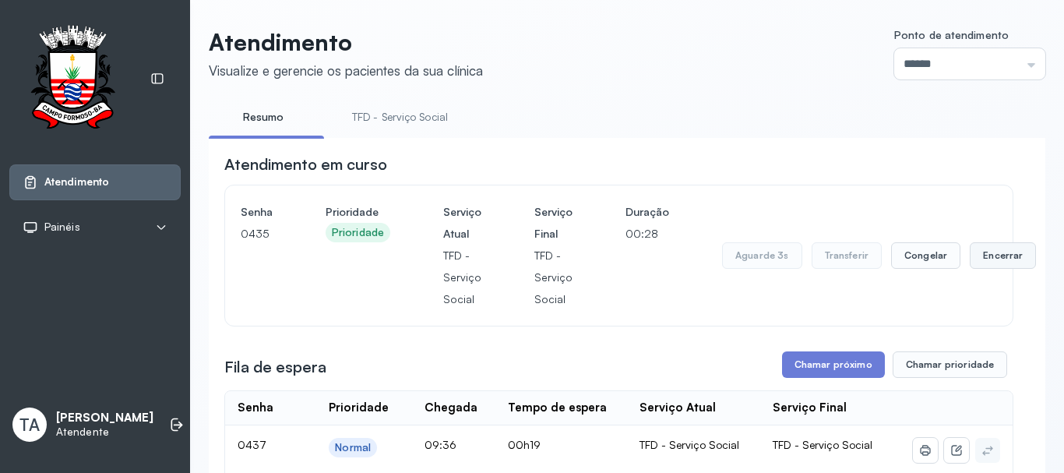
click at [998, 262] on button "Encerrar" at bounding box center [1003, 255] width 66 height 26
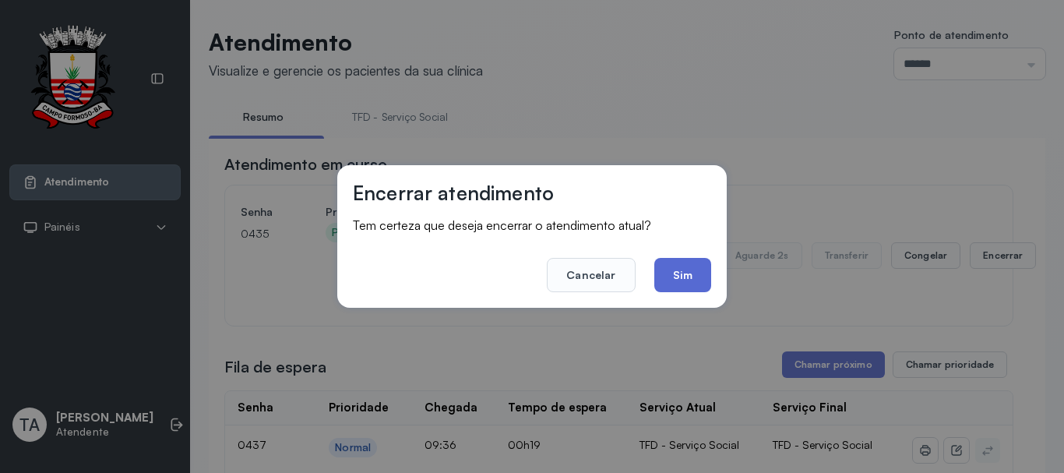
click at [667, 267] on button "Sim" at bounding box center [682, 275] width 57 height 34
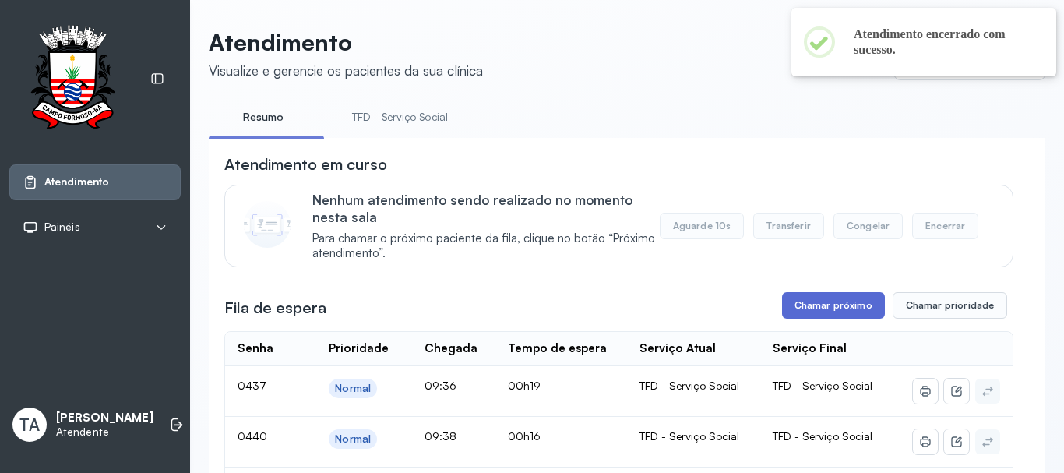
click at [798, 307] on button "Chamar próximo" at bounding box center [833, 305] width 103 height 26
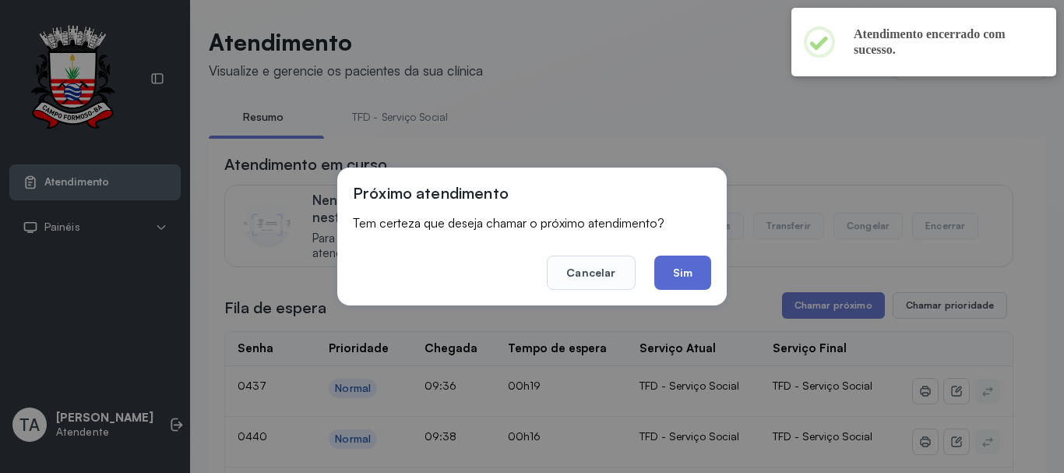
click at [686, 284] on button "Sim" at bounding box center [682, 272] width 57 height 34
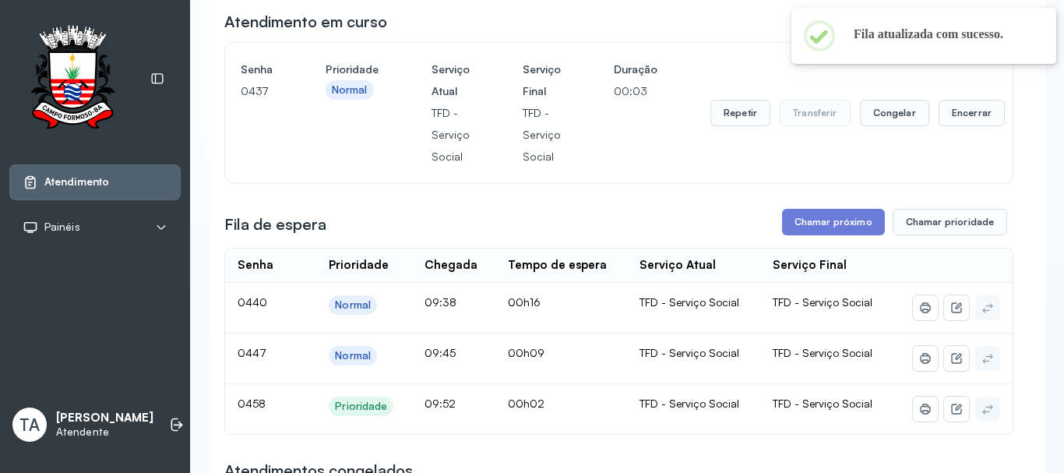
scroll to position [48, 0]
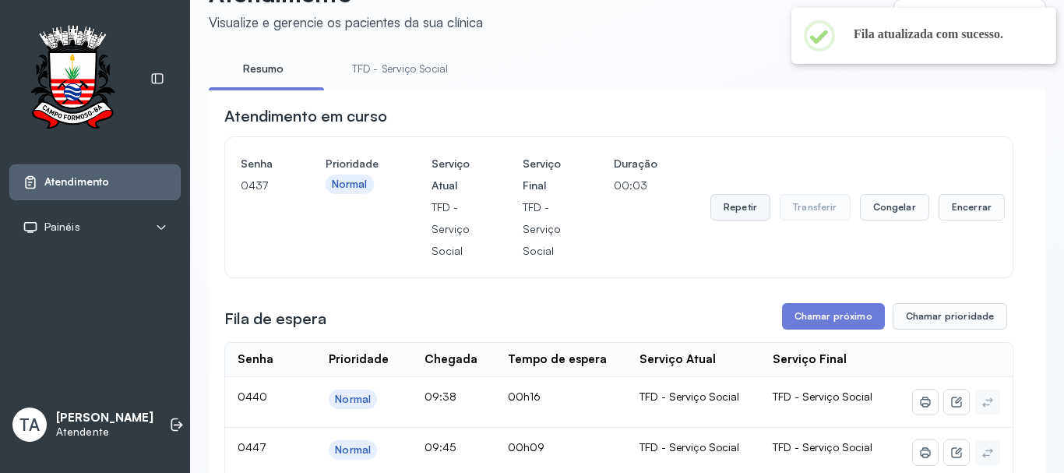
click at [752, 201] on button "Repetir" at bounding box center [740, 207] width 60 height 26
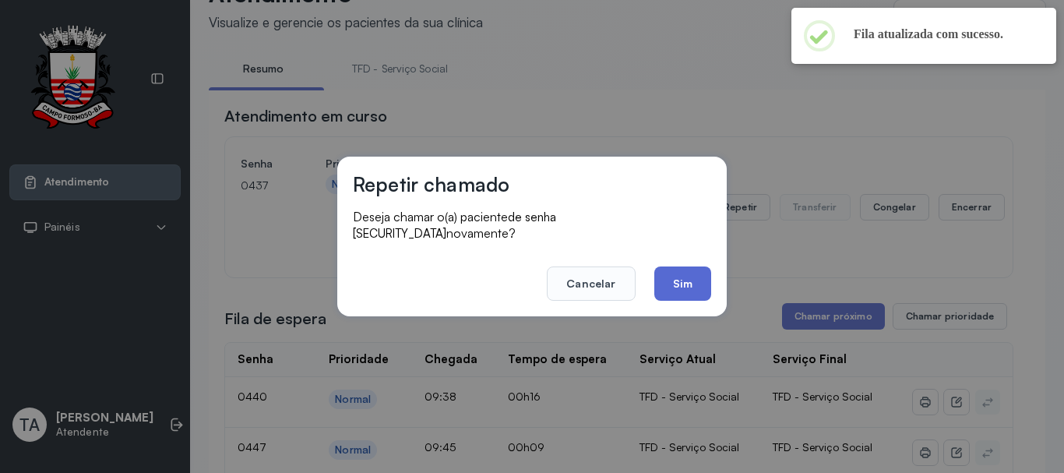
click at [702, 290] on button "Sim" at bounding box center [682, 283] width 57 height 34
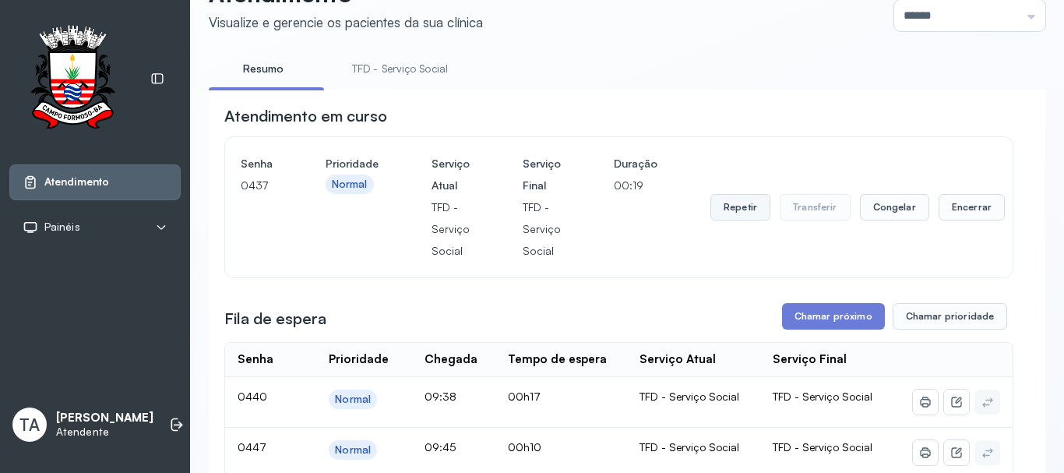
click at [729, 213] on button "Repetir" at bounding box center [740, 207] width 60 height 26
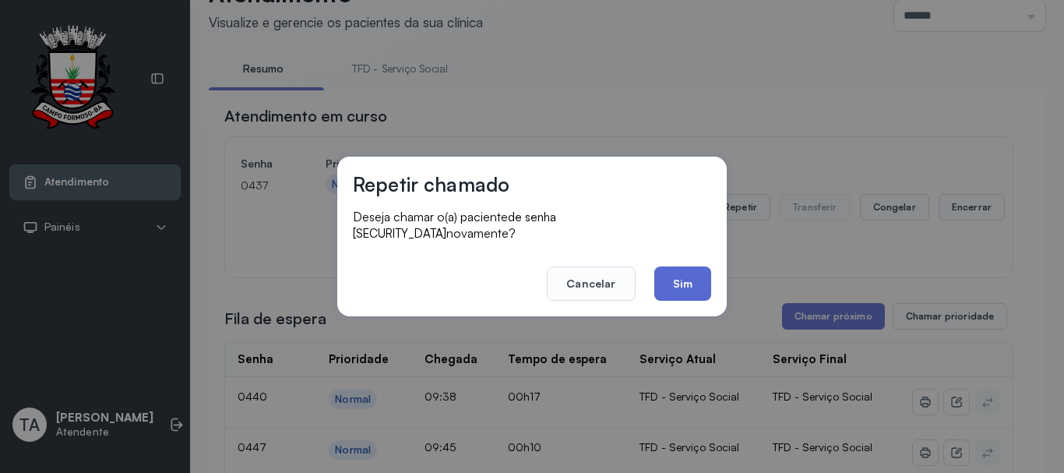
click at [684, 283] on button "Sim" at bounding box center [682, 283] width 57 height 34
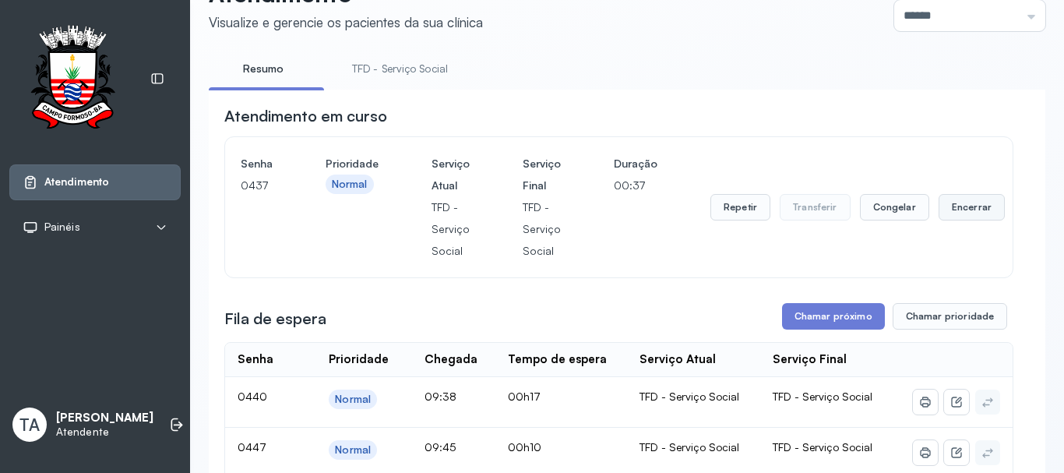
click at [959, 217] on button "Encerrar" at bounding box center [971, 207] width 66 height 26
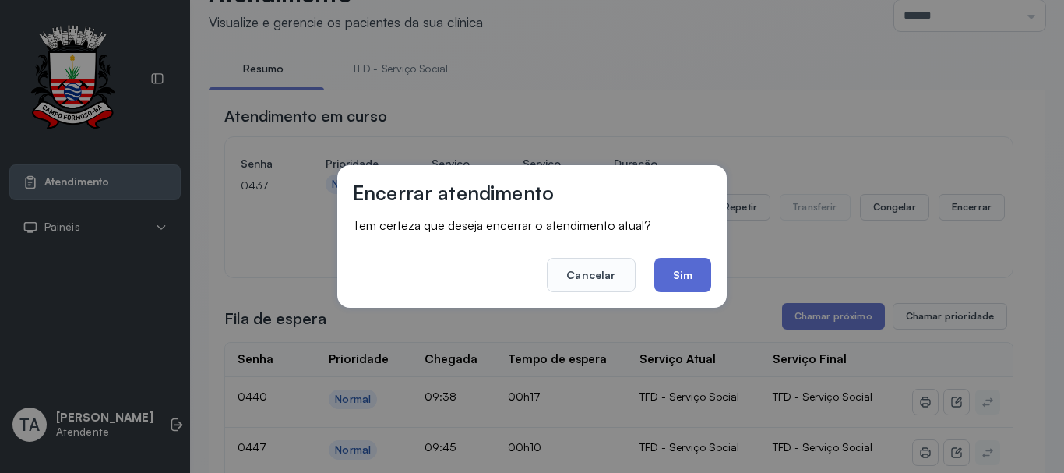
click at [683, 287] on button "Sim" at bounding box center [682, 275] width 57 height 34
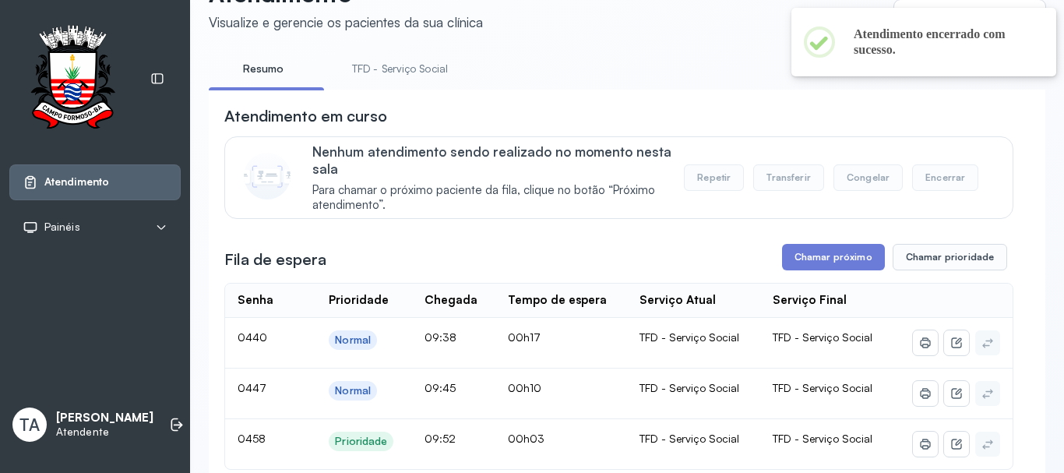
click at [403, 69] on link "TFD - Serviço Social" at bounding box center [399, 69] width 127 height 26
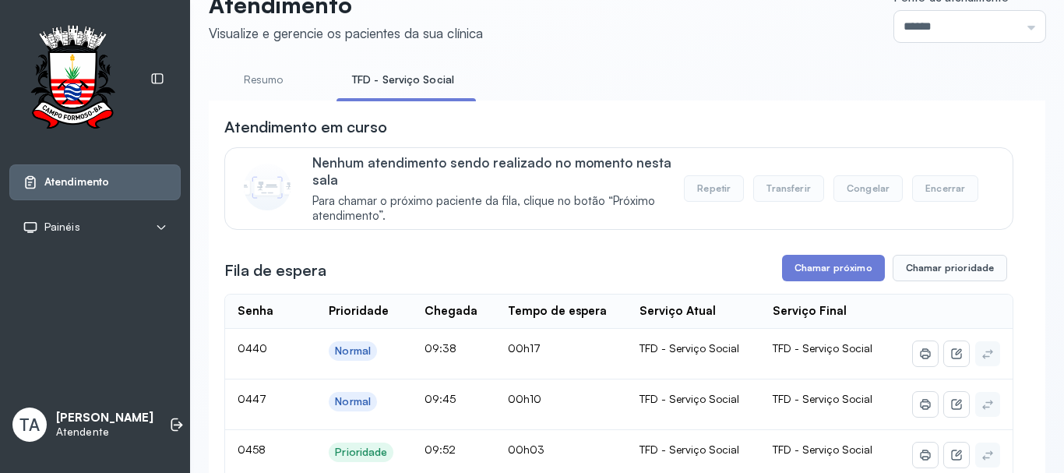
scroll to position [0, 0]
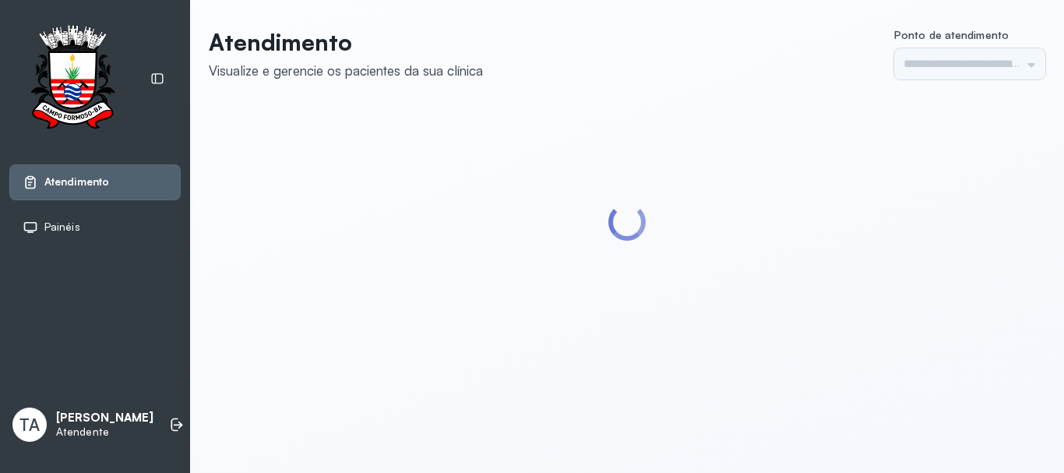
type input "******"
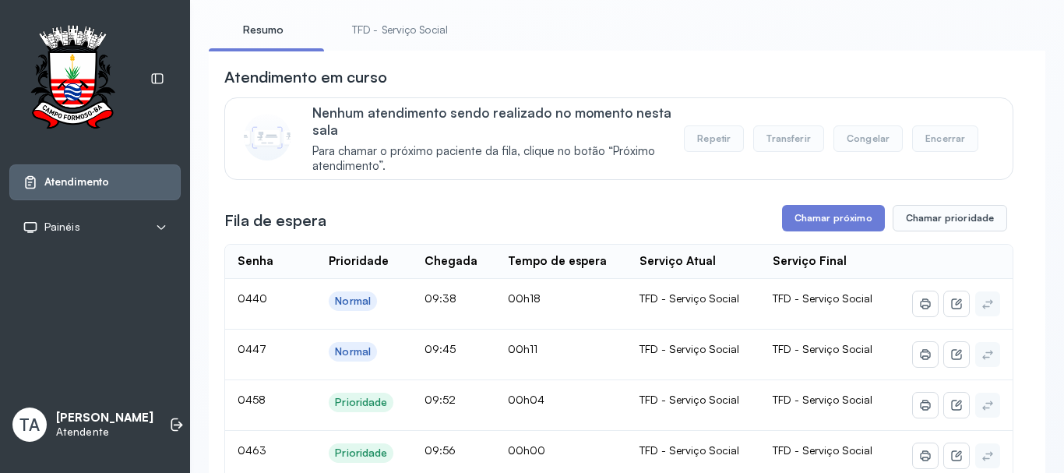
scroll to position [234, 0]
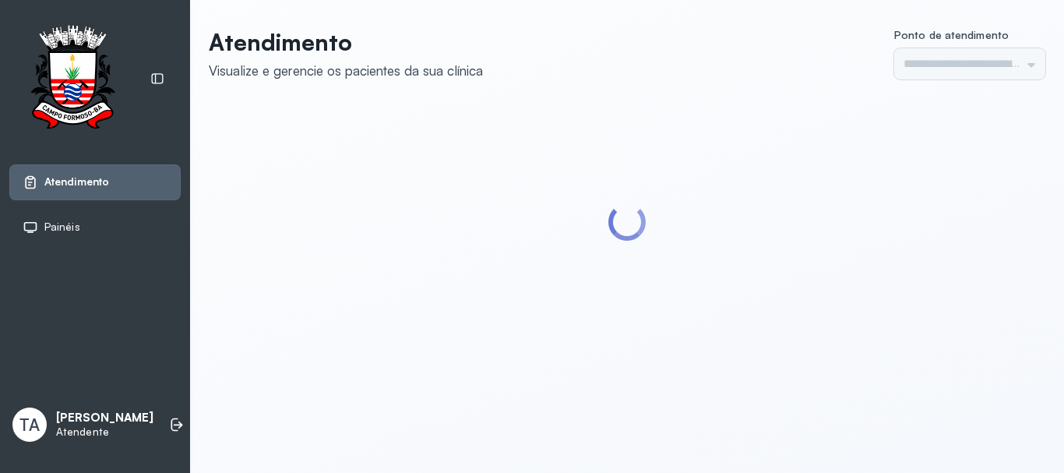
type input "******"
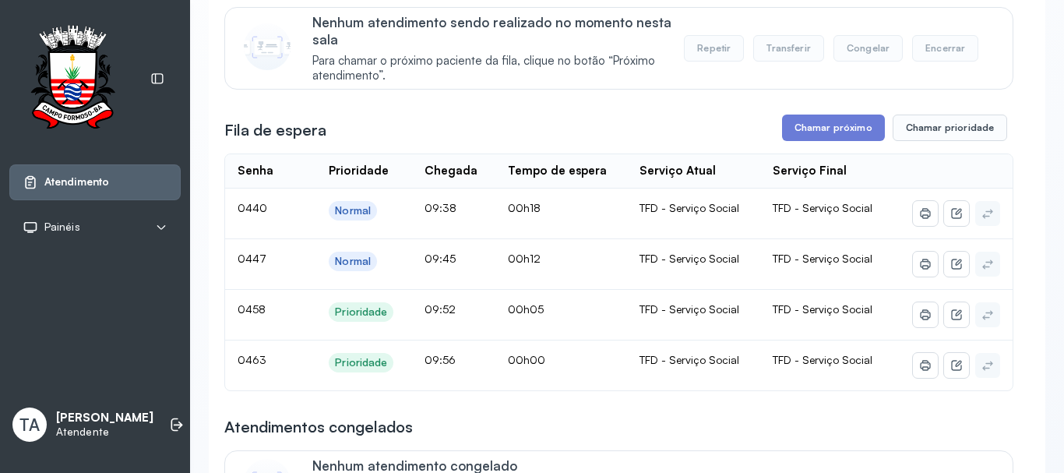
scroll to position [204, 0]
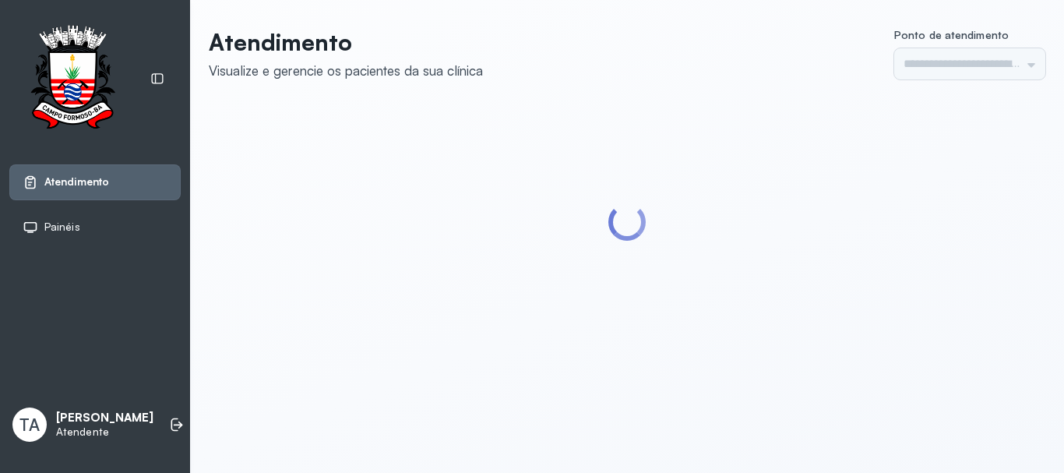
type input "******"
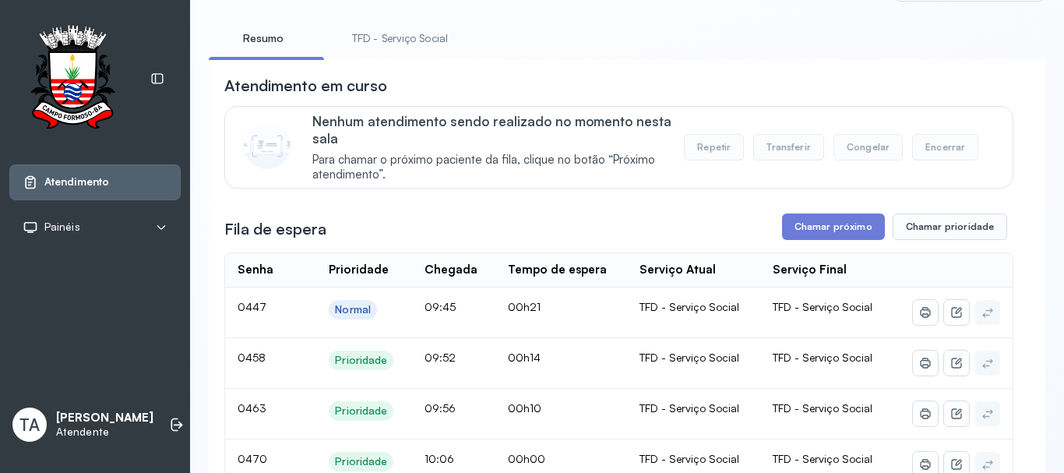
scroll to position [78, 0]
click at [382, 34] on link "TFD - Serviço Social" at bounding box center [399, 39] width 127 height 26
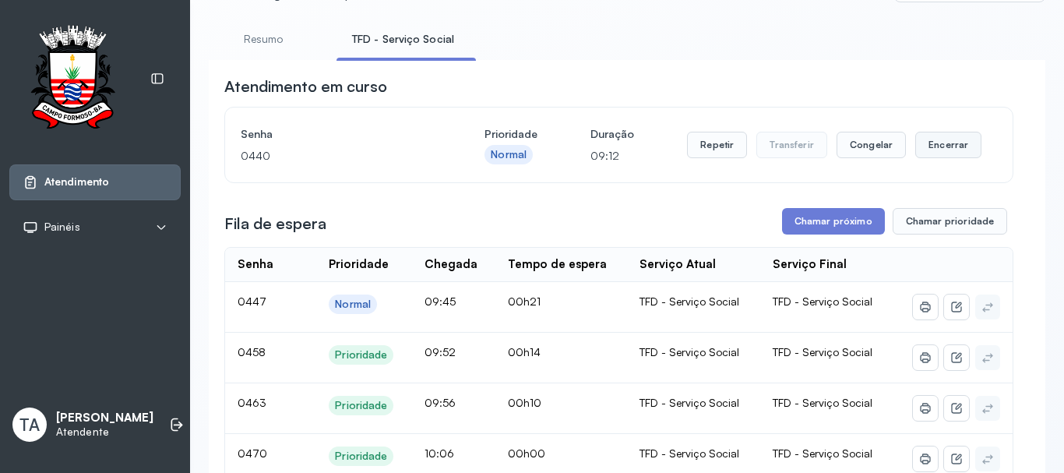
click at [955, 157] on button "Encerrar" at bounding box center [948, 145] width 66 height 26
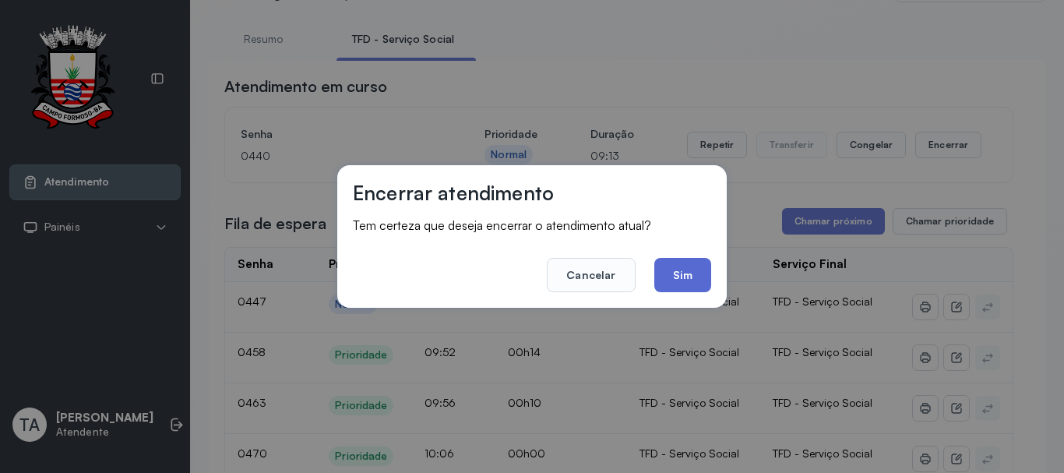
click at [688, 277] on button "Sim" at bounding box center [682, 275] width 57 height 34
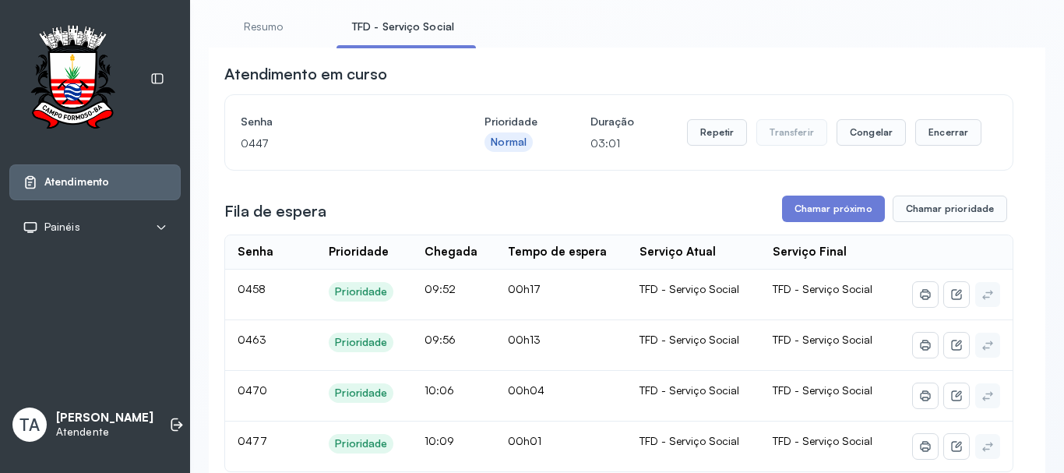
scroll to position [0, 0]
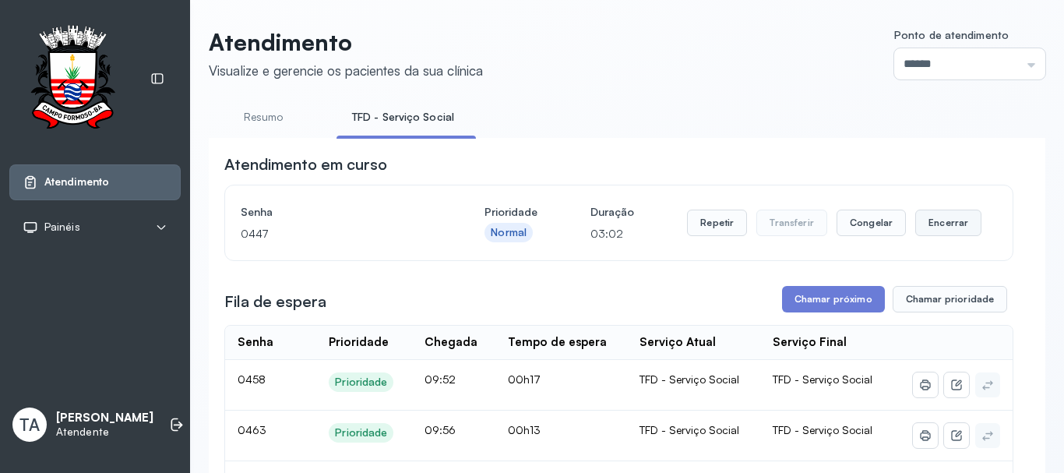
click at [928, 236] on button "Encerrar" at bounding box center [948, 223] width 66 height 26
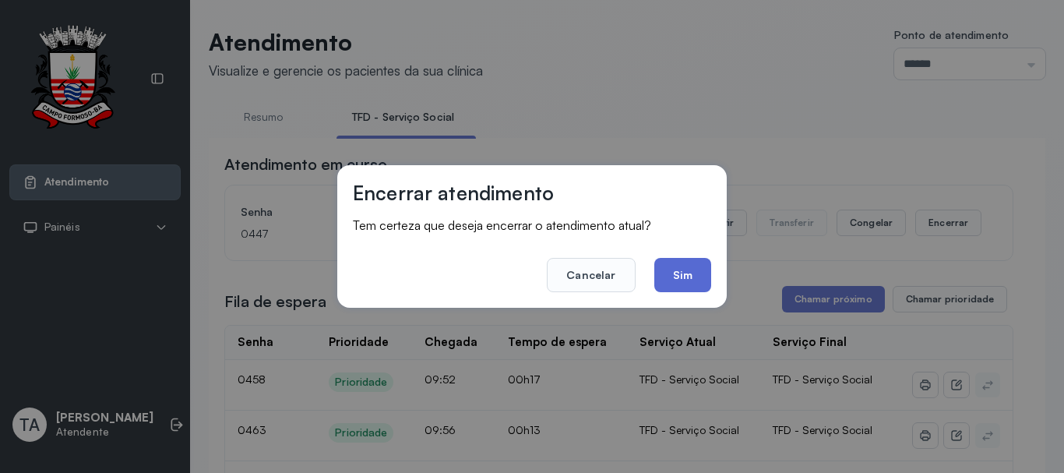
click at [692, 275] on button "Sim" at bounding box center [682, 275] width 57 height 34
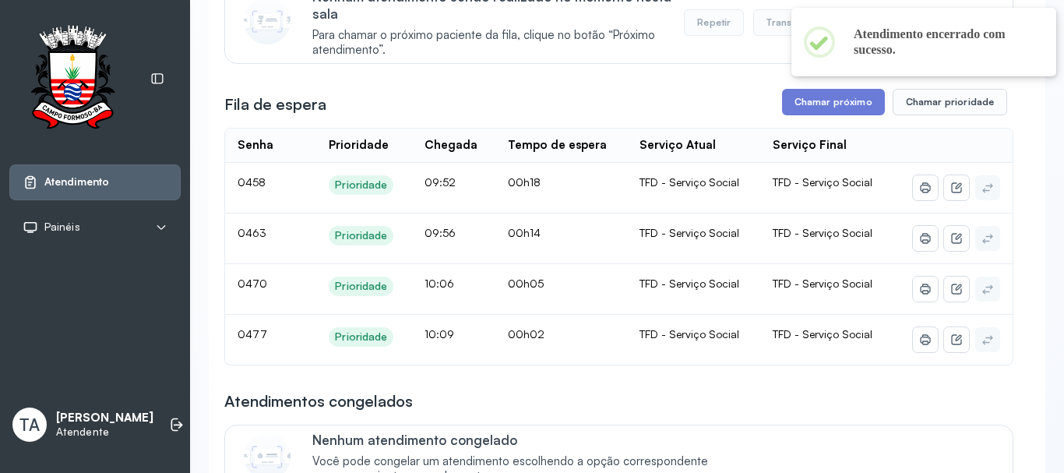
scroll to position [204, 0]
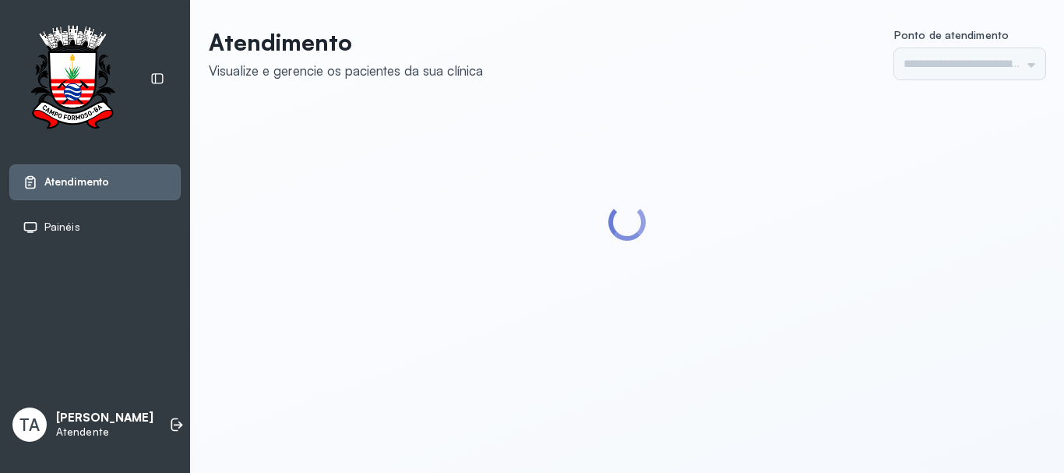
type input "******"
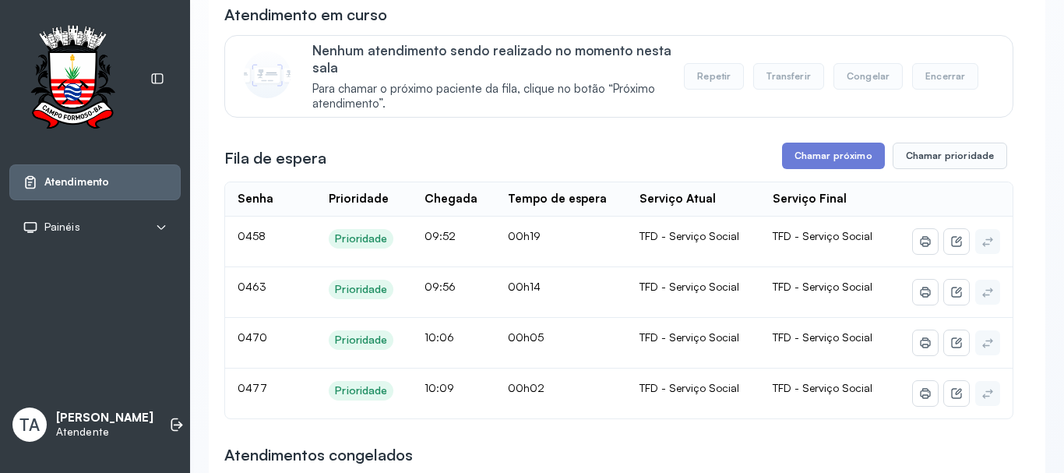
scroll to position [156, 0]
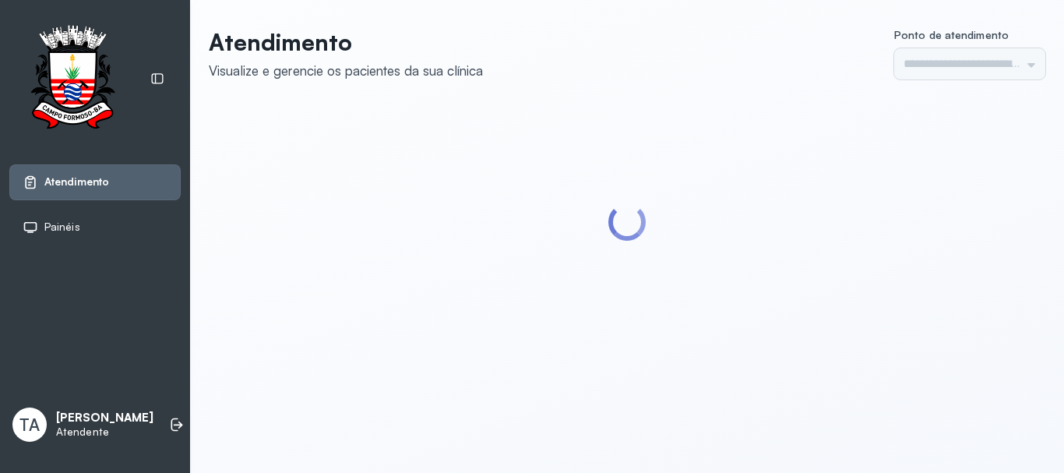
type input "******"
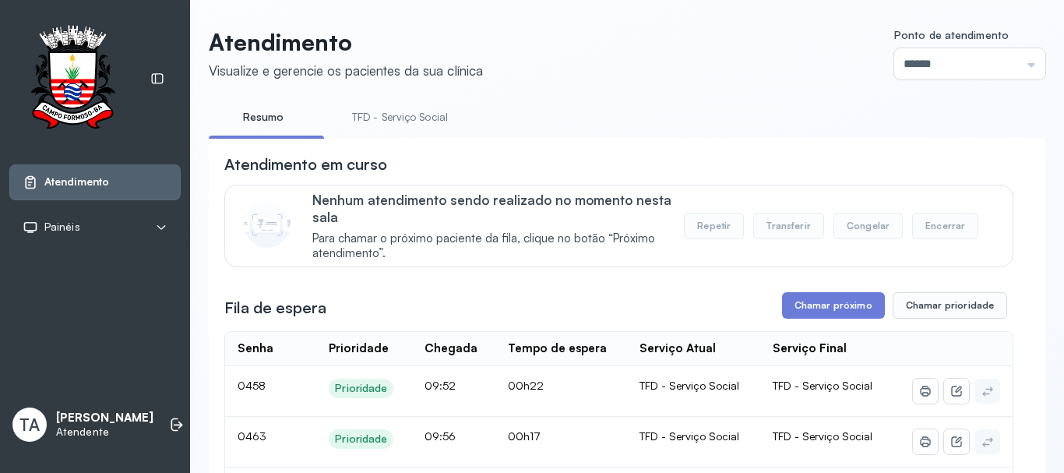
click at [375, 114] on link "TFD - Serviço Social" at bounding box center [399, 117] width 127 height 26
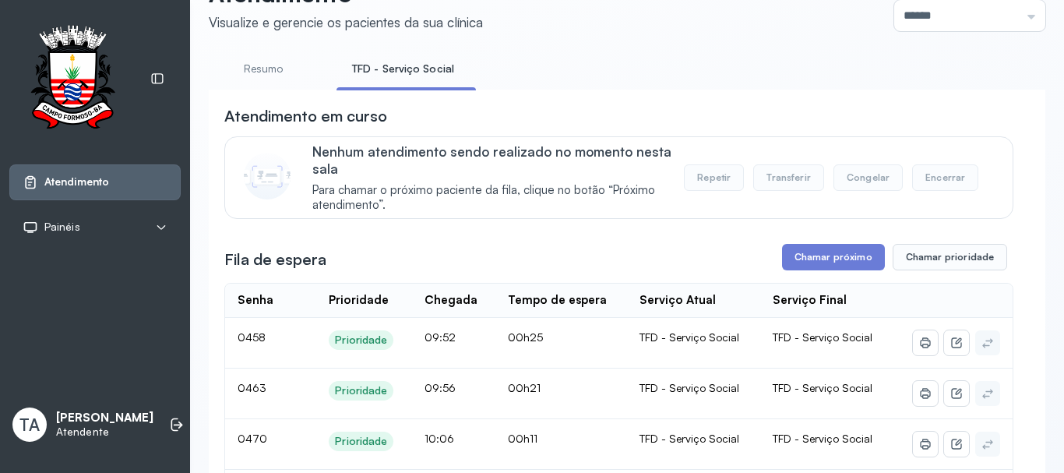
scroll to position [234, 0]
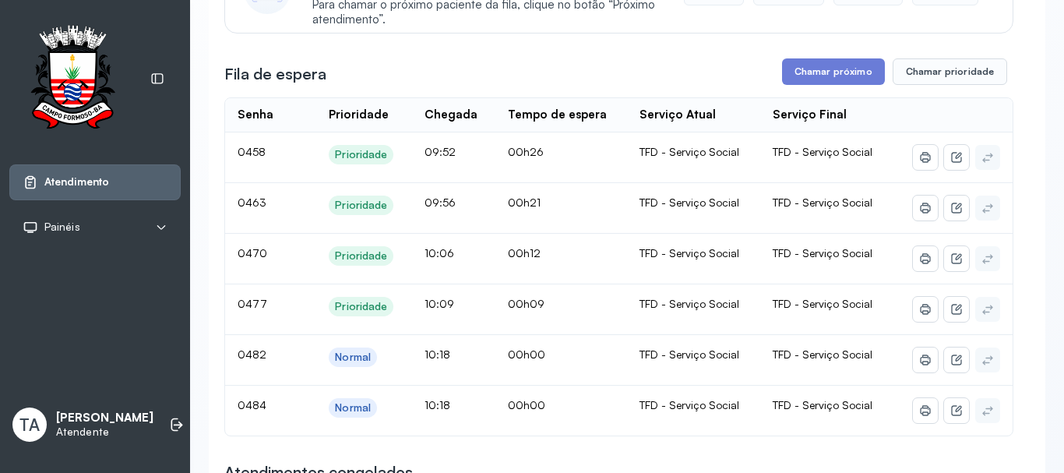
click at [819, 80] on button "Chamar próximo" at bounding box center [833, 71] width 103 height 26
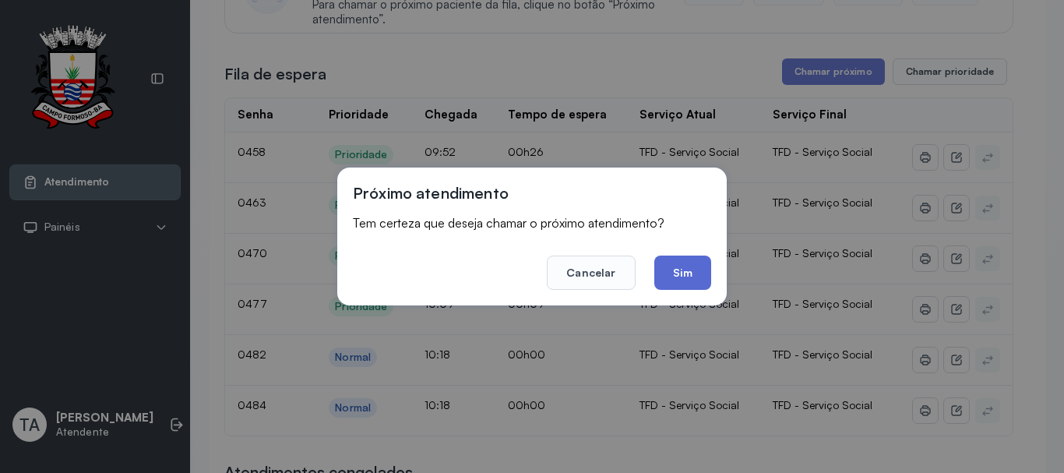
click at [685, 261] on button "Sim" at bounding box center [682, 272] width 57 height 34
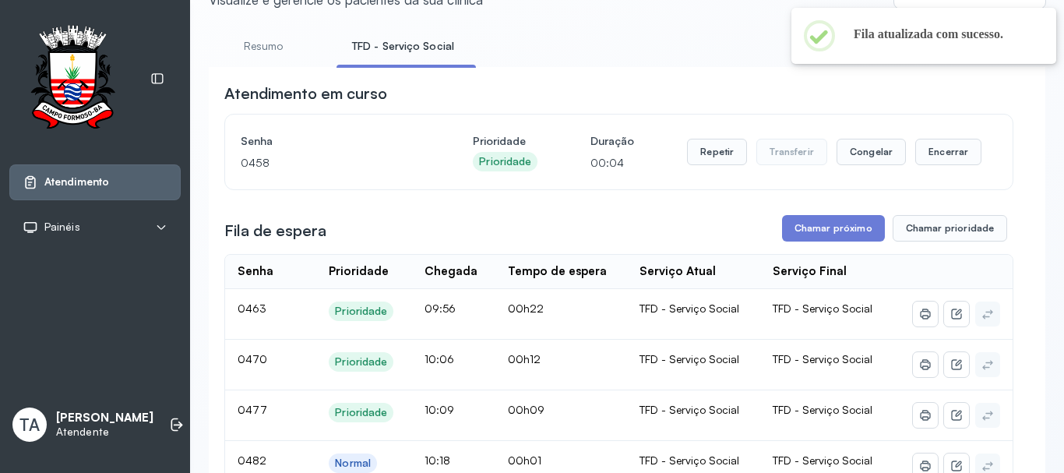
scroll to position [0, 0]
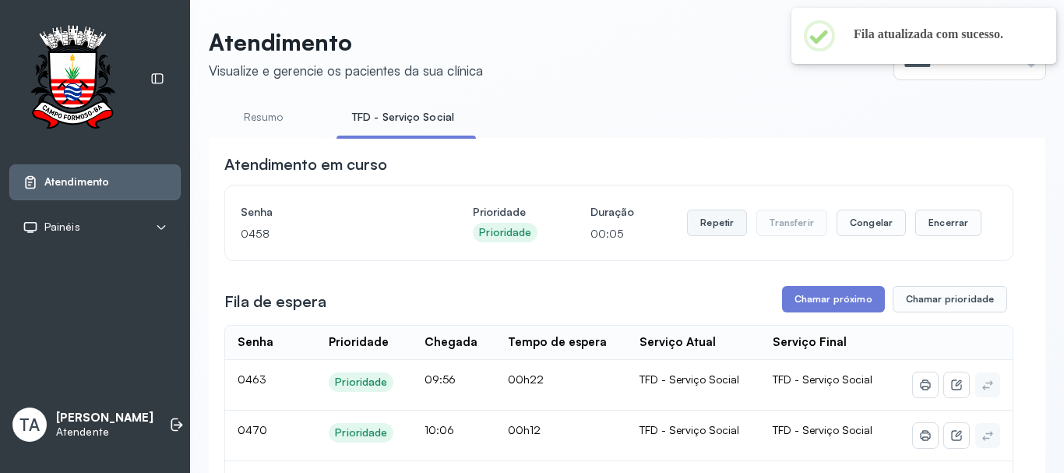
click at [690, 220] on button "Repetir" at bounding box center [717, 223] width 60 height 26
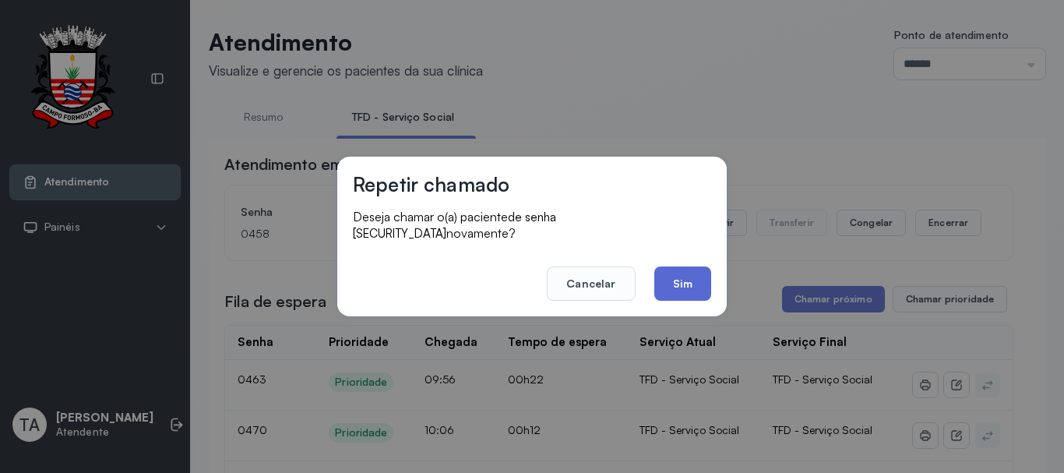
click at [667, 277] on button "Sim" at bounding box center [682, 283] width 57 height 34
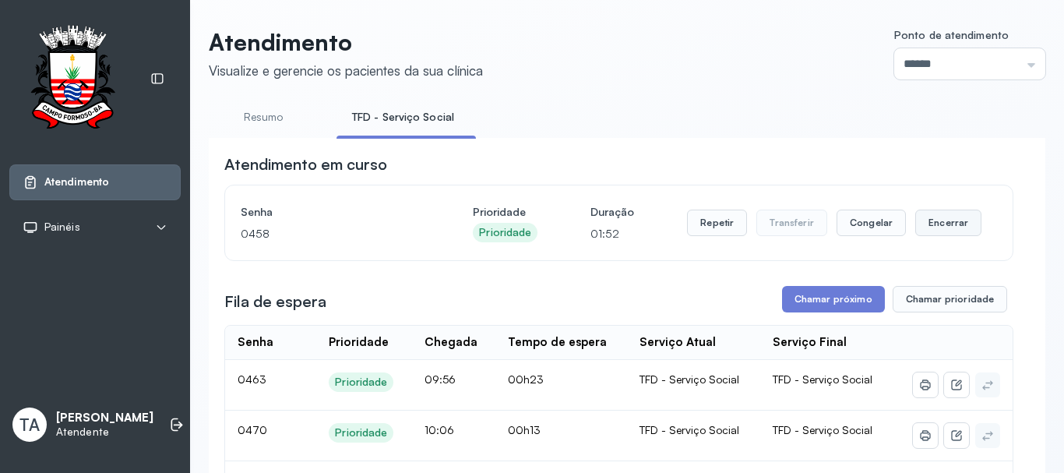
click at [923, 229] on button "Encerrar" at bounding box center [948, 223] width 66 height 26
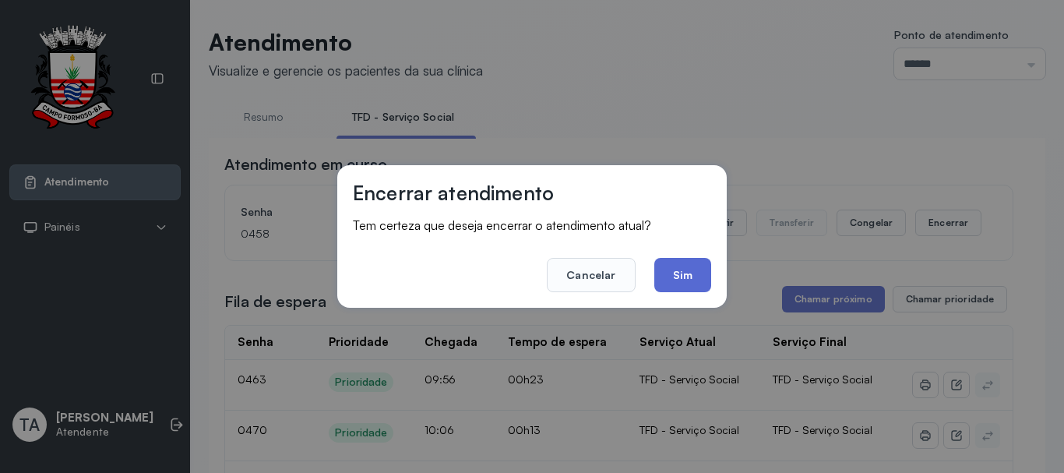
click at [671, 276] on button "Sim" at bounding box center [682, 275] width 57 height 34
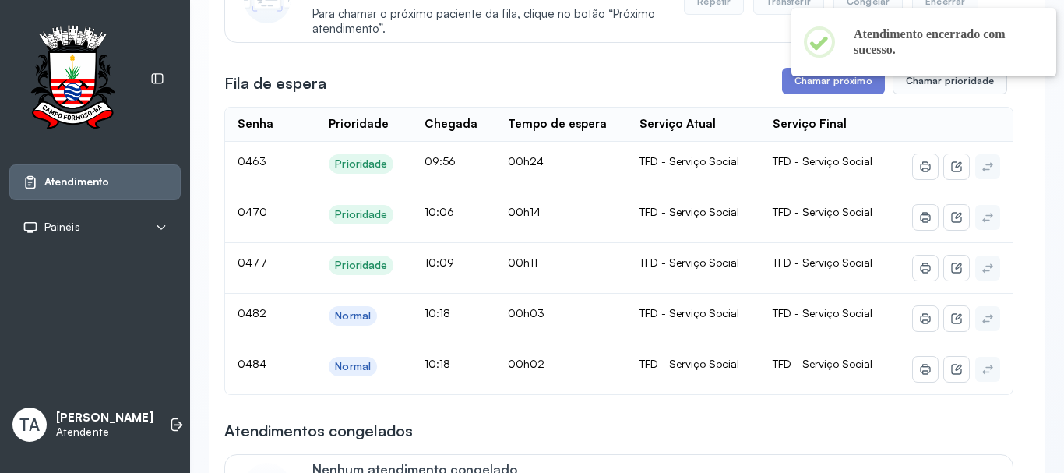
scroll to position [234, 0]
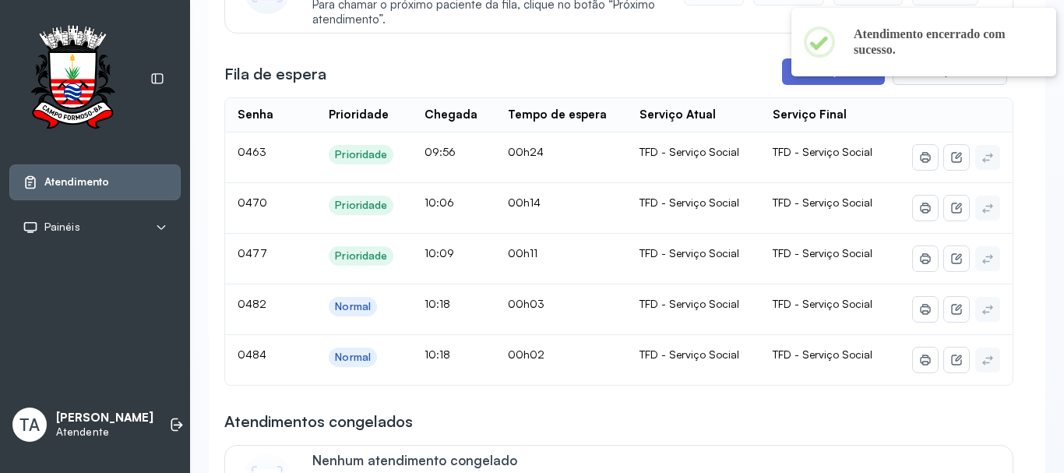
click at [805, 84] on button "Chamar próximo" at bounding box center [833, 71] width 103 height 26
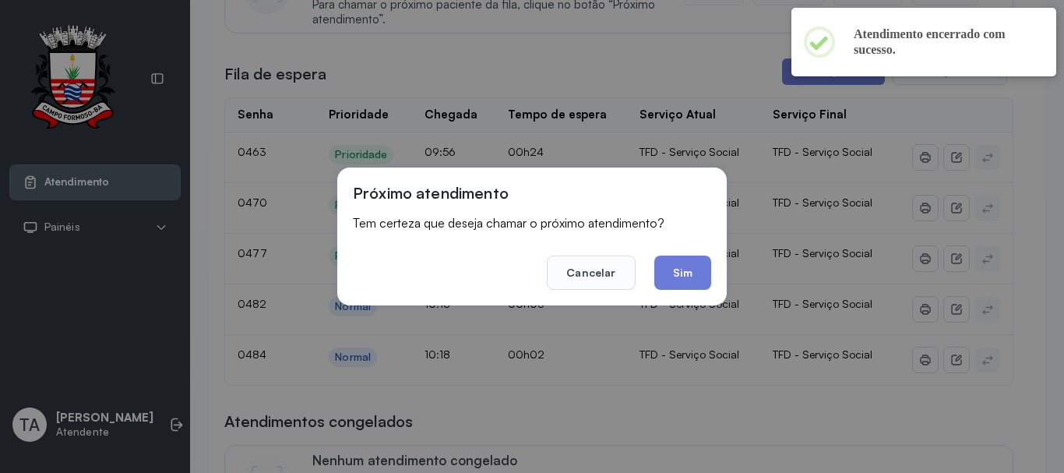
click at [703, 252] on footer "Cancelar Sim" at bounding box center [532, 262] width 358 height 56
click at [688, 266] on button "Sim" at bounding box center [682, 272] width 57 height 34
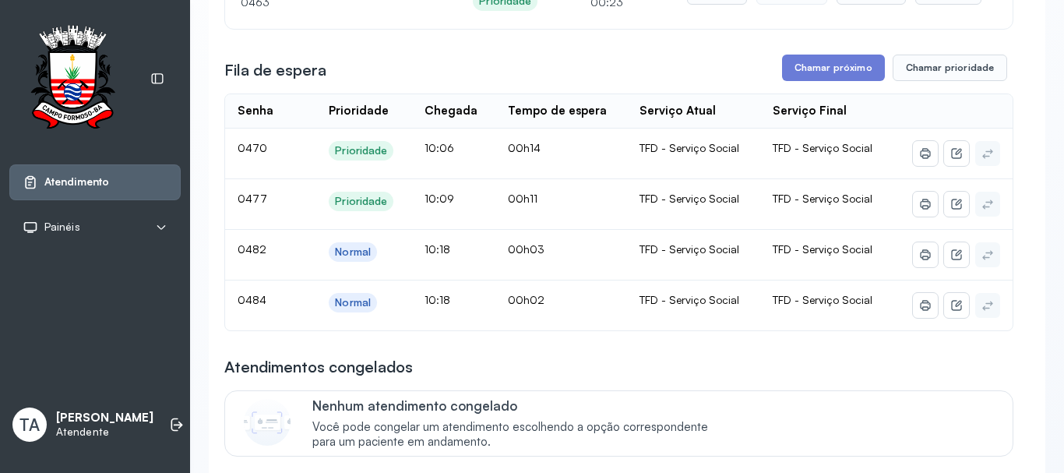
scroll to position [156, 0]
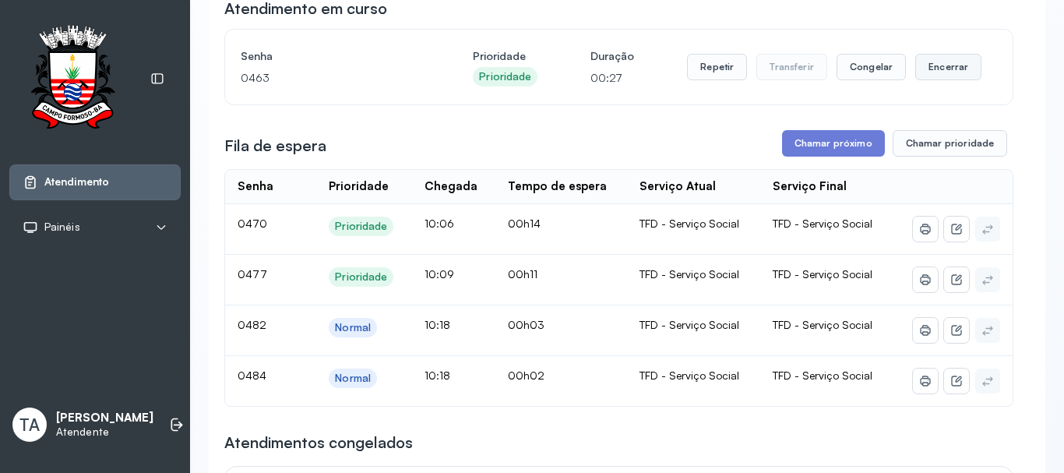
click at [932, 78] on button "Encerrar" at bounding box center [948, 67] width 66 height 26
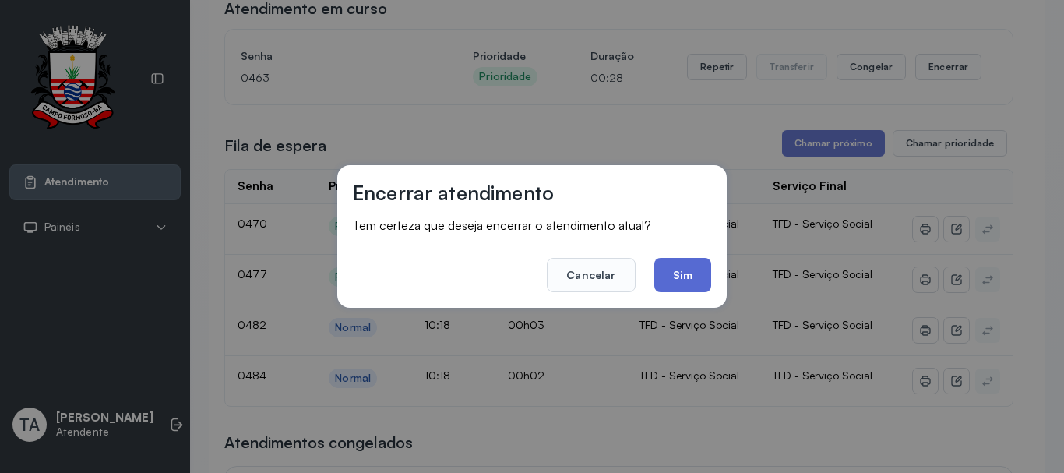
click at [675, 271] on button "Sim" at bounding box center [682, 275] width 57 height 34
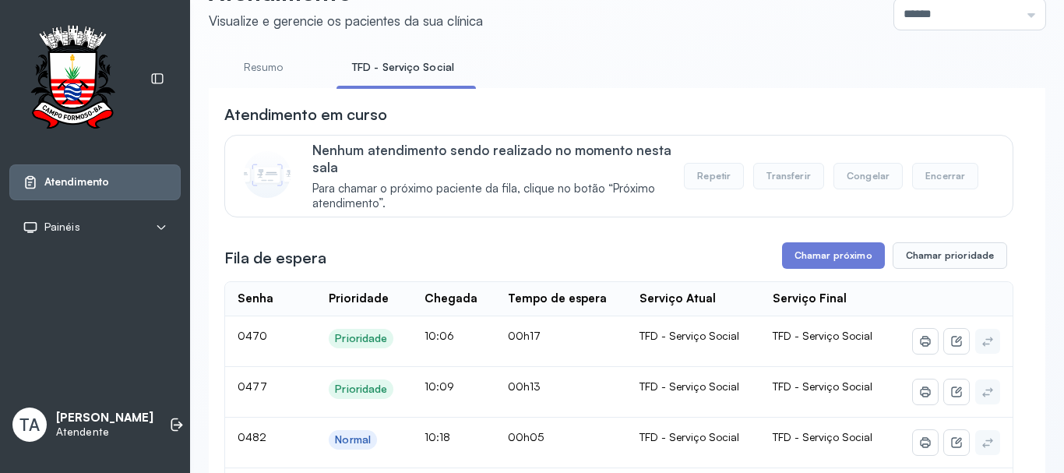
scroll to position [0, 0]
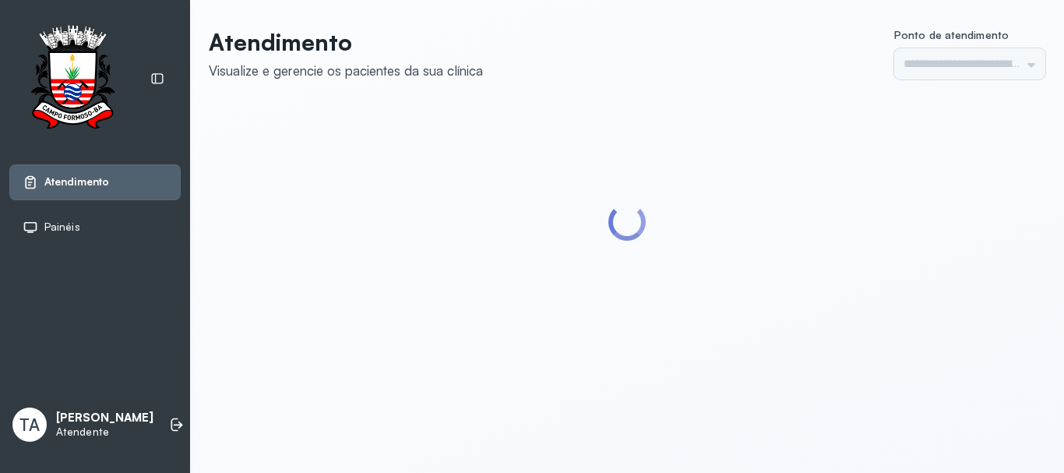
type input "******"
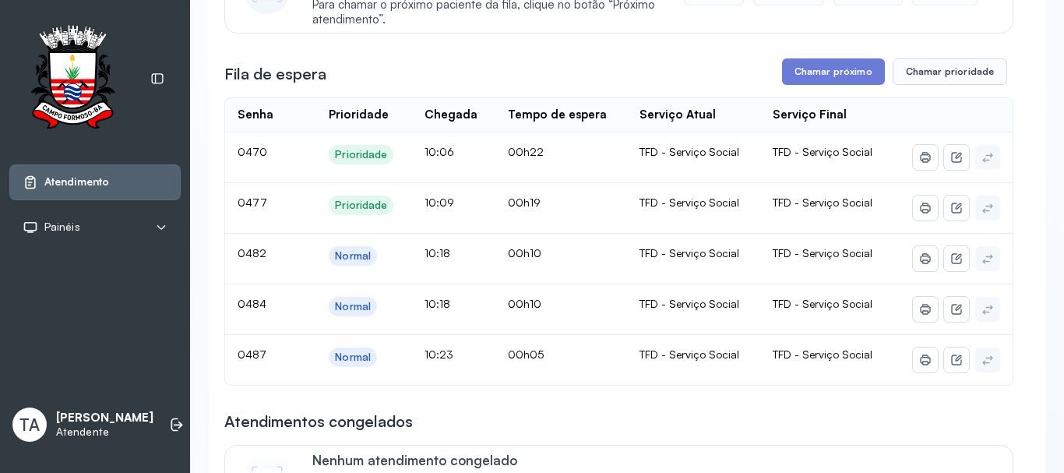
scroll to position [78, 0]
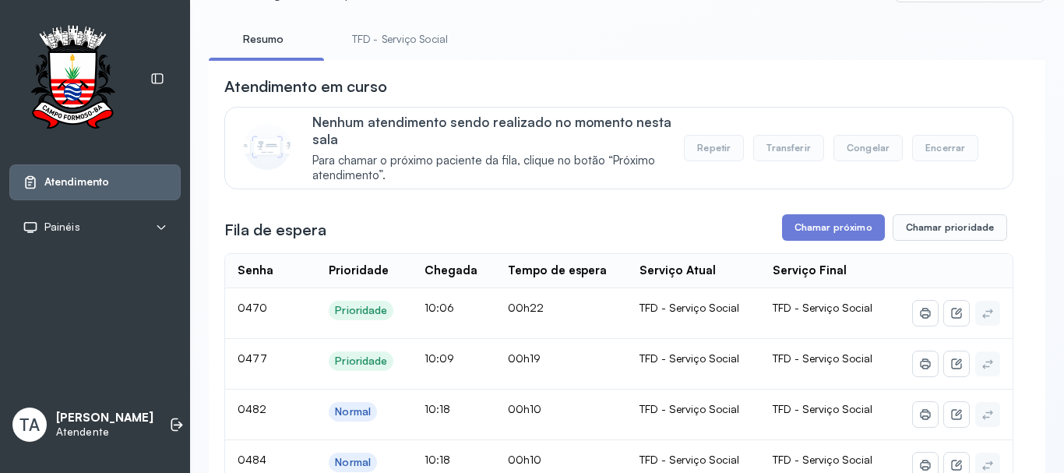
click at [389, 30] on link "TFD - Serviço Social" at bounding box center [399, 39] width 127 height 26
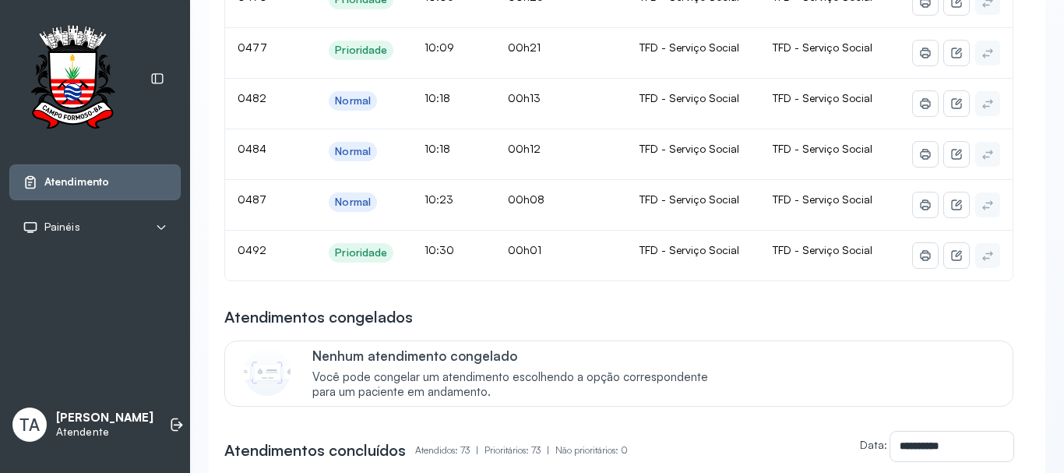
scroll to position [389, 0]
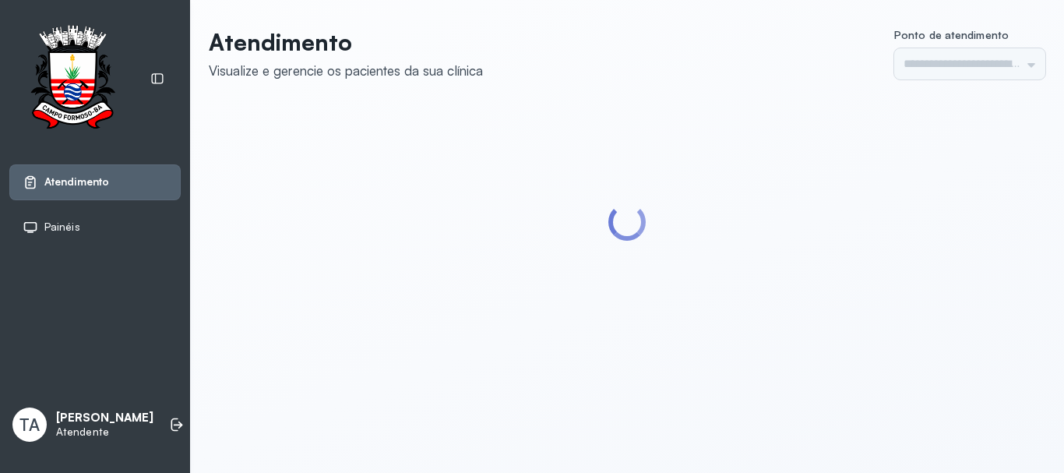
type input "******"
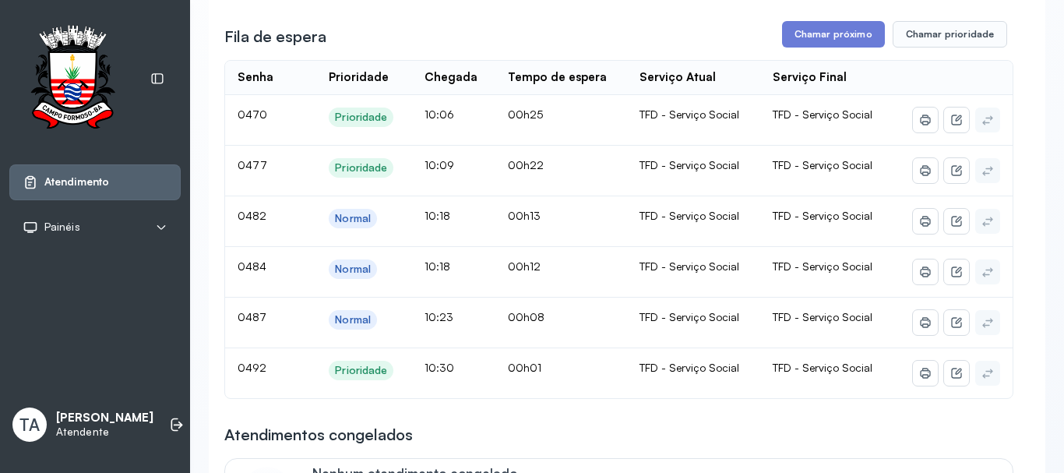
scroll to position [312, 0]
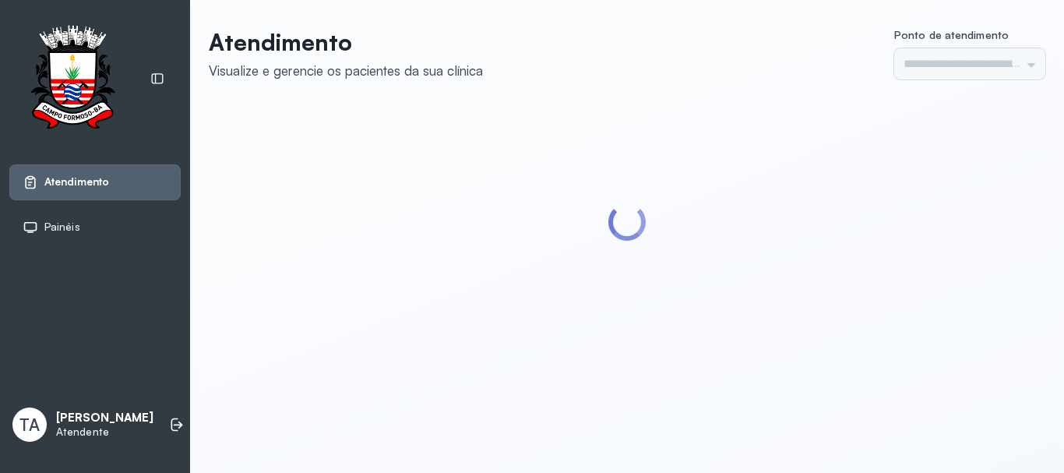
type input "******"
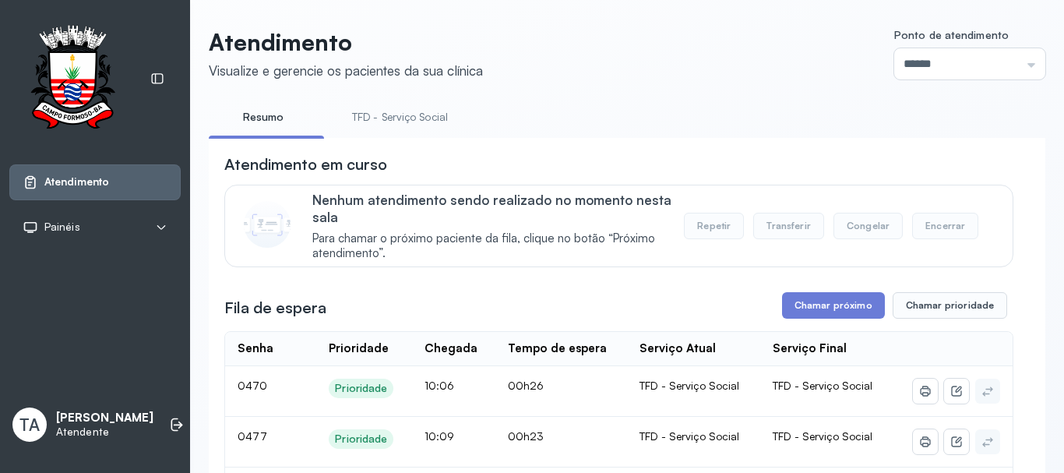
click at [415, 121] on link "TFD - Serviço Social" at bounding box center [399, 117] width 127 height 26
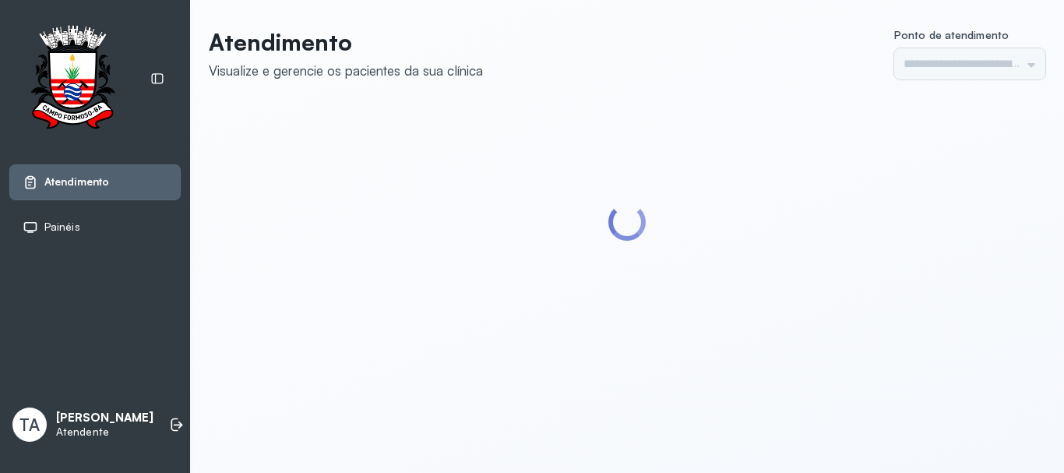
type input "******"
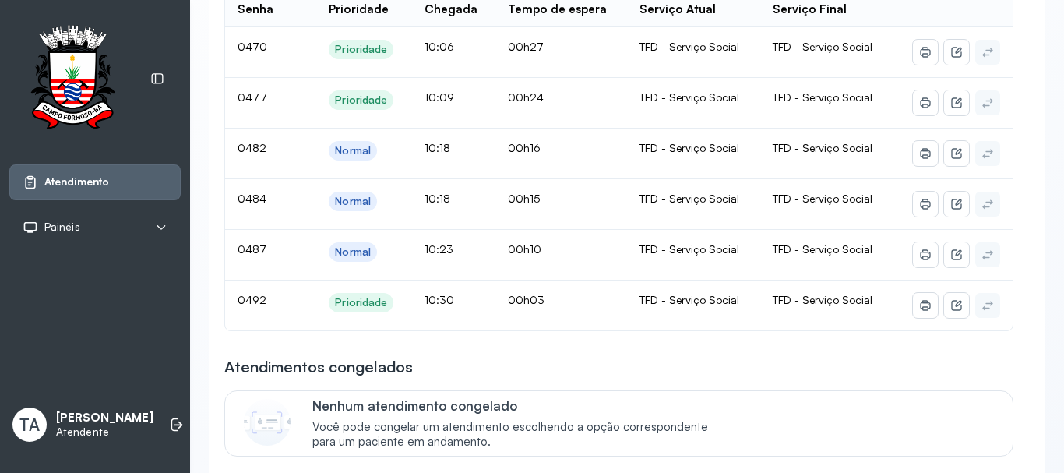
scroll to position [312, 0]
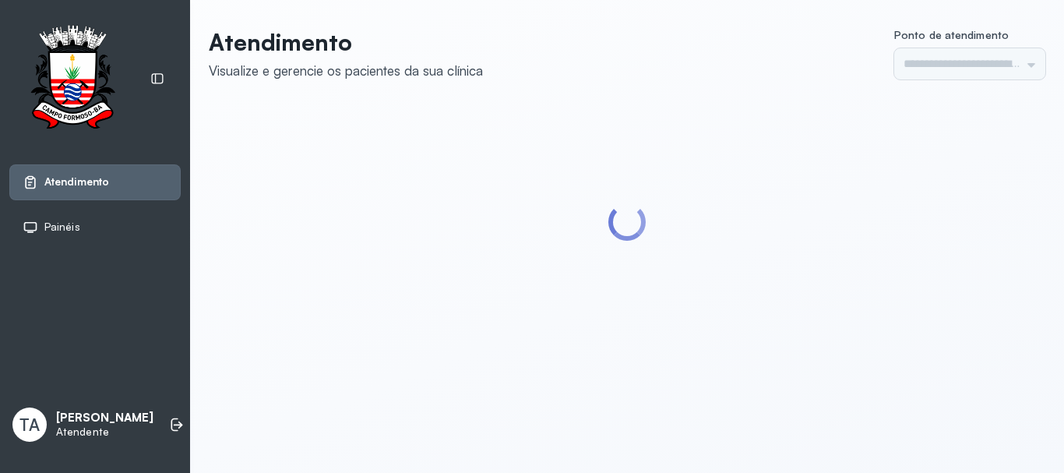
type input "******"
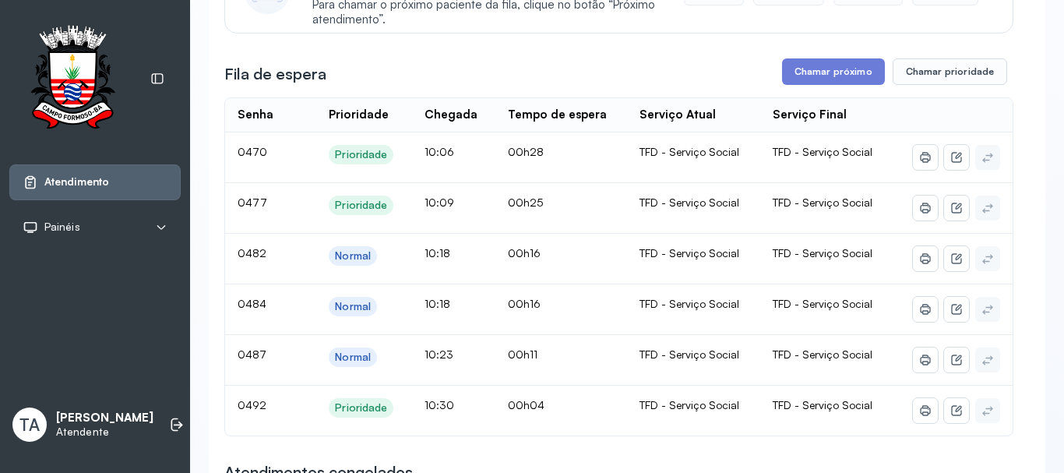
scroll to position [312, 0]
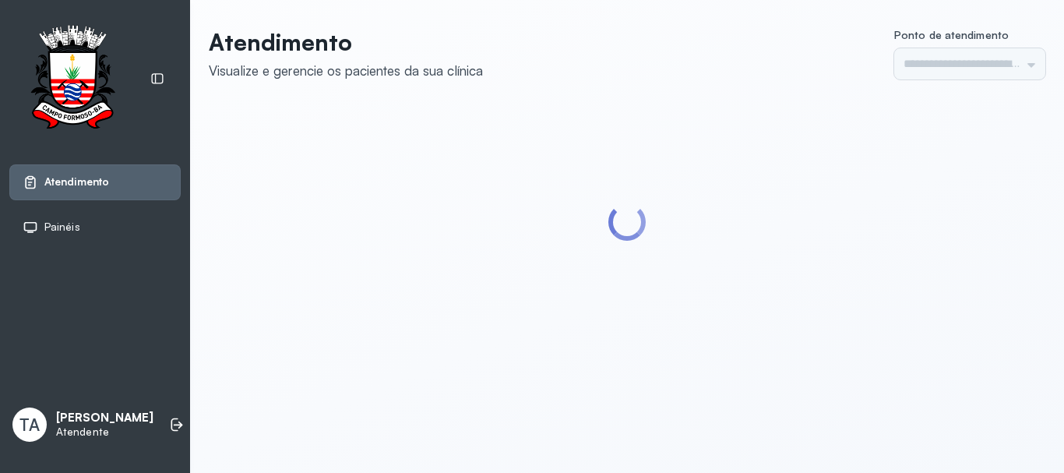
type input "******"
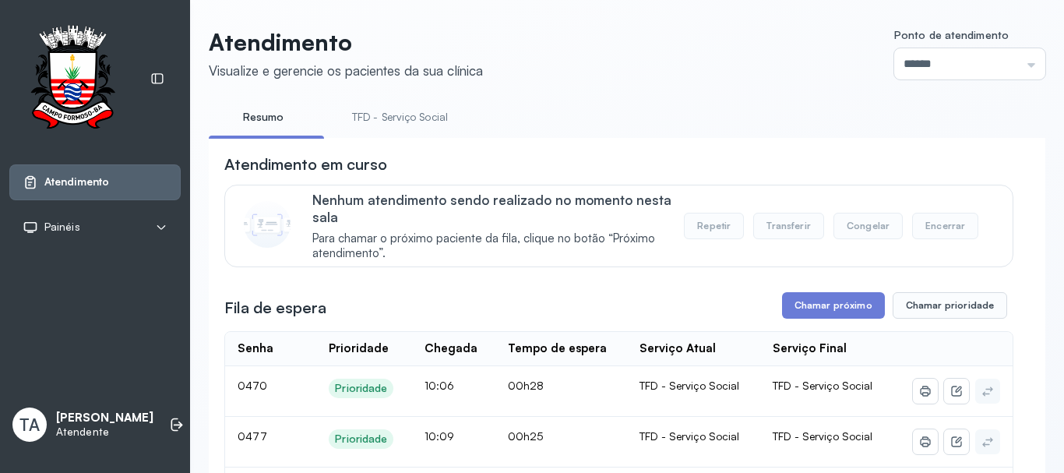
click at [386, 113] on link "TFD - Serviço Social" at bounding box center [399, 117] width 127 height 26
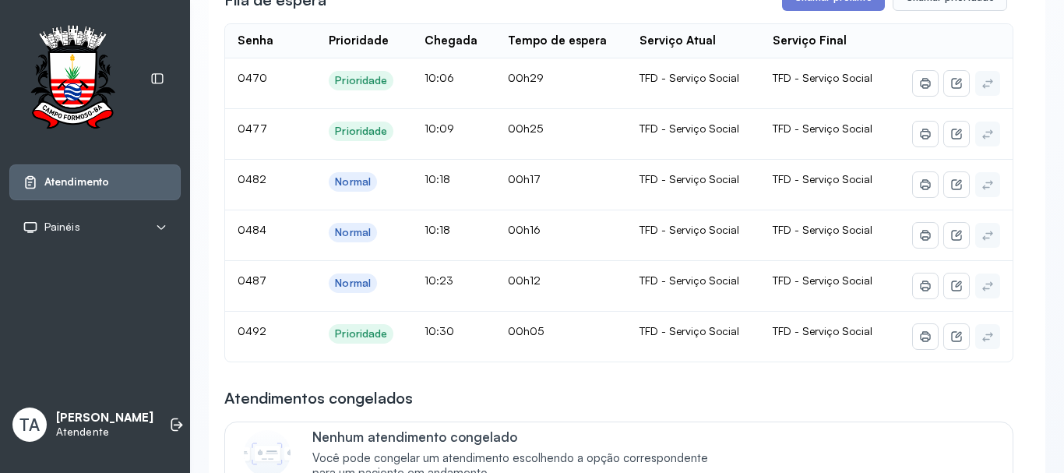
scroll to position [312, 0]
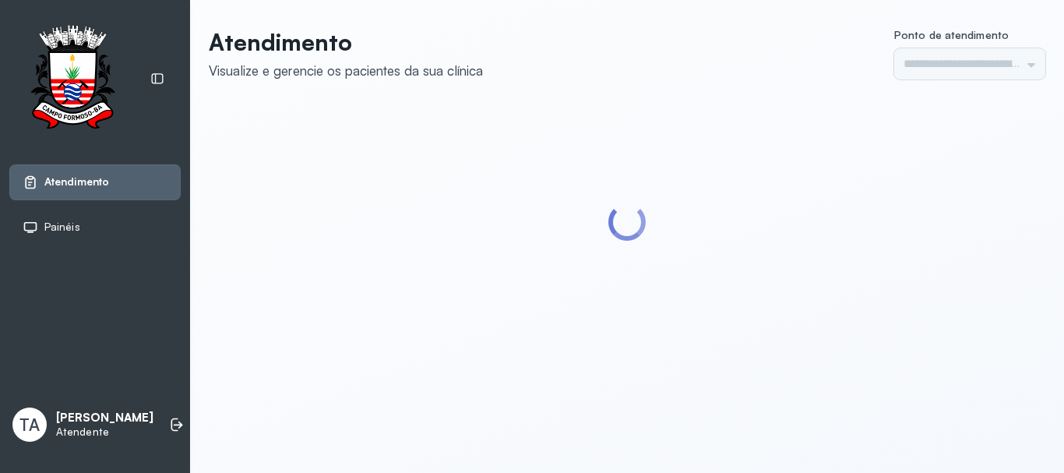
type input "******"
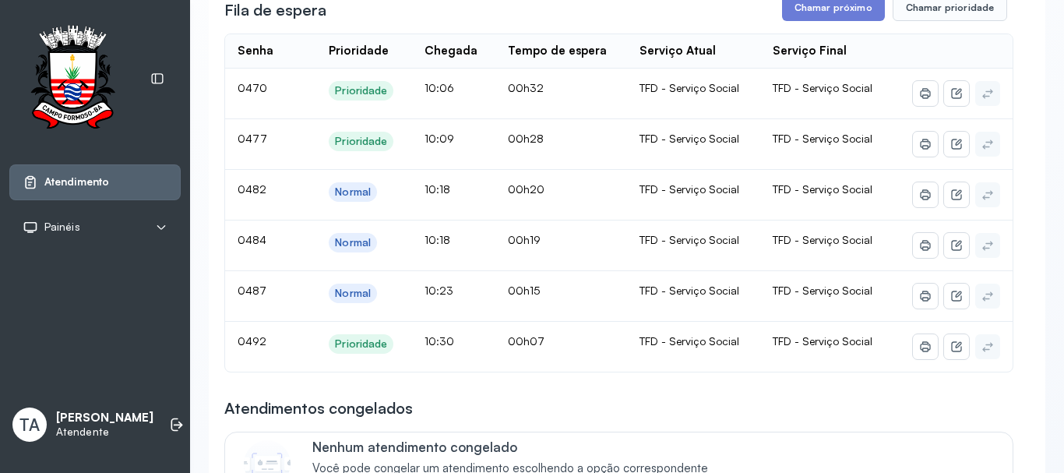
scroll to position [312, 0]
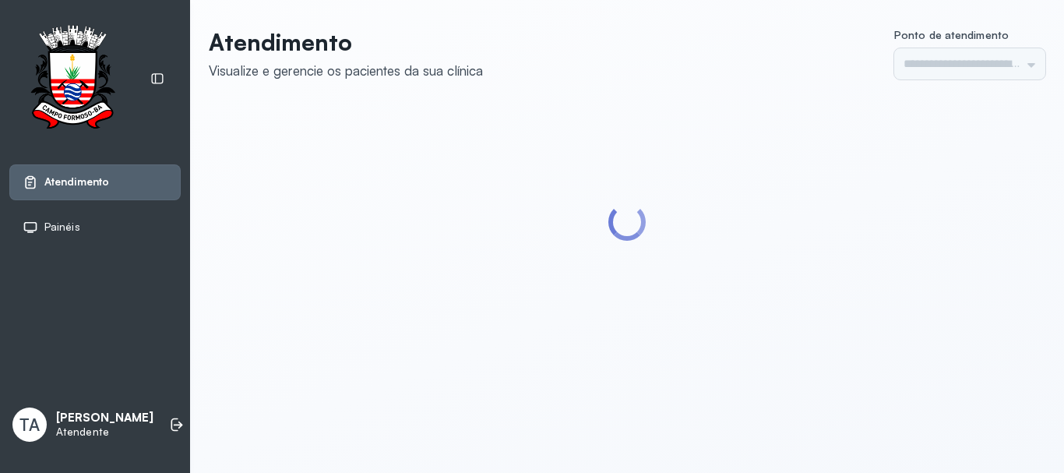
type input "******"
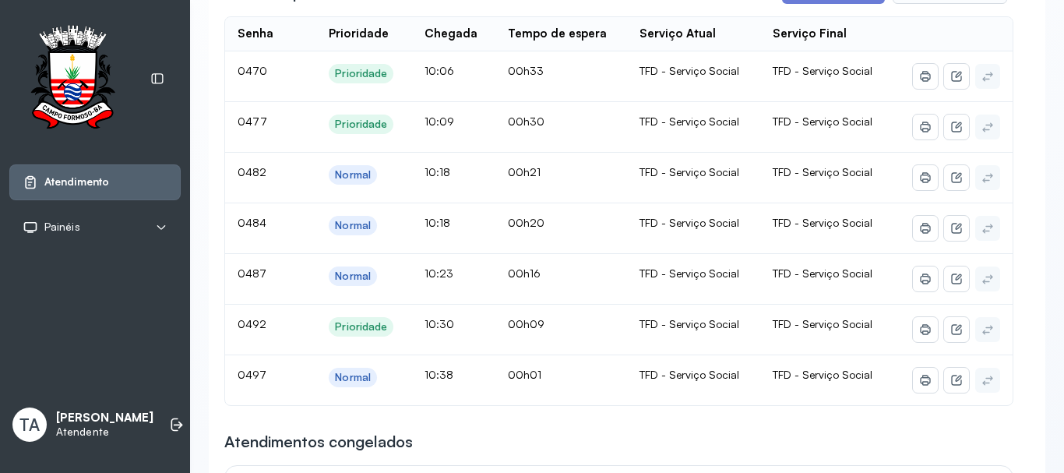
scroll to position [312, 0]
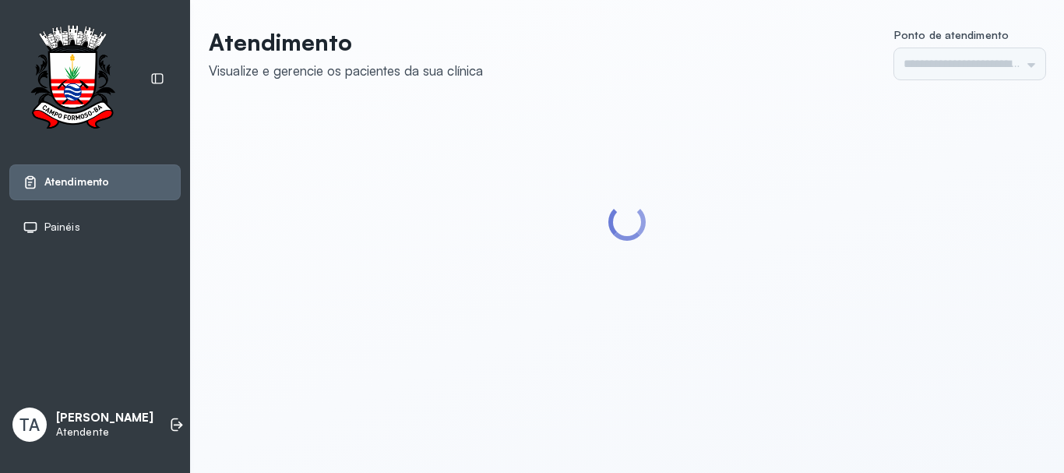
type input "******"
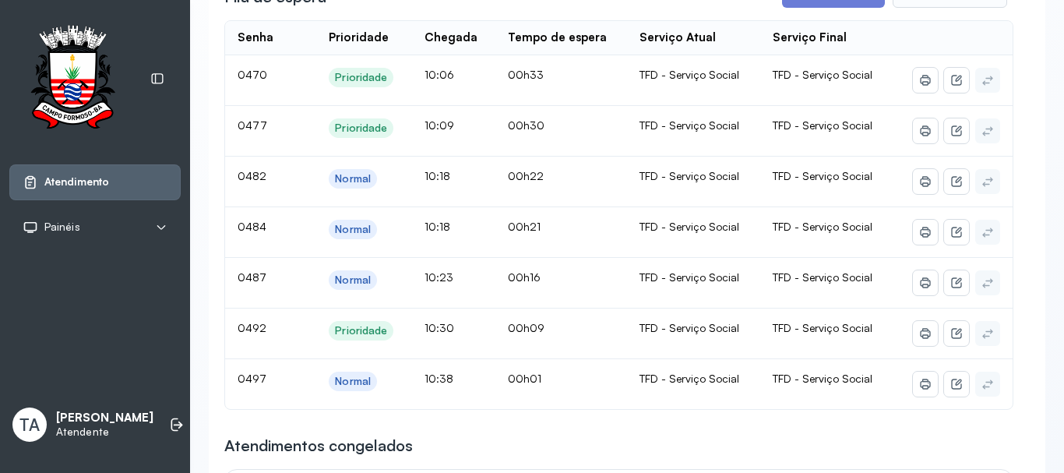
scroll to position [312, 0]
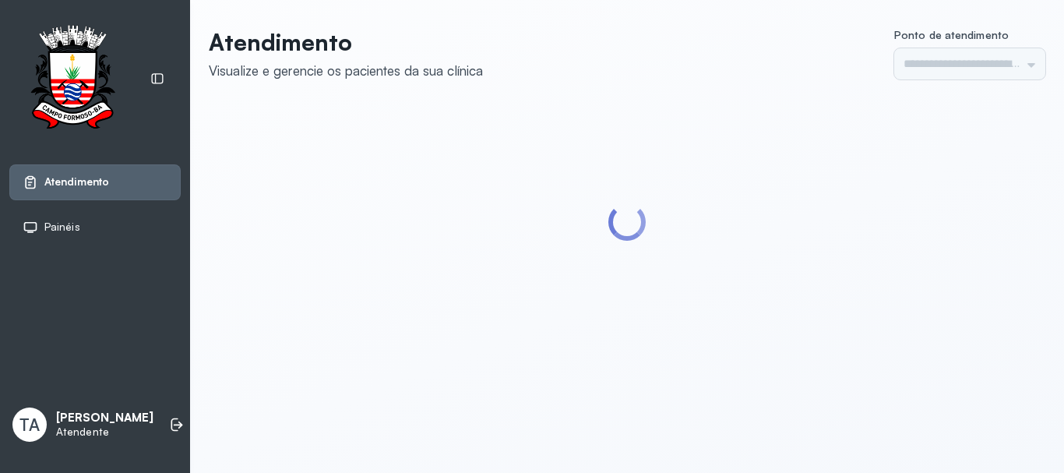
type input "******"
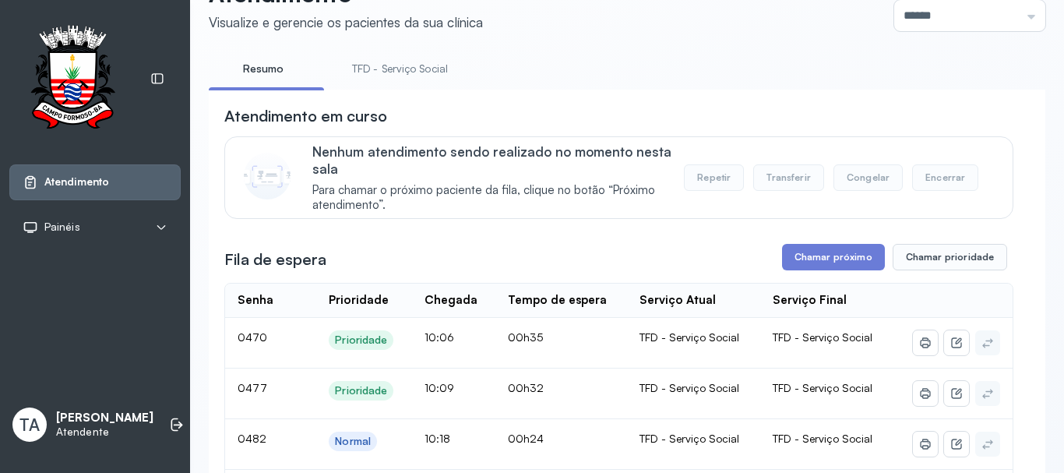
scroll to position [312, 0]
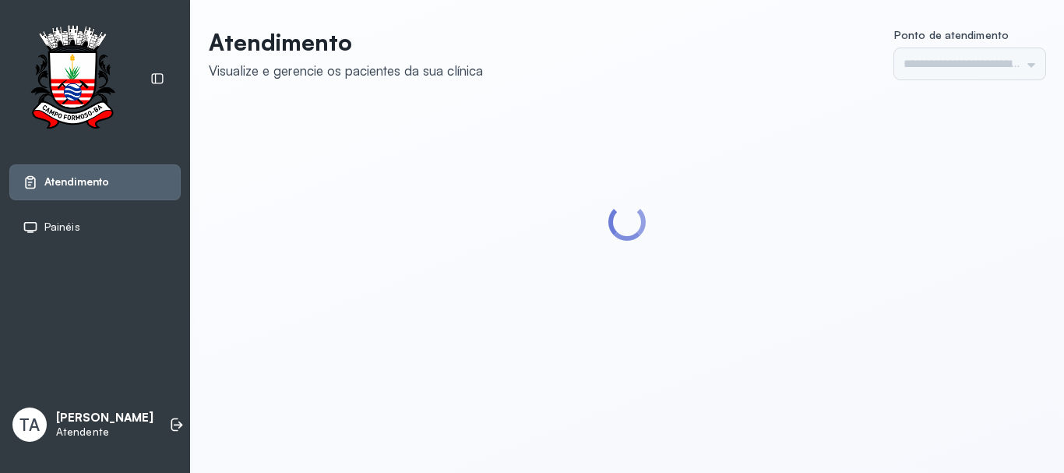
type input "******"
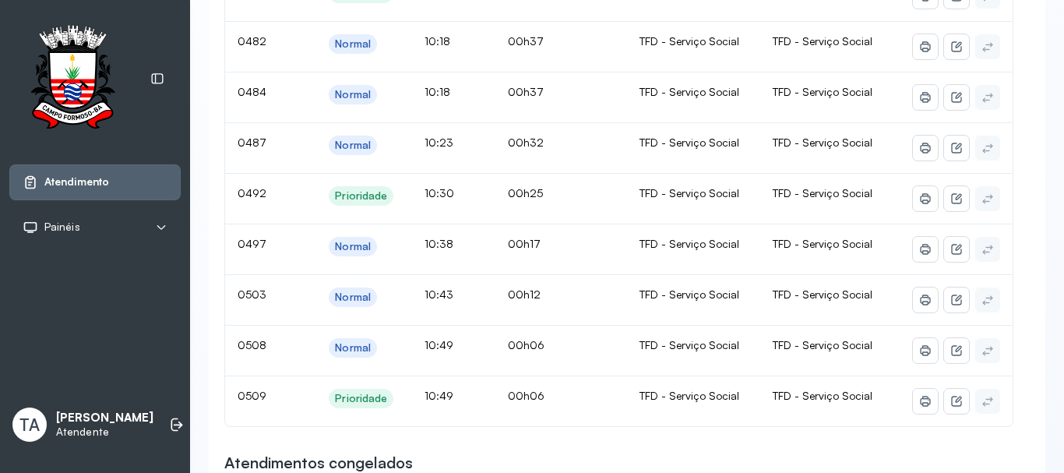
scroll to position [389, 0]
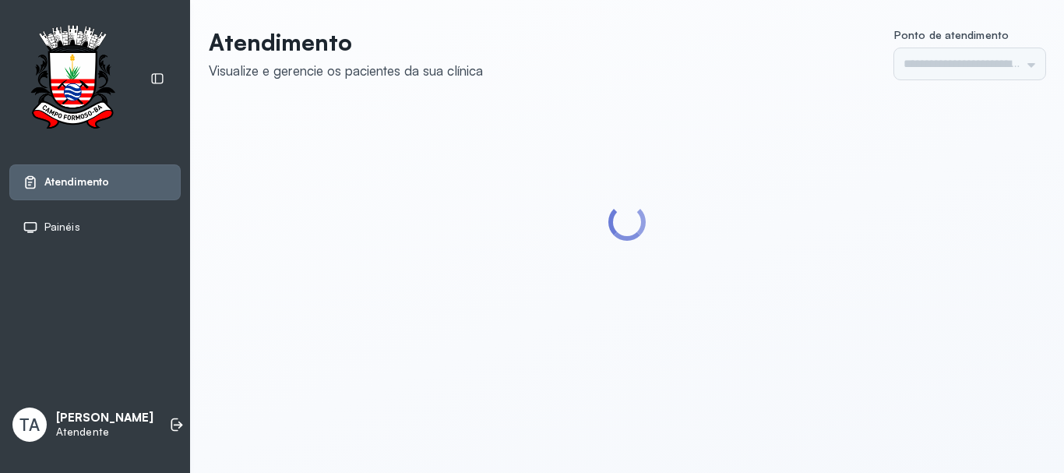
type input "******"
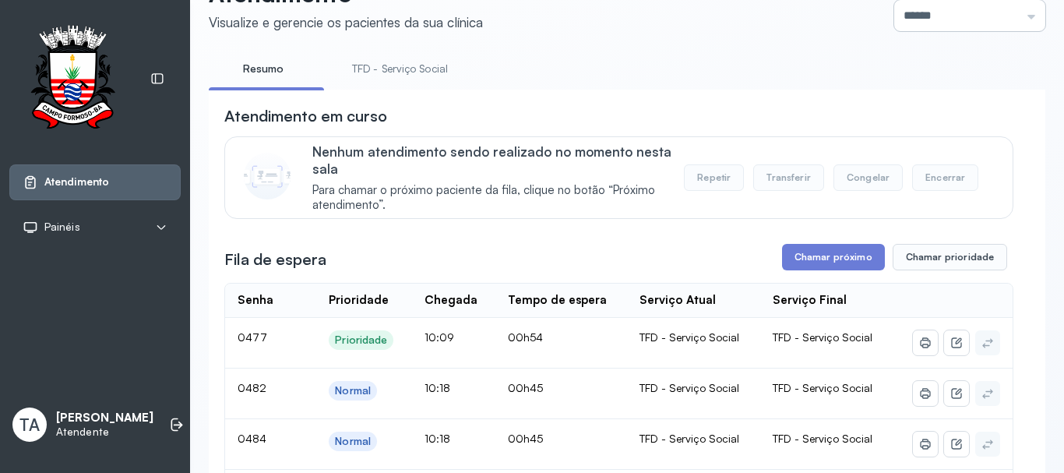
scroll to position [545, 0]
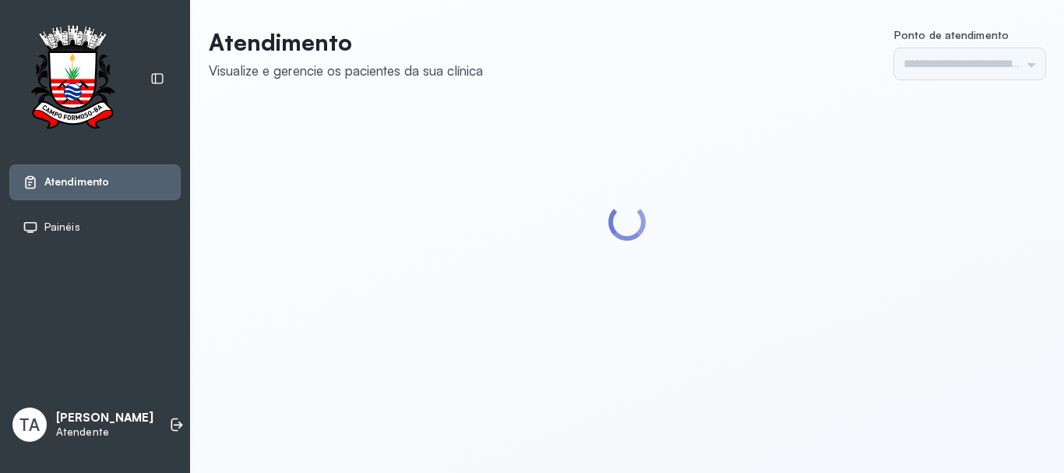
type input "******"
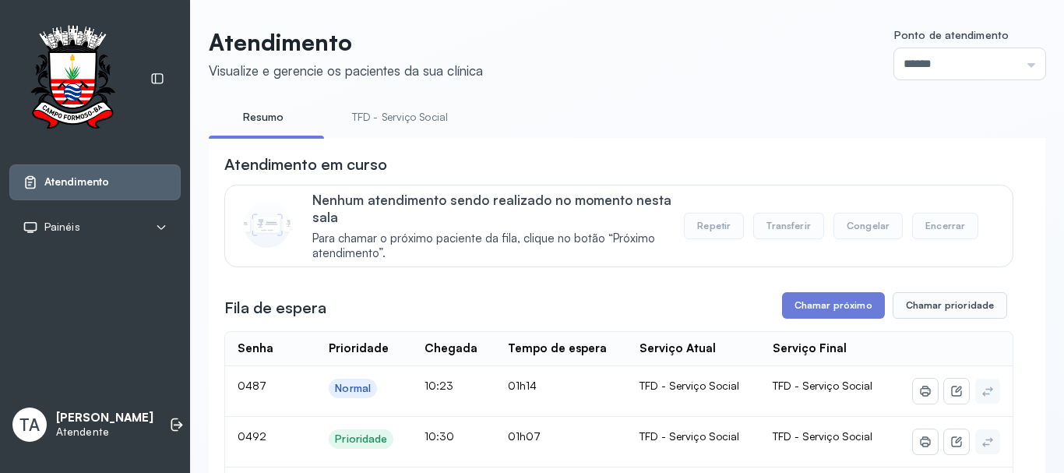
click at [397, 128] on link "TFD - Serviço Social" at bounding box center [399, 117] width 127 height 26
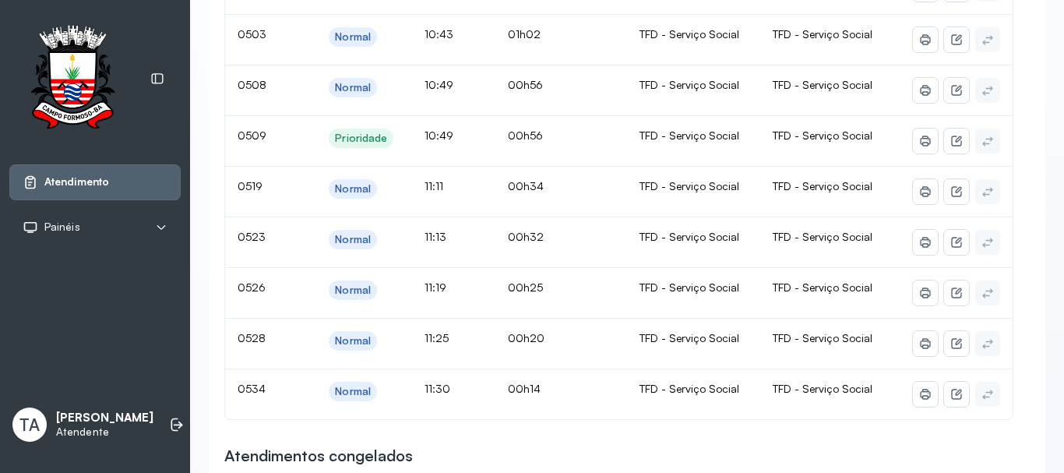
scroll to position [389, 0]
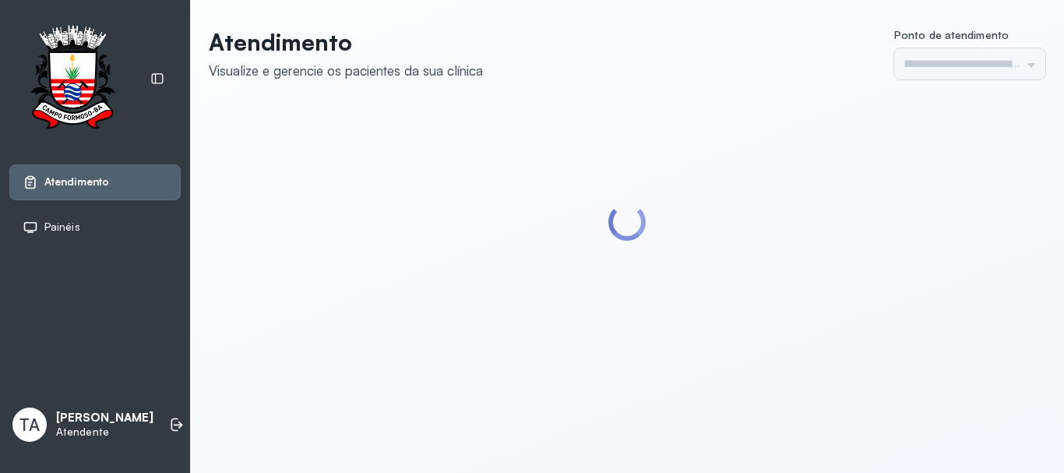
type input "******"
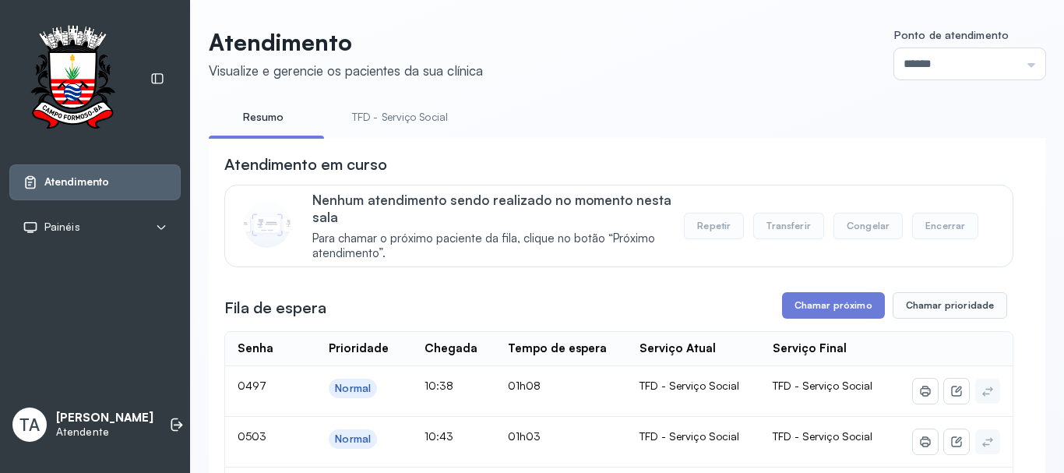
click at [389, 109] on link "TFD - Serviço Social" at bounding box center [399, 117] width 127 height 26
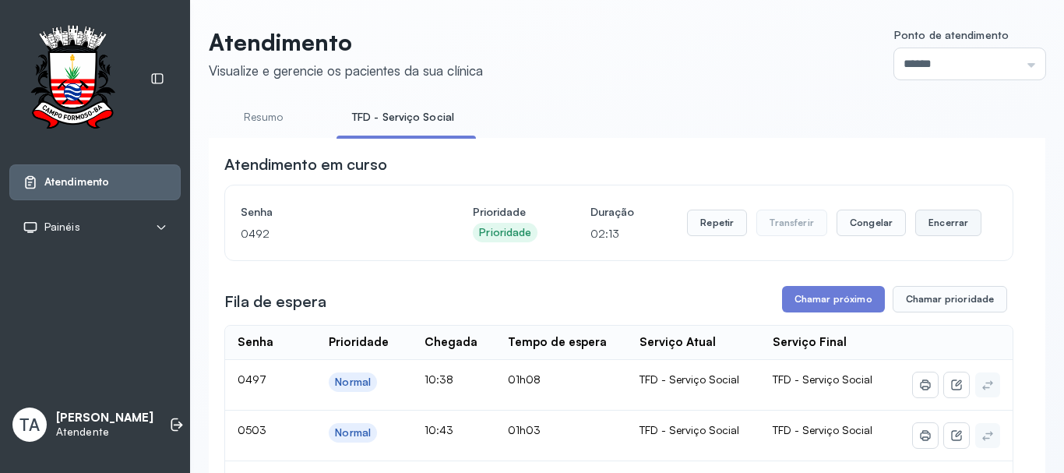
click at [922, 219] on button "Encerrar" at bounding box center [948, 223] width 66 height 26
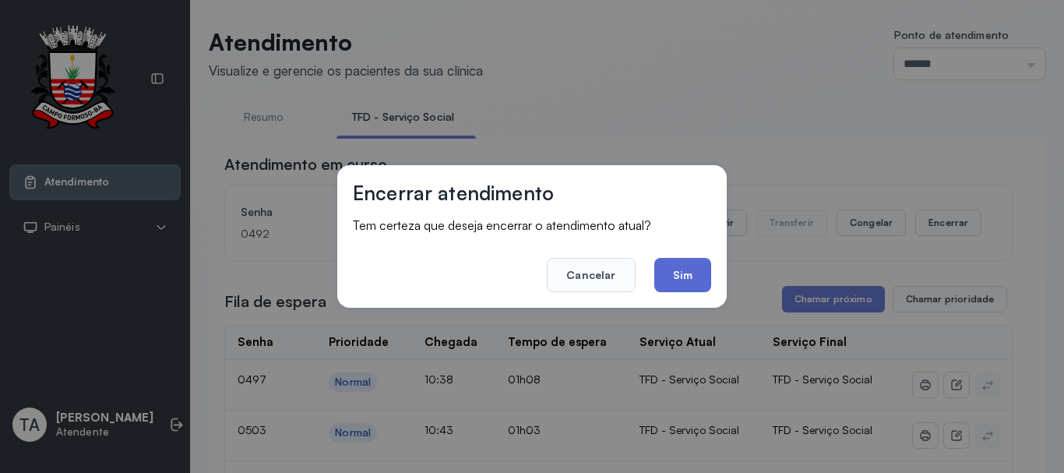
click at [693, 282] on button "Sim" at bounding box center [682, 275] width 57 height 34
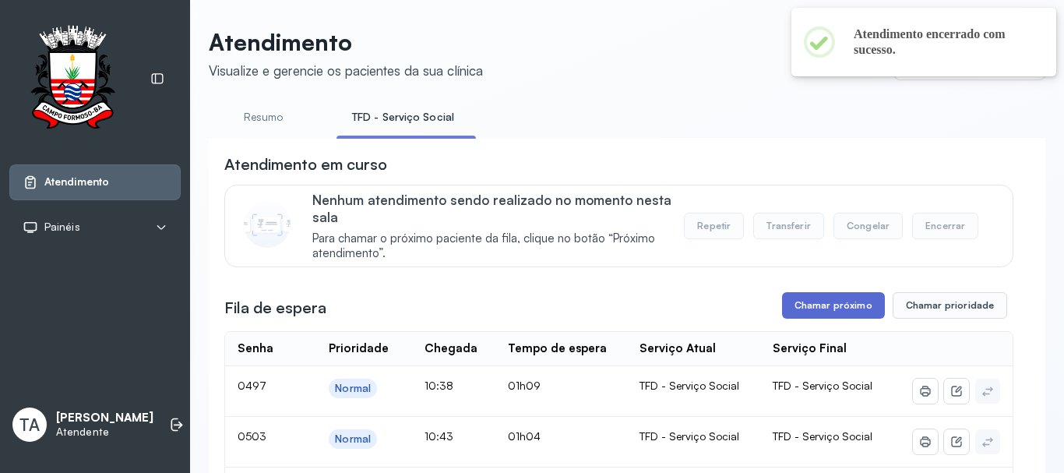
click at [813, 309] on button "Chamar próximo" at bounding box center [833, 305] width 103 height 26
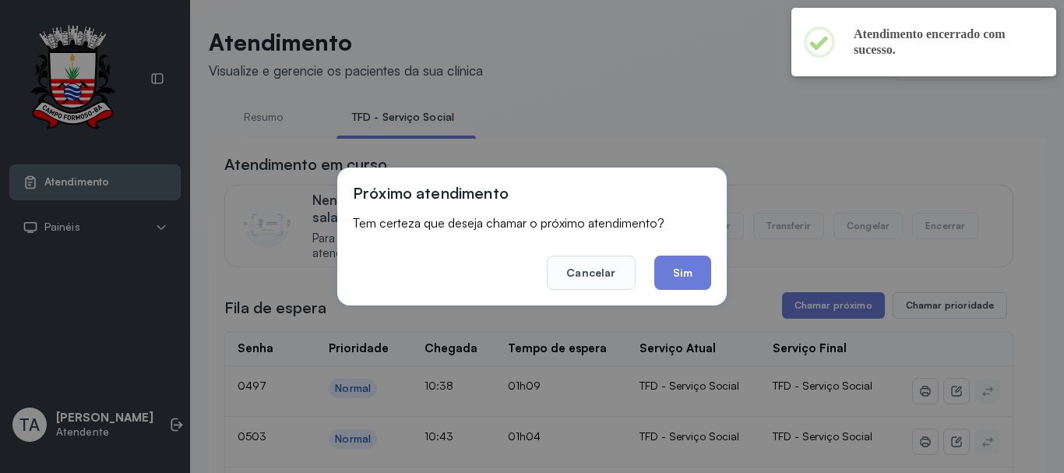
click at [688, 296] on div "Próximo atendimento Tem certeza que deseja chamar o próximo atendimento? Cancel…" at bounding box center [531, 236] width 389 height 138
click at [683, 270] on button "Sim" at bounding box center [682, 272] width 57 height 34
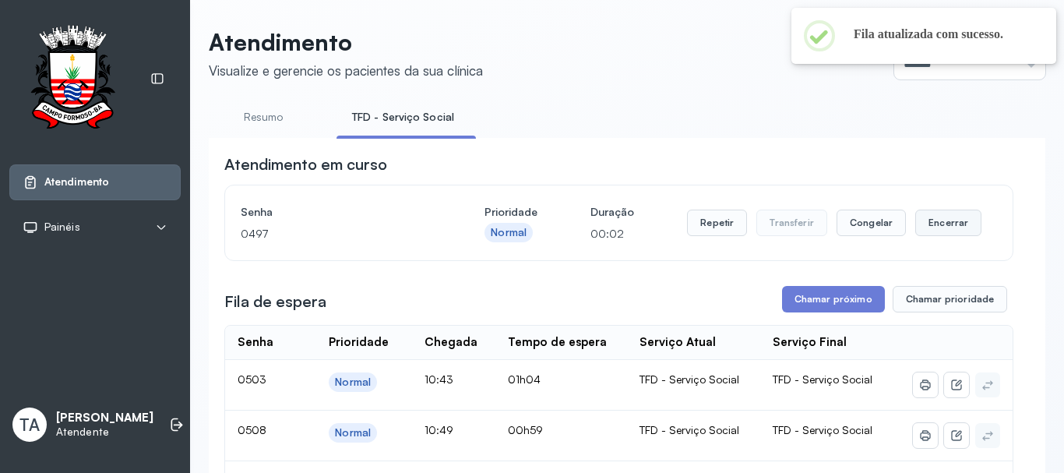
click at [944, 236] on button "Encerrar" at bounding box center [948, 223] width 66 height 26
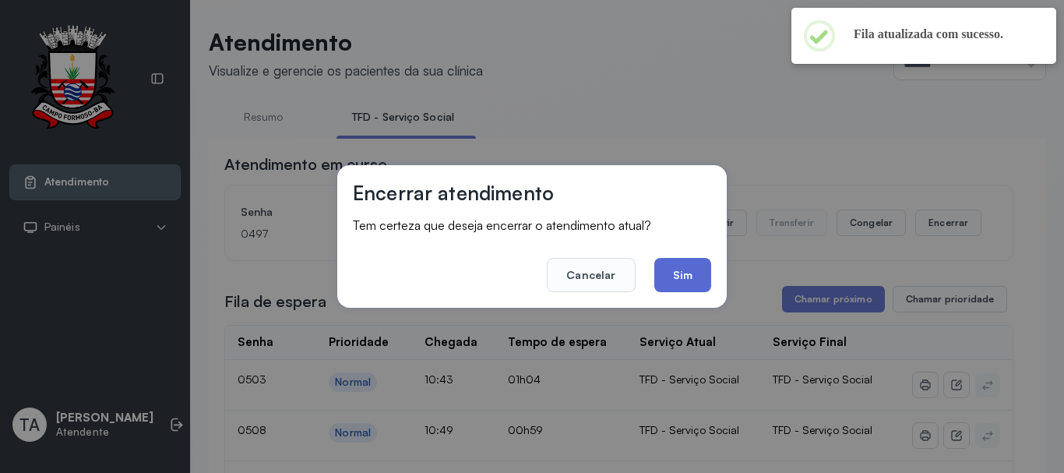
click at [697, 275] on button "Sim" at bounding box center [682, 275] width 57 height 34
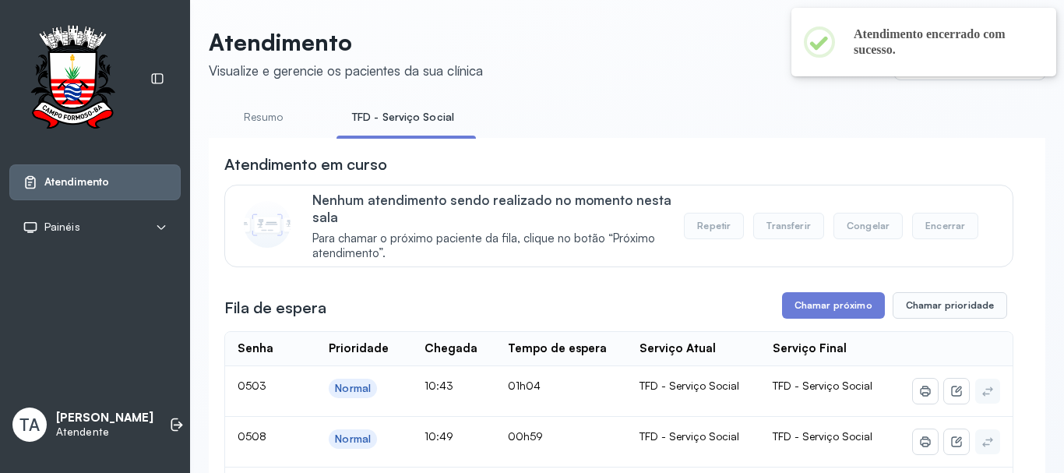
click at [775, 312] on div "Fila de espera Chamar próximo Chamar prioridade" at bounding box center [618, 305] width 789 height 26
click at [804, 313] on button "Chamar próximo" at bounding box center [833, 305] width 103 height 26
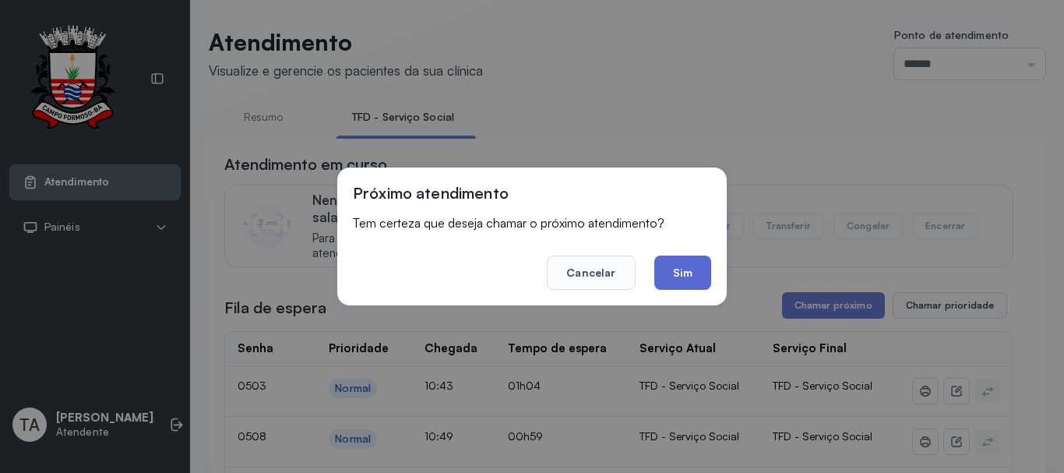
click at [685, 289] on button "Sim" at bounding box center [682, 272] width 57 height 34
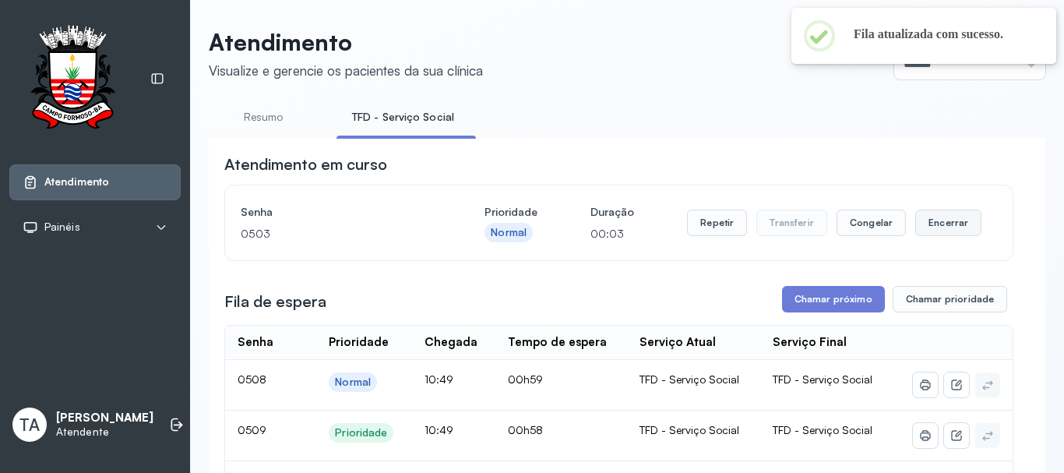
click at [949, 231] on button "Encerrar" at bounding box center [948, 223] width 66 height 26
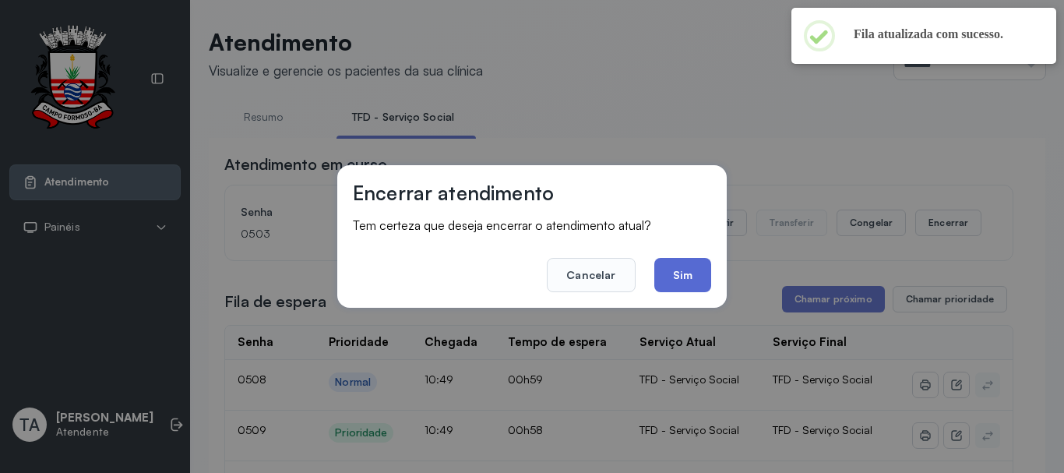
click at [707, 279] on button "Sim" at bounding box center [682, 275] width 57 height 34
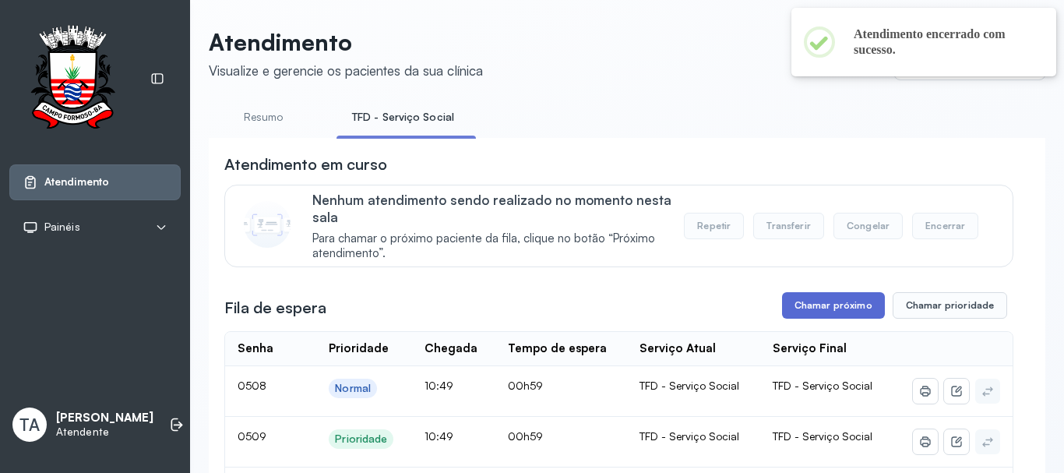
click at [796, 308] on button "Chamar próximo" at bounding box center [833, 305] width 103 height 26
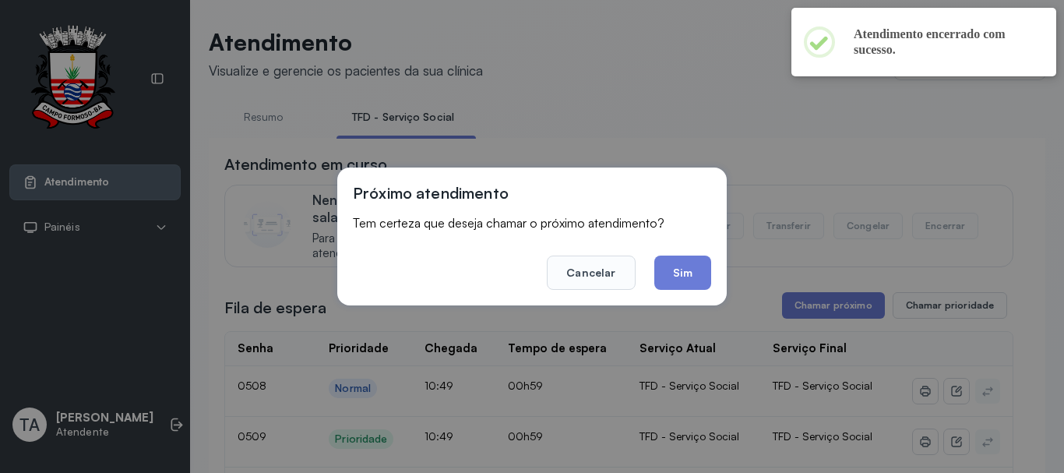
click at [670, 254] on footer "Cancelar Sim" at bounding box center [532, 262] width 358 height 56
click at [670, 262] on button "Sim" at bounding box center [682, 272] width 57 height 34
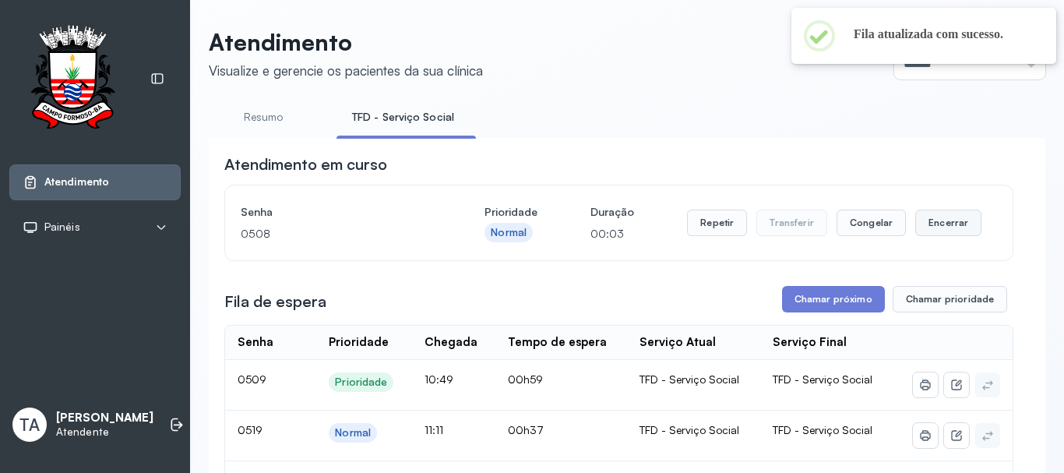
click at [936, 233] on button "Encerrar" at bounding box center [948, 223] width 66 height 26
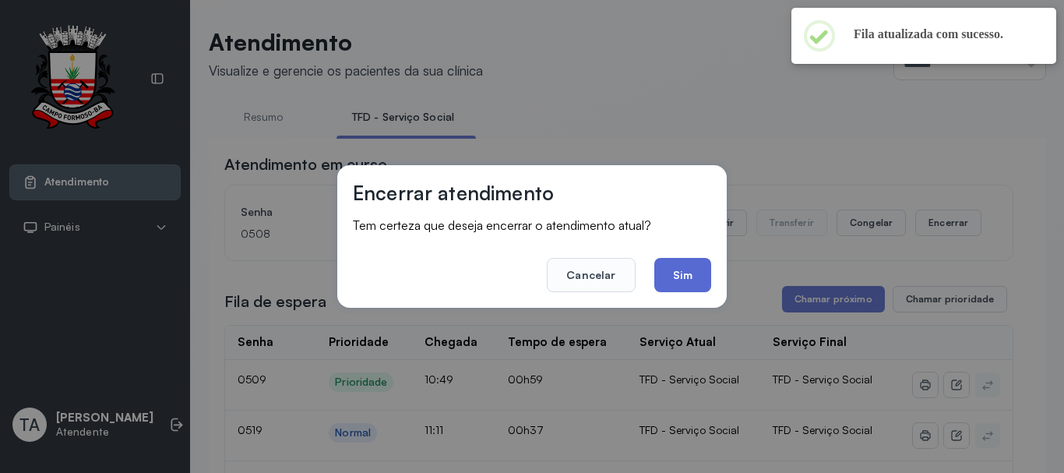
click at [692, 282] on button "Sim" at bounding box center [682, 275] width 57 height 34
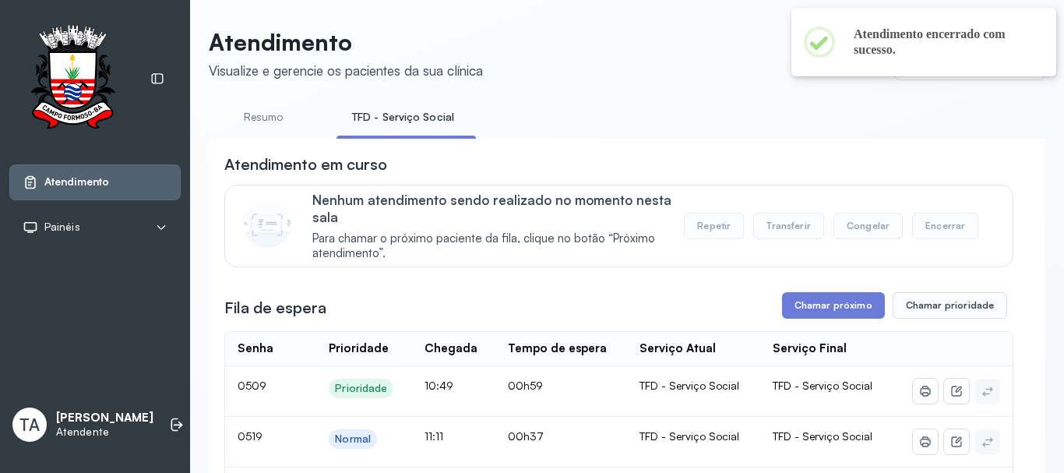
click at [788, 301] on button "Chamar próximo" at bounding box center [833, 305] width 103 height 26
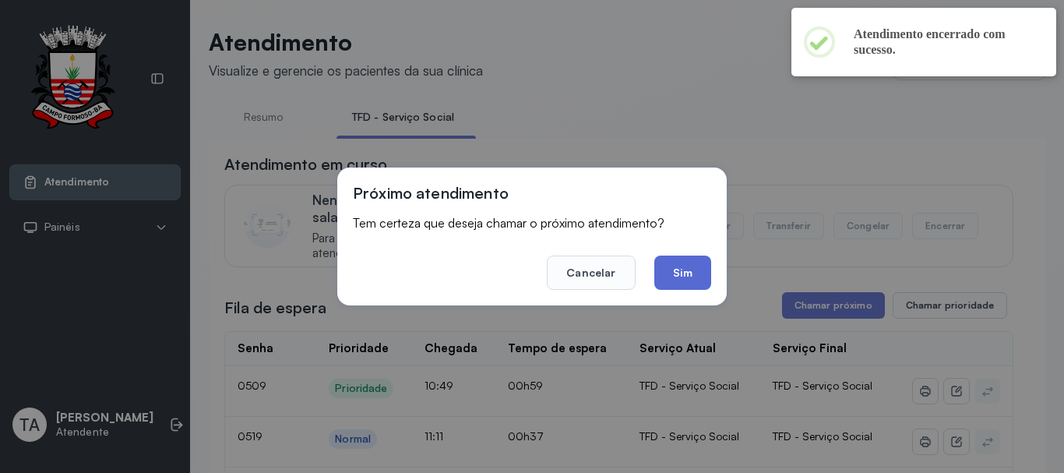
click at [687, 277] on button "Sim" at bounding box center [682, 272] width 57 height 34
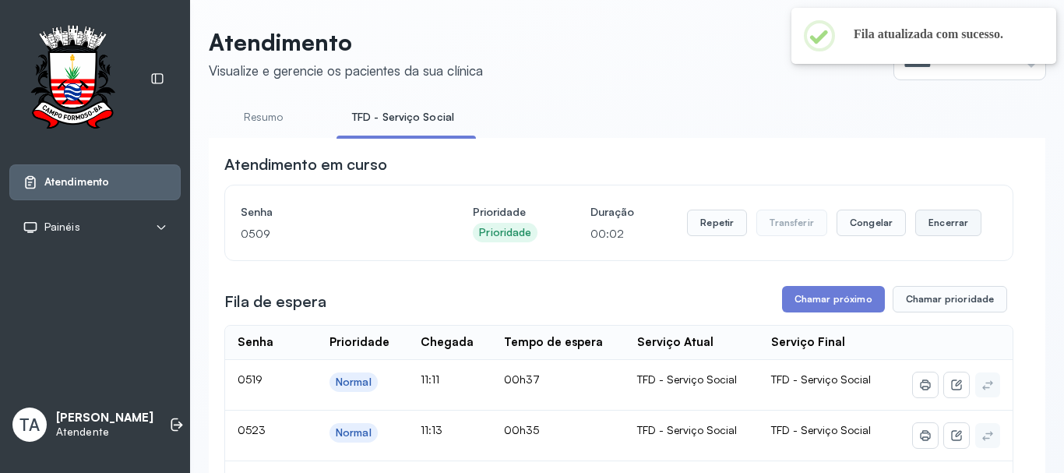
click at [941, 227] on button "Encerrar" at bounding box center [948, 223] width 66 height 26
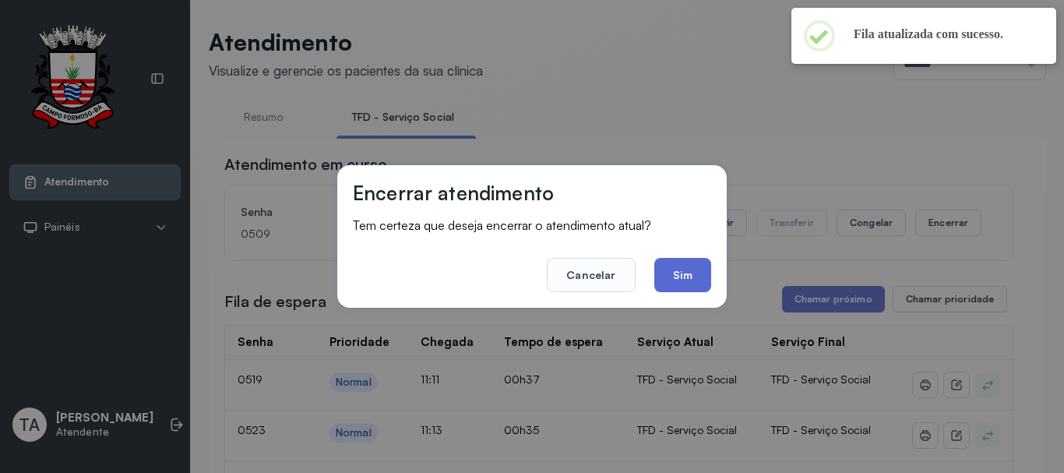
click at [659, 276] on button "Sim" at bounding box center [682, 275] width 57 height 34
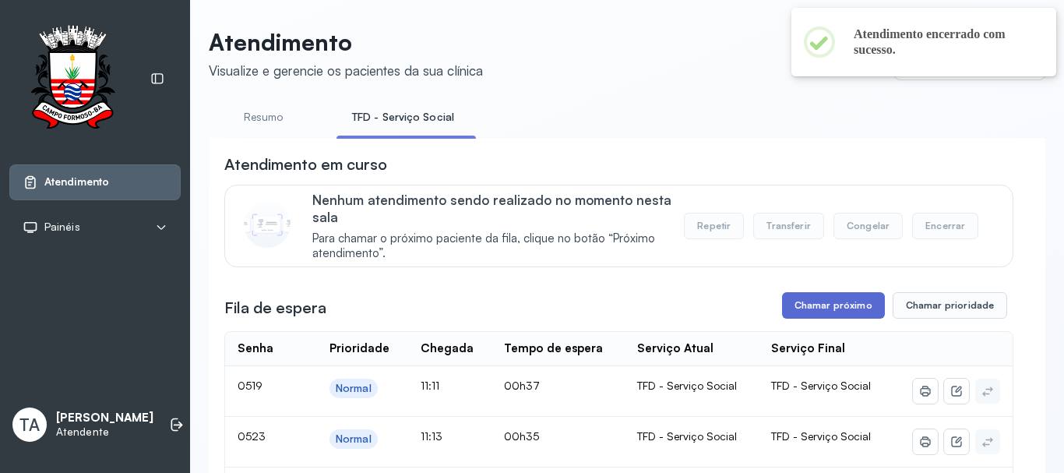
click at [800, 304] on button "Chamar próximo" at bounding box center [833, 305] width 103 height 26
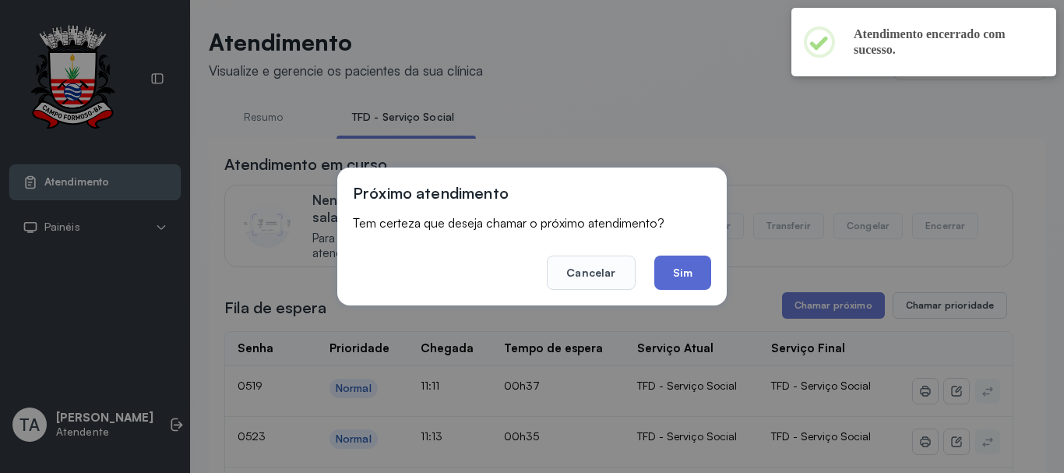
click at [683, 267] on button "Sim" at bounding box center [682, 272] width 57 height 34
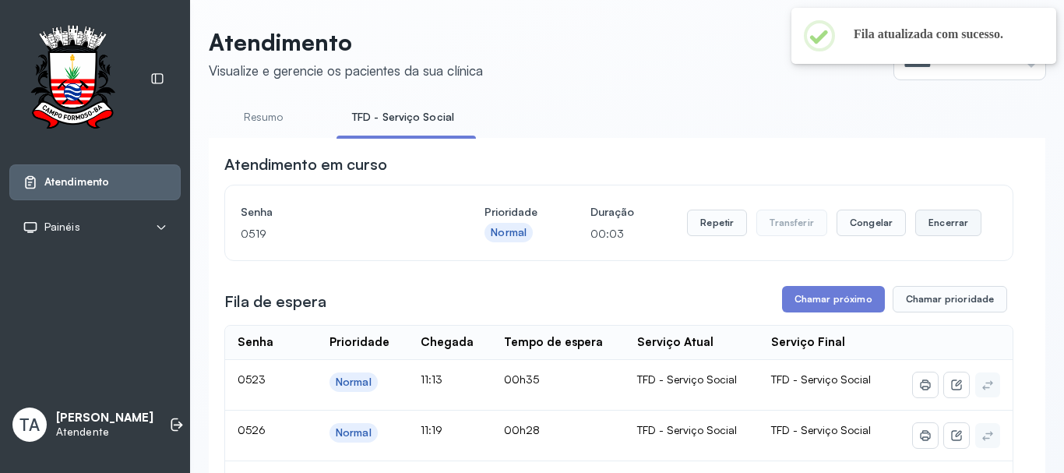
click at [920, 235] on button "Encerrar" at bounding box center [948, 223] width 66 height 26
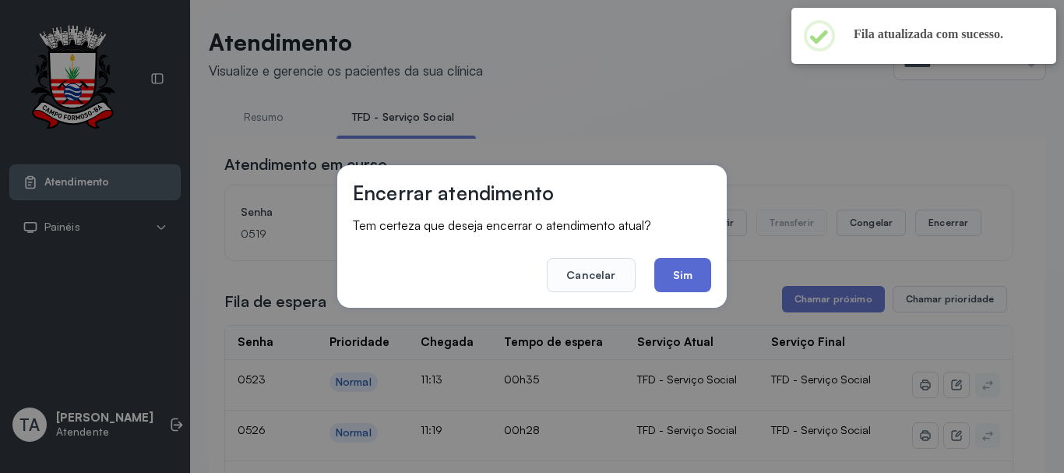
click at [693, 289] on button "Sim" at bounding box center [682, 275] width 57 height 34
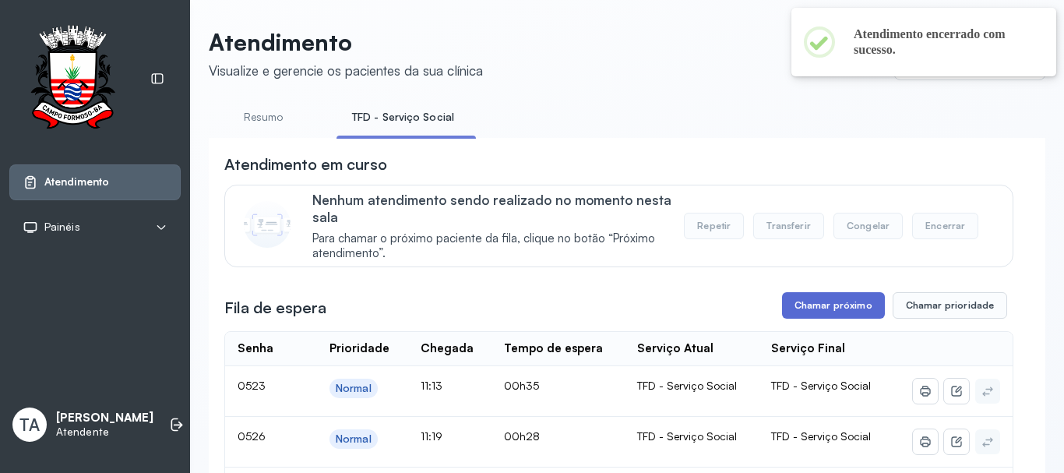
click at [828, 299] on button "Chamar próximo" at bounding box center [833, 305] width 103 height 26
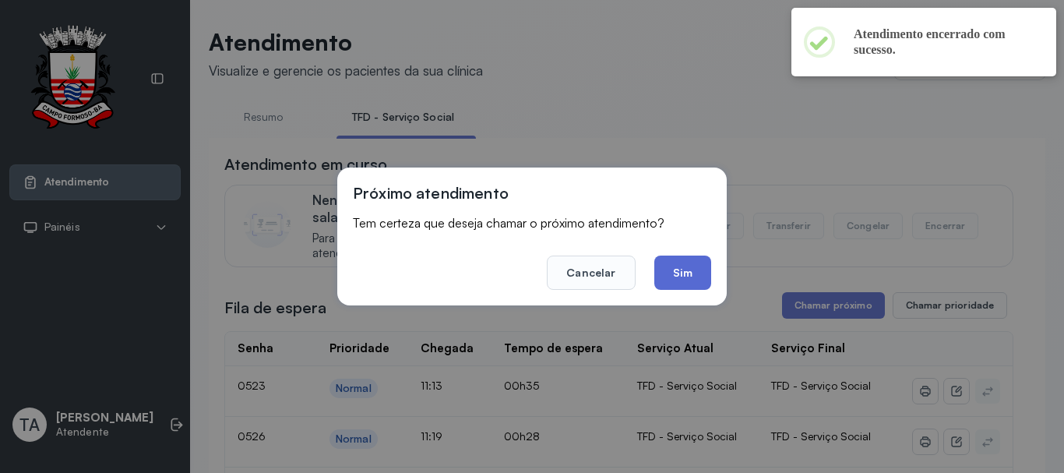
click at [689, 276] on button "Sim" at bounding box center [682, 272] width 57 height 34
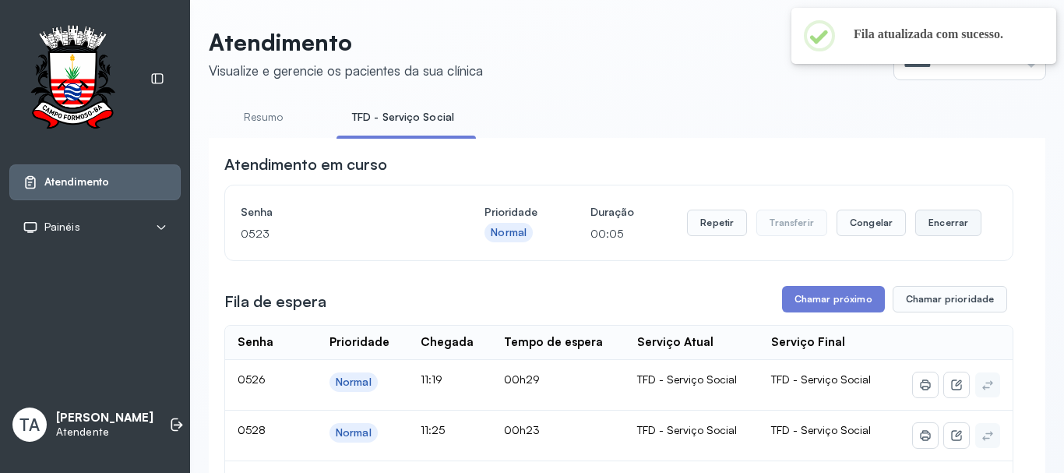
click at [915, 229] on button "Encerrar" at bounding box center [948, 223] width 66 height 26
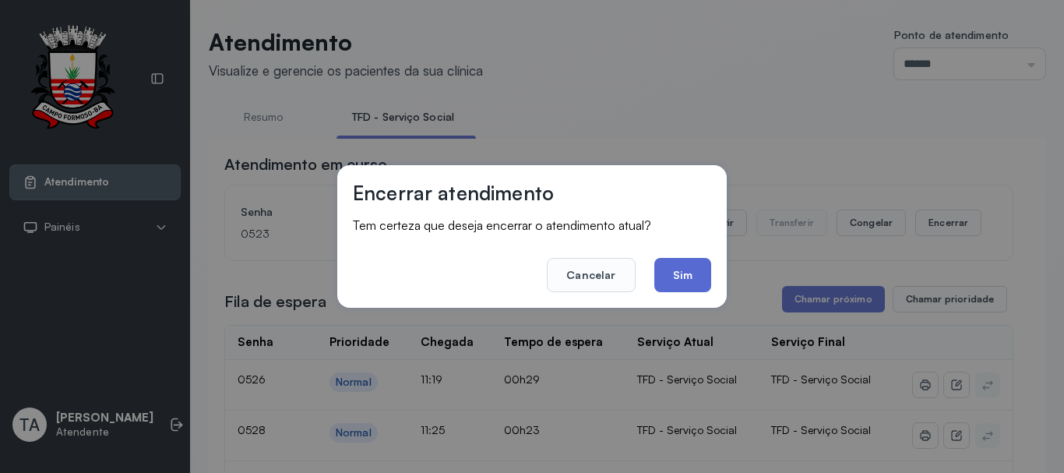
click at [682, 270] on button "Sim" at bounding box center [682, 275] width 57 height 34
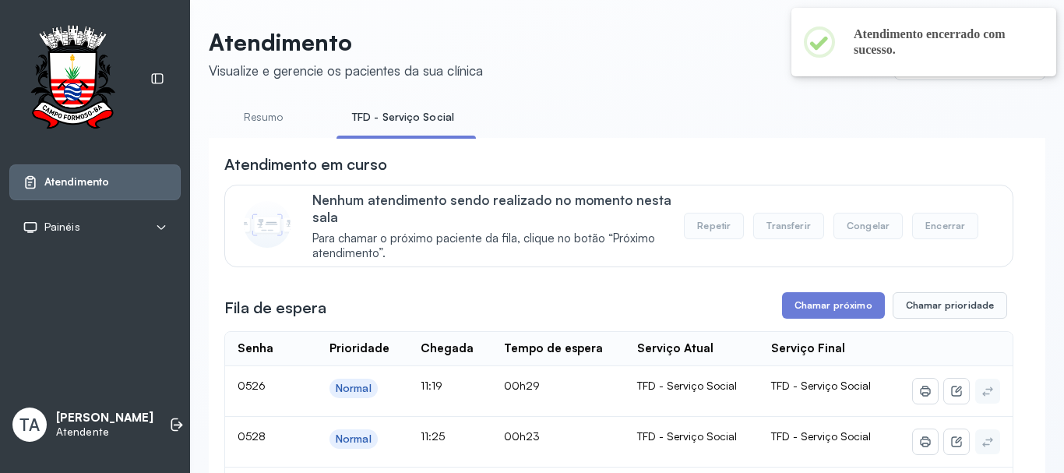
click at [810, 296] on button "Chamar próximo" at bounding box center [833, 305] width 103 height 26
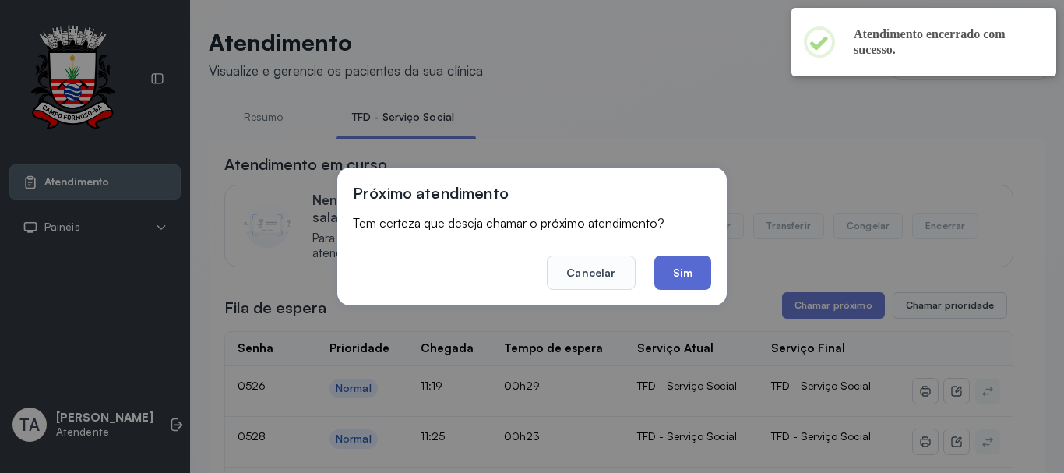
click at [696, 275] on button "Sim" at bounding box center [682, 272] width 57 height 34
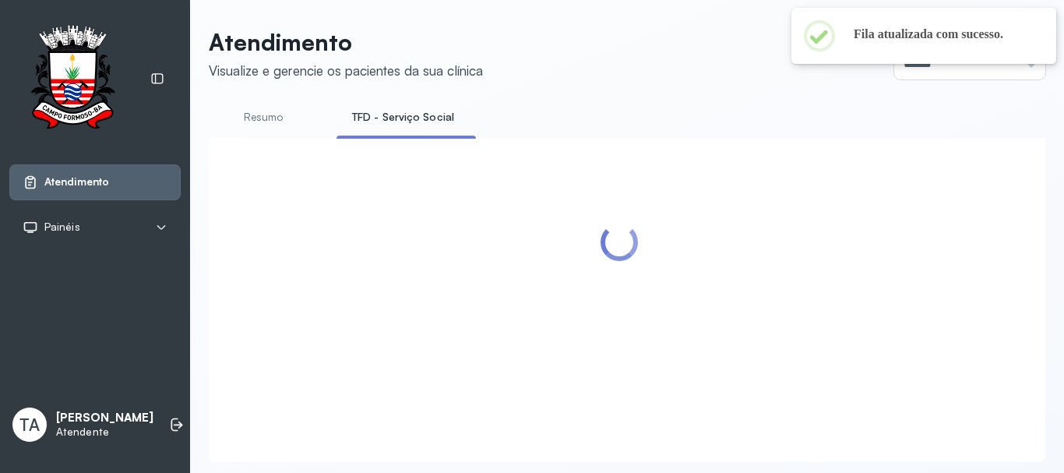
scroll to position [48, 0]
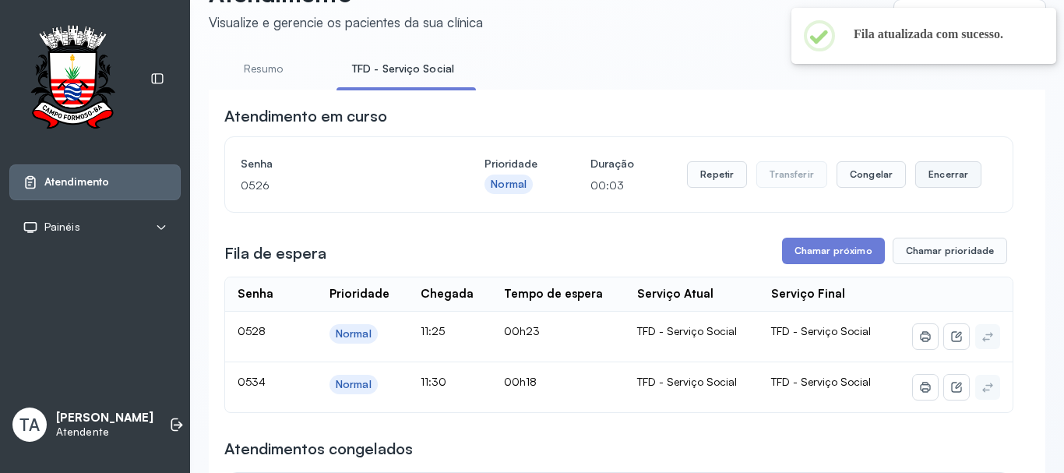
click at [936, 174] on button "Encerrar" at bounding box center [948, 174] width 66 height 26
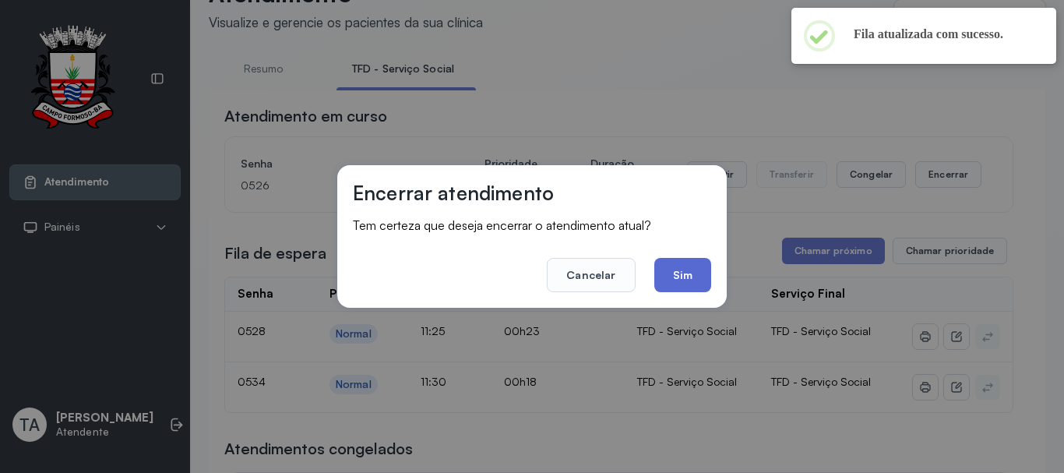
click at [686, 288] on button "Sim" at bounding box center [682, 275] width 57 height 34
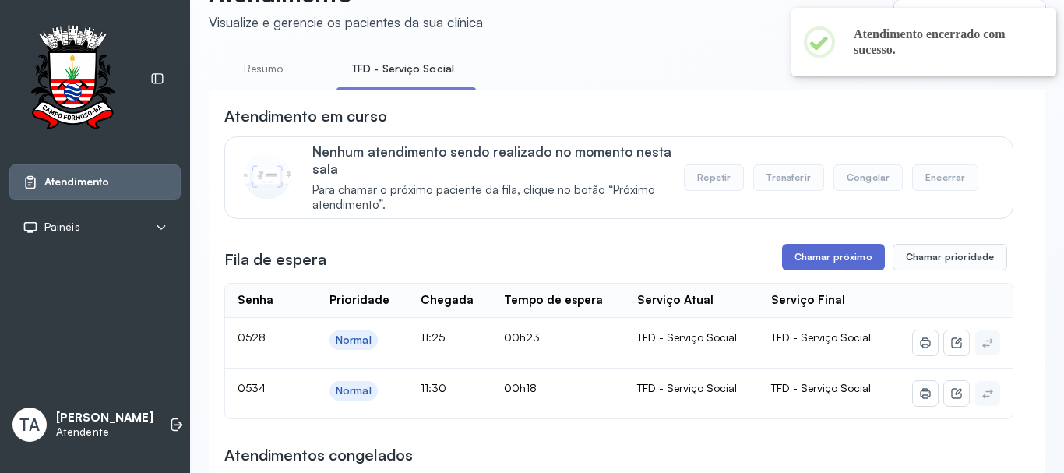
click at [797, 263] on button "Chamar próximo" at bounding box center [833, 257] width 103 height 26
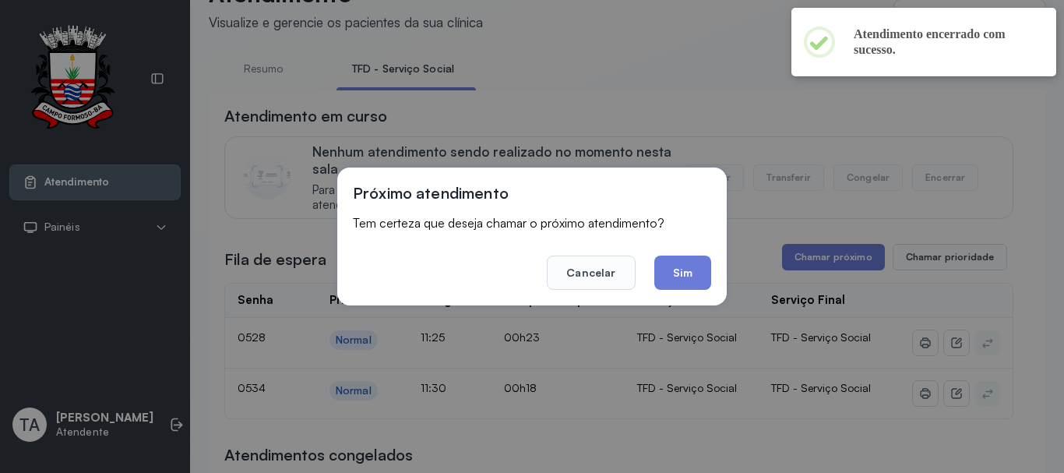
drag, startPoint x: 678, startPoint y: 279, endPoint x: 671, endPoint y: 280, distance: 7.9
click at [673, 280] on button "Sim" at bounding box center [682, 272] width 57 height 34
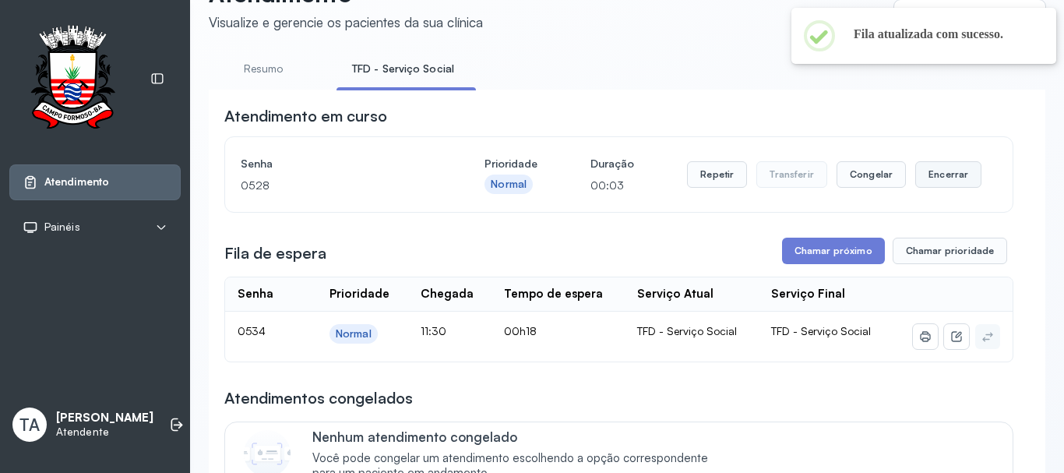
click at [915, 181] on button "Encerrar" at bounding box center [948, 174] width 66 height 26
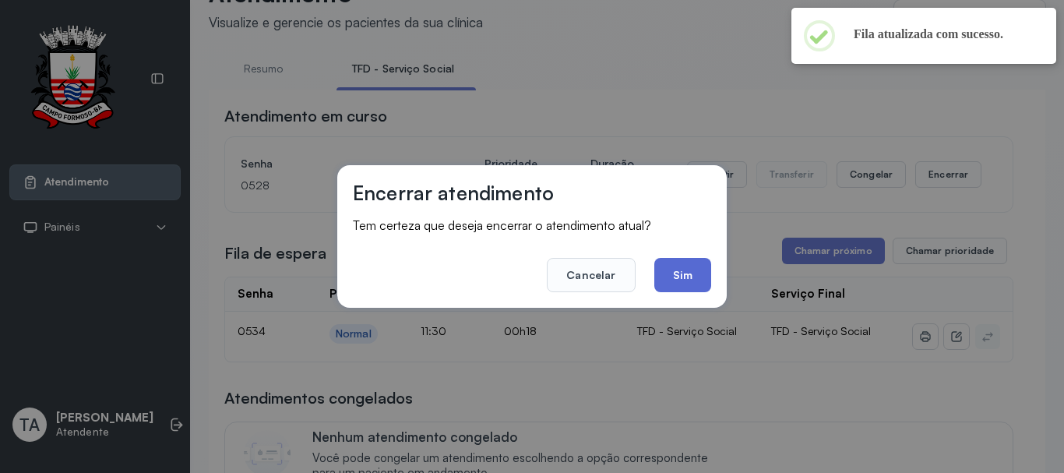
click at [684, 267] on button "Sim" at bounding box center [682, 275] width 57 height 34
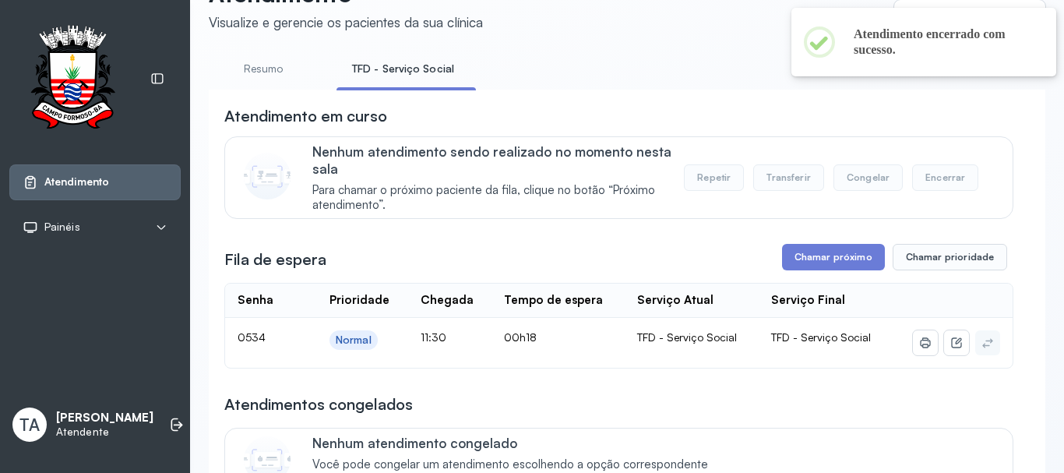
click at [793, 255] on button "Chamar próximo" at bounding box center [833, 257] width 103 height 26
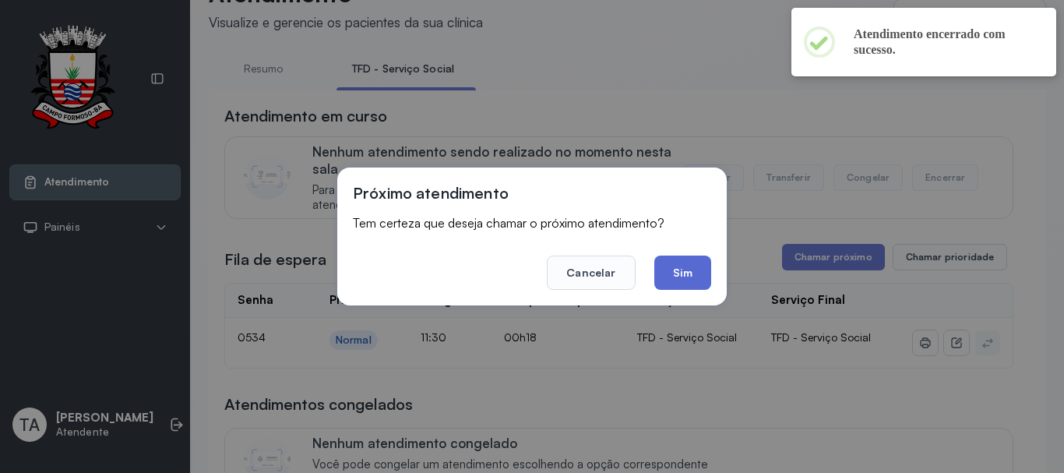
click at [674, 276] on button "Sim" at bounding box center [682, 272] width 57 height 34
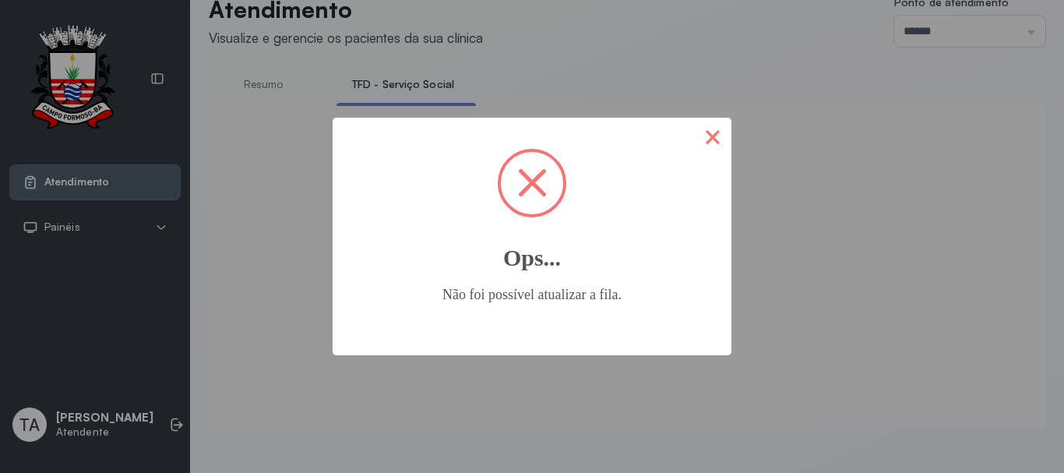
click at [706, 124] on button "×" at bounding box center [712, 136] width 37 height 37
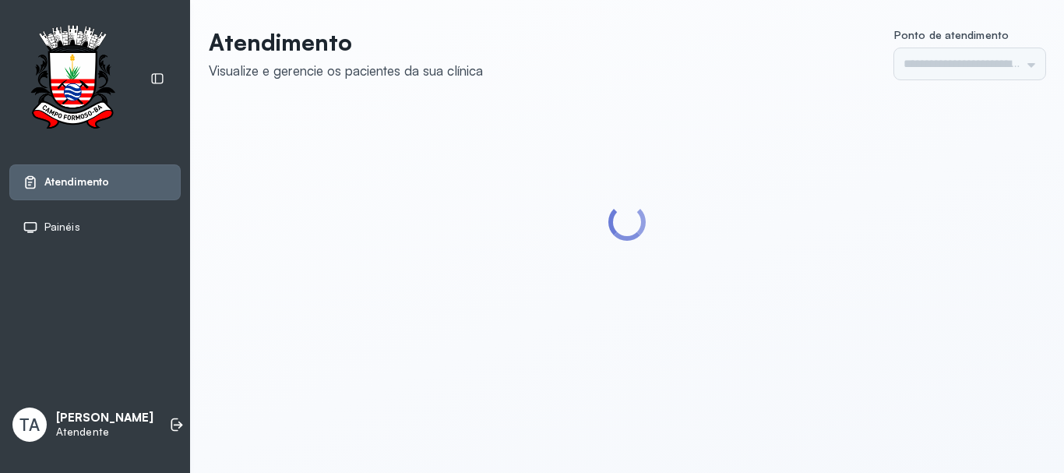
type input "******"
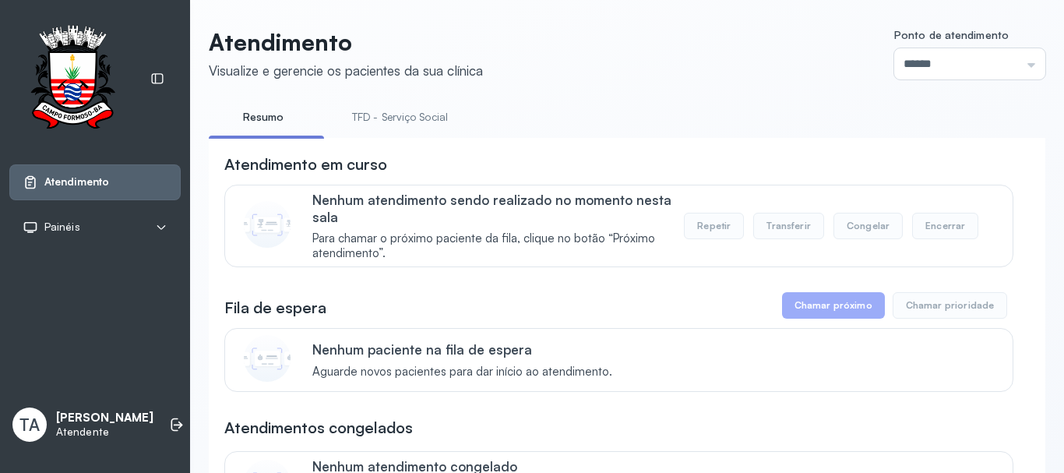
click at [406, 113] on link "TFD - Serviço Social" at bounding box center [399, 117] width 127 height 26
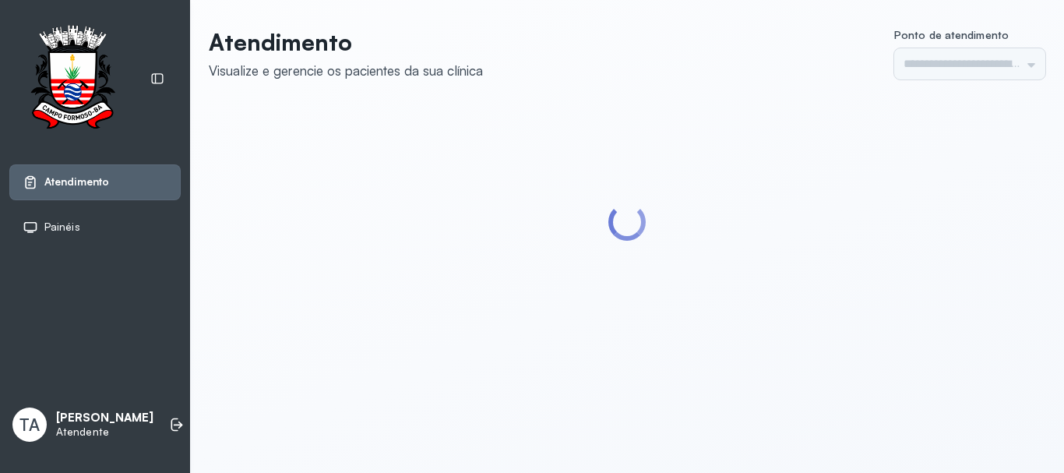
type input "******"
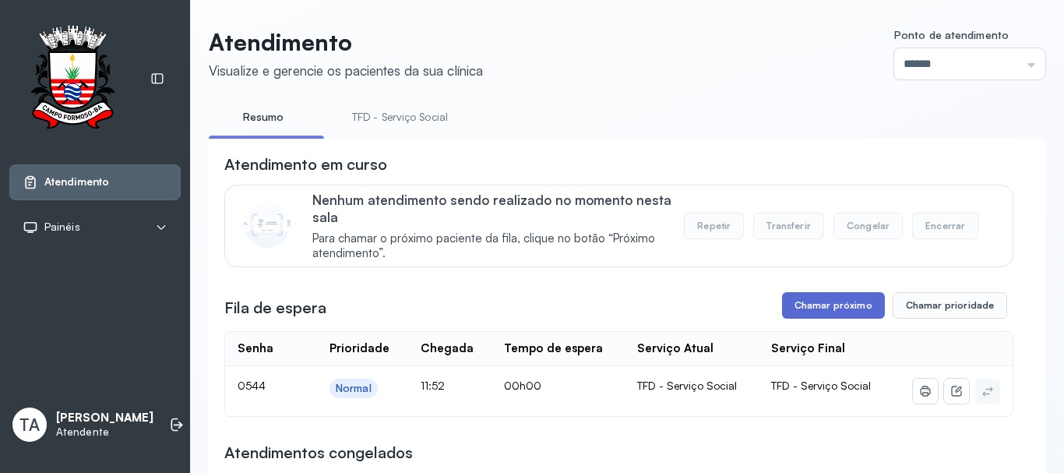
click at [829, 319] on button "Chamar próximo" at bounding box center [833, 305] width 103 height 26
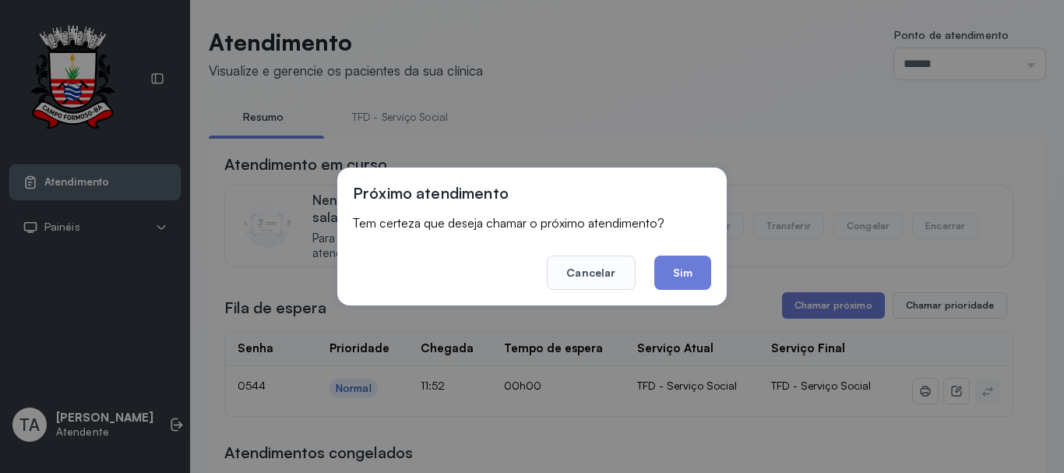
click at [664, 260] on button "Sim" at bounding box center [682, 272] width 57 height 34
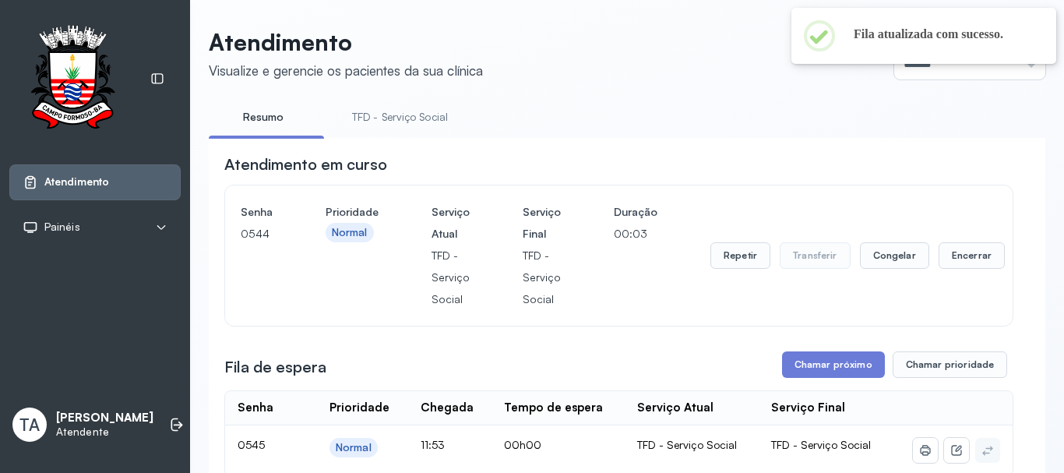
scroll to position [78, 0]
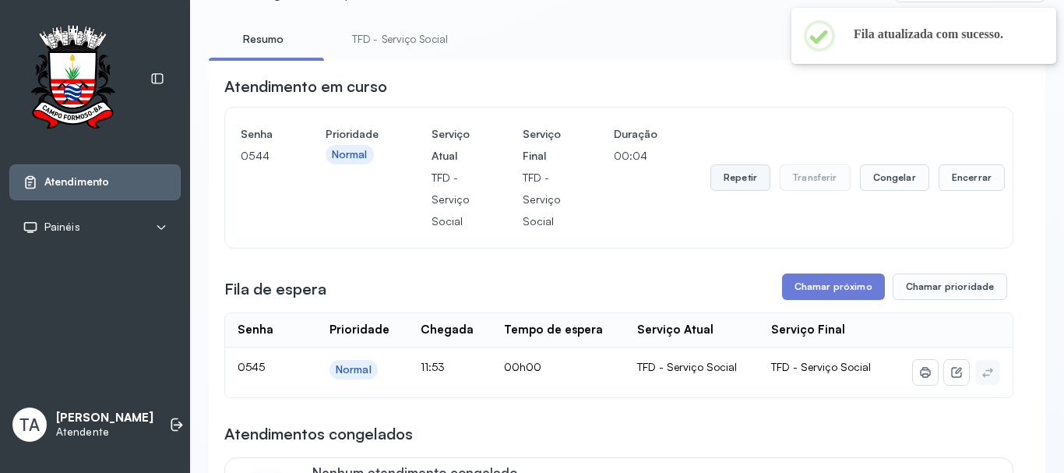
click at [719, 191] on button "Repetir" at bounding box center [740, 177] width 60 height 26
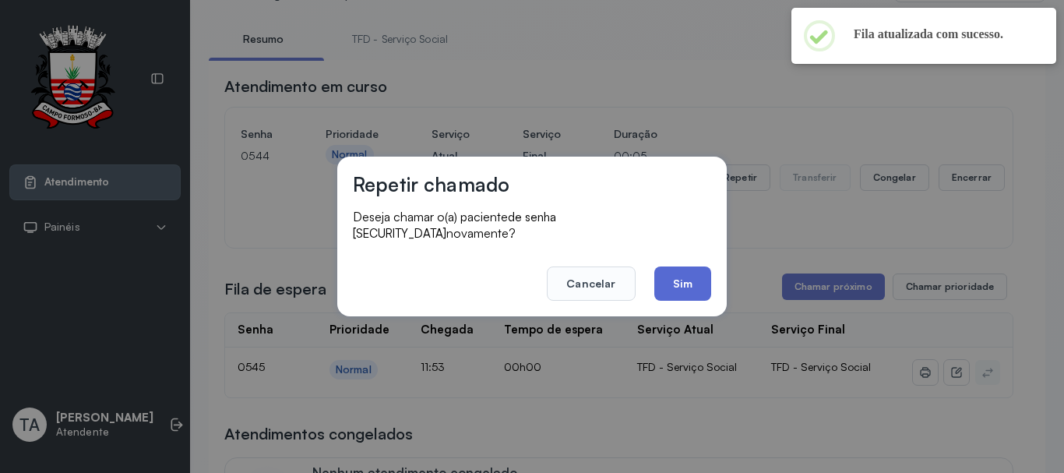
click at [667, 271] on button "Sim" at bounding box center [682, 283] width 57 height 34
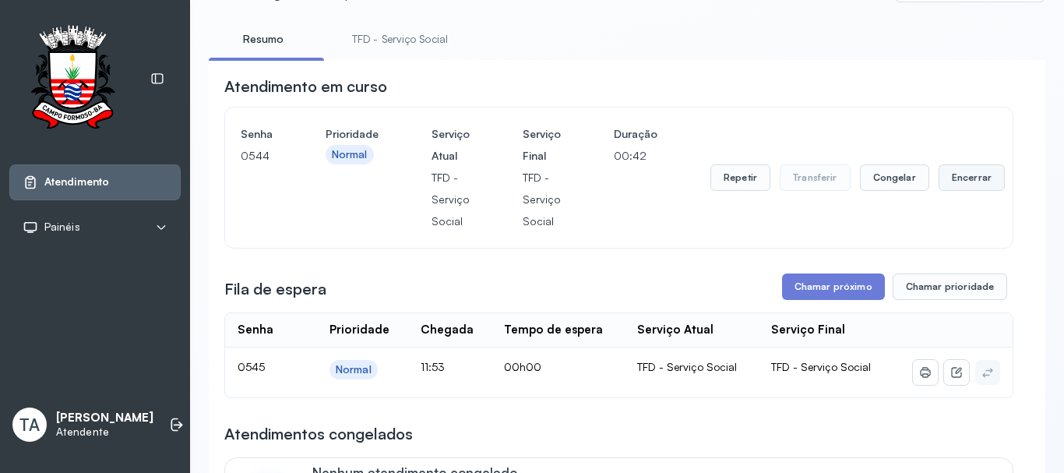
click at [977, 191] on button "Encerrar" at bounding box center [971, 177] width 66 height 26
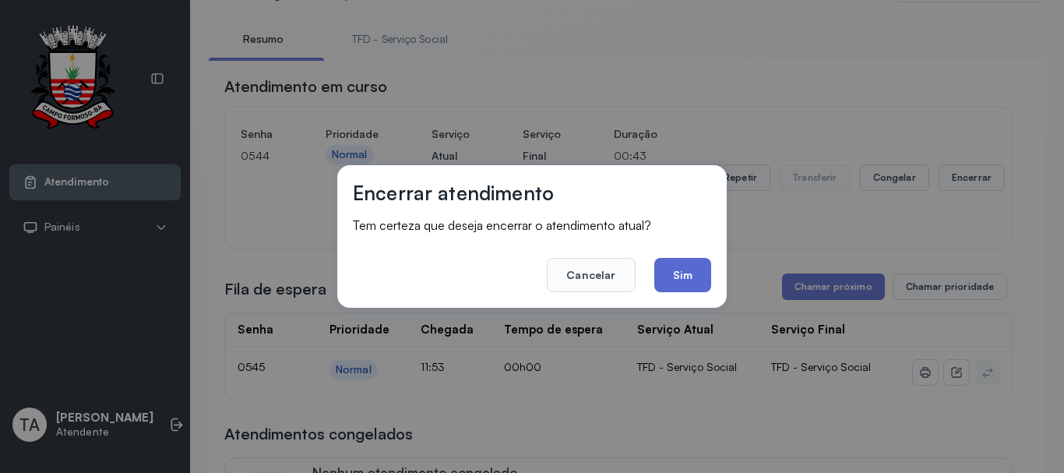
click at [695, 283] on button "Sim" at bounding box center [682, 275] width 57 height 34
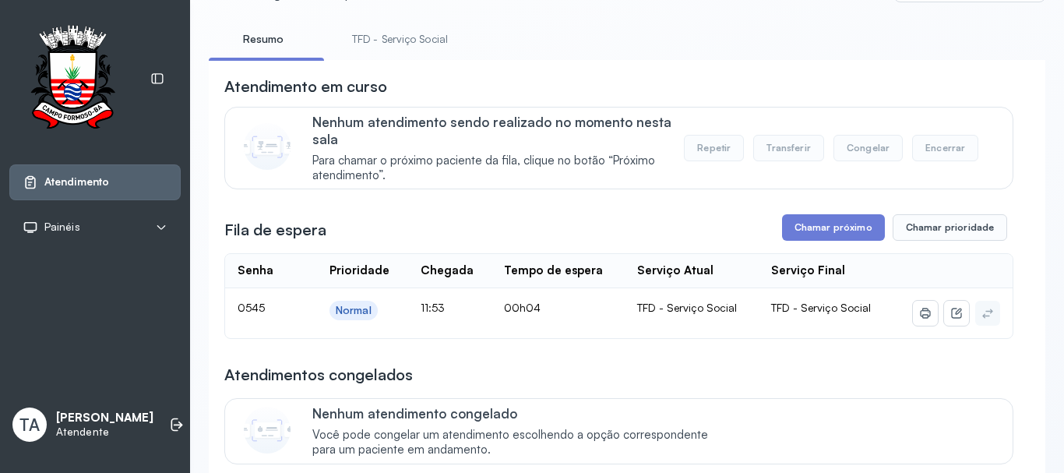
click at [386, 30] on link "TFD - Serviço Social" at bounding box center [399, 39] width 127 height 26
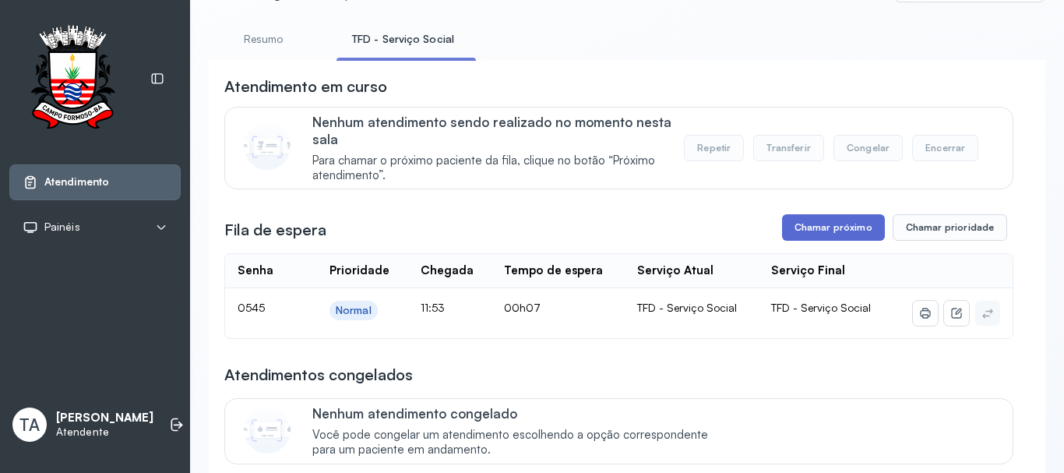
click at [810, 231] on button "Chamar próximo" at bounding box center [833, 227] width 103 height 26
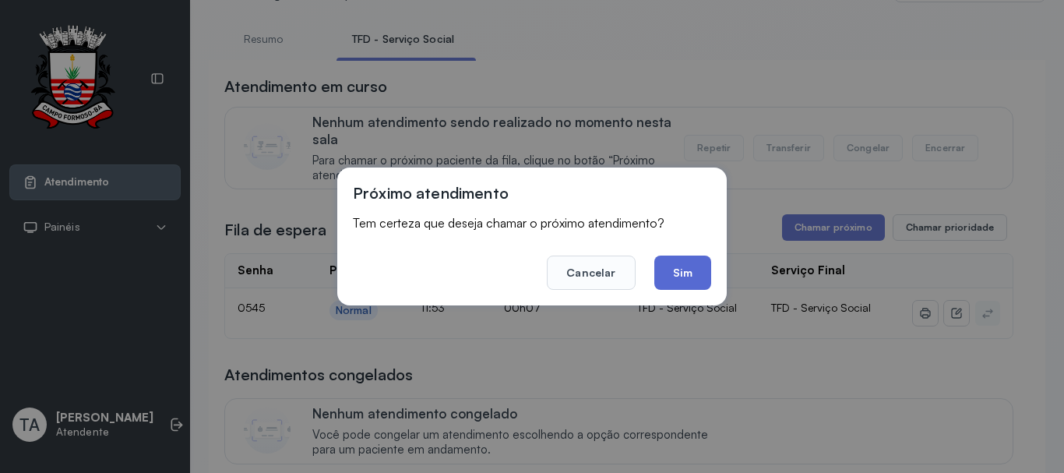
click at [666, 278] on button "Sim" at bounding box center [682, 272] width 57 height 34
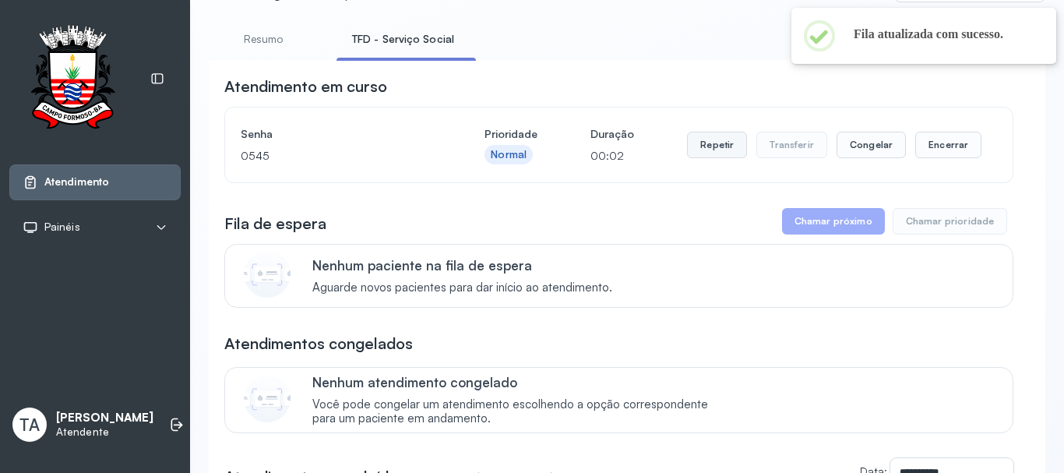
click at [715, 155] on button "Repetir" at bounding box center [717, 145] width 60 height 26
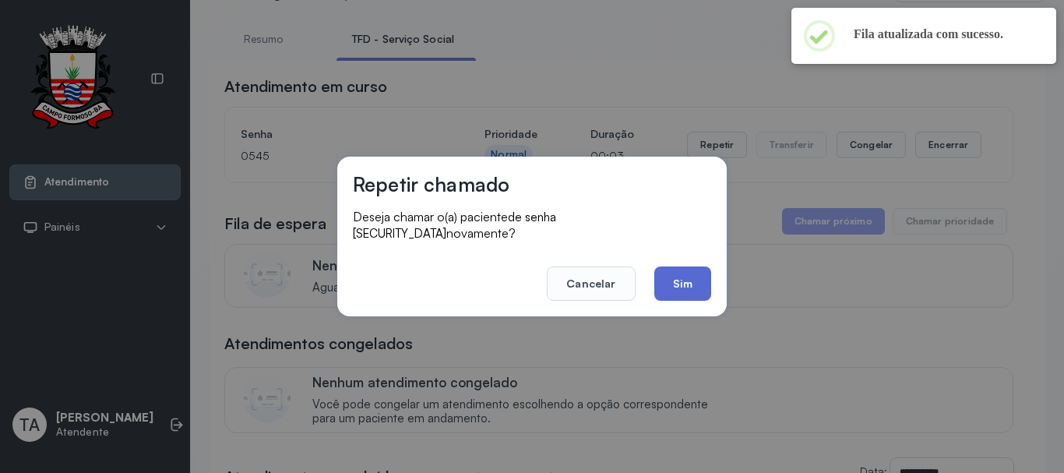
click at [674, 278] on button "Sim" at bounding box center [682, 283] width 57 height 34
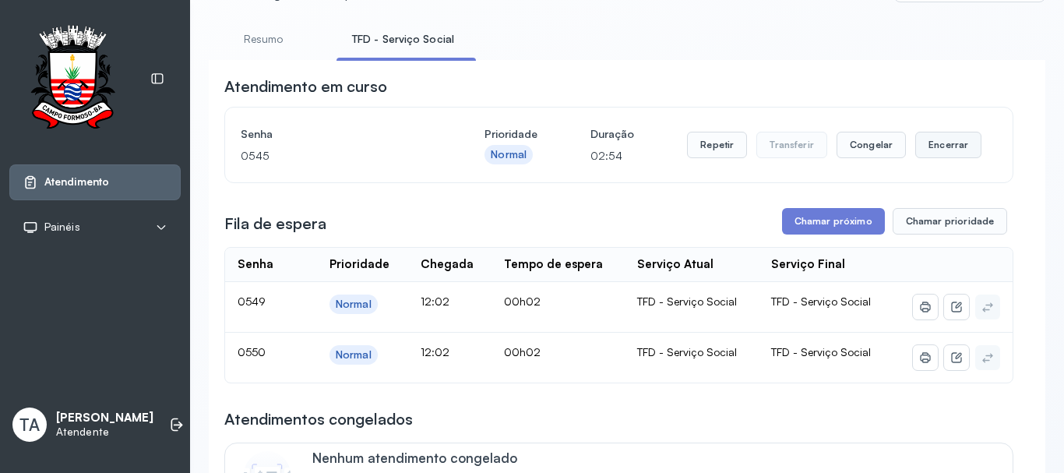
click at [915, 131] on div "Repetir Transferir Congelar Encerrar" at bounding box center [834, 145] width 294 height 44
click at [915, 141] on button "Encerrar" at bounding box center [948, 145] width 66 height 26
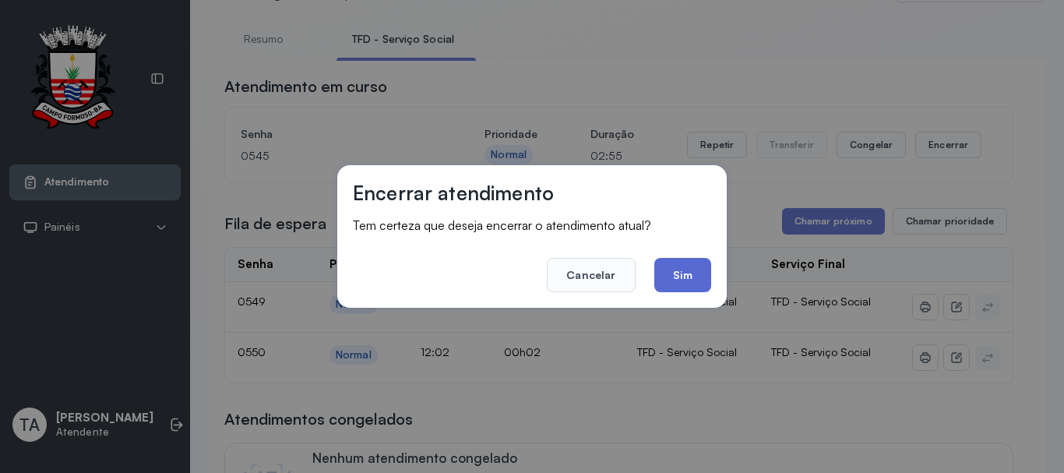
click at [695, 260] on button "Sim" at bounding box center [682, 275] width 57 height 34
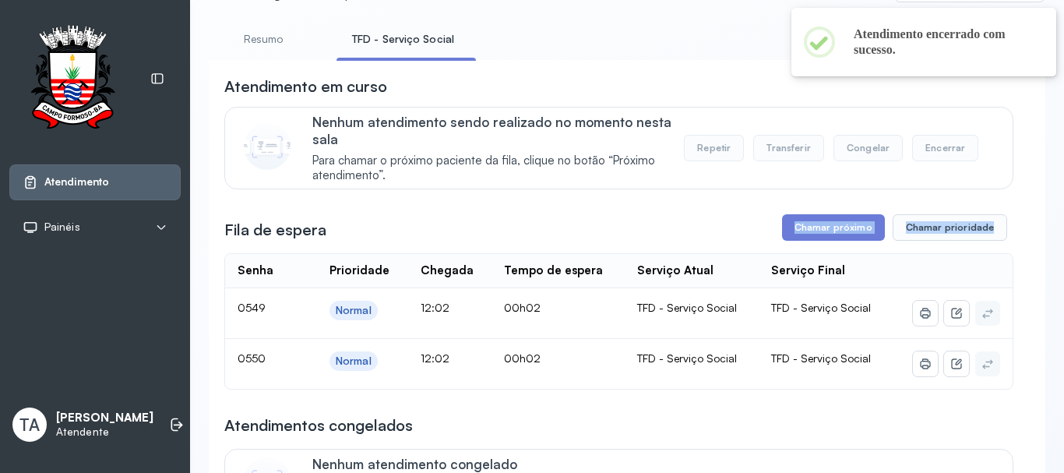
drag, startPoint x: 762, startPoint y: 245, endPoint x: 775, endPoint y: 242, distance: 12.7
click at [817, 241] on button "Chamar próximo" at bounding box center [833, 227] width 103 height 26
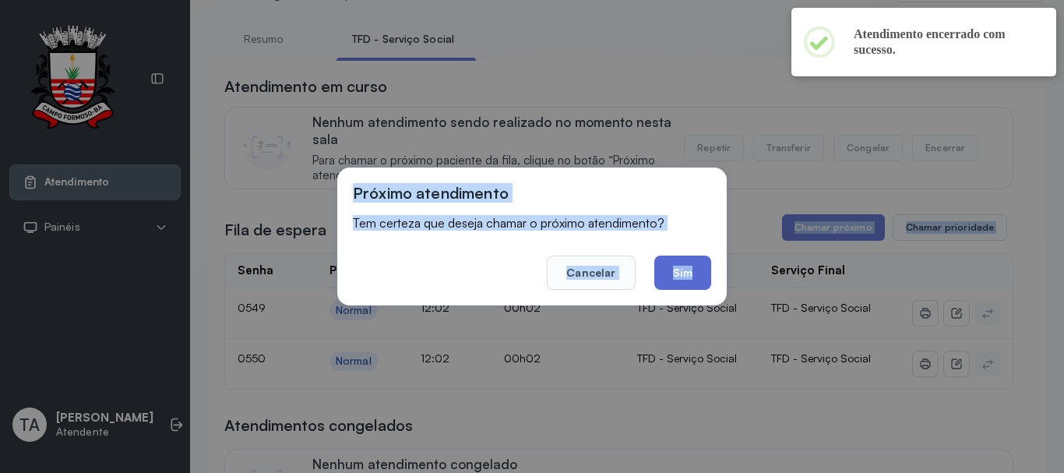
click at [678, 268] on button "Sim" at bounding box center [682, 272] width 57 height 34
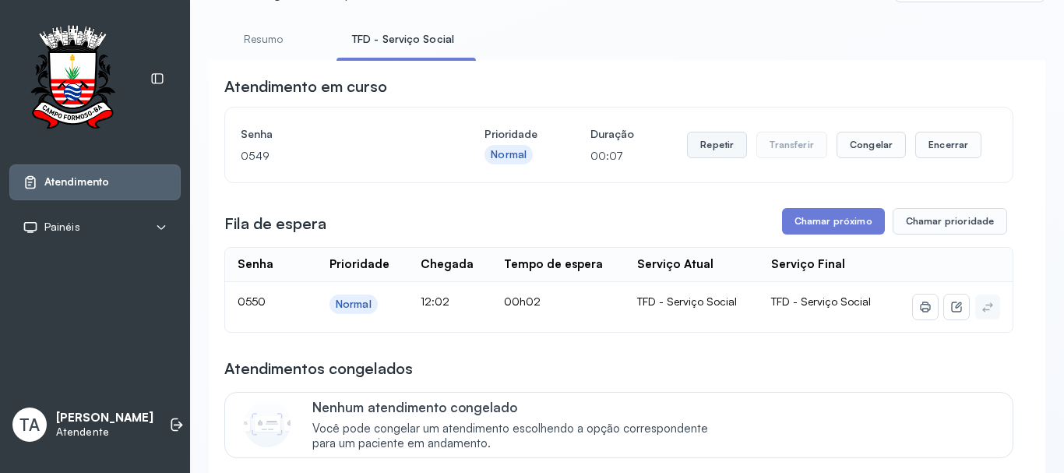
click at [713, 145] on button "Repetir" at bounding box center [717, 145] width 60 height 26
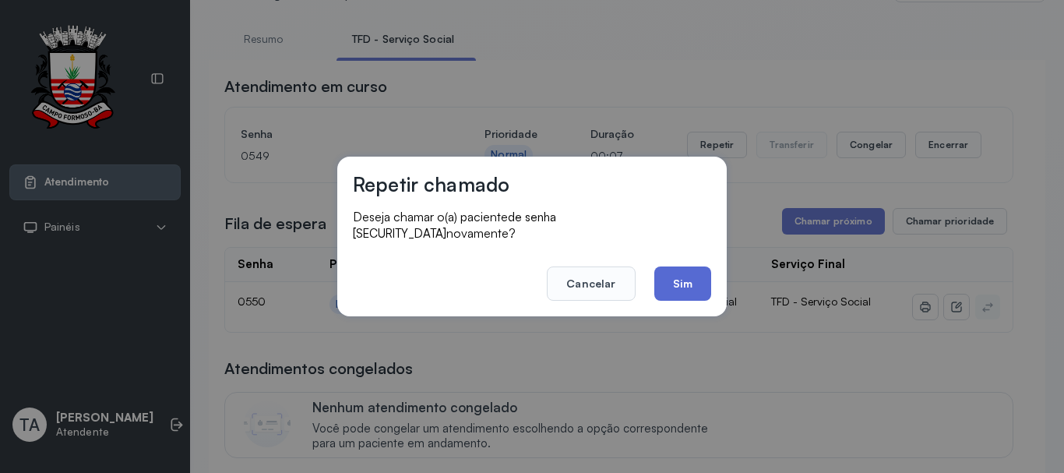
click at [693, 269] on button "Sim" at bounding box center [682, 283] width 57 height 34
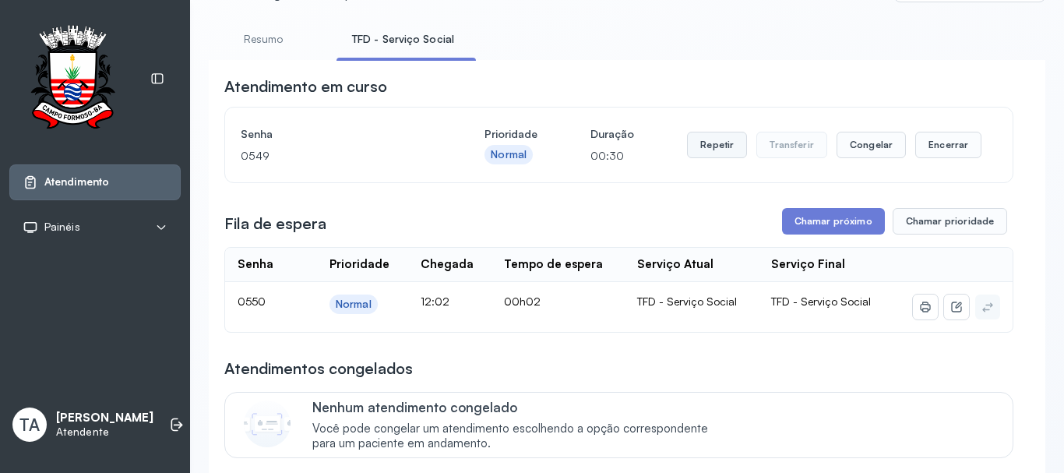
click at [711, 158] on button "Repetir" at bounding box center [717, 145] width 60 height 26
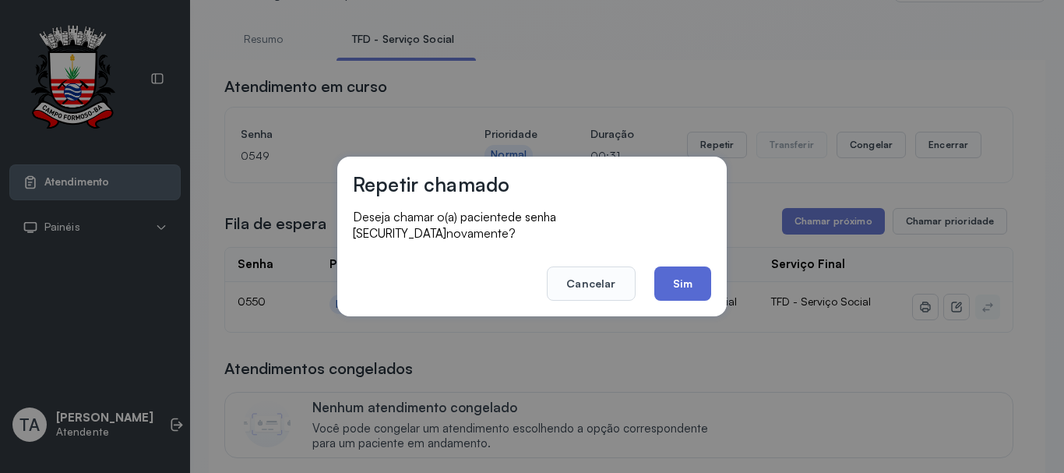
click at [671, 278] on button "Sim" at bounding box center [682, 283] width 57 height 34
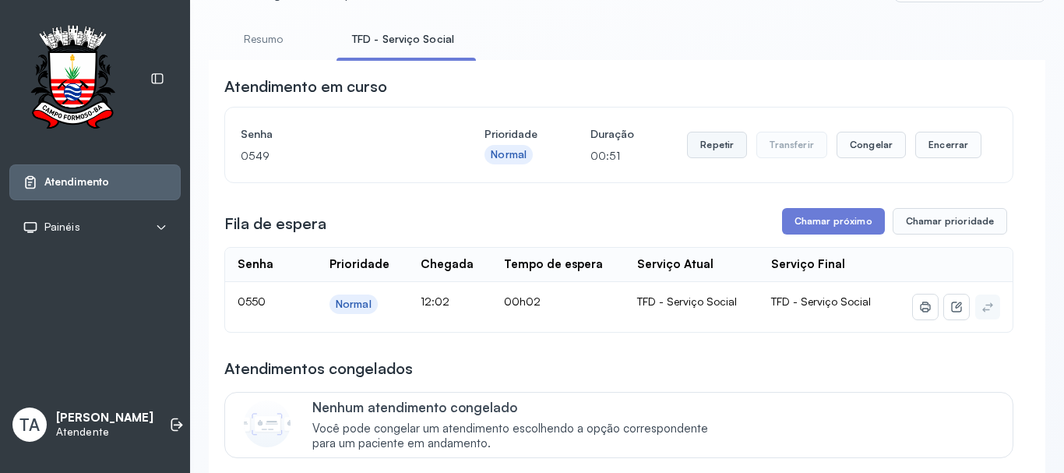
click at [713, 138] on button "Repetir" at bounding box center [717, 145] width 60 height 26
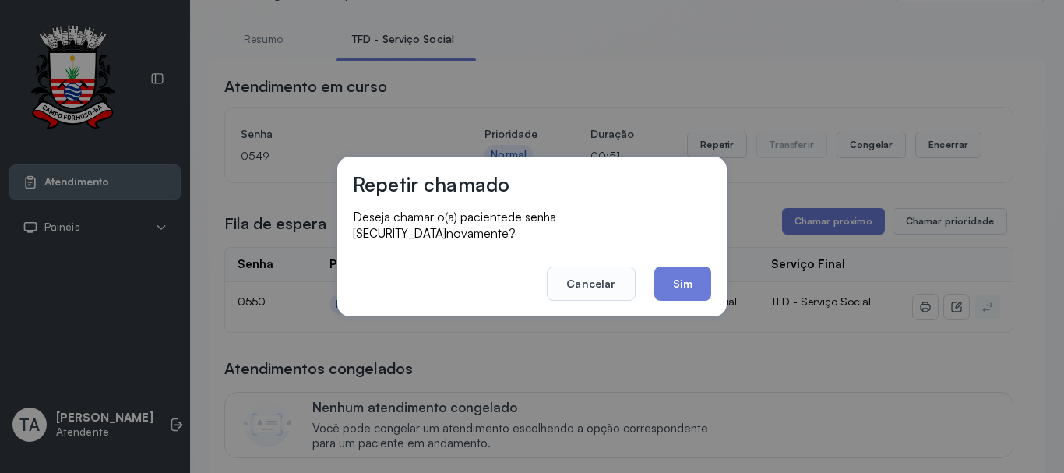
click at [647, 274] on footer "Cancelar Sim" at bounding box center [532, 273] width 358 height 56
click at [675, 274] on button "Sim" at bounding box center [682, 283] width 57 height 34
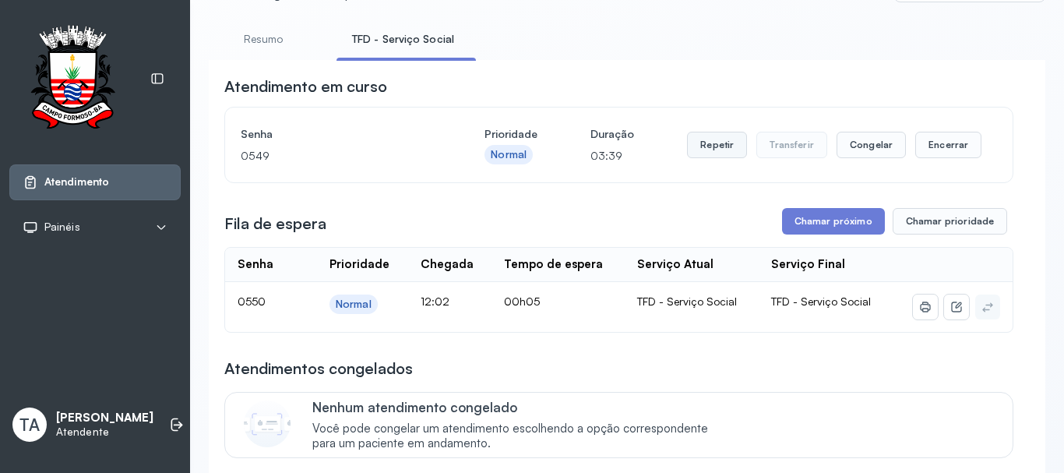
click at [724, 144] on button "Repetir" at bounding box center [717, 145] width 60 height 26
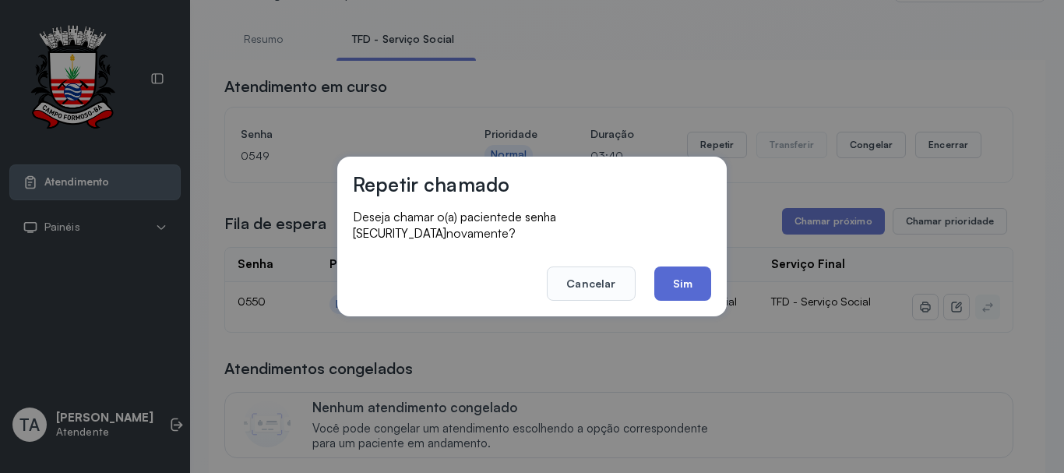
click at [680, 266] on button "Sim" at bounding box center [682, 283] width 57 height 34
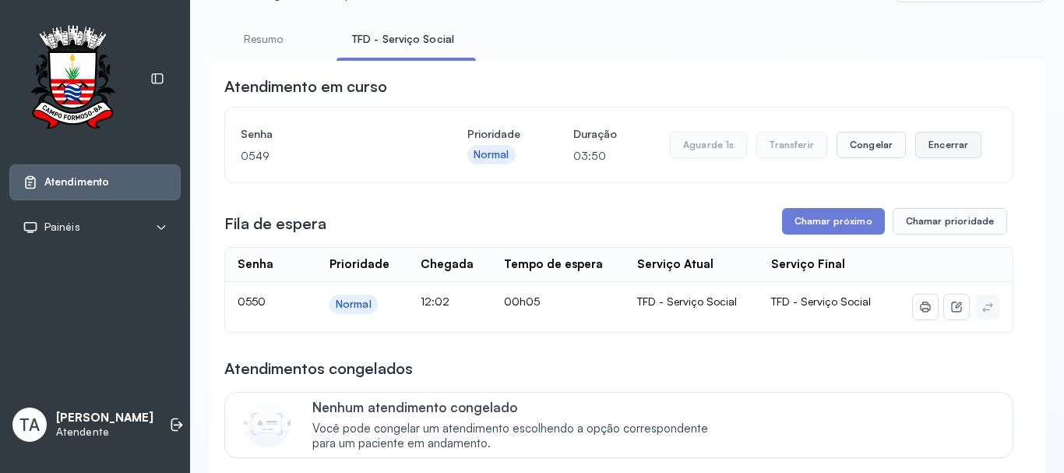
click at [925, 150] on button "Encerrar" at bounding box center [948, 145] width 66 height 26
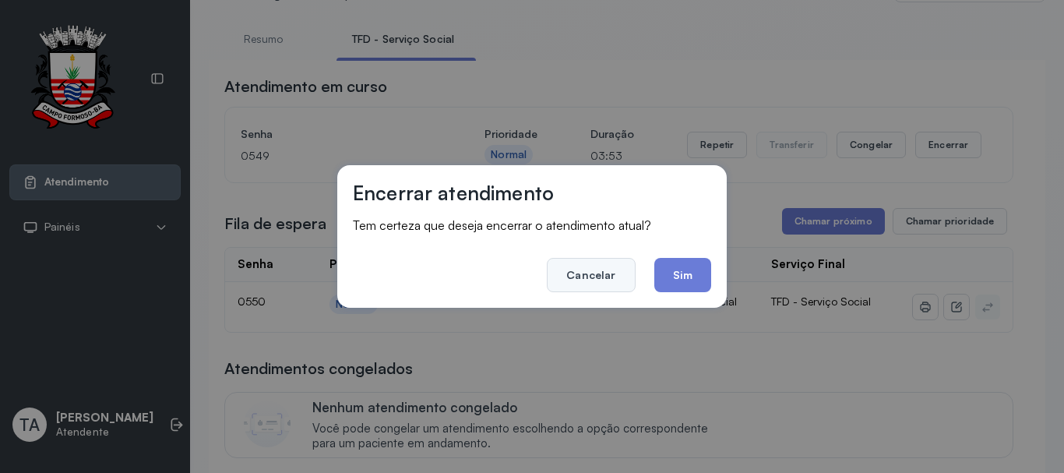
click at [598, 277] on button "Cancelar" at bounding box center [591, 275] width 88 height 34
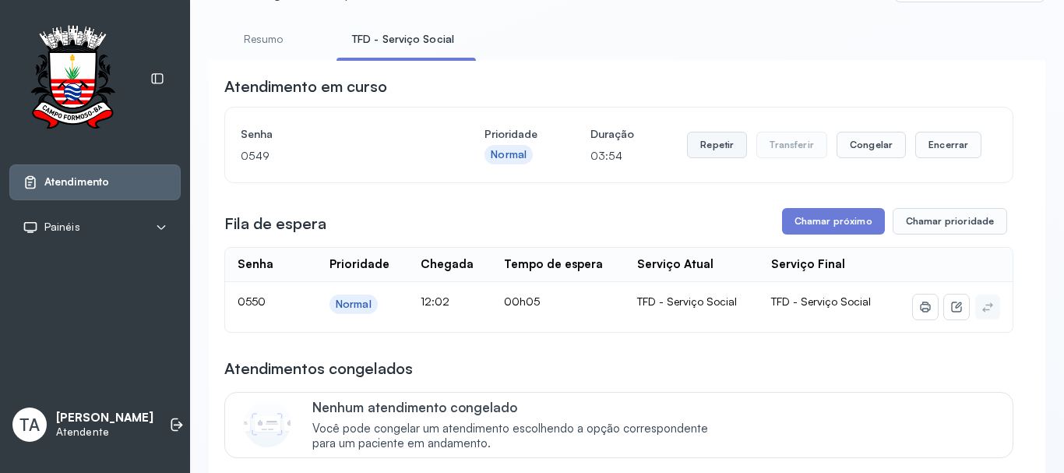
click at [703, 157] on button "Repetir" at bounding box center [717, 145] width 60 height 26
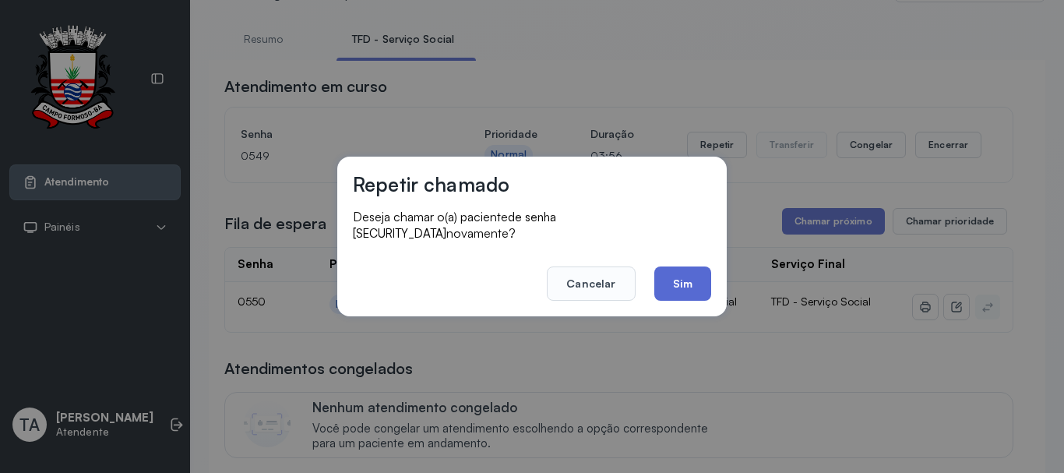
click at [694, 276] on button "Sim" at bounding box center [682, 283] width 57 height 34
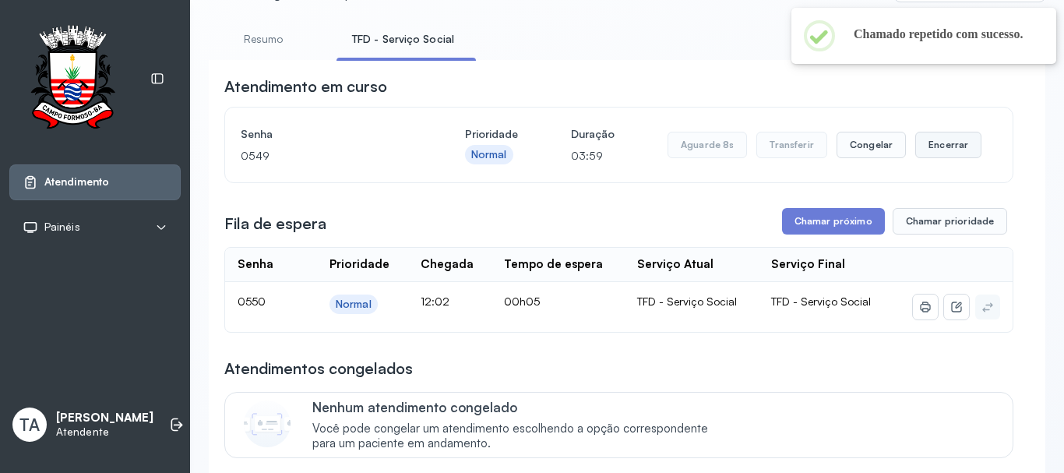
click at [924, 153] on button "Encerrar" at bounding box center [948, 145] width 66 height 26
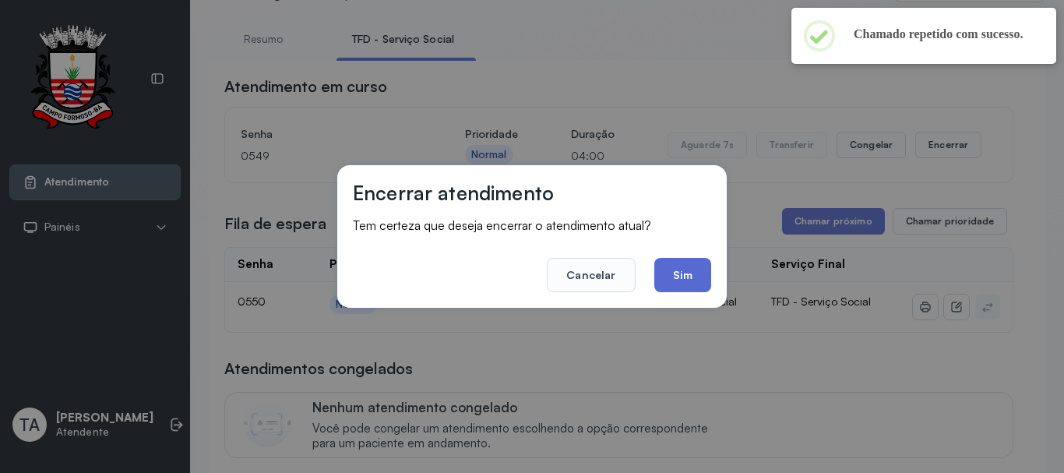
click at [688, 277] on button "Sim" at bounding box center [682, 275] width 57 height 34
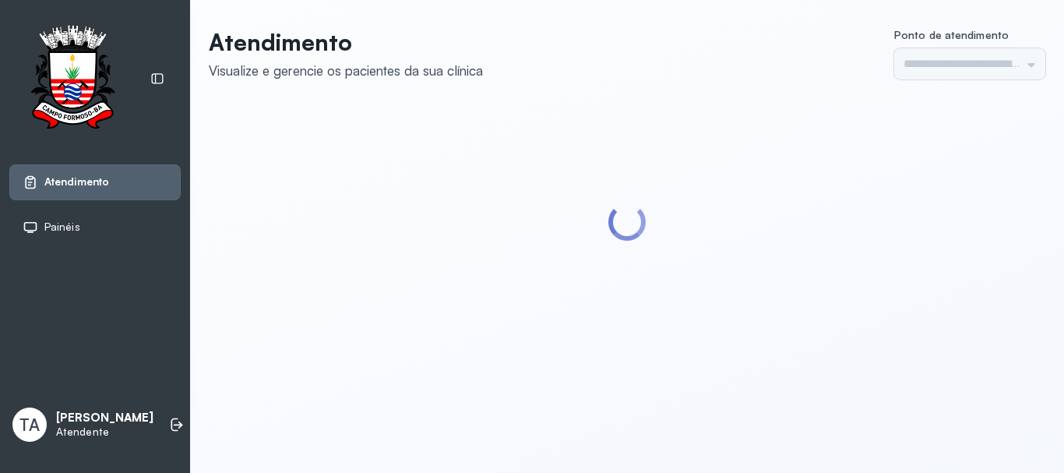
type input "******"
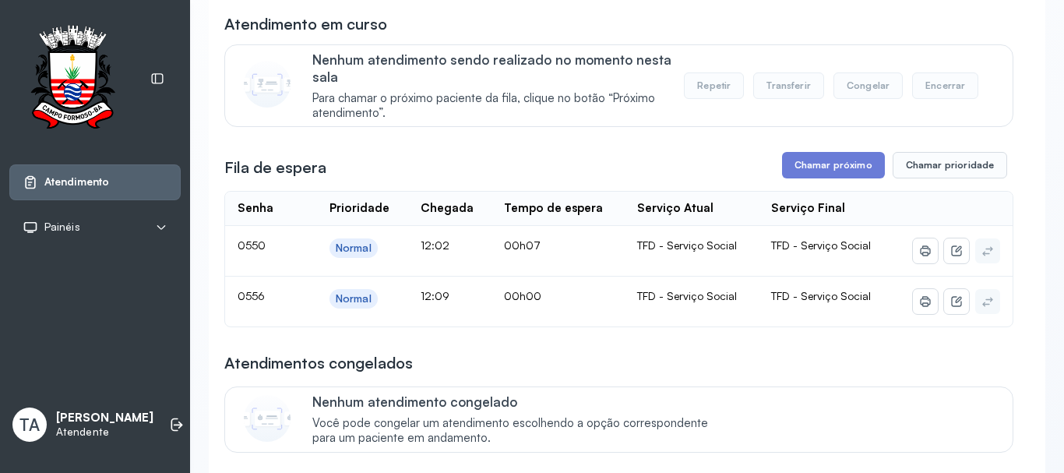
scroll to position [156, 0]
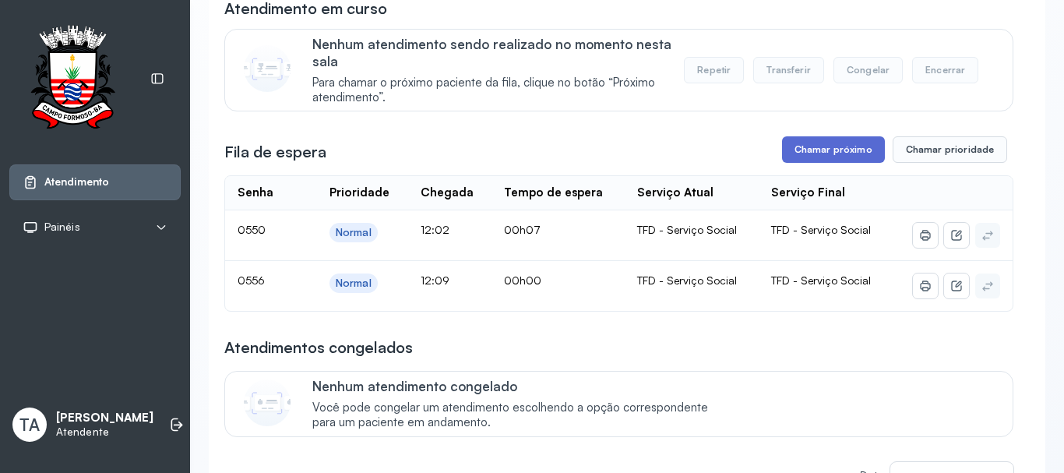
click at [796, 163] on button "Chamar próximo" at bounding box center [833, 149] width 103 height 26
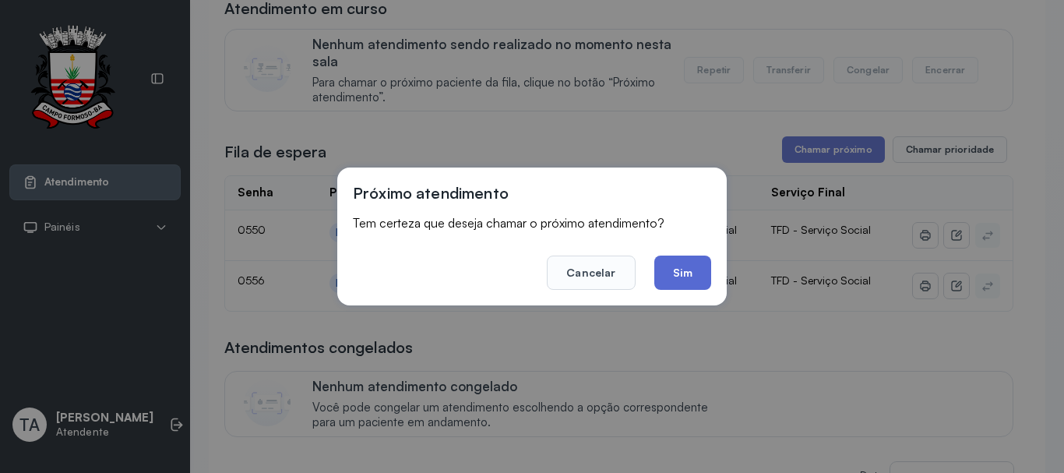
click at [677, 269] on button "Sim" at bounding box center [682, 272] width 57 height 34
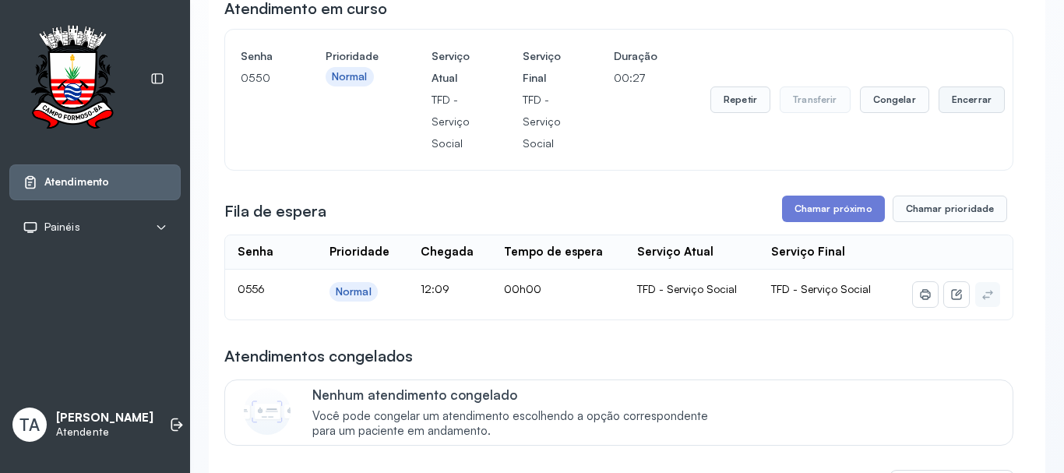
click at [950, 107] on button "Encerrar" at bounding box center [971, 99] width 66 height 26
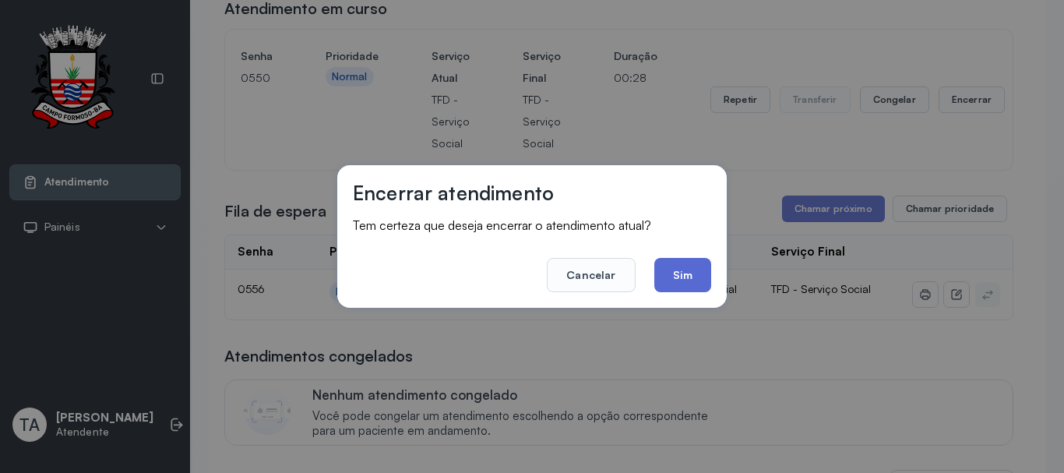
drag, startPoint x: 653, startPoint y: 285, endPoint x: 664, endPoint y: 284, distance: 10.9
click at [659, 285] on footer "Cancelar Sim" at bounding box center [532, 264] width 358 height 56
click at [675, 280] on button "Sim" at bounding box center [682, 275] width 57 height 34
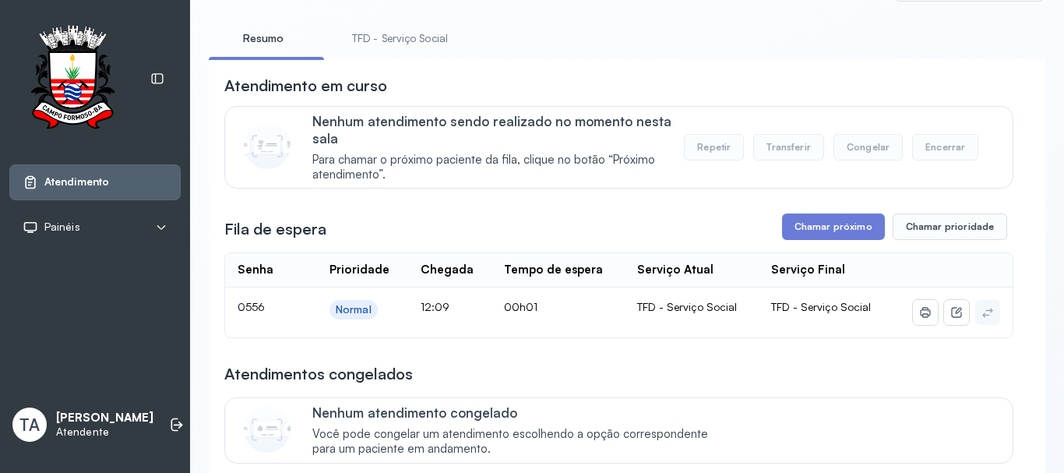
scroll to position [78, 0]
click at [451, 48] on link "TFD - Serviço Social" at bounding box center [399, 39] width 127 height 26
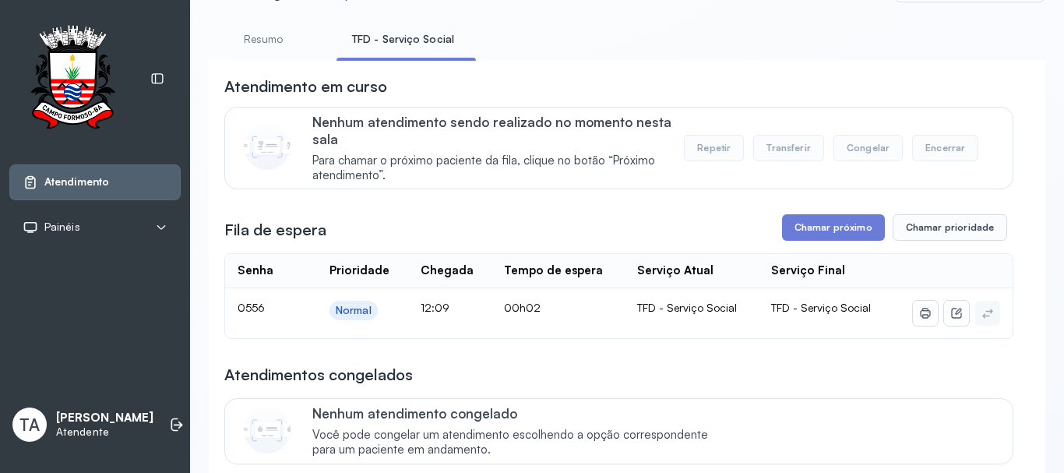
click at [336, 26] on link "TFD - Serviço Social" at bounding box center [402, 39] width 133 height 26
click at [815, 223] on button "Chamar próximo" at bounding box center [833, 227] width 103 height 26
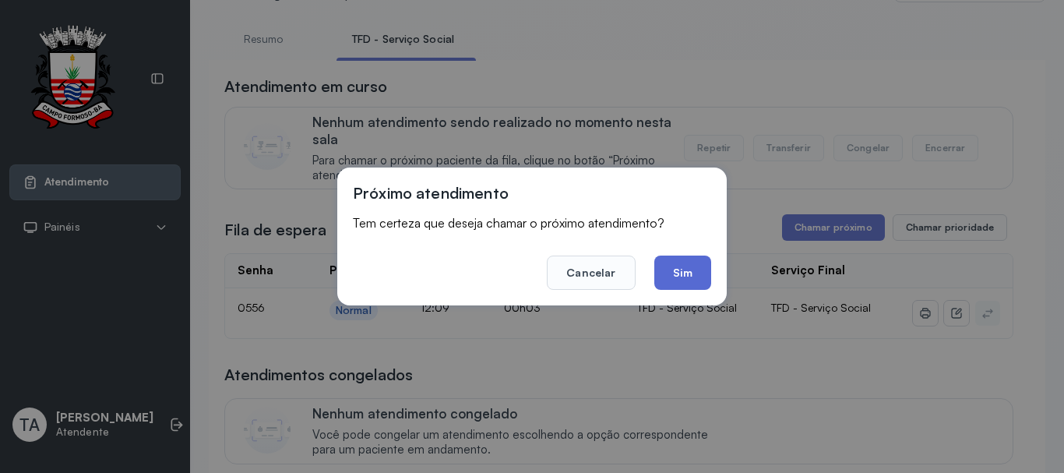
click at [680, 274] on button "Sim" at bounding box center [682, 272] width 57 height 34
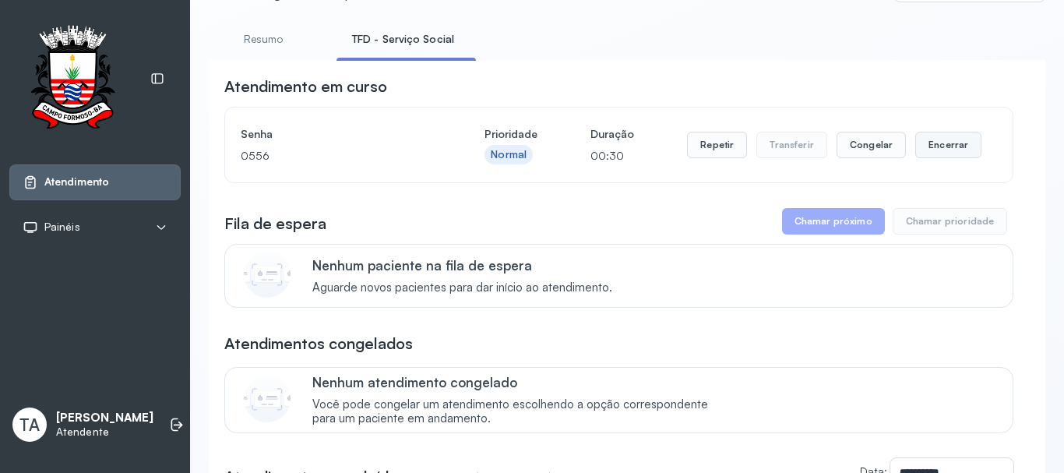
click at [915, 157] on button "Encerrar" at bounding box center [948, 145] width 66 height 26
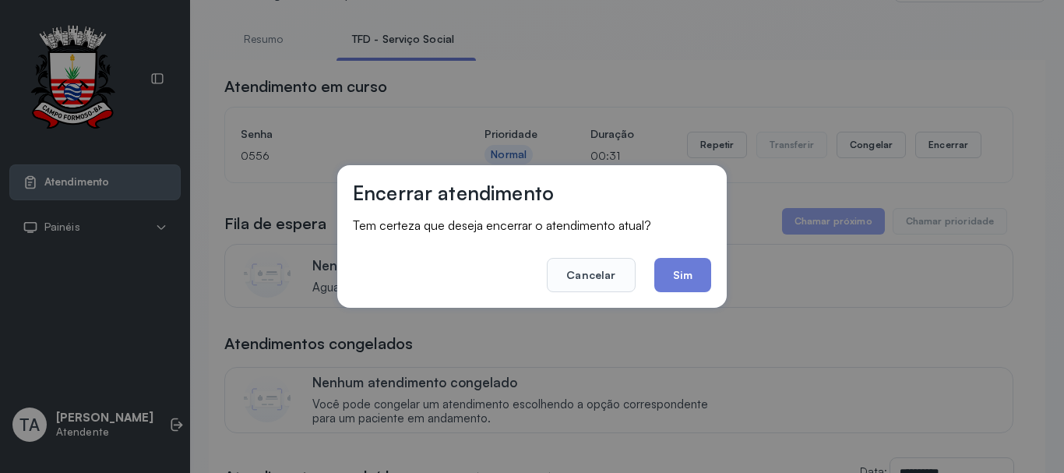
click at [712, 276] on div "Encerrar atendimento Tem certeza que deseja encerrar o atendimento atual? Cance…" at bounding box center [531, 236] width 389 height 143
click at [710, 276] on button "Sim" at bounding box center [682, 275] width 57 height 34
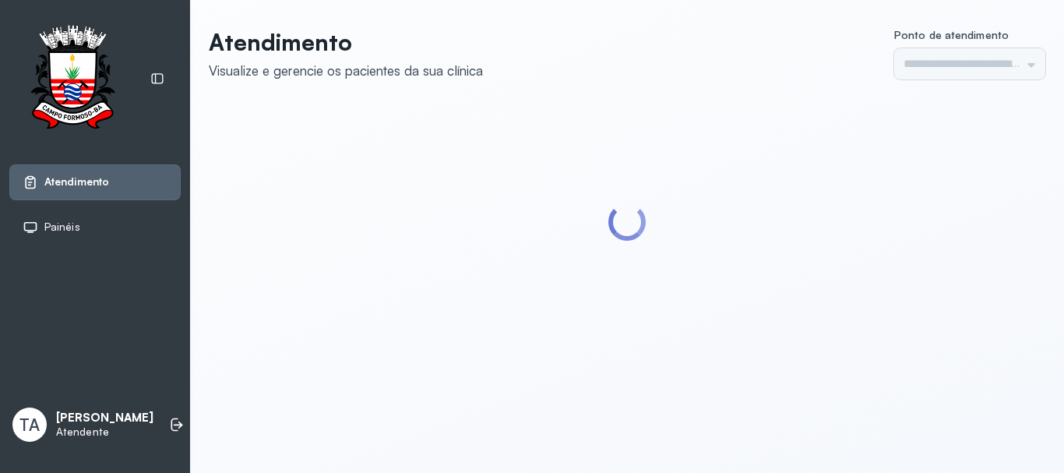
type input "******"
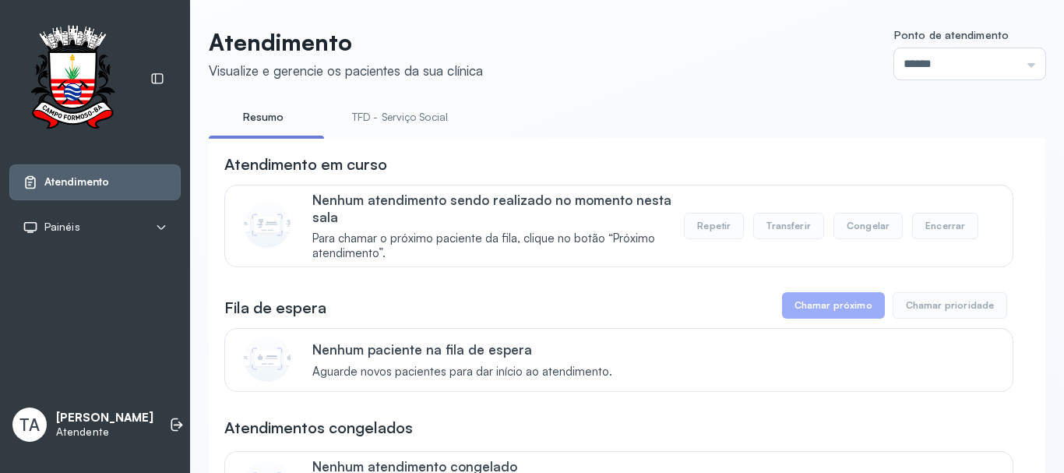
click at [424, 108] on link "TFD - Serviço Social" at bounding box center [399, 117] width 127 height 26
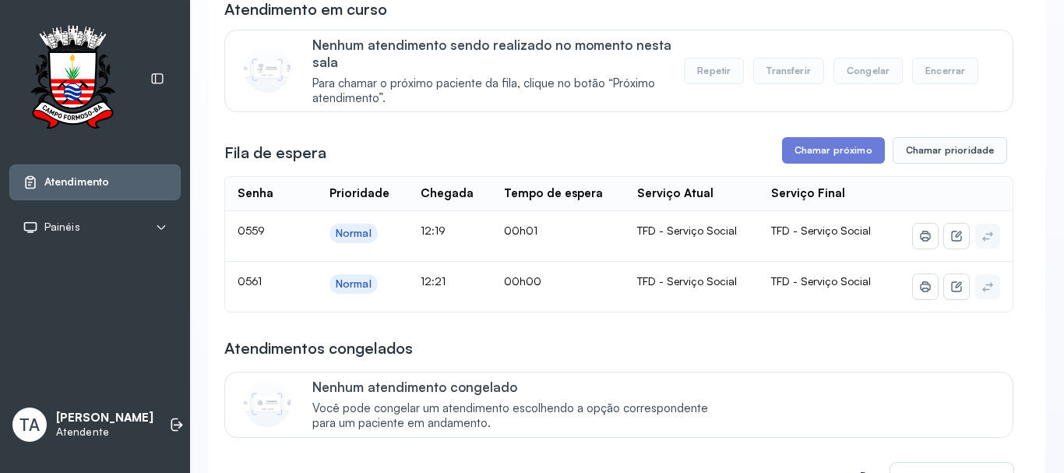
scroll to position [156, 0]
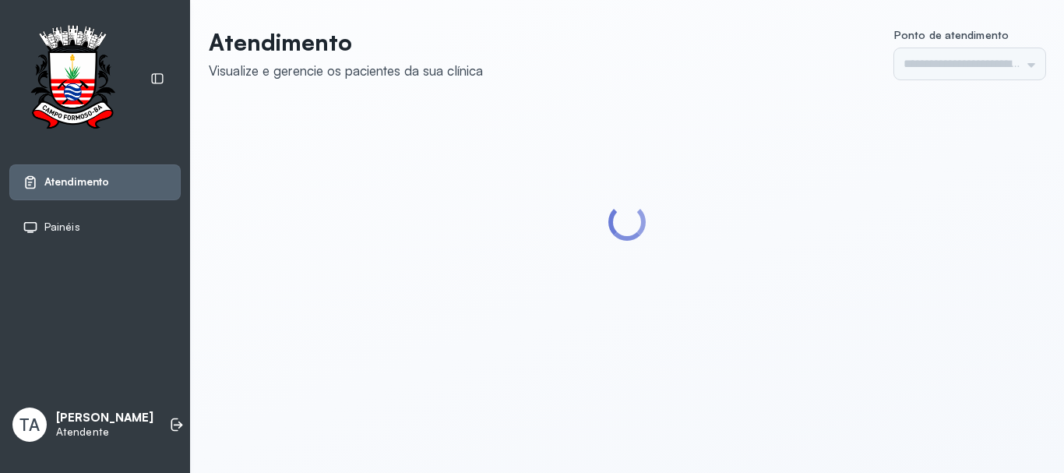
type input "******"
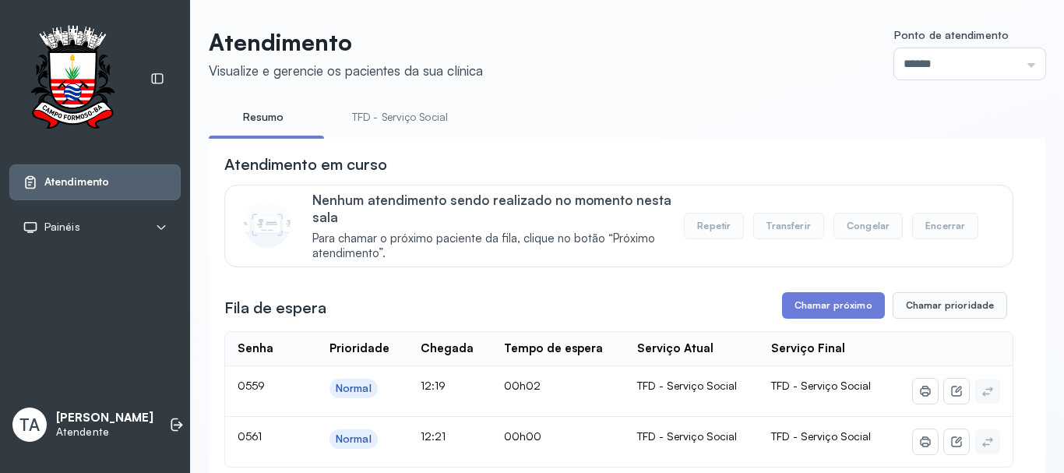
click at [410, 119] on link "TFD - Serviço Social" at bounding box center [399, 117] width 127 height 26
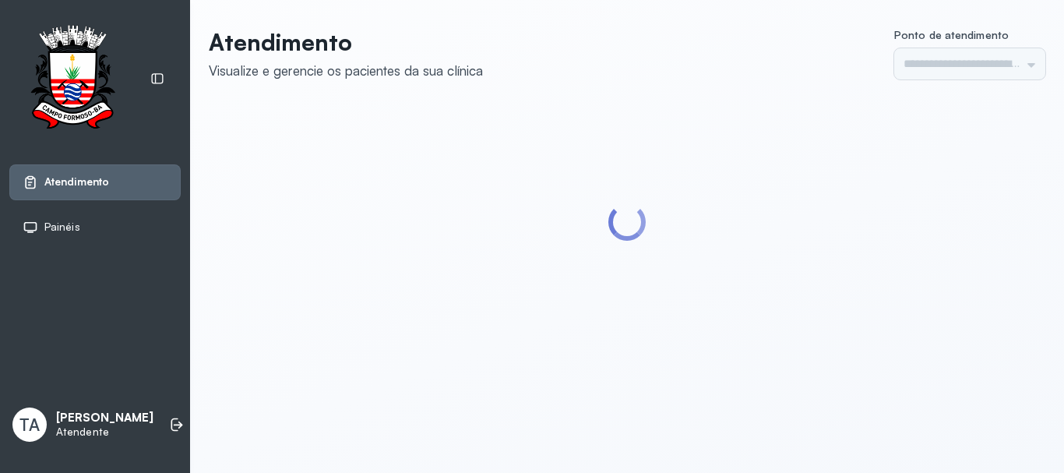
type input "******"
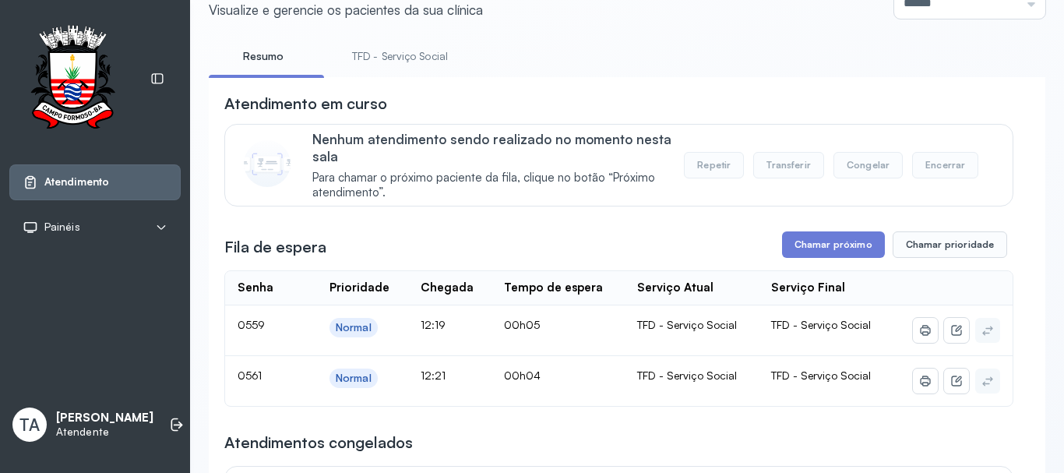
scroll to position [48, 0]
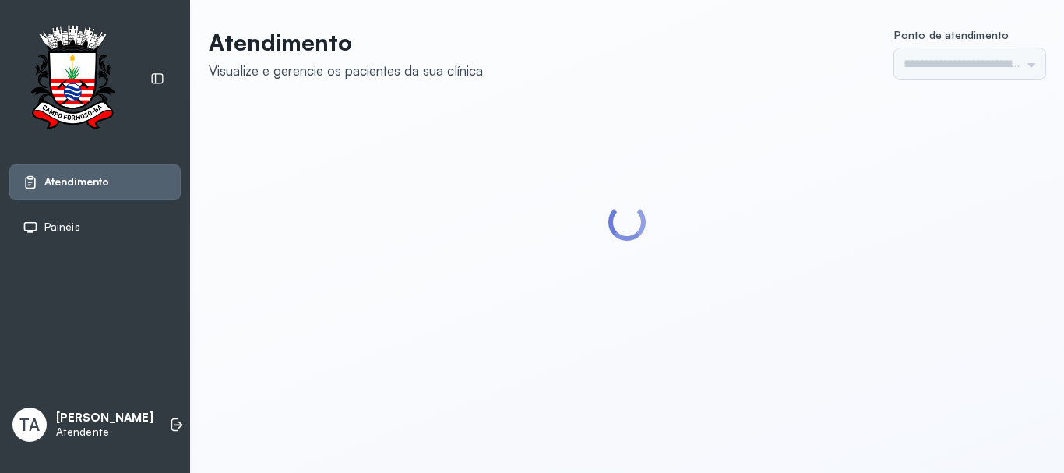
type input "******"
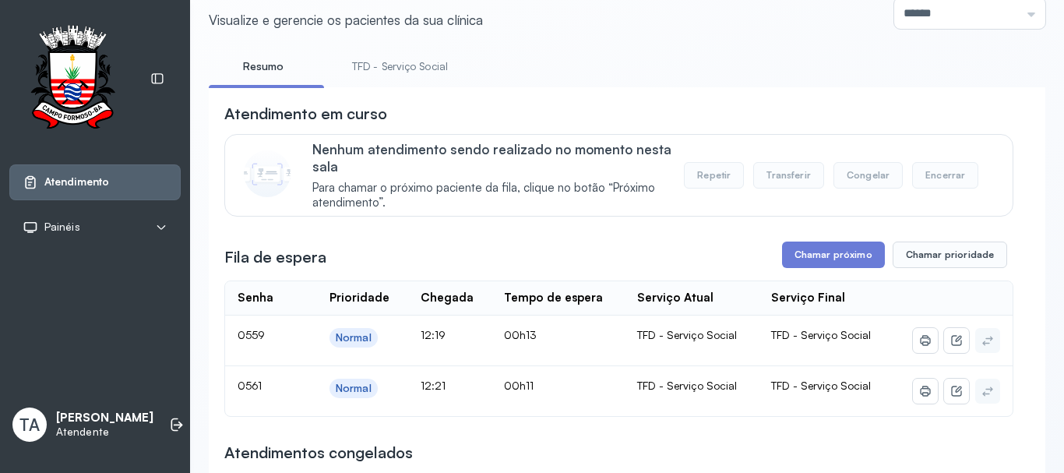
scroll to position [78, 0]
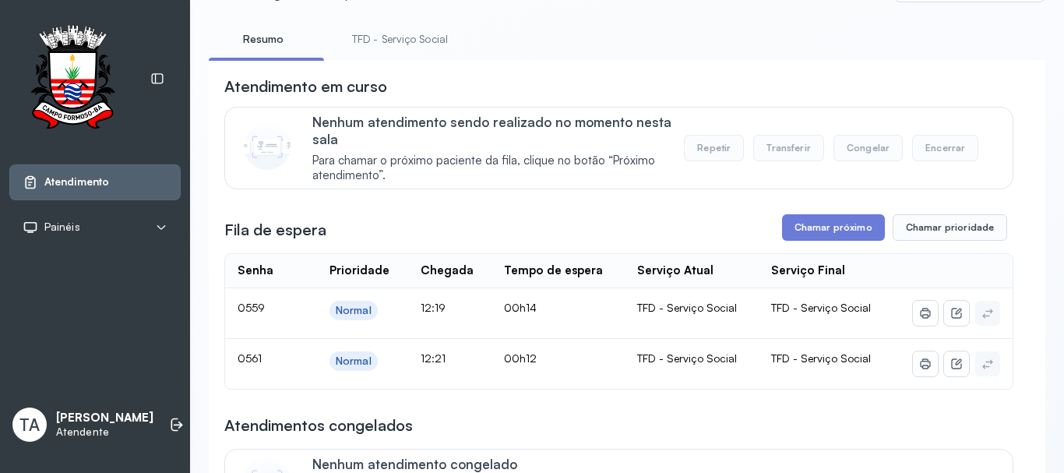
click at [819, 233] on button "Chamar próximo" at bounding box center [833, 227] width 103 height 26
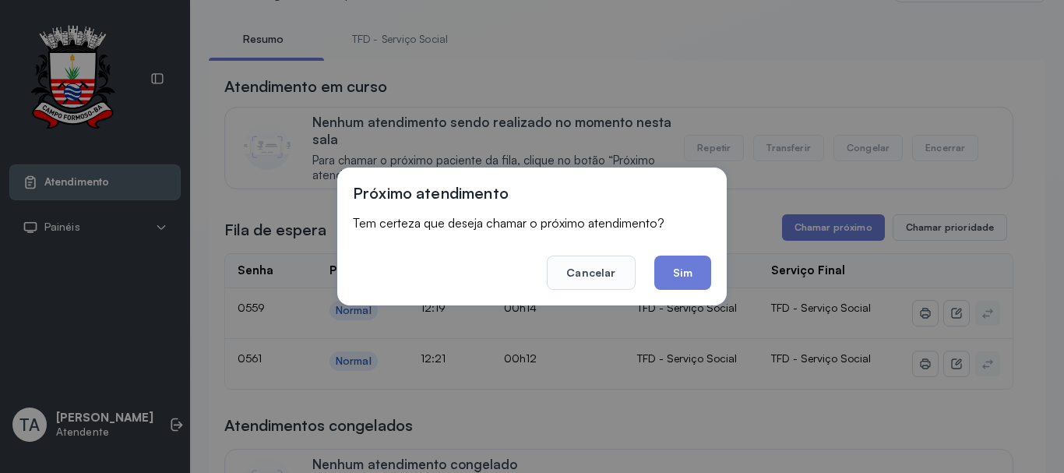
click at [677, 264] on button "Sim" at bounding box center [682, 272] width 57 height 34
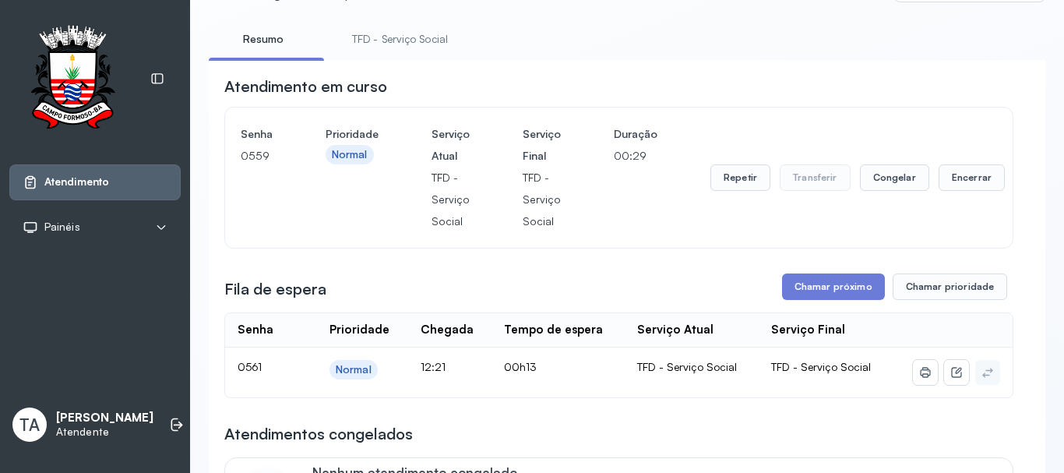
click at [718, 163] on div "Repetir Transferir Congelar Encerrar" at bounding box center [857, 177] width 294 height 109
click at [724, 191] on button "Repetir" at bounding box center [740, 177] width 60 height 26
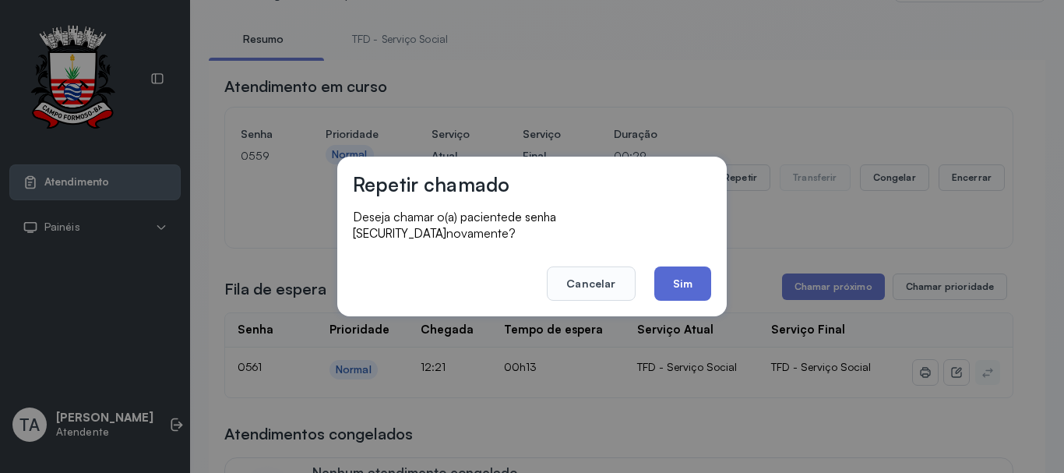
click at [695, 269] on button "Sim" at bounding box center [682, 283] width 57 height 34
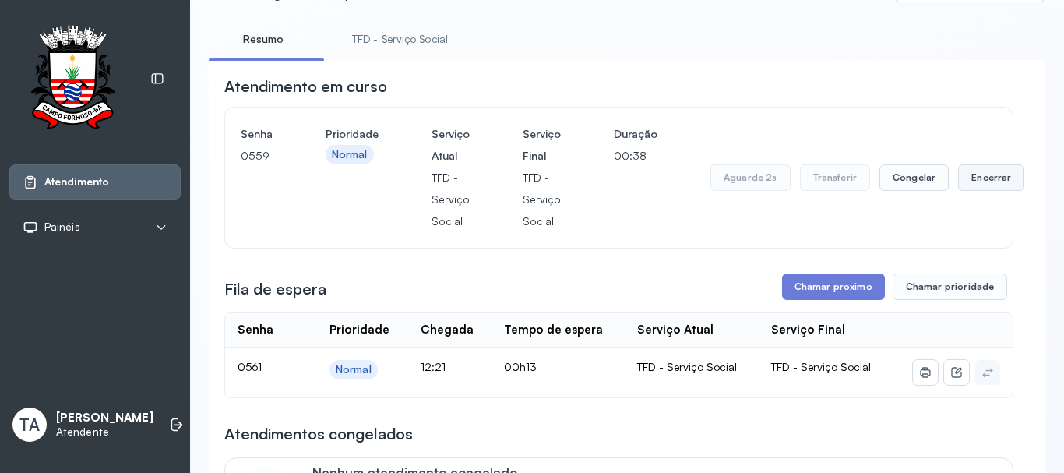
click at [999, 191] on button "Encerrar" at bounding box center [991, 177] width 66 height 26
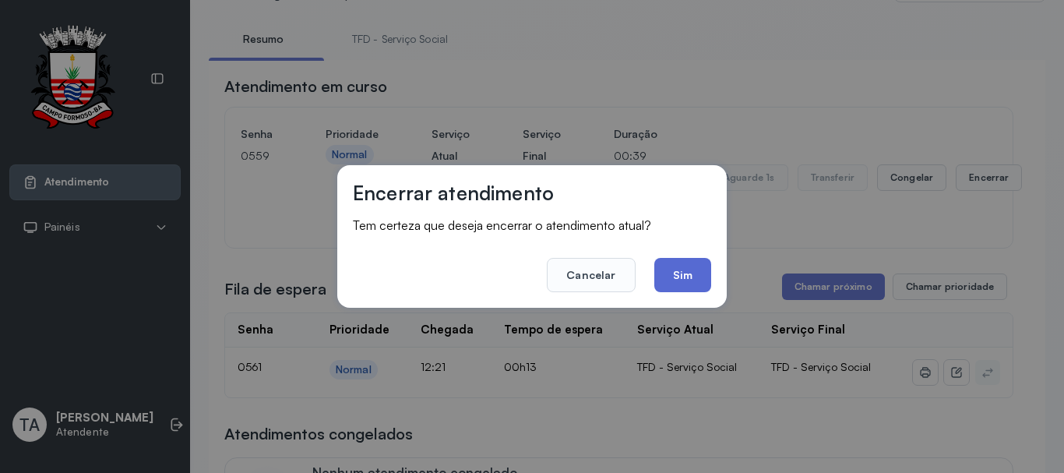
click at [673, 280] on button "Sim" at bounding box center [682, 275] width 57 height 34
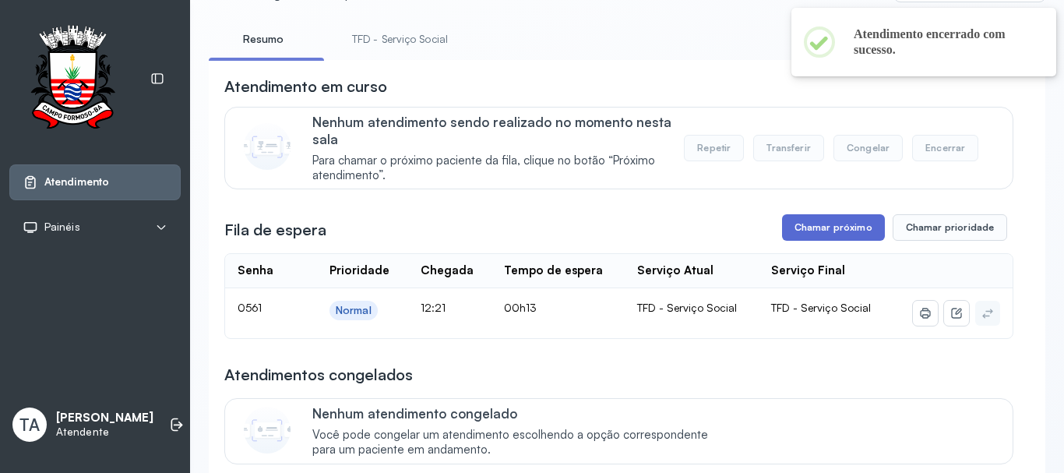
click at [798, 234] on button "Chamar próximo" at bounding box center [833, 227] width 103 height 26
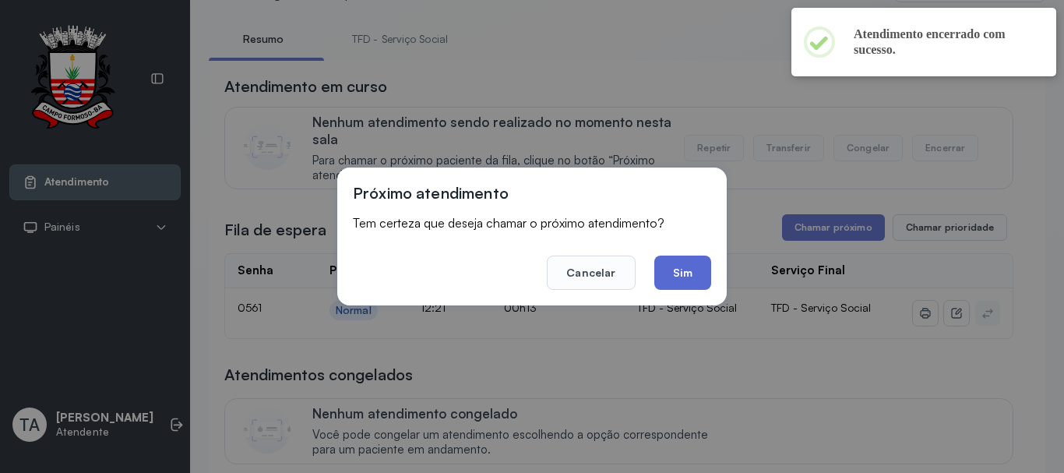
click at [668, 270] on button "Sim" at bounding box center [682, 272] width 57 height 34
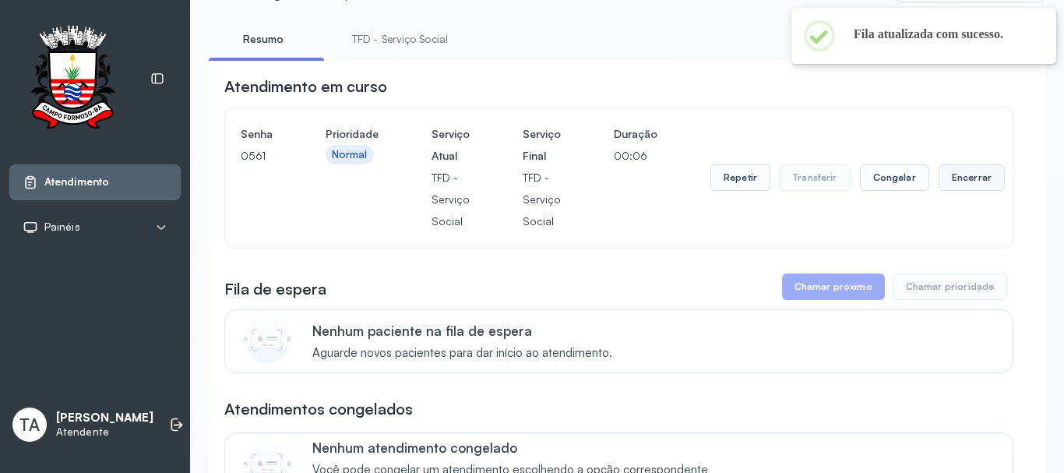
click at [938, 182] on button "Encerrar" at bounding box center [971, 177] width 66 height 26
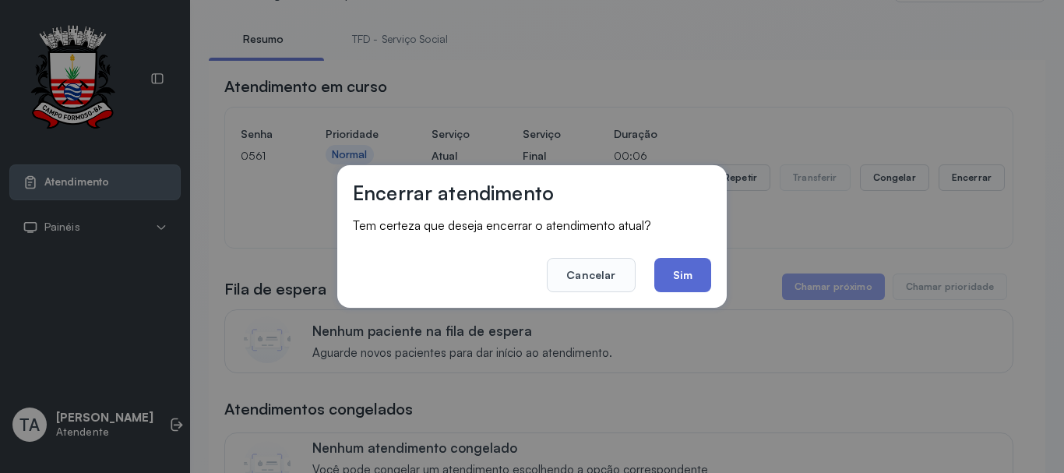
click at [690, 272] on button "Sim" at bounding box center [682, 275] width 57 height 34
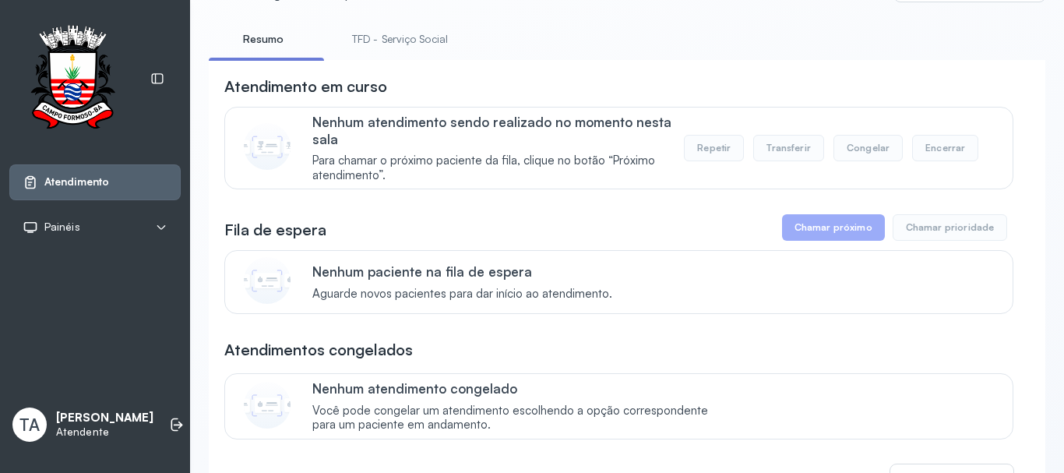
click at [394, 32] on link "TFD - Serviço Social" at bounding box center [399, 39] width 127 height 26
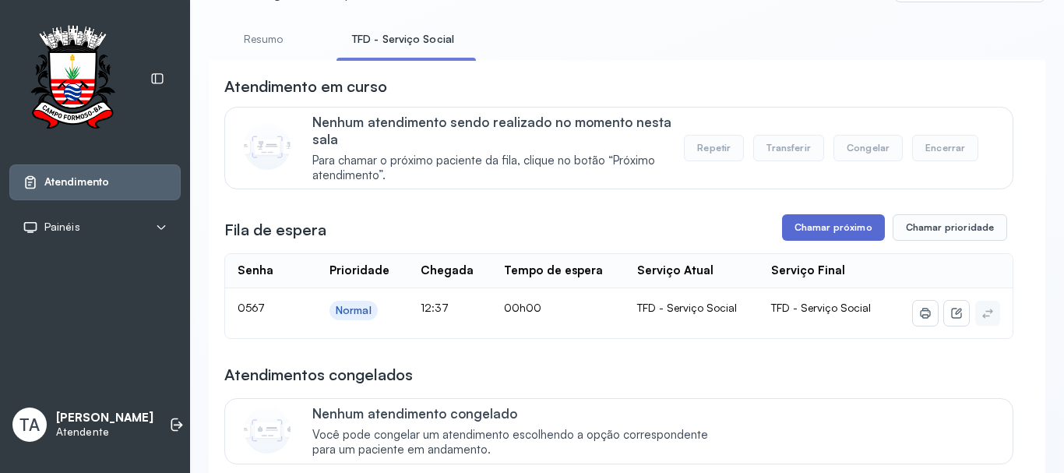
click at [798, 231] on button "Chamar próximo" at bounding box center [833, 227] width 103 height 26
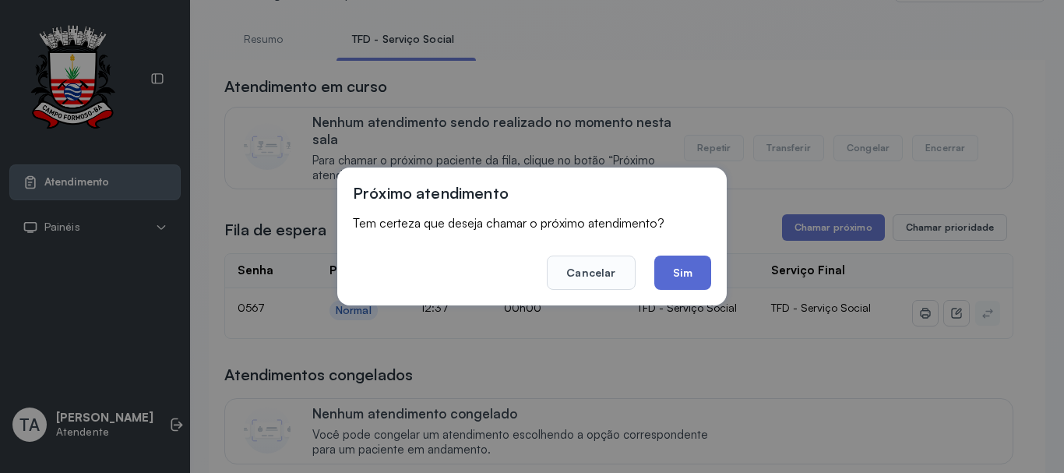
click at [709, 271] on button "Sim" at bounding box center [682, 272] width 57 height 34
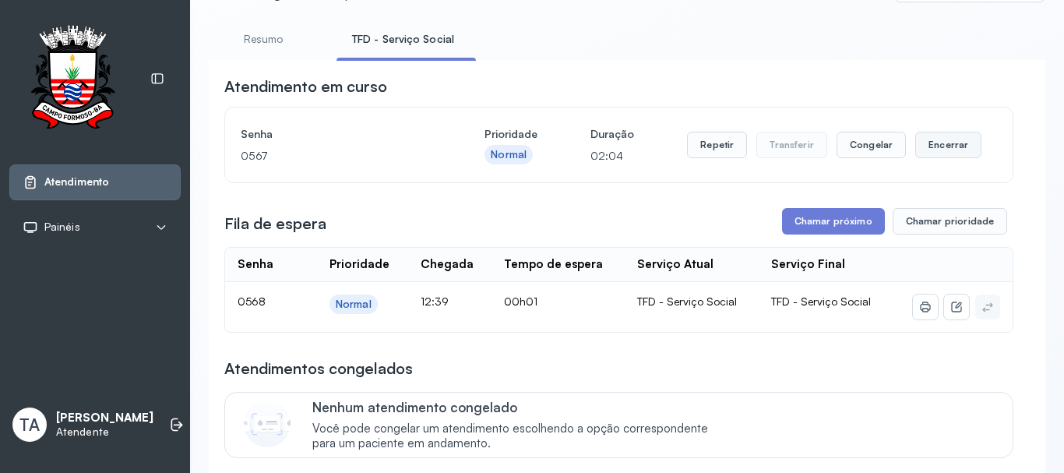
click at [929, 146] on button "Encerrar" at bounding box center [948, 145] width 66 height 26
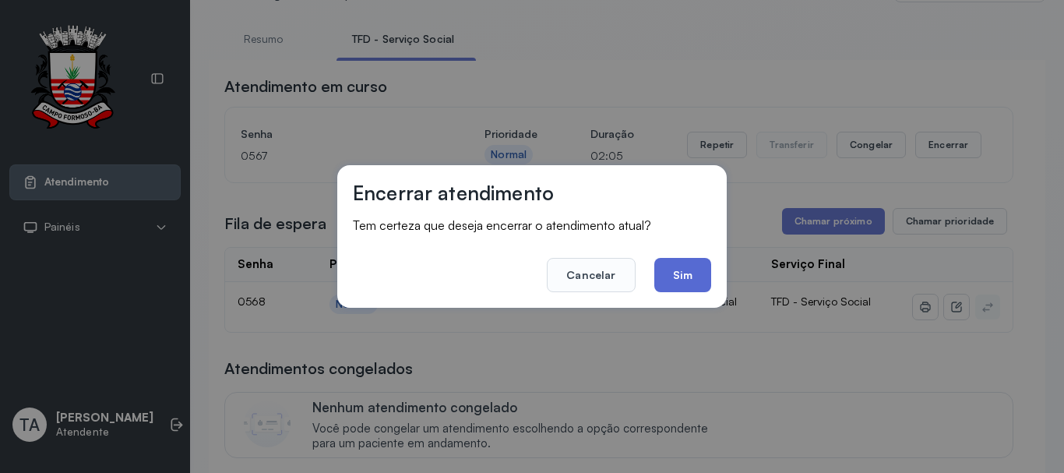
click at [673, 280] on button "Sim" at bounding box center [682, 275] width 57 height 34
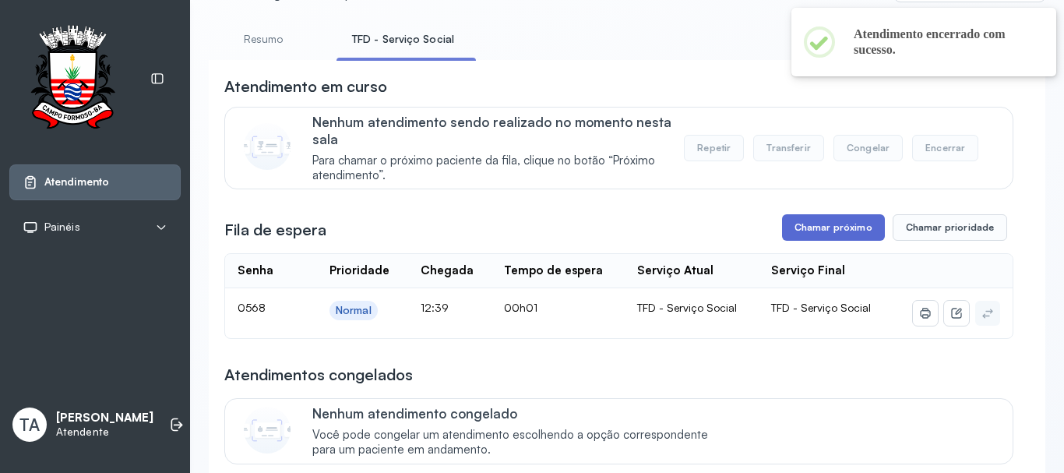
click at [833, 230] on button "Chamar próximo" at bounding box center [833, 227] width 103 height 26
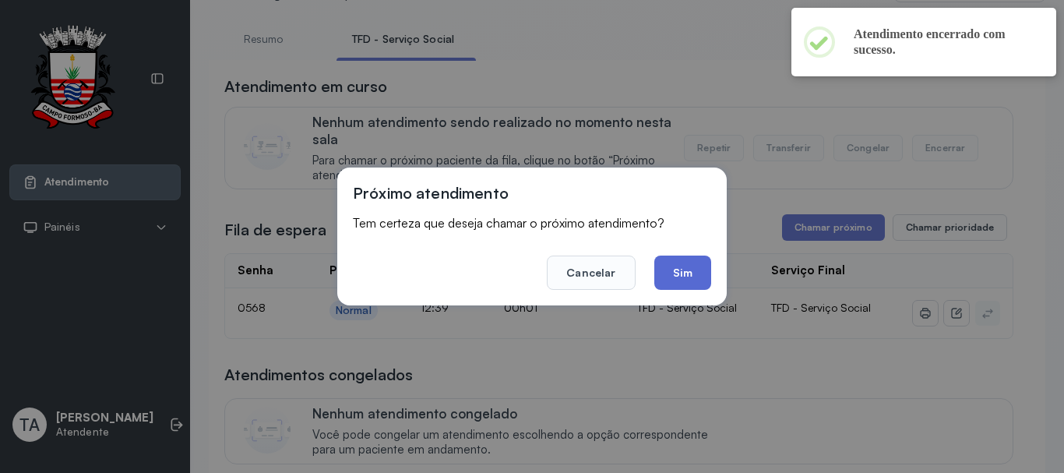
click at [703, 258] on footer "Cancelar Sim" at bounding box center [532, 262] width 358 height 56
click at [692, 266] on button "Sim" at bounding box center [682, 272] width 57 height 34
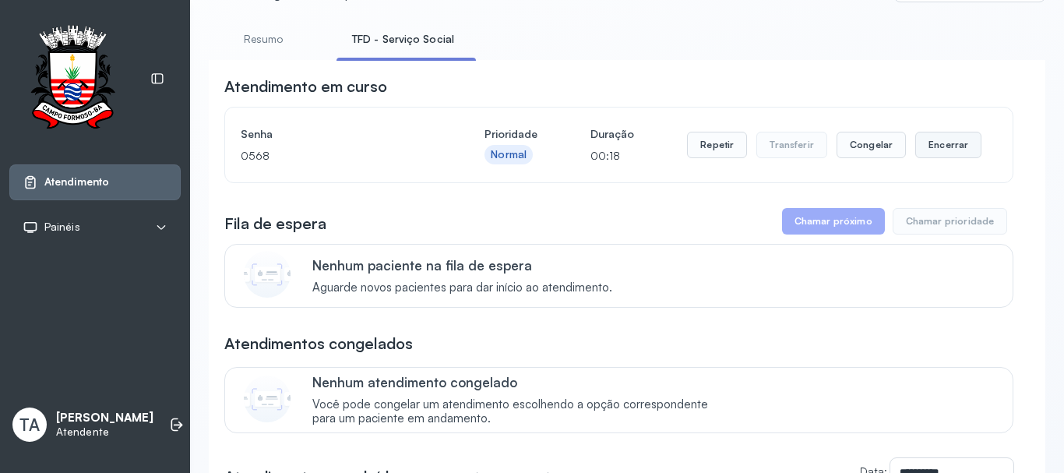
click at [924, 157] on button "Encerrar" at bounding box center [948, 145] width 66 height 26
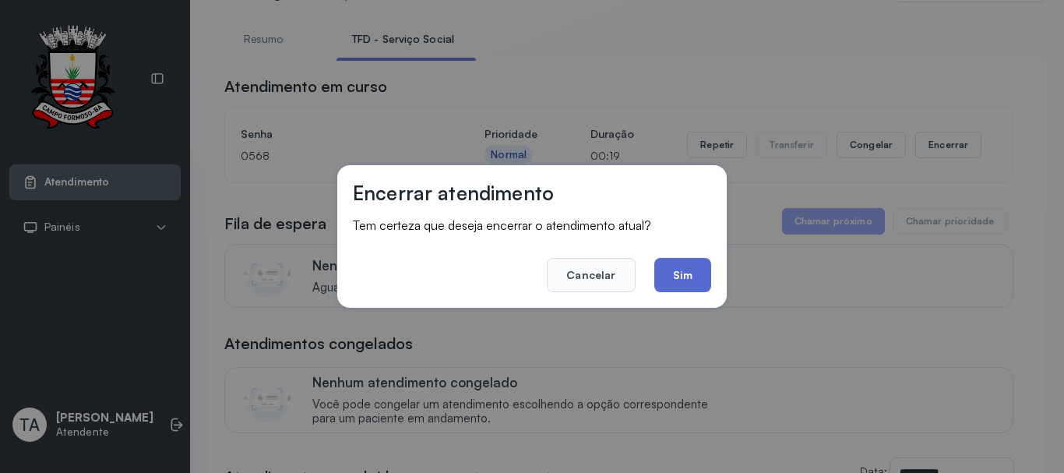
click at [680, 263] on button "Sim" at bounding box center [682, 275] width 57 height 34
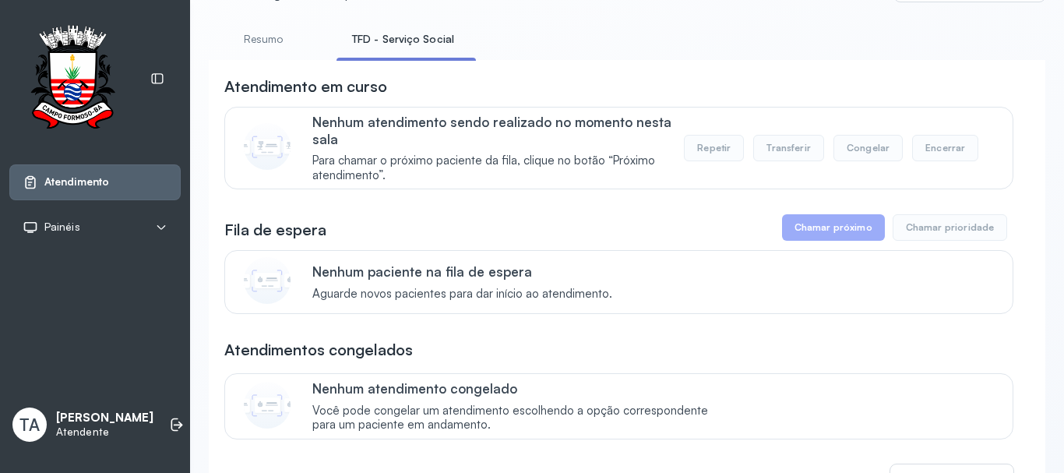
scroll to position [0, 0]
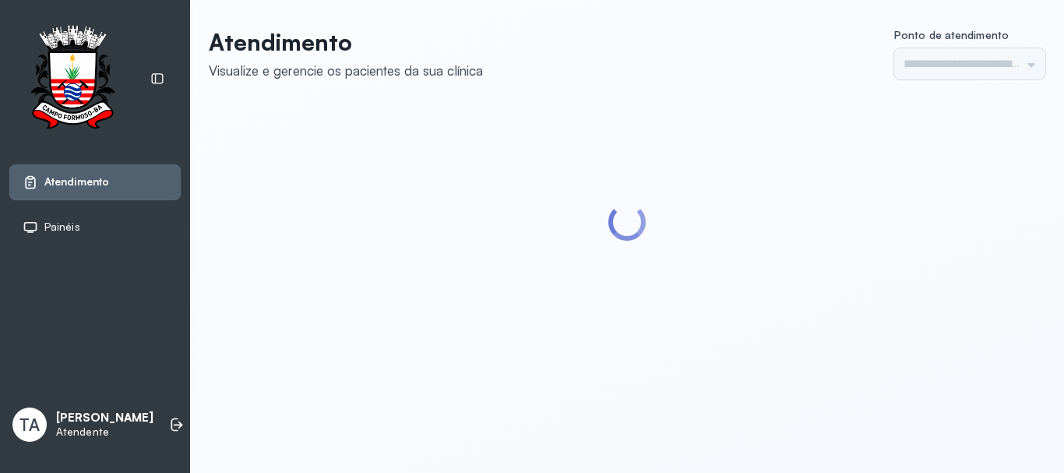
type input "******"
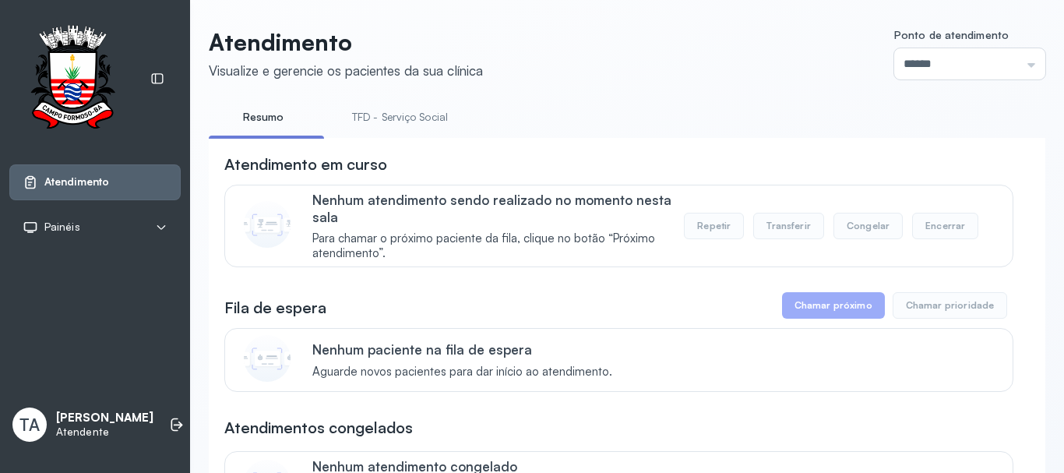
click at [388, 117] on link "TFD - Serviço Social" at bounding box center [399, 117] width 127 height 26
click at [301, 111] on link "Resumo" at bounding box center [263, 117] width 109 height 26
click at [371, 115] on link "TFD - Serviço Social" at bounding box center [399, 117] width 127 height 26
click at [282, 122] on link "Resumo" at bounding box center [263, 117] width 109 height 26
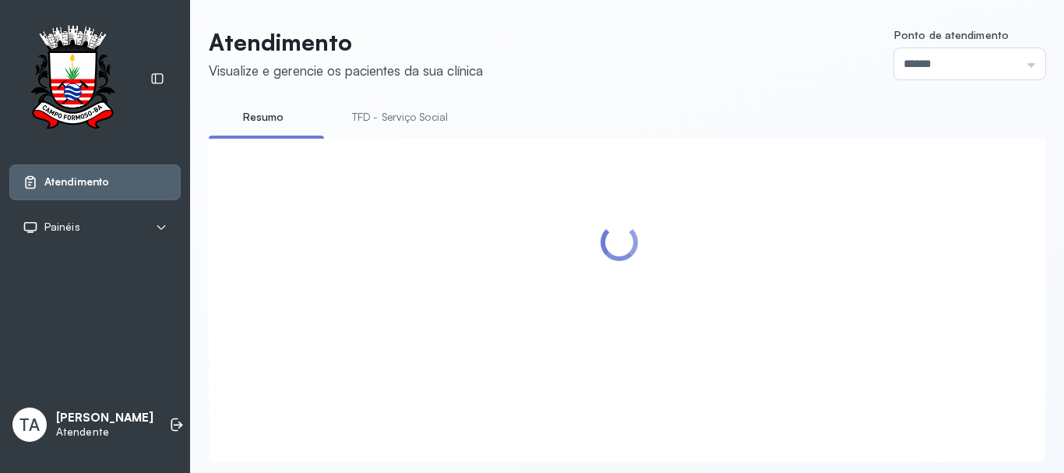
click at [379, 123] on link "TFD - Serviço Social" at bounding box center [399, 117] width 127 height 26
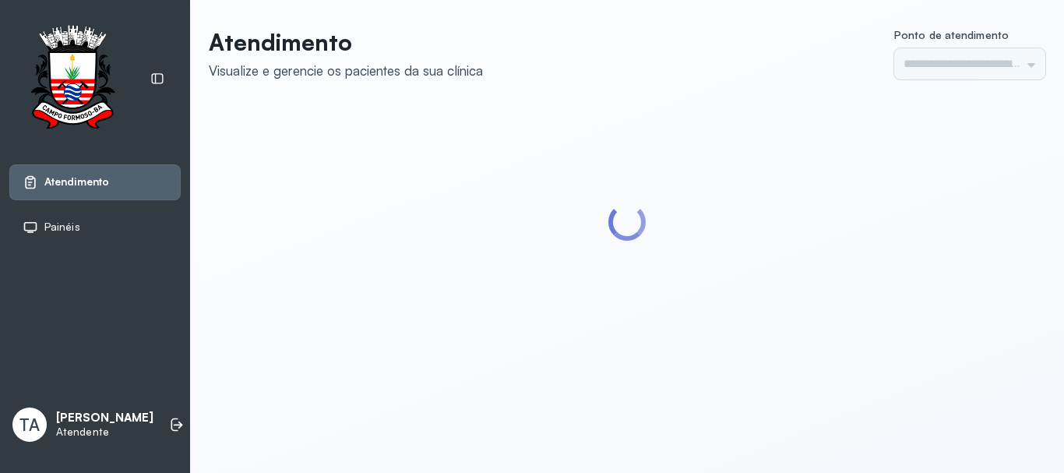
type input "******"
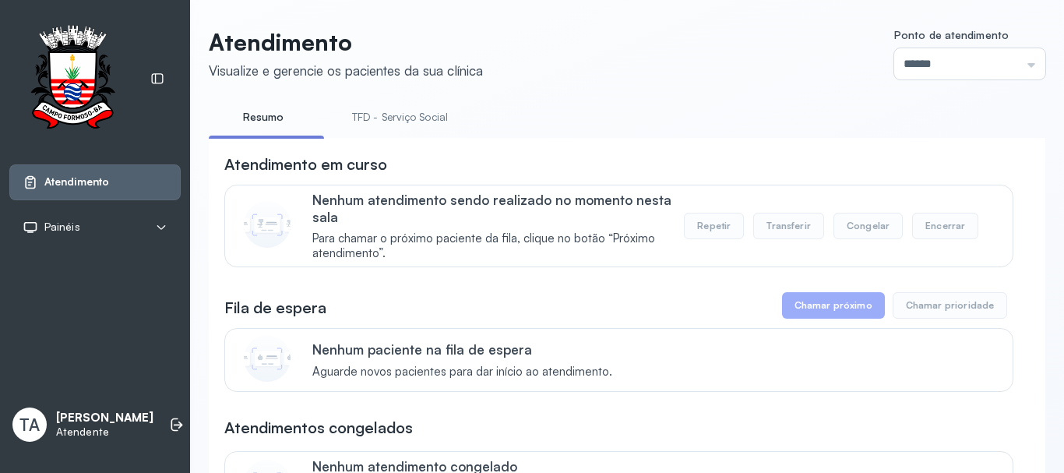
click at [375, 112] on link "TFD - Serviço Social" at bounding box center [399, 117] width 127 height 26
click at [263, 126] on link "Resumo" at bounding box center [263, 117] width 109 height 26
click at [440, 105] on link "TFD - Serviço Social" at bounding box center [399, 117] width 127 height 26
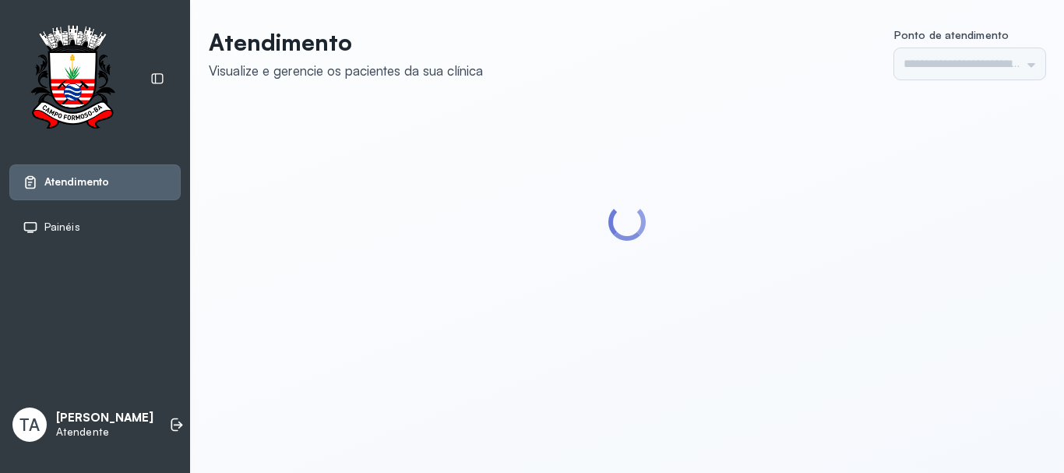
type input "******"
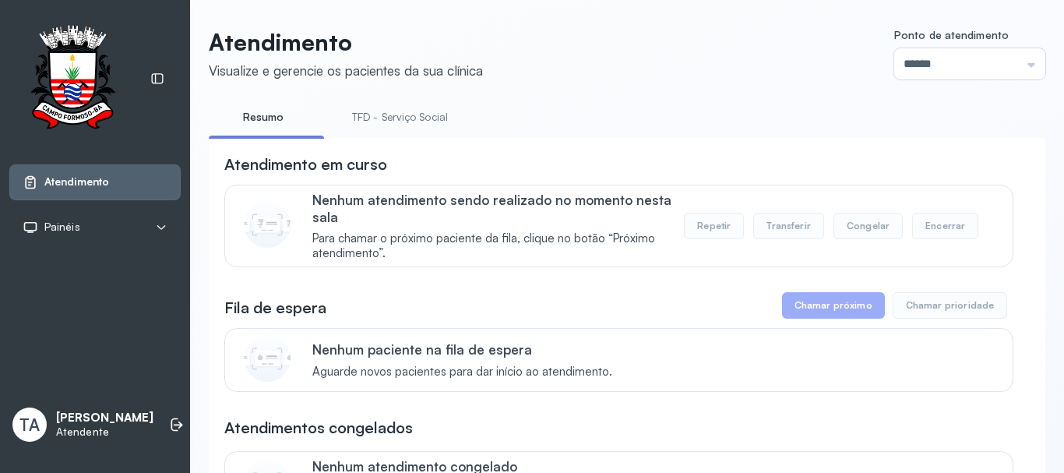
click at [350, 132] on li "TFD - Serviço Social" at bounding box center [402, 121] width 133 height 35
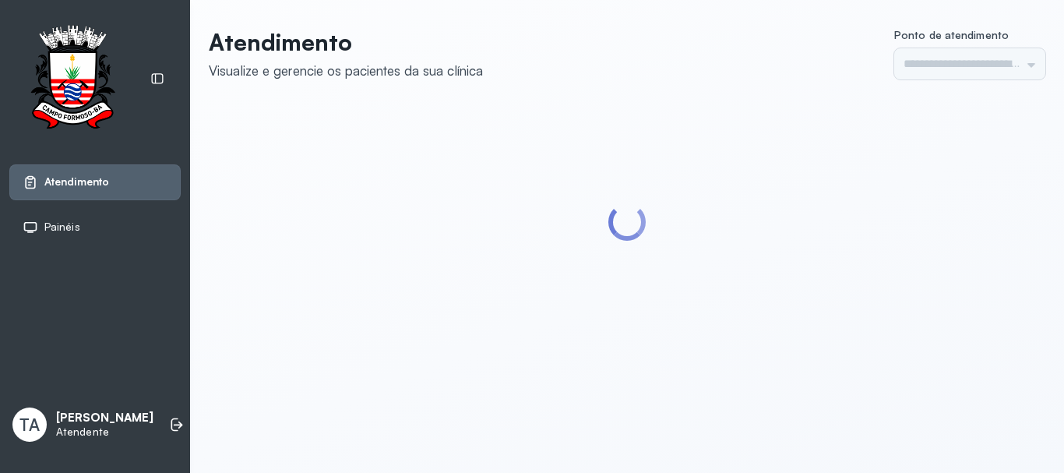
type input "******"
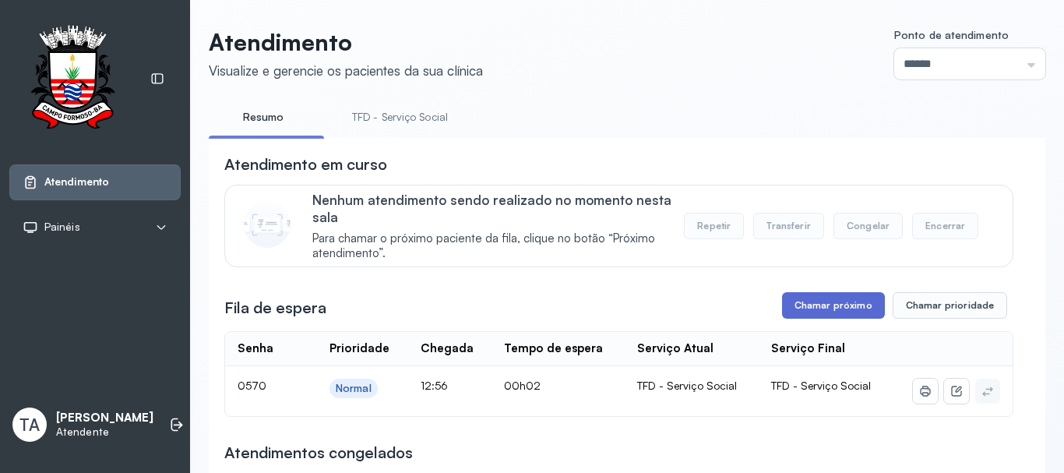
click at [833, 301] on button "Chamar próximo" at bounding box center [833, 305] width 103 height 26
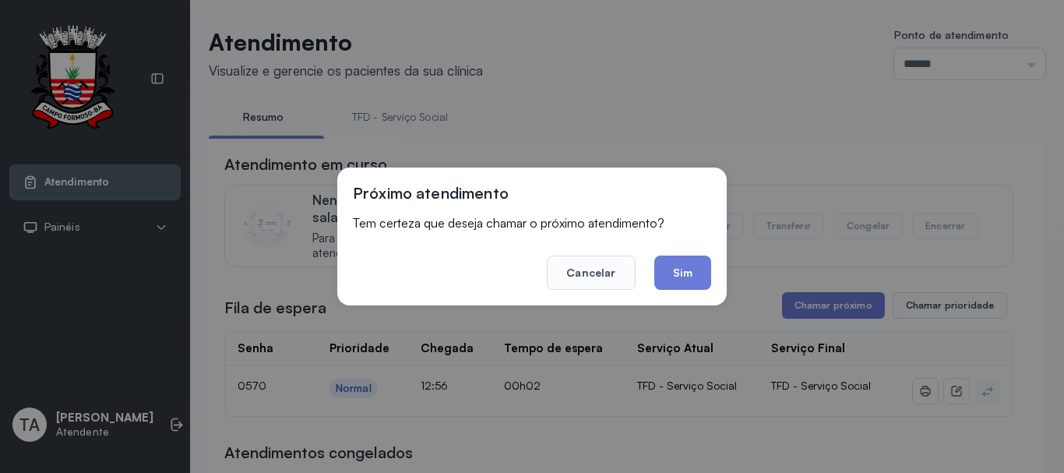
click at [662, 269] on button "Sim" at bounding box center [682, 272] width 57 height 34
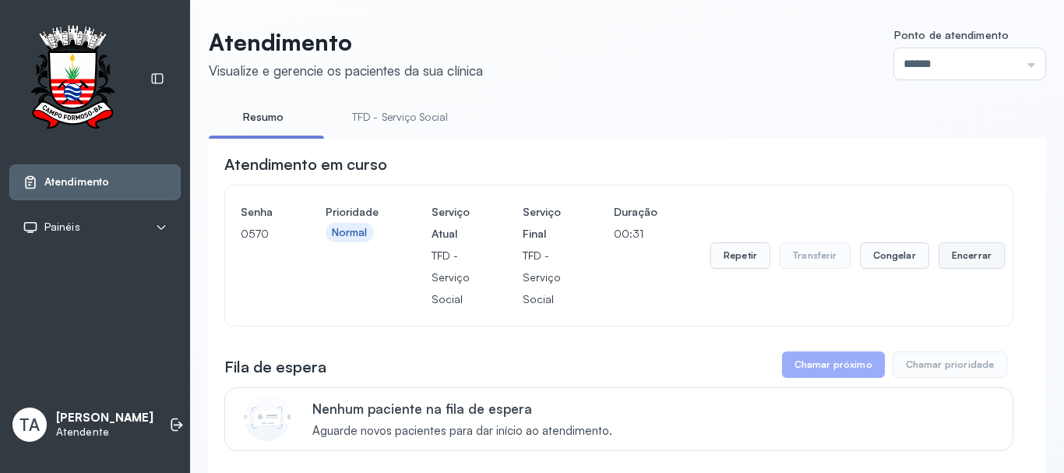
click at [978, 252] on button "Encerrar" at bounding box center [971, 255] width 66 height 26
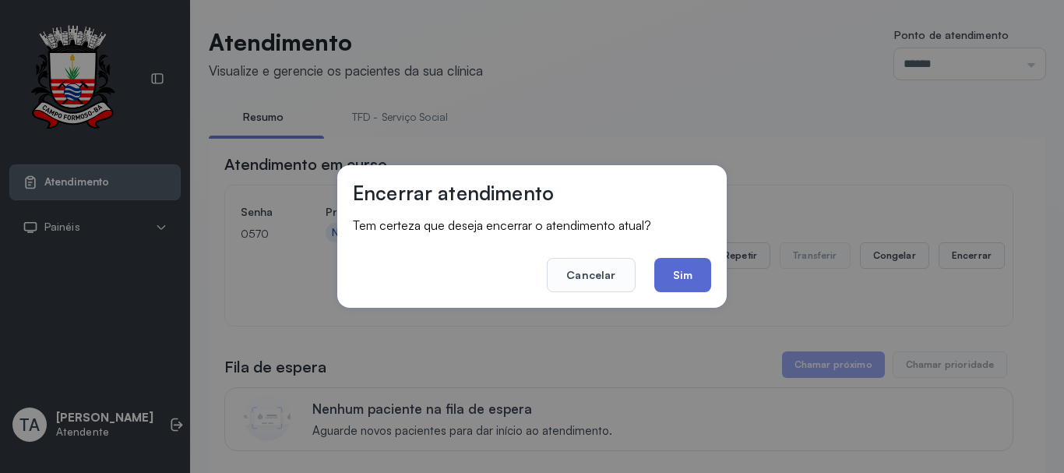
click at [661, 272] on button "Sim" at bounding box center [682, 275] width 57 height 34
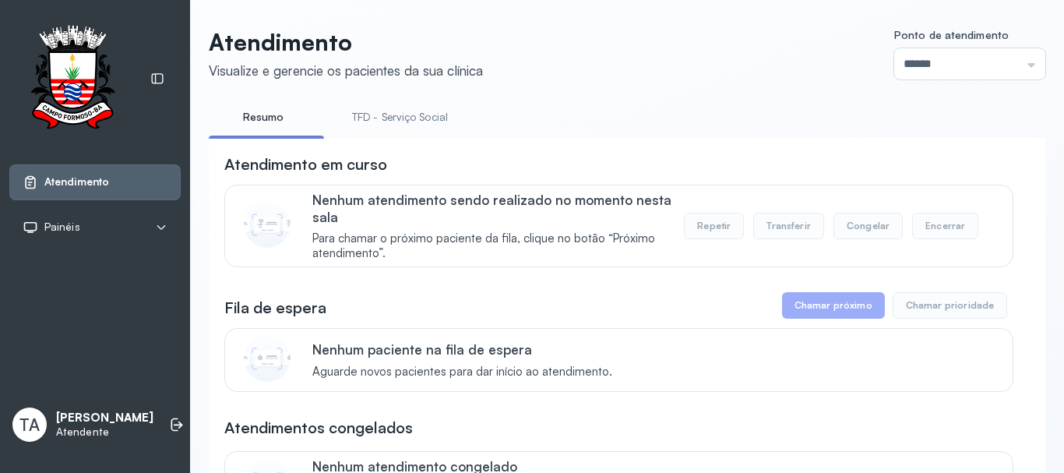
click at [440, 122] on link "TFD - Serviço Social" at bounding box center [399, 117] width 127 height 26
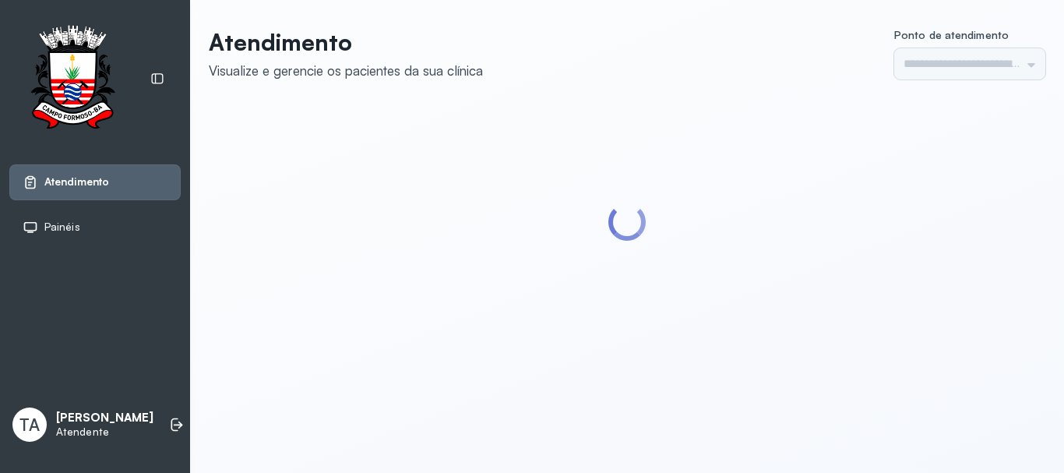
type input "******"
